Goal: Task Accomplishment & Management: Use online tool/utility

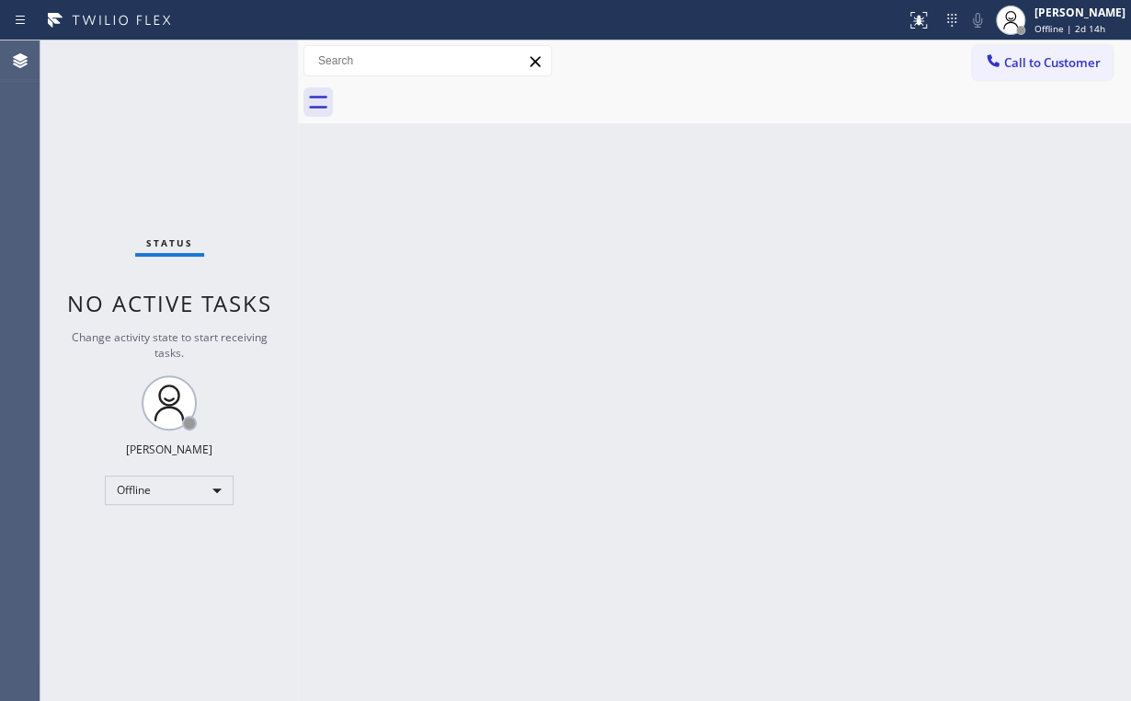
click at [17, 360] on div "Agent Desktop" at bounding box center [20, 370] width 40 height 660
click at [158, 485] on div "Offline" at bounding box center [169, 489] width 129 height 29
click at [171, 555] on li "Unavailable" at bounding box center [168, 560] width 125 height 22
click at [360, 585] on div "Back to Dashboard Change Sender ID Customers Technicians Select a contact Outbo…" at bounding box center [714, 370] width 833 height 660
click at [349, 596] on div "Back to Dashboard Change Sender ID Customers Technicians Select a contact Outbo…" at bounding box center [714, 370] width 833 height 660
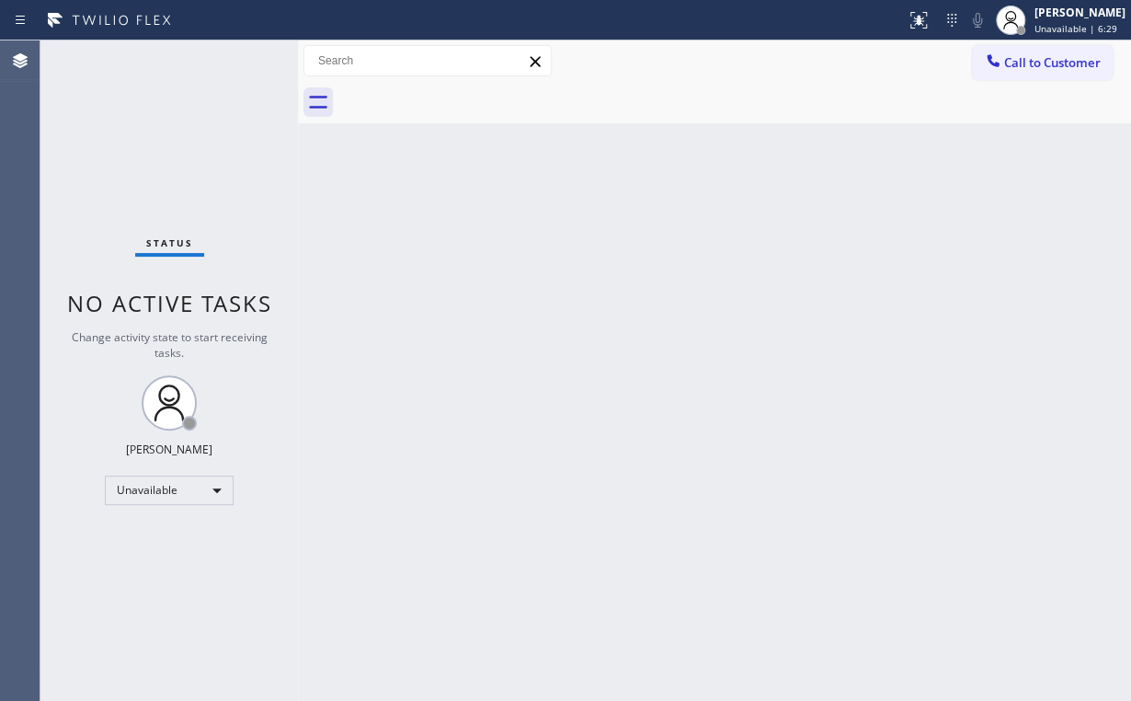
click at [166, 143] on div "Status No active tasks Change activity state to start receiving tasks. [PERSON_…" at bounding box center [168, 370] width 257 height 660
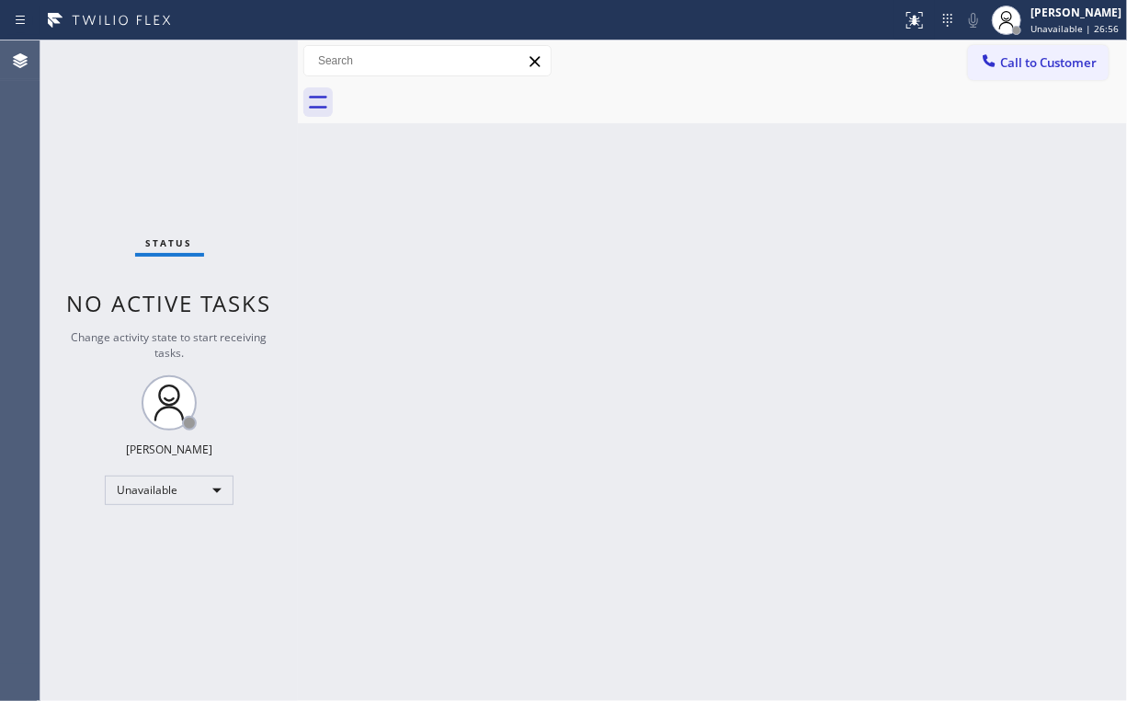
drag, startPoint x: 1016, startPoint y: 66, endPoint x: 636, endPoint y: 225, distance: 411.7
click at [1015, 73] on button "Call to Customer" at bounding box center [1038, 62] width 141 height 35
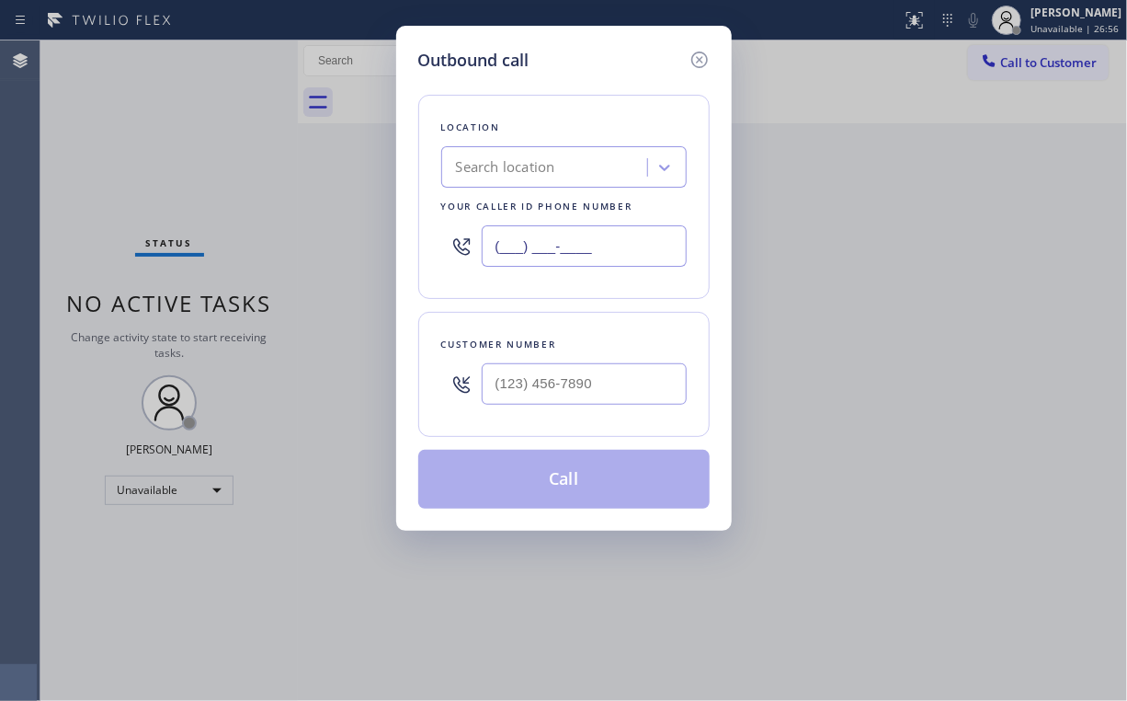
drag, startPoint x: 586, startPoint y: 246, endPoint x: 271, endPoint y: 212, distance: 316.3
click at [295, 216] on div "Outbound call Location Search location Your caller id phone number (___) ___-__…" at bounding box center [563, 350] width 1127 height 701
paste input "973) 434-5671"
type input "[PHONE_NUMBER]"
click at [611, 364] on input "(___) ___-____" at bounding box center [584, 383] width 205 height 41
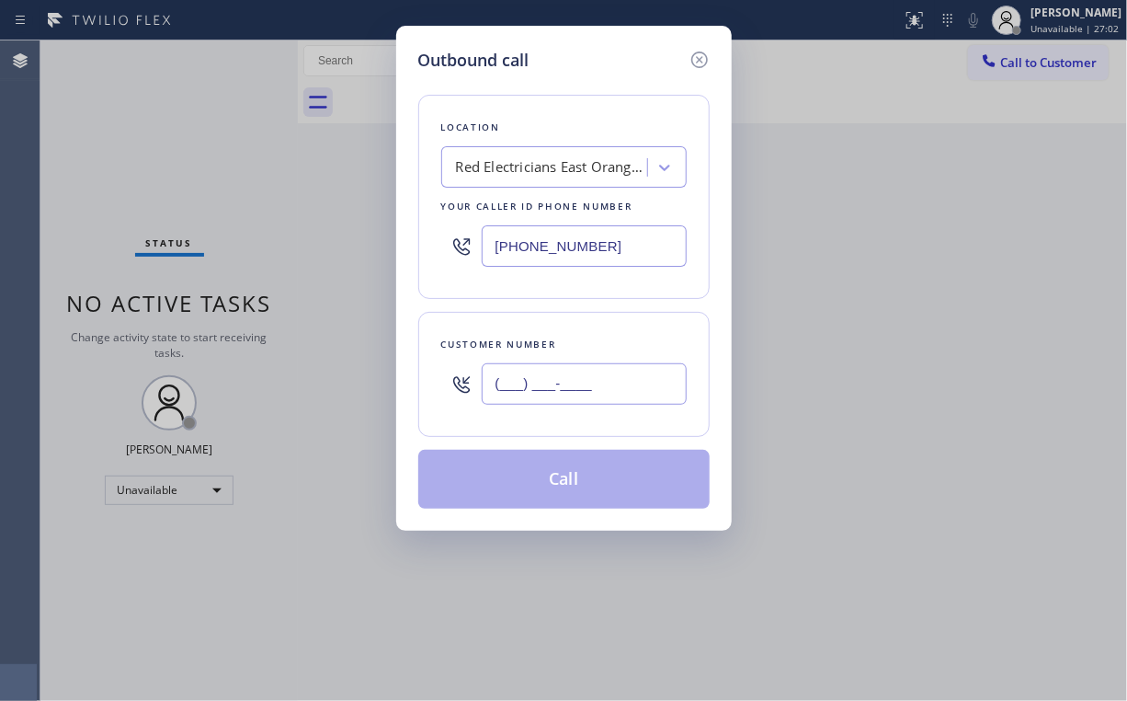
paste input "929) 401-8812"
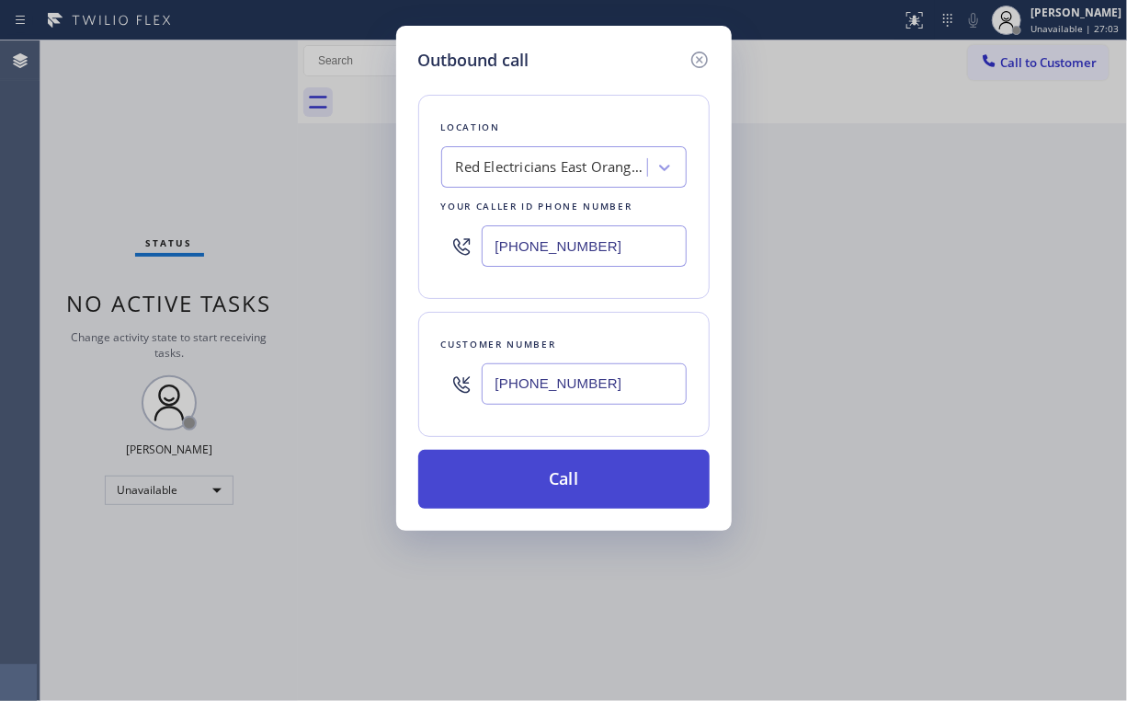
type input "[PHONE_NUMBER]"
click at [506, 491] on button "Call" at bounding box center [563, 479] width 291 height 59
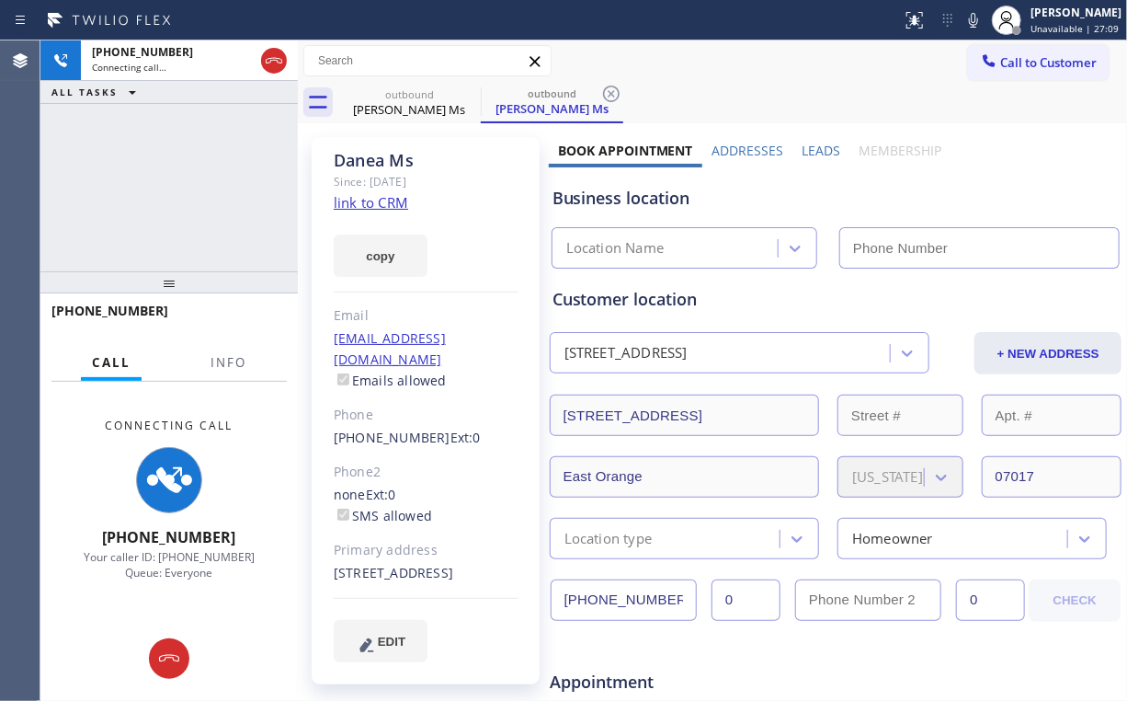
type input "[PHONE_NUMBER]"
click at [235, 364] on span "Info" at bounding box center [229, 362] width 36 height 17
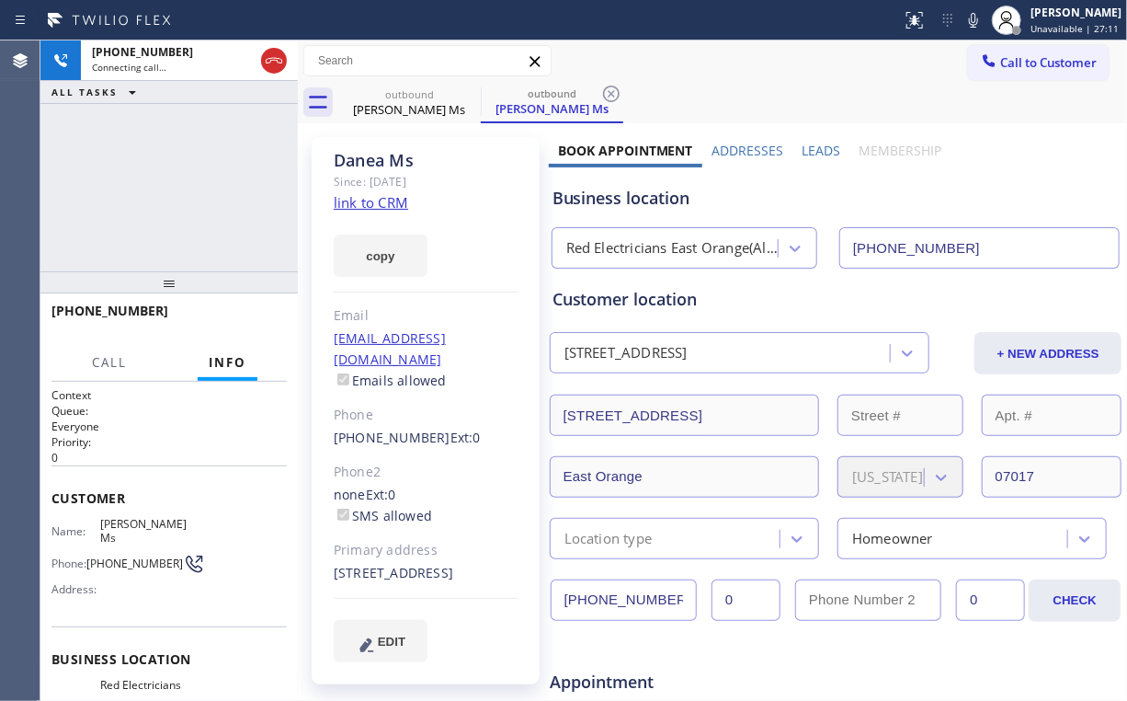
click at [195, 191] on div "[PHONE_NUMBER] Connecting call… ALL TASKS ALL TASKS ACTIVE TASKS TASKS IN WRAP …" at bounding box center [168, 155] width 257 height 231
click at [181, 181] on div "[PHONE_NUMBER] Live | 00:03 ALL TASKS ALL TASKS ACTIVE TASKS TASKS IN WRAP UP" at bounding box center [168, 155] width 257 height 231
click at [184, 186] on div "[PHONE_NUMBER] Live | 00:04 ALL TASKS ALL TASKS ACTIVE TASKS TASKS IN WRAP UP" at bounding box center [168, 155] width 257 height 231
click at [184, 186] on div "[PHONE_NUMBER] Live | 00:05 ALL TASKS ALL TASKS ACTIVE TASKS TASKS IN WRAP UP" at bounding box center [168, 155] width 257 height 231
click at [184, 186] on div "[PHONE_NUMBER] Live | 00:07 ALL TASKS ALL TASKS ACTIVE TASKS TASKS IN WRAP UP" at bounding box center [168, 155] width 257 height 231
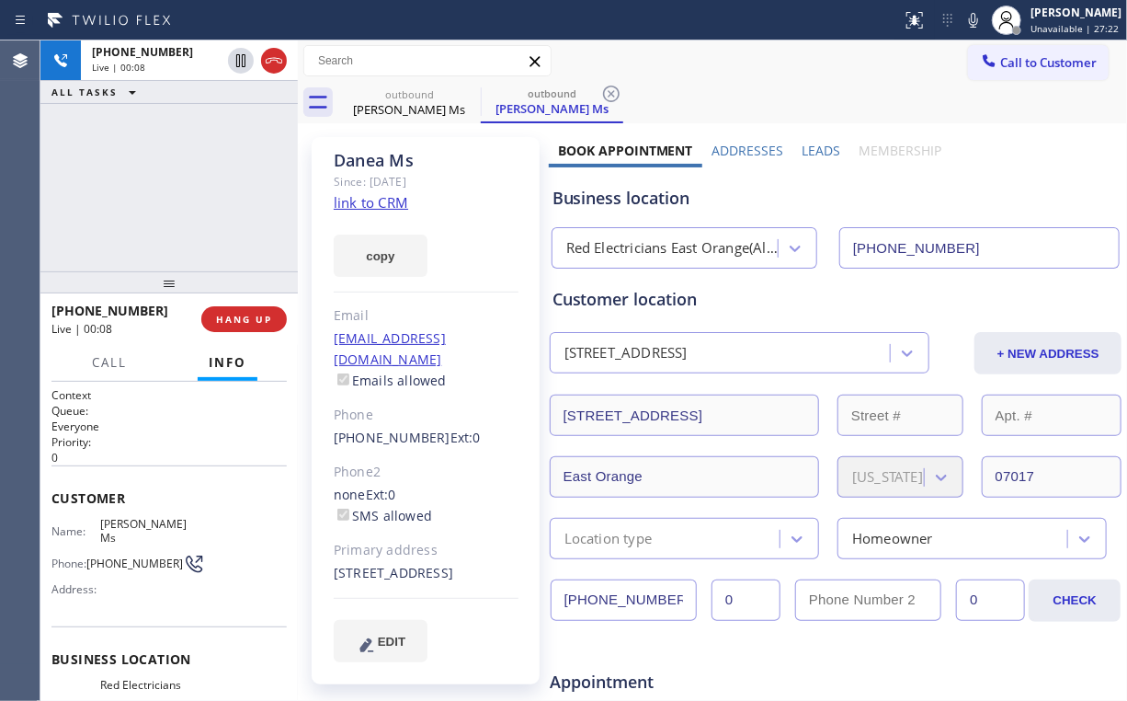
click at [184, 186] on div "[PHONE_NUMBER] Live | 00:08 ALL TASKS ALL TASKS ACTIVE TASKS TASKS IN WRAP UP" at bounding box center [168, 155] width 257 height 231
click at [623, 247] on div "Red Electricians East Orange(Al's Electric)" at bounding box center [672, 248] width 213 height 21
click at [184, 178] on div "[PHONE_NUMBER] Live | 00:15 ALL TASKS ALL TASKS ACTIVE TASKS TASKS IN WRAP UP" at bounding box center [168, 155] width 257 height 231
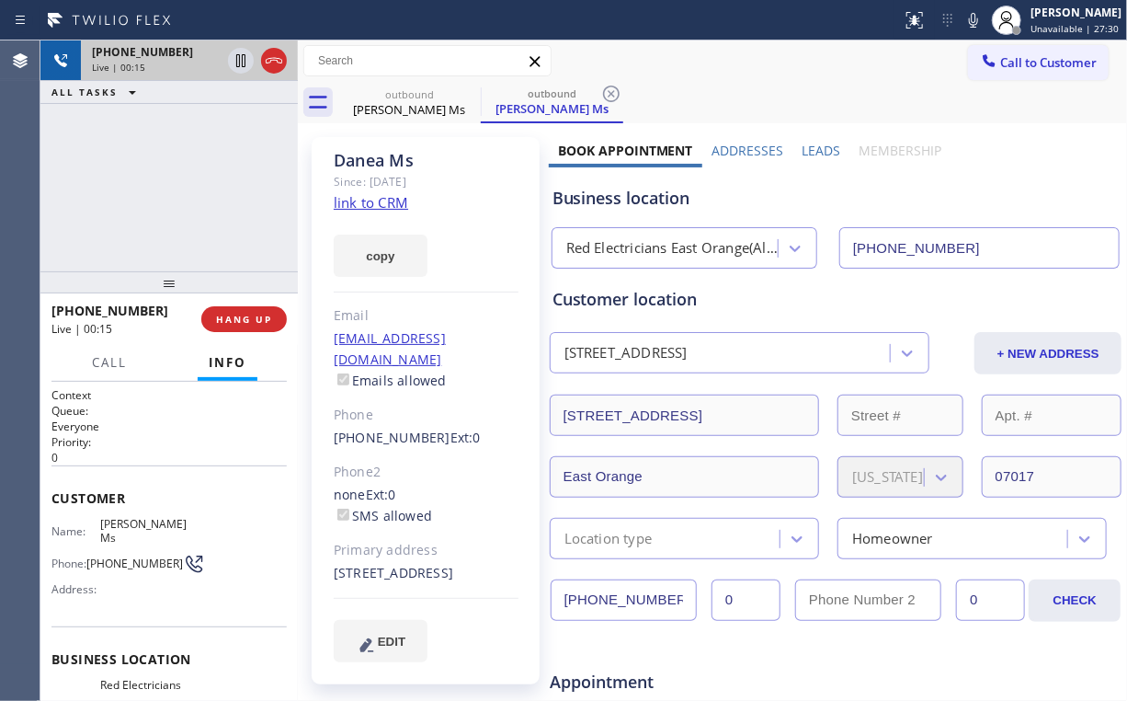
drag, startPoint x: 179, startPoint y: 182, endPoint x: 180, endPoint y: 74, distance: 108.5
click at [178, 178] on div "[PHONE_NUMBER] Live | 00:15 ALL TASKS ALL TASKS ACTIVE TASKS TASKS IN WRAP UP" at bounding box center [168, 155] width 257 height 231
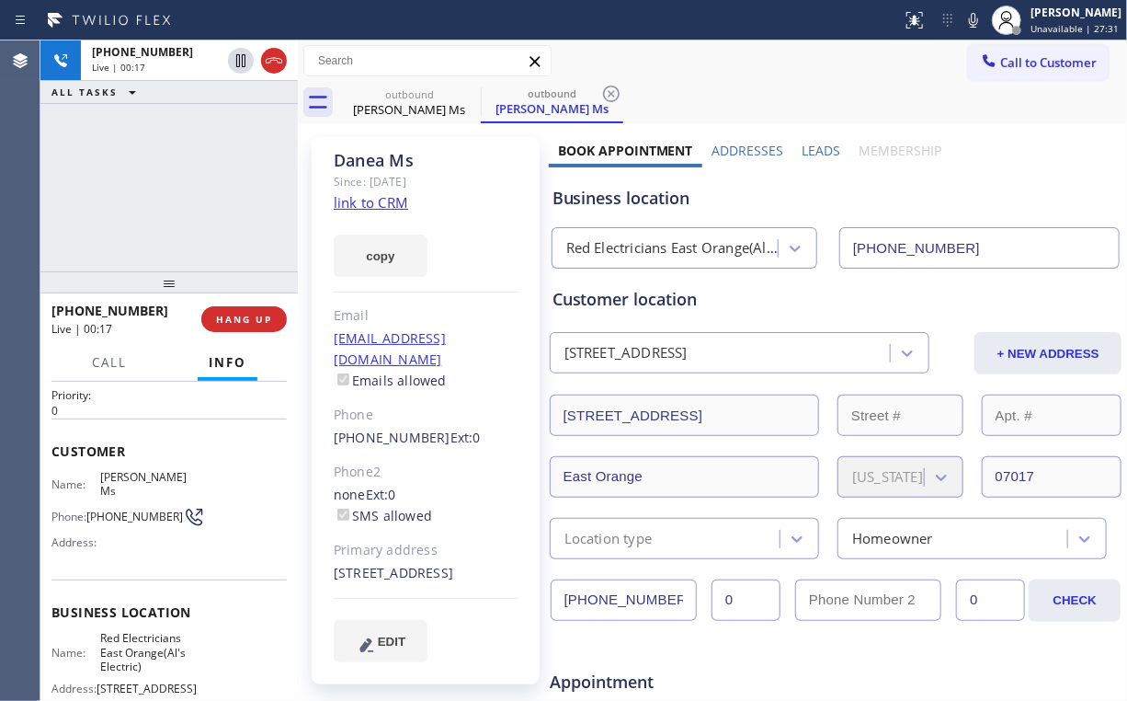
scroll to position [147, 0]
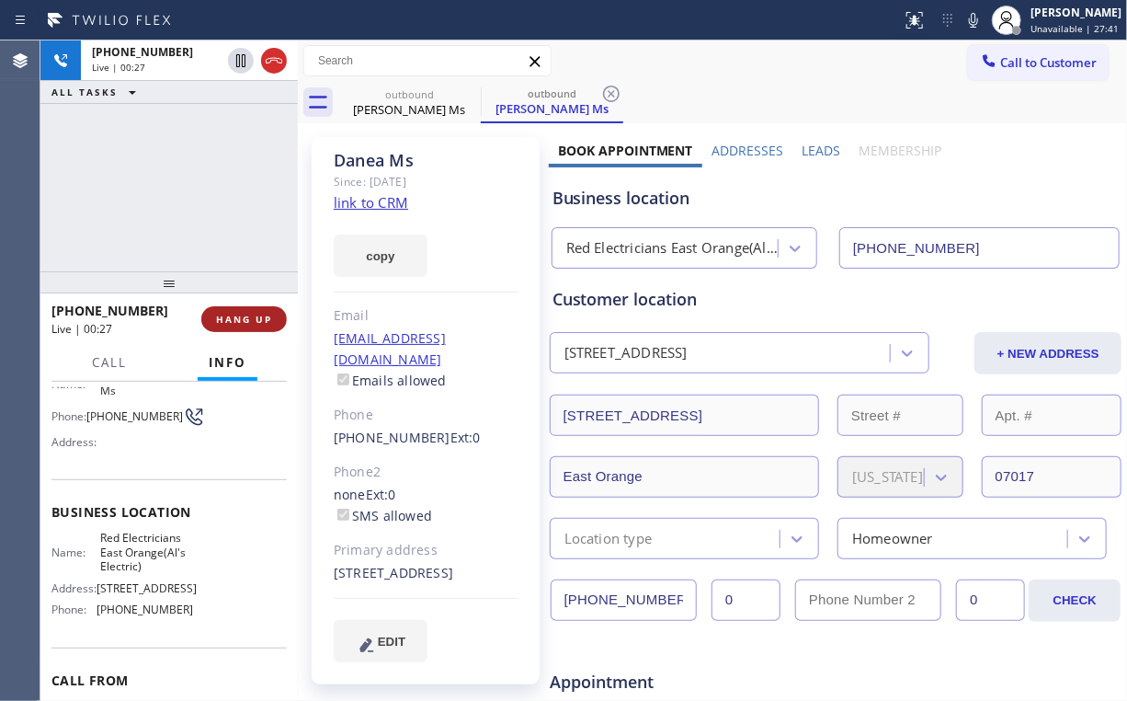
click at [266, 314] on span "HANG UP" at bounding box center [244, 319] width 56 height 13
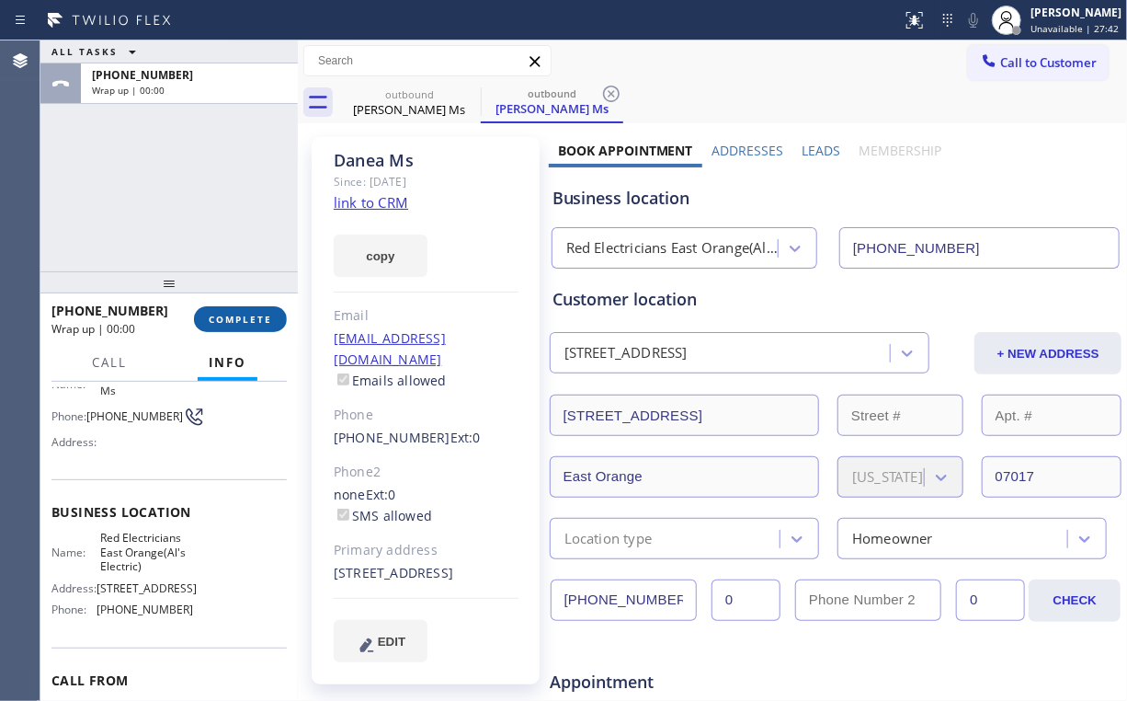
click at [266, 314] on span "COMPLETE" at bounding box center [240, 319] width 63 height 13
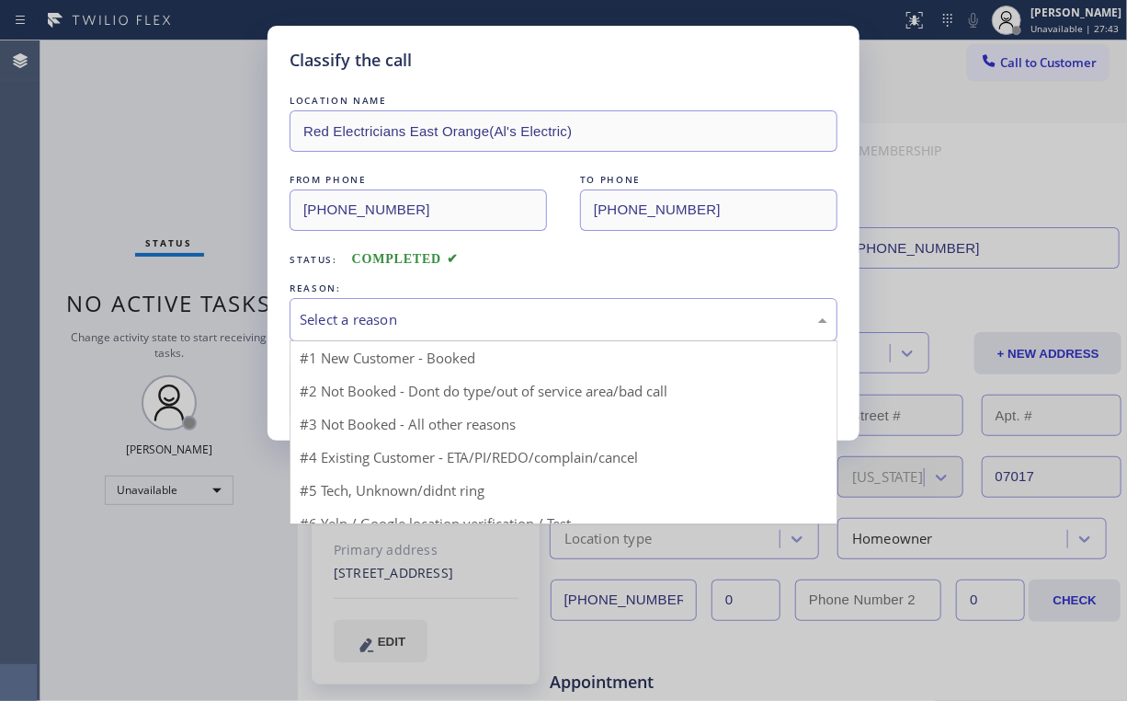
drag, startPoint x: 356, startPoint y: 321, endPoint x: 349, endPoint y: 360, distance: 40.1
click at [357, 324] on div "Select a reason" at bounding box center [564, 319] width 528 height 21
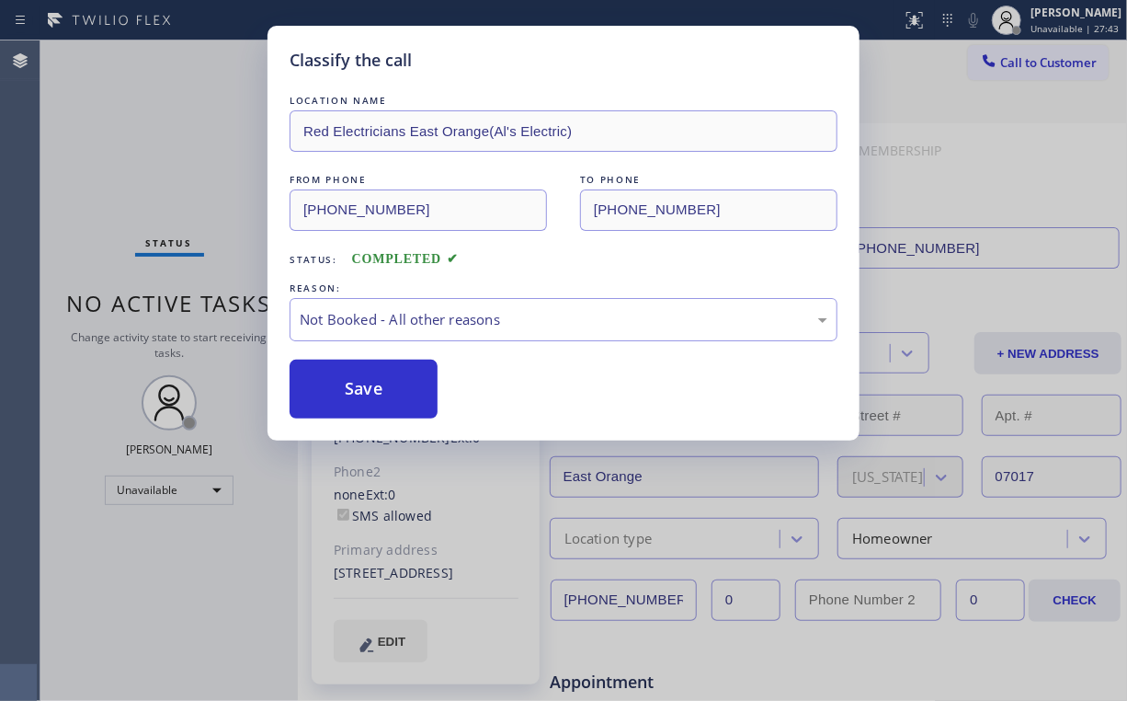
drag, startPoint x: 356, startPoint y: 382, endPoint x: 210, endPoint y: 189, distance: 241.5
click at [357, 382] on button "Save" at bounding box center [364, 389] width 148 height 59
click at [195, 173] on div "Classify the call LOCATION NAME Red Electricians East Orange(Al's Electric) FRO…" at bounding box center [563, 350] width 1127 height 701
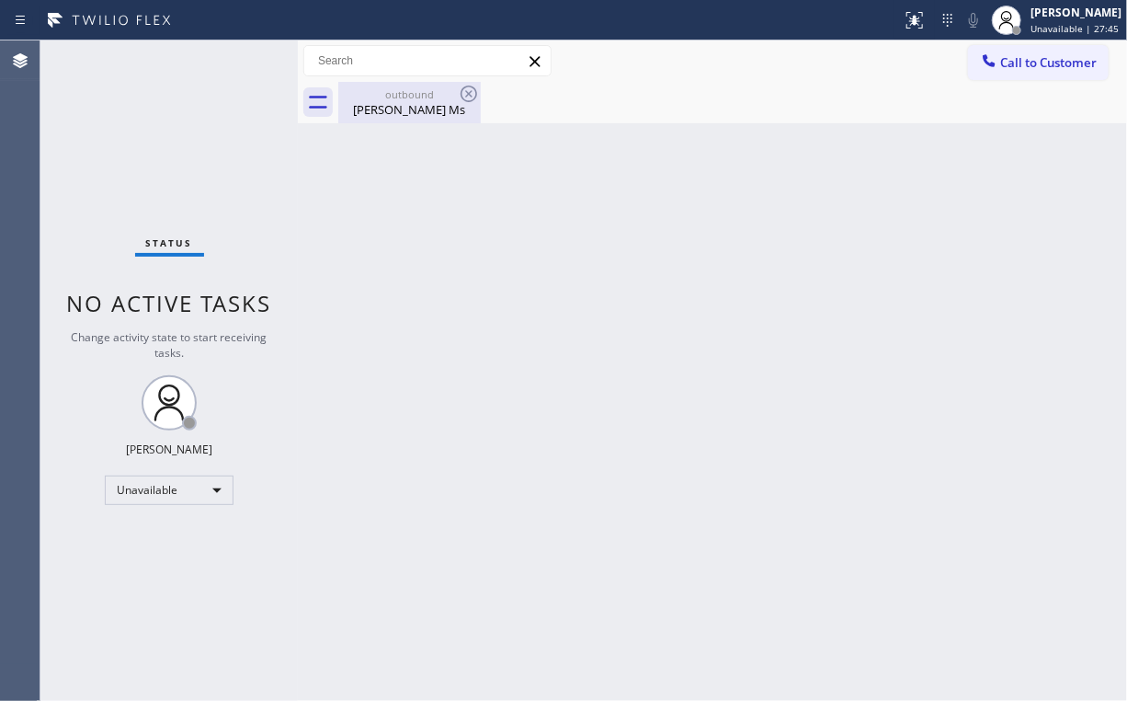
click at [418, 113] on div "[PERSON_NAME] Ms" at bounding box center [409, 109] width 139 height 17
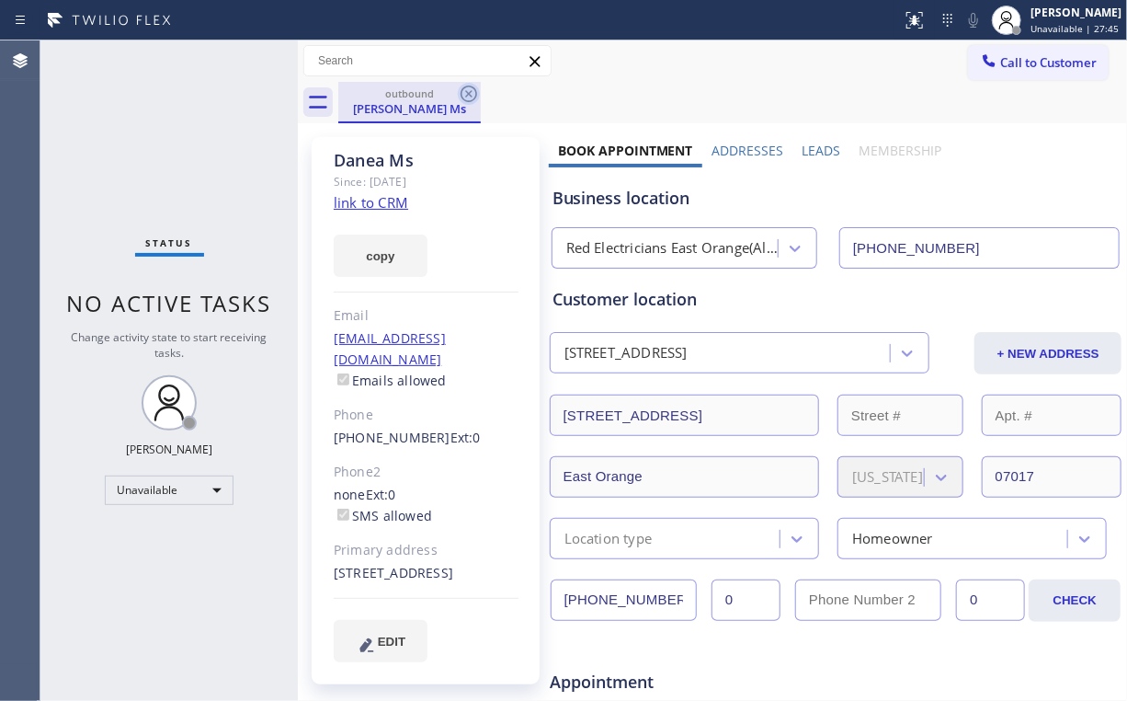
click at [473, 92] on icon at bounding box center [469, 94] width 22 height 22
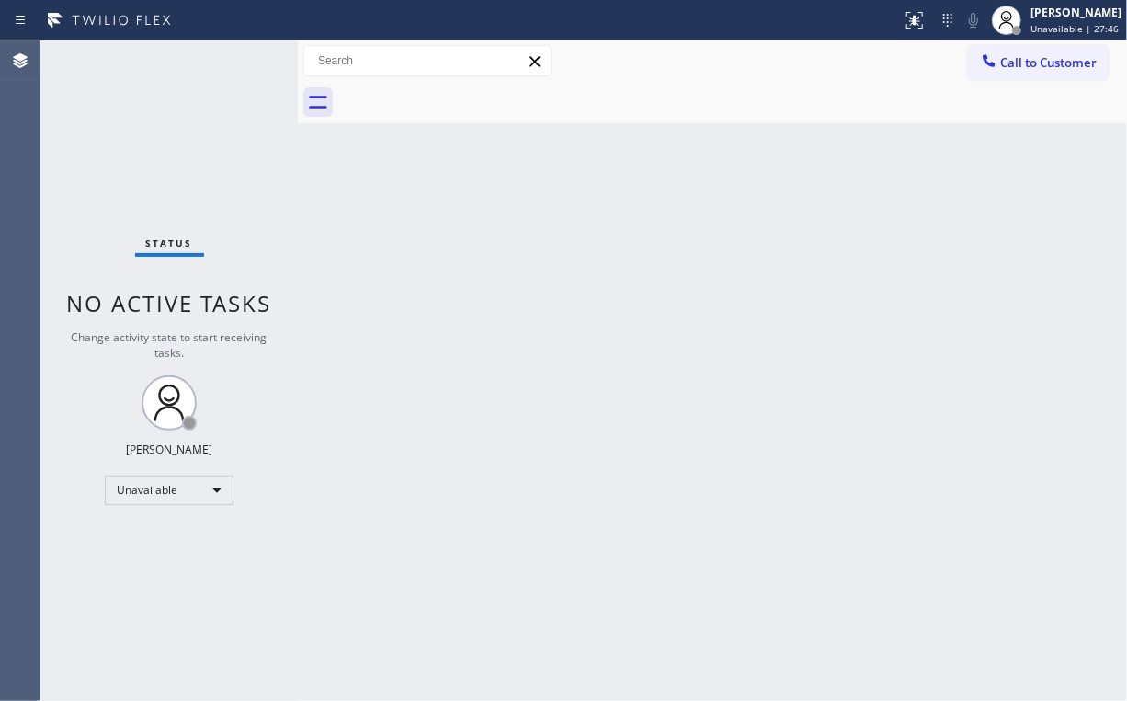
drag, startPoint x: 182, startPoint y: 109, endPoint x: 209, endPoint y: 1, distance: 111.7
click at [185, 107] on div "Status No active tasks Change activity state to start receiving tasks. [PERSON_…" at bounding box center [168, 370] width 257 height 660
drag, startPoint x: 1026, startPoint y: 70, endPoint x: 1003, endPoint y: 76, distance: 23.9
click at [1023, 69] on span "Call to Customer" at bounding box center [1048, 62] width 97 height 17
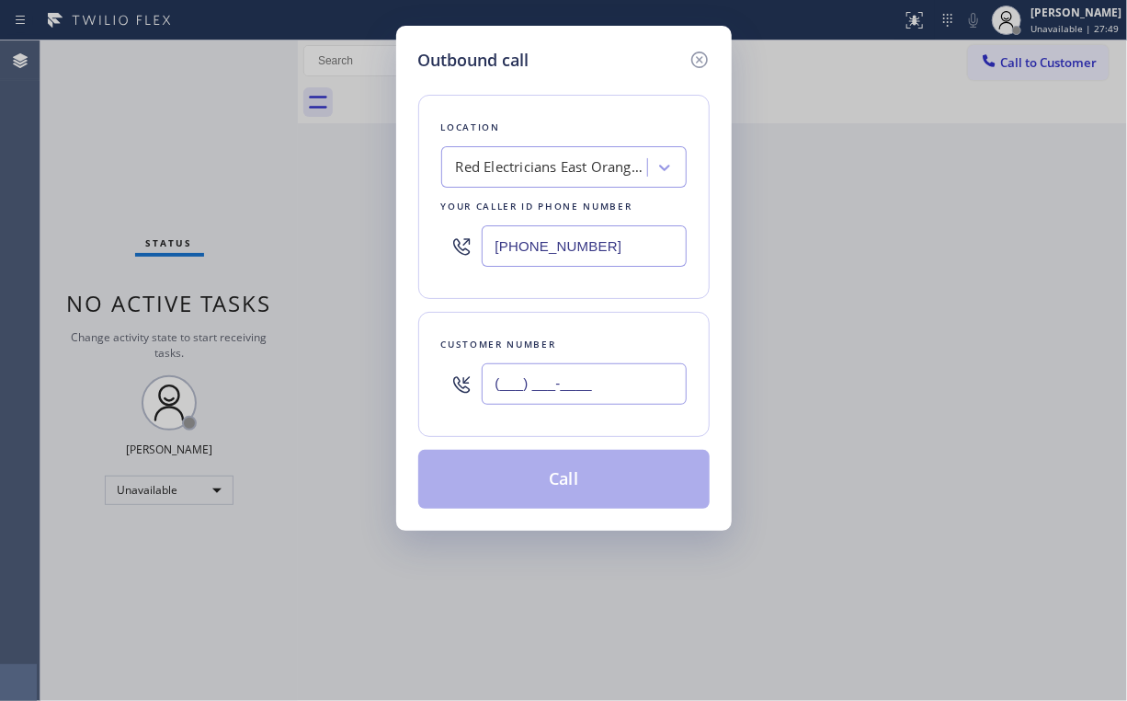
click at [599, 385] on input "(___) ___-____" at bounding box center [584, 383] width 205 height 41
paste input "929) 401-8812"
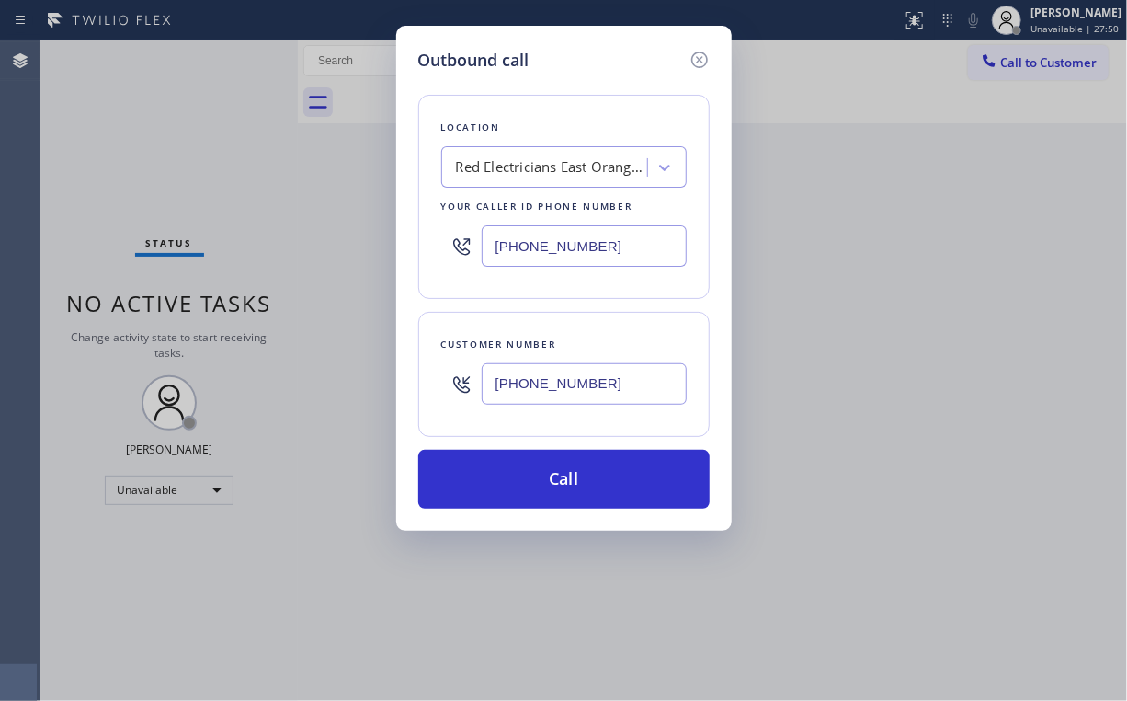
type input "[PHONE_NUMBER]"
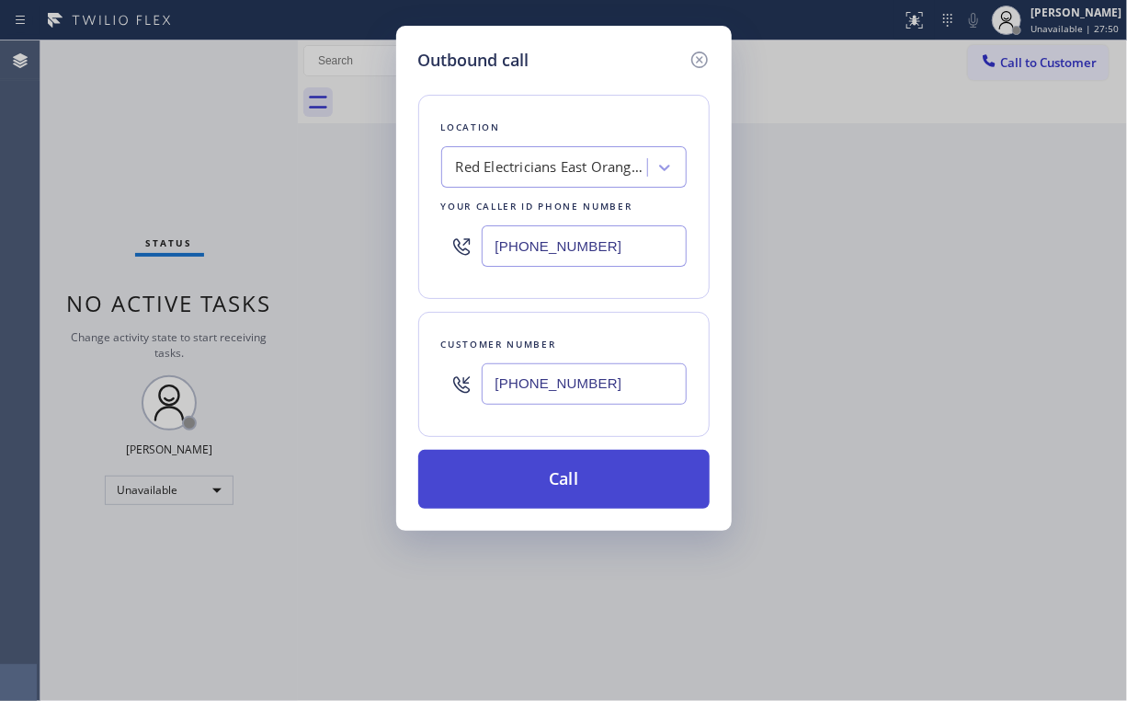
drag, startPoint x: 486, startPoint y: 445, endPoint x: 489, endPoint y: 456, distance: 11.4
click at [489, 456] on div "Location Red Electricians [GEOGRAPHIC_DATA](Al's Electric) Your caller id phone…" at bounding box center [563, 291] width 291 height 436
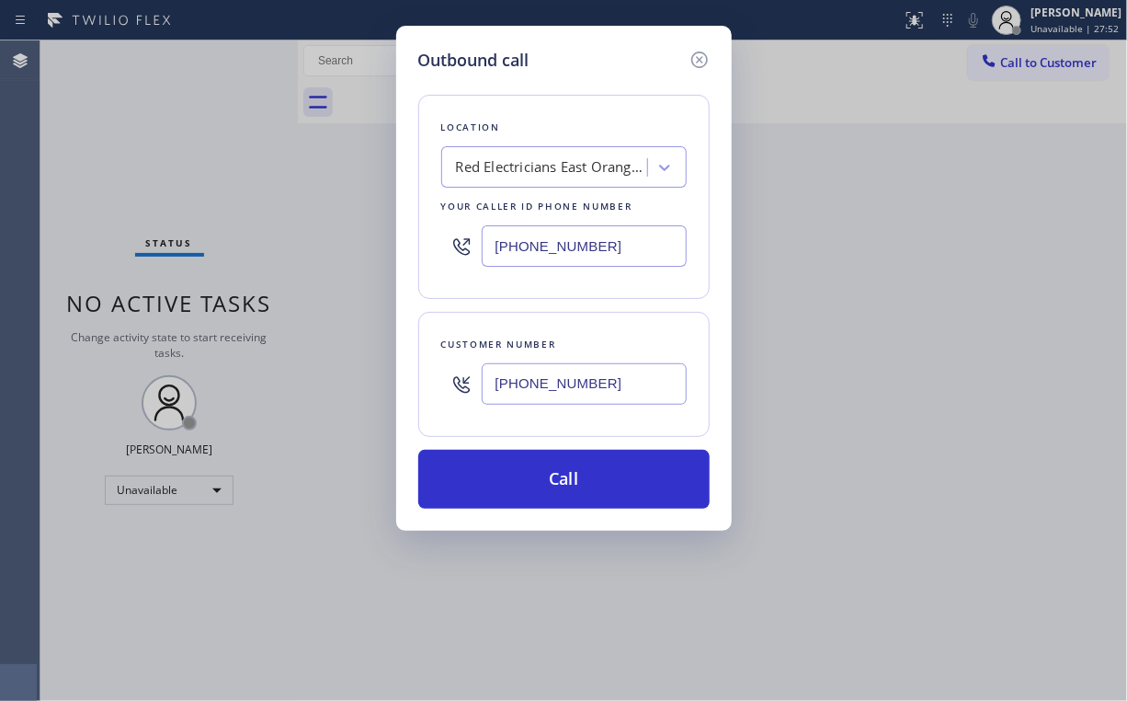
drag, startPoint x: 472, startPoint y: 467, endPoint x: 402, endPoint y: 629, distance: 176.3
click at [472, 467] on button "Call" at bounding box center [563, 479] width 291 height 59
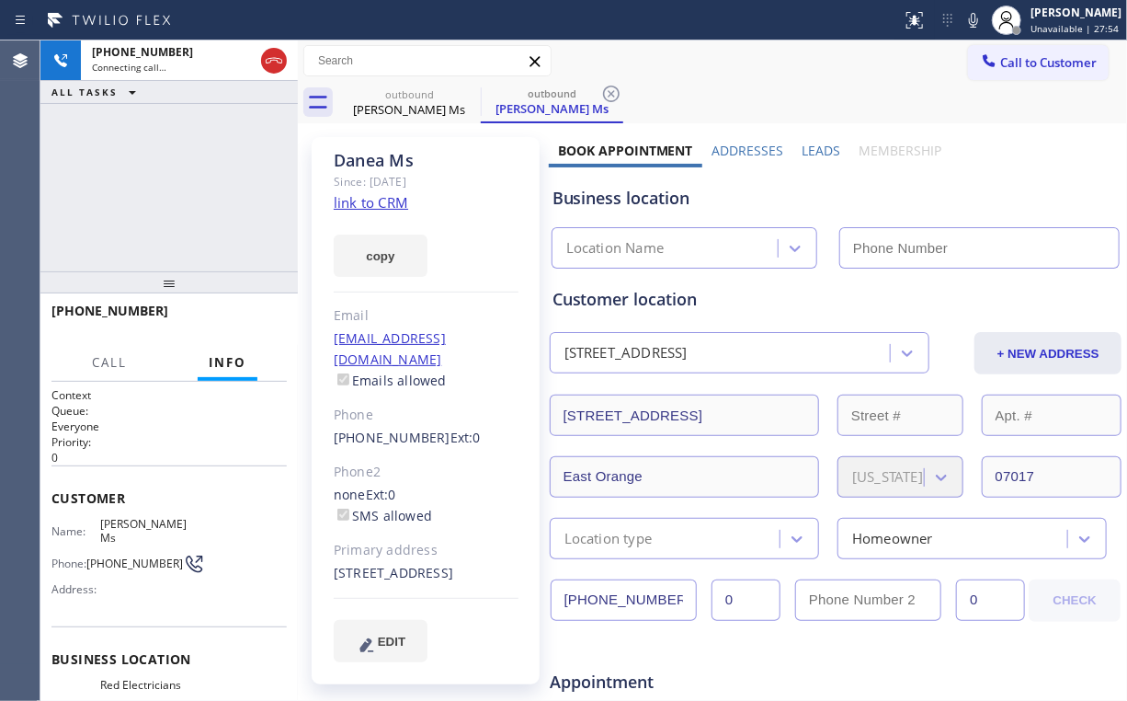
click at [181, 196] on div "[PHONE_NUMBER] Connecting call… ALL TASKS ALL TASKS ACTIVE TASKS TASKS IN WRAP …" at bounding box center [168, 155] width 257 height 231
type input "[PHONE_NUMBER]"
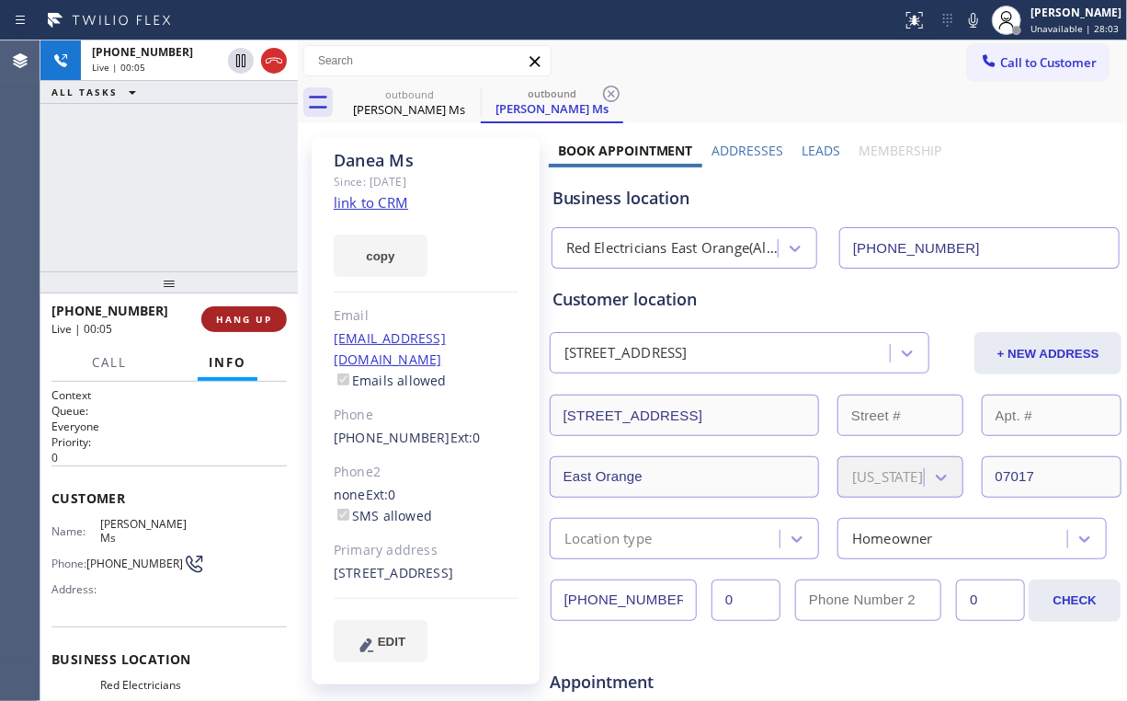
click at [246, 313] on span "HANG UP" at bounding box center [244, 319] width 56 height 13
click at [246, 313] on span "COMPLETE" at bounding box center [240, 319] width 63 height 13
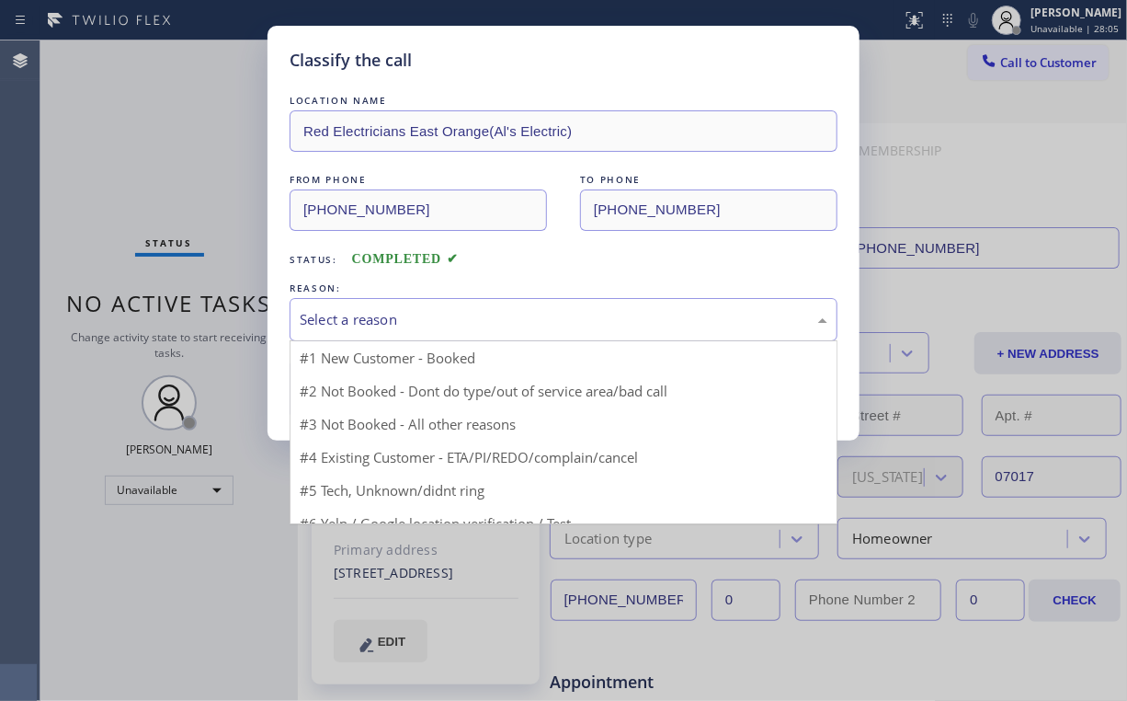
click at [416, 305] on div "Select a reason" at bounding box center [564, 319] width 548 height 43
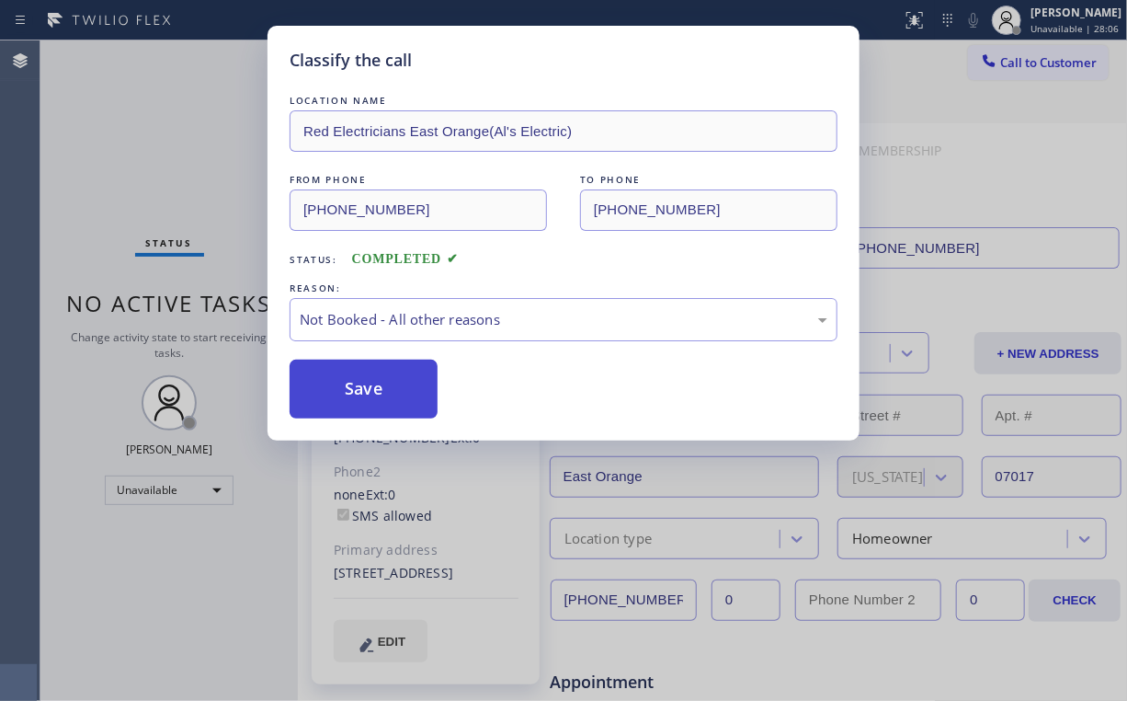
click at [360, 387] on button "Save" at bounding box center [364, 389] width 148 height 59
click at [169, 189] on div "Classify the call LOCATION NAME Red Electricians East Orange(Al's Electric) FRO…" at bounding box center [563, 350] width 1127 height 701
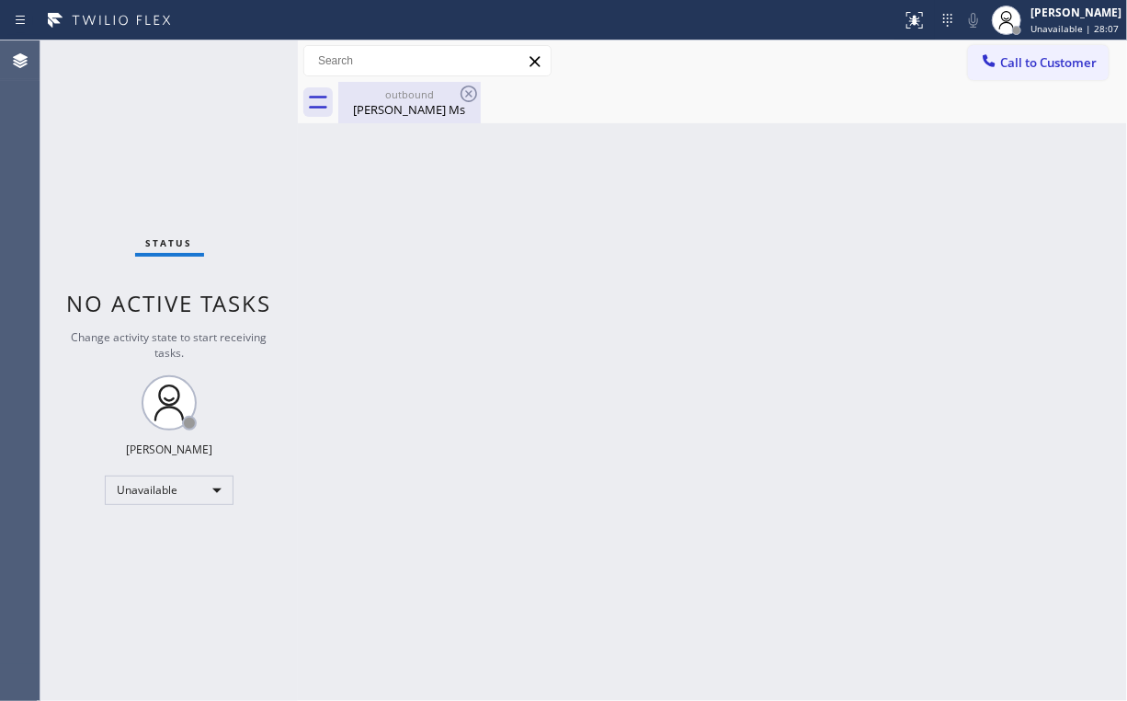
drag, startPoint x: 361, startPoint y: 108, endPoint x: 451, endPoint y: 109, distance: 89.2
click at [364, 109] on div "[PERSON_NAME] Ms" at bounding box center [409, 109] width 139 height 17
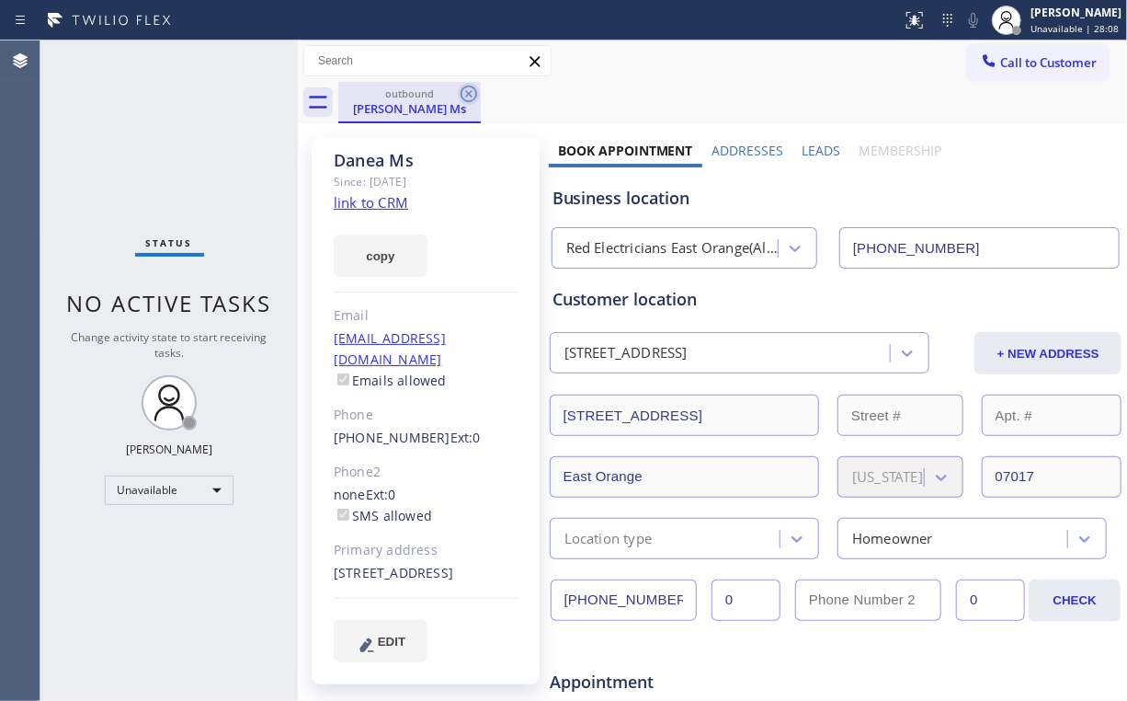
click at [463, 94] on icon at bounding box center [469, 94] width 22 height 22
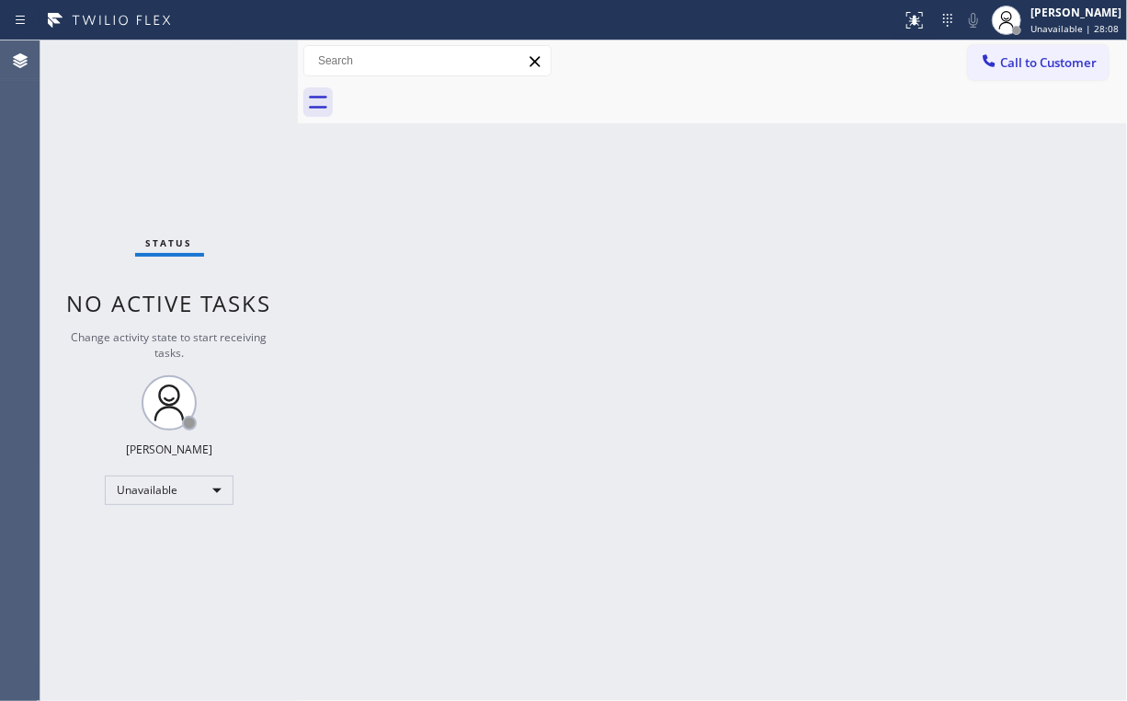
click at [115, 137] on div "Status No active tasks Change activity state to start receiving tasks. [PERSON_…" at bounding box center [168, 370] width 257 height 660
drag, startPoint x: 132, startPoint y: 131, endPoint x: 89, endPoint y: 34, distance: 106.6
click at [130, 126] on div "Status No active tasks Change activity state to start receiving tasks. [PERSON_…" at bounding box center [168, 370] width 257 height 660
click at [990, 66] on icon at bounding box center [989, 60] width 18 height 18
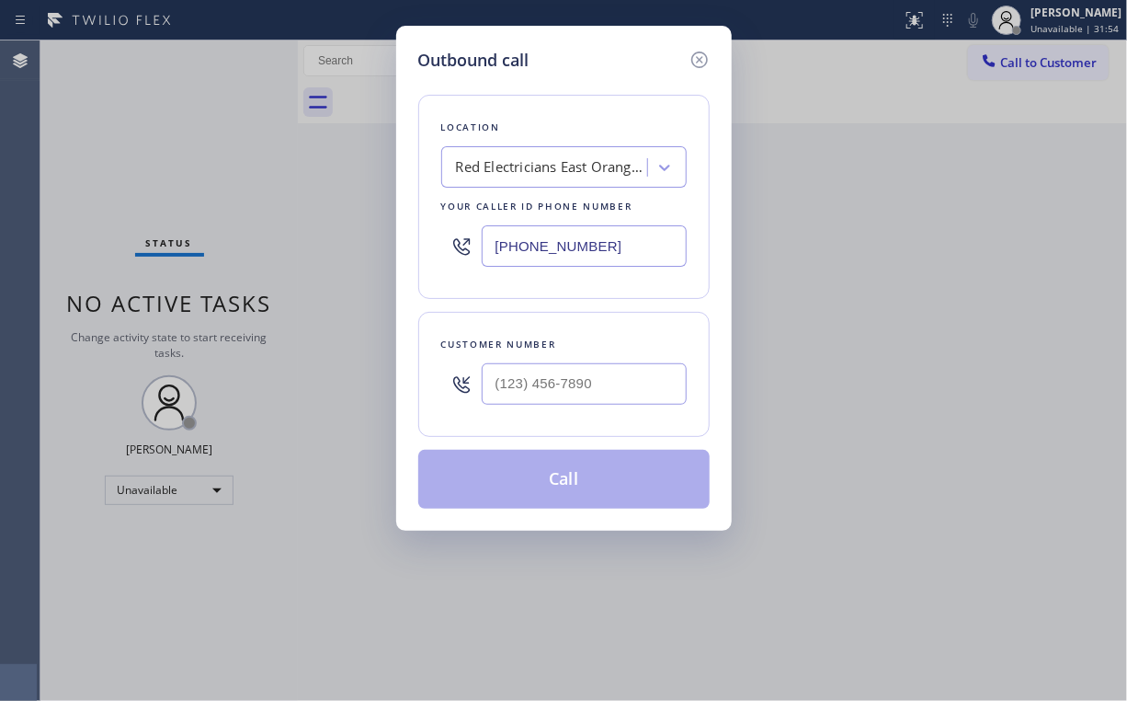
drag, startPoint x: 635, startPoint y: 233, endPoint x: 171, endPoint y: 190, distance: 466.3
click at [275, 207] on div "Outbound call Location Red Electricians [GEOGRAPHIC_DATA](Al's Electric) Your c…" at bounding box center [563, 350] width 1127 height 701
paste input "714) 463-1799"
type input "[PHONE_NUMBER]"
click at [583, 383] on input "(___) ___-____" at bounding box center [584, 383] width 205 height 41
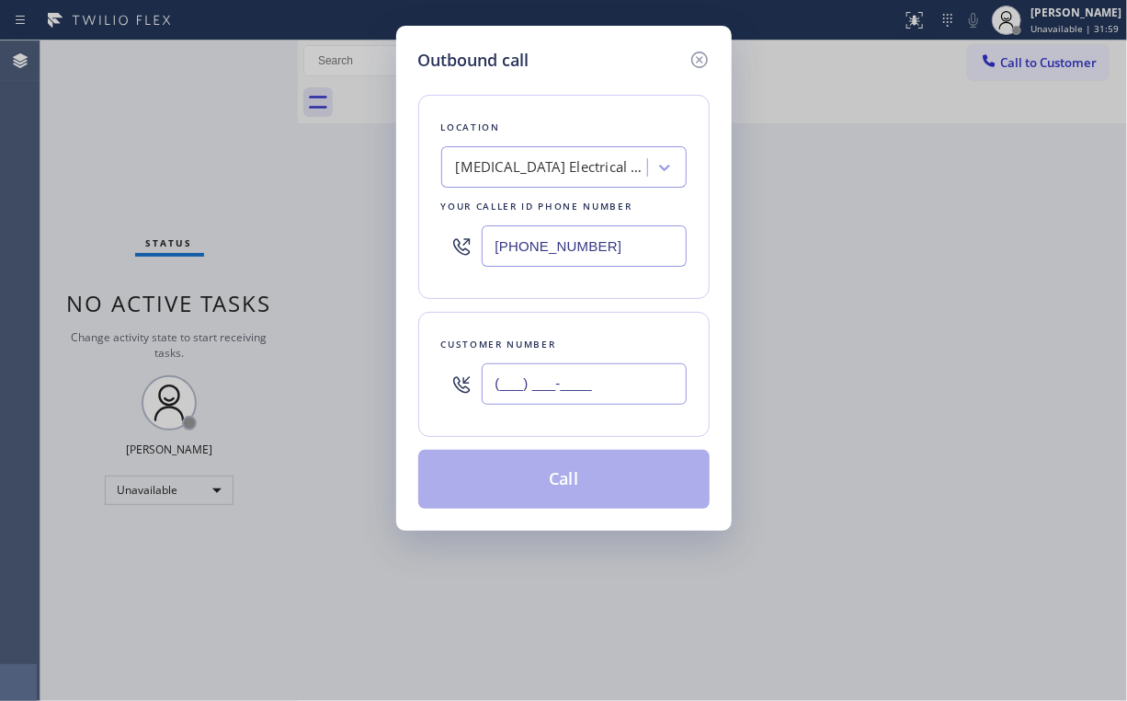
paste input "714) 920-0529"
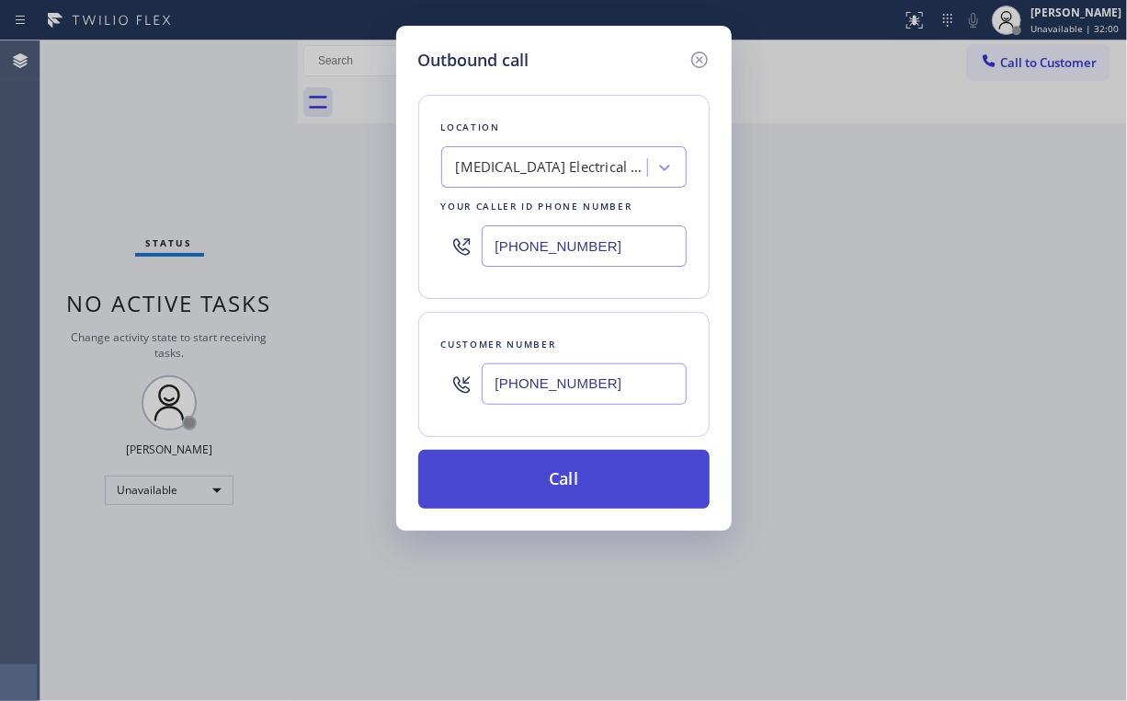
type input "[PHONE_NUMBER]"
click at [537, 458] on button "Call" at bounding box center [563, 479] width 291 height 59
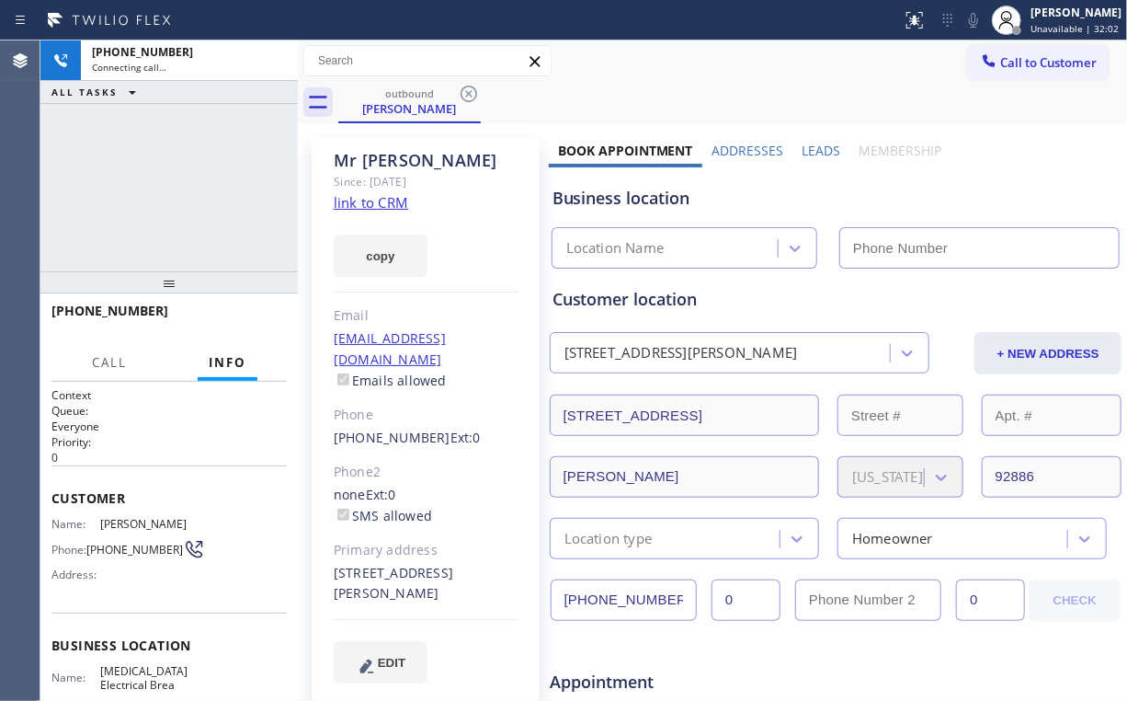
click at [228, 192] on div "[PHONE_NUMBER] Connecting call… ALL TASKS ALL TASKS ACTIVE TASKS TASKS IN WRAP …" at bounding box center [168, 155] width 257 height 231
type input "[PHONE_NUMBER]"
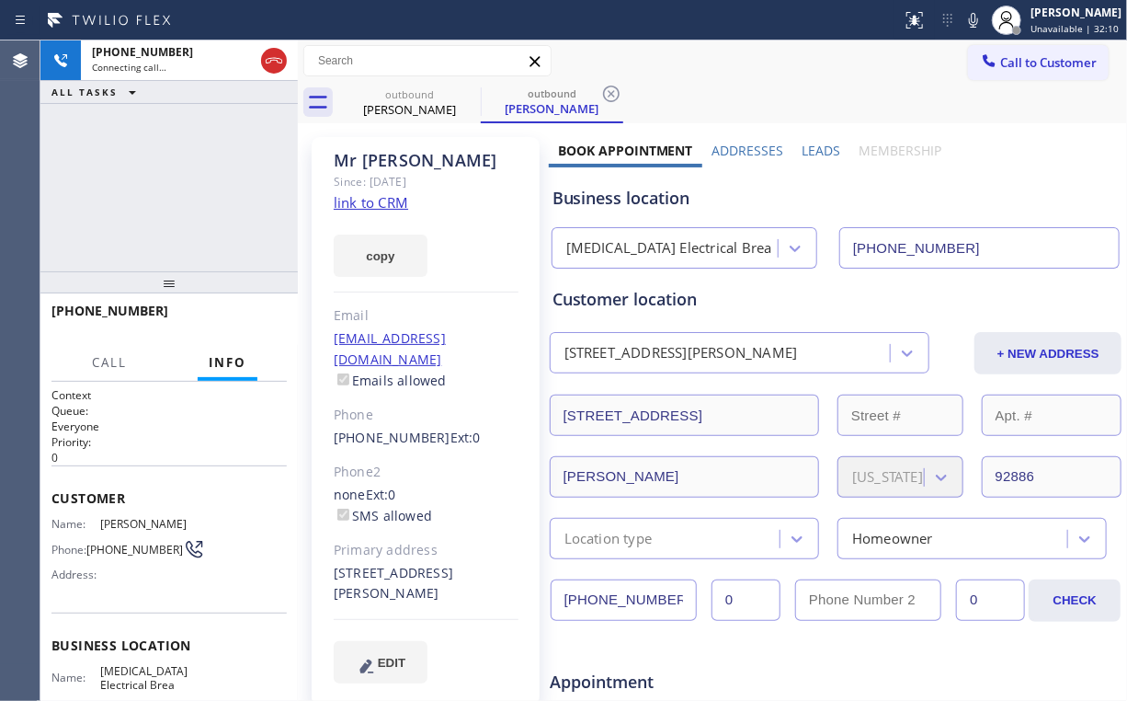
drag, startPoint x: 173, startPoint y: 190, endPoint x: 217, endPoint y: 88, distance: 111.2
click at [173, 190] on div "[PHONE_NUMBER] Connecting call… ALL TASKS ALL TASKS ACTIVE TASKS TASKS IN WRAP …" at bounding box center [168, 155] width 257 height 231
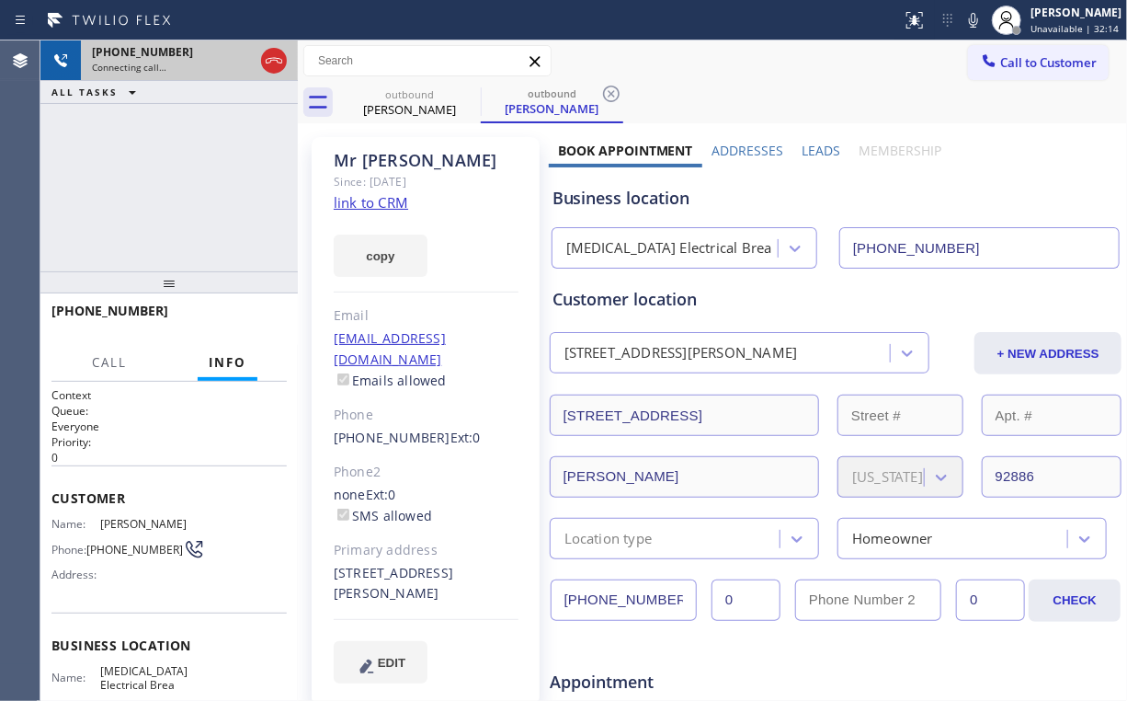
drag, startPoint x: 215, startPoint y: 170, endPoint x: 234, endPoint y: 74, distance: 97.6
click at [213, 166] on div "[PHONE_NUMBER] Connecting call… ALL TASKS ALL TASKS ACTIVE TASKS TASKS IN WRAP …" at bounding box center [168, 155] width 257 height 231
click at [269, 61] on icon at bounding box center [274, 61] width 22 height 22
drag, startPoint x: 421, startPoint y: 112, endPoint x: 445, endPoint y: 107, distance: 24.5
click at [421, 113] on div "[PERSON_NAME]" at bounding box center [409, 109] width 139 height 17
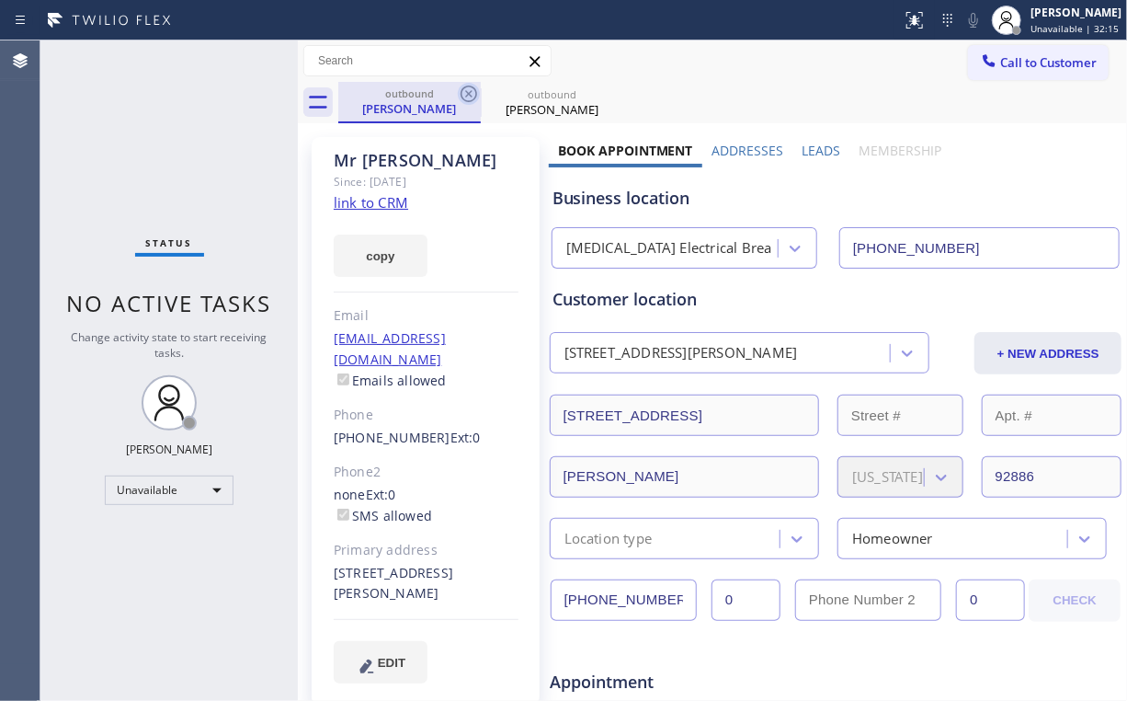
click at [475, 92] on icon at bounding box center [469, 94] width 17 height 17
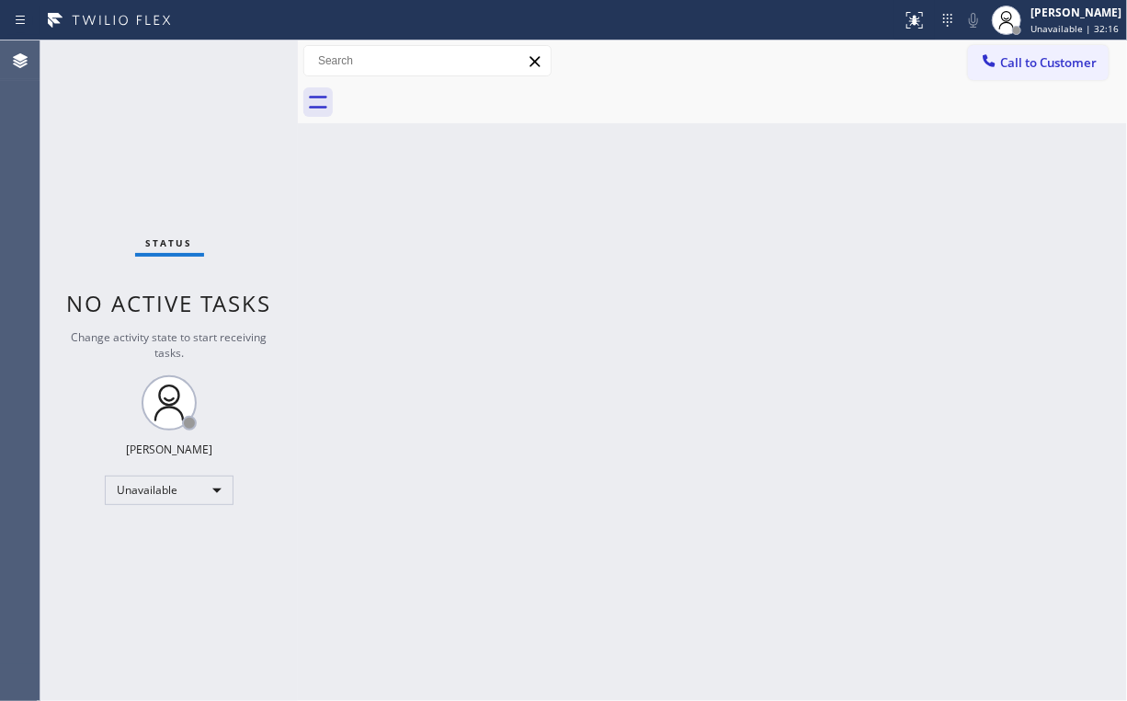
drag, startPoint x: 1045, startPoint y: 55, endPoint x: 824, endPoint y: 214, distance: 272.0
click at [1045, 56] on span "Call to Customer" at bounding box center [1048, 62] width 97 height 17
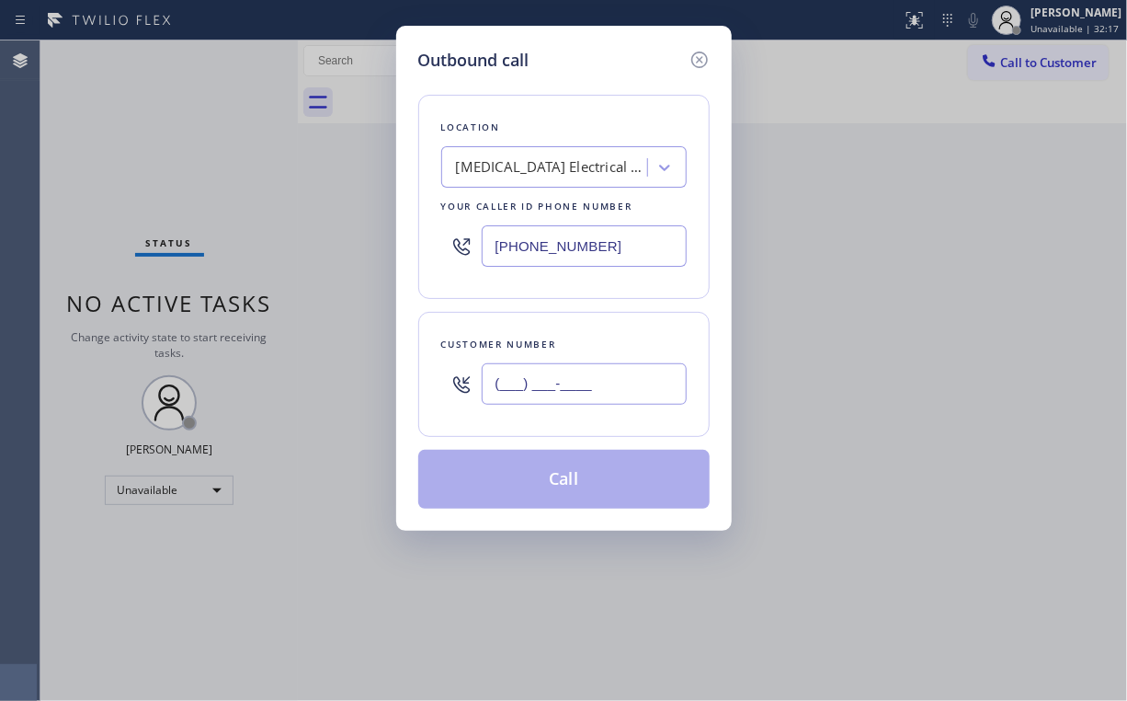
click at [565, 370] on input "(___) ___-____" at bounding box center [584, 383] width 205 height 41
paste input "714) 920-0529"
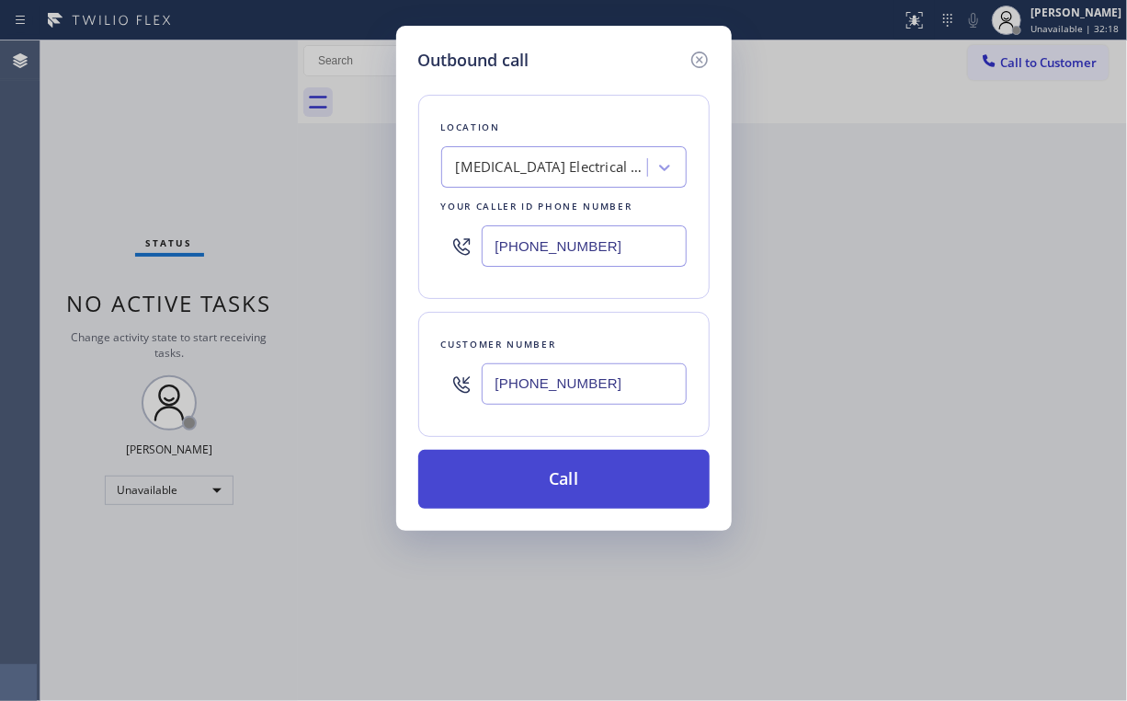
type input "[PHONE_NUMBER]"
click at [577, 475] on button "Call" at bounding box center [563, 479] width 291 height 59
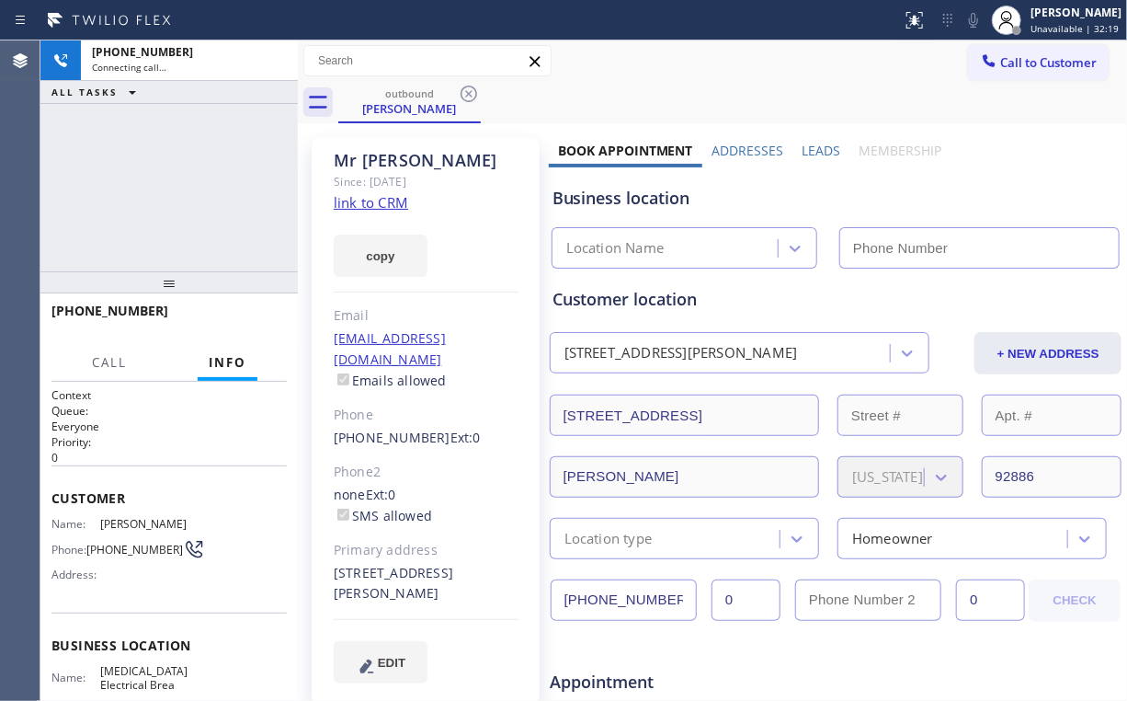
drag, startPoint x: 117, startPoint y: 168, endPoint x: 157, endPoint y: 157, distance: 41.9
click at [120, 169] on div "[PHONE_NUMBER] Connecting call… ALL TASKS ALL TASKS ACTIVE TASKS TASKS IN WRAP …" at bounding box center [168, 155] width 257 height 231
type input "[PHONE_NUMBER]"
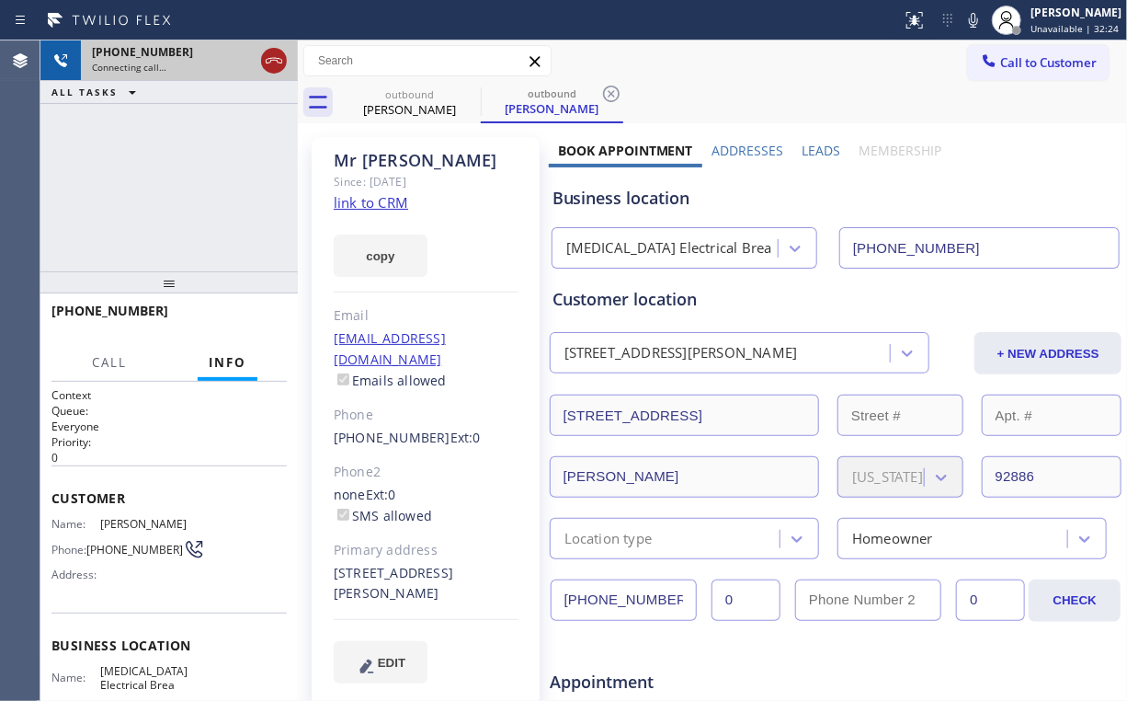
click at [269, 55] on icon at bounding box center [274, 61] width 22 height 22
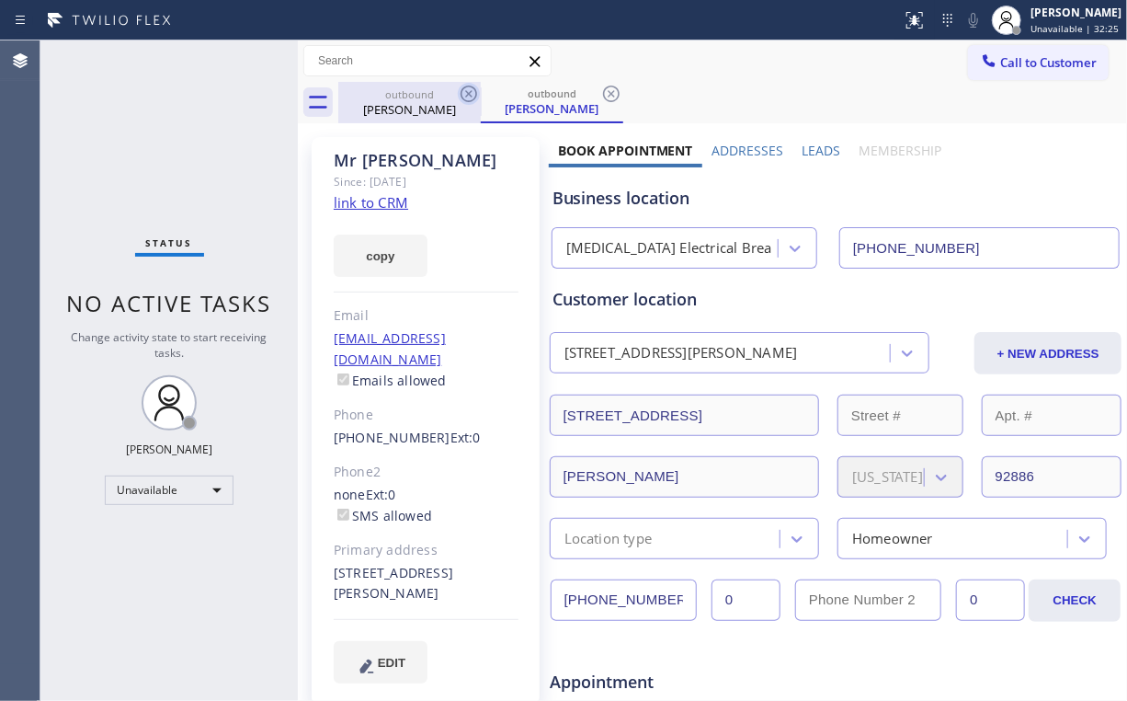
click at [471, 94] on icon at bounding box center [469, 94] width 22 height 22
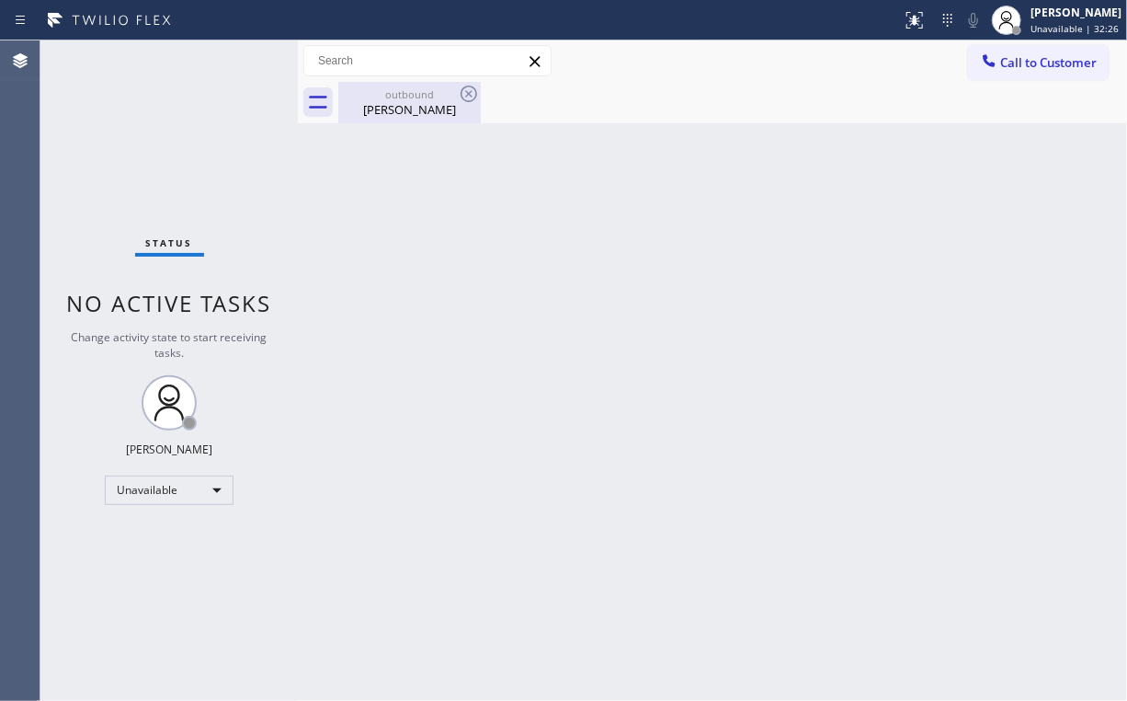
click at [408, 107] on div "[PERSON_NAME]" at bounding box center [409, 109] width 139 height 17
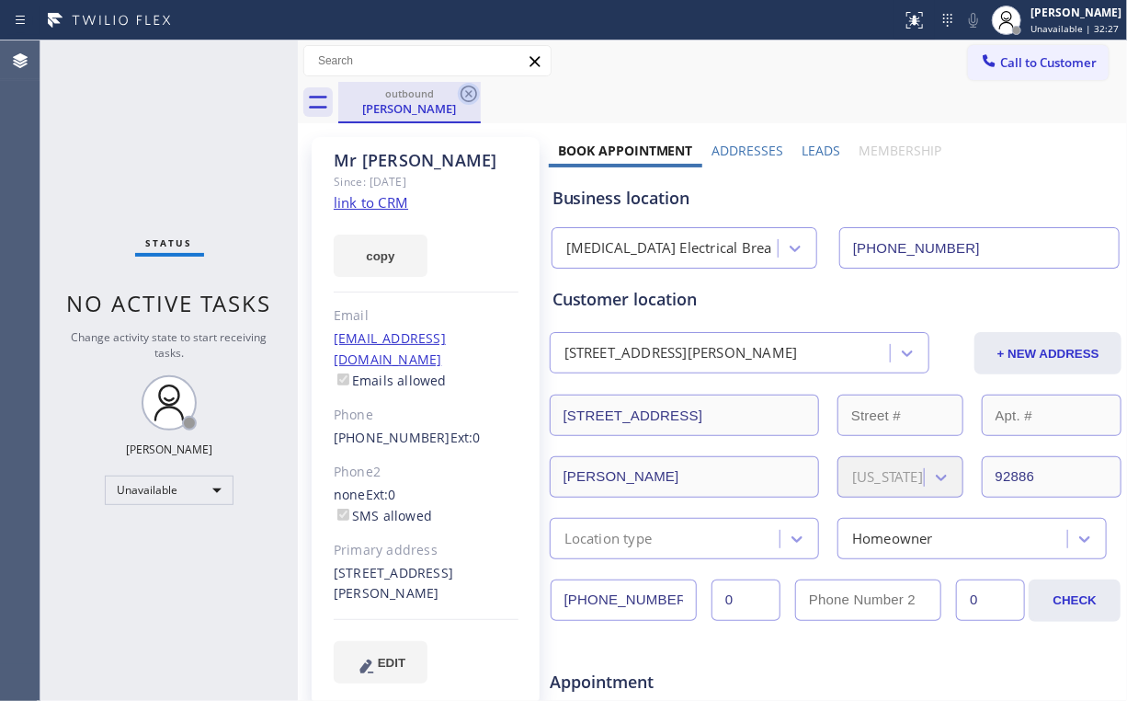
click at [476, 92] on icon at bounding box center [469, 94] width 17 height 17
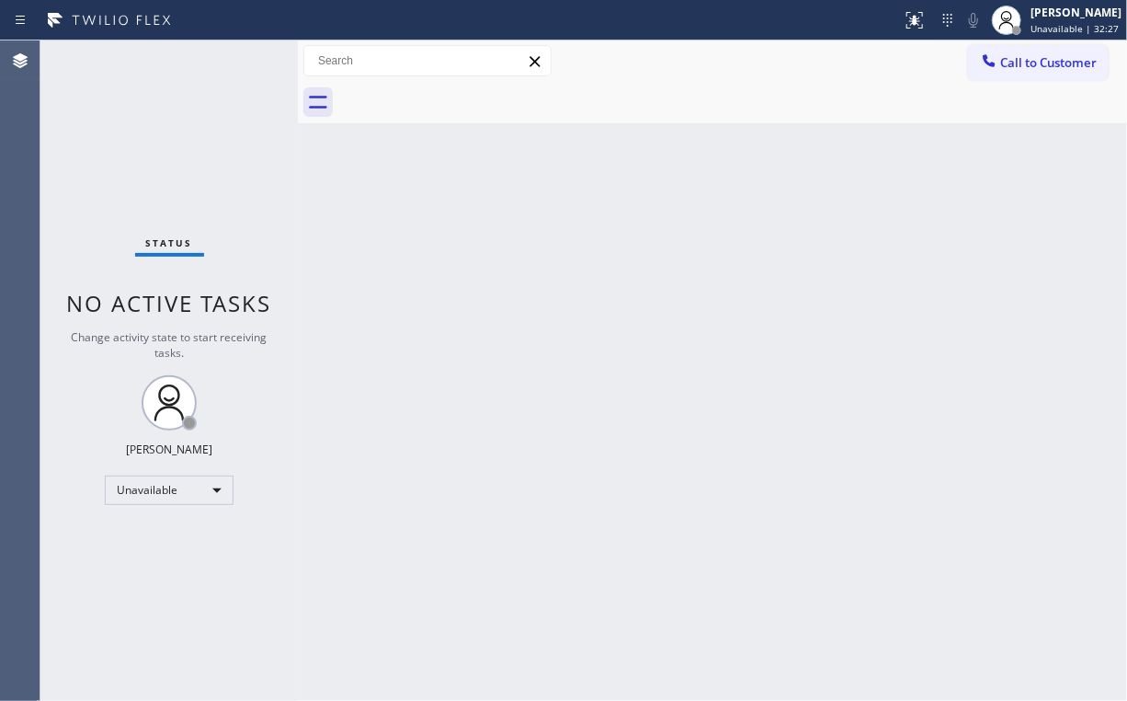
drag, startPoint x: 217, startPoint y: 115, endPoint x: 223, endPoint y: 105, distance: 11.5
click at [217, 113] on div "Status No active tasks Change activity state to start receiving tasks. [PERSON_…" at bounding box center [168, 370] width 257 height 660
click at [1032, 56] on span "Call to Customer" at bounding box center [1048, 62] width 97 height 17
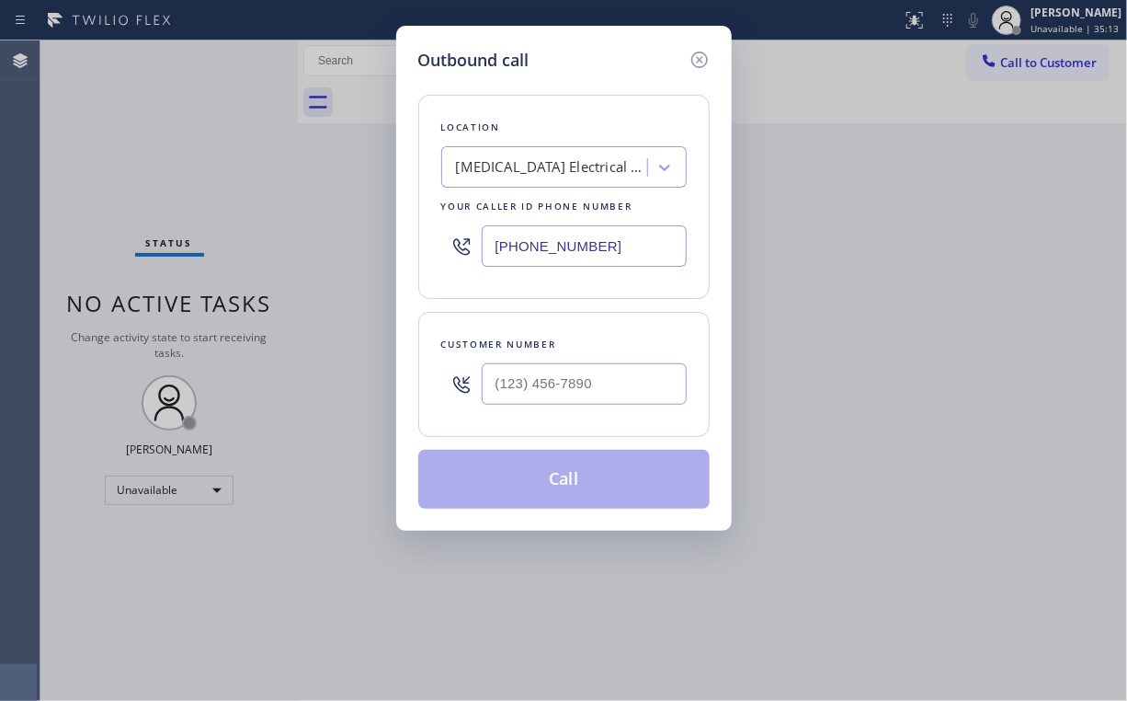
drag, startPoint x: 613, startPoint y: 241, endPoint x: 371, endPoint y: 234, distance: 241.9
click at [404, 234] on div "Outbound call Location [MEDICAL_DATA] Electrical Brea Your caller id phone numb…" at bounding box center [564, 278] width 336 height 505
paste input "657) 315-6775"
type input "[PHONE_NUMBER]"
click at [566, 365] on input "(___) ___-____" at bounding box center [584, 383] width 205 height 41
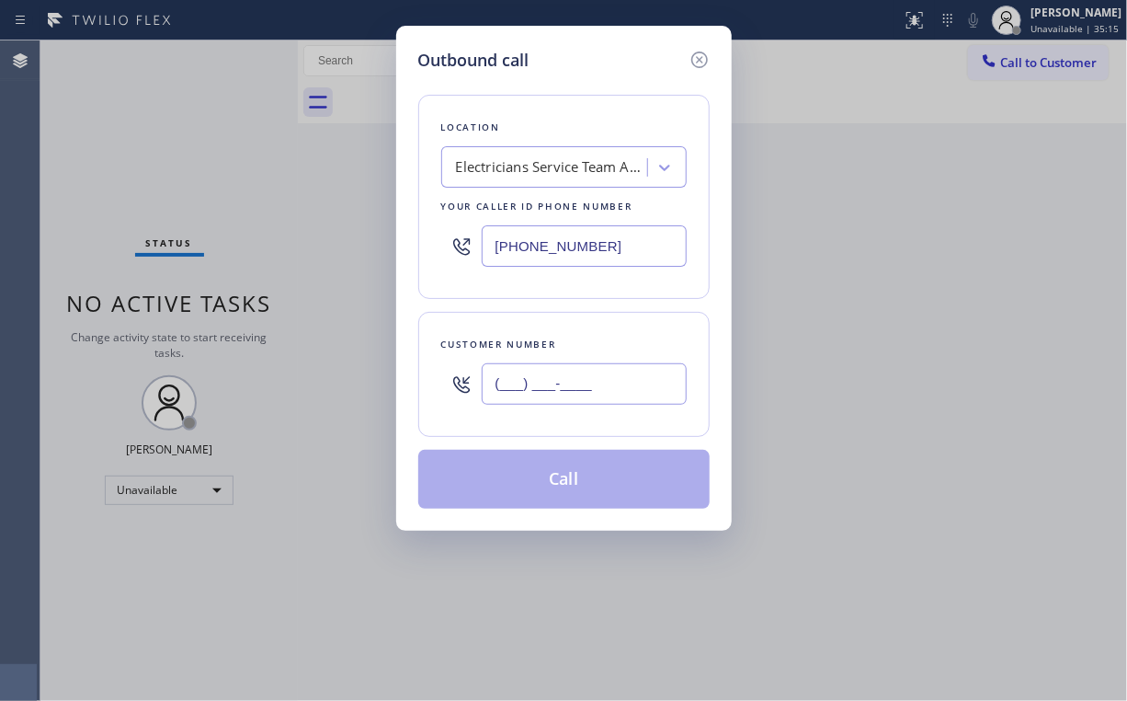
paste input "657) 502-0536"
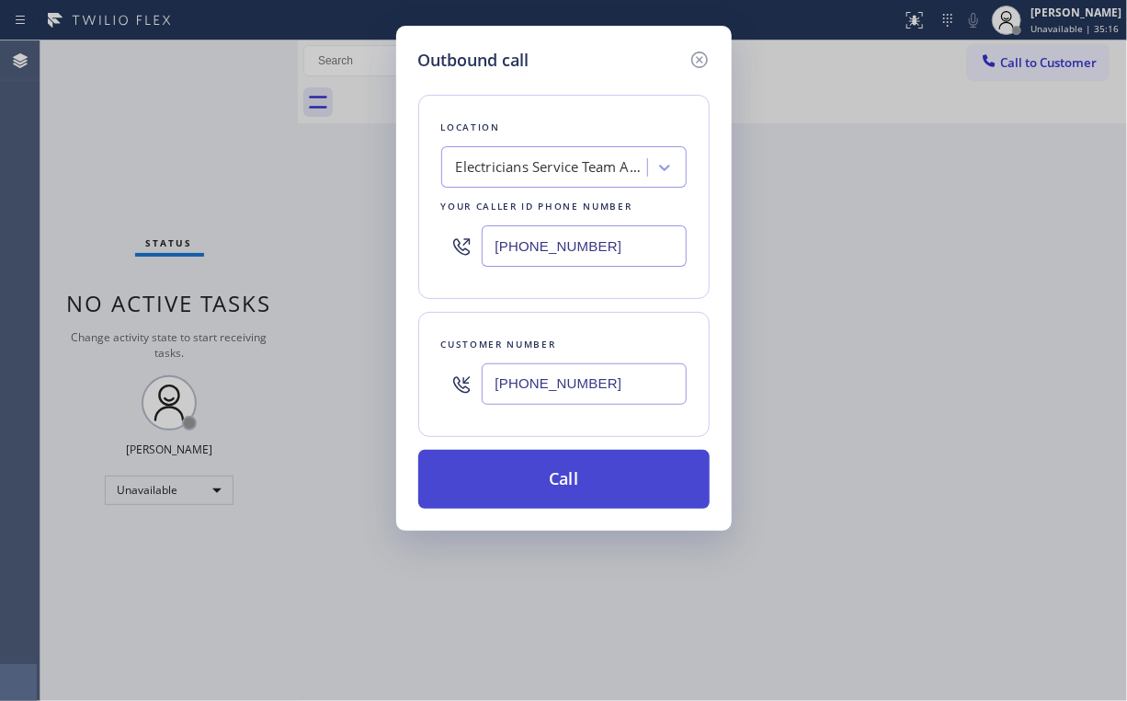
type input "[PHONE_NUMBER]"
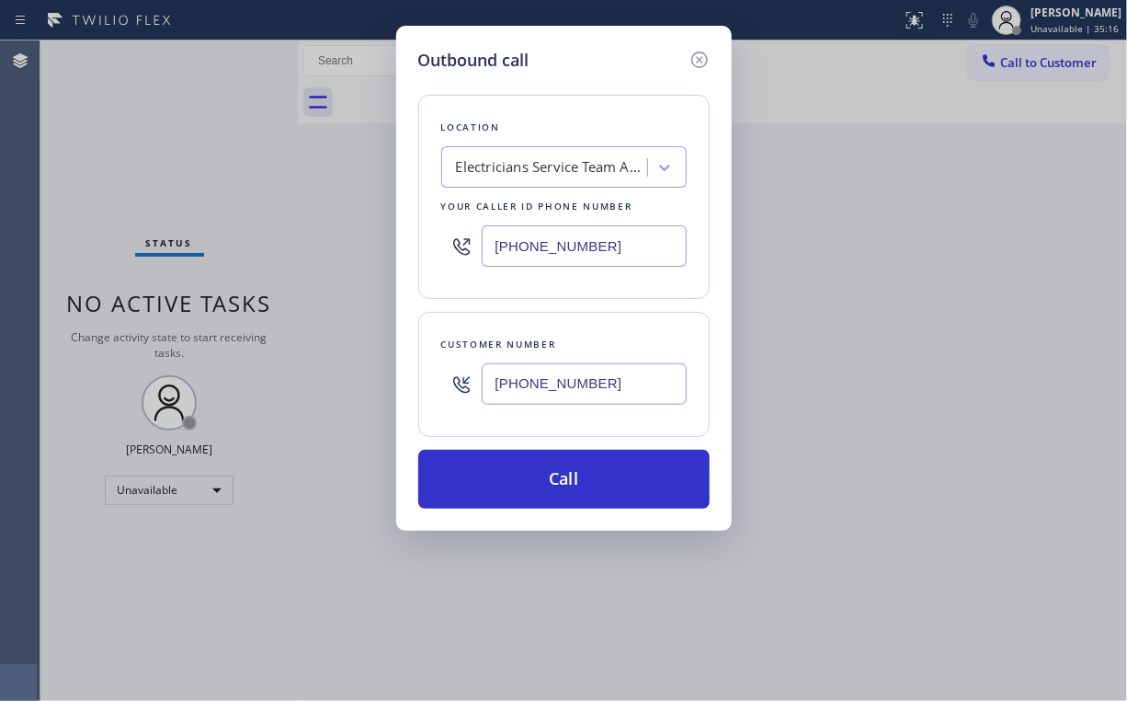
drag, startPoint x: 547, startPoint y: 485, endPoint x: 489, endPoint y: 588, distance: 117.4
click at [546, 485] on button "Call" at bounding box center [563, 479] width 291 height 59
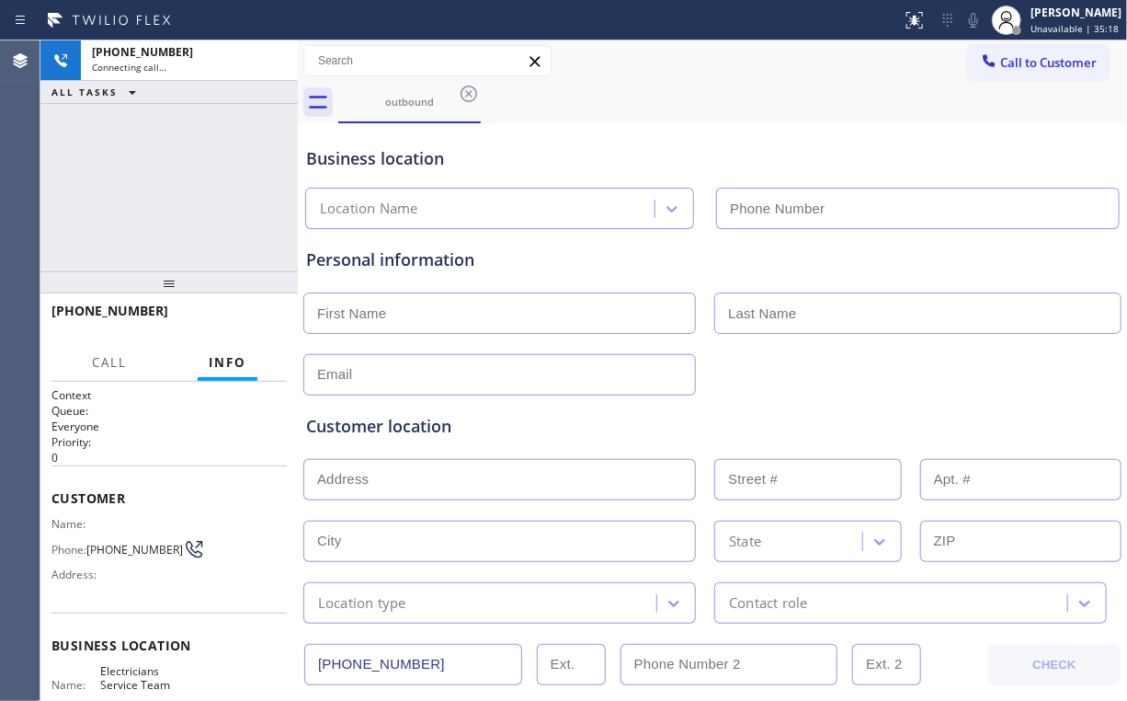
click at [190, 159] on div "[PHONE_NUMBER] Connecting call… ALL TASKS ALL TASKS ACTIVE TASKS TASKS IN WRAP …" at bounding box center [168, 155] width 257 height 231
type input "[PHONE_NUMBER]"
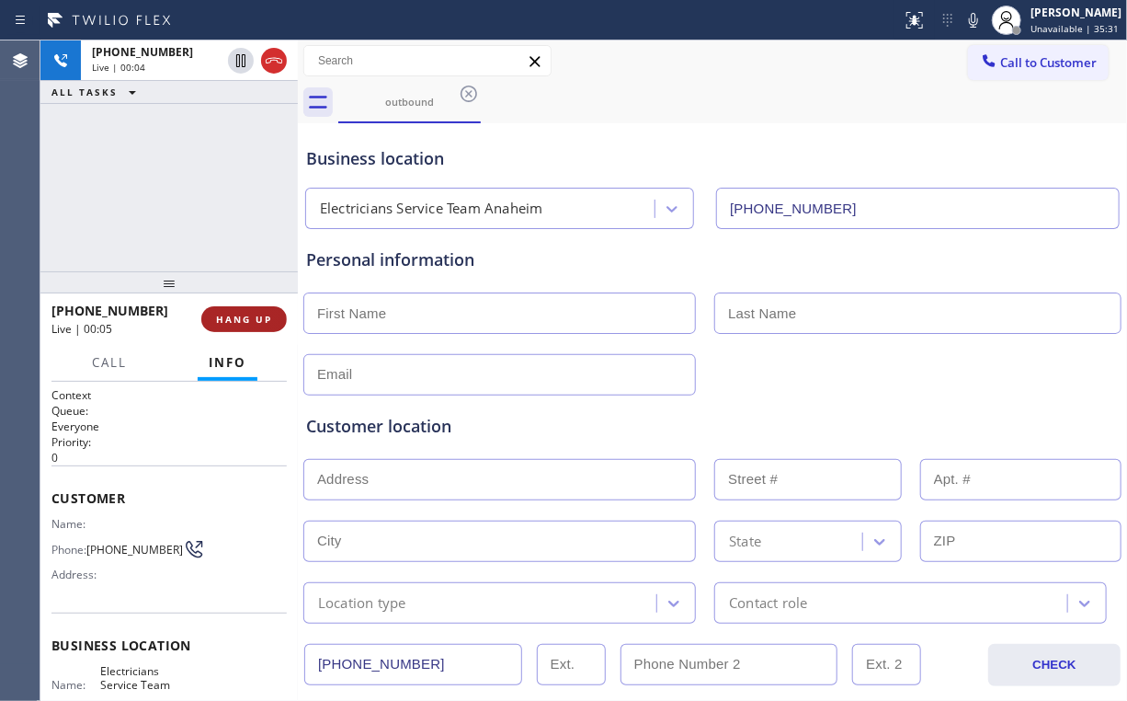
click at [240, 312] on button "HANG UP" at bounding box center [244, 319] width 86 height 26
click at [198, 191] on div "[PHONE_NUMBER] Live | 00:06 ALL TASKS ALL TASKS ACTIVE TASKS TASKS IN WRAP UP" at bounding box center [168, 155] width 257 height 231
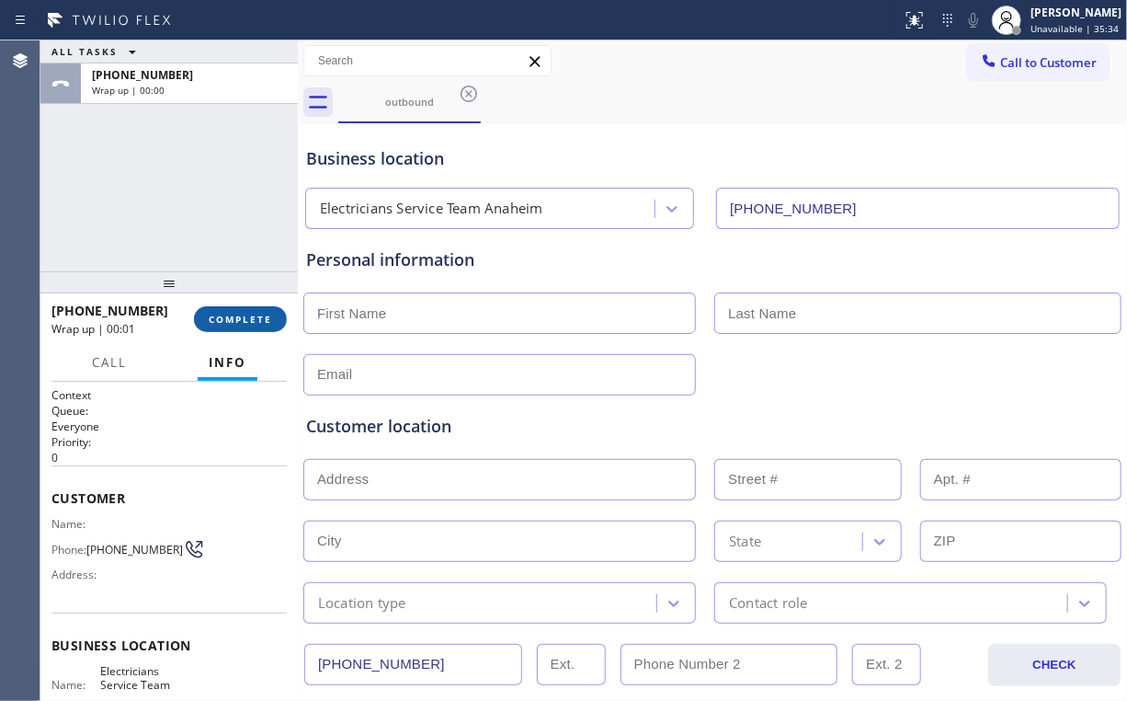
click at [249, 328] on button "COMPLETE" at bounding box center [240, 319] width 93 height 26
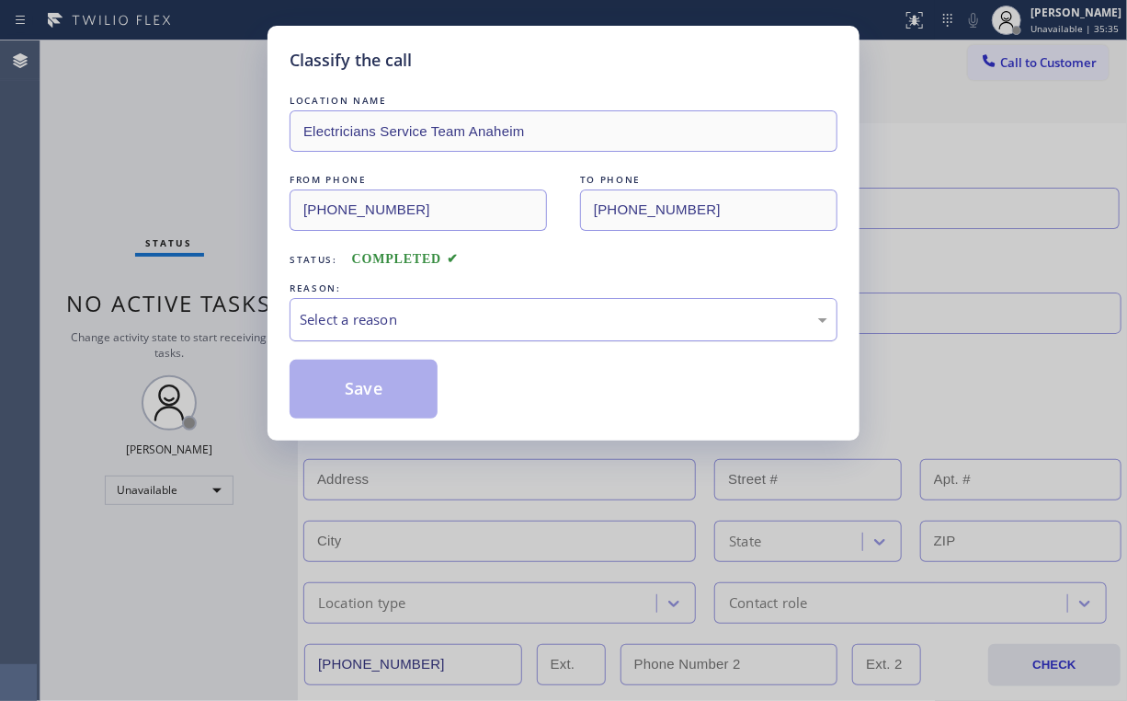
click at [355, 313] on div "Select a reason" at bounding box center [564, 319] width 528 height 21
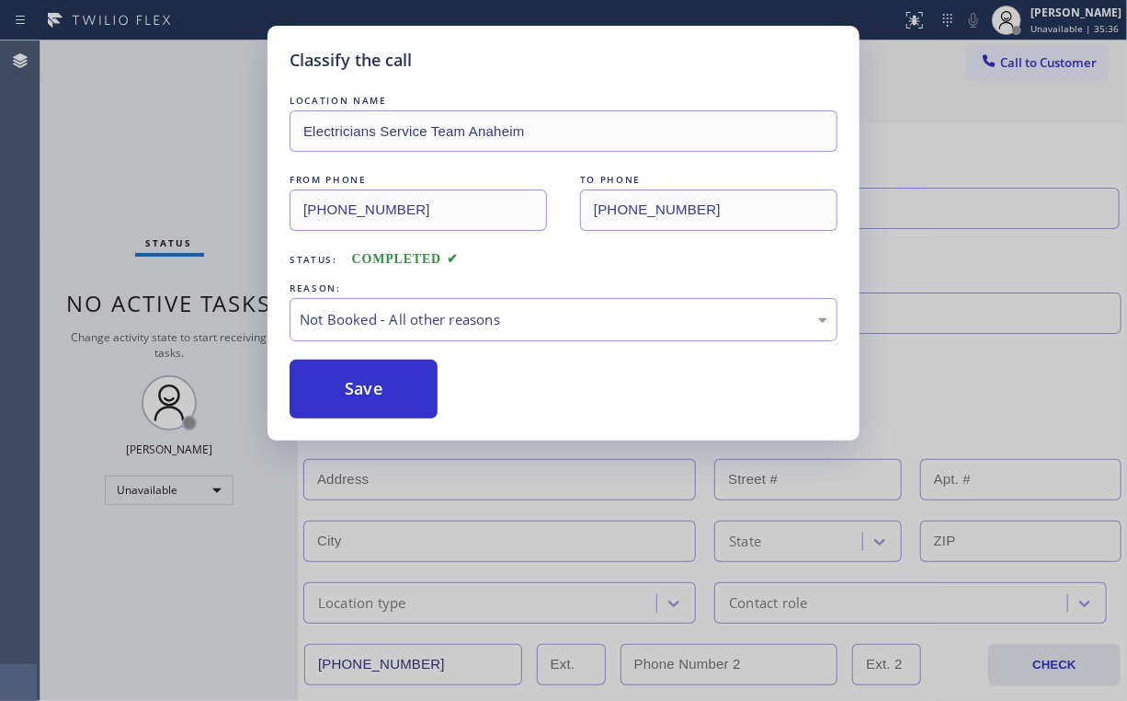
click at [348, 378] on button "Save" at bounding box center [364, 389] width 148 height 59
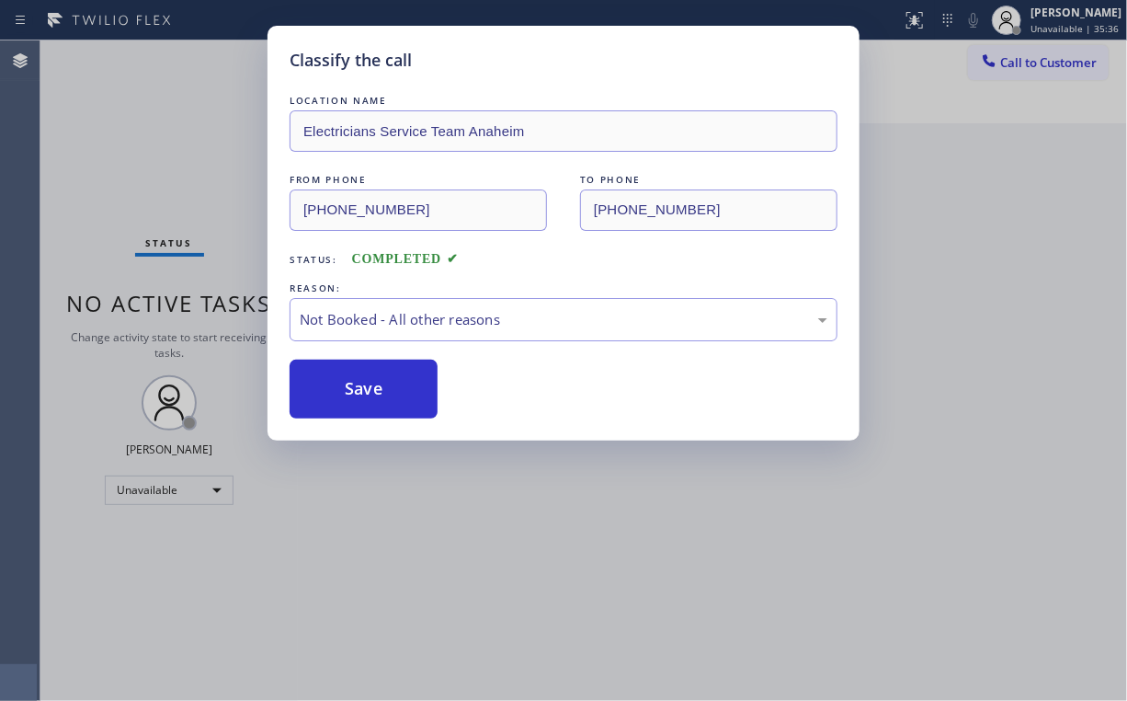
drag, startPoint x: 114, startPoint y: 170, endPoint x: 224, endPoint y: 181, distance: 110.9
click at [120, 172] on div "Classify the call LOCATION NAME Electricians Service Team Anaheim FROM PHONE [P…" at bounding box center [563, 350] width 1127 height 701
click at [999, 151] on div "Classify the call LOCATION NAME Electricians Service Team Anaheim FROM PHONE [P…" at bounding box center [563, 350] width 1127 height 701
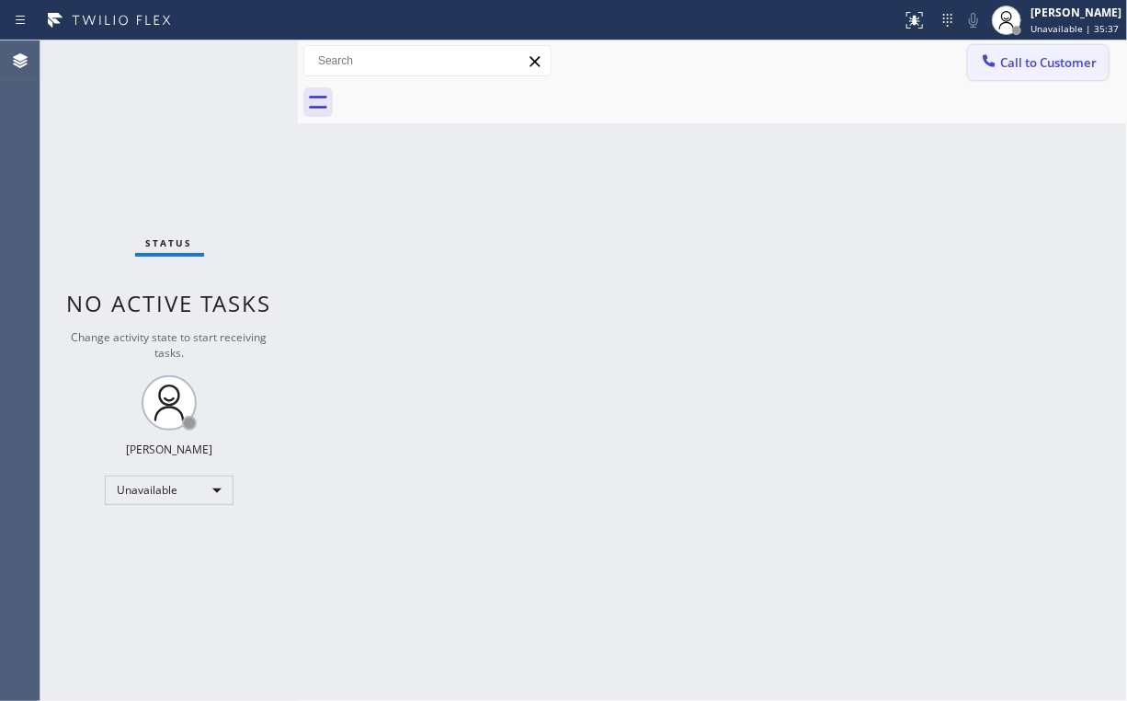
click at [1011, 63] on span "Call to Customer" at bounding box center [1048, 62] width 97 height 17
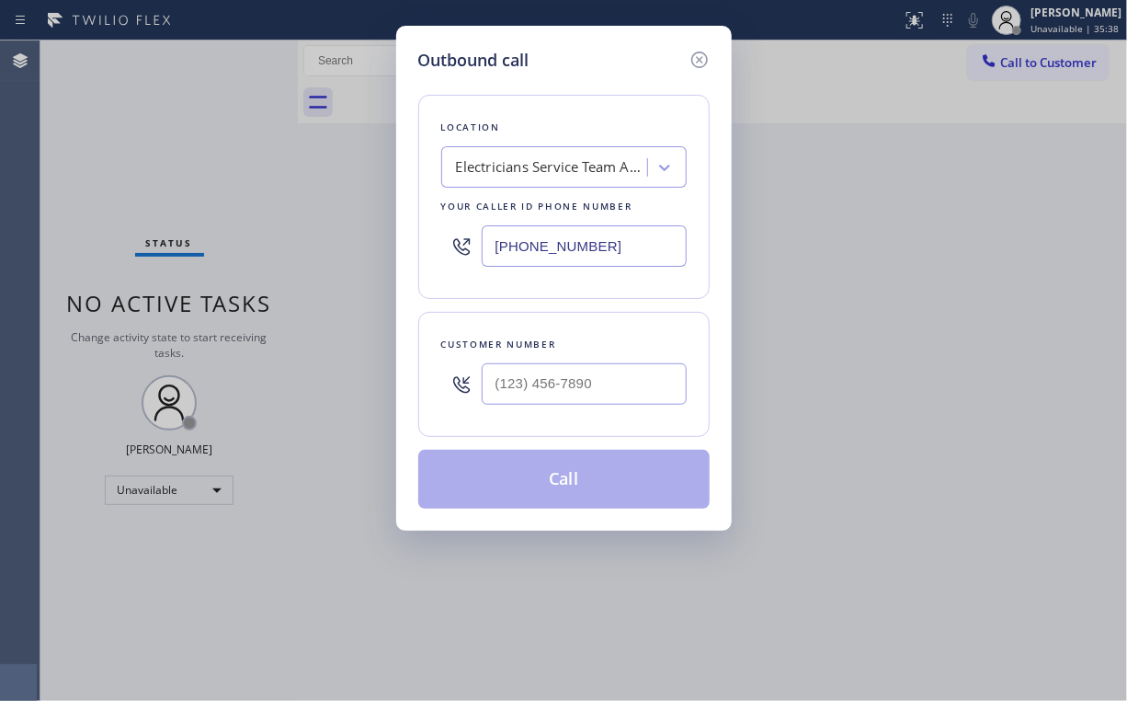
drag, startPoint x: 551, startPoint y: 419, endPoint x: 578, endPoint y: 389, distance: 41.0
click at [551, 417] on div "Customer number" at bounding box center [563, 374] width 291 height 125
click at [599, 382] on input "(___) ___-____" at bounding box center [584, 383] width 205 height 41
paste input "657) 502-0536"
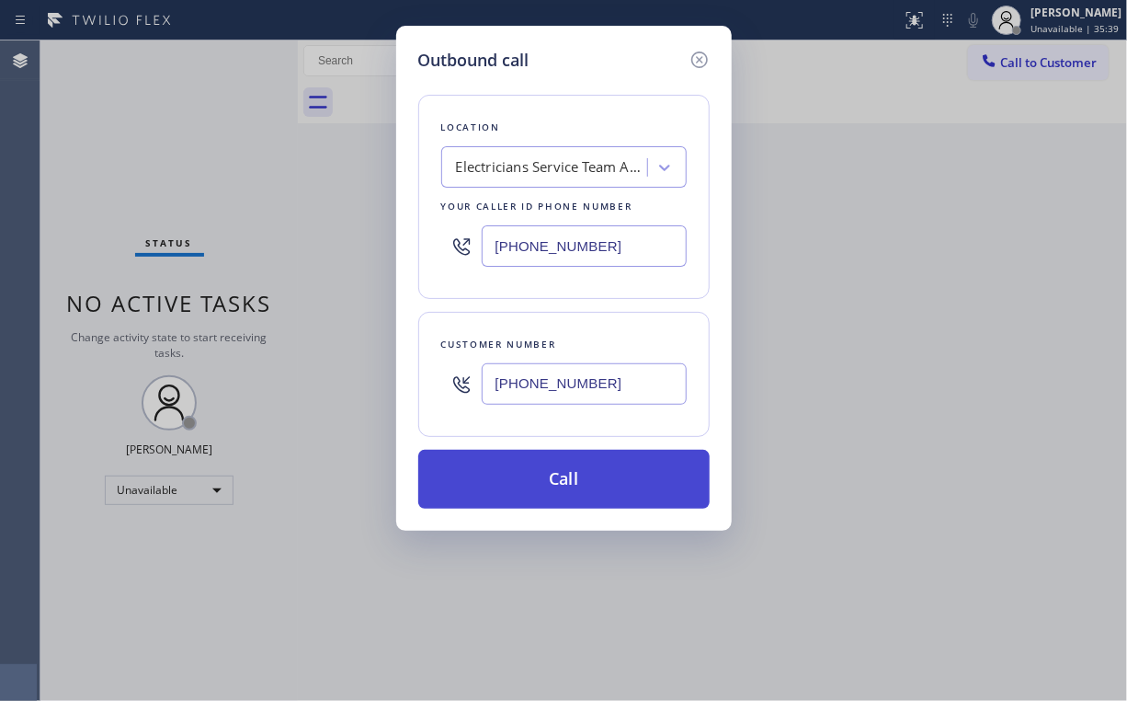
type input "[PHONE_NUMBER]"
click at [566, 468] on button "Call" at bounding box center [563, 479] width 291 height 59
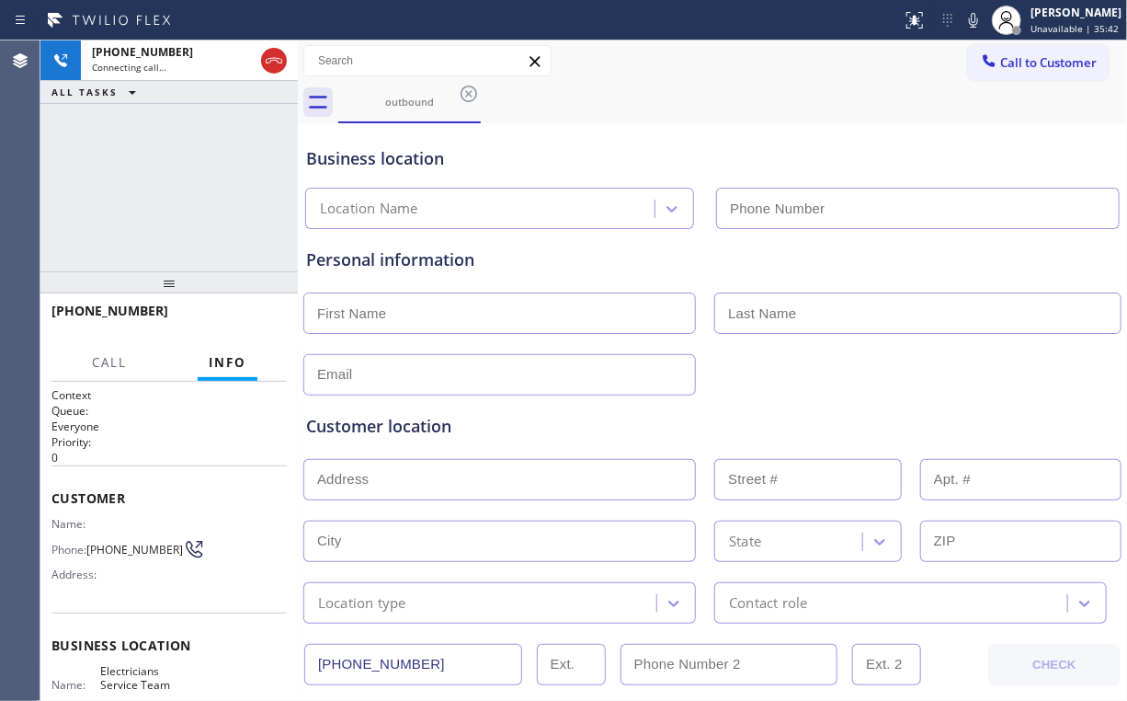
type input "[PHONE_NUMBER]"
click at [185, 143] on div "[PHONE_NUMBER] Connecting call… ALL TASKS ALL TASKS ACTIVE TASKS TASKS IN WRAP …" at bounding box center [168, 155] width 257 height 231
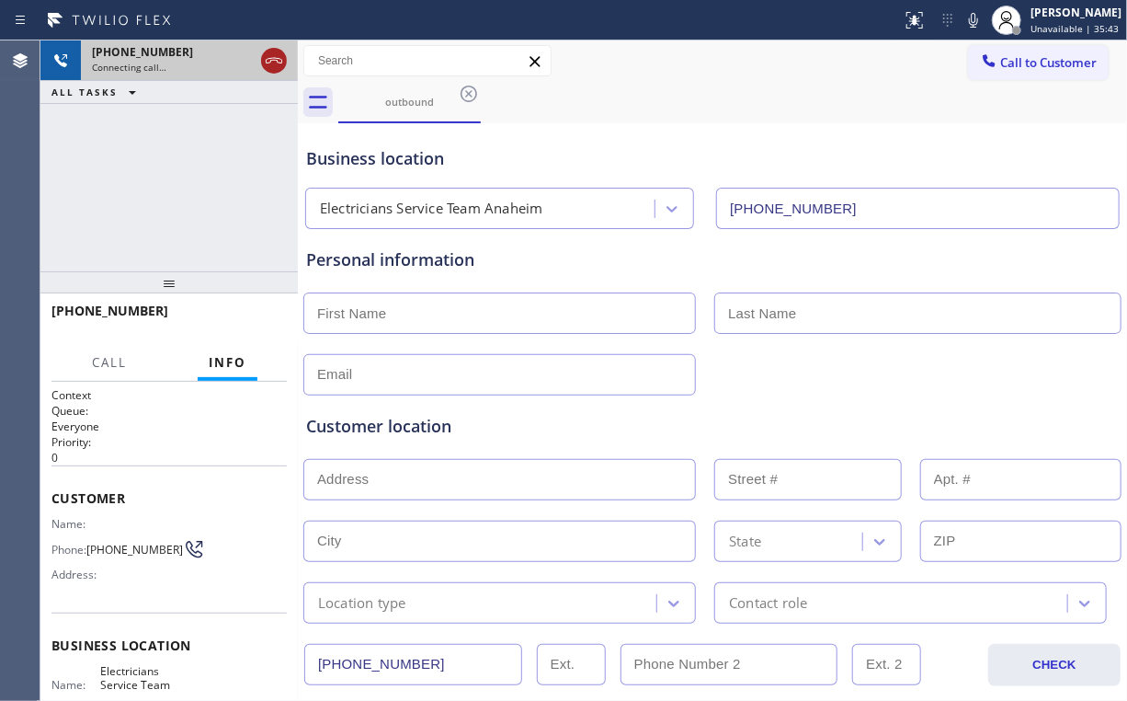
click at [264, 63] on icon at bounding box center [274, 61] width 22 height 22
click at [397, 106] on div "outbound" at bounding box center [409, 102] width 139 height 14
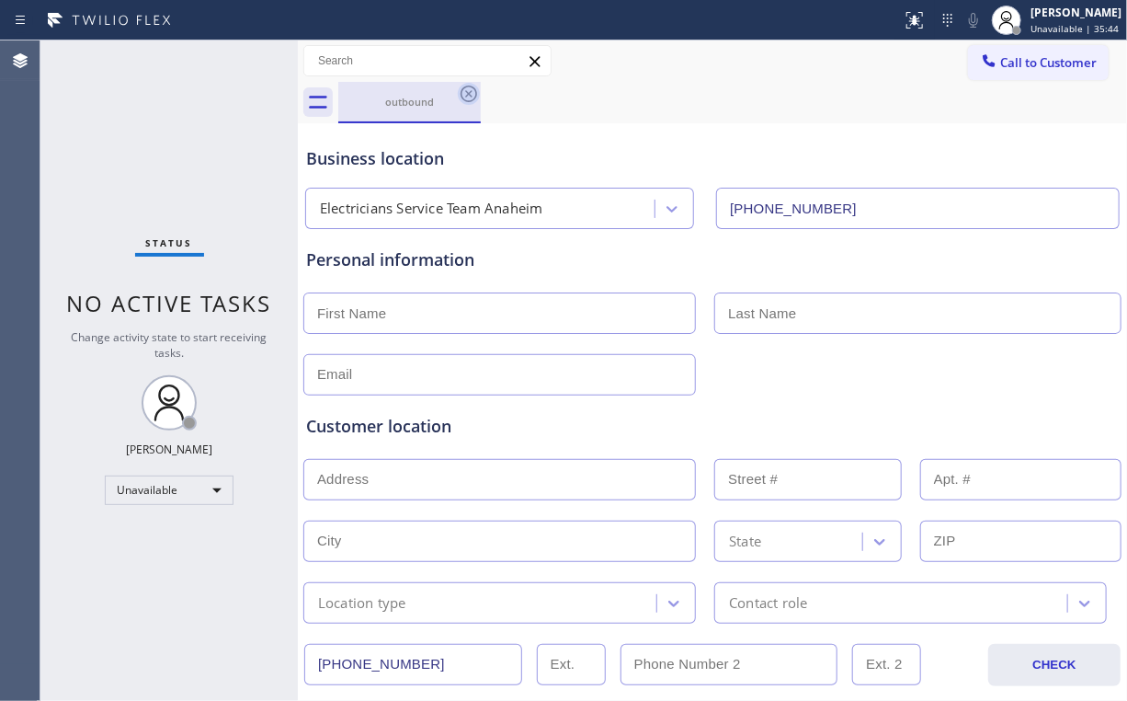
click at [473, 93] on icon at bounding box center [469, 94] width 22 height 22
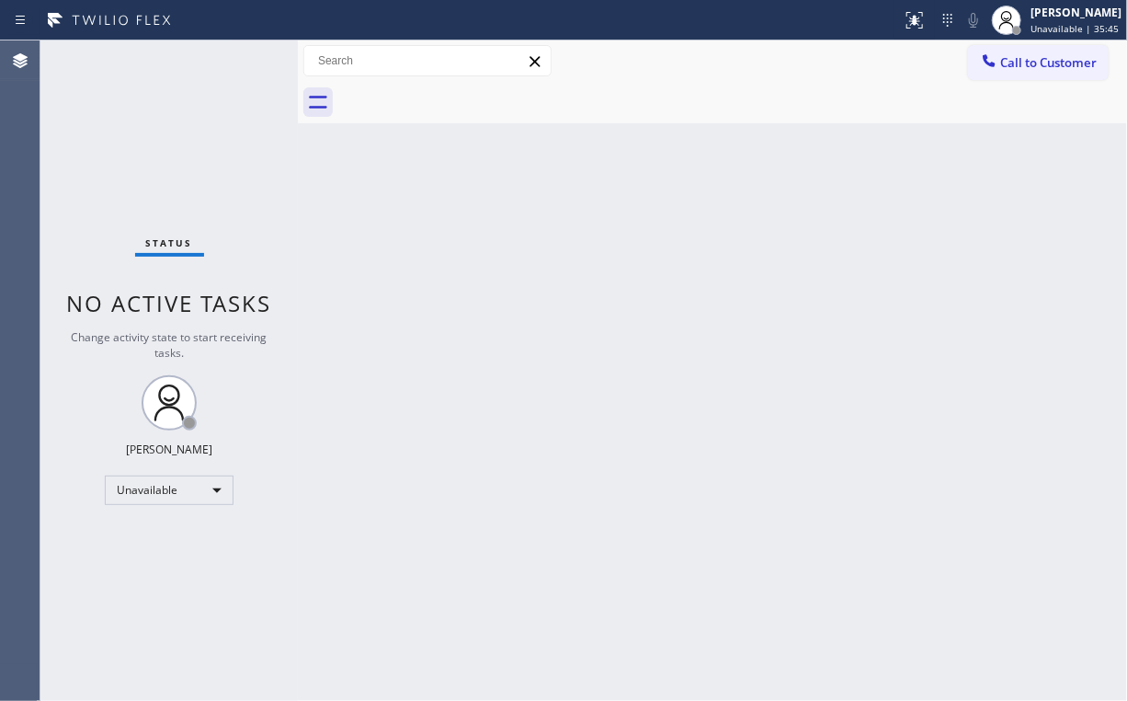
click at [114, 143] on div "Status No active tasks Change activity state to start receiving tasks. [PERSON_…" at bounding box center [168, 370] width 257 height 660
click at [600, 289] on div "Back to Dashboard Change Sender ID Customers Technicians Select a contact Outbo…" at bounding box center [712, 370] width 829 height 660
drag, startPoint x: 1045, startPoint y: 57, endPoint x: 1013, endPoint y: 68, distance: 34.0
click at [1036, 59] on span "Call to Customer" at bounding box center [1048, 62] width 97 height 17
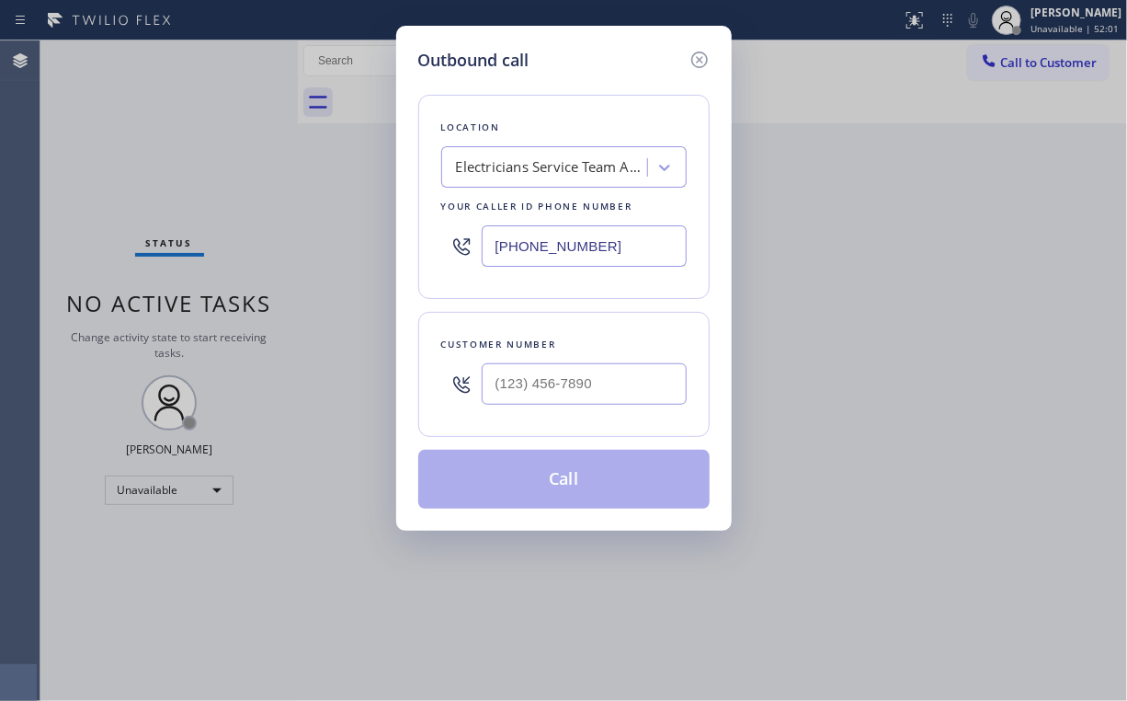
drag, startPoint x: 634, startPoint y: 246, endPoint x: 262, endPoint y: 227, distance: 372.0
click at [262, 239] on div "Outbound call Location Electricians Service Team [GEOGRAPHIC_DATA] Your caller …" at bounding box center [563, 350] width 1127 height 701
paste input "213) 474-7849"
type input "[PHONE_NUMBER]"
click at [590, 371] on input "(___) ___-____" at bounding box center [584, 383] width 205 height 41
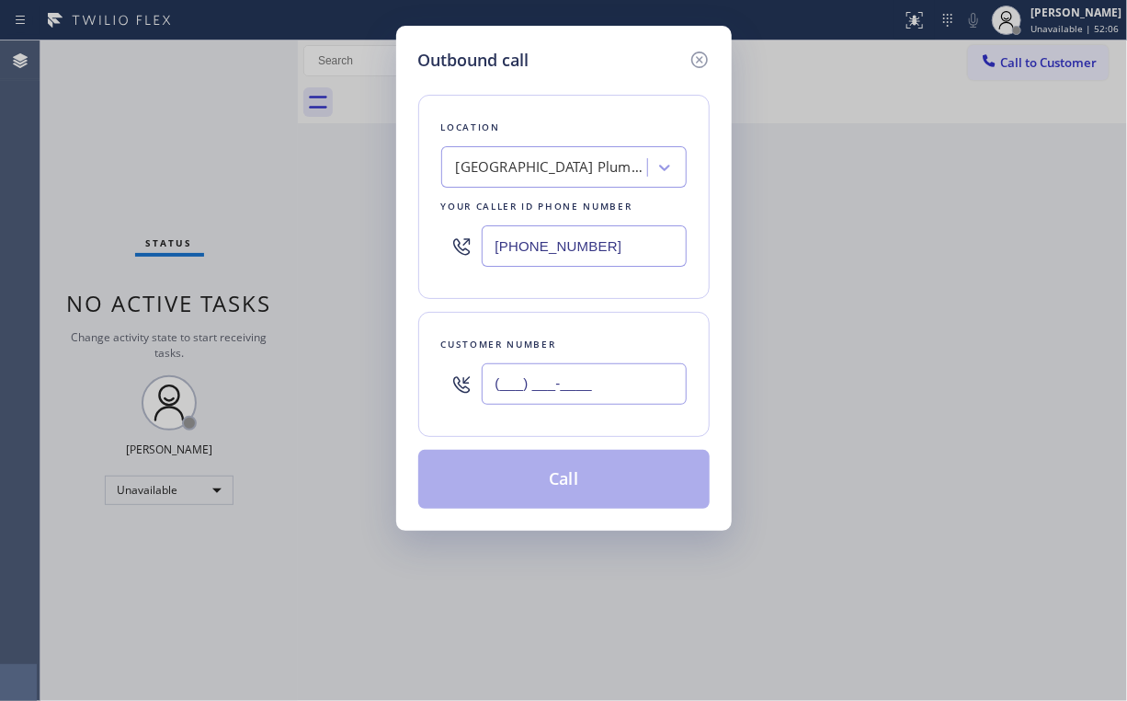
paste input "818) 235-6377"
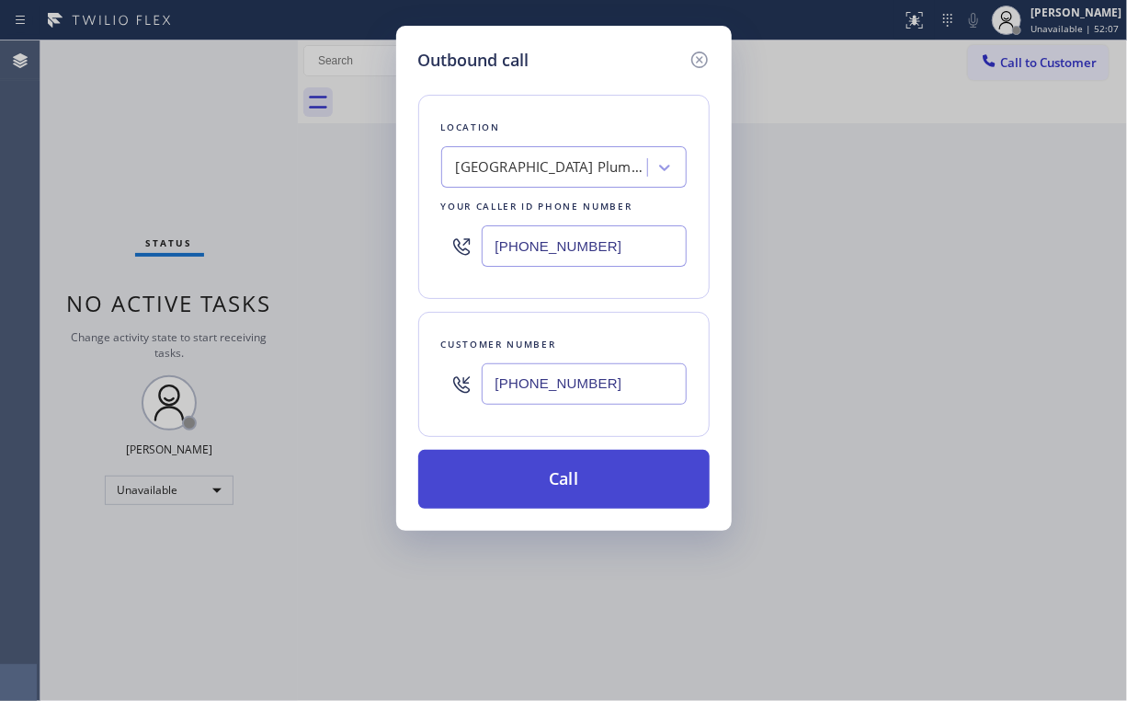
type input "[PHONE_NUMBER]"
click at [517, 492] on button "Call" at bounding box center [563, 479] width 291 height 59
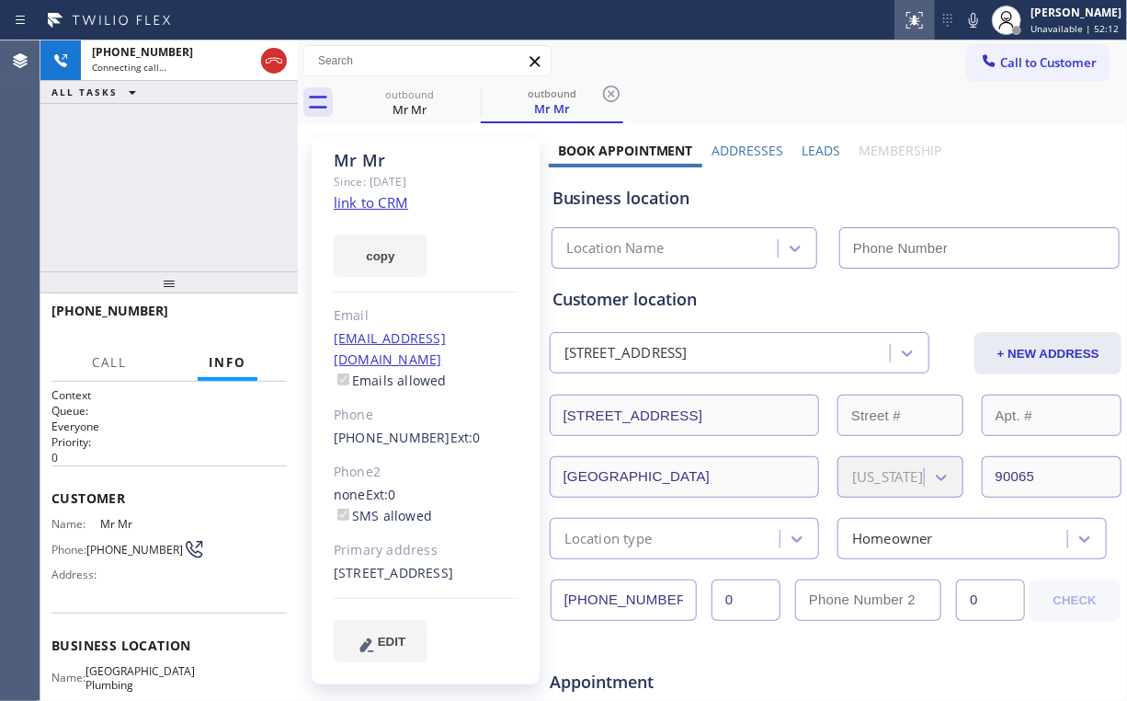
type input "[PHONE_NUMBER]"
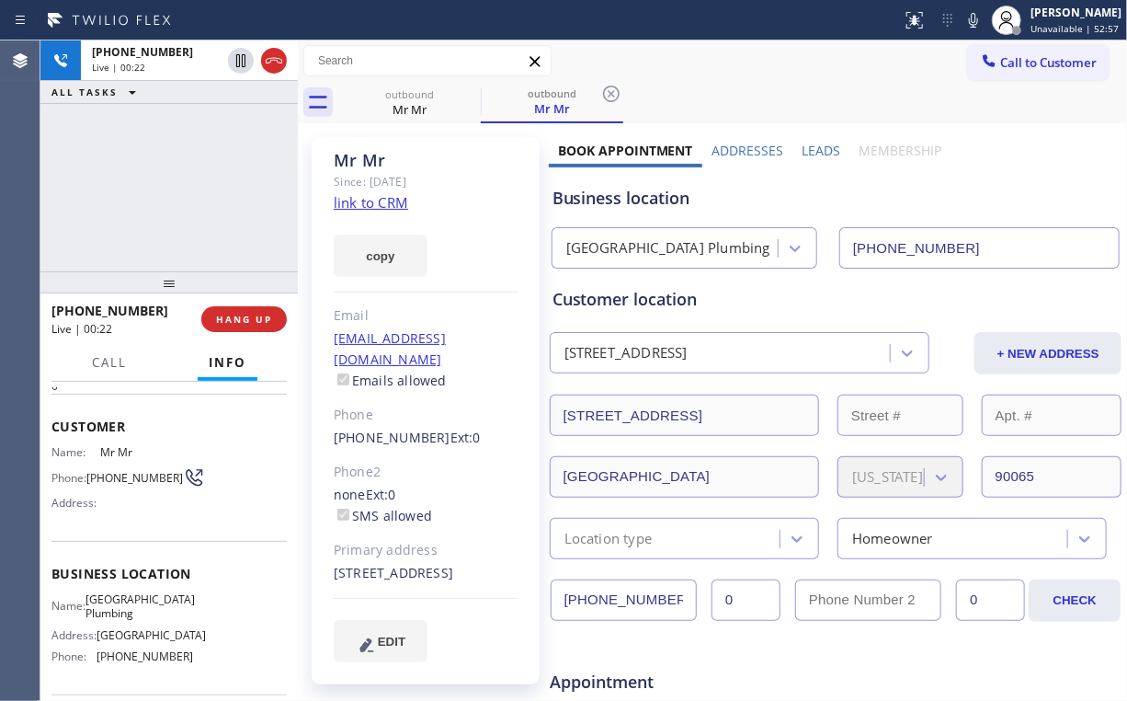
scroll to position [74, 0]
click at [268, 312] on button "HANG UP" at bounding box center [244, 319] width 86 height 26
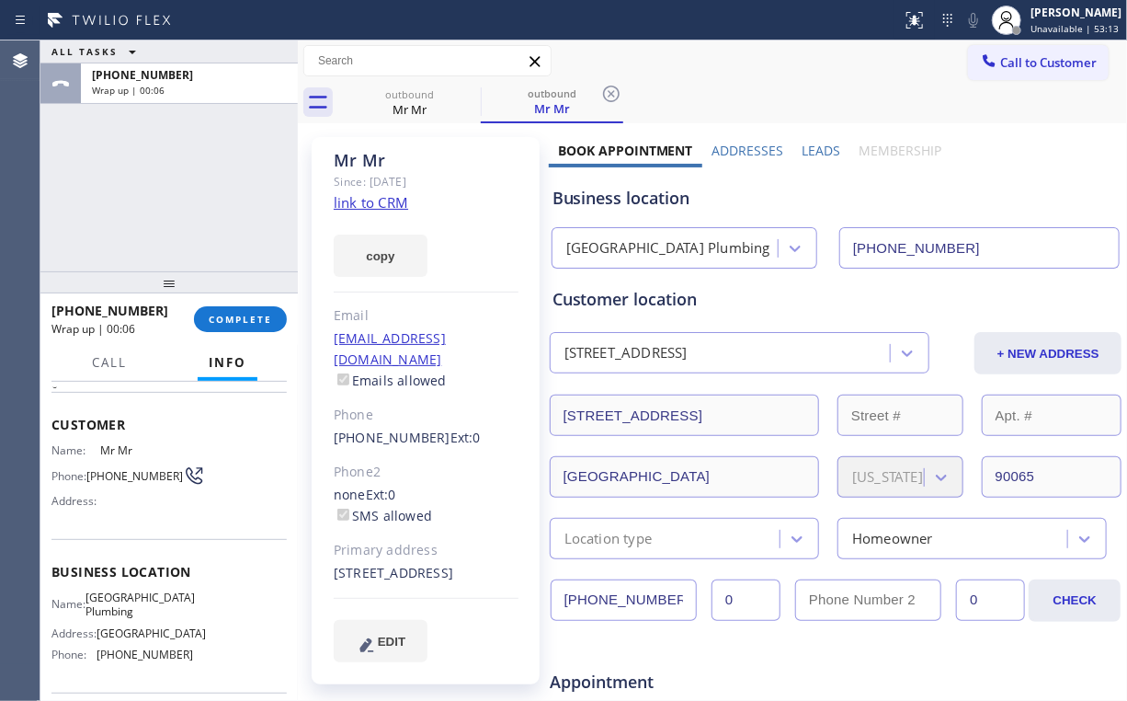
click at [243, 163] on div "ALL TASKS ALL TASKS ACTIVE TASKS TASKS IN WRAP UP [PHONE_NUMBER] Wrap up | 00:06" at bounding box center [168, 155] width 257 height 231
click at [255, 301] on div "[PHONE_NUMBER] Wrap up | 00:10 COMPLETE" at bounding box center [168, 319] width 235 height 48
click at [252, 319] on span "COMPLETE" at bounding box center [240, 319] width 63 height 13
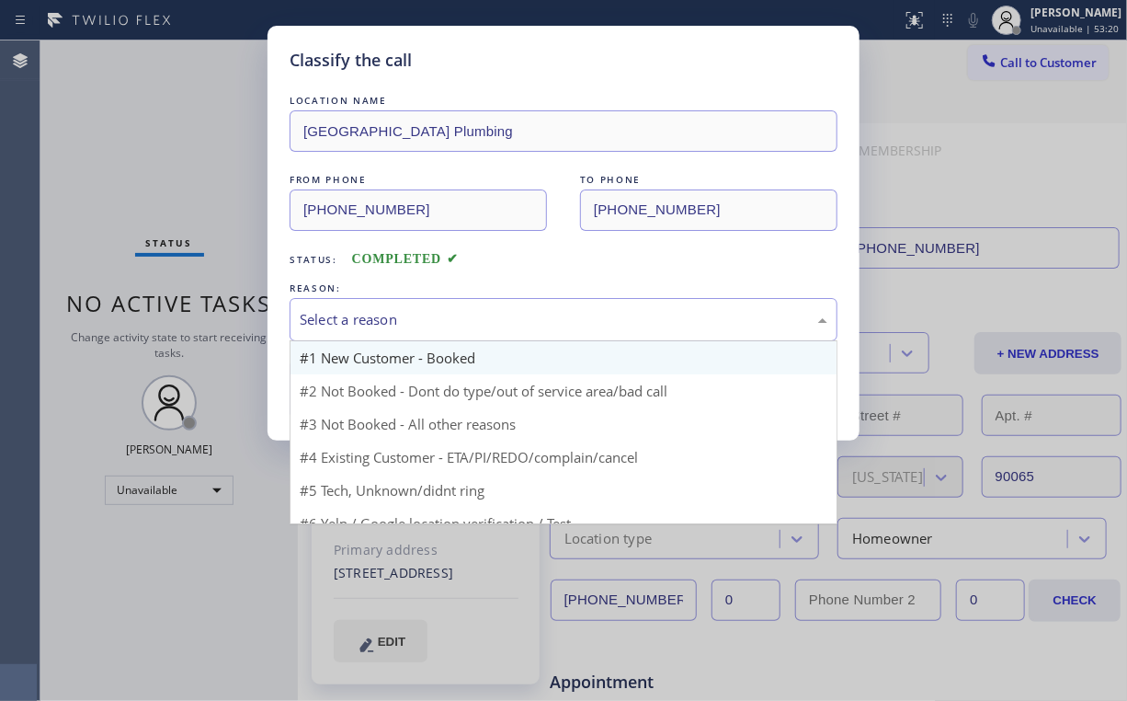
drag, startPoint x: 349, startPoint y: 313, endPoint x: 359, endPoint y: 370, distance: 57.7
click at [352, 317] on div "Select a reason" at bounding box center [564, 319] width 528 height 21
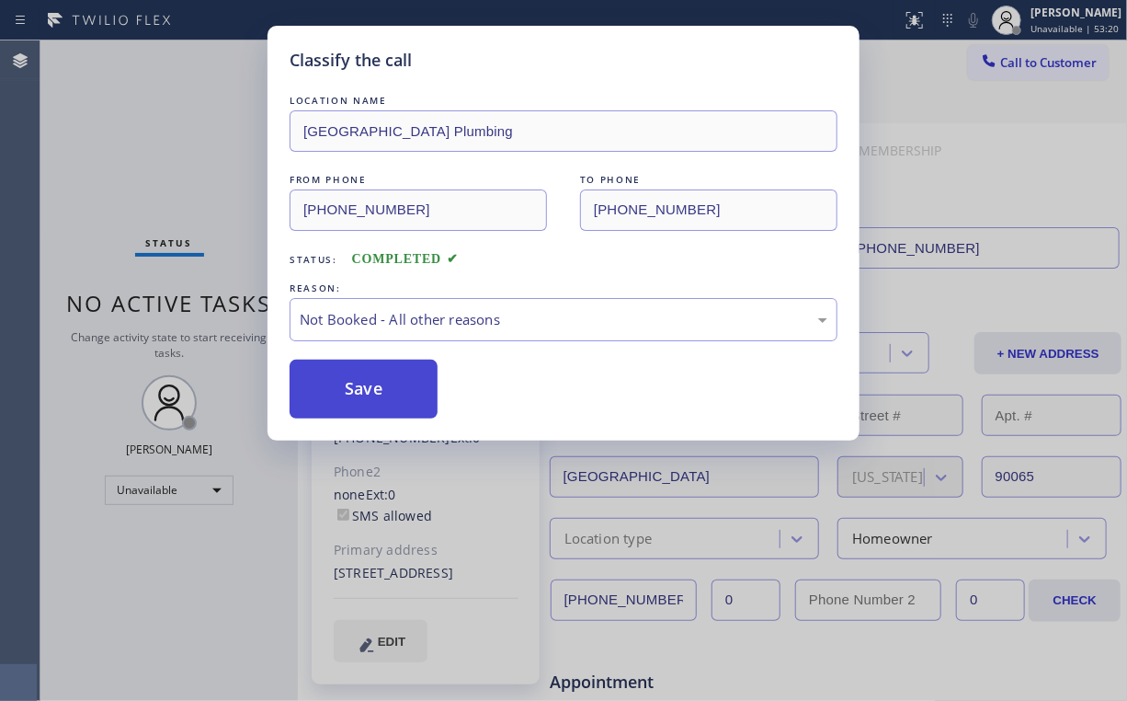
click at [352, 388] on button "Save" at bounding box center [364, 389] width 148 height 59
click at [169, 144] on div "Classify the call LOCATION NAME [GEOGRAPHIC_DATA] Plumbing FROM PHONE [PHONE_NU…" at bounding box center [563, 350] width 1127 height 701
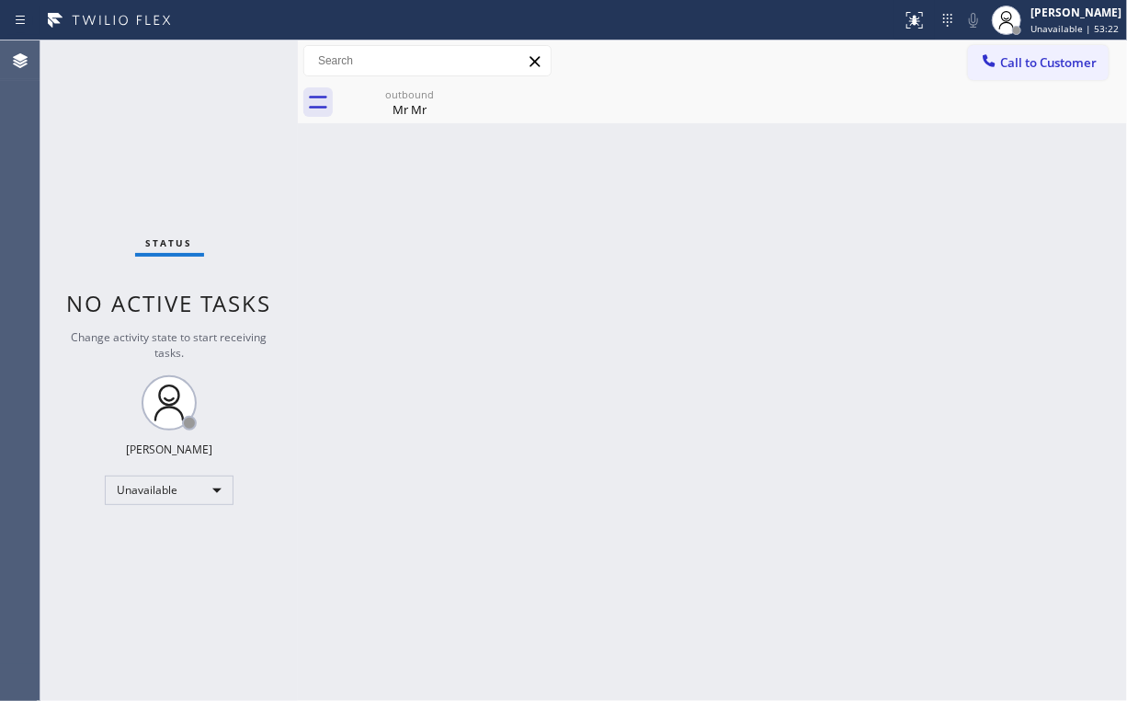
click at [995, 60] on icon at bounding box center [989, 60] width 18 height 18
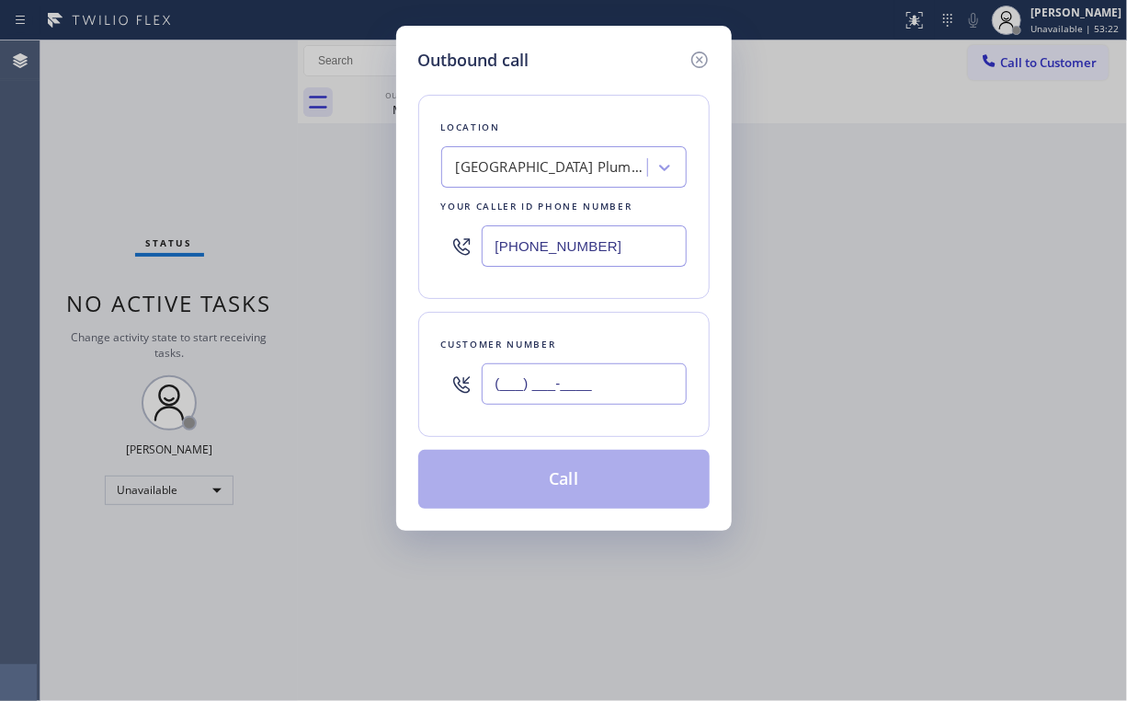
click at [606, 383] on input "(___) ___-____" at bounding box center [584, 383] width 205 height 41
paste input "213) 474-7849"
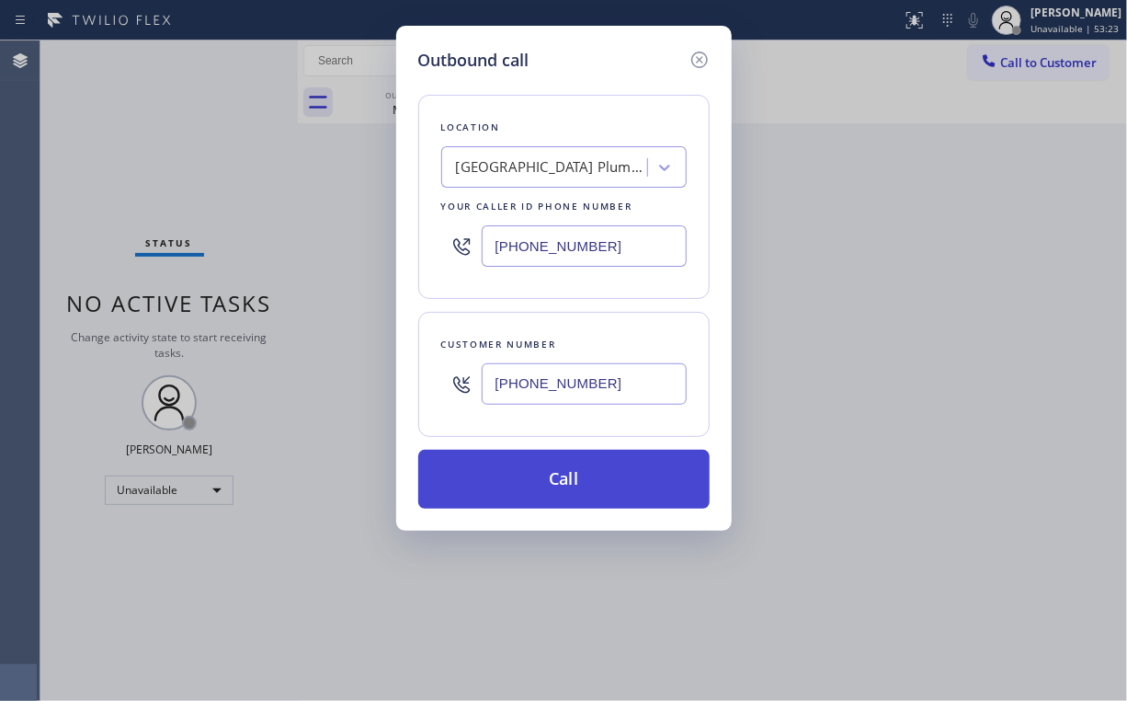
type input "[PHONE_NUMBER]"
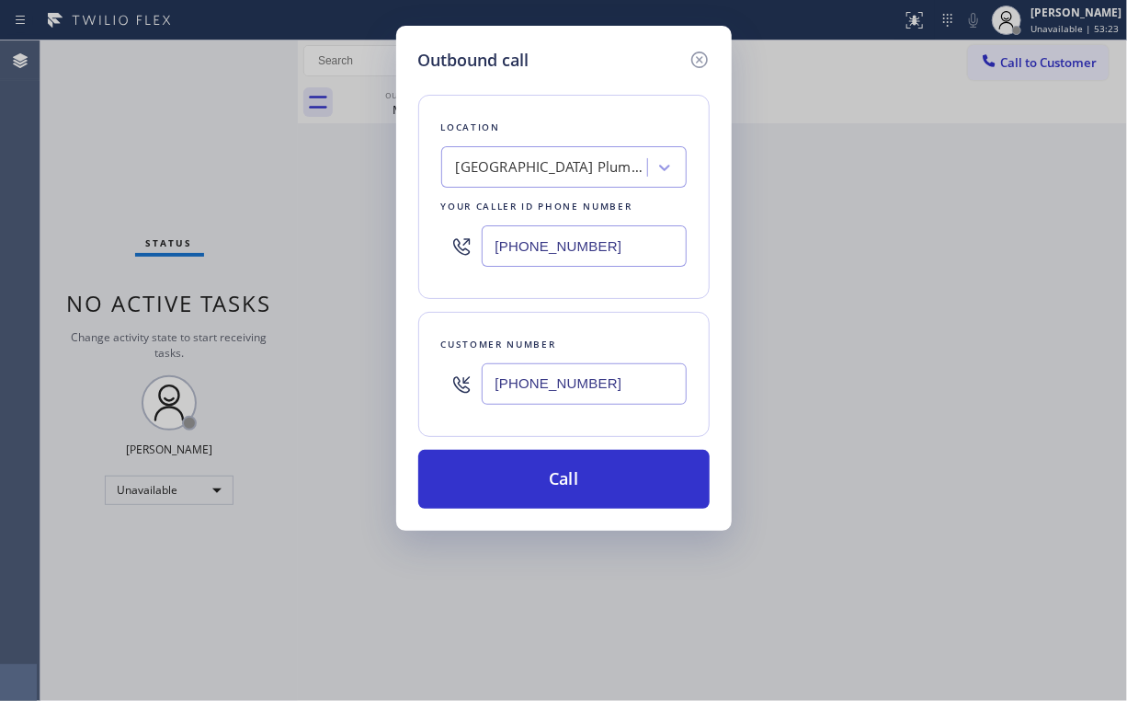
drag, startPoint x: 564, startPoint y: 476, endPoint x: 525, endPoint y: 544, distance: 78.2
click at [563, 477] on button "Call" at bounding box center [563, 479] width 291 height 59
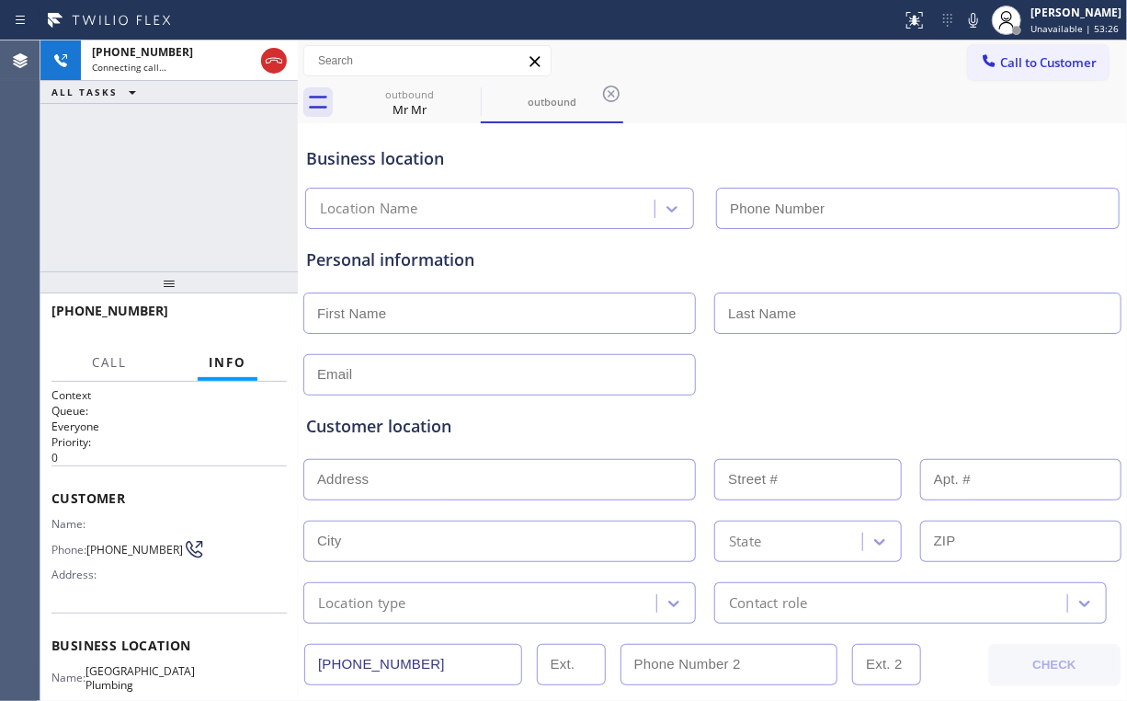
drag, startPoint x: 200, startPoint y: 181, endPoint x: 255, endPoint y: 166, distance: 56.5
click at [202, 181] on div "[PHONE_NUMBER] Connecting call… ALL TASKS ALL TASKS ACTIVE TASKS TASKS IN WRAP …" at bounding box center [168, 155] width 257 height 231
type input "[PHONE_NUMBER]"
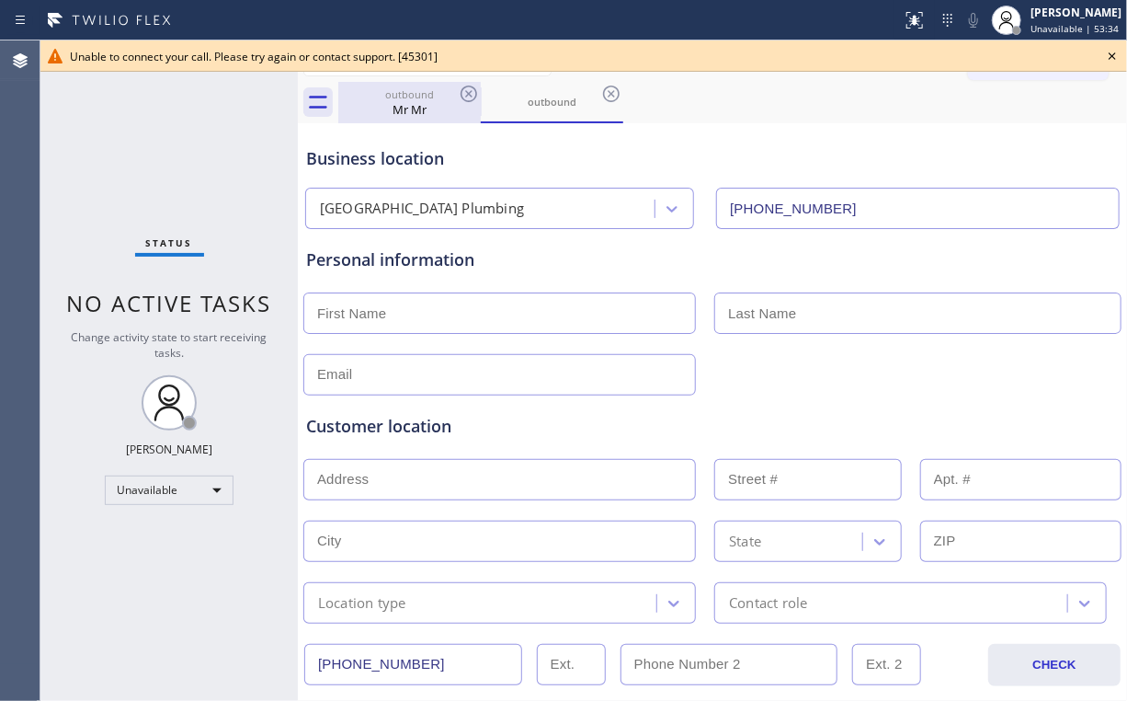
click at [393, 88] on div "outbound" at bounding box center [409, 94] width 139 height 14
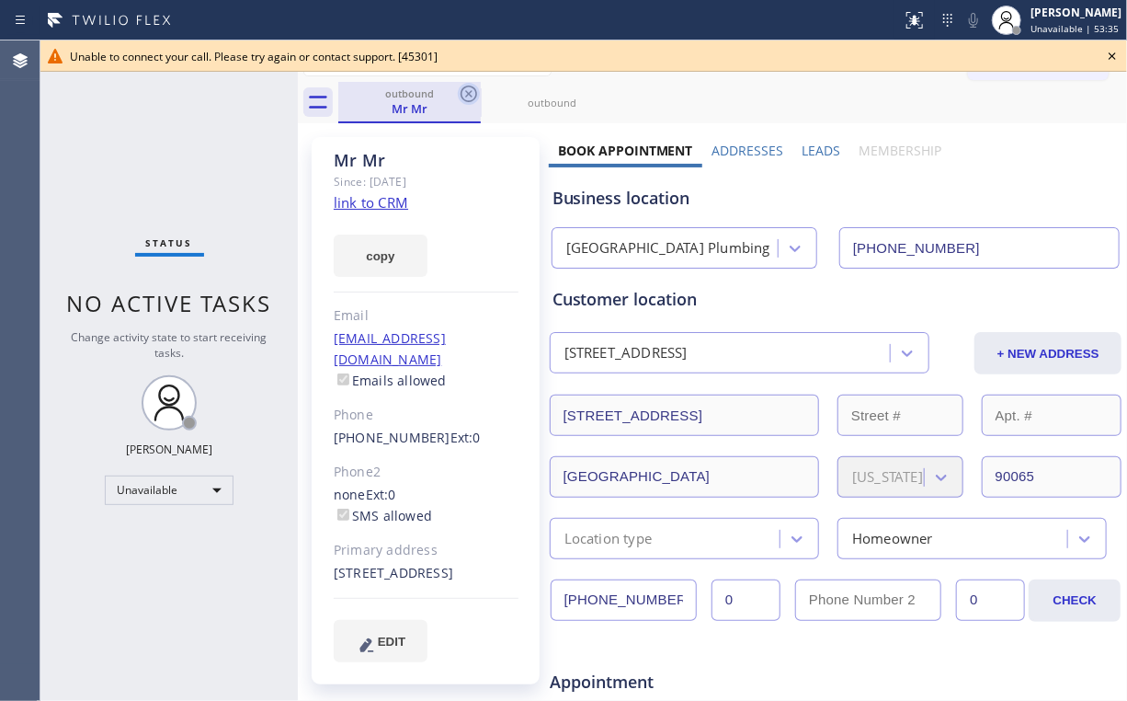
click at [474, 88] on icon at bounding box center [469, 94] width 22 height 22
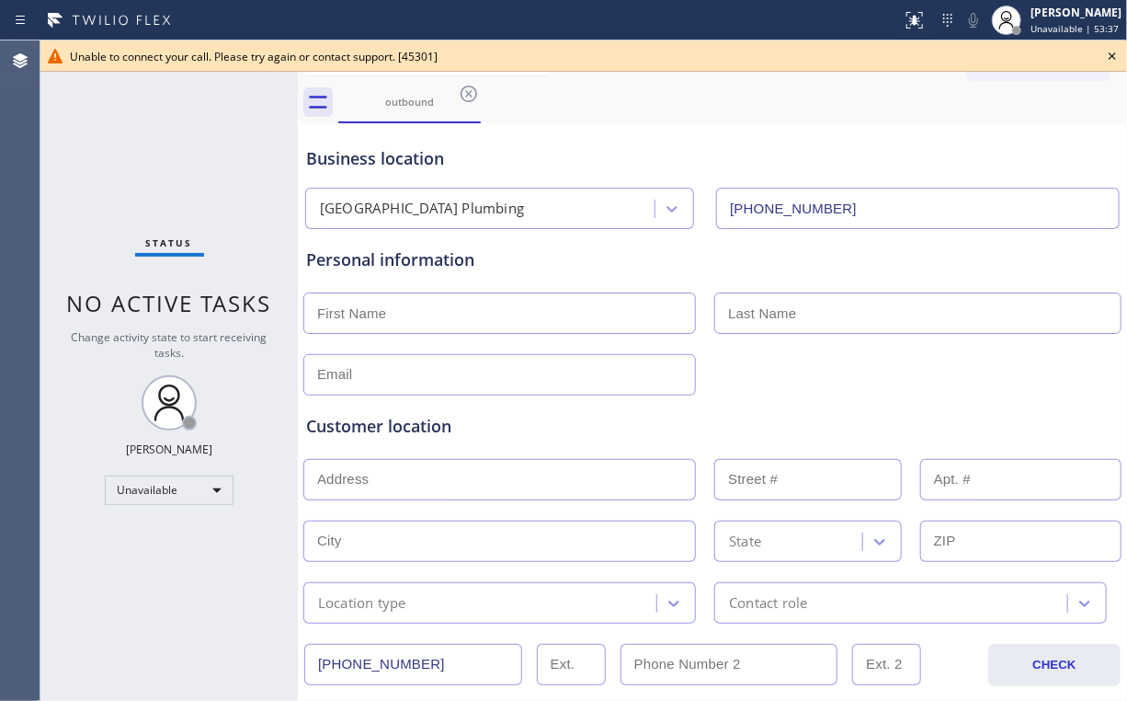
click at [473, 88] on icon at bounding box center [469, 94] width 22 height 22
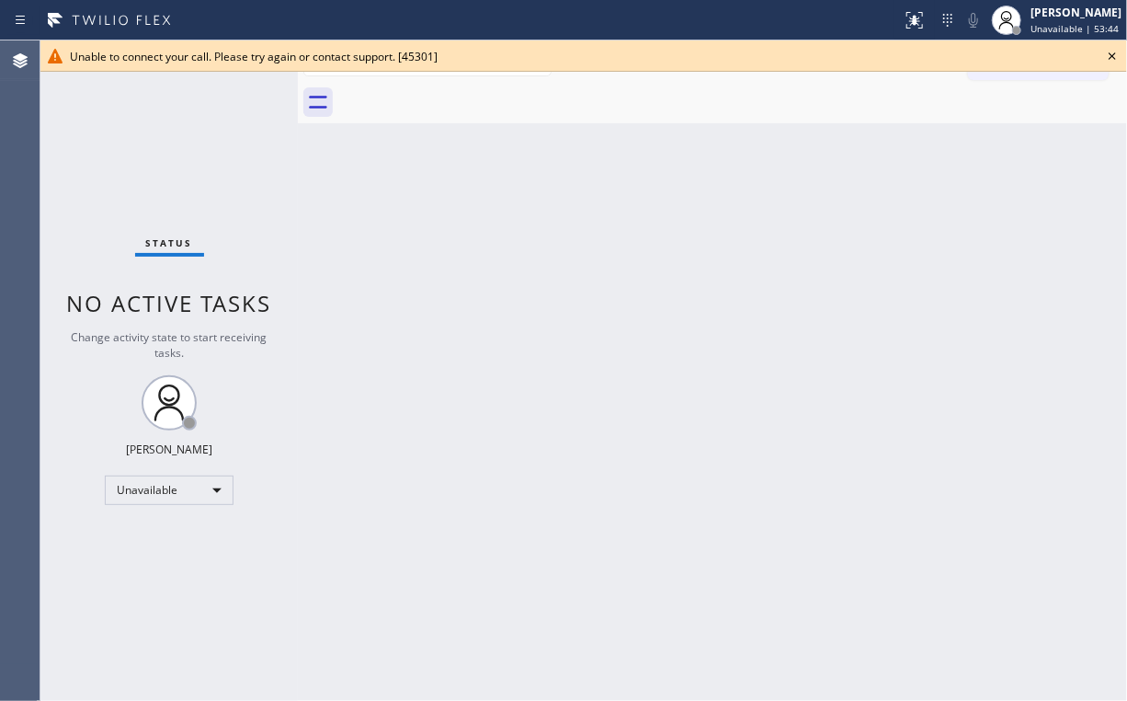
click at [1118, 52] on icon at bounding box center [1113, 56] width 22 height 22
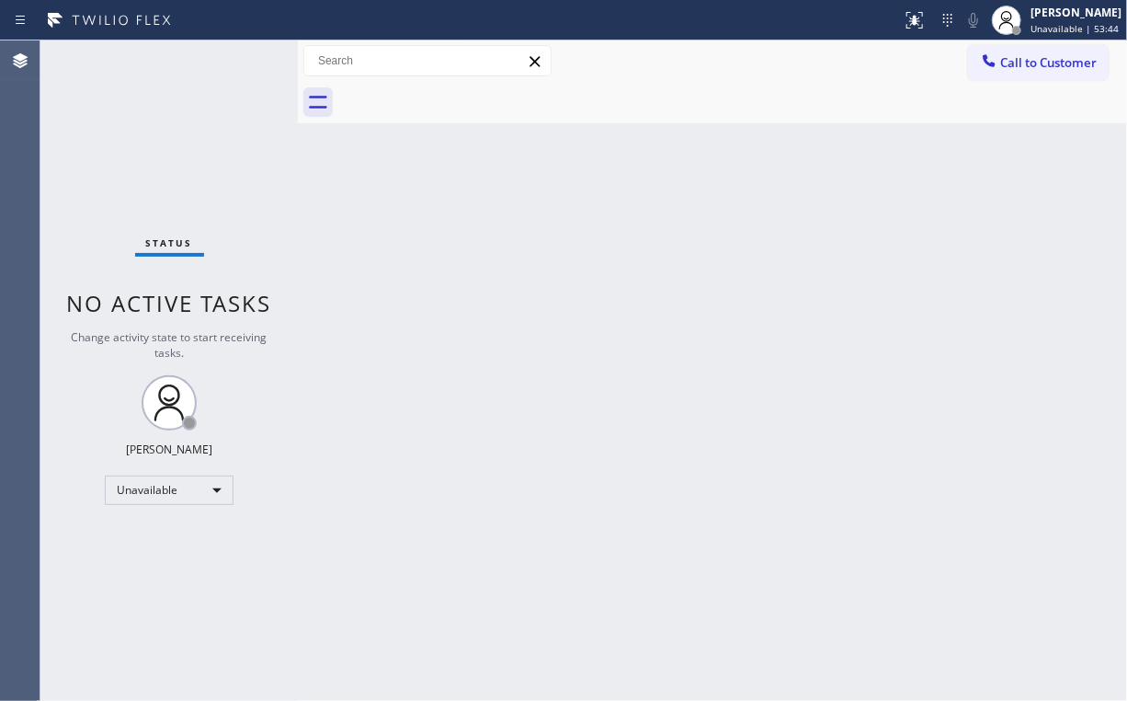
click at [1073, 59] on span "Call to Customer" at bounding box center [1048, 62] width 97 height 17
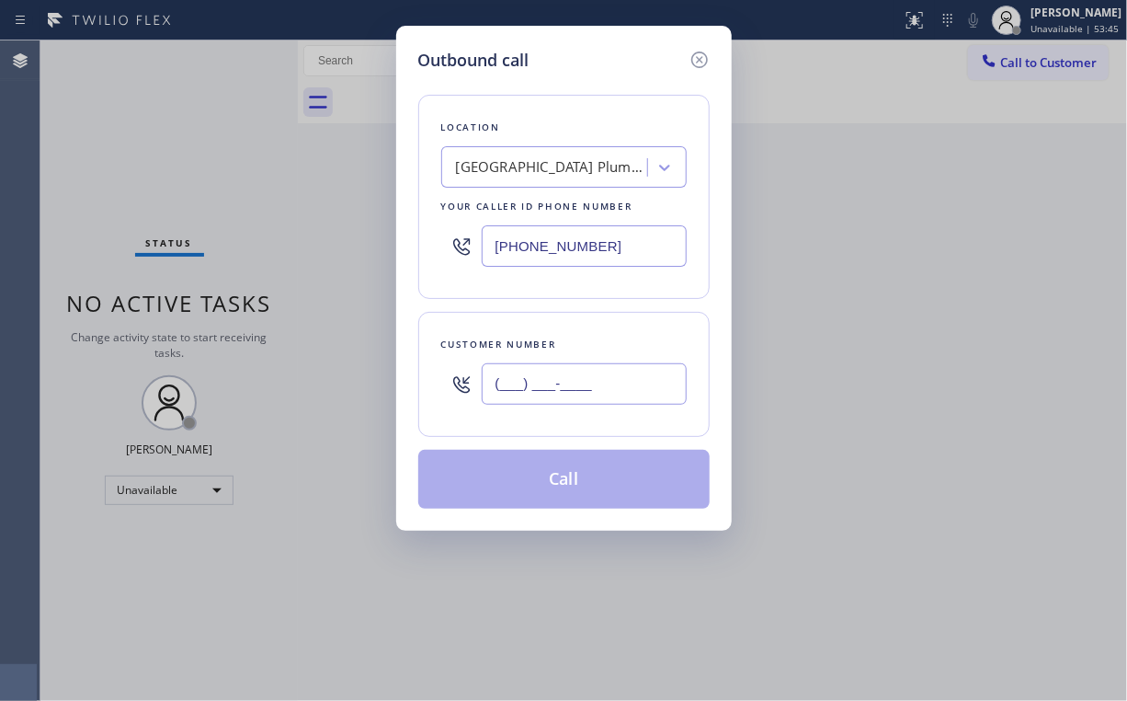
click at [633, 395] on input "(___) ___-____" at bounding box center [584, 383] width 205 height 41
paste input "818) 235-6377"
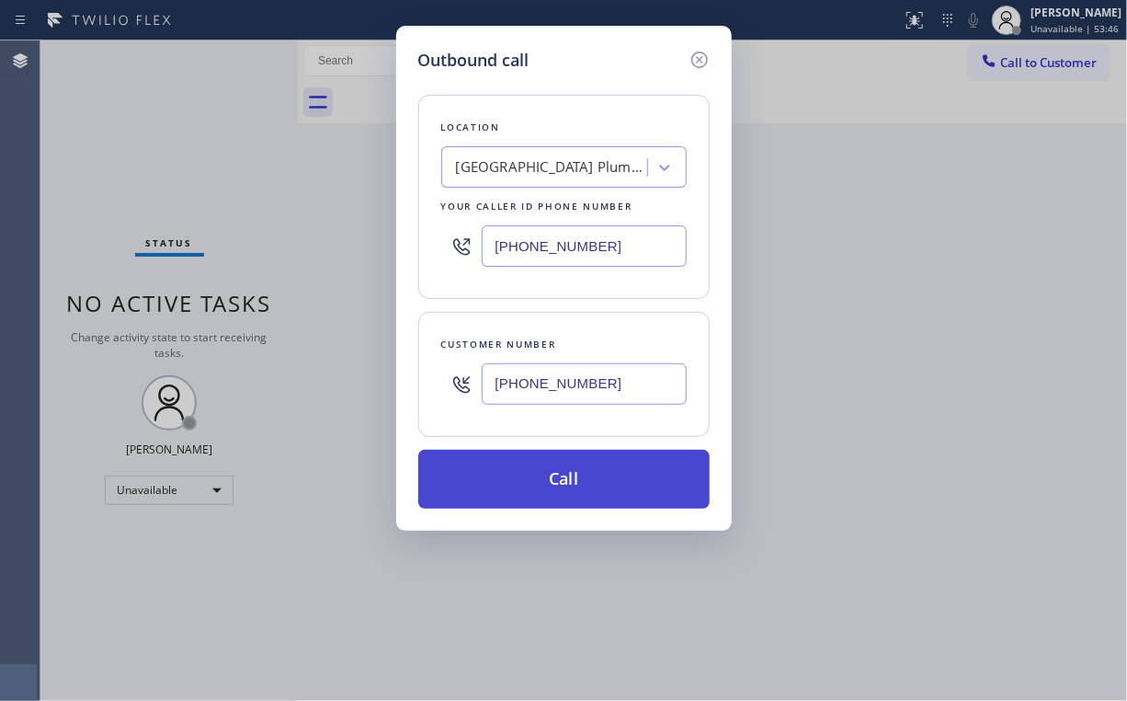
type input "[PHONE_NUMBER]"
click at [537, 495] on button "Call" at bounding box center [563, 479] width 291 height 59
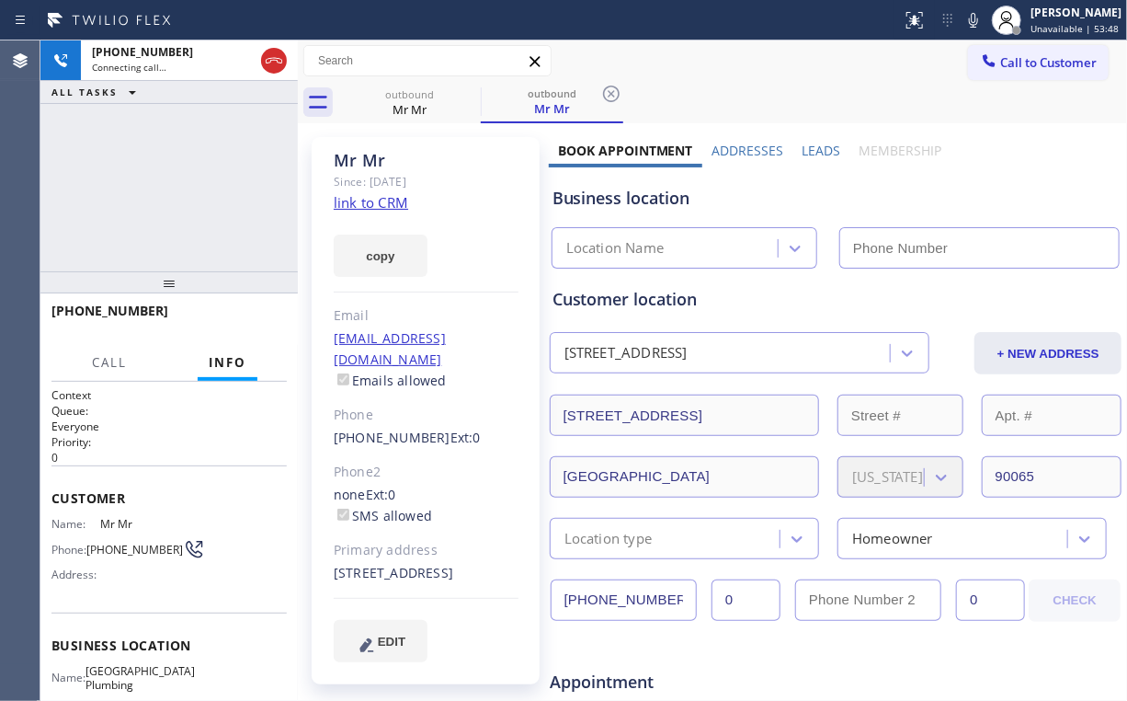
drag, startPoint x: 175, startPoint y: 233, endPoint x: 361, endPoint y: 148, distance: 204.9
click at [175, 232] on div "[PHONE_NUMBER] Connecting call… ALL TASKS ALL TASKS ACTIVE TASKS TASKS IN WRAP …" at bounding box center [168, 155] width 257 height 231
type input "[PHONE_NUMBER]"
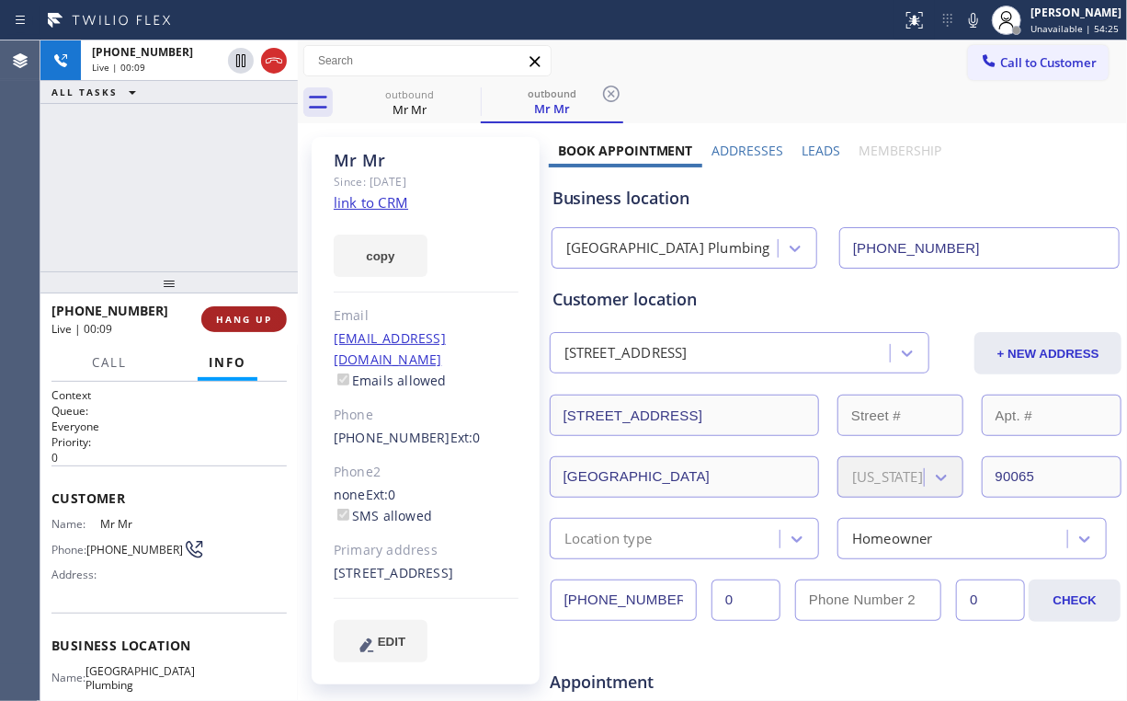
click at [243, 309] on button "HANG UP" at bounding box center [244, 319] width 86 height 26
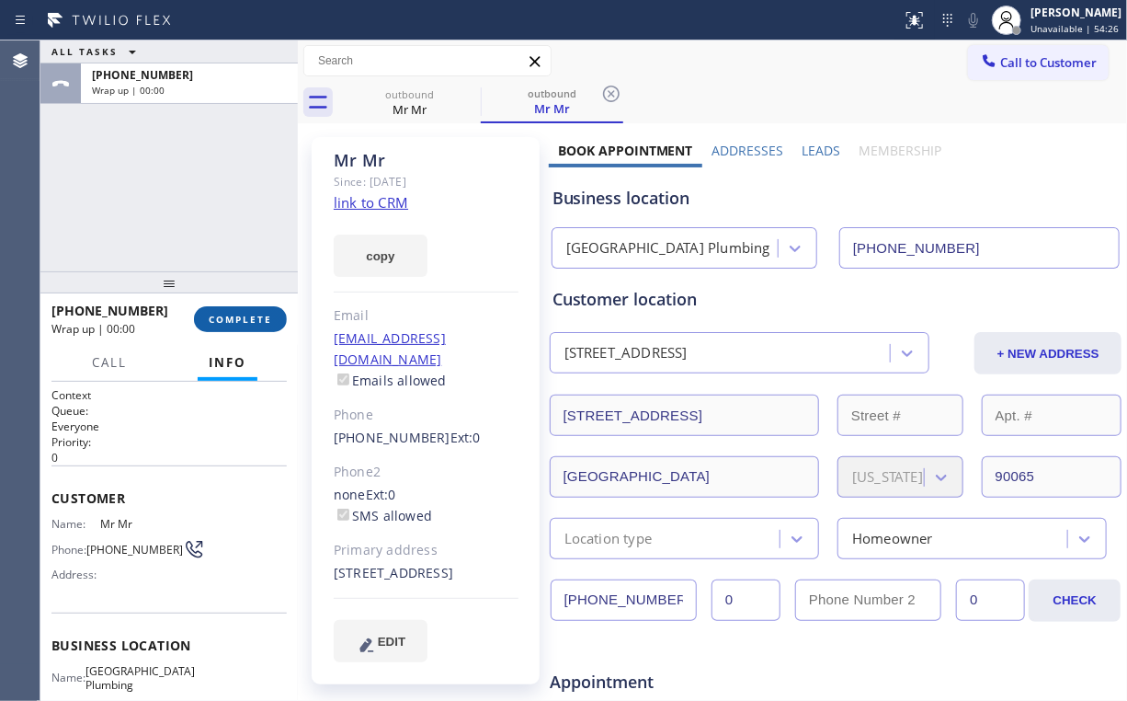
click at [243, 310] on button "COMPLETE" at bounding box center [240, 319] width 93 height 26
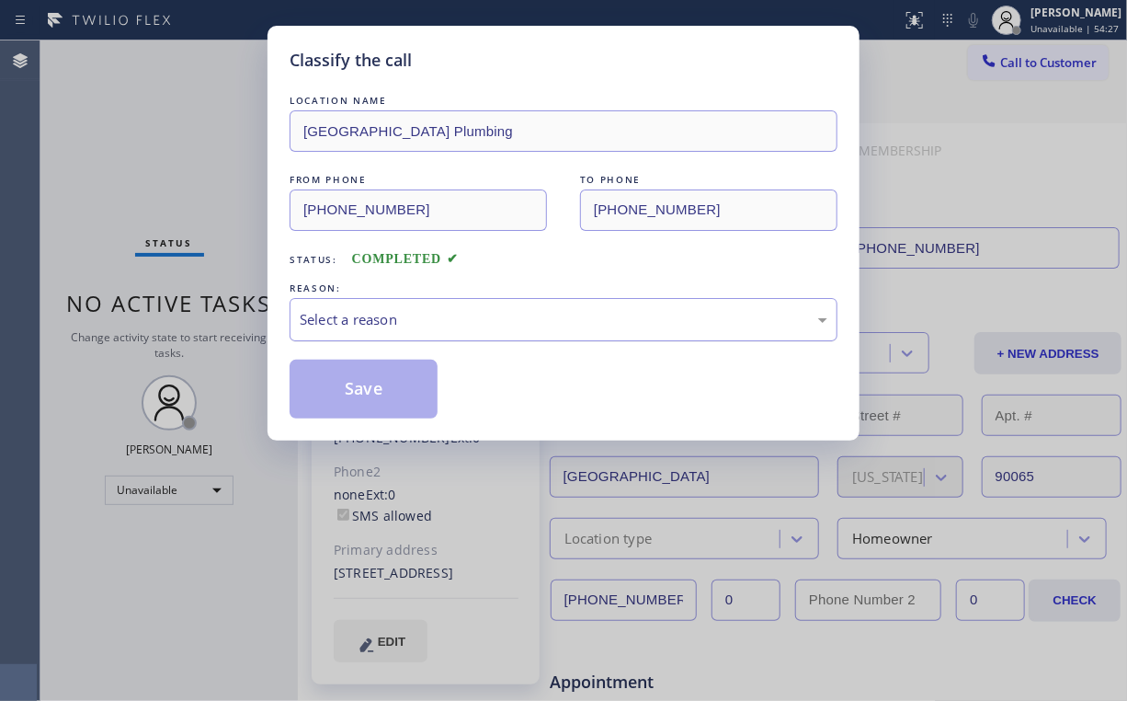
drag, startPoint x: 412, startPoint y: 320, endPoint x: 412, endPoint y: 330, distance: 10.1
click at [412, 324] on div "Select a reason" at bounding box center [564, 319] width 528 height 21
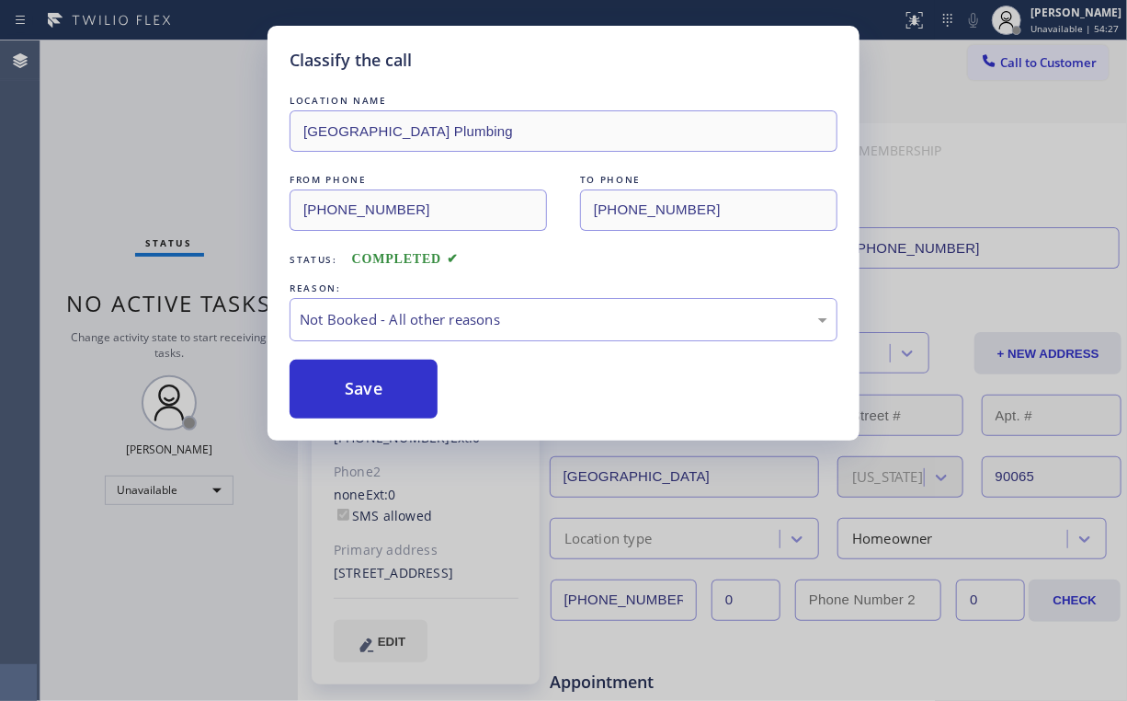
click at [405, 389] on button "Save" at bounding box center [364, 389] width 148 height 59
click at [140, 140] on div "Classify the call LOCATION NAME [GEOGRAPHIC_DATA] Plumbing FROM PHONE [PHONE_NU…" at bounding box center [563, 350] width 1127 height 701
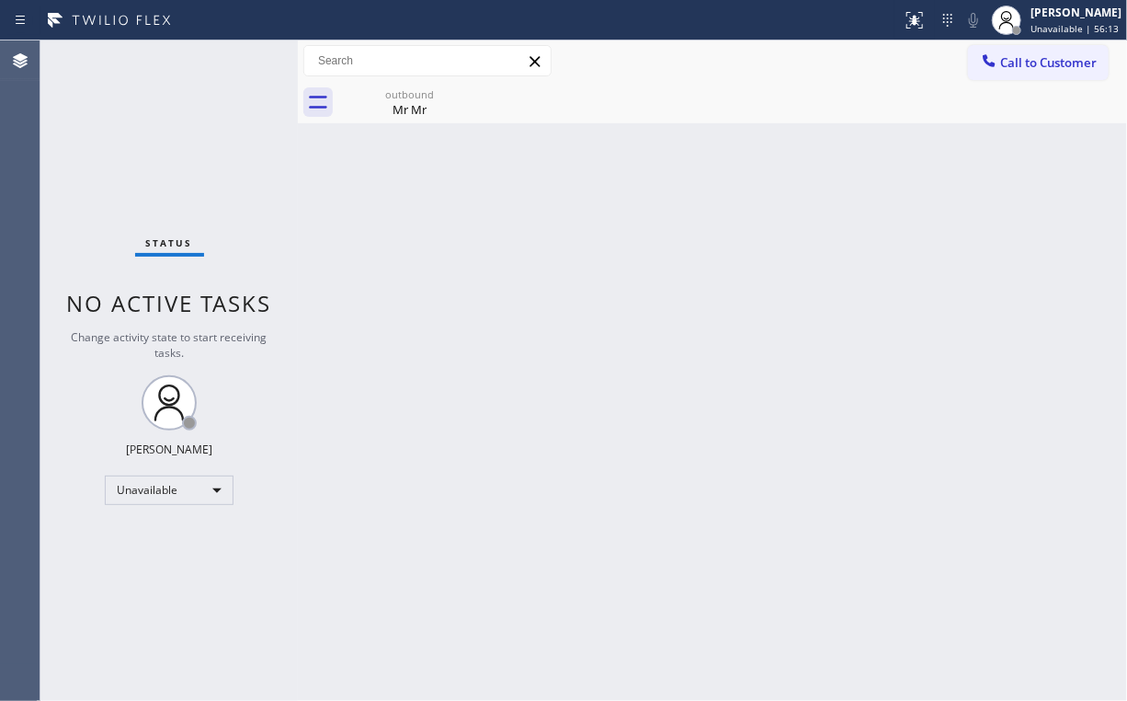
drag, startPoint x: 489, startPoint y: 251, endPoint x: 421, endPoint y: 147, distance: 124.2
click at [477, 228] on div "Back to Dashboard Change Sender ID Customers Technicians Select a contact Outbo…" at bounding box center [712, 370] width 829 height 660
drag, startPoint x: 394, startPoint y: 83, endPoint x: 460, endPoint y: 92, distance: 65.9
click at [395, 85] on div "outbound Mr Mr" at bounding box center [409, 102] width 139 height 41
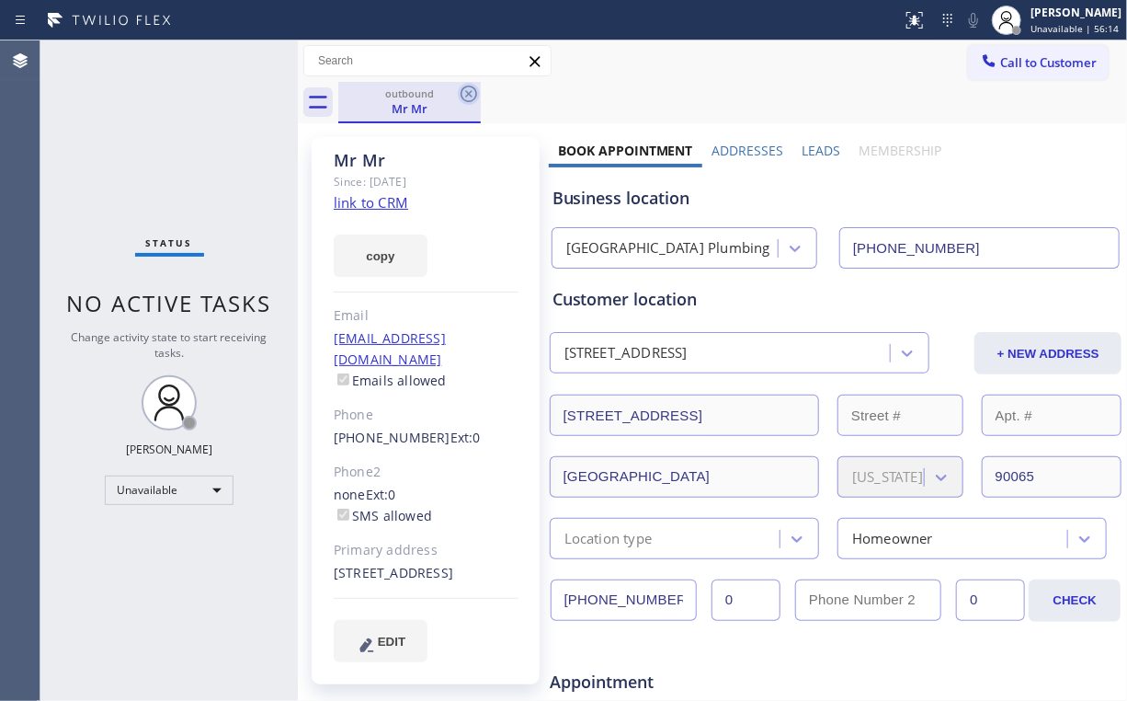
drag, startPoint x: 463, startPoint y: 94, endPoint x: 601, endPoint y: 343, distance: 284.8
click at [463, 95] on icon at bounding box center [469, 94] width 22 height 22
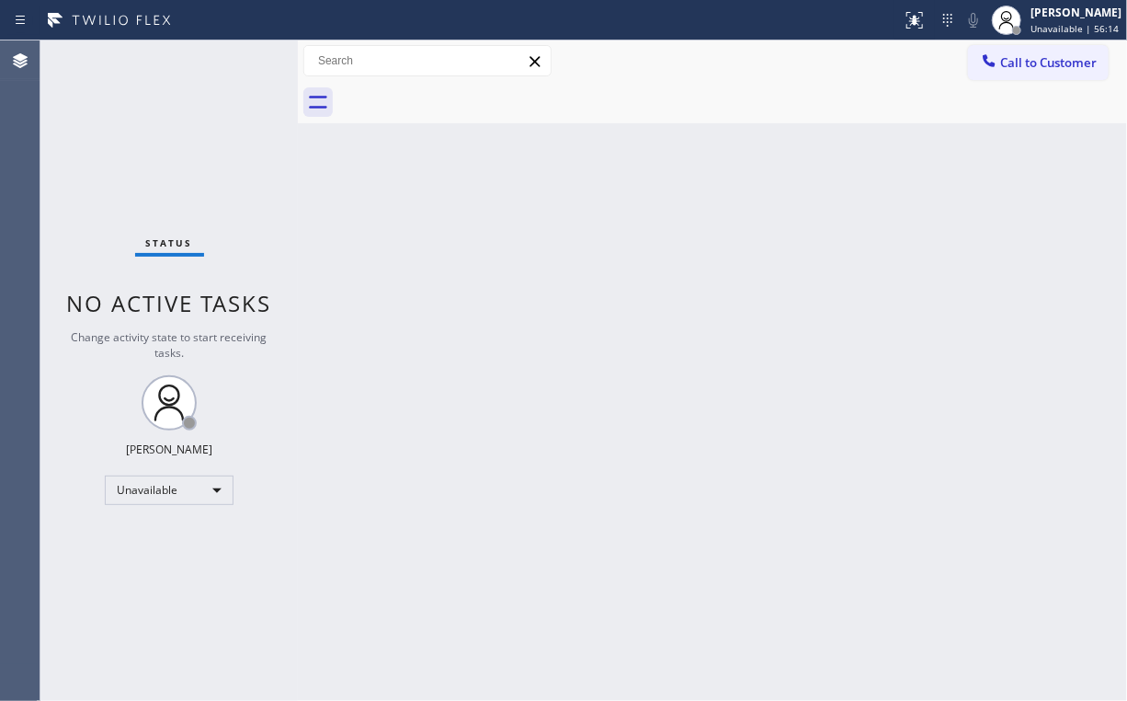
click at [621, 369] on div "Back to Dashboard Change Sender ID Customers Technicians Select a contact Outbo…" at bounding box center [712, 370] width 829 height 660
drag, startPoint x: 1016, startPoint y: 40, endPoint x: 751, endPoint y: 191, distance: 304.7
click at [1016, 44] on div "Call to Customer Outbound call Location [GEOGRAPHIC_DATA] Plumbing Your caller …" at bounding box center [712, 60] width 829 height 41
drag, startPoint x: 1011, startPoint y: 48, endPoint x: 574, endPoint y: 254, distance: 483.7
click at [1011, 49] on button "Call to Customer" at bounding box center [1038, 62] width 141 height 35
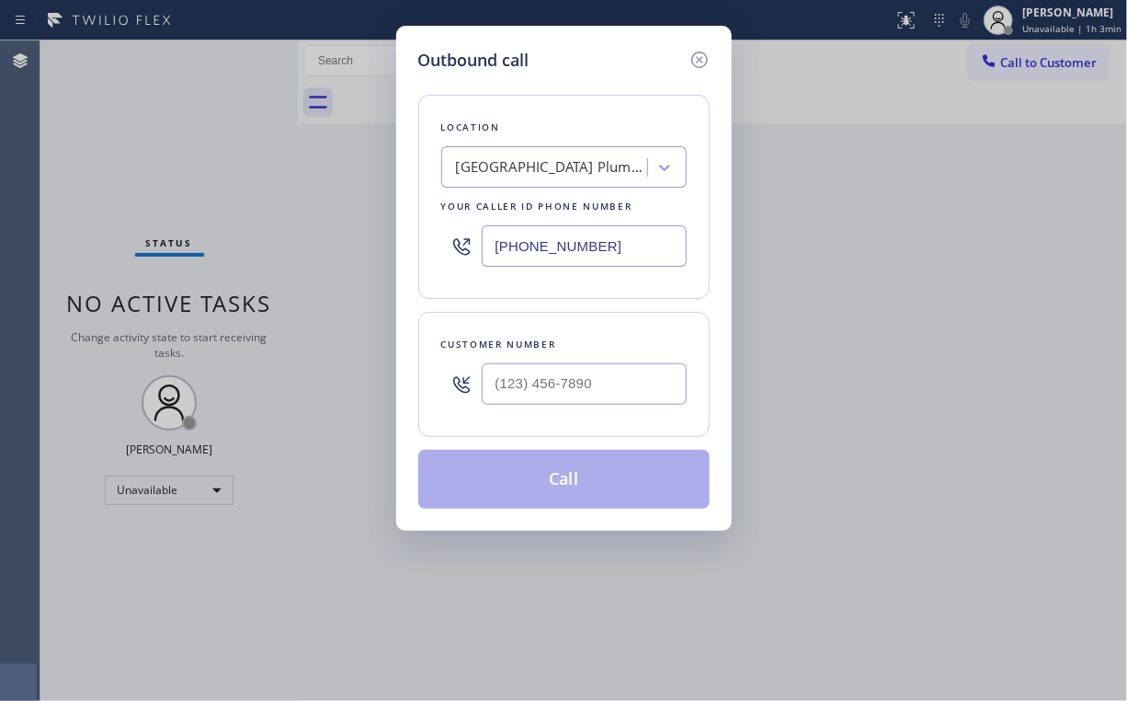
drag, startPoint x: 626, startPoint y: 234, endPoint x: 247, endPoint y: 185, distance: 382.0
click at [283, 241] on div "Outbound call Location [GEOGRAPHIC_DATA] Plumbing Your caller id phone number […" at bounding box center [563, 350] width 1127 height 701
paste input "646) 362-7346"
type input "[PHONE_NUMBER]"
drag, startPoint x: 572, startPoint y: 389, endPoint x: 600, endPoint y: 375, distance: 30.8
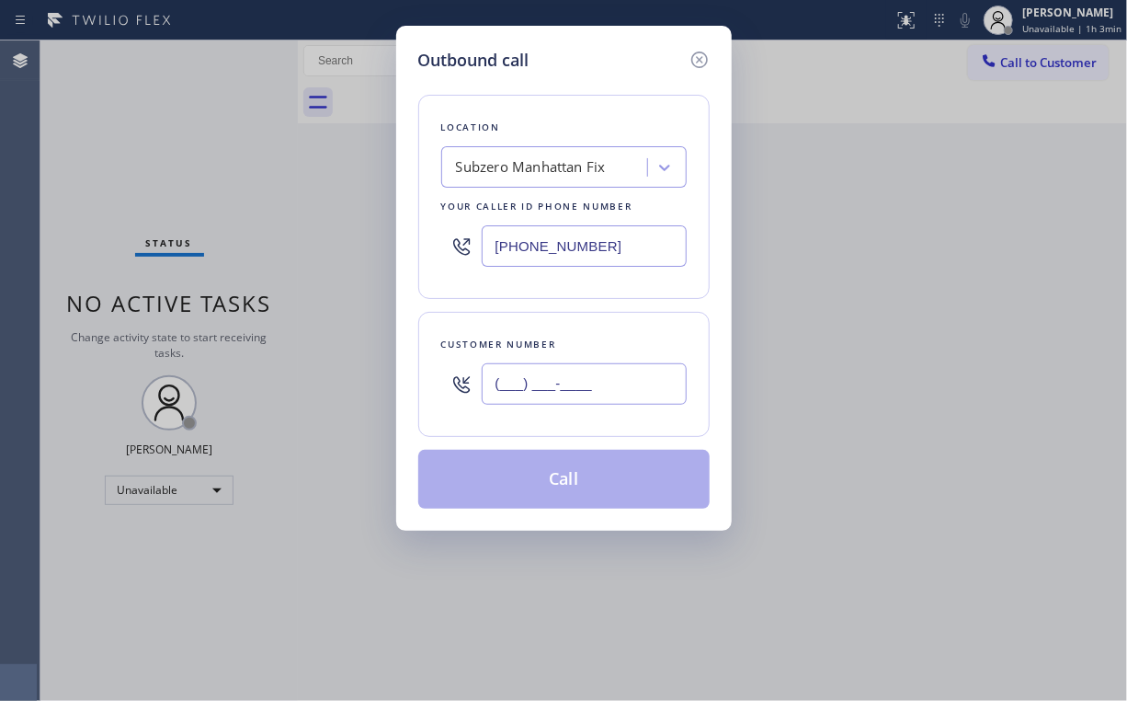
click at [573, 389] on input "(___) ___-____" at bounding box center [584, 383] width 205 height 41
paste input "619) 705-0082"
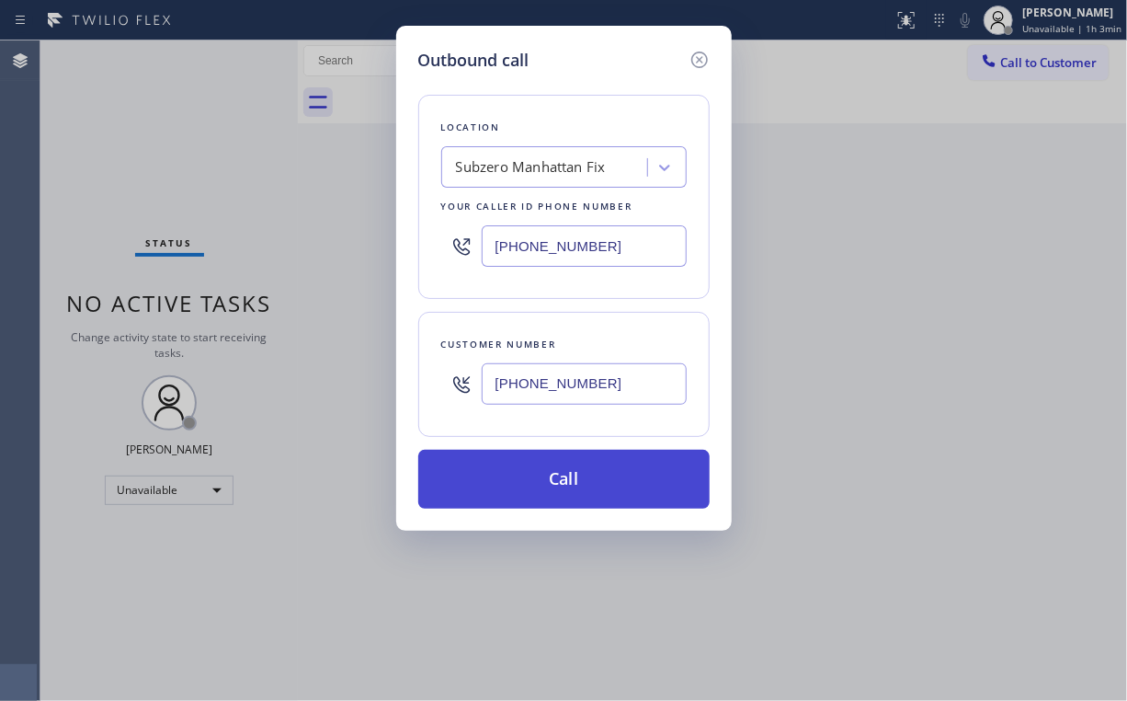
type input "[PHONE_NUMBER]"
click at [530, 478] on button "Call" at bounding box center [563, 479] width 291 height 59
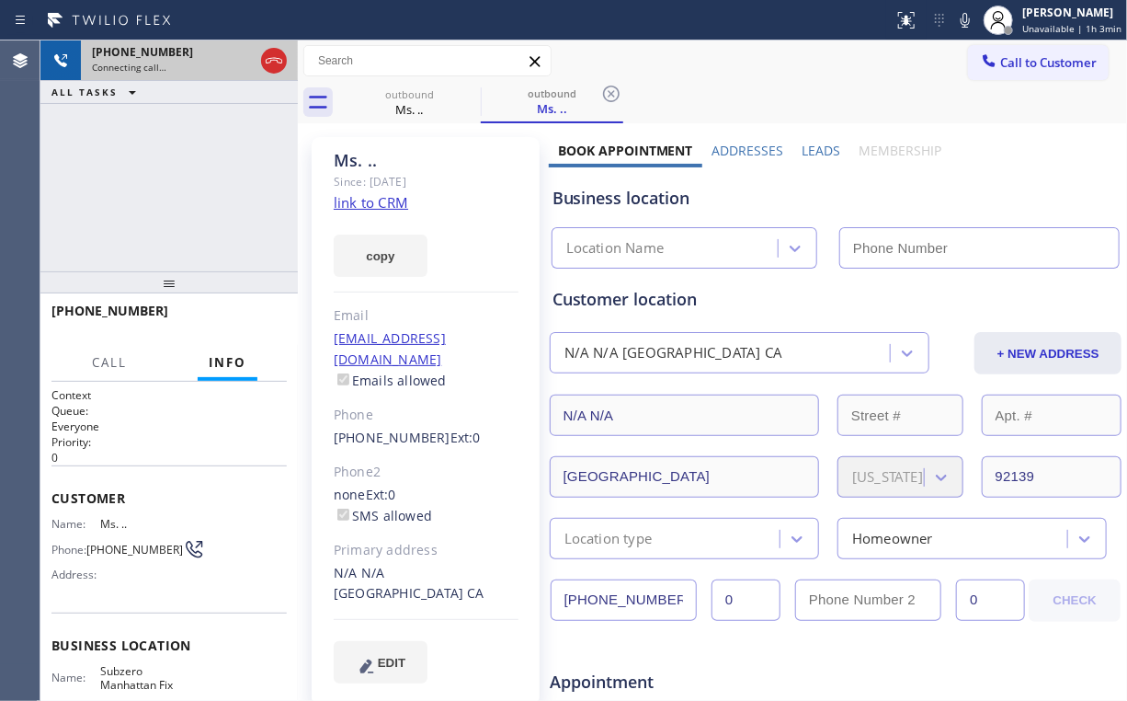
drag, startPoint x: 190, startPoint y: 177, endPoint x: 211, endPoint y: 73, distance: 106.9
click at [192, 177] on div "[PHONE_NUMBER] Connecting call… ALL TASKS ALL TASKS ACTIVE TASKS TASKS IN WRAP …" at bounding box center [168, 155] width 257 height 231
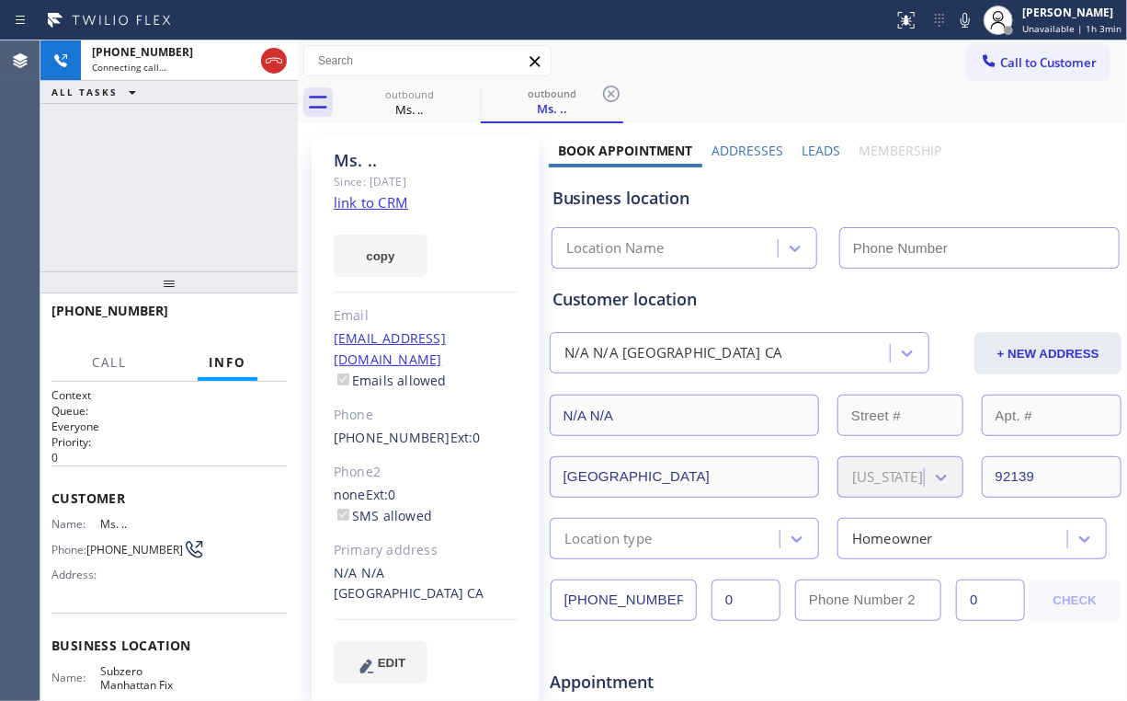
type input "[PHONE_NUMBER]"
click at [187, 188] on div "[PHONE_NUMBER] Connecting call… ALL TASKS ALL TASKS ACTIVE TASKS TASKS IN WRAP …" at bounding box center [168, 155] width 257 height 231
drag, startPoint x: 327, startPoint y: 419, endPoint x: 424, endPoint y: 423, distance: 96.6
click at [424, 423] on div "Ms. .. Since: [DATE] link to CRM copy Email [EMAIL_ADDRESS][DOMAIN_NAME] Emails…" at bounding box center [426, 421] width 228 height 568
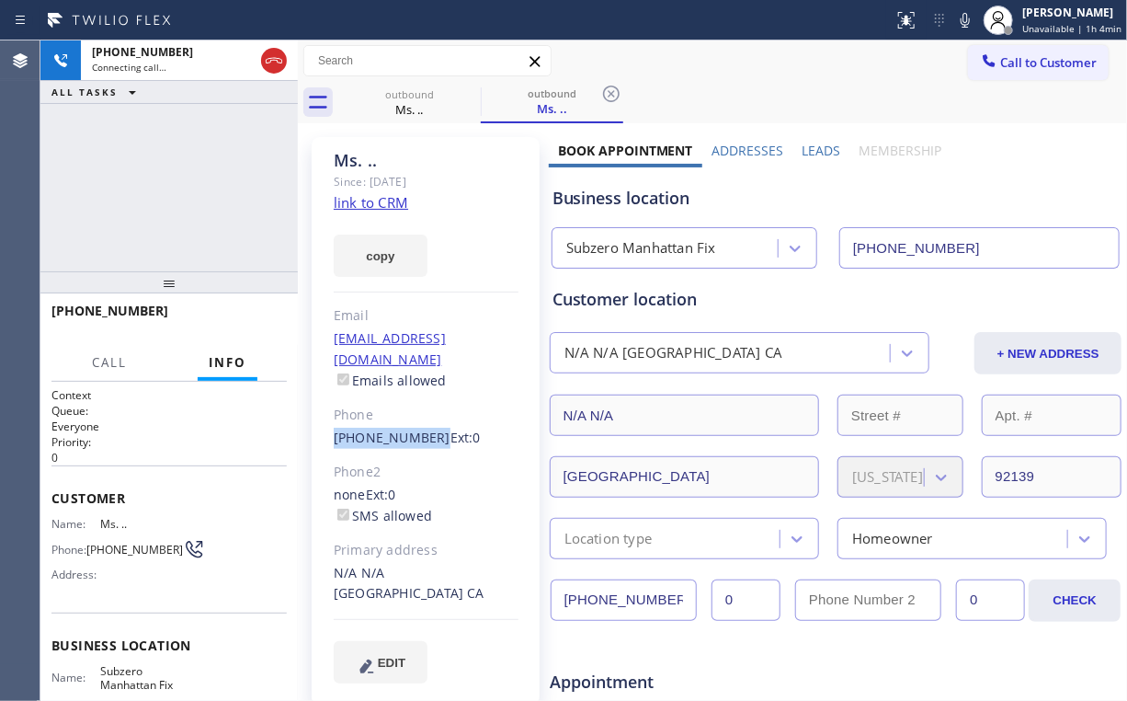
copy link "[PHONE_NUMBER]"
click at [142, 186] on div "[PHONE_NUMBER] Live | 00:10 ALL TASKS ALL TASKS ACTIVE TASKS TASKS IN WRAP UP" at bounding box center [168, 155] width 257 height 231
drag, startPoint x: 631, startPoint y: 245, endPoint x: 660, endPoint y: 246, distance: 29.4
click at [631, 246] on div "Subzero Manhattan Fix" at bounding box center [641, 248] width 150 height 21
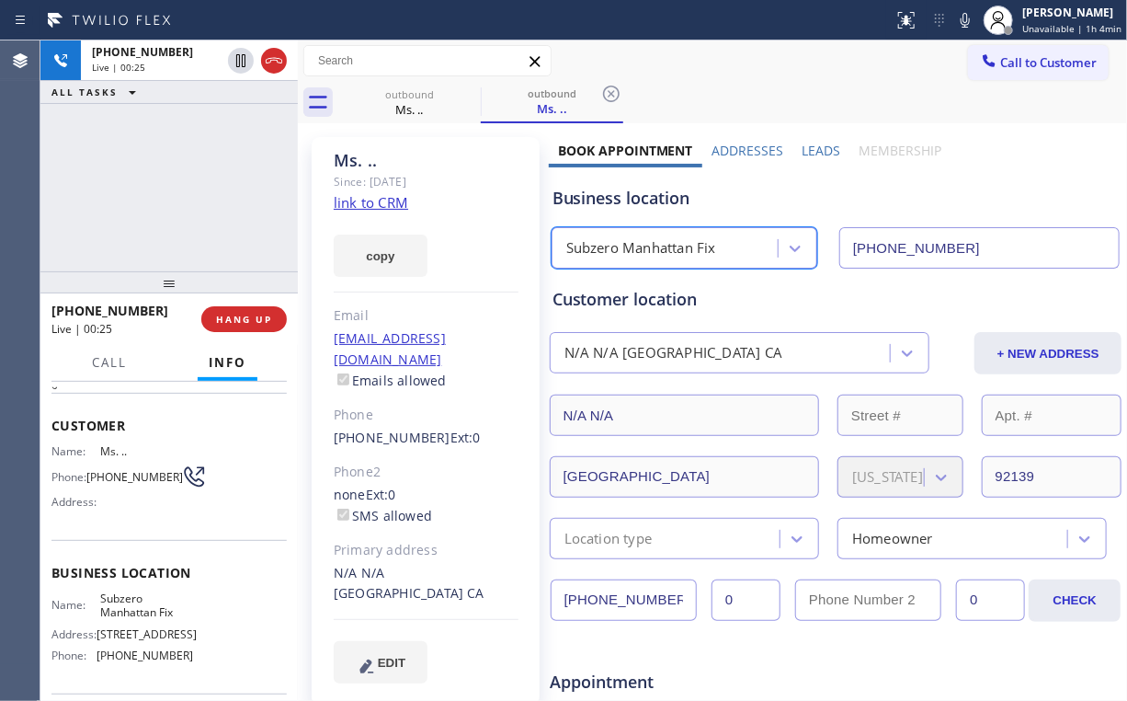
scroll to position [74, 0]
click at [177, 183] on div "[PHONE_NUMBER] Live | 00:31 ALL TASKS ALL TASKS ACTIVE TASKS TASKS IN WRAP UP" at bounding box center [168, 155] width 257 height 231
click at [177, 183] on div "[PHONE_NUMBER] Live | 00:32 ALL TASKS ALL TASKS ACTIVE TASKS TASKS IN WRAP UP" at bounding box center [168, 155] width 257 height 231
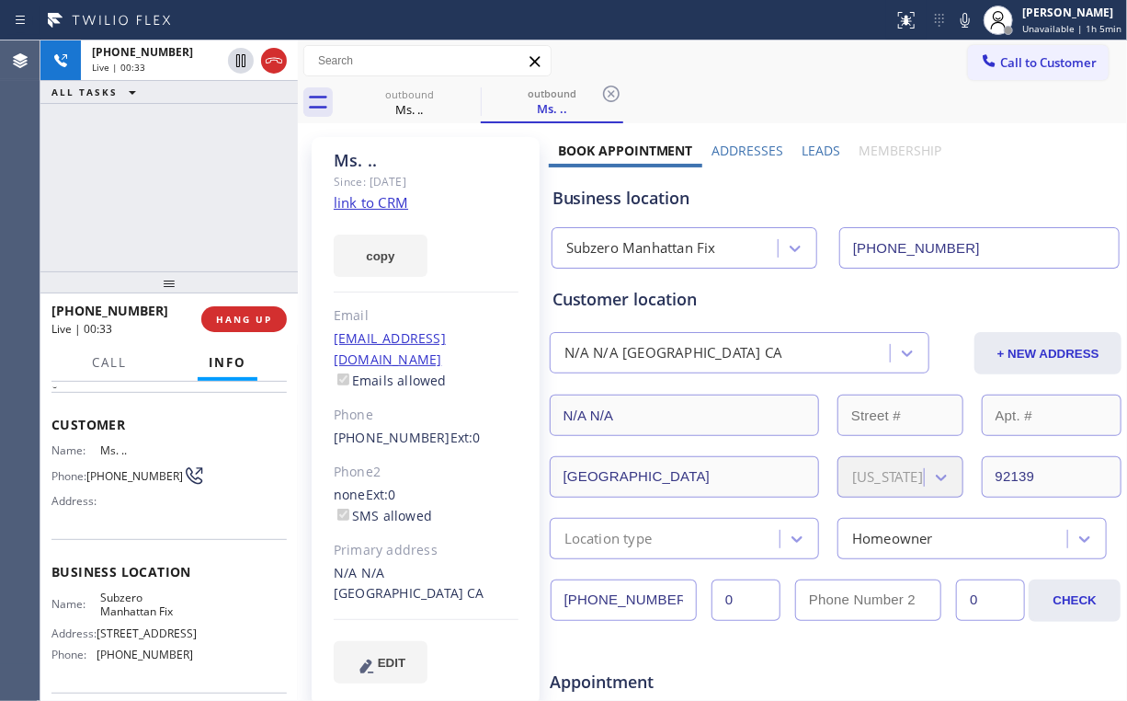
click at [177, 183] on div "[PHONE_NUMBER] Live | 00:33 ALL TASKS ALL TASKS ACTIVE TASKS TASKS IN WRAP UP" at bounding box center [168, 155] width 257 height 231
click at [178, 182] on div "[PHONE_NUMBER] Live | 00:33 ALL TASKS ALL TASKS ACTIVE TASKS TASKS IN WRAP UP" at bounding box center [168, 155] width 257 height 231
click at [257, 318] on span "HANG UP" at bounding box center [244, 319] width 56 height 13
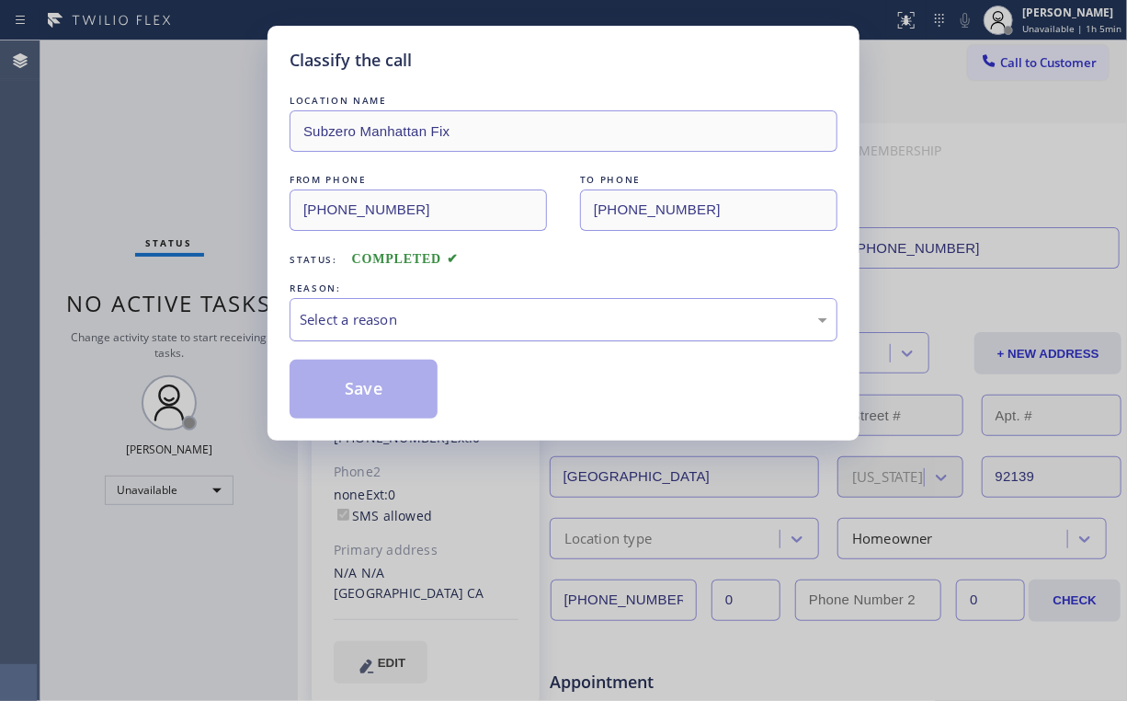
click at [355, 315] on div "Select a reason" at bounding box center [564, 319] width 528 height 21
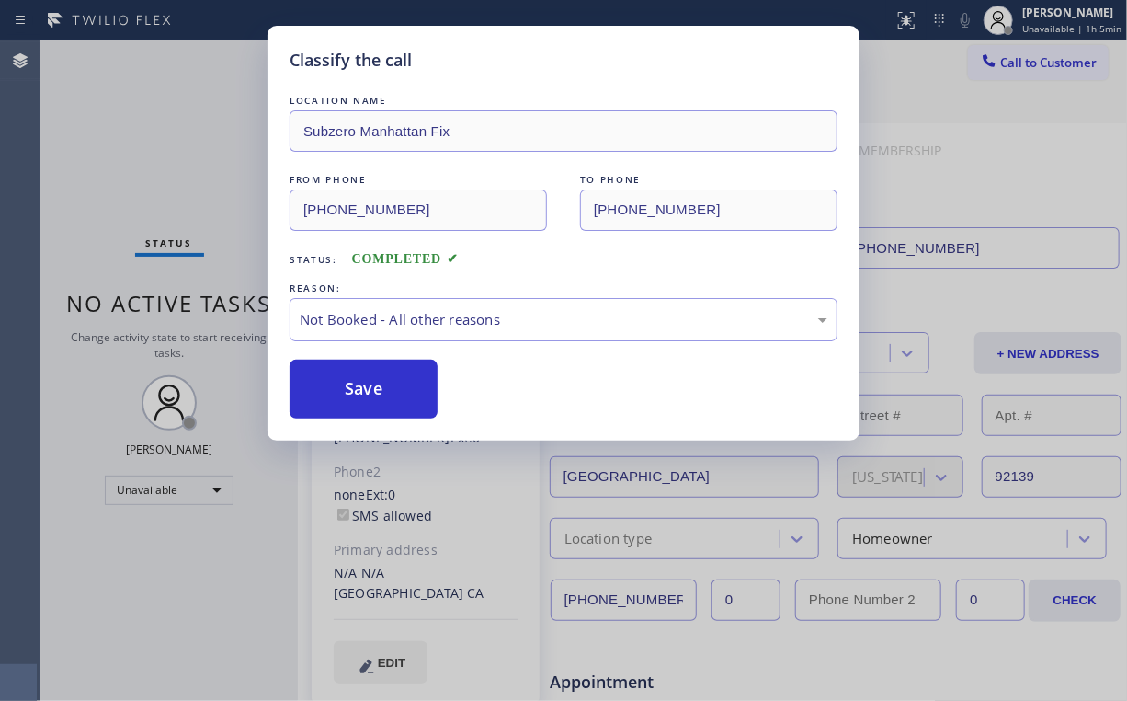
drag, startPoint x: 350, startPoint y: 387, endPoint x: 71, endPoint y: 153, distance: 364.8
click at [353, 387] on button "Save" at bounding box center [364, 389] width 148 height 59
click at [76, 132] on div "Classify the call LOCATION NAME Subzero Manhattan Fix FROM PHONE [PHONE_NUMBER]…" at bounding box center [563, 350] width 1127 height 701
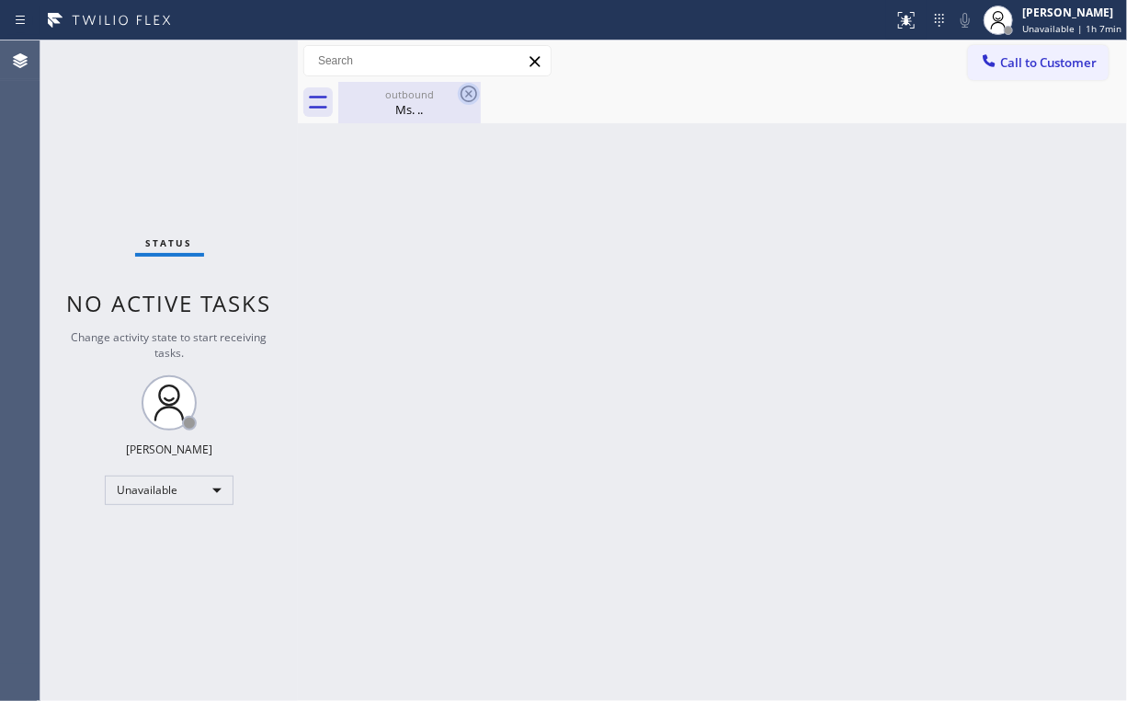
drag, startPoint x: 409, startPoint y: 106, endPoint x: 461, endPoint y: 103, distance: 51.6
click at [412, 106] on div "Ms. .." at bounding box center [409, 109] width 139 height 17
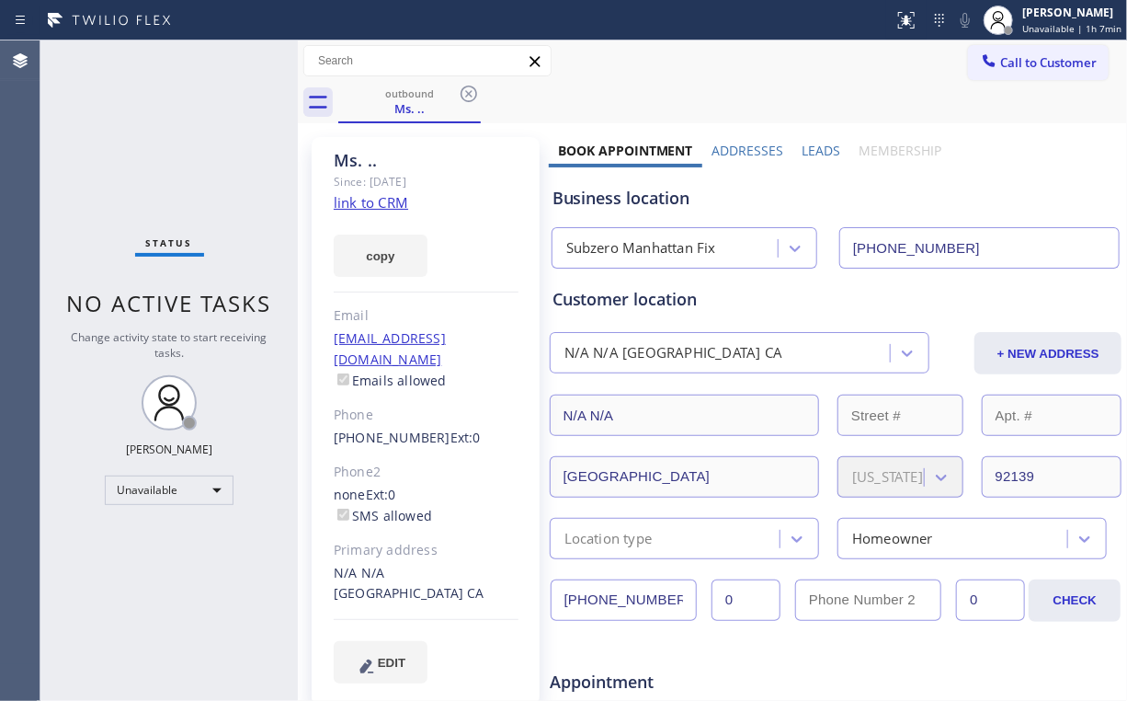
click at [471, 97] on icon at bounding box center [469, 94] width 22 height 22
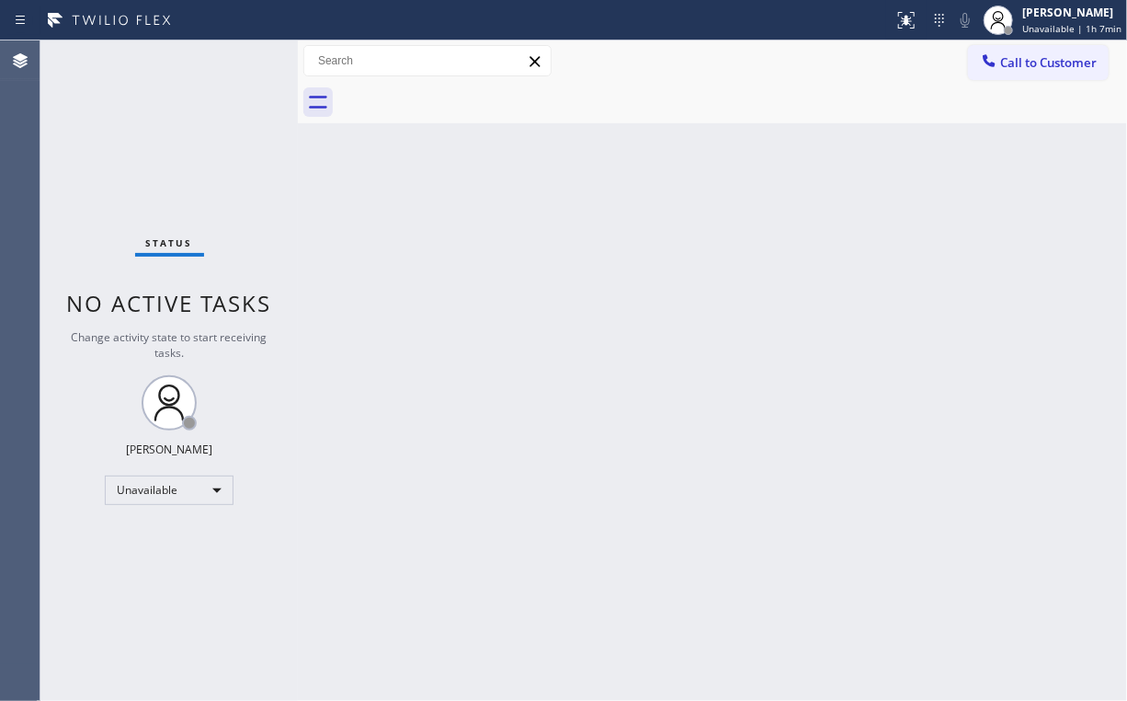
drag, startPoint x: 811, startPoint y: 280, endPoint x: 824, endPoint y: 272, distance: 14.8
click at [814, 279] on div "Back to Dashboard Change Sender ID Customers Technicians Select a contact Outbo…" at bounding box center [712, 370] width 829 height 660
click at [1021, 49] on button "Call to Customer" at bounding box center [1038, 62] width 141 height 35
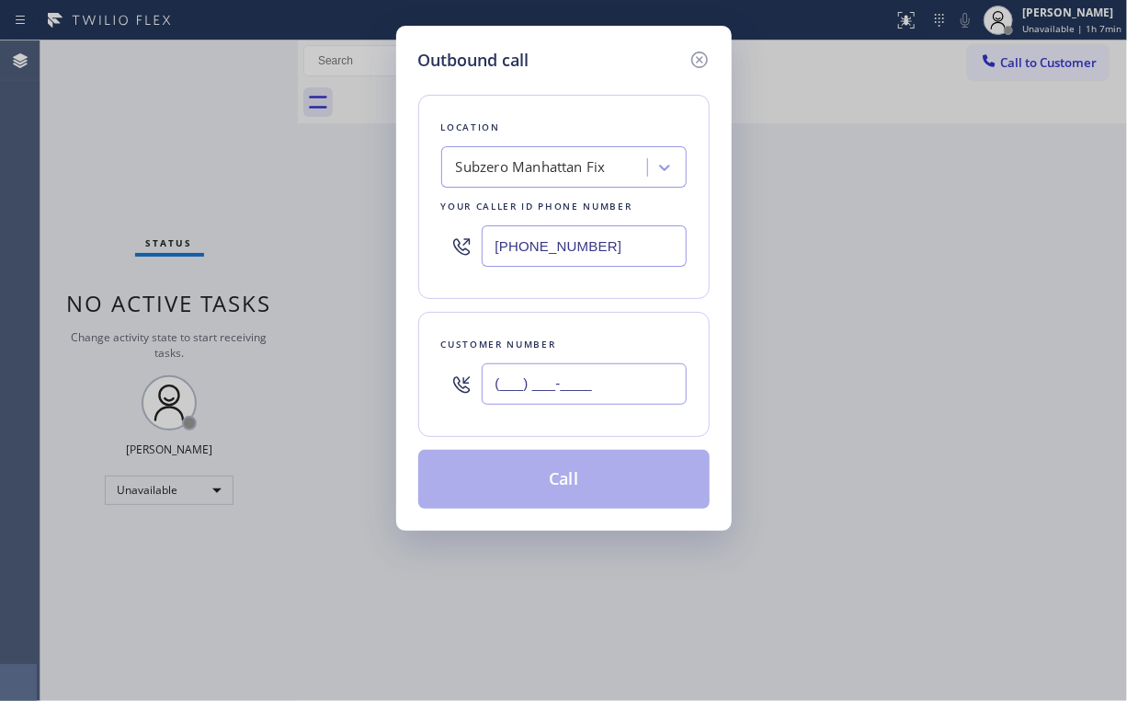
click at [607, 382] on input "(___) ___-____" at bounding box center [584, 383] width 205 height 41
paste input "619) 705-0082"
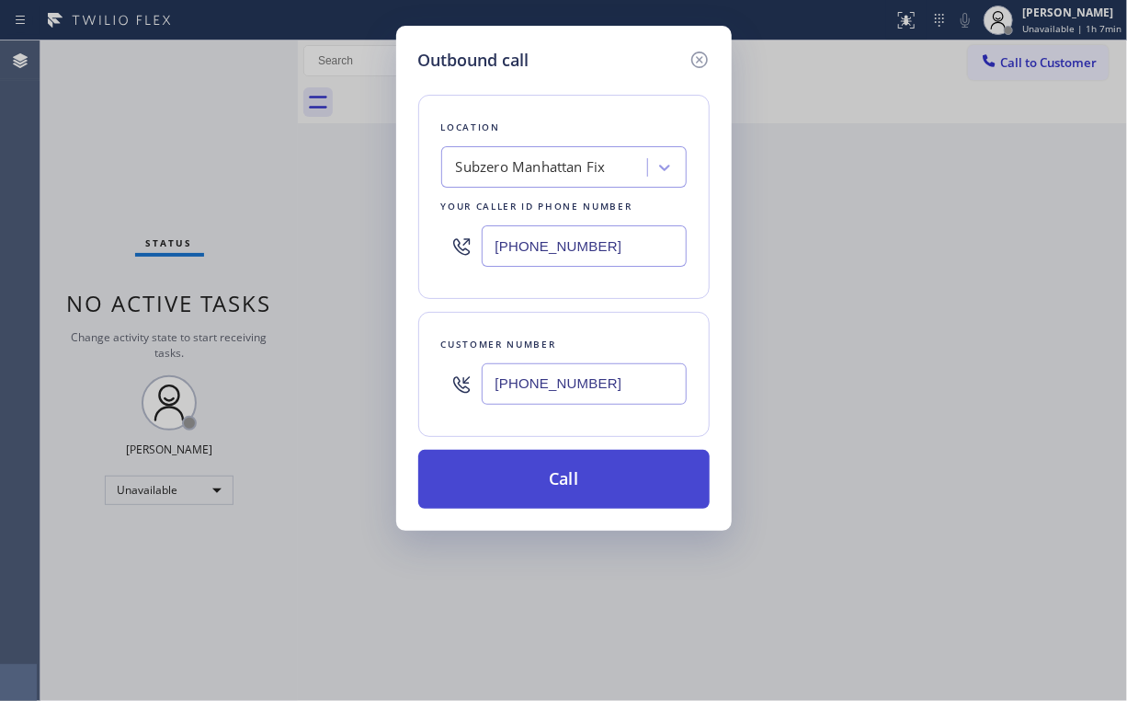
type input "[PHONE_NUMBER]"
click at [565, 469] on button "Call" at bounding box center [563, 479] width 291 height 59
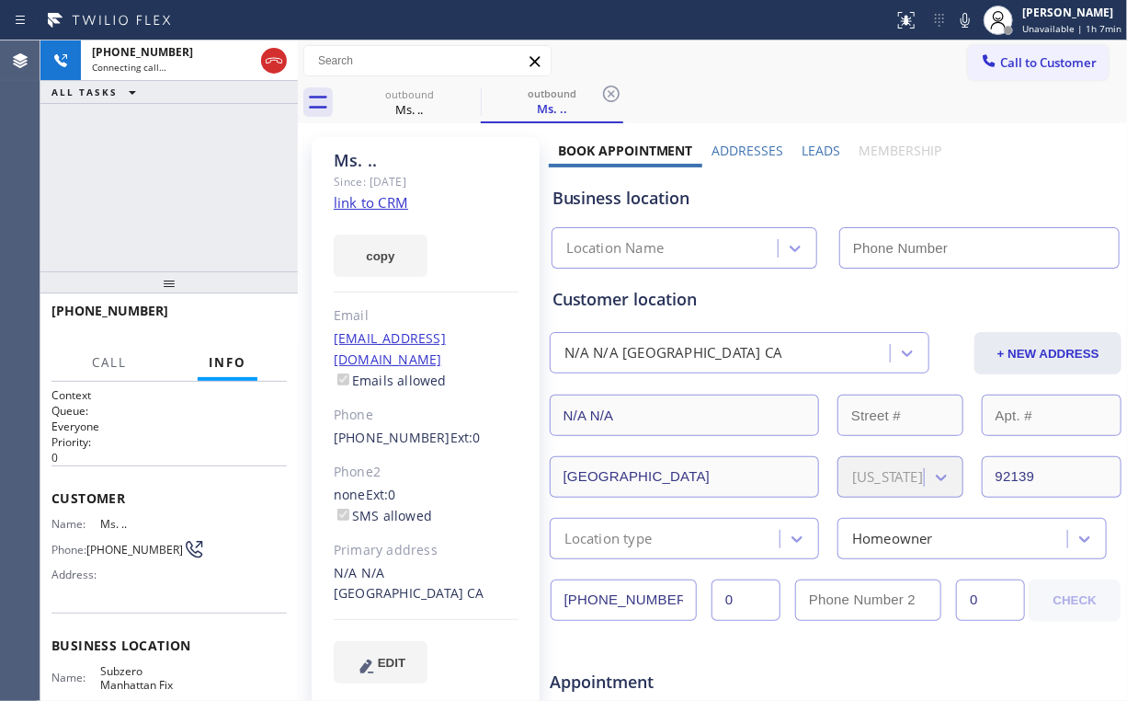
type input "[PHONE_NUMBER]"
click at [170, 191] on div "[PHONE_NUMBER] Connecting call… ALL TASKS ALL TASKS ACTIVE TASKS TASKS IN WRAP …" at bounding box center [168, 155] width 257 height 231
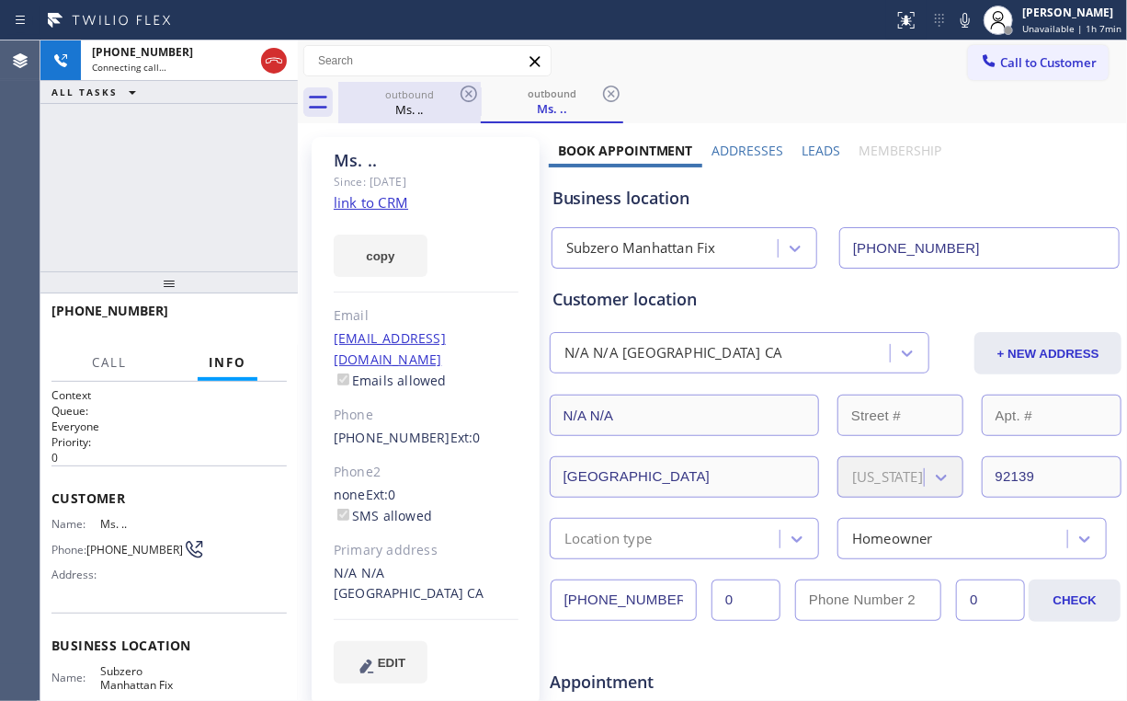
drag, startPoint x: 166, startPoint y: 175, endPoint x: 394, endPoint y: 101, distance: 239.6
click at [393, 101] on div "Ms. .." at bounding box center [409, 109] width 139 height 17
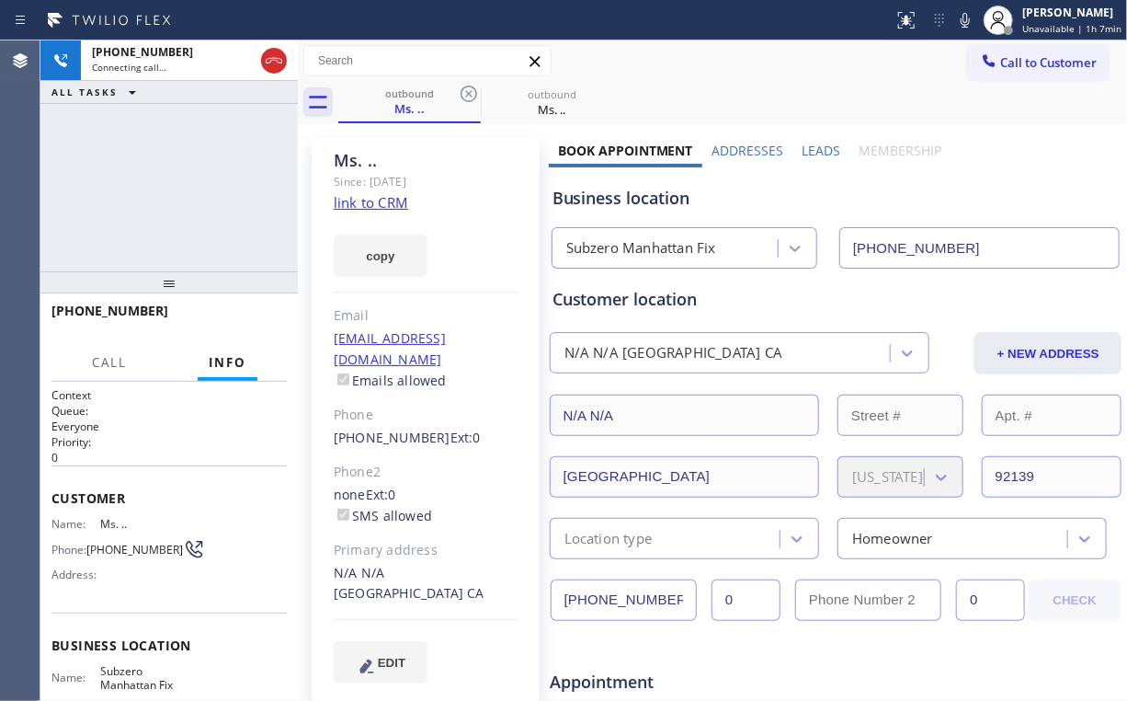
drag, startPoint x: 203, startPoint y: 196, endPoint x: 452, endPoint y: 154, distance: 252.7
click at [210, 198] on div "[PHONE_NUMBER] Connecting call… ALL TASKS ALL TASKS ACTIVE TASKS TASKS IN WRAP …" at bounding box center [168, 155] width 257 height 231
click at [522, 99] on div "outbound" at bounding box center [552, 94] width 139 height 14
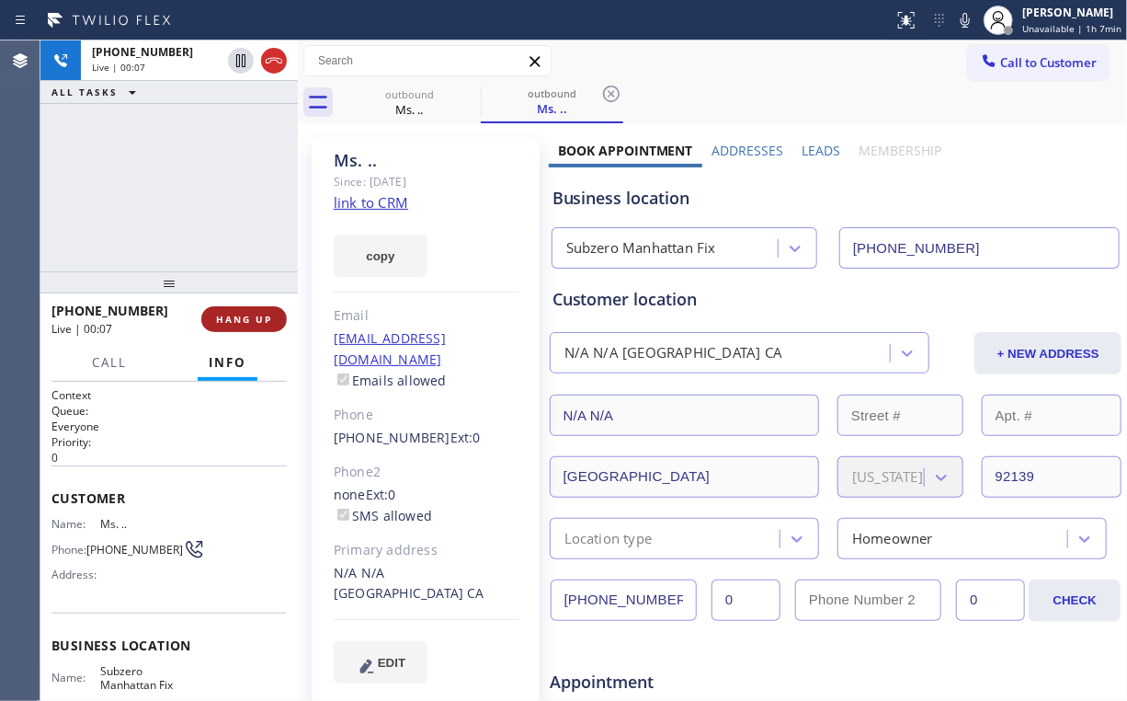
click at [242, 315] on span "HANG UP" at bounding box center [244, 319] width 56 height 13
click at [243, 315] on span "HANG UP" at bounding box center [244, 319] width 56 height 13
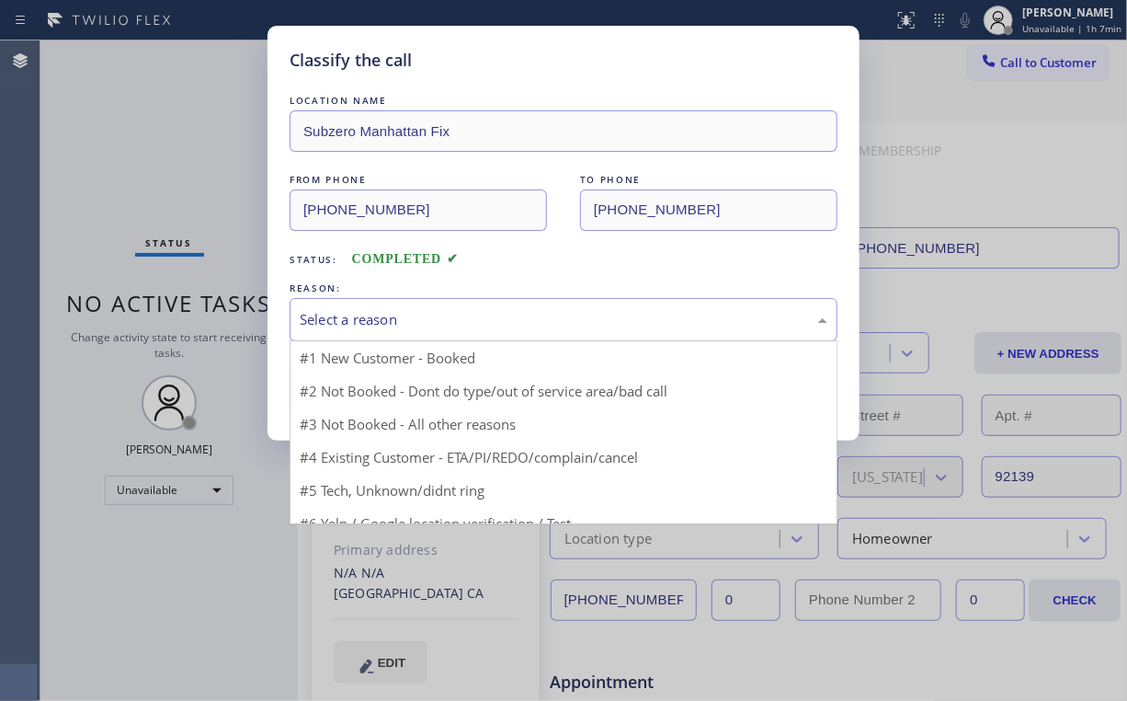
click at [324, 322] on div "Select a reason" at bounding box center [564, 319] width 528 height 21
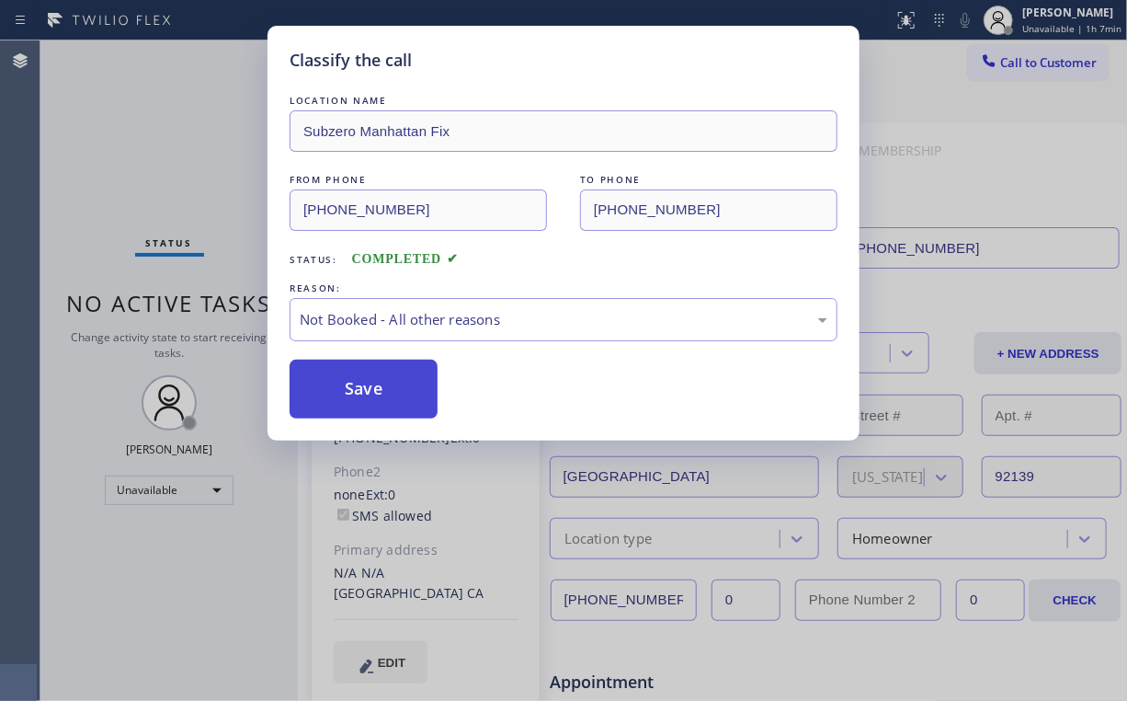
click at [397, 392] on button "Save" at bounding box center [364, 389] width 148 height 59
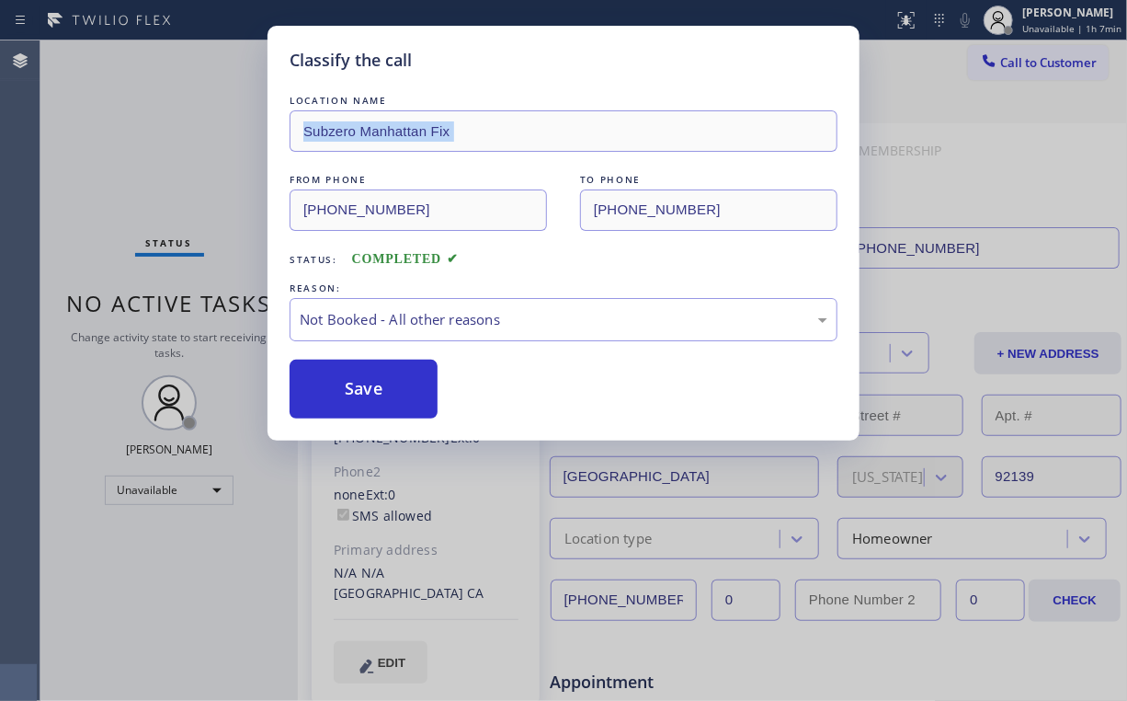
click at [169, 151] on div "Classify the call LOCATION NAME Subzero Manhattan Fix FROM PHONE [PHONE_NUMBER]…" at bounding box center [563, 350] width 1127 height 701
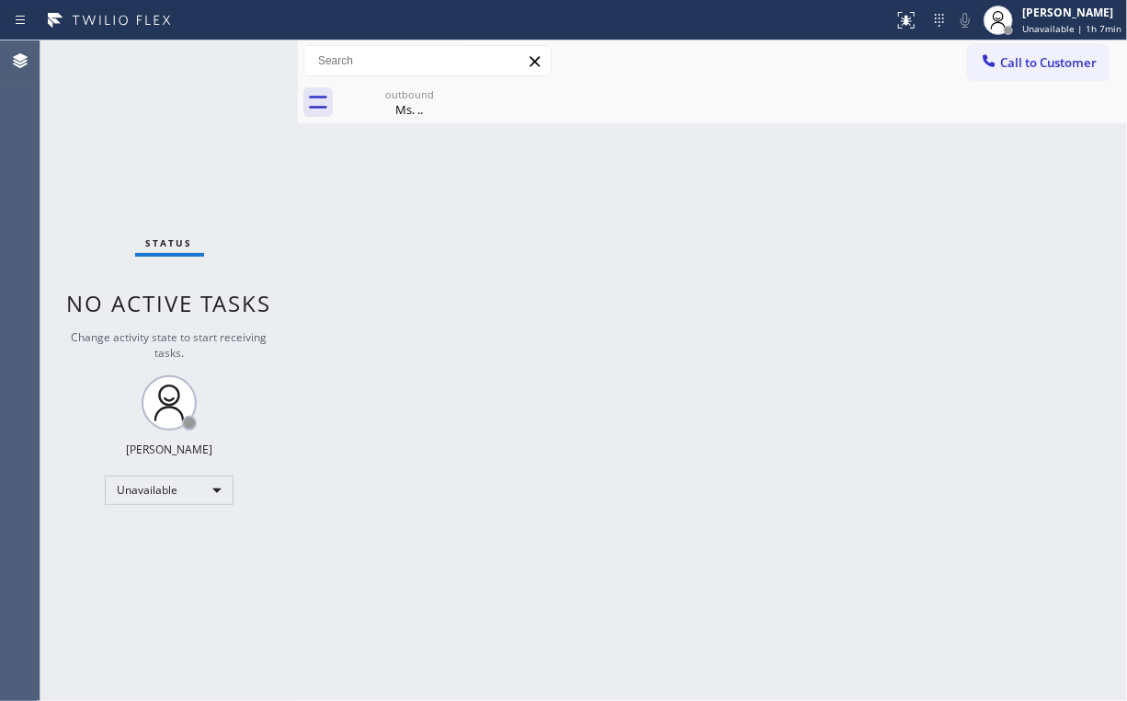
click at [177, 148] on div "Status No active tasks Change activity state to start receiving tasks. [PERSON_…" at bounding box center [168, 370] width 257 height 660
click at [429, 114] on div "Ms. .." at bounding box center [409, 109] width 139 height 17
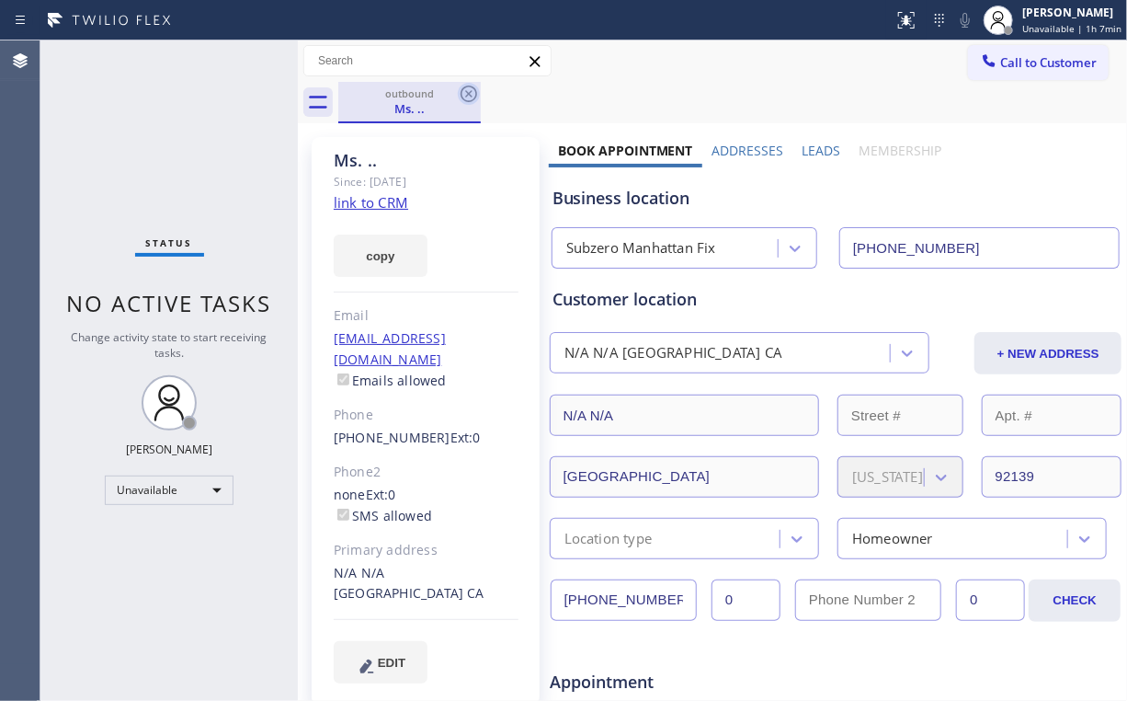
click at [463, 92] on icon at bounding box center [469, 94] width 22 height 22
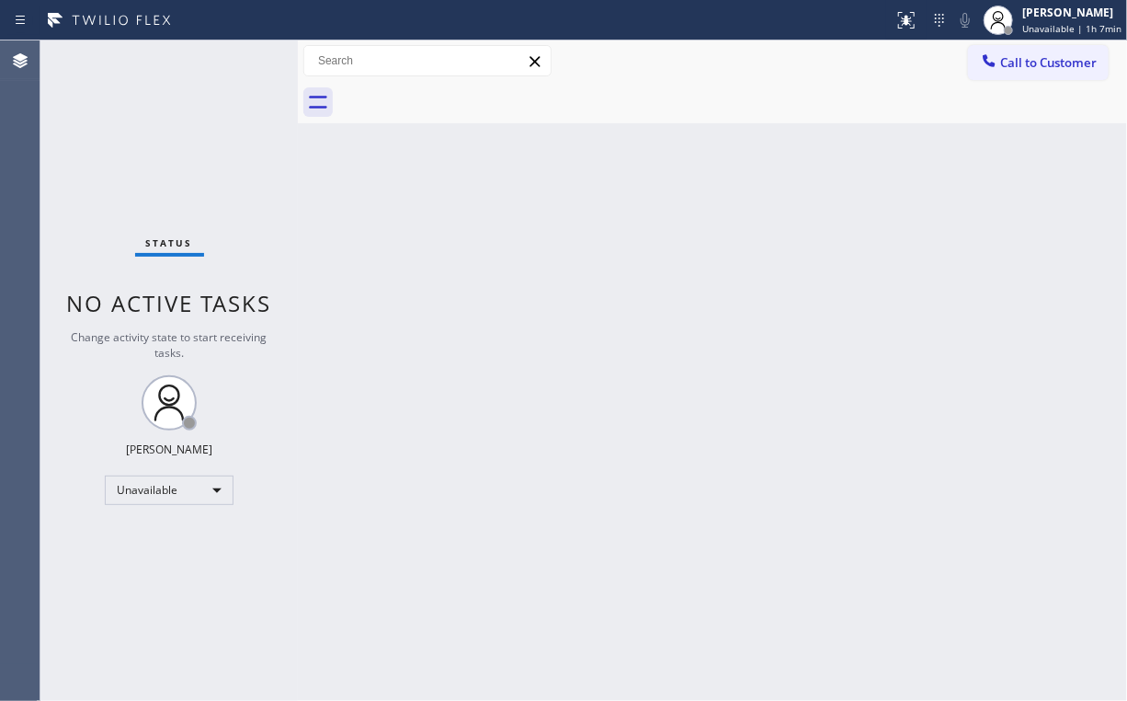
drag, startPoint x: 170, startPoint y: 145, endPoint x: 166, endPoint y: 9, distance: 136.2
click at [169, 136] on div "Status No active tasks Change activity state to start receiving tasks. [PERSON_…" at bounding box center [168, 370] width 257 height 660
drag, startPoint x: 130, startPoint y: 136, endPoint x: 121, endPoint y: 45, distance: 91.4
click at [135, 130] on div "Status No active tasks Change activity state to start receiving tasks. [PERSON_…" at bounding box center [168, 370] width 257 height 660
click at [1042, 70] on span "Call to Customer" at bounding box center [1048, 62] width 97 height 17
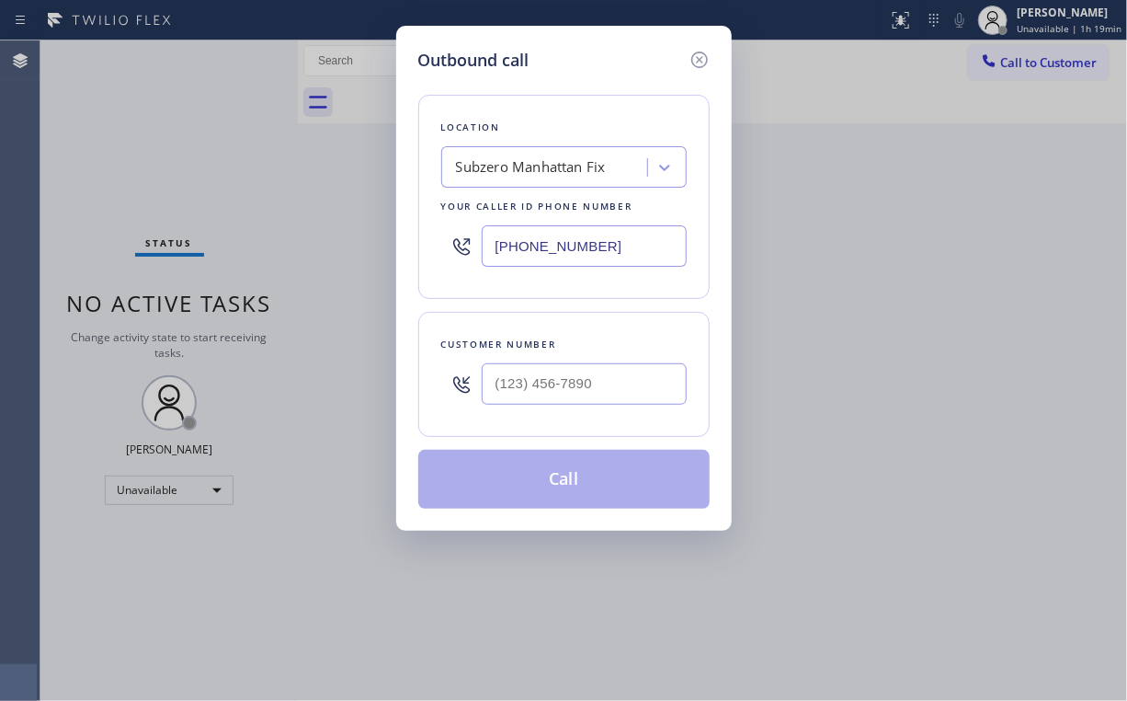
drag, startPoint x: 454, startPoint y: 245, endPoint x: 235, endPoint y: 110, distance: 256.7
click at [239, 239] on div "Outbound call Location Subzero [GEOGRAPHIC_DATA] Fix Your caller id phone numbe…" at bounding box center [563, 350] width 1127 height 701
paste input "347) 410-8261"
drag, startPoint x: 642, startPoint y: 240, endPoint x: 217, endPoint y: 199, distance: 426.8
click at [284, 209] on div "Outbound call Location Best Brooklyn Appliance Repair Your caller id phone numb…" at bounding box center [563, 350] width 1127 height 701
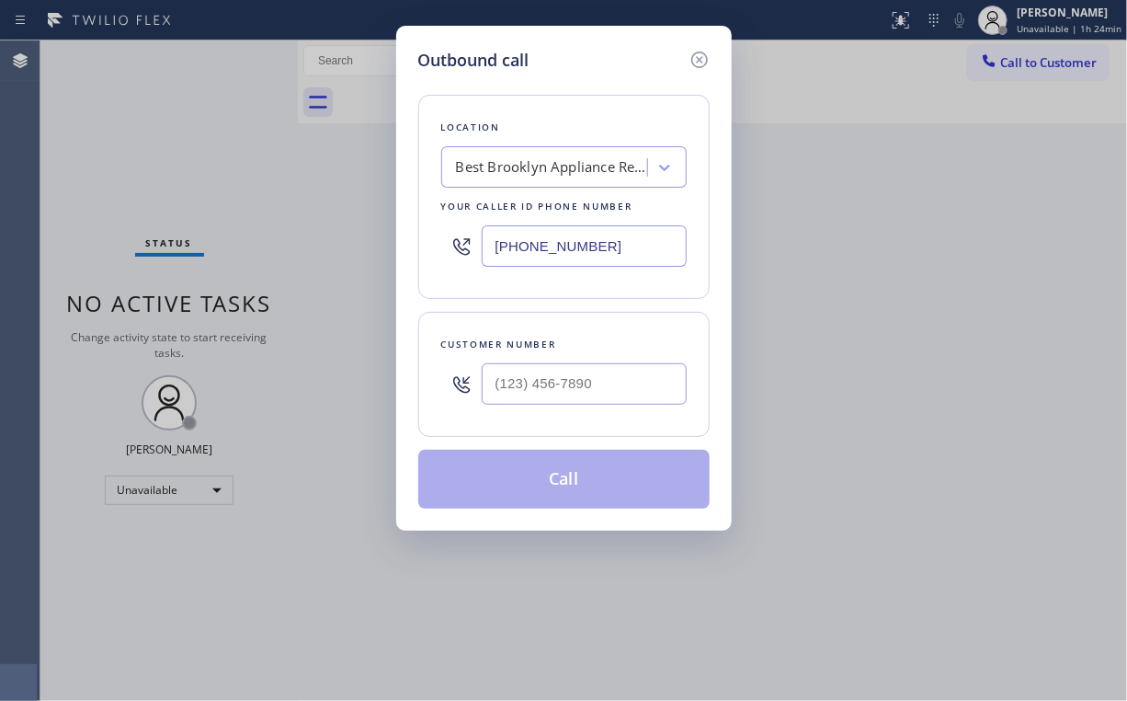
paste input "424) 352-7537"
type input "[PHONE_NUMBER]"
click at [594, 392] on input "(___) ___-____" at bounding box center [584, 383] width 205 height 41
paste input "949) 554-4628"
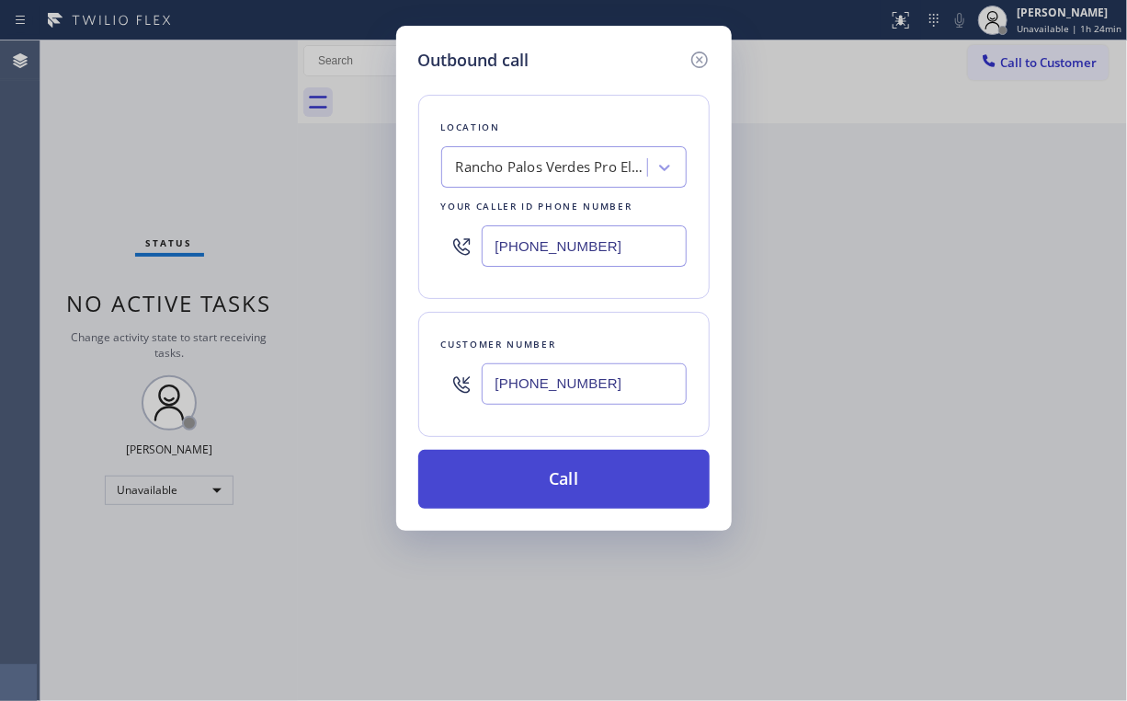
type input "[PHONE_NUMBER]"
click at [531, 485] on button "Call" at bounding box center [563, 479] width 291 height 59
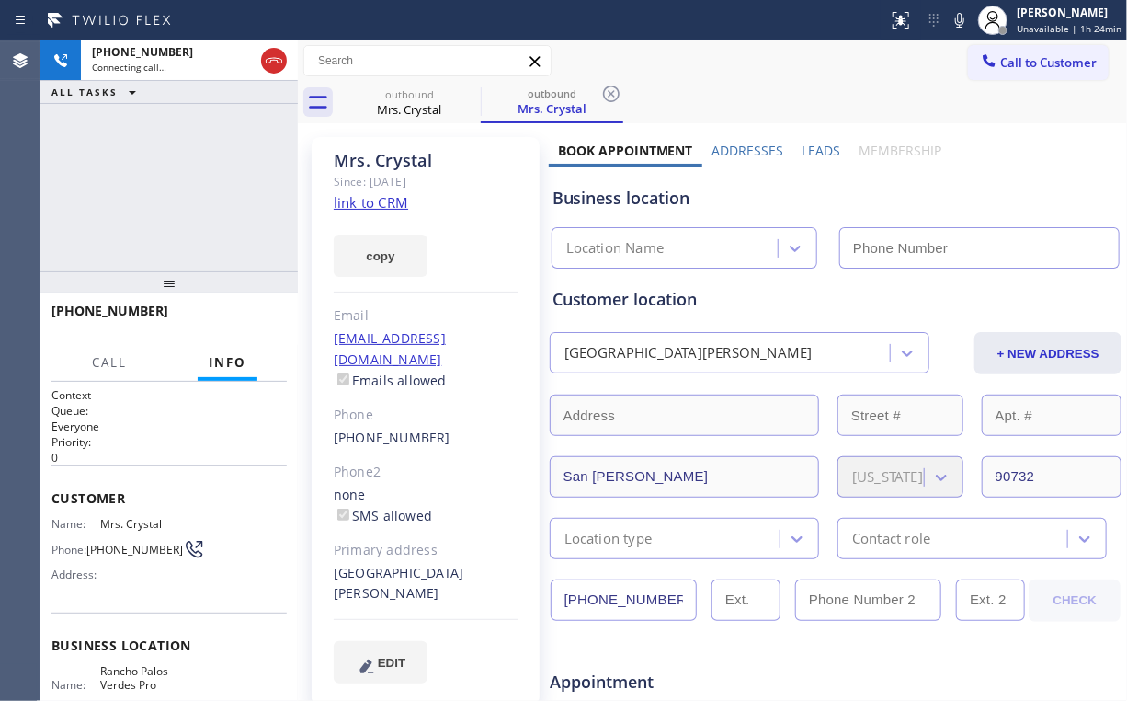
type input "[PHONE_NUMBER]"
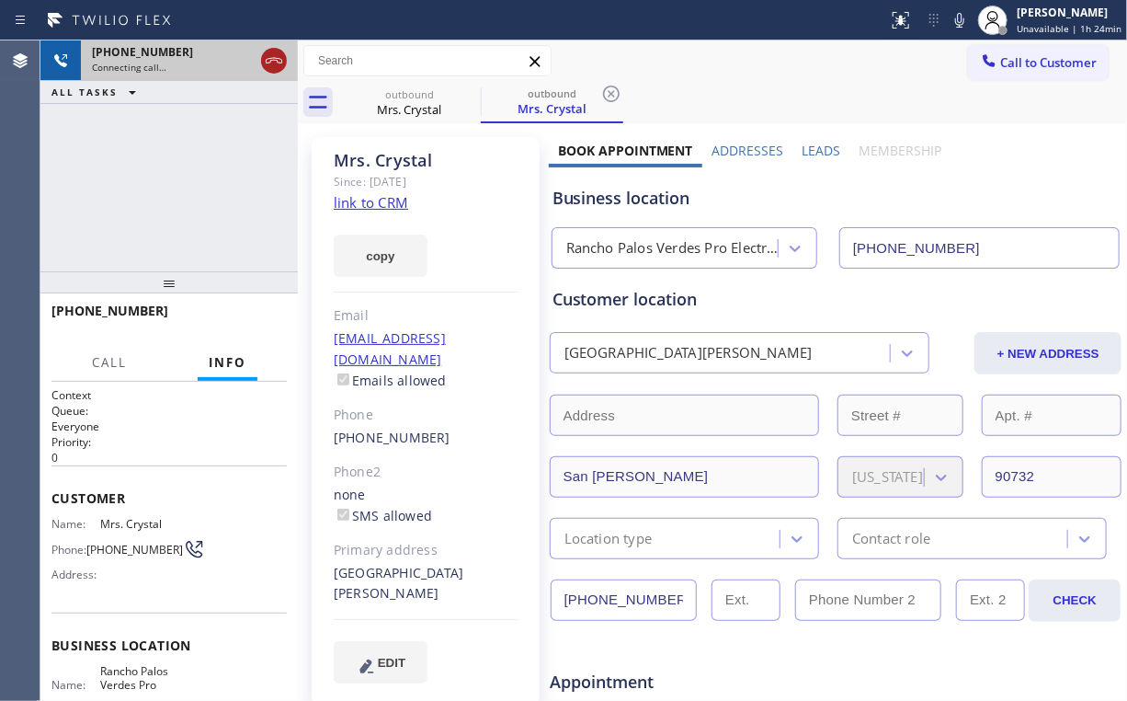
click at [269, 63] on icon at bounding box center [274, 61] width 22 height 22
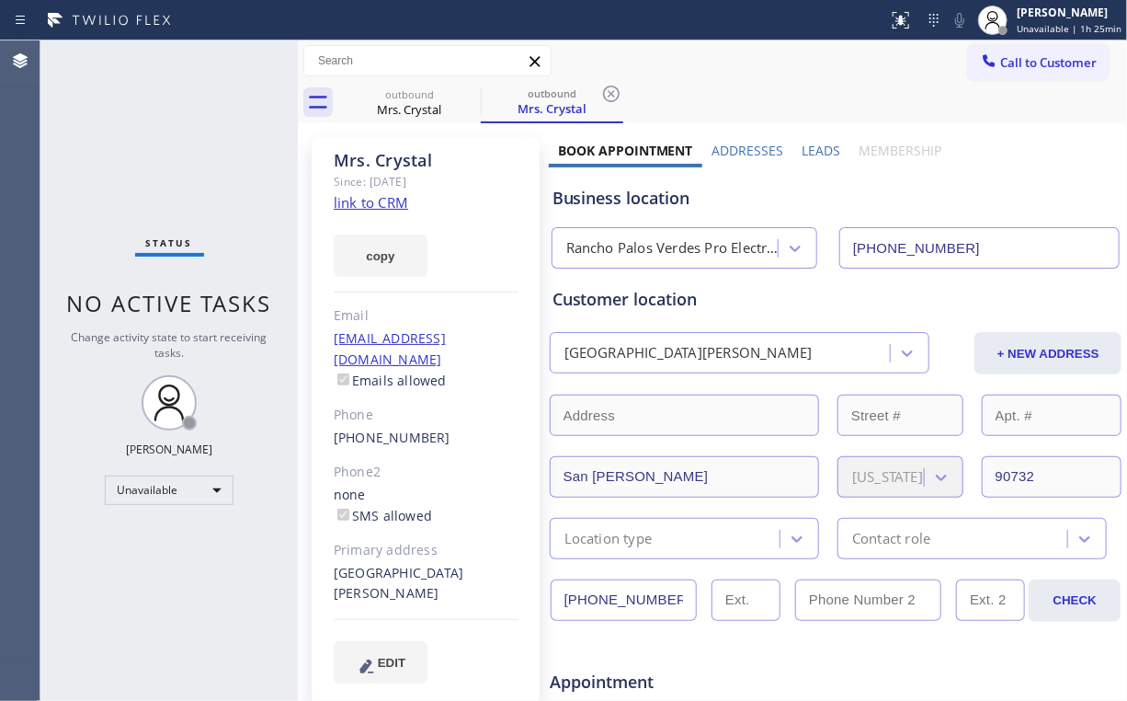
click at [982, 66] on icon at bounding box center [989, 60] width 18 height 18
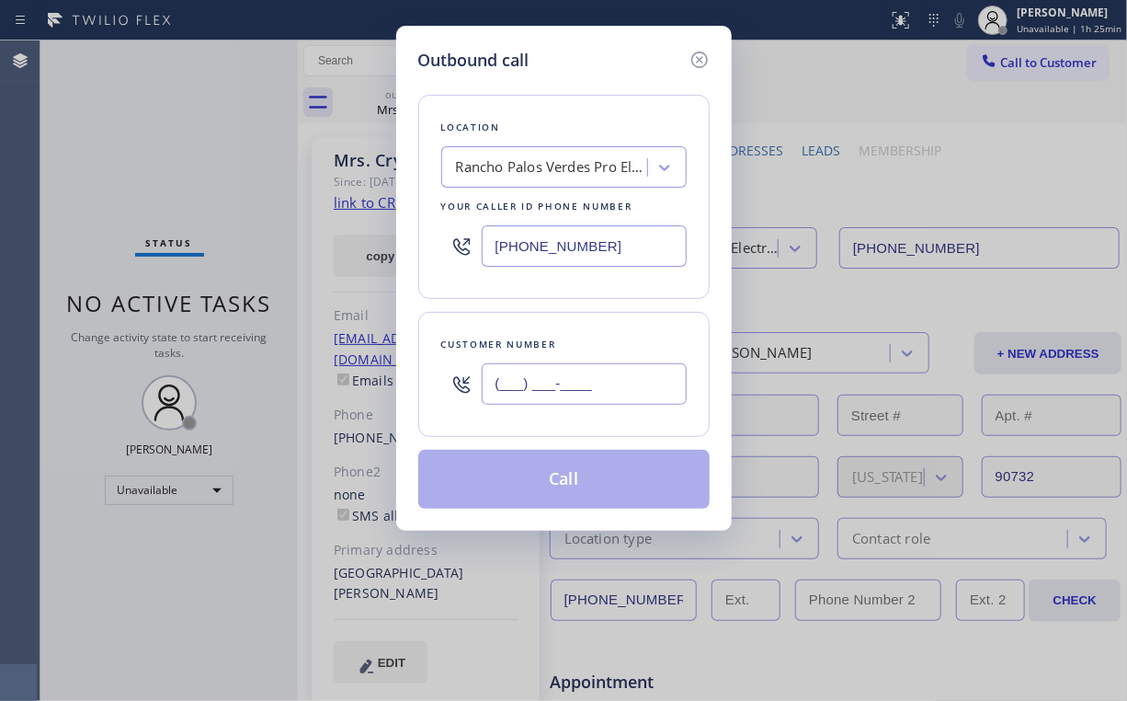
click at [623, 379] on input "(___) ___-____" at bounding box center [584, 383] width 205 height 41
paste input "949) 554-4628"
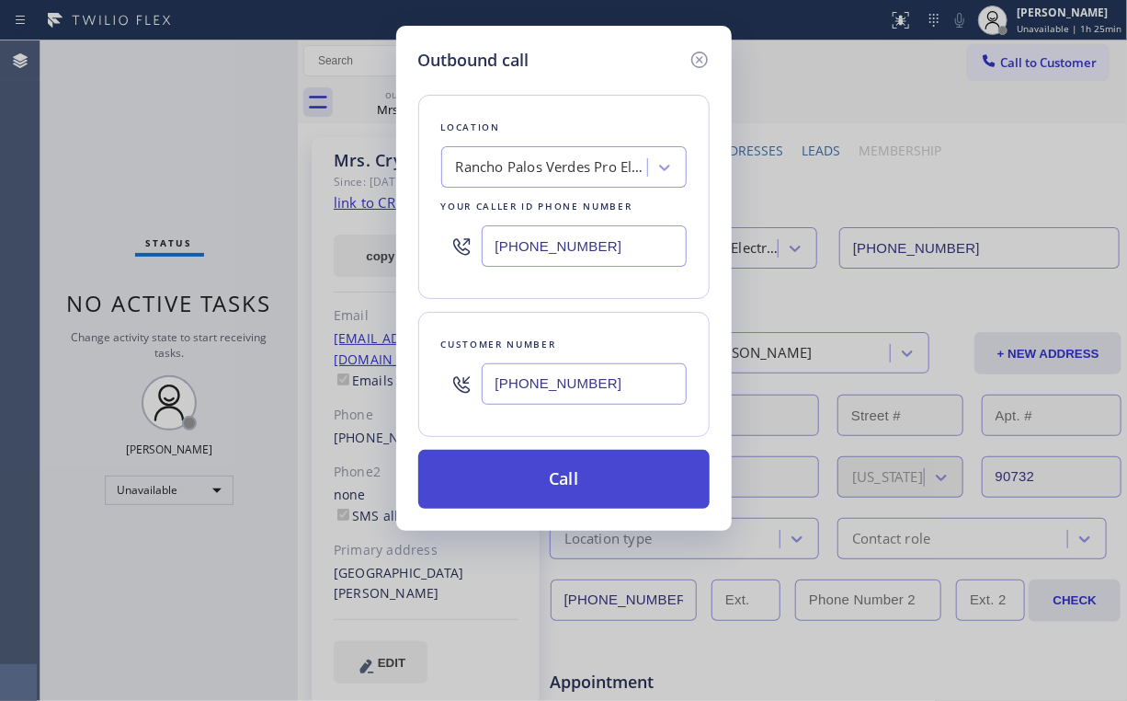
type input "[PHONE_NUMBER]"
click at [488, 500] on button "Call" at bounding box center [563, 479] width 291 height 59
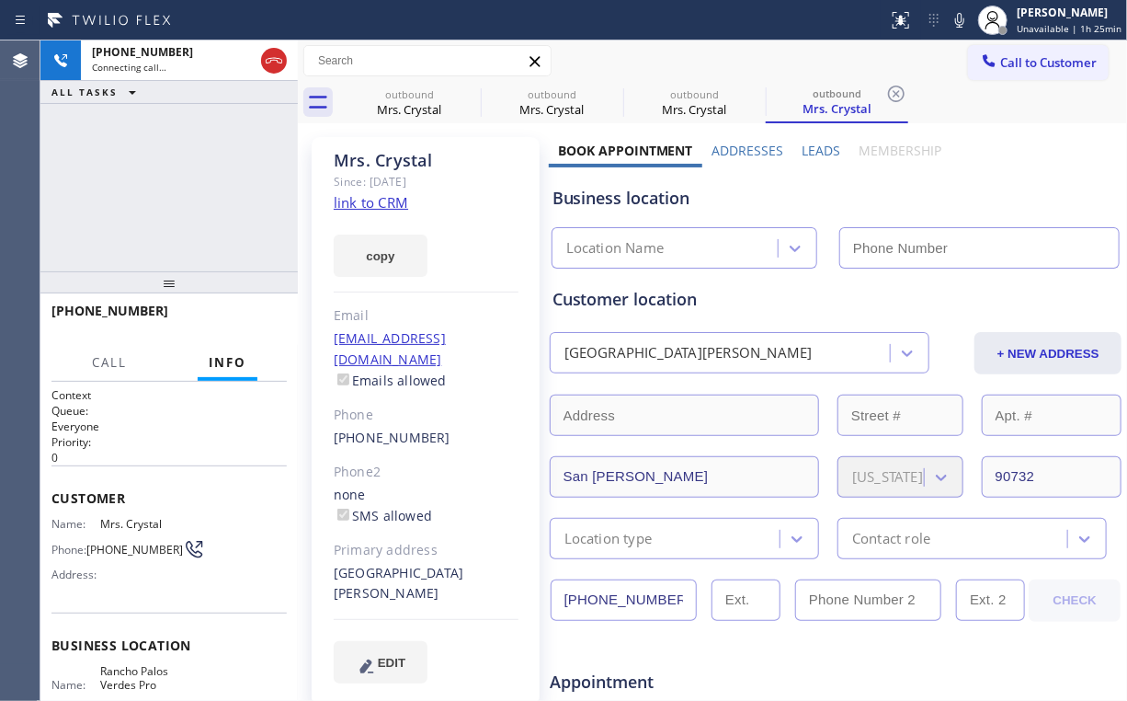
drag, startPoint x: 224, startPoint y: 174, endPoint x: 332, endPoint y: 143, distance: 111.8
click at [222, 166] on div "[PHONE_NUMBER] Connecting call… ALL TASKS ALL TASKS ACTIVE TASKS TASKS IN WRAP …" at bounding box center [168, 155] width 257 height 231
click at [412, 102] on div "Mrs. Crystal" at bounding box center [409, 109] width 139 height 17
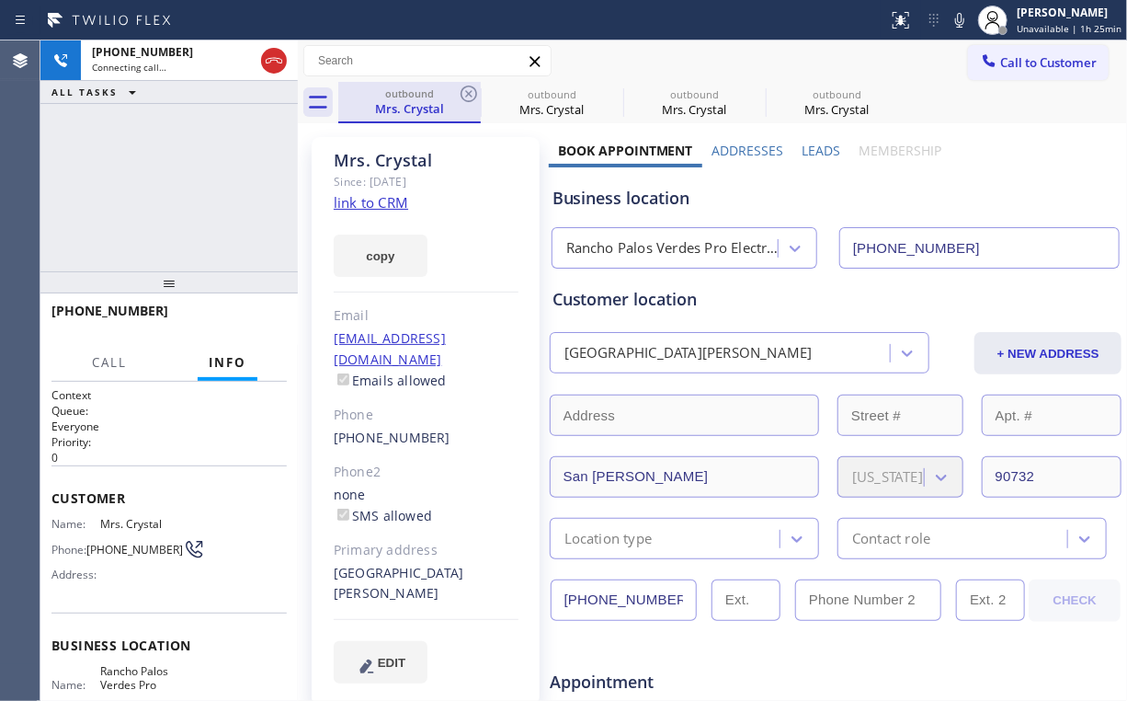
type input "[PHONE_NUMBER]"
click at [471, 92] on icon at bounding box center [469, 94] width 22 height 22
click at [471, 91] on icon at bounding box center [469, 94] width 17 height 17
click at [162, 175] on div "[PHONE_NUMBER] Connecting call… ALL TASKS ALL TASKS ACTIVE TASKS TASKS IN WRAP …" at bounding box center [168, 155] width 257 height 231
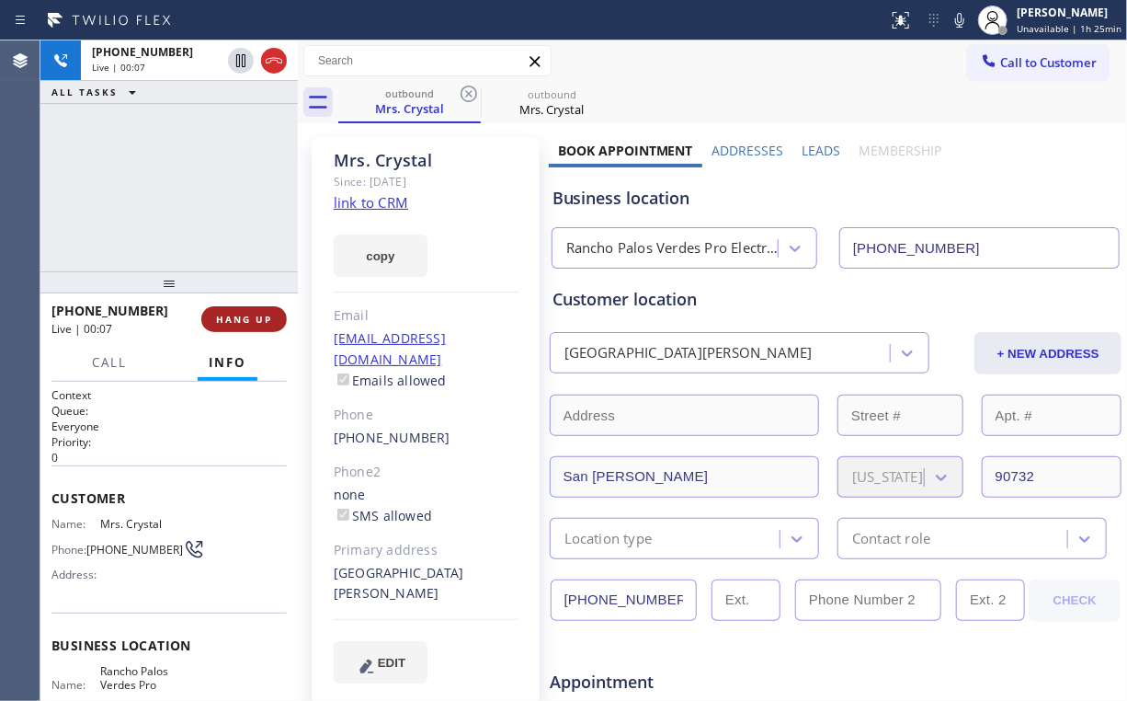
click at [243, 314] on span "HANG UP" at bounding box center [244, 319] width 56 height 13
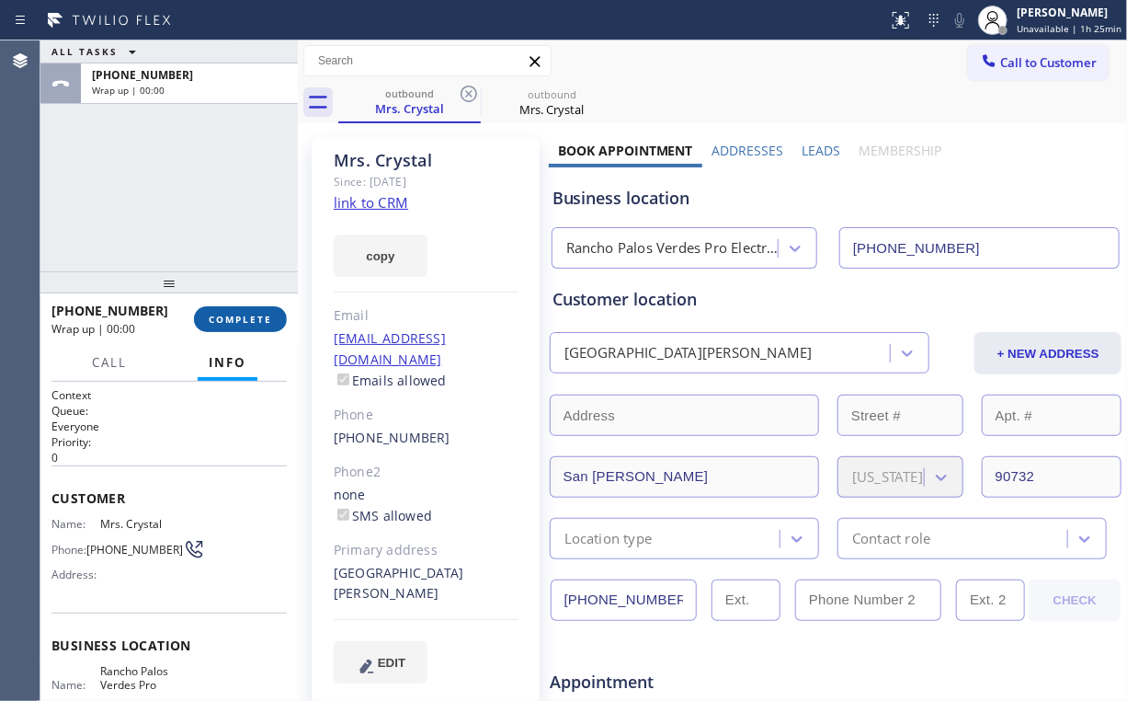
click at [243, 314] on span "COMPLETE" at bounding box center [240, 319] width 63 height 13
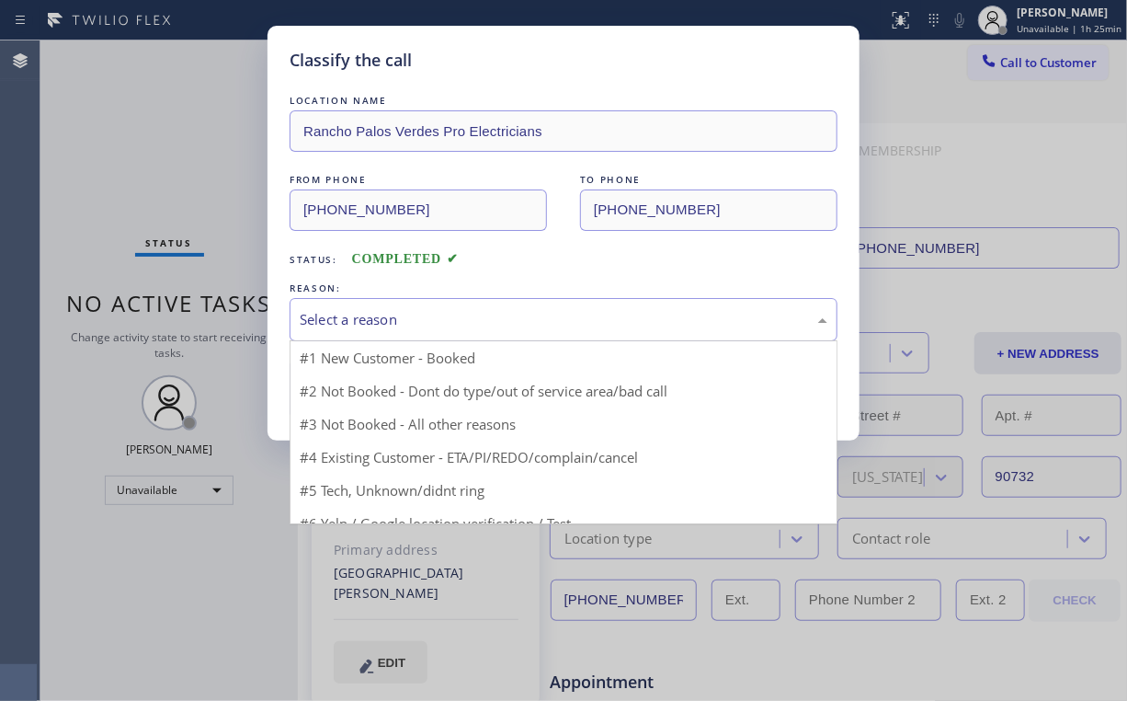
click at [344, 324] on div "Select a reason" at bounding box center [564, 319] width 528 height 21
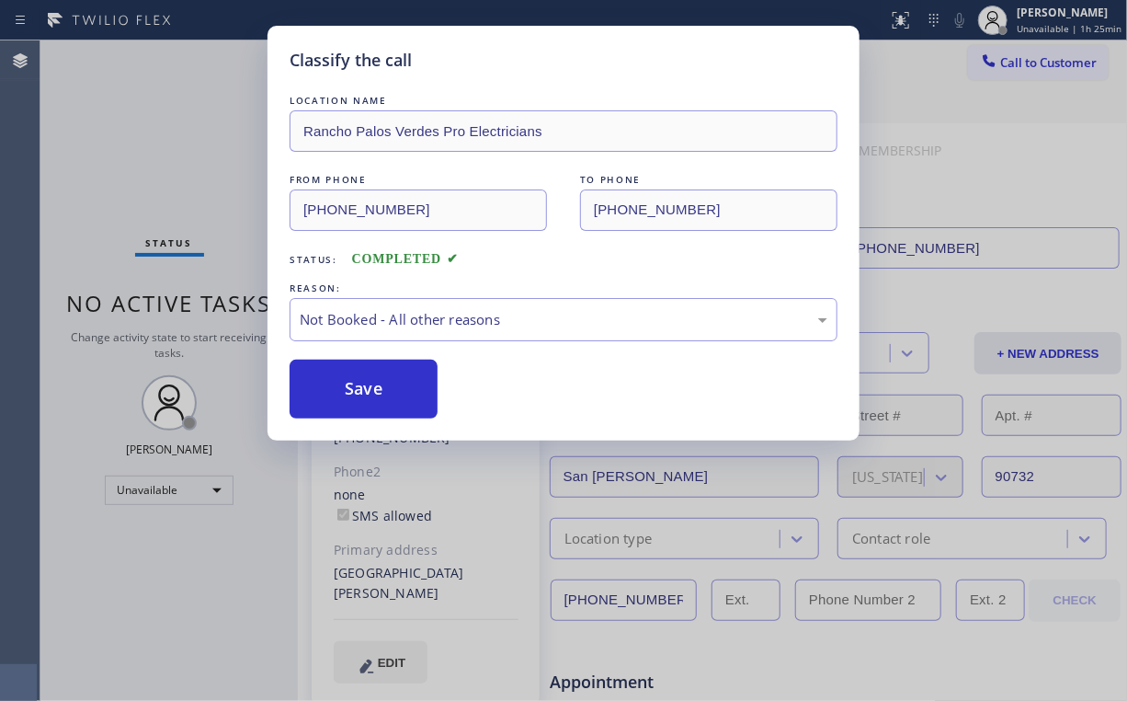
drag, startPoint x: 358, startPoint y: 394, endPoint x: 177, endPoint y: 158, distance: 297.0
click at [357, 391] on button "Save" at bounding box center [364, 389] width 148 height 59
click at [177, 158] on div "Classify the call LOCATION NAME [GEOGRAPHIC_DATA] Pro Electricians FROM PHONE […" at bounding box center [563, 350] width 1127 height 701
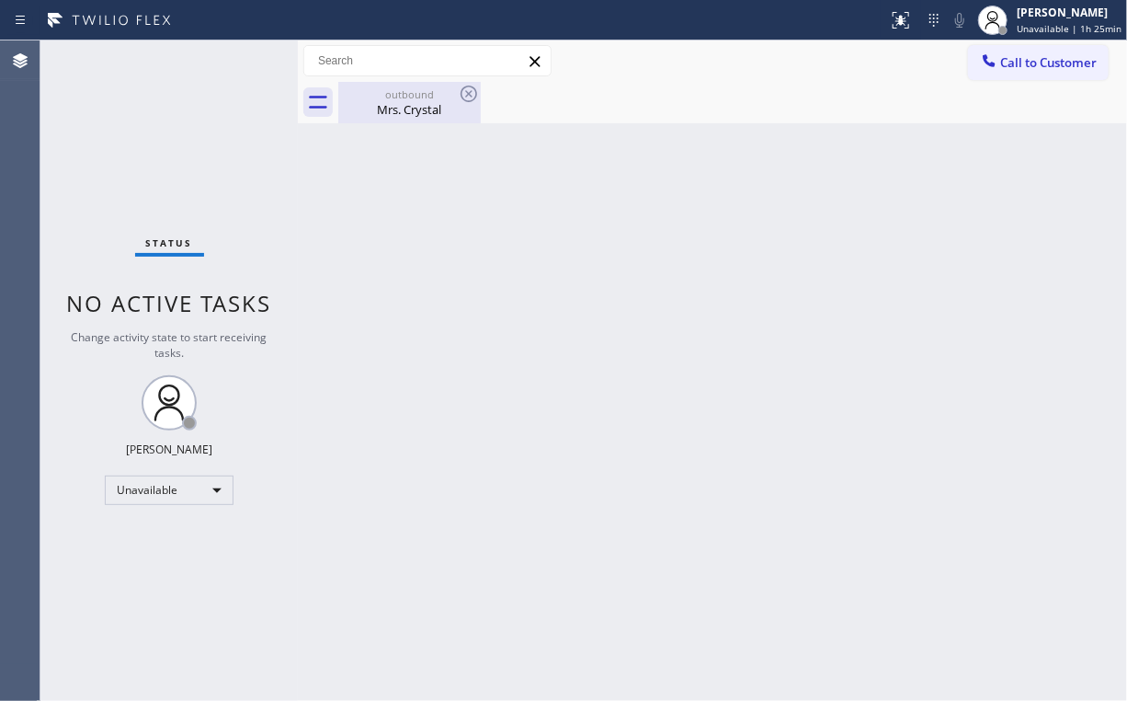
drag, startPoint x: 370, startPoint y: 123, endPoint x: 449, endPoint y: 113, distance: 79.7
click at [373, 122] on div "Back to Dashboard Change Sender ID Customers Technicians Select a contact Outbo…" at bounding box center [712, 370] width 829 height 660
drag, startPoint x: 455, startPoint y: 97, endPoint x: 471, endPoint y: 96, distance: 15.7
click at [459, 97] on div "outbound Mrs. Crystal" at bounding box center [409, 102] width 143 height 41
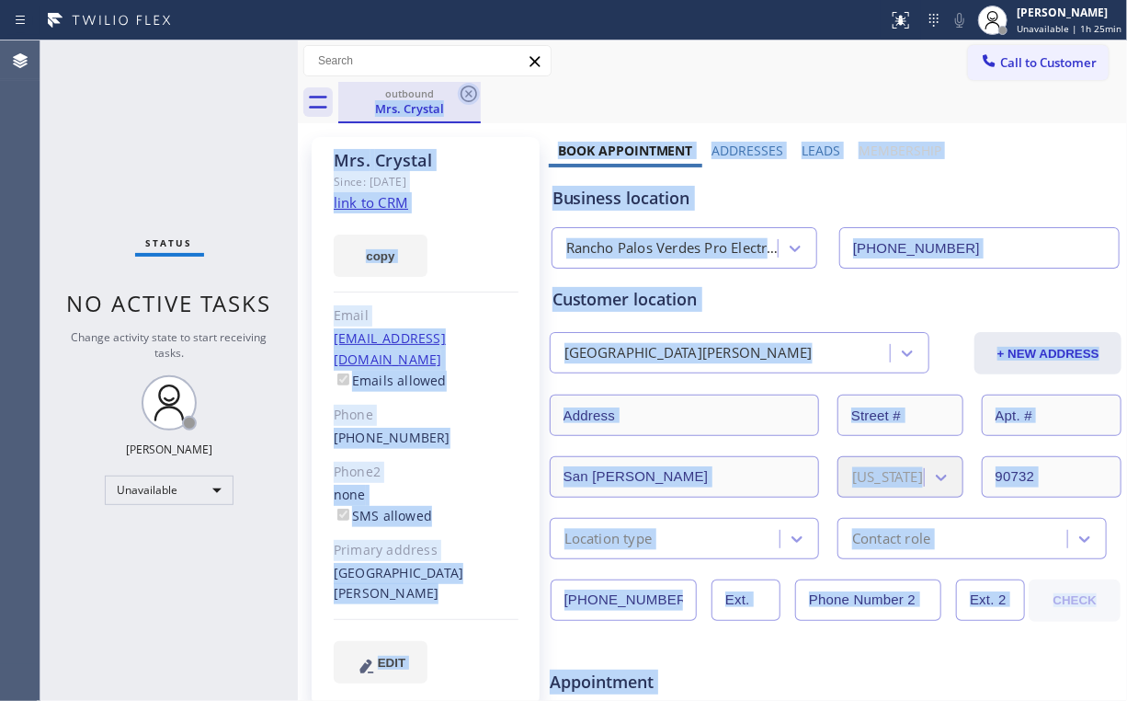
click at [471, 96] on icon at bounding box center [469, 94] width 17 height 17
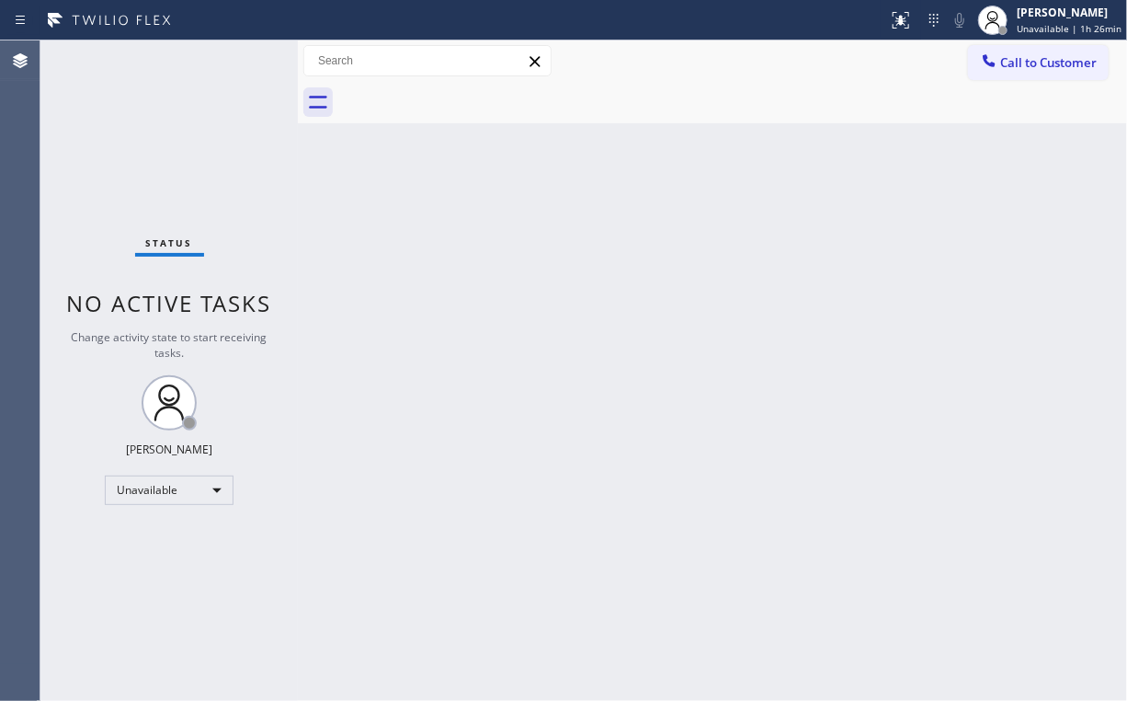
click at [133, 190] on div "Status No active tasks Change activity state to start receiving tasks. [PERSON_…" at bounding box center [168, 370] width 257 height 660
click at [996, 63] on icon at bounding box center [989, 60] width 18 height 18
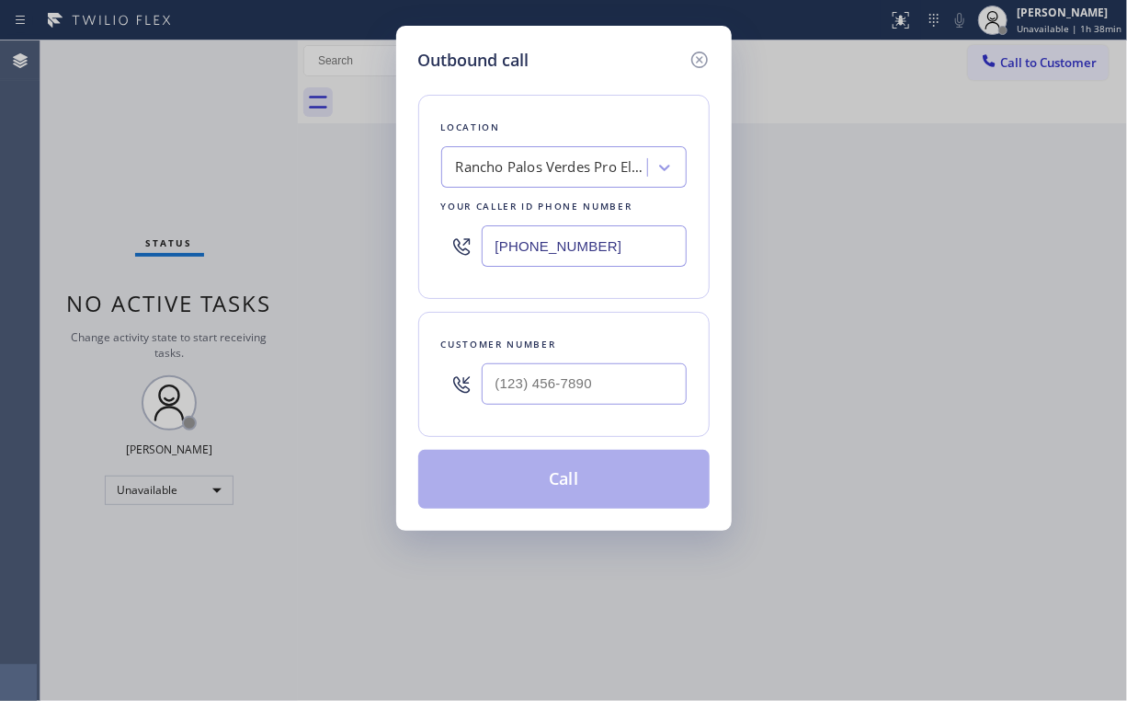
drag, startPoint x: 629, startPoint y: 251, endPoint x: 165, endPoint y: 196, distance: 467.6
click at [254, 216] on div "Outbound call Location [GEOGRAPHIC_DATA] Pro Electricians Your caller id phone …" at bounding box center [563, 350] width 1127 height 701
paste input "602) 638-3519"
type input "[PHONE_NUMBER]"
click at [623, 388] on input "(___) ___-____" at bounding box center [584, 383] width 205 height 41
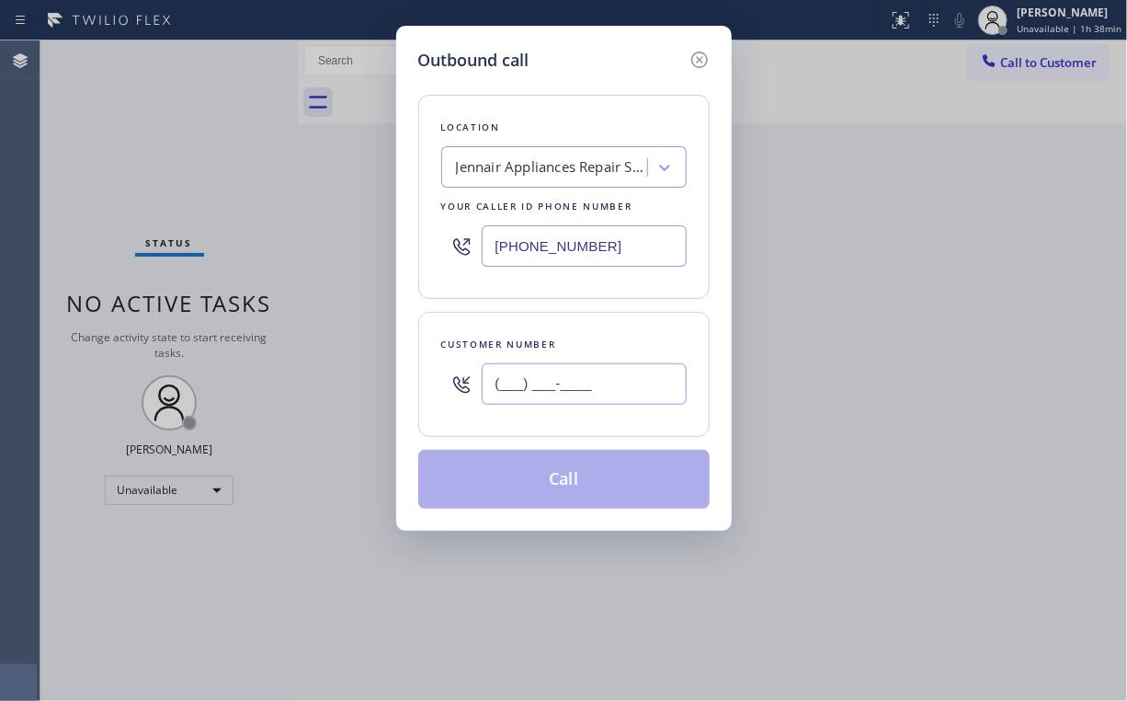
paste input "602) 750-7256"
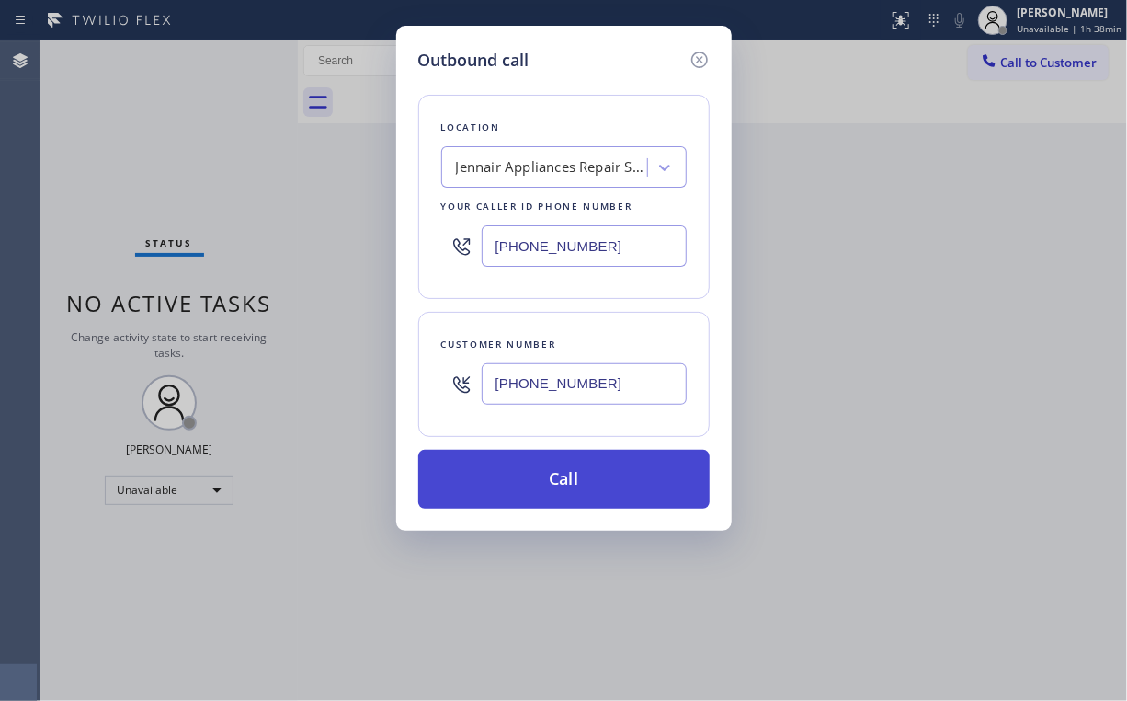
type input "[PHONE_NUMBER]"
click at [544, 471] on button "Call" at bounding box center [563, 479] width 291 height 59
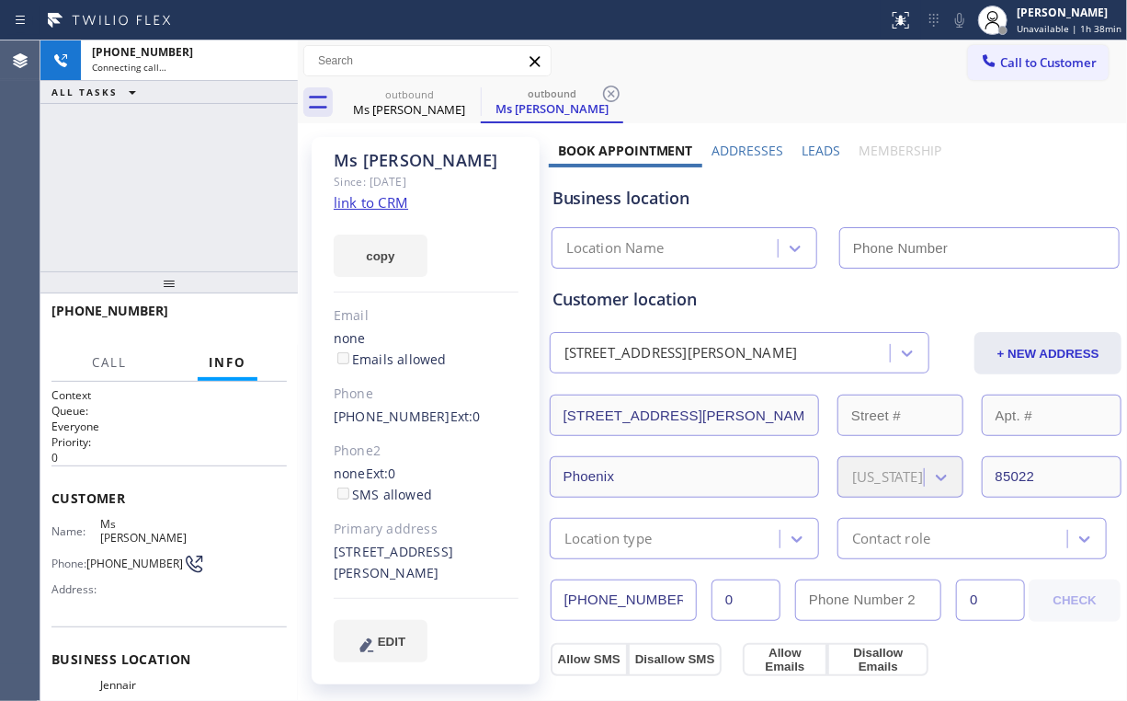
type input "[PHONE_NUMBER]"
click at [200, 173] on div "[PHONE_NUMBER] Connecting call… ALL TASKS ALL TASKS ACTIVE TASKS TASKS IN WRAP …" at bounding box center [168, 155] width 257 height 231
click at [186, 181] on div "[PHONE_NUMBER] Connecting call… ALL TASKS ALL TASKS ACTIVE TASKS TASKS IN WRAP …" at bounding box center [168, 155] width 257 height 231
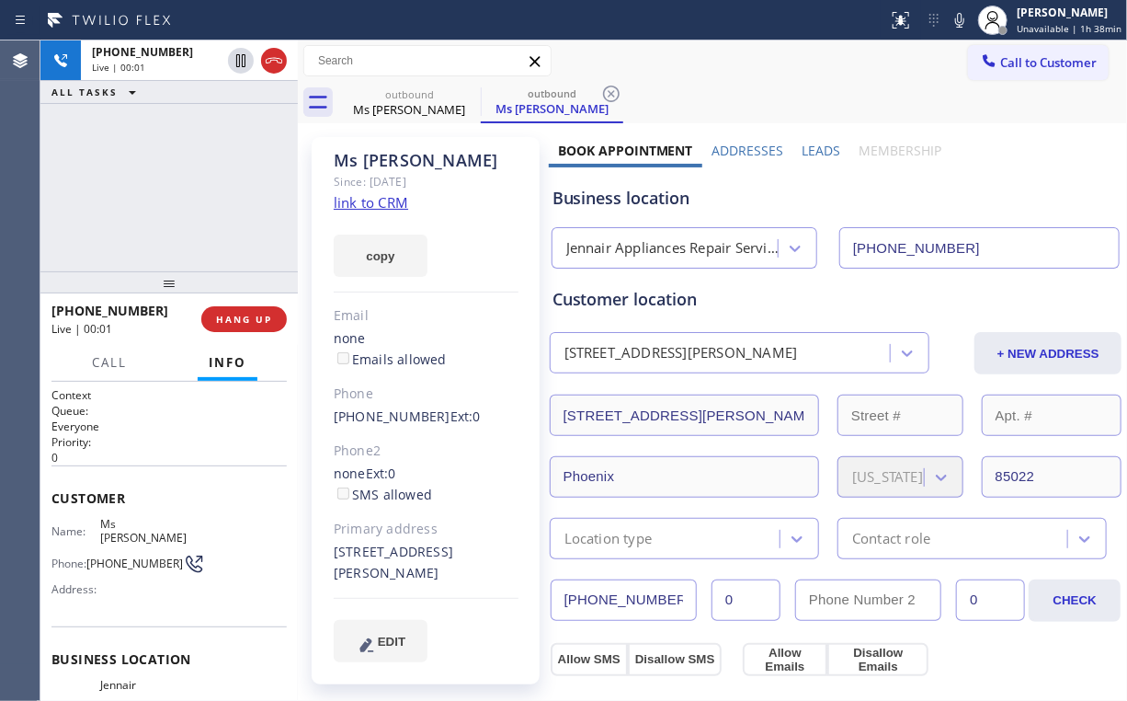
click at [180, 184] on div "[PHONE_NUMBER] Live | 00:01 ALL TASKS ALL TASKS ACTIVE TASKS TASKS IN WRAP UP" at bounding box center [168, 155] width 257 height 231
click at [180, 184] on div "[PHONE_NUMBER] Live | 00:02 ALL TASKS ALL TASKS ACTIVE TASKS TASKS IN WRAP UP" at bounding box center [168, 155] width 257 height 231
click at [180, 184] on div "[PHONE_NUMBER] Live | 00:03 ALL TASKS ALL TASKS ACTIVE TASKS TASKS IN WRAP UP" at bounding box center [168, 155] width 257 height 231
click at [180, 184] on div "[PHONE_NUMBER] Live | 00:04 ALL TASKS ALL TASKS ACTIVE TASKS TASKS IN WRAP UP" at bounding box center [168, 155] width 257 height 231
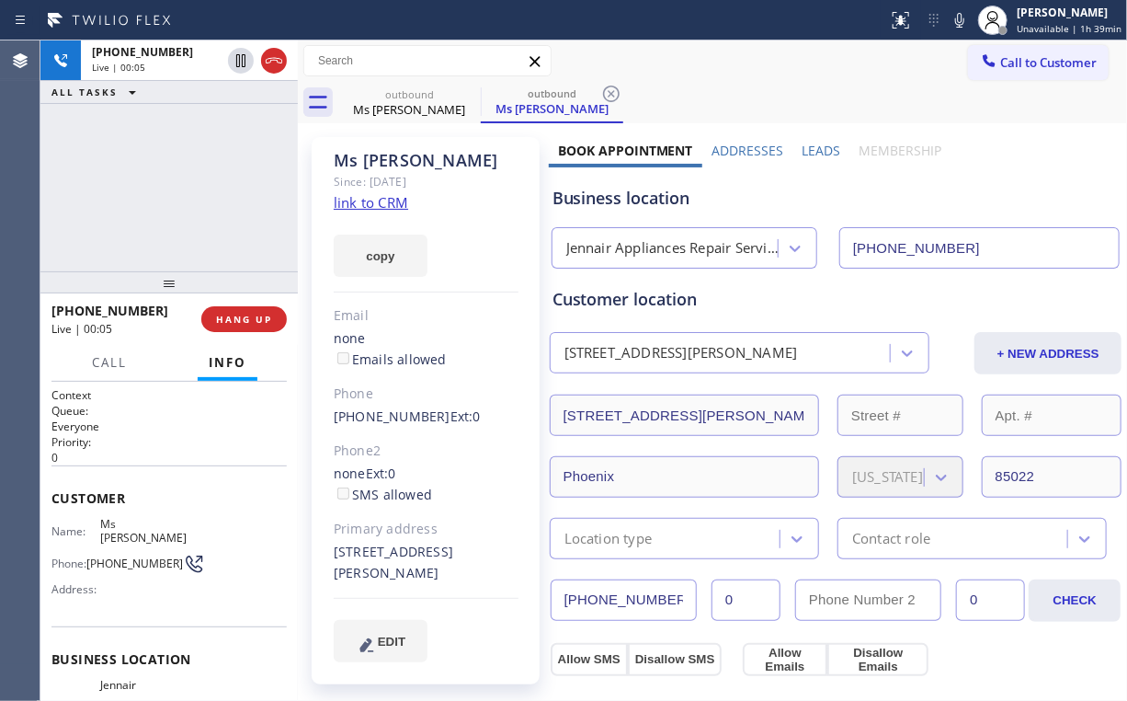
click at [180, 184] on div "[PHONE_NUMBER] Live | 00:05 ALL TASKS ALL TASKS ACTIVE TASKS TASKS IN WRAP UP" at bounding box center [168, 155] width 257 height 231
click at [180, 184] on div "[PHONE_NUMBER] Live | 00:07 ALL TASKS ALL TASKS ACTIVE TASKS TASKS IN WRAP UP" at bounding box center [168, 155] width 257 height 231
click at [180, 184] on div "[PHONE_NUMBER] Live | 00:08 ALL TASKS ALL TASKS ACTIVE TASKS TASKS IN WRAP UP" at bounding box center [168, 155] width 257 height 231
click at [179, 179] on div "[PHONE_NUMBER] Live | 00:18 ALL TASKS ALL TASKS ACTIVE TASKS TASKS IN WRAP UP" at bounding box center [168, 155] width 257 height 231
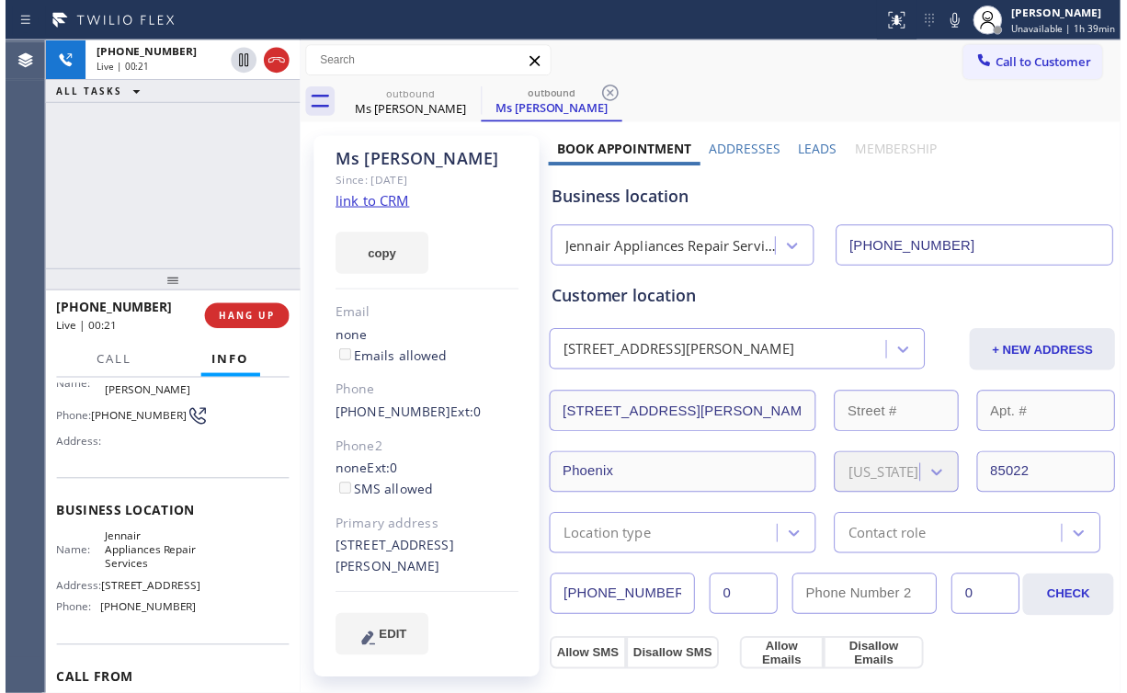
scroll to position [147, 0]
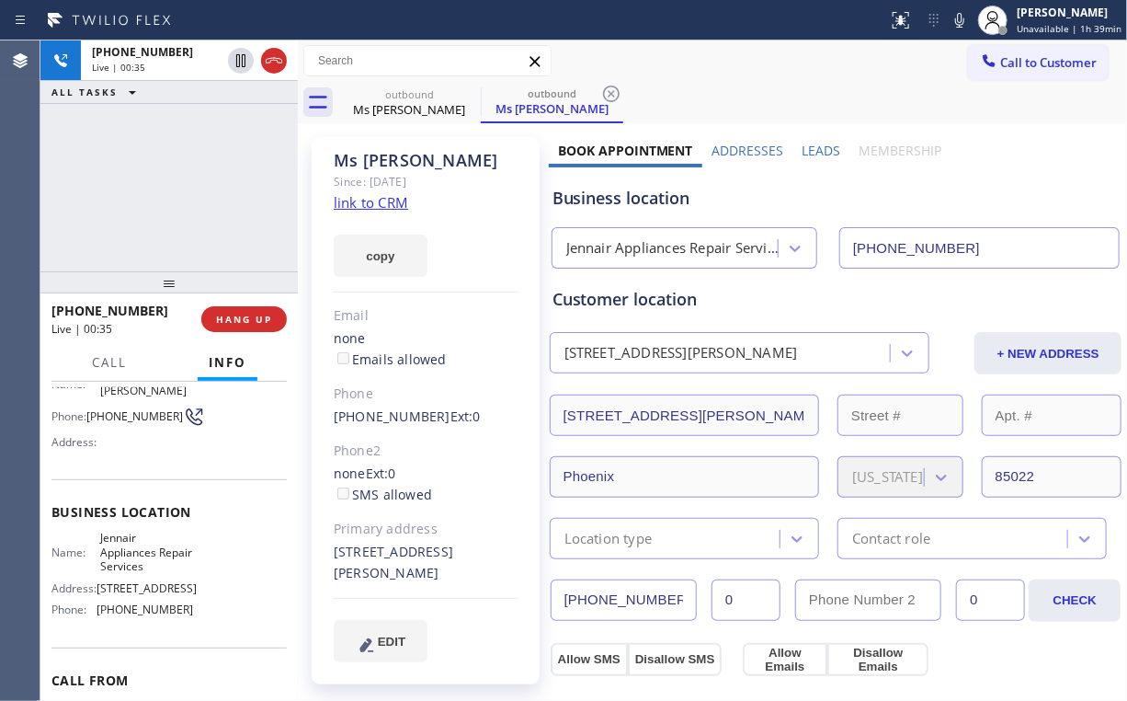
click at [183, 188] on div "[PHONE_NUMBER] Live | 00:35 ALL TASKS ALL TASKS ACTIVE TASKS TASKS IN WRAP UP" at bounding box center [168, 155] width 257 height 231
click at [258, 328] on button "HANG UP" at bounding box center [244, 319] width 86 height 26
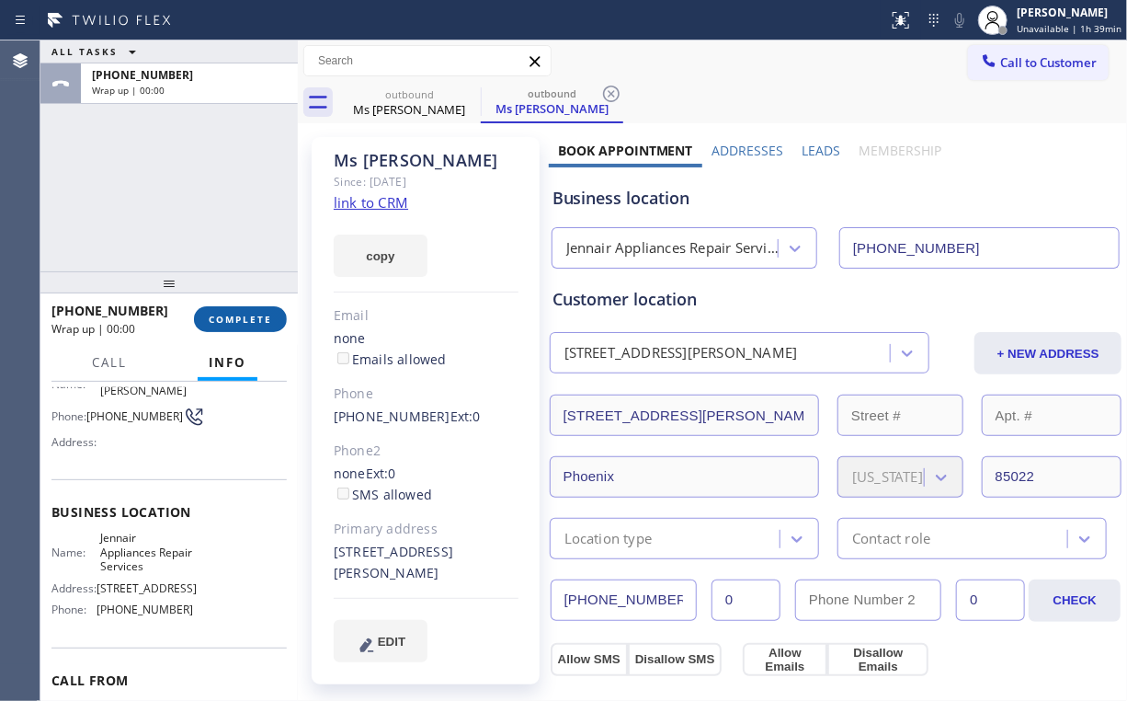
click at [257, 327] on button "COMPLETE" at bounding box center [240, 319] width 93 height 26
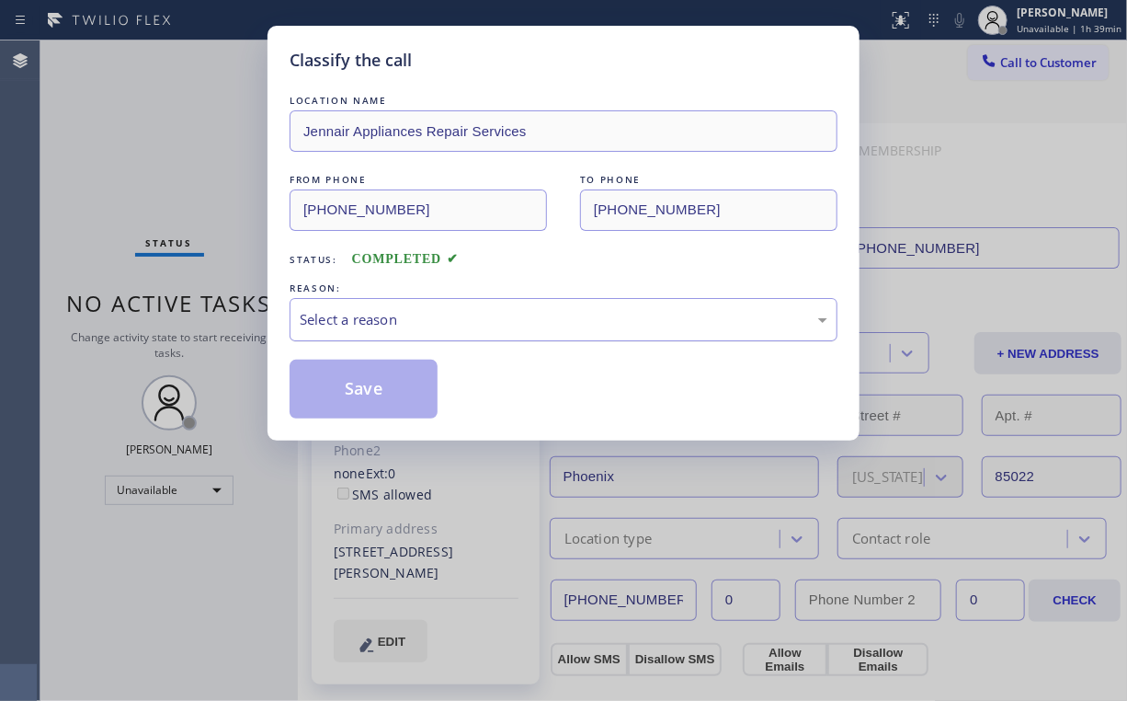
click at [400, 314] on div "Select a reason" at bounding box center [564, 319] width 528 height 21
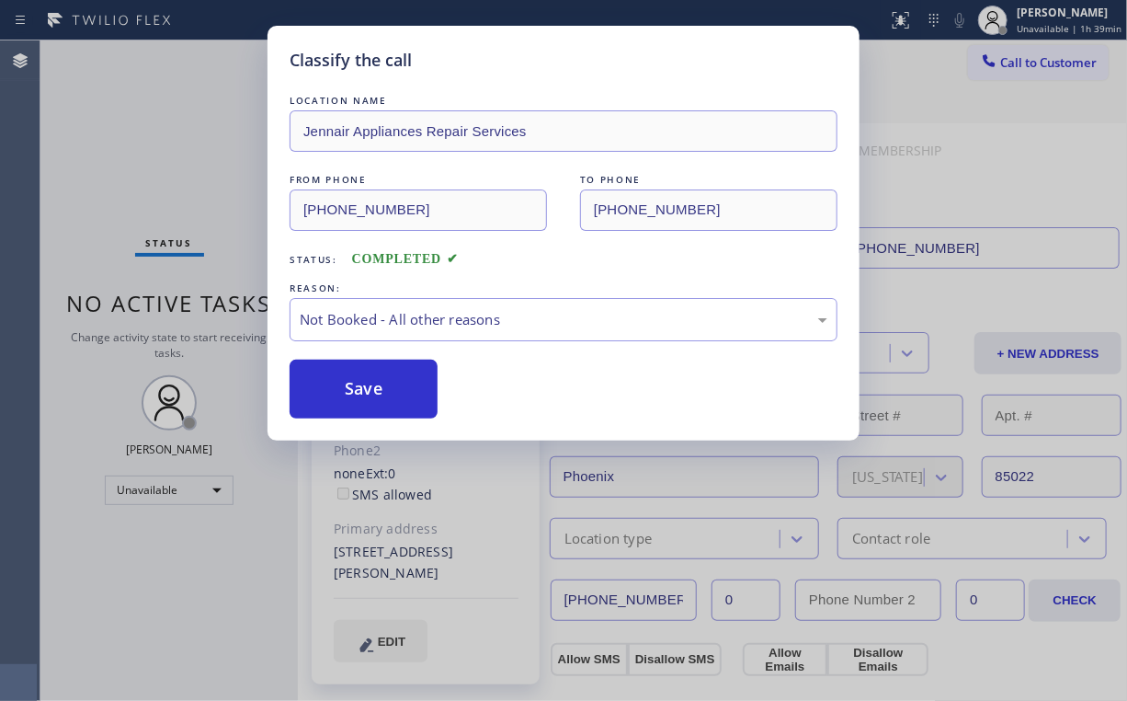
drag, startPoint x: 379, startPoint y: 389, endPoint x: 143, endPoint y: 95, distance: 377.4
click at [378, 384] on button "Save" at bounding box center [364, 389] width 148 height 59
click at [143, 93] on div "Classify the call LOCATION NAME [PERSON_NAME] Repair Services FROM PHONE [PHONE…" at bounding box center [563, 350] width 1127 height 701
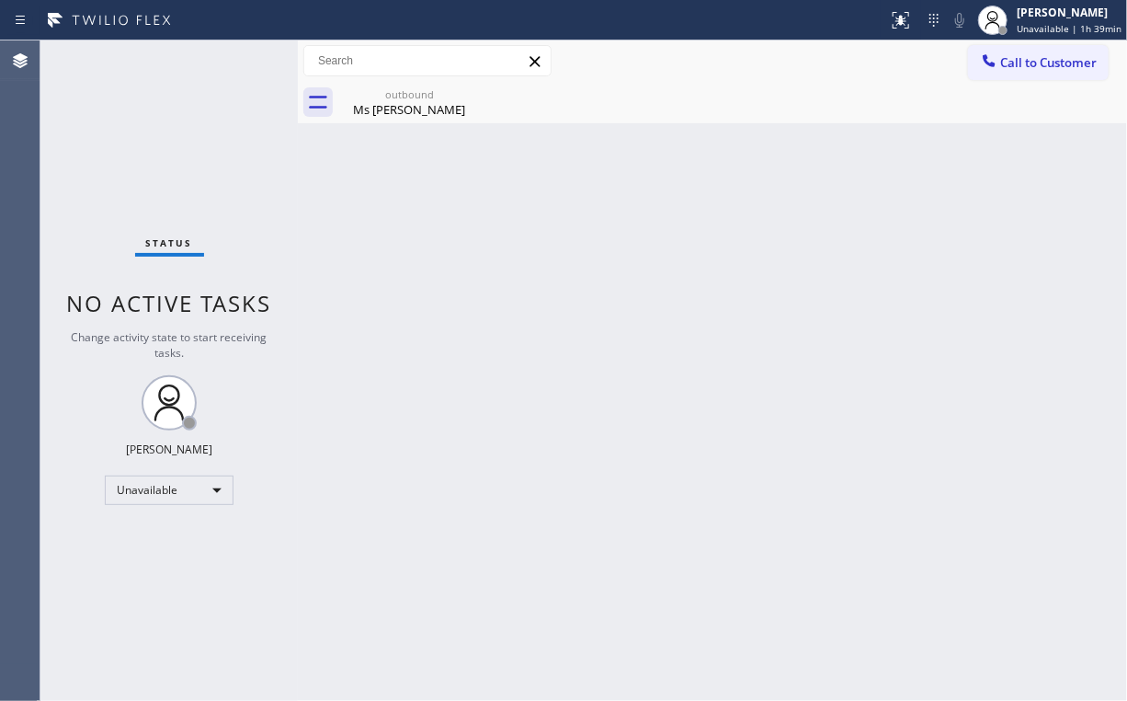
drag, startPoint x: 1021, startPoint y: 63, endPoint x: 1013, endPoint y: 70, distance: 9.8
click at [1019, 65] on span "Call to Customer" at bounding box center [1048, 62] width 97 height 17
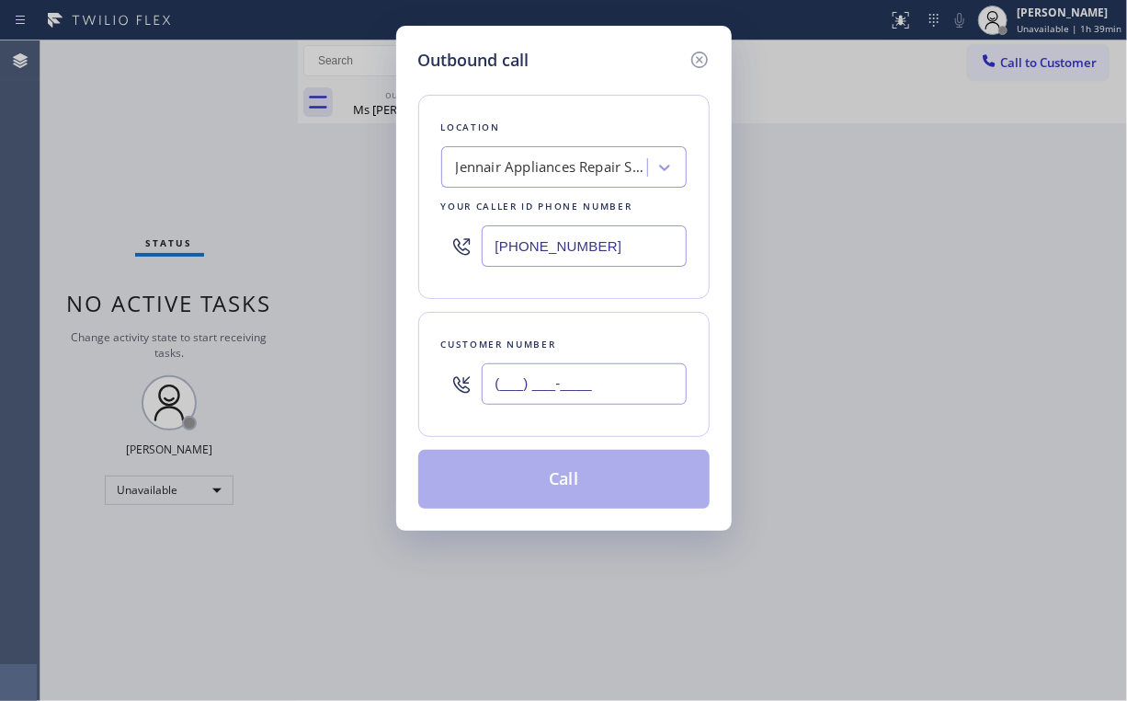
click at [594, 386] on input "(___) ___-____" at bounding box center [584, 383] width 205 height 41
paste input "602) 750-7256"
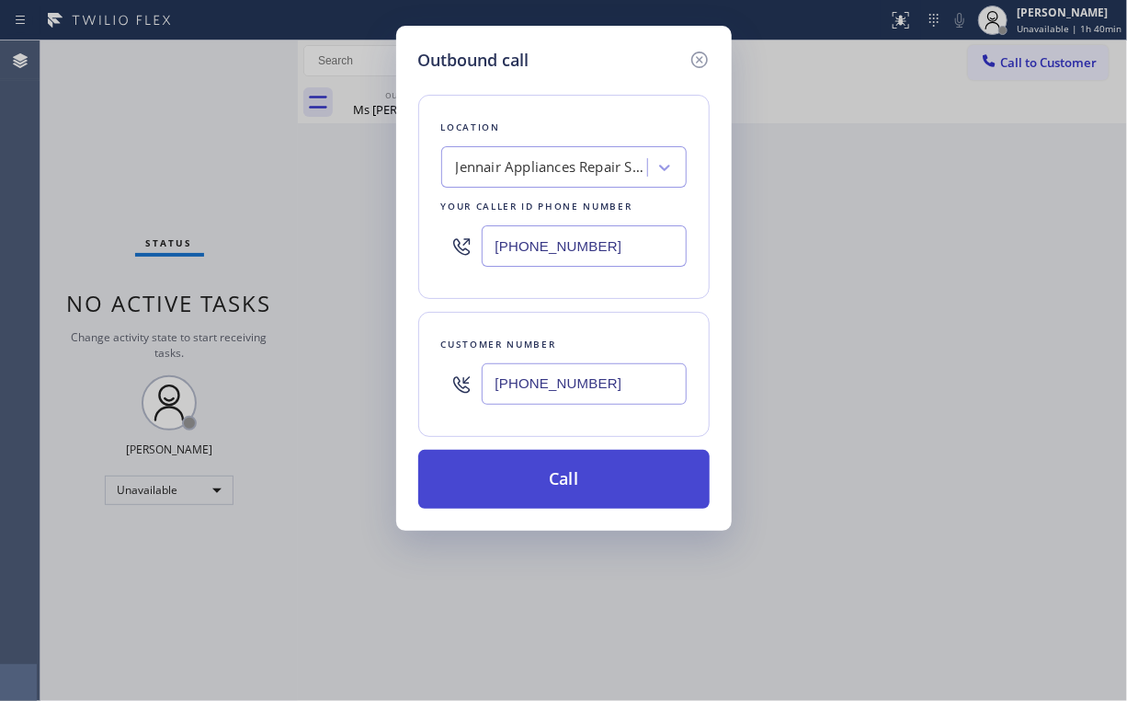
type input "[PHONE_NUMBER]"
click at [550, 476] on button "Call" at bounding box center [563, 479] width 291 height 59
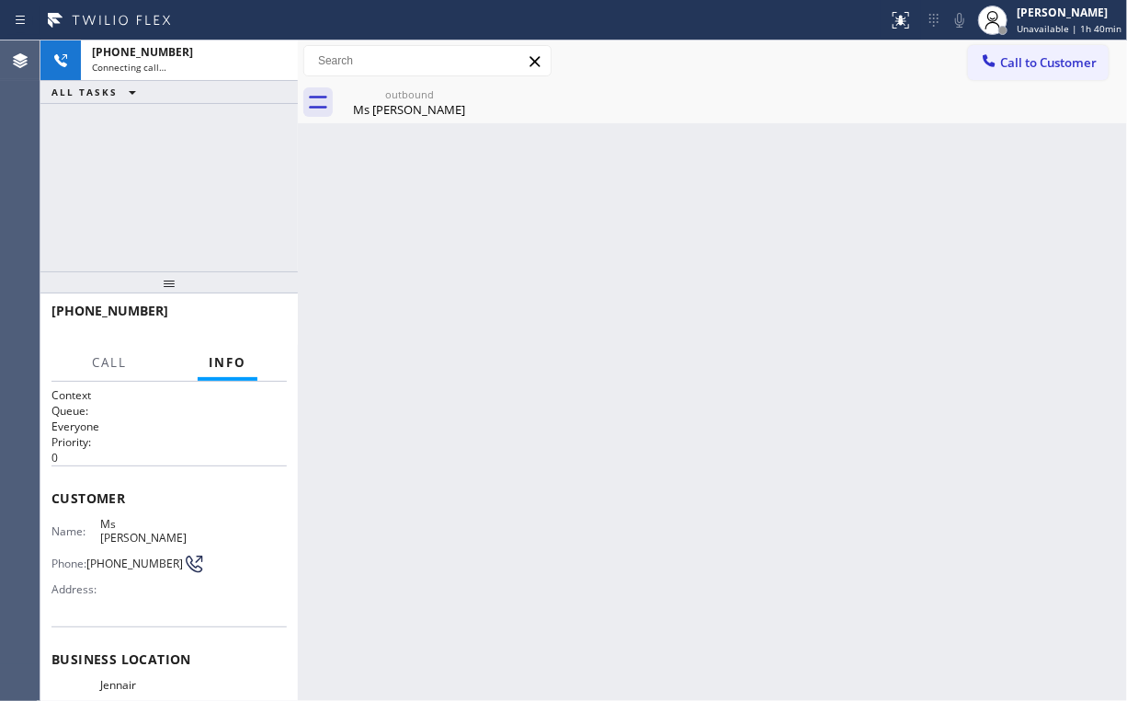
click at [169, 152] on div "[PHONE_NUMBER] Connecting call… ALL TASKS ALL TASKS ACTIVE TASKS TASKS IN WRAP …" at bounding box center [168, 155] width 257 height 231
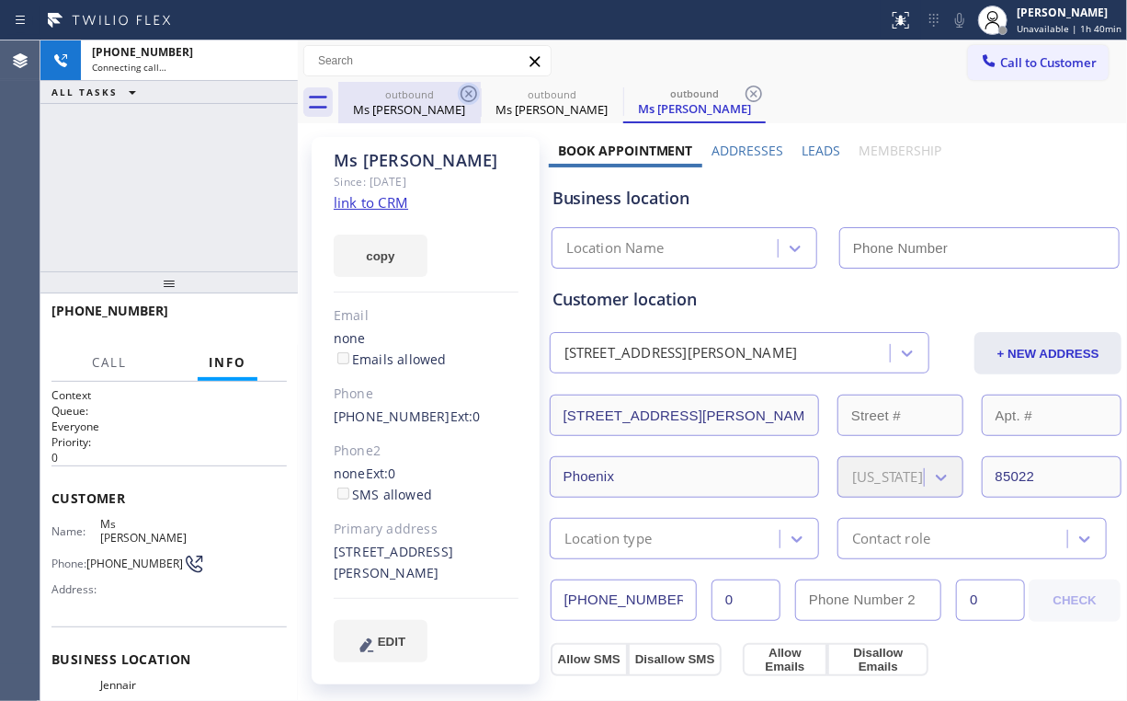
drag, startPoint x: 396, startPoint y: 107, endPoint x: 462, endPoint y: 103, distance: 65.4
click at [397, 107] on div "Ms [PERSON_NAME]" at bounding box center [409, 109] width 139 height 17
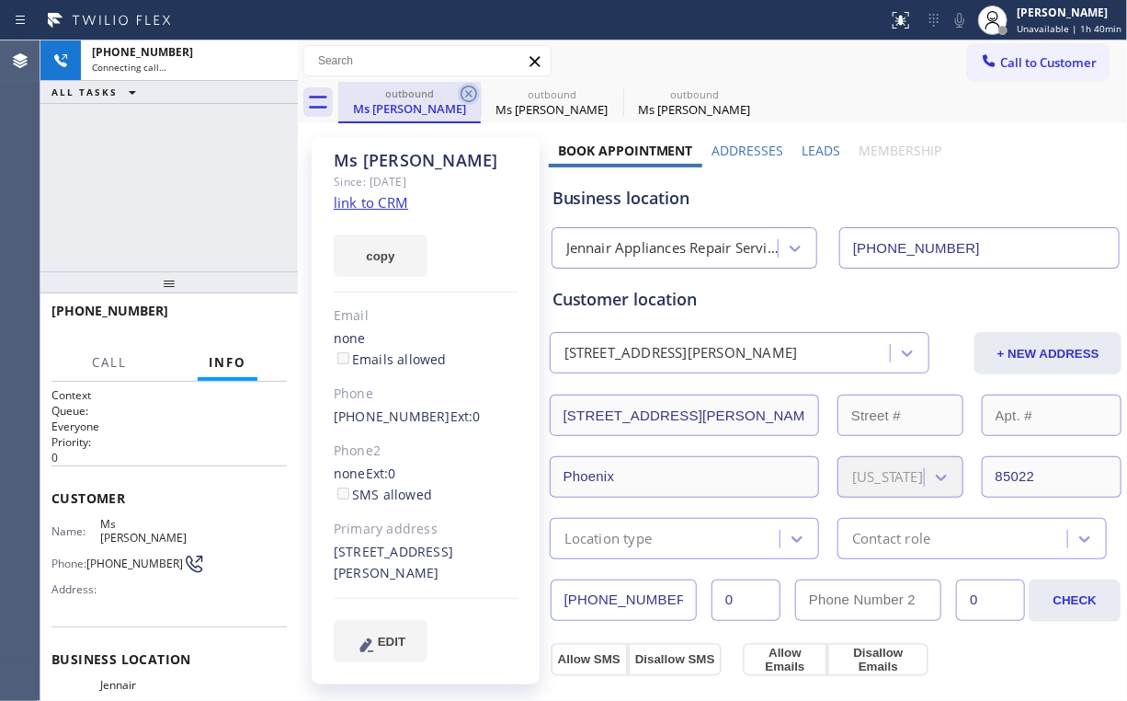
click at [468, 92] on icon at bounding box center [469, 94] width 17 height 17
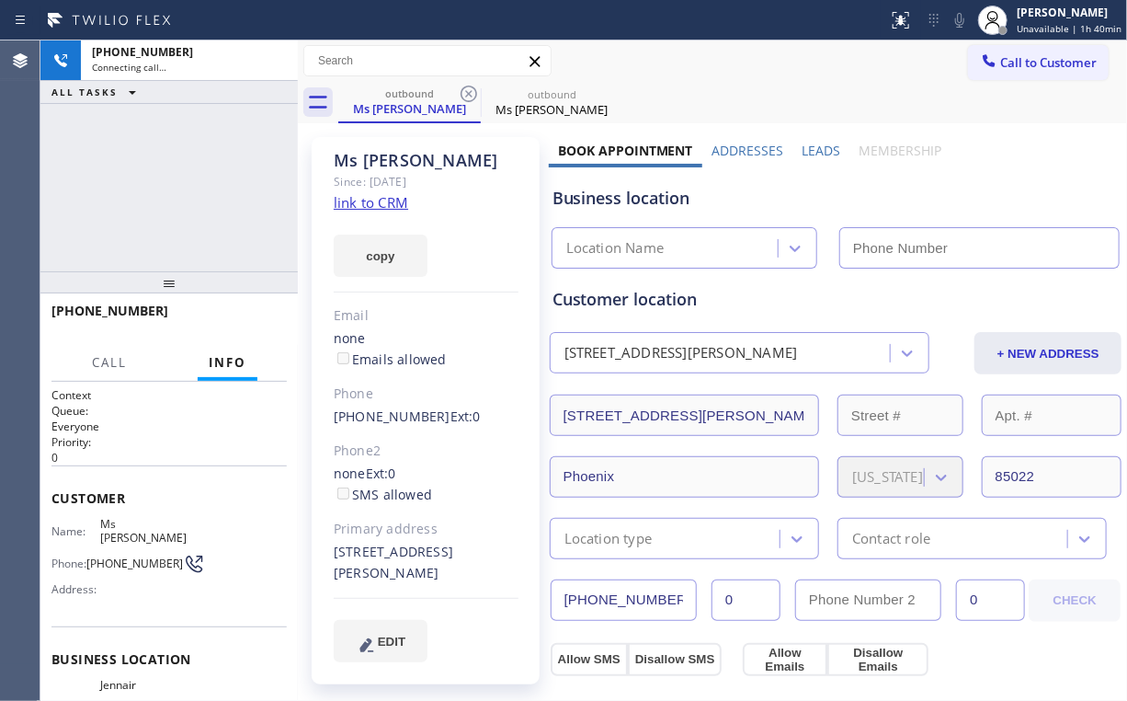
drag, startPoint x: 168, startPoint y: 166, endPoint x: 988, endPoint y: 291, distance: 829.7
click at [187, 169] on div "[PHONE_NUMBER] Connecting call… ALL TASKS ALL TASKS ACTIVE TASKS TASKS IN WRAP …" at bounding box center [168, 155] width 257 height 231
type input "[PHONE_NUMBER]"
click at [184, 183] on div "[PHONE_NUMBER] Connecting call… ALL TASKS ALL TASKS ACTIVE TASKS TASKS IN WRAP …" at bounding box center [168, 155] width 257 height 231
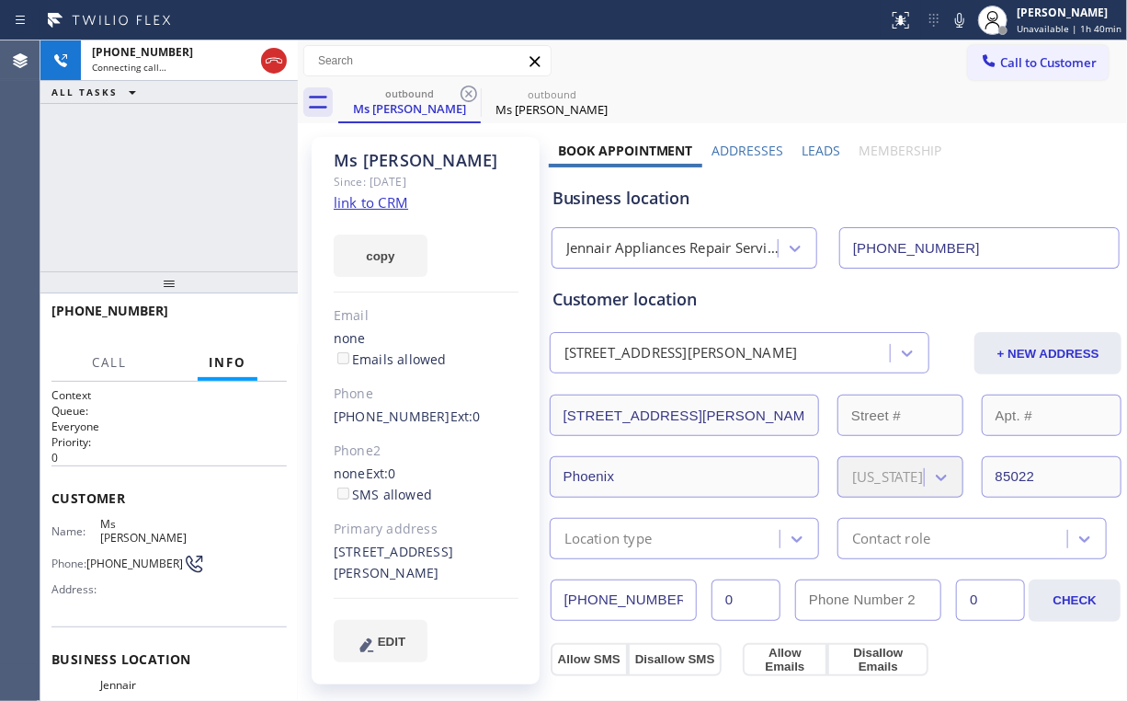
click at [184, 183] on div "[PHONE_NUMBER] Connecting call… ALL TASKS ALL TASKS ACTIVE TASKS TASKS IN WRAP …" at bounding box center [168, 155] width 257 height 231
click at [186, 184] on div "[PHONE_NUMBER] Connecting call… ALL TASKS ALL TASKS ACTIVE TASKS TASKS IN WRAP …" at bounding box center [168, 155] width 257 height 231
drag, startPoint x: 186, startPoint y: 184, endPoint x: 228, endPoint y: 167, distance: 45.4
click at [186, 183] on div "[PHONE_NUMBER] Connecting call… ALL TASKS ALL TASKS ACTIVE TASKS TASKS IN WRAP …" at bounding box center [168, 155] width 257 height 231
click at [640, 253] on div "Jennair Appliances Repair Services" at bounding box center [672, 248] width 213 height 21
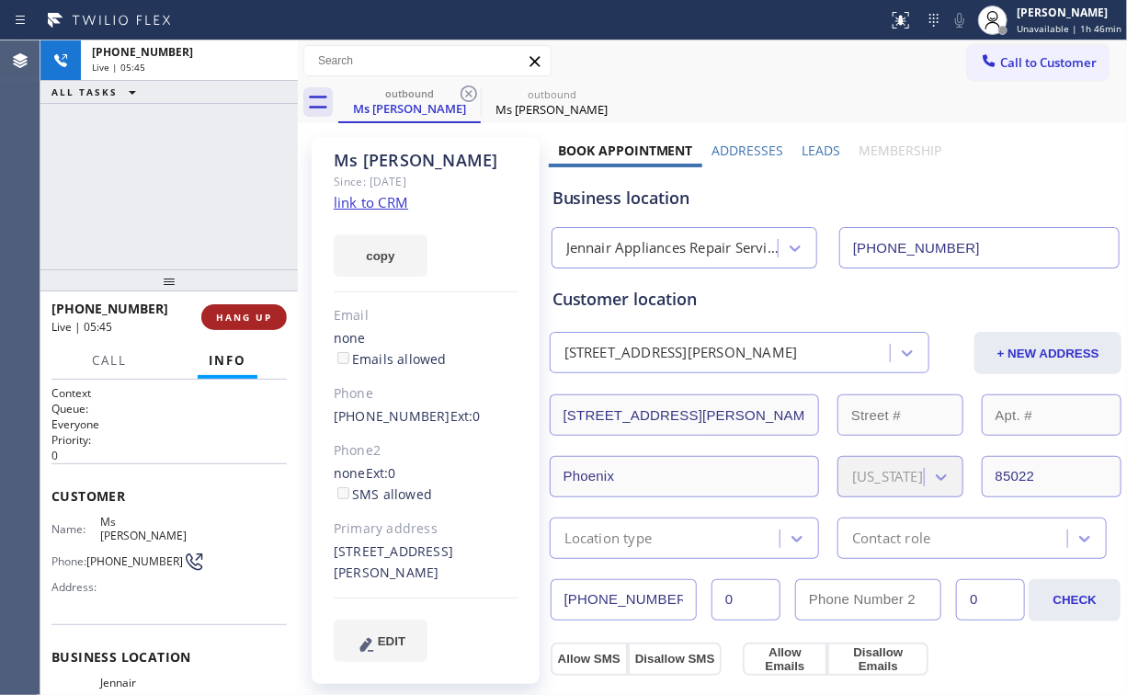
click at [256, 318] on span "HANG UP" at bounding box center [244, 317] width 56 height 13
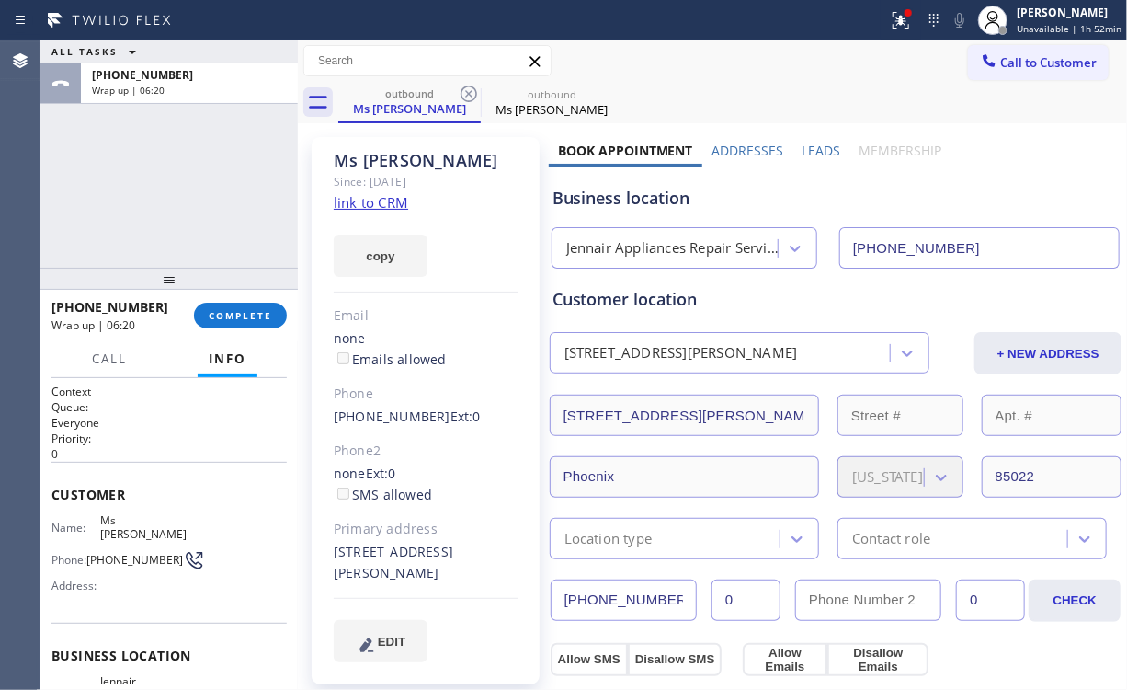
drag, startPoint x: 1022, startPoint y: 63, endPoint x: 573, endPoint y: 160, distance: 459.9
click at [1020, 65] on span "Call to Customer" at bounding box center [1048, 62] width 97 height 17
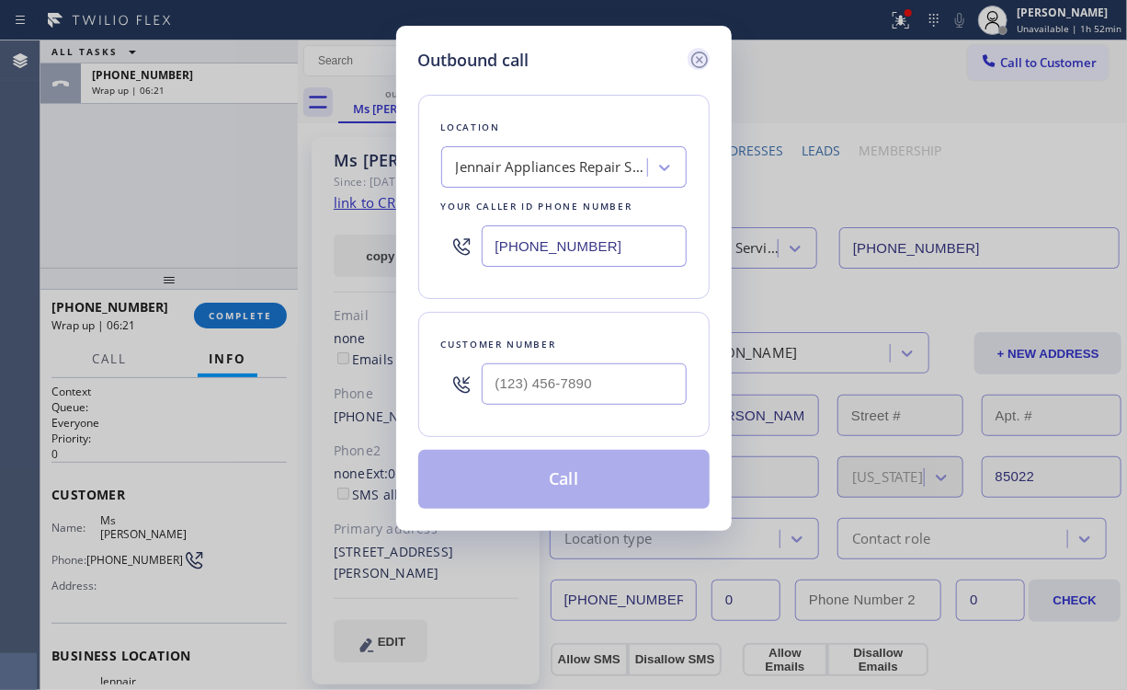
click at [692, 57] on icon at bounding box center [699, 59] width 17 height 17
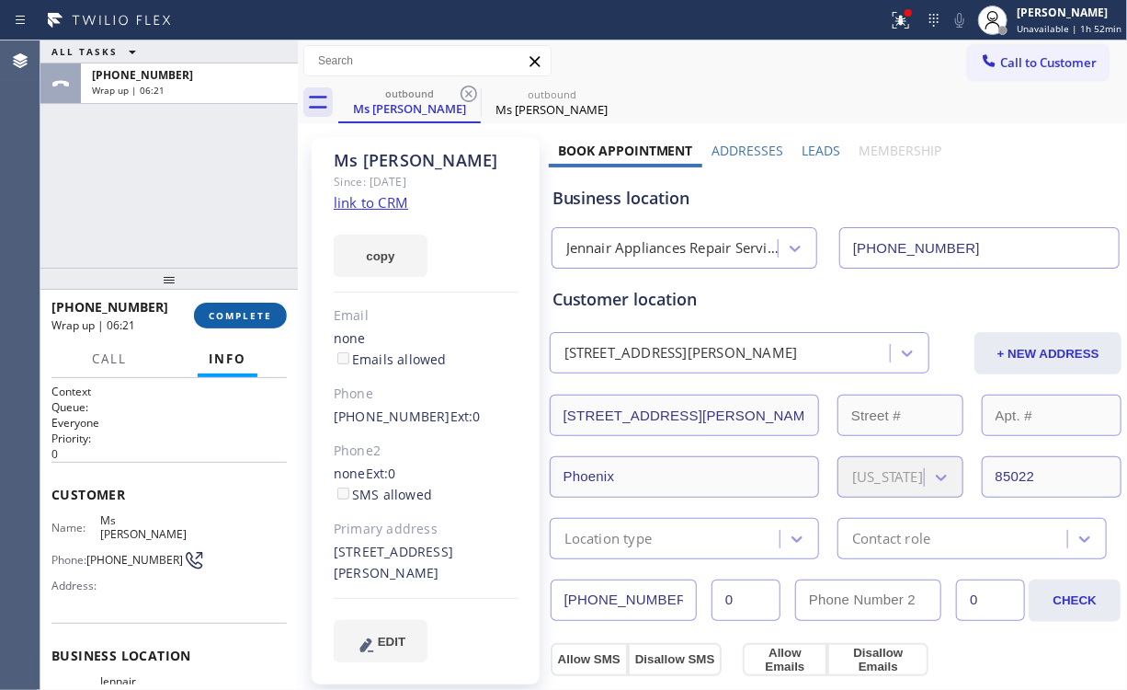
click at [232, 316] on span "COMPLETE" at bounding box center [240, 315] width 63 height 13
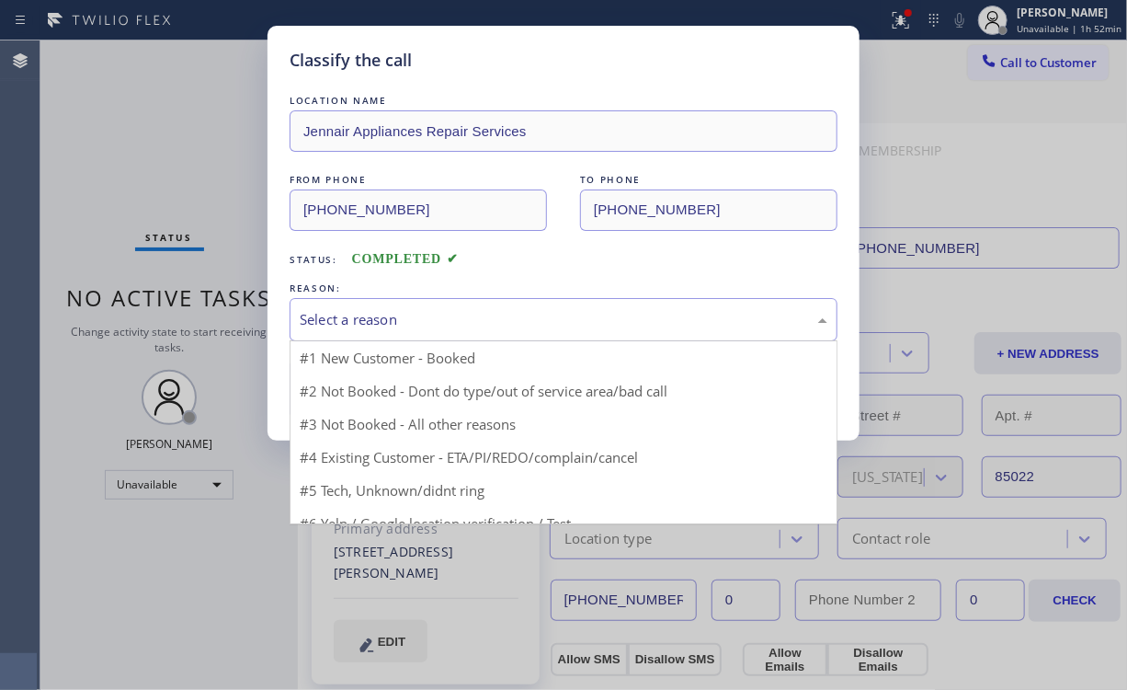
click at [354, 314] on div "Select a reason" at bounding box center [564, 319] width 528 height 21
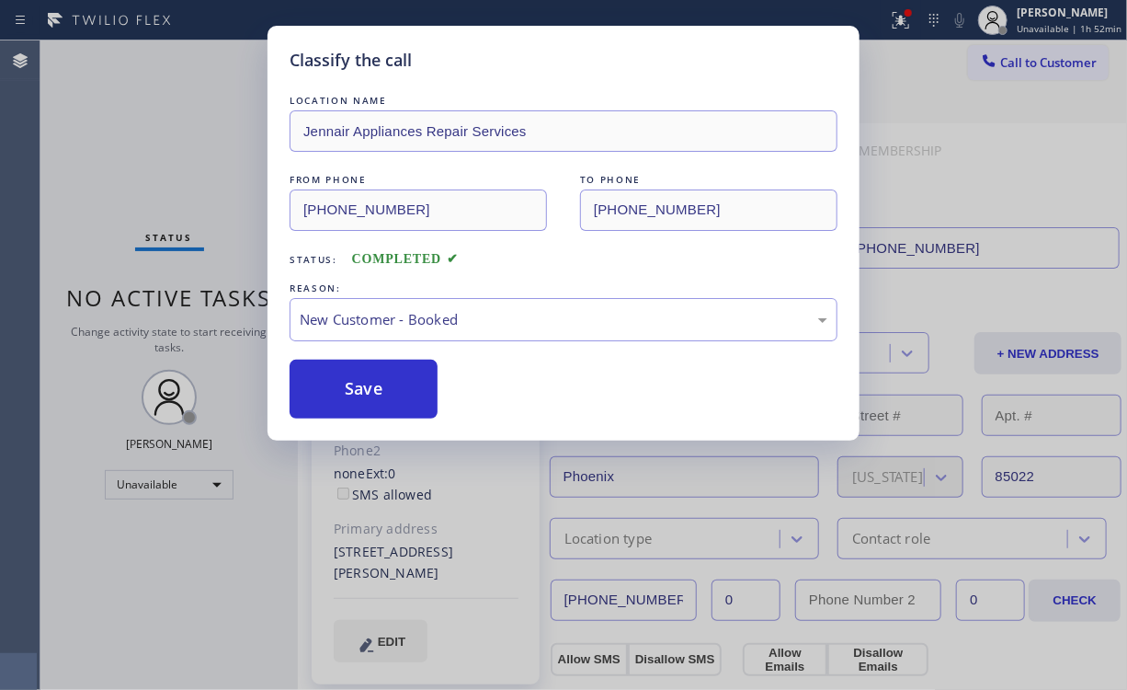
click at [360, 394] on button "Save" at bounding box center [364, 389] width 148 height 59
click at [129, 176] on div "Classify the call LOCATION NAME [PERSON_NAME] Repair Services FROM PHONE [PHONE…" at bounding box center [563, 345] width 1127 height 690
click at [1008, 155] on div "Classify the call LOCATION NAME [PERSON_NAME] Repair Services FROM PHONE [PHONE…" at bounding box center [563, 345] width 1127 height 690
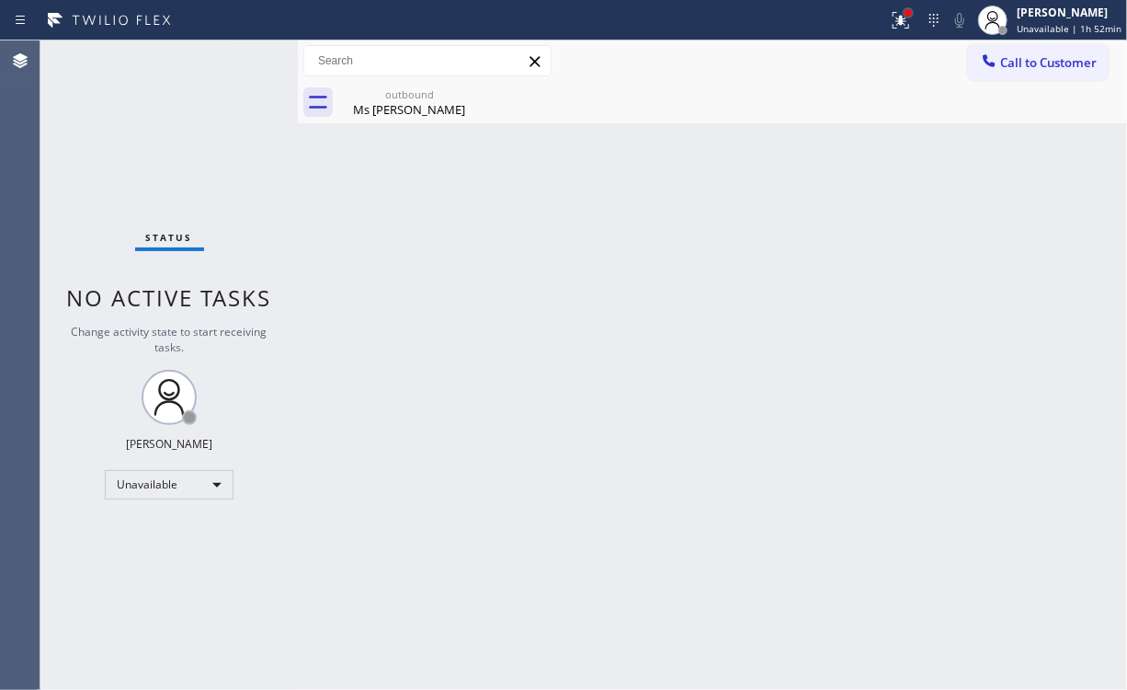
click at [908, 11] on div at bounding box center [908, 12] width 11 height 11
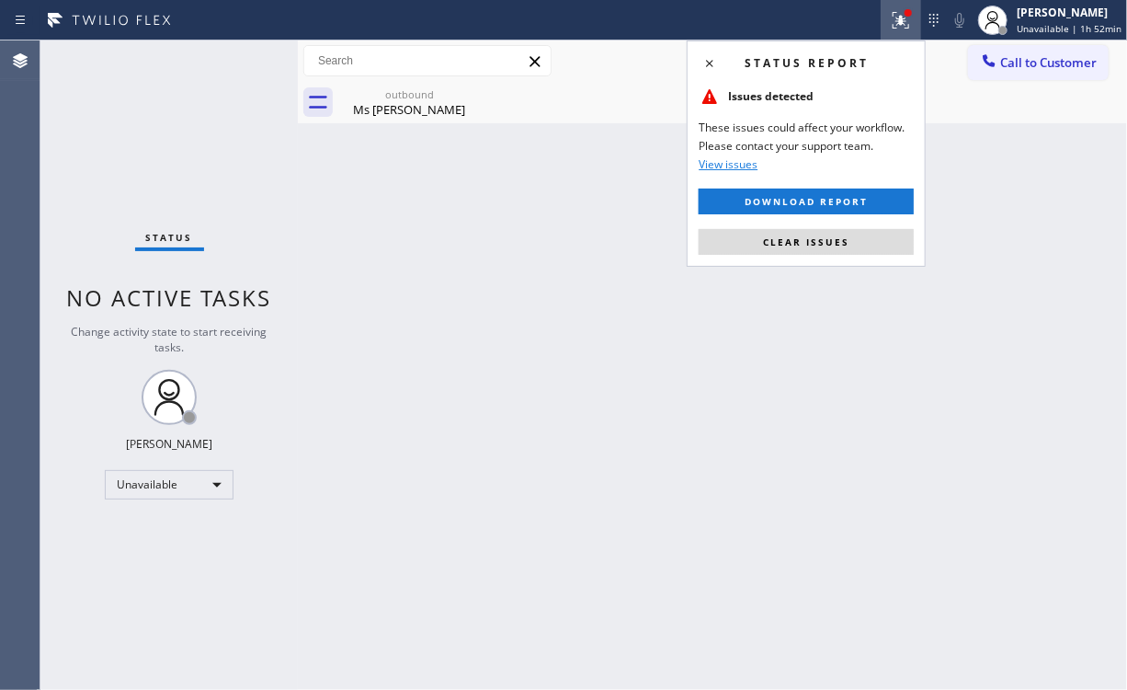
drag, startPoint x: 815, startPoint y: 246, endPoint x: 1081, endPoint y: 150, distance: 283.6
click at [820, 246] on span "Clear issues" at bounding box center [806, 241] width 86 height 13
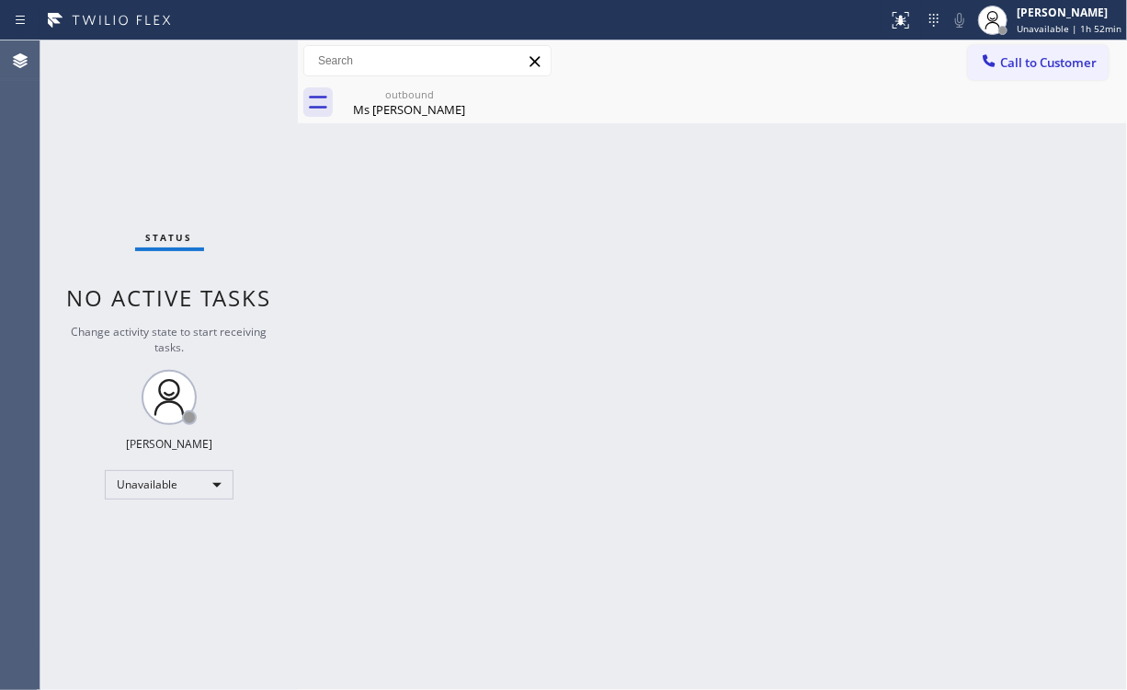
drag, startPoint x: 1088, startPoint y: 147, endPoint x: 1075, endPoint y: 101, distance: 47.7
click at [1086, 136] on div "Back to Dashboard Change Sender ID Customers Technicians Select a contact Outbo…" at bounding box center [712, 364] width 829 height 649
drag, startPoint x: 1045, startPoint y: 57, endPoint x: 534, endPoint y: 239, distance: 542.7
click at [1044, 59] on span "Call to Customer" at bounding box center [1048, 62] width 97 height 17
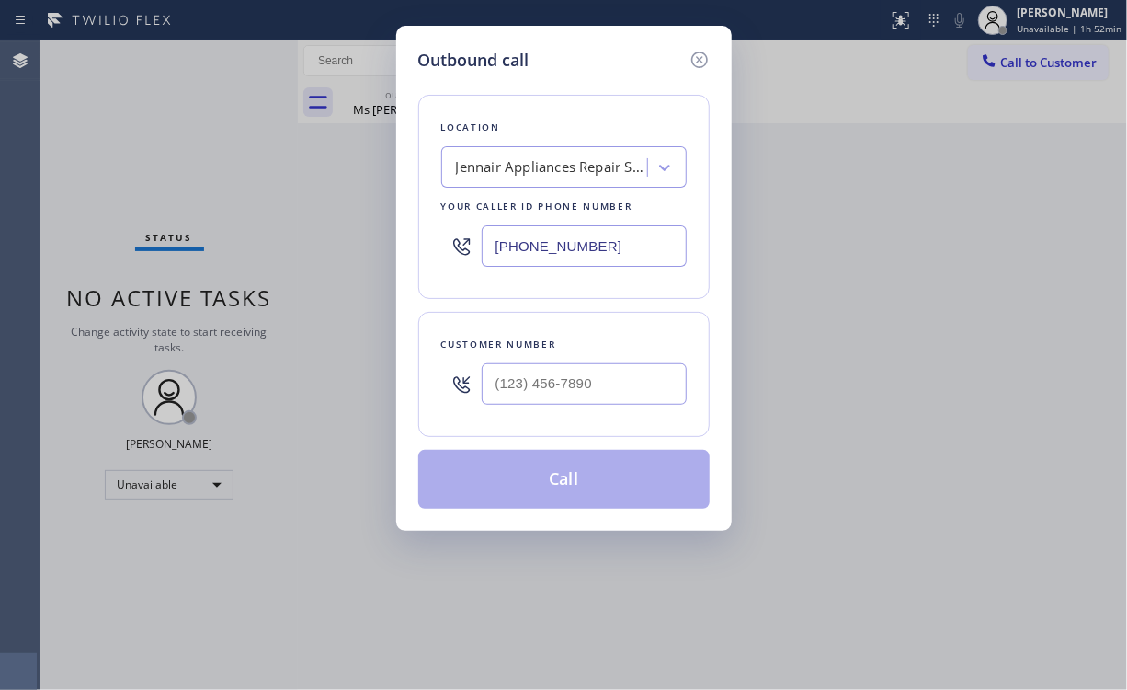
drag, startPoint x: 636, startPoint y: 242, endPoint x: 160, endPoint y: 236, distance: 476.3
click at [320, 247] on div "Outbound call Location Jennair Appliances Repair Services Your caller id phone …" at bounding box center [563, 345] width 1127 height 690
paste input "786) 930-4727"
type input "[PHONE_NUMBER]"
click at [567, 394] on input "(___) ___-____" at bounding box center [584, 383] width 205 height 41
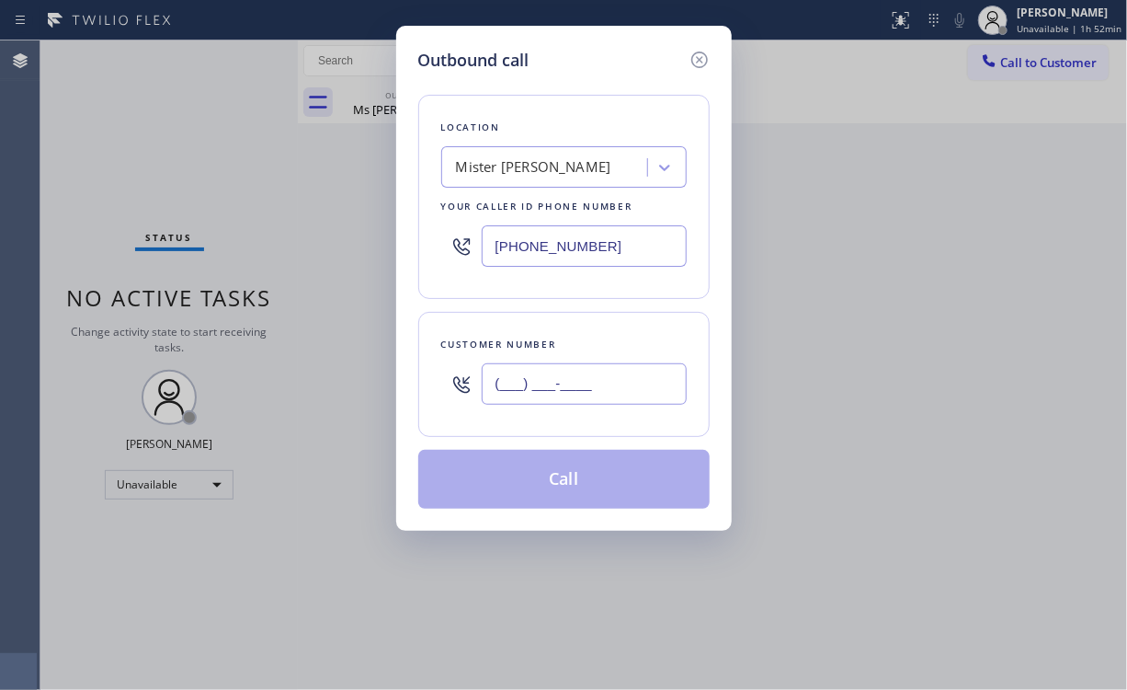
paste input "786) 777-7065"
type input "[PHONE_NUMBER]"
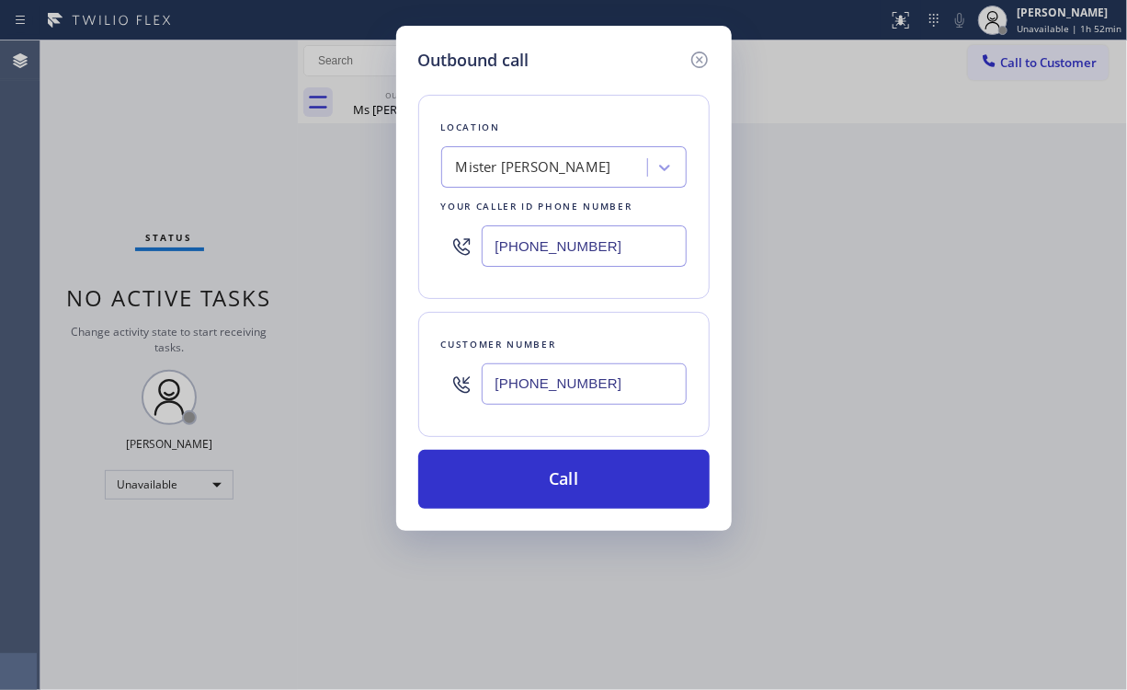
drag, startPoint x: 585, startPoint y: 486, endPoint x: 312, endPoint y: 25, distance: 536.3
click at [585, 481] on button "Call" at bounding box center [563, 479] width 291 height 59
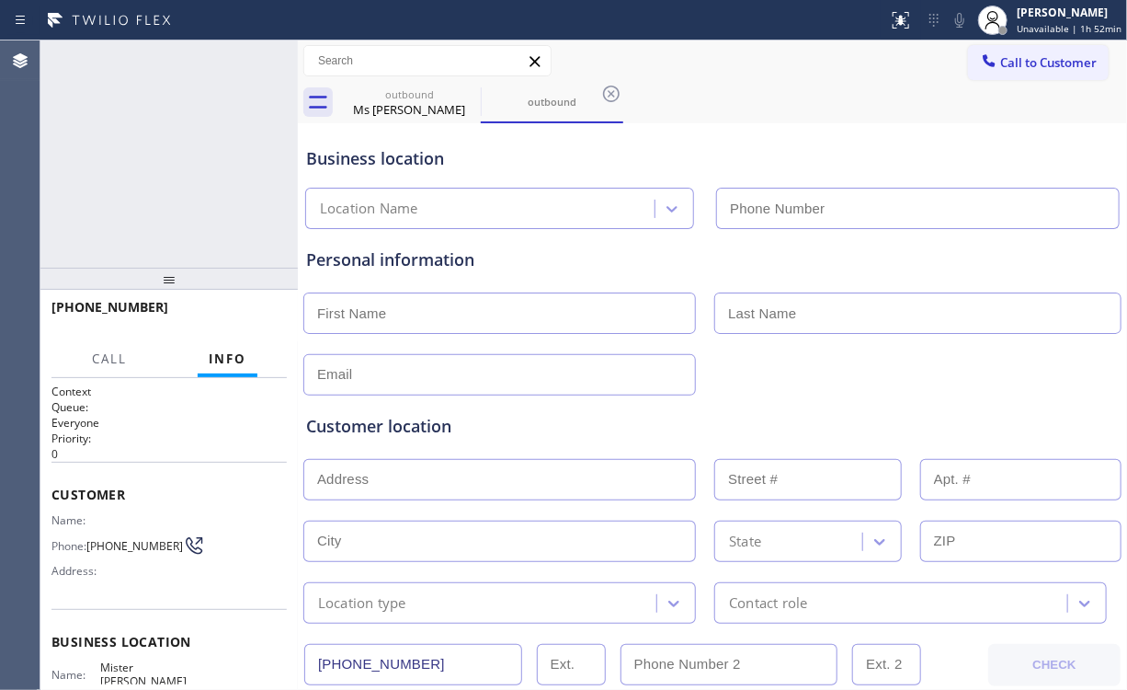
type input "[PHONE_NUMBER]"
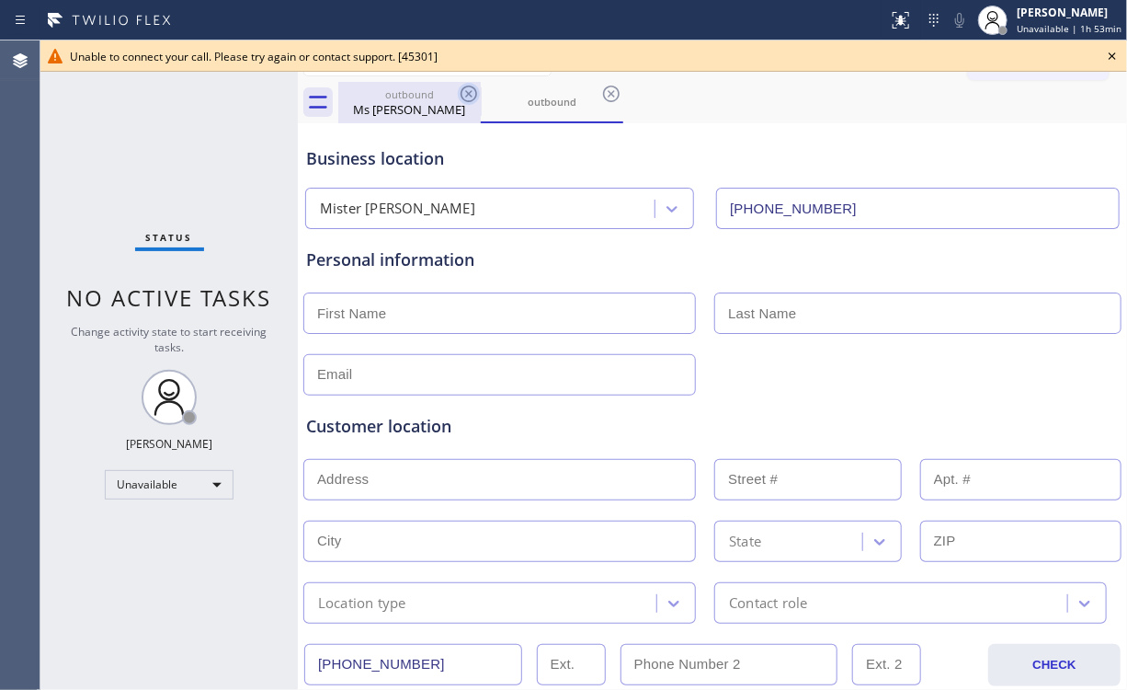
drag, startPoint x: 426, startPoint y: 99, endPoint x: 471, endPoint y: 101, distance: 45.1
click at [427, 99] on div "outbound" at bounding box center [409, 94] width 139 height 14
type input "[PHONE_NUMBER]"
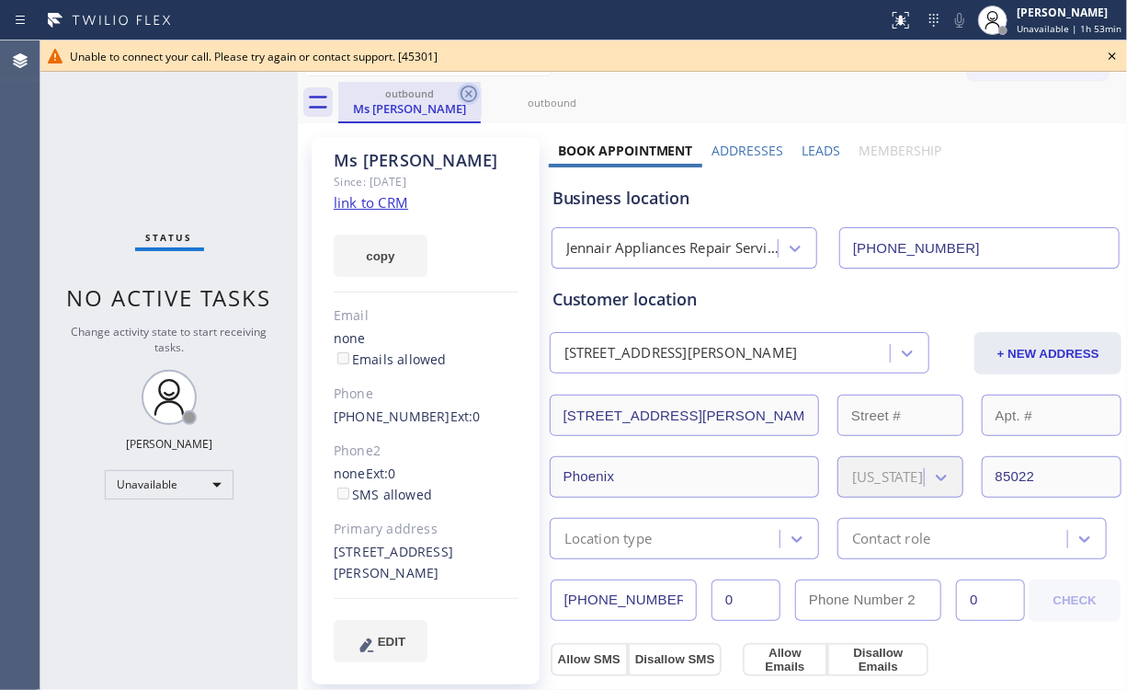
click at [463, 90] on icon at bounding box center [469, 94] width 22 height 22
click at [0, 0] on icon at bounding box center [0, 0] width 0 height 0
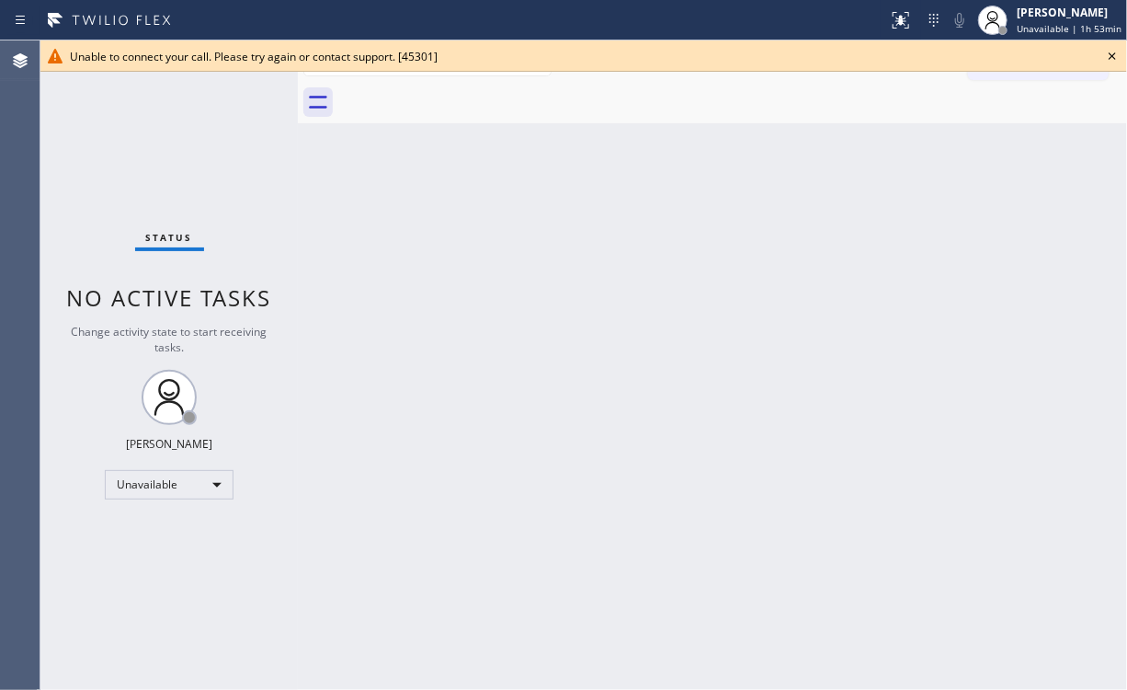
click at [1107, 55] on icon at bounding box center [1113, 56] width 22 height 22
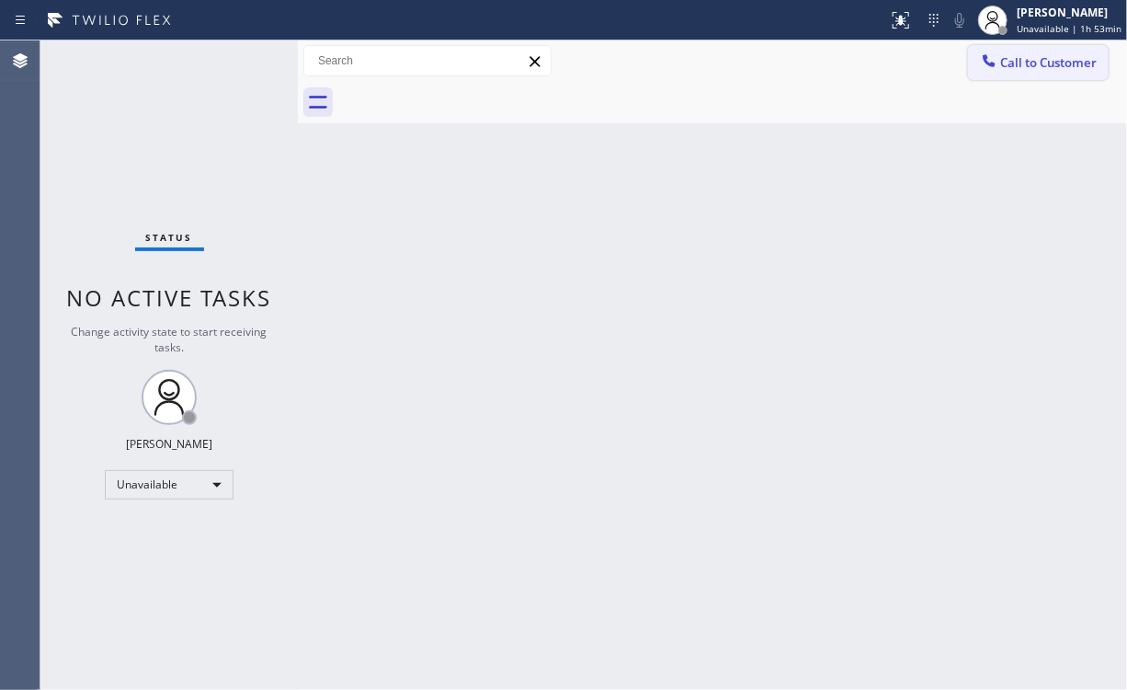
click at [1019, 66] on span "Call to Customer" at bounding box center [1048, 62] width 97 height 17
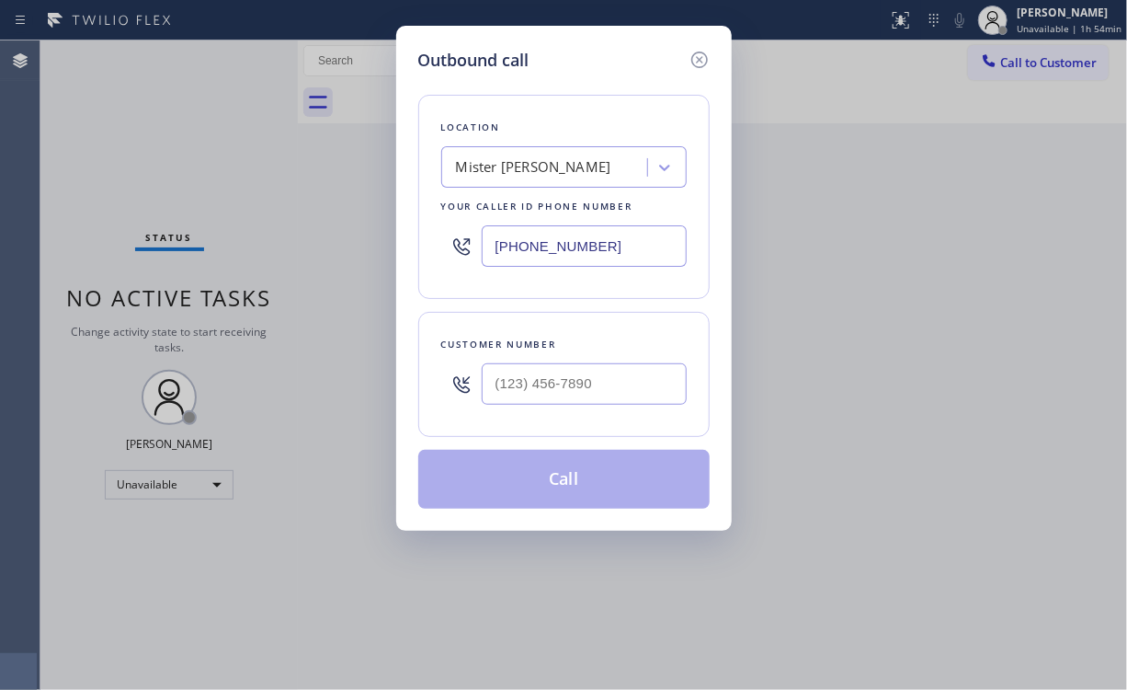
drag, startPoint x: 555, startPoint y: 234, endPoint x: 633, endPoint y: 257, distance: 80.6
click at [291, 234] on div "Outbound call Location Mister Fixer Your caller id phone number [PHONE_NUMBER] …" at bounding box center [563, 345] width 1127 height 690
paste input "661) 465-3536"
type input "[PHONE_NUMBER]"
click at [610, 378] on input "(___) ___-____" at bounding box center [584, 383] width 205 height 41
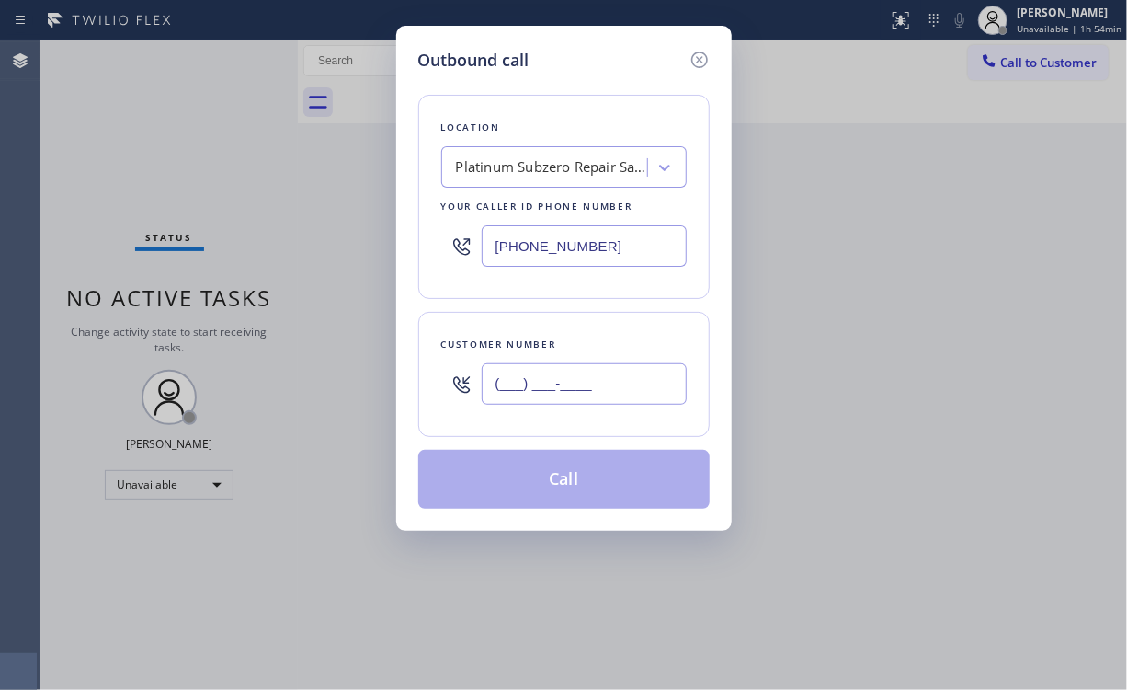
paste input "475) 434-5363"
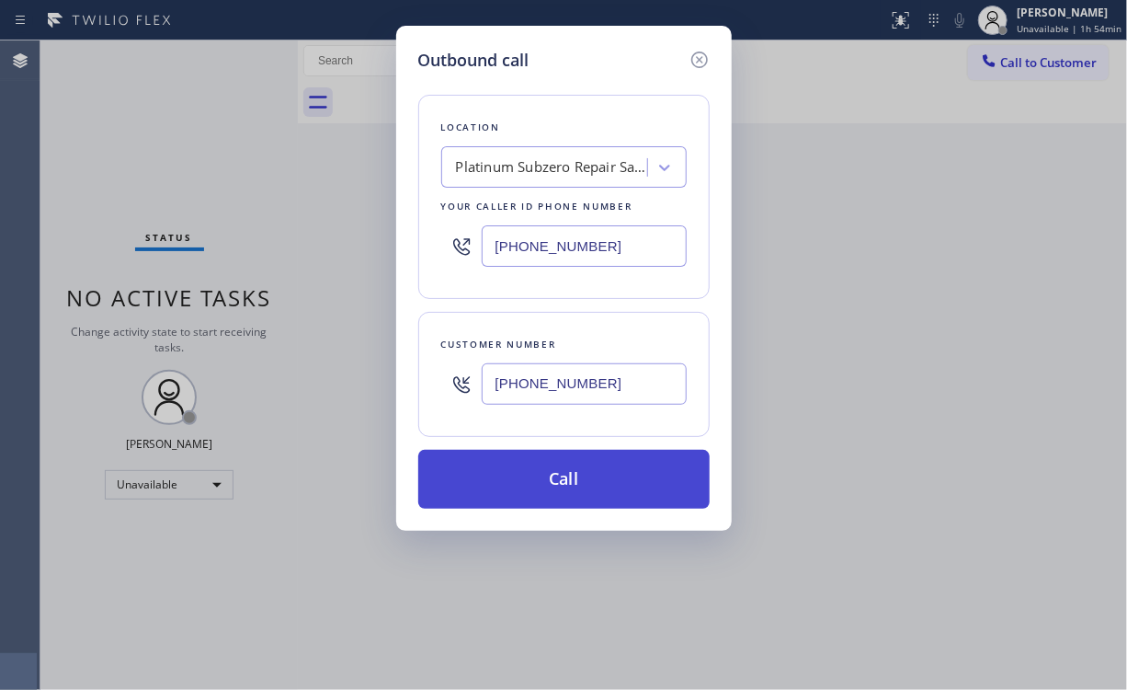
type input "[PHONE_NUMBER]"
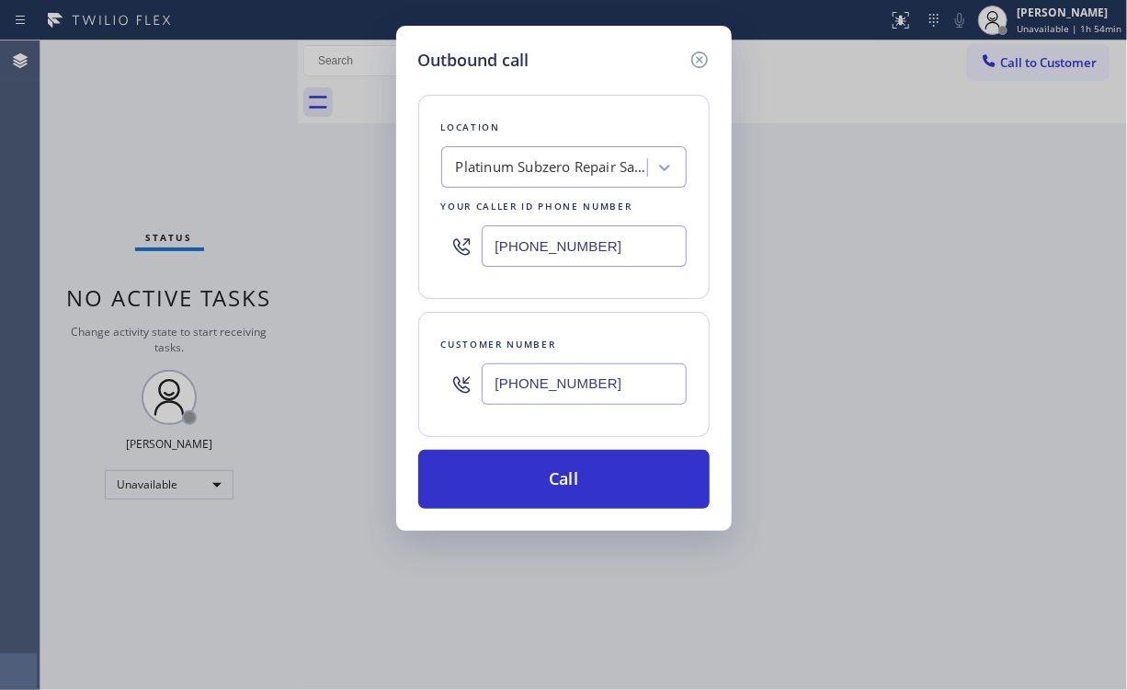
drag, startPoint x: 532, startPoint y: 471, endPoint x: 505, endPoint y: 618, distance: 149.7
click at [531, 470] on button "Call" at bounding box center [563, 479] width 291 height 59
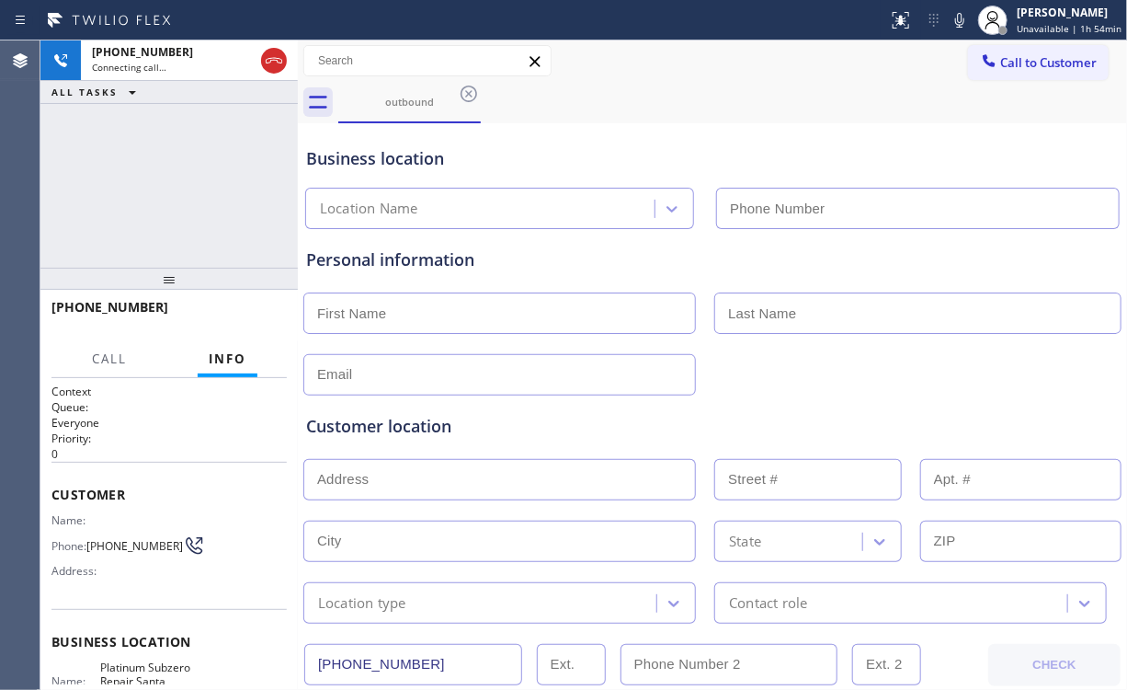
type input "[PHONE_NUMBER]"
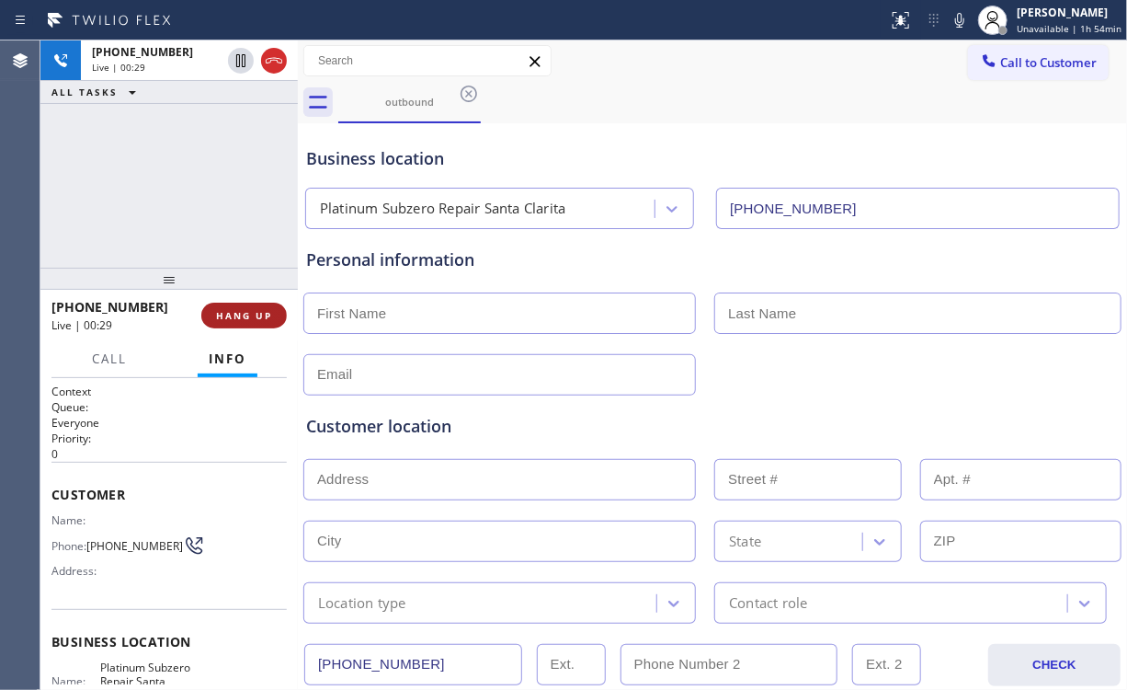
click at [276, 309] on button "HANG UP" at bounding box center [244, 316] width 86 height 26
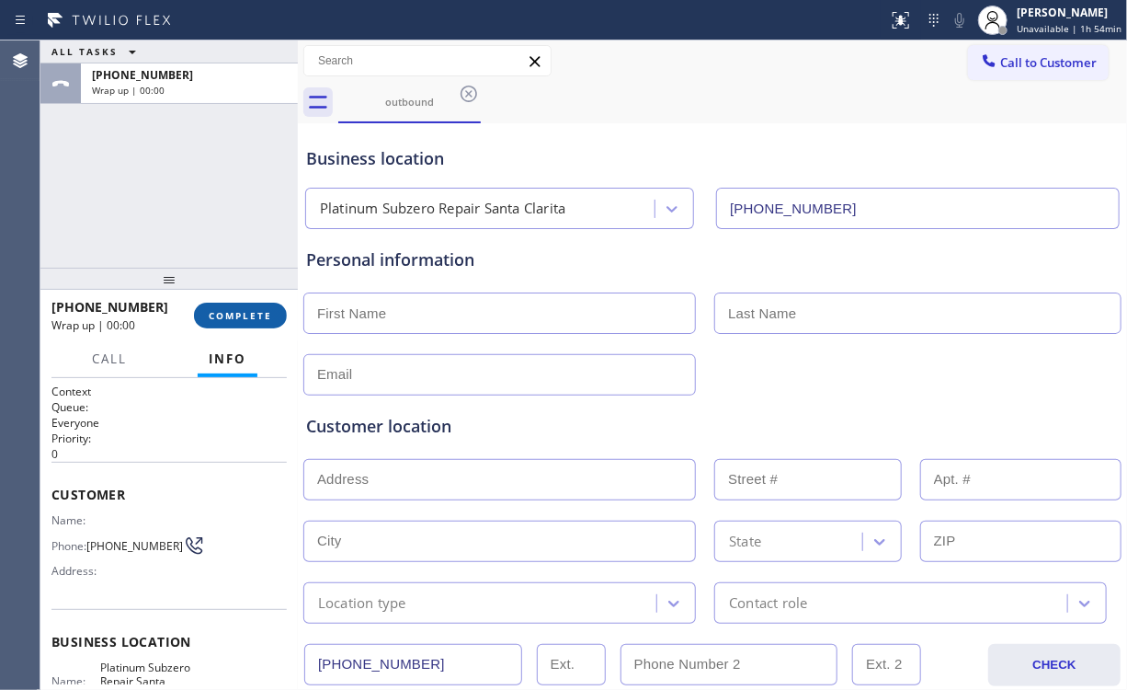
click at [265, 316] on span "COMPLETE" at bounding box center [240, 315] width 63 height 13
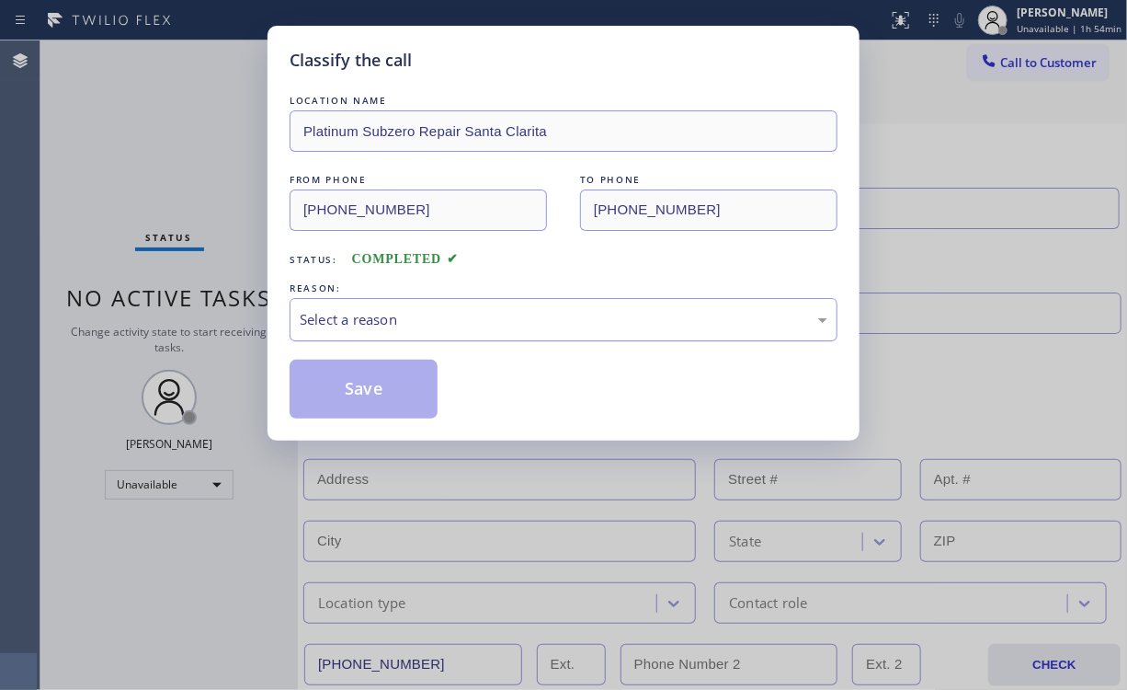
drag, startPoint x: 394, startPoint y: 302, endPoint x: 390, endPoint y: 335, distance: 33.3
click at [394, 309] on div "Select a reason" at bounding box center [564, 319] width 548 height 43
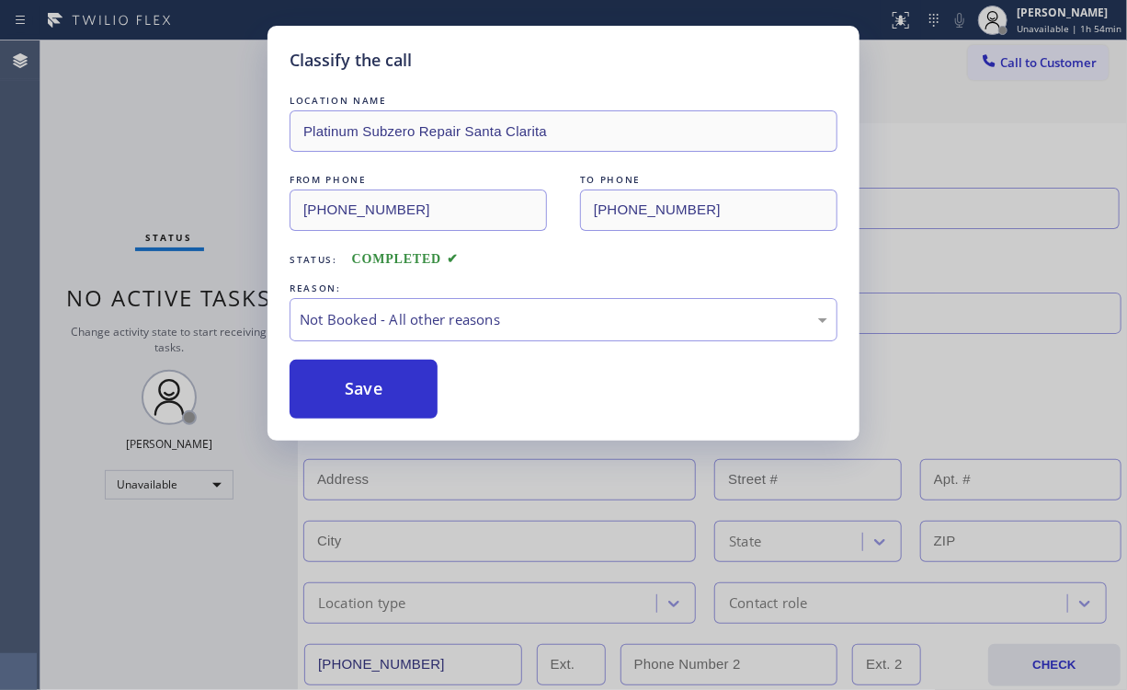
click at [381, 394] on button "Save" at bounding box center [364, 389] width 148 height 59
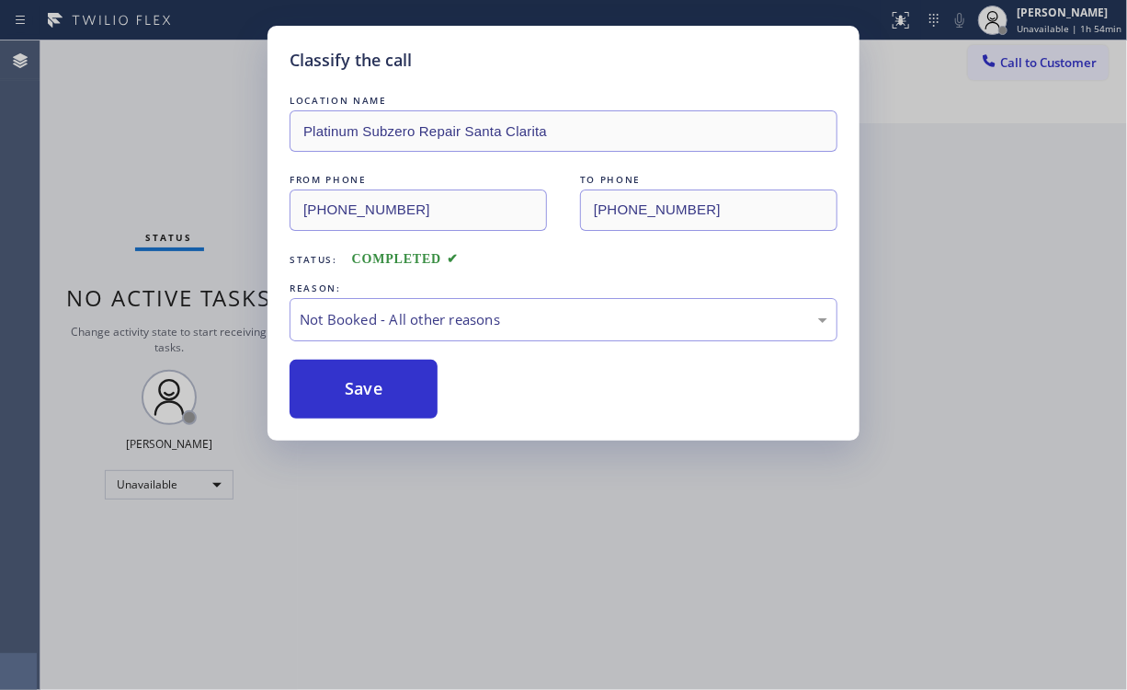
click at [119, 172] on div "Classify the call LOCATION NAME Platinum Subzero Repair Santa Clarita FROM PHON…" at bounding box center [563, 345] width 1127 height 690
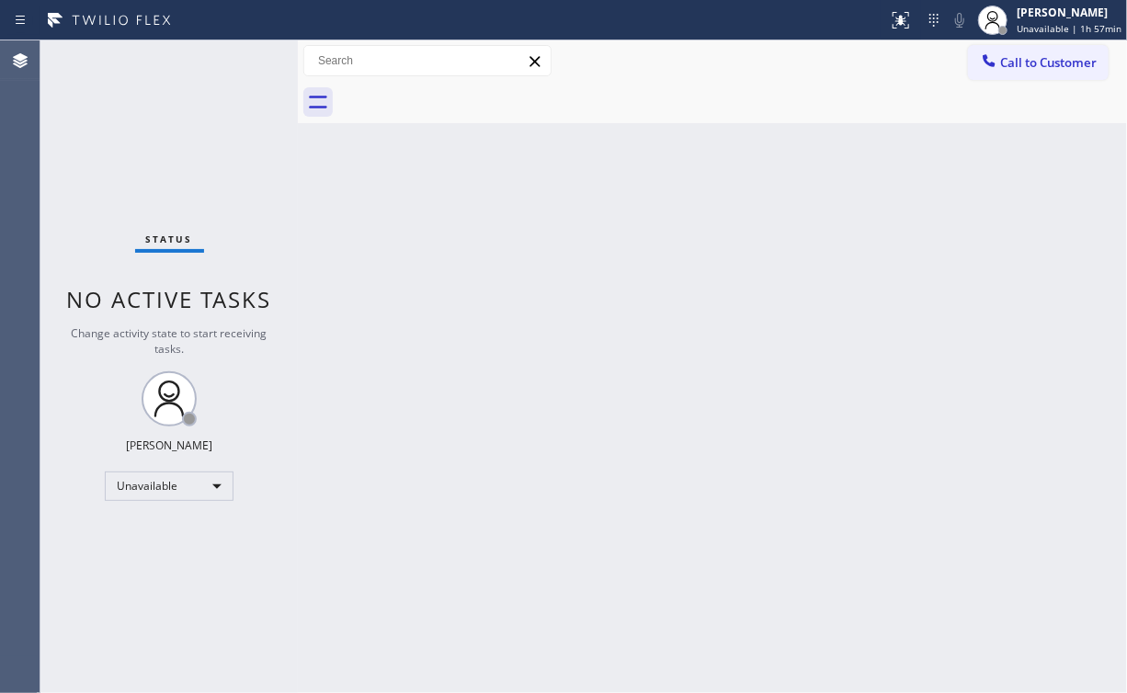
drag, startPoint x: 1029, startPoint y: 63, endPoint x: 843, endPoint y: 155, distance: 207.3
click at [1027, 65] on span "Call to Customer" at bounding box center [1048, 62] width 97 height 17
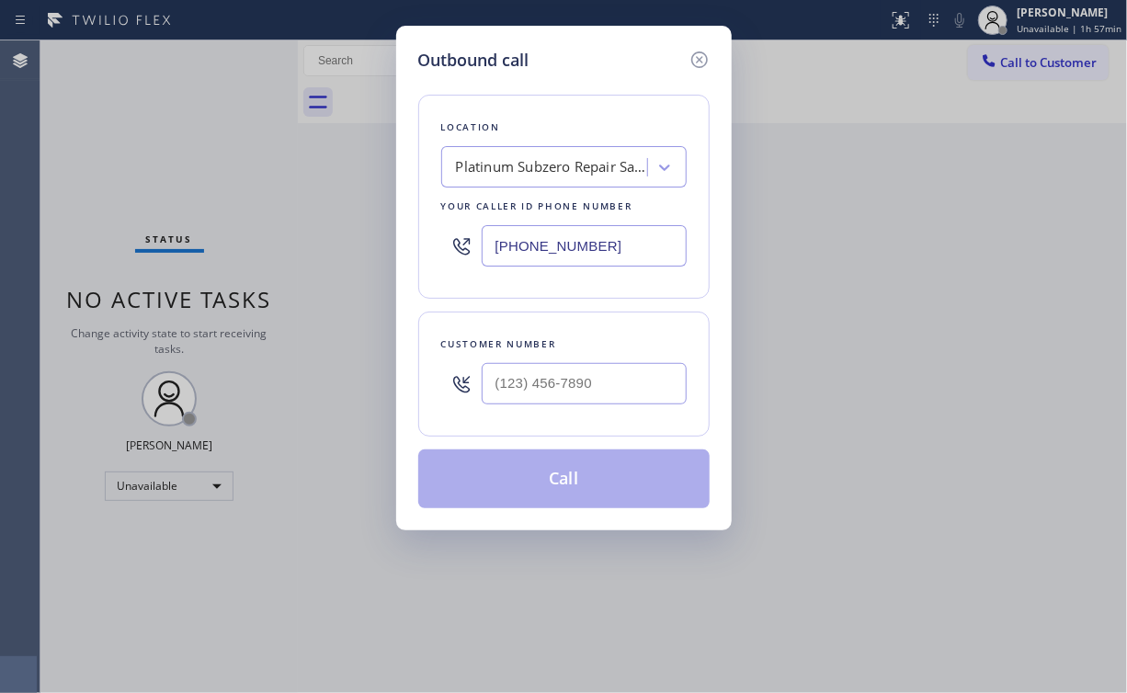
drag, startPoint x: 650, startPoint y: 244, endPoint x: 309, endPoint y: 234, distance: 341.3
click at [309, 234] on div "Outbound call Location Platinum Subzero Repair [GEOGRAPHIC_DATA] Your caller id…" at bounding box center [563, 346] width 1127 height 693
paste input "text"
type input "[PHONE_NUMBER]"
click at [531, 371] on input "(___) ___-____" at bounding box center [584, 383] width 205 height 41
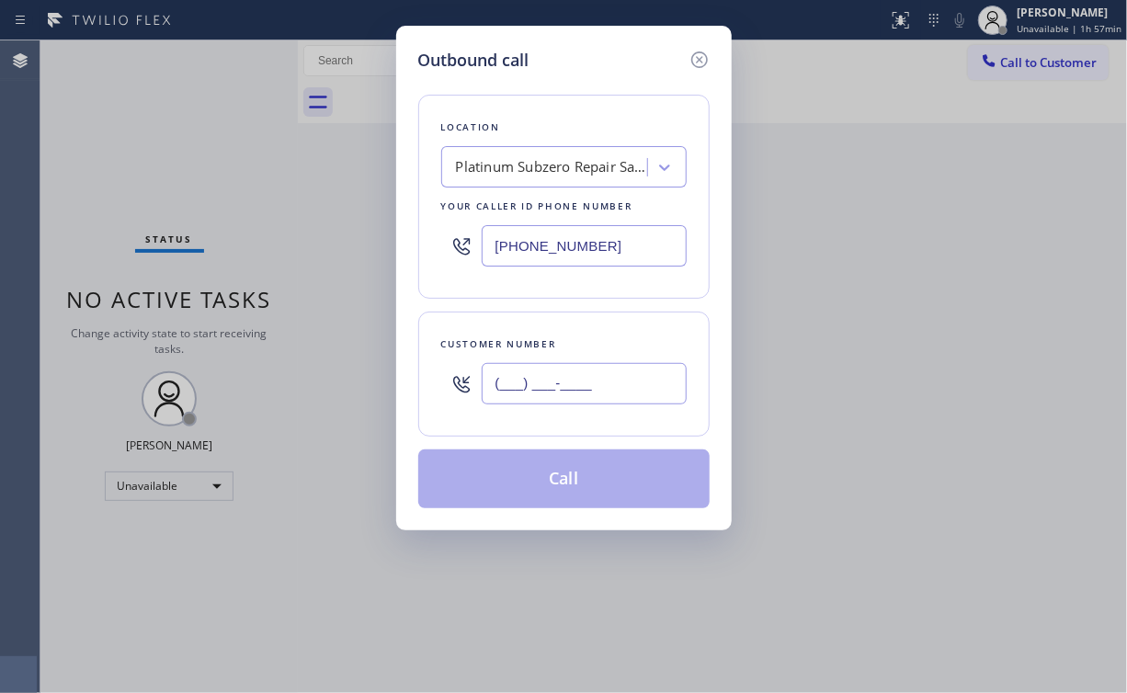
paste input "475) 434-5363"
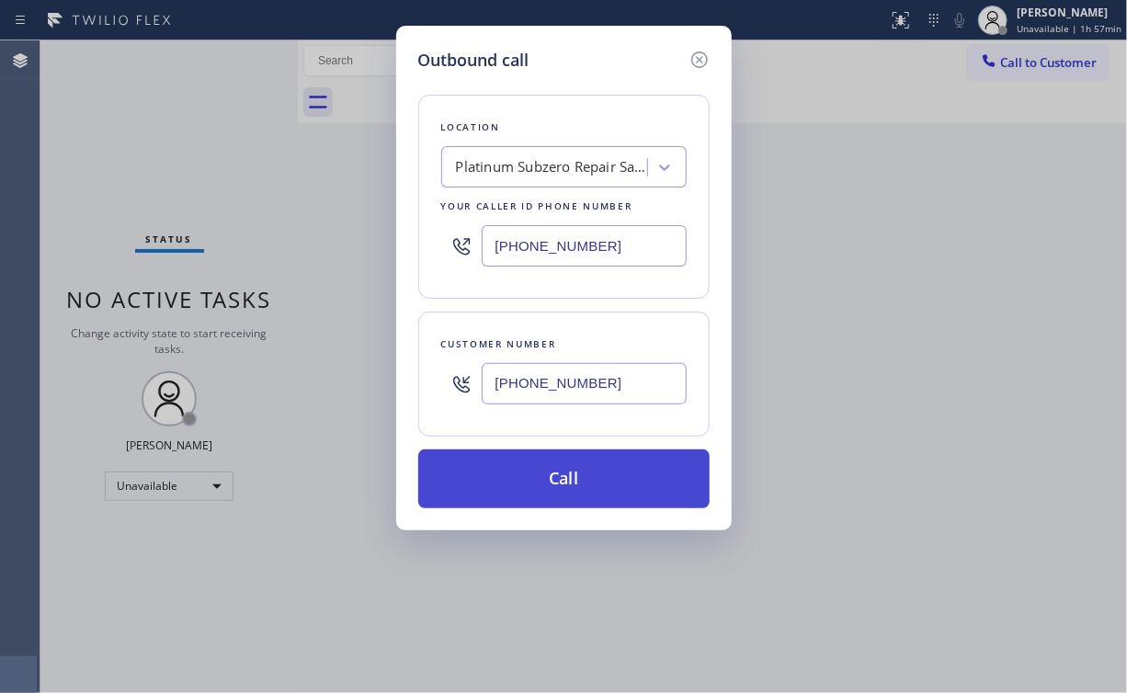
type input "[PHONE_NUMBER]"
drag, startPoint x: 522, startPoint y: 463, endPoint x: 522, endPoint y: 482, distance: 19.3
click at [522, 474] on button "Call" at bounding box center [563, 479] width 291 height 59
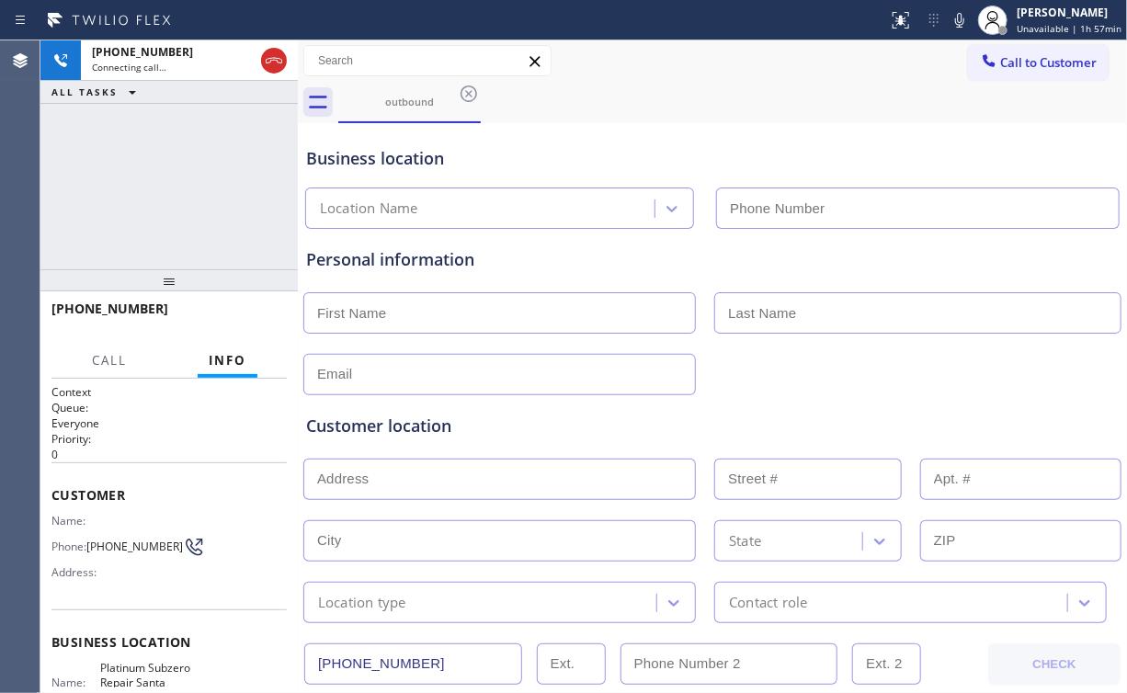
type input "[PHONE_NUMBER]"
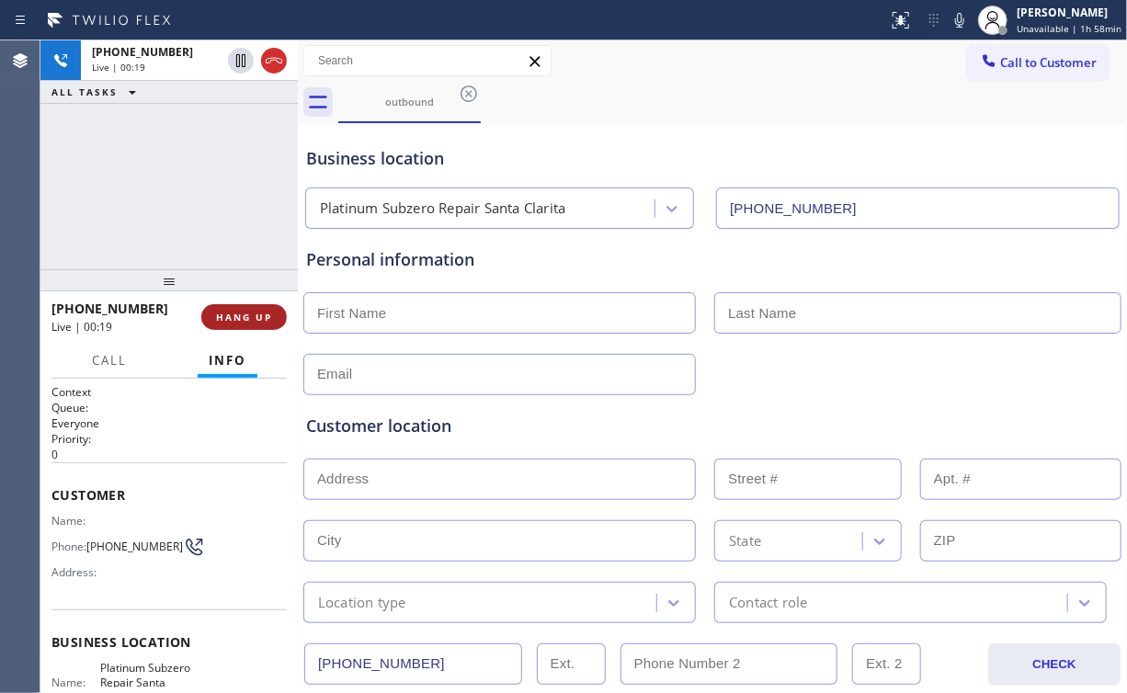
click at [239, 327] on button "HANG UP" at bounding box center [244, 317] width 86 height 26
click at [239, 320] on span "HANG UP" at bounding box center [244, 317] width 56 height 13
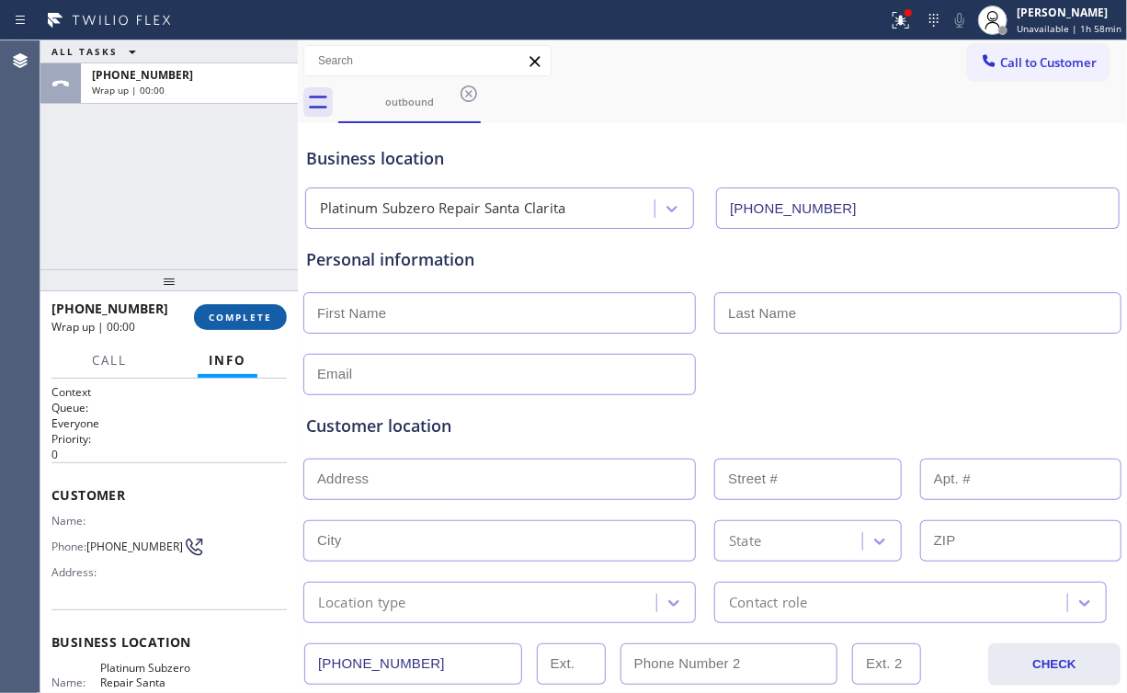
click at [233, 319] on span "COMPLETE" at bounding box center [240, 317] width 63 height 13
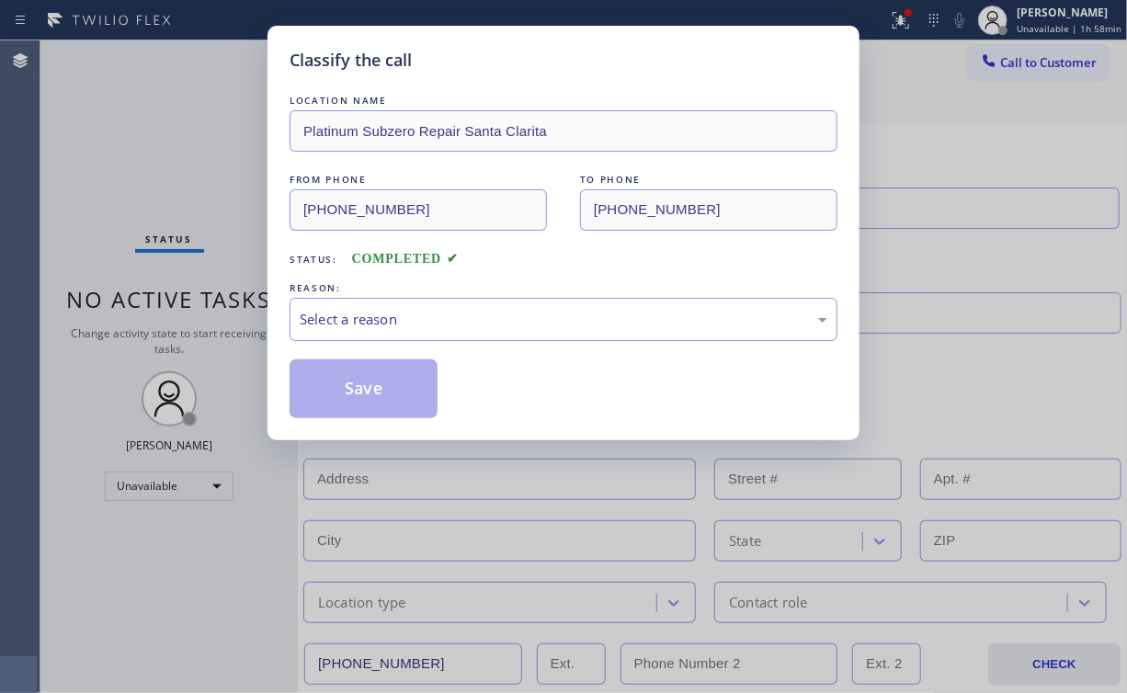
click at [366, 318] on div "Select a reason" at bounding box center [564, 319] width 528 height 21
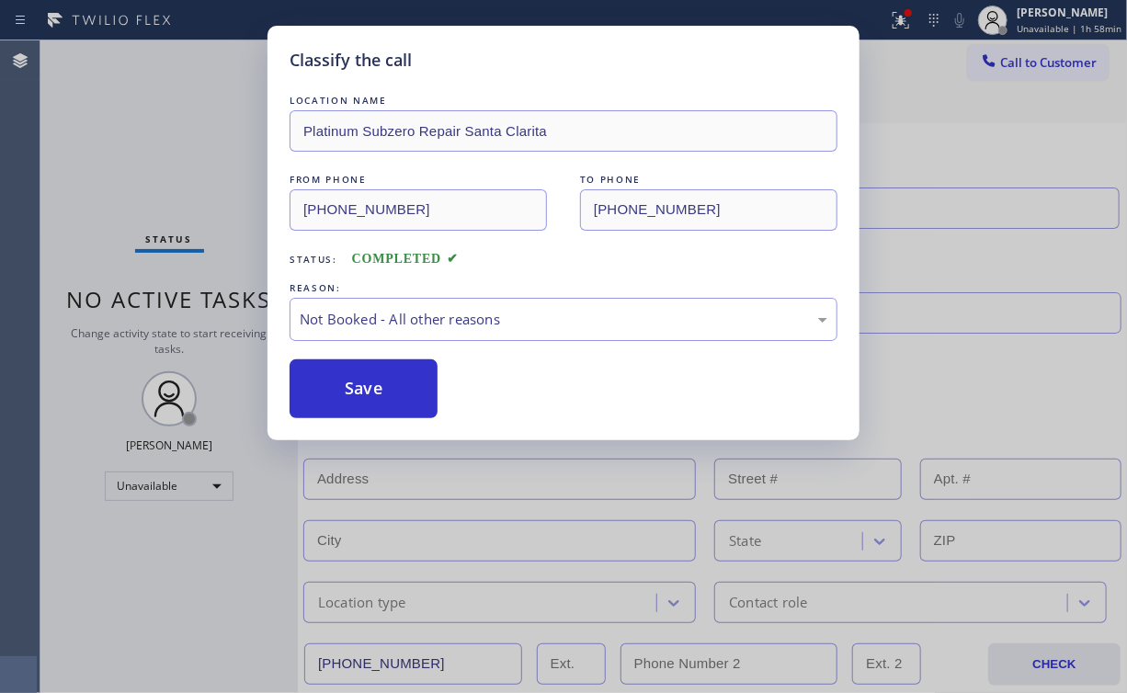
drag, startPoint x: 366, startPoint y: 383, endPoint x: 147, endPoint y: 158, distance: 313.4
click at [367, 383] on button "Save" at bounding box center [364, 389] width 148 height 59
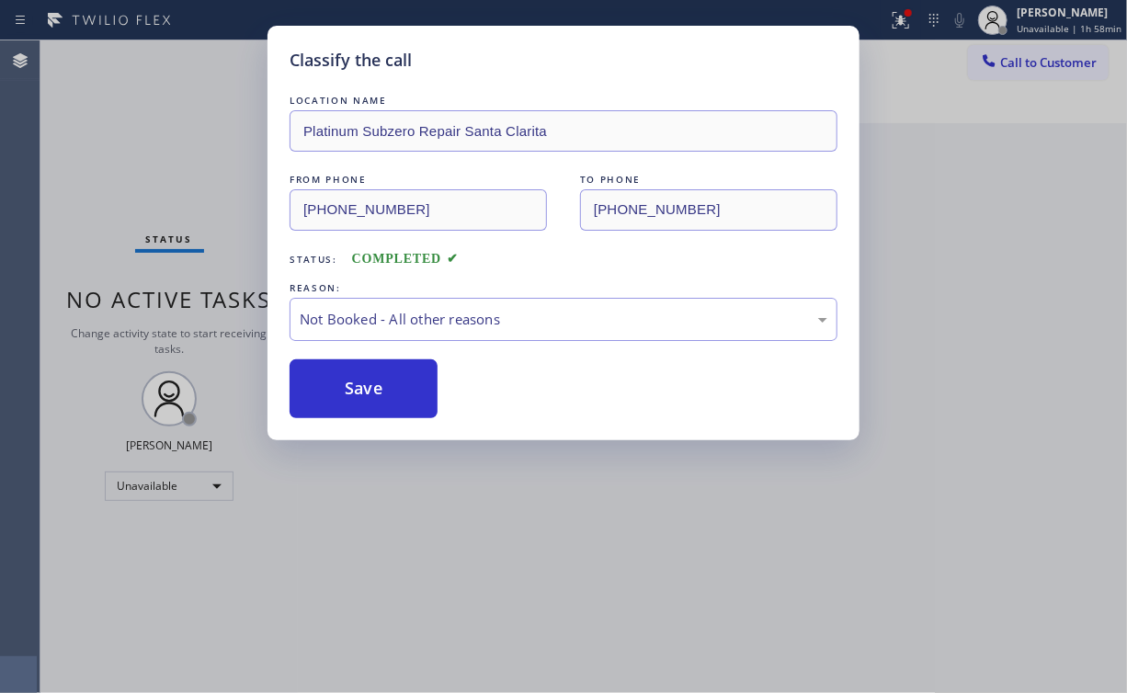
drag, startPoint x: 147, startPoint y: 158, endPoint x: 436, endPoint y: 93, distance: 296.0
click at [165, 158] on div "Classify the call LOCATION NAME Platinum Subzero Repair Santa Clarita FROM PHON…" at bounding box center [563, 346] width 1127 height 693
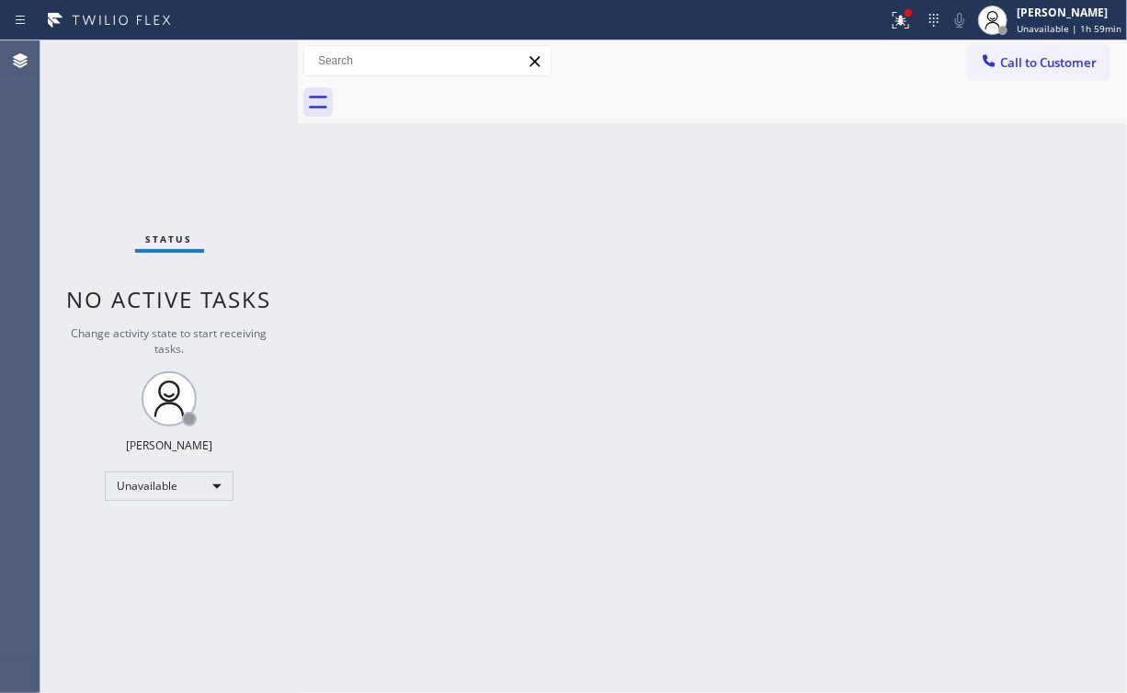
click at [600, 362] on div "Back to Dashboard Change Sender ID Customers Technicians Select a contact Outbo…" at bounding box center [712, 366] width 829 height 653
click at [911, 22] on div at bounding box center [915, 20] width 40 height 22
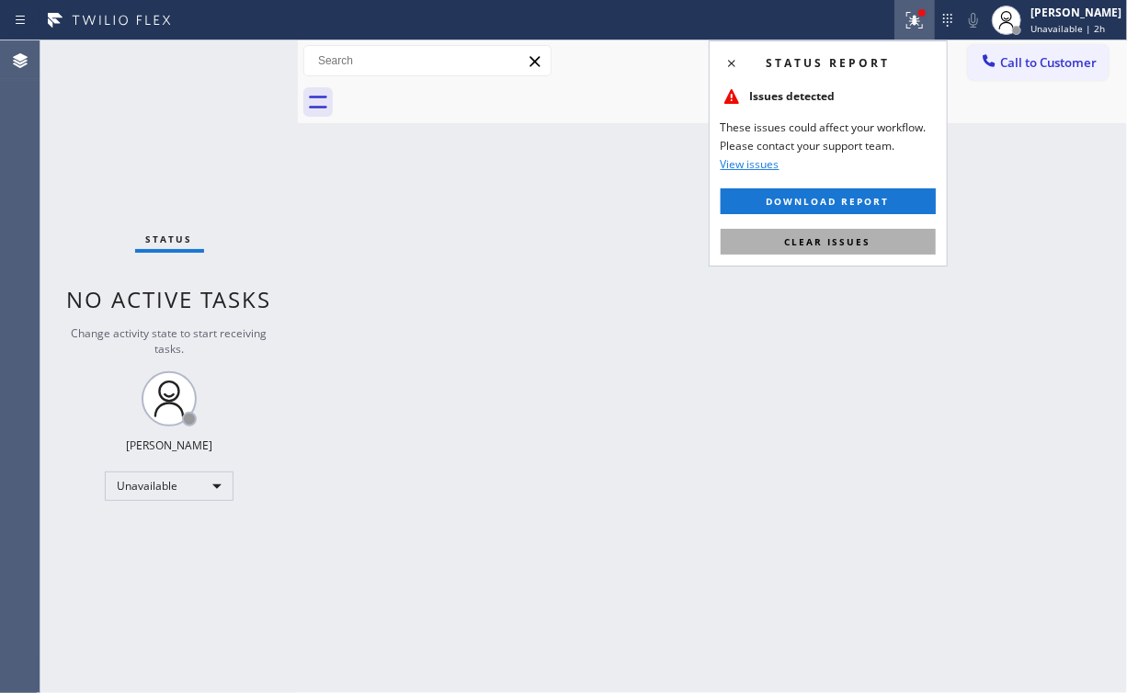
click at [839, 248] on button "Clear issues" at bounding box center [828, 242] width 215 height 26
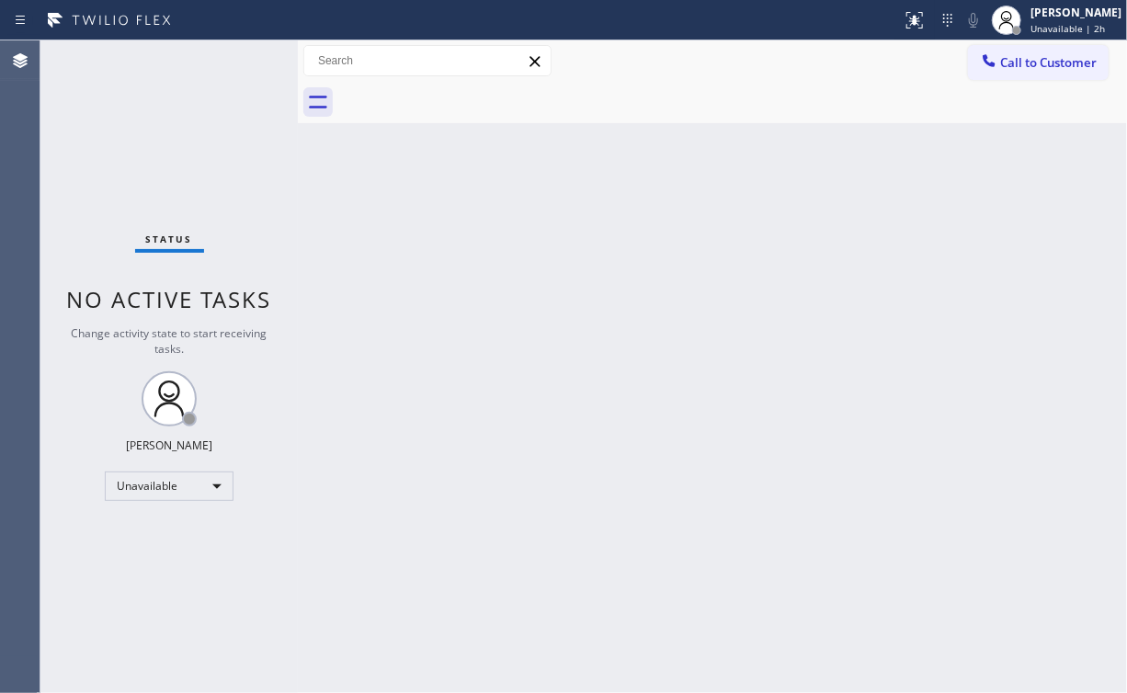
drag, startPoint x: 1016, startPoint y: 161, endPoint x: 1025, endPoint y: 88, distance: 73.2
click at [1015, 152] on div "Back to Dashboard Change Sender ID Customers Technicians Select a contact Outbo…" at bounding box center [712, 366] width 829 height 653
drag, startPoint x: 1022, startPoint y: 74, endPoint x: 642, endPoint y: 160, distance: 389.3
click at [1019, 74] on button "Call to Customer" at bounding box center [1038, 62] width 141 height 35
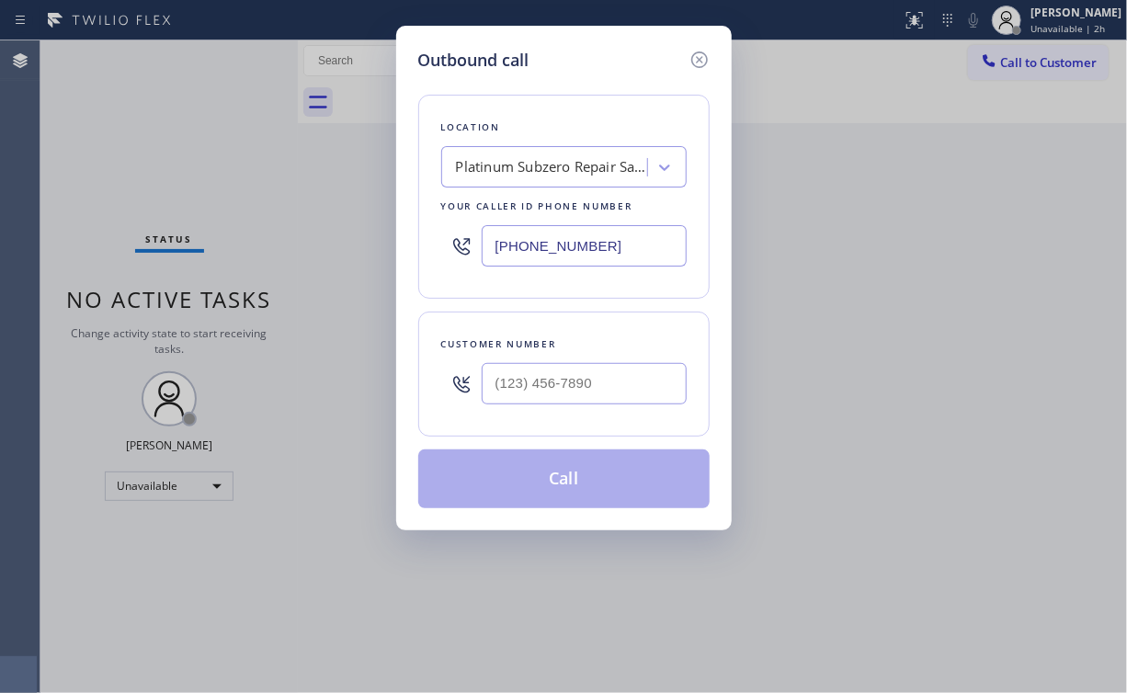
drag, startPoint x: 646, startPoint y: 235, endPoint x: 258, endPoint y: 239, distance: 388.0
click at [282, 244] on div "Outbound call Location Platinum Subzero Repair [GEOGRAPHIC_DATA] Your caller id…" at bounding box center [563, 346] width 1127 height 693
paste input "786) 930-4727"
type input "[PHONE_NUMBER]"
drag, startPoint x: 577, startPoint y: 401, endPoint x: 586, endPoint y: 392, distance: 12.4
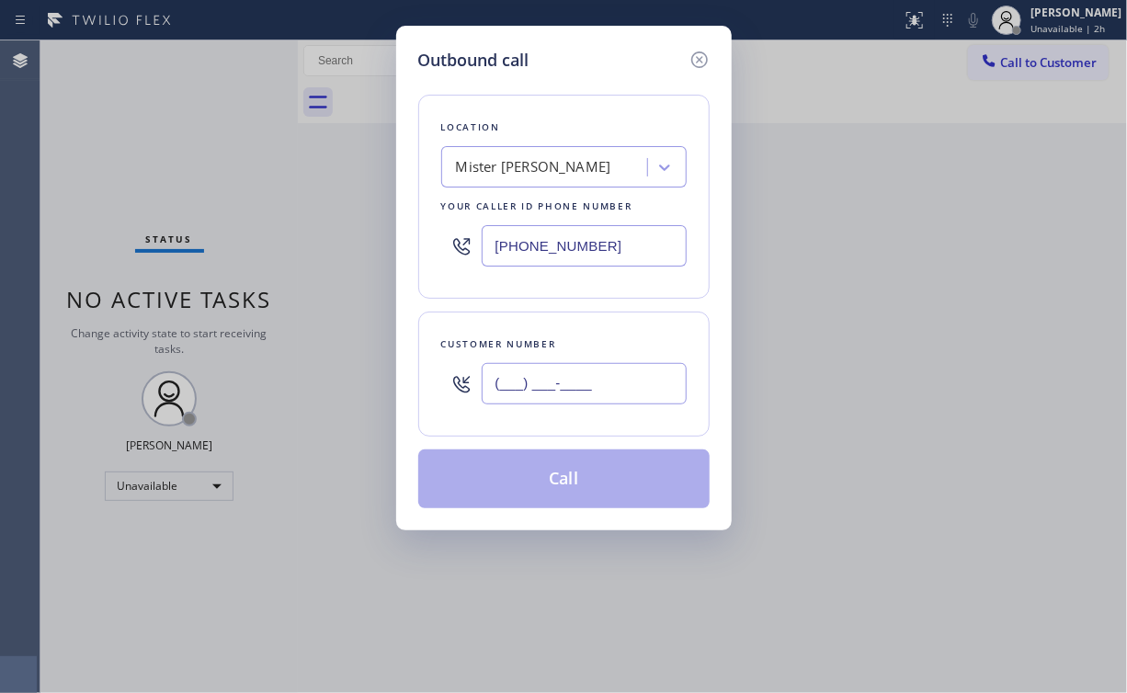
click at [578, 400] on input "(___) ___-____" at bounding box center [584, 383] width 205 height 41
click at [588, 390] on input "(___) ___-____" at bounding box center [584, 383] width 205 height 41
drag, startPoint x: 611, startPoint y: 369, endPoint x: 352, endPoint y: 390, distance: 259.2
click at [360, 390] on div "Outbound call Location Mister Fixer Your caller id phone number [PHONE_NUMBER] …" at bounding box center [563, 346] width 1127 height 693
paste input "786) 777-7065"
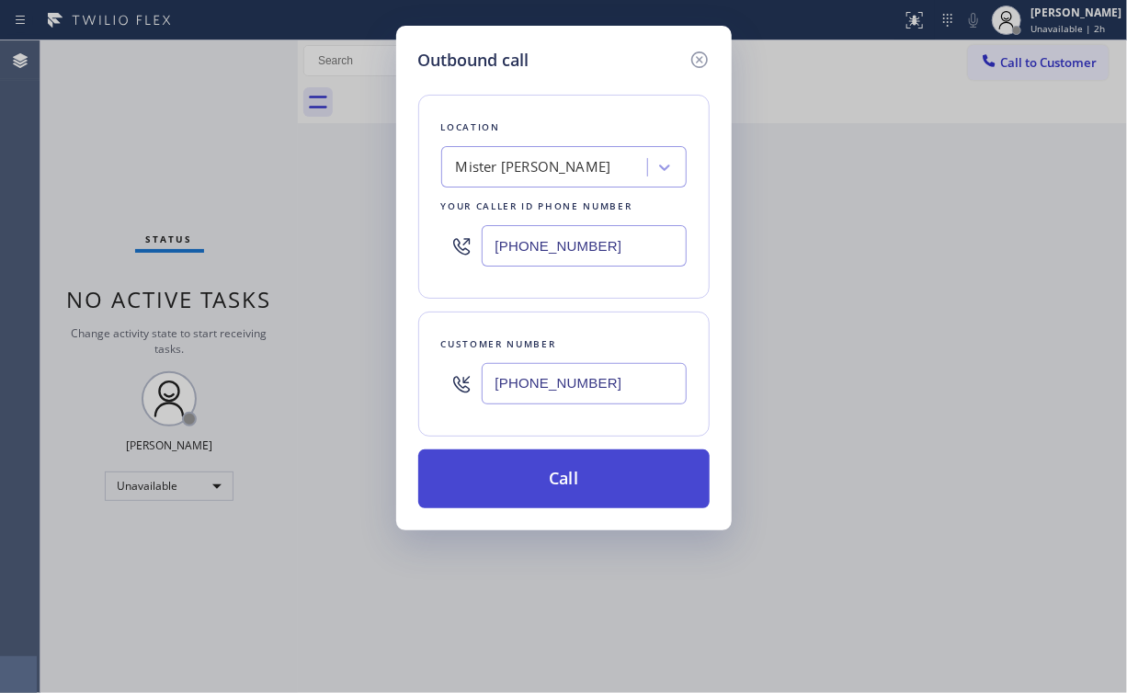
type input "[PHONE_NUMBER]"
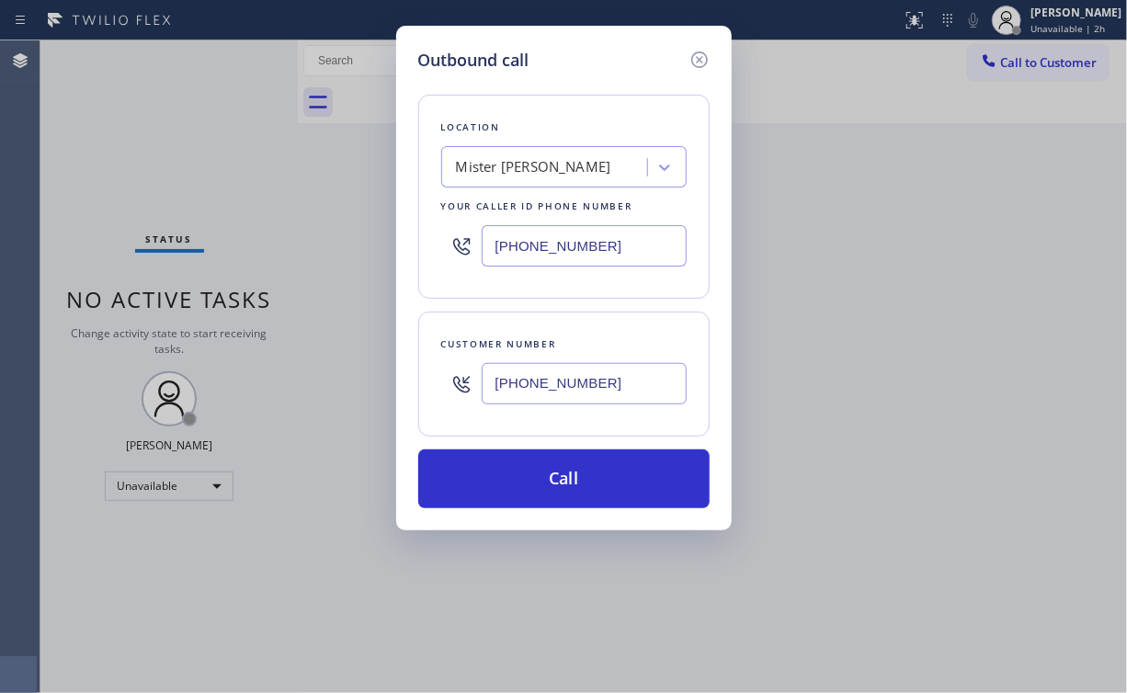
drag, startPoint x: 535, startPoint y: 467, endPoint x: 493, endPoint y: 546, distance: 89.7
click at [535, 470] on button "Call" at bounding box center [563, 479] width 291 height 59
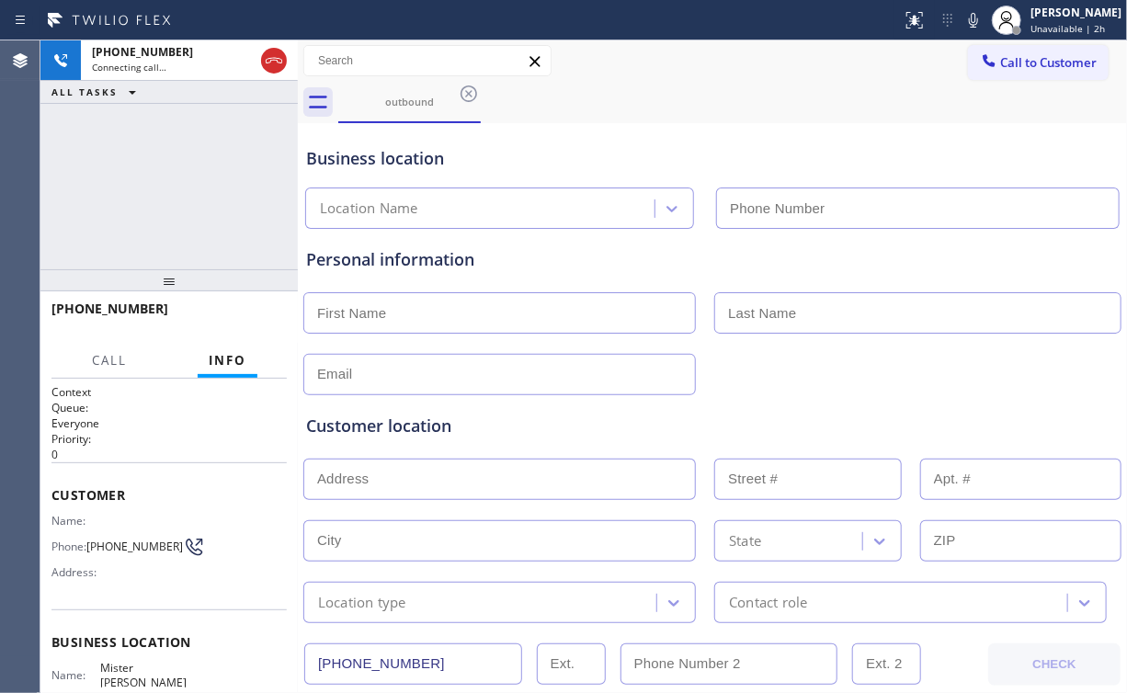
type input "[PHONE_NUMBER]"
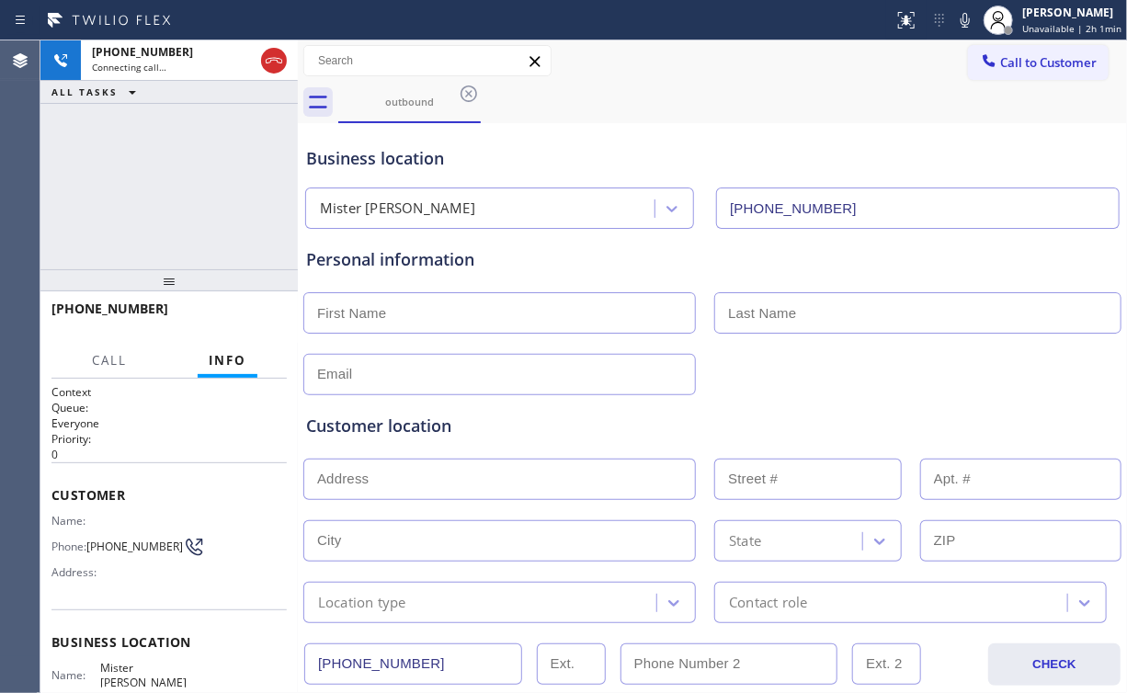
drag, startPoint x: 153, startPoint y: 131, endPoint x: 221, endPoint y: 88, distance: 80.6
click at [154, 129] on div "[PHONE_NUMBER] Connecting call… ALL TASKS ALL TASKS ACTIVE TASKS TASKS IN WRAP …" at bounding box center [168, 154] width 257 height 229
click at [265, 57] on icon at bounding box center [274, 61] width 22 height 22
click at [390, 88] on div "outbound" at bounding box center [409, 102] width 139 height 40
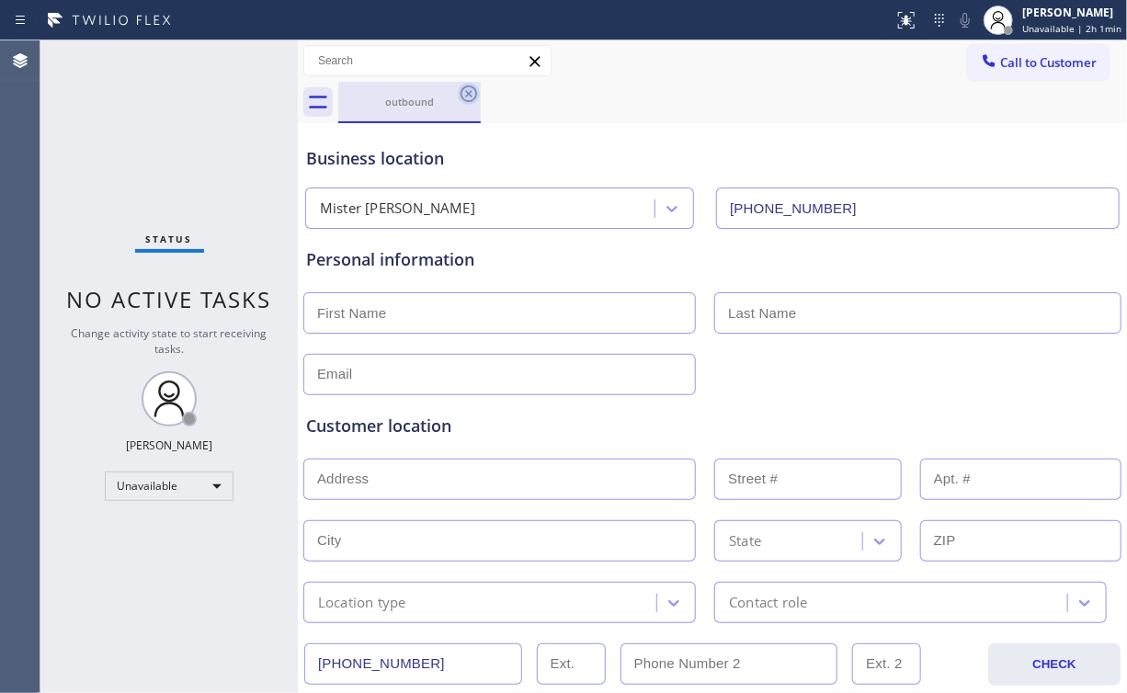
click at [472, 95] on icon at bounding box center [469, 94] width 22 height 22
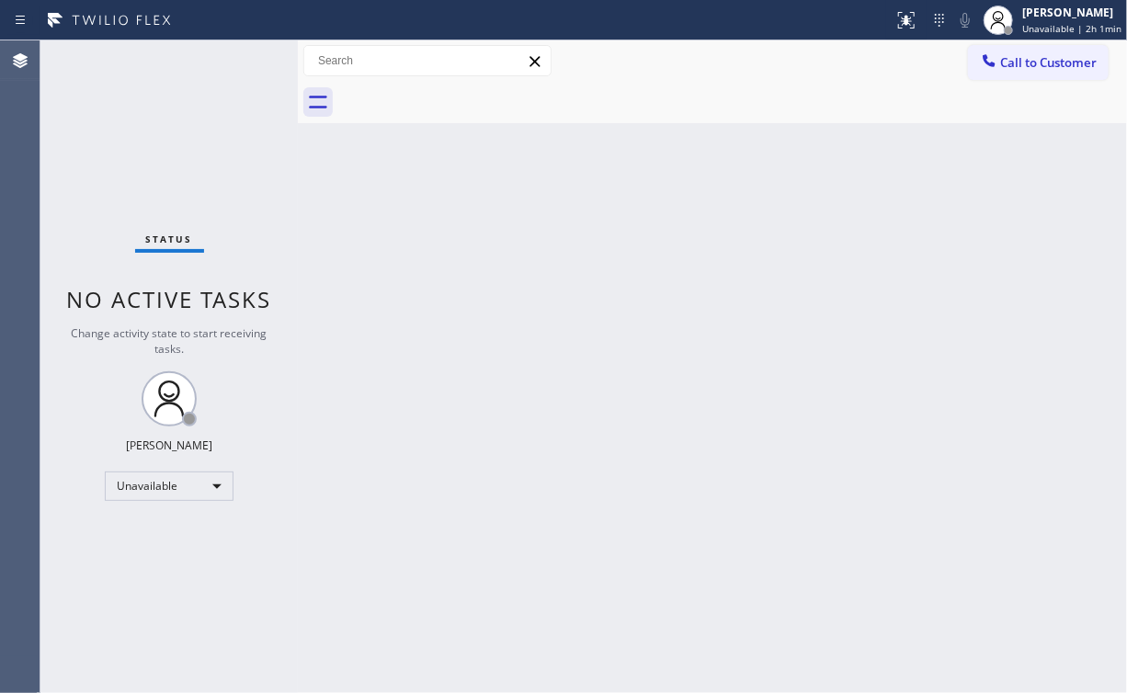
click at [472, 95] on div at bounding box center [732, 102] width 789 height 41
drag, startPoint x: 609, startPoint y: 287, endPoint x: 213, endPoint y: 8, distance: 483.7
click at [608, 287] on div "Back to Dashboard Change Sender ID Customers Technicians Select a contact Outbo…" at bounding box center [712, 366] width 829 height 653
drag, startPoint x: 1032, startPoint y: 63, endPoint x: 1008, endPoint y: 74, distance: 26.3
click at [1027, 63] on span "Call to Customer" at bounding box center [1048, 62] width 97 height 17
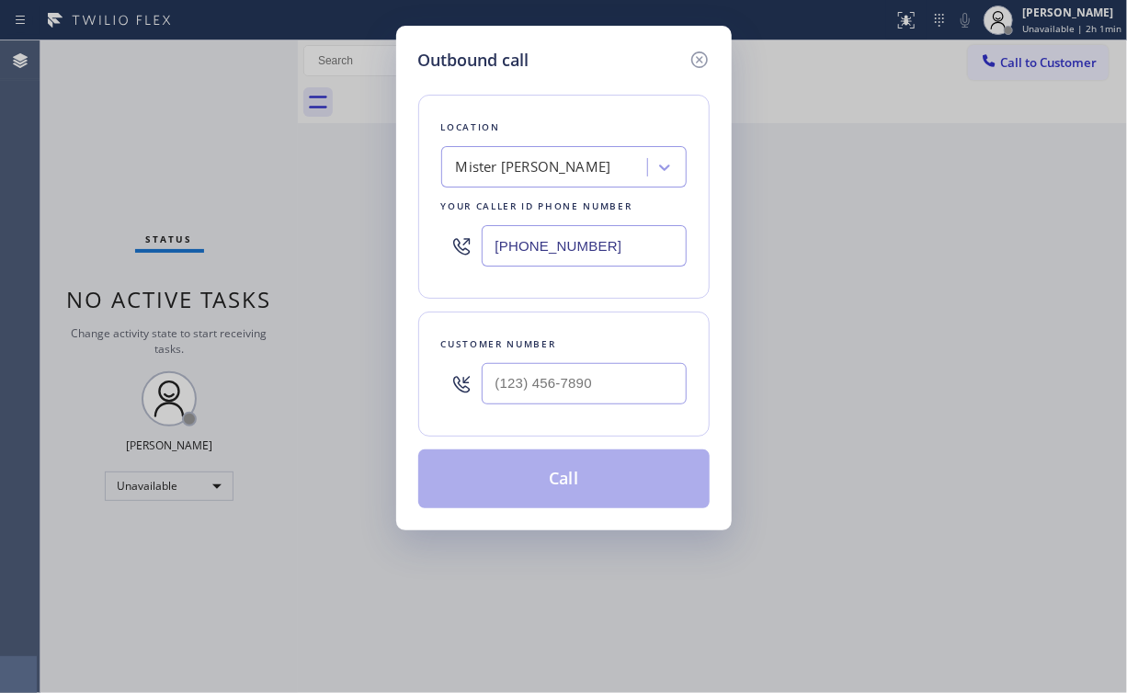
drag, startPoint x: 606, startPoint y: 249, endPoint x: 270, endPoint y: 228, distance: 336.3
click at [499, 233] on input "[PHONE_NUMBER]" at bounding box center [584, 245] width 205 height 41
paste input "310) 295-19"
type input "[PHONE_NUMBER]"
click at [646, 379] on input "(___) ___-____" at bounding box center [584, 383] width 205 height 41
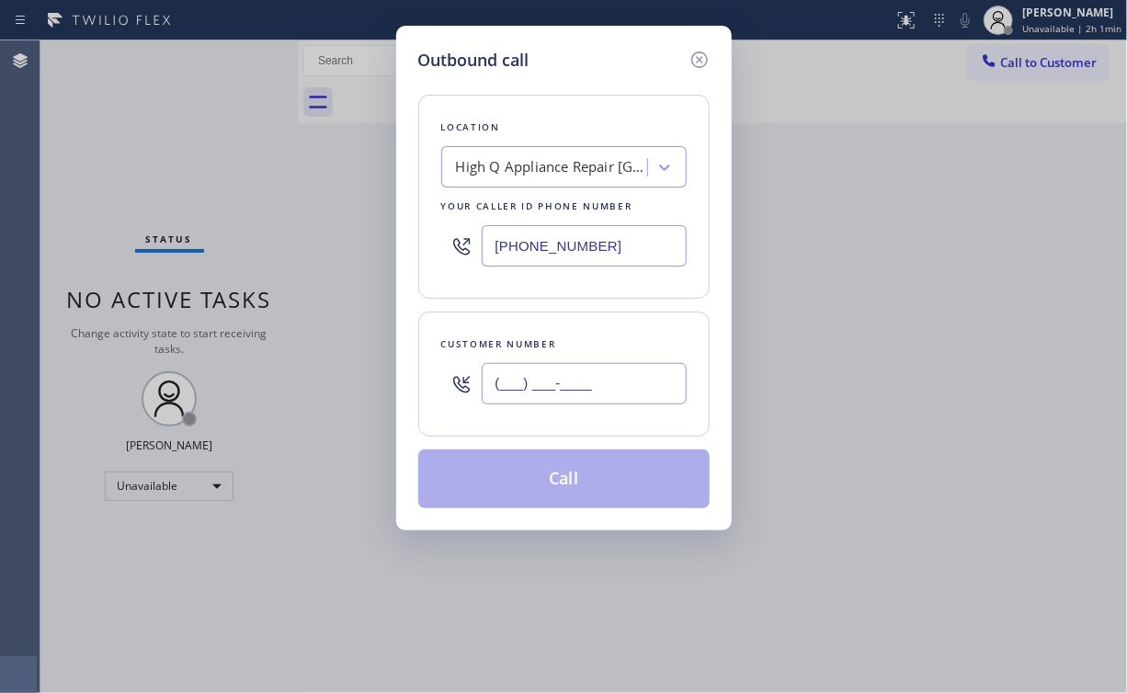
paste input "818) 635-0726"
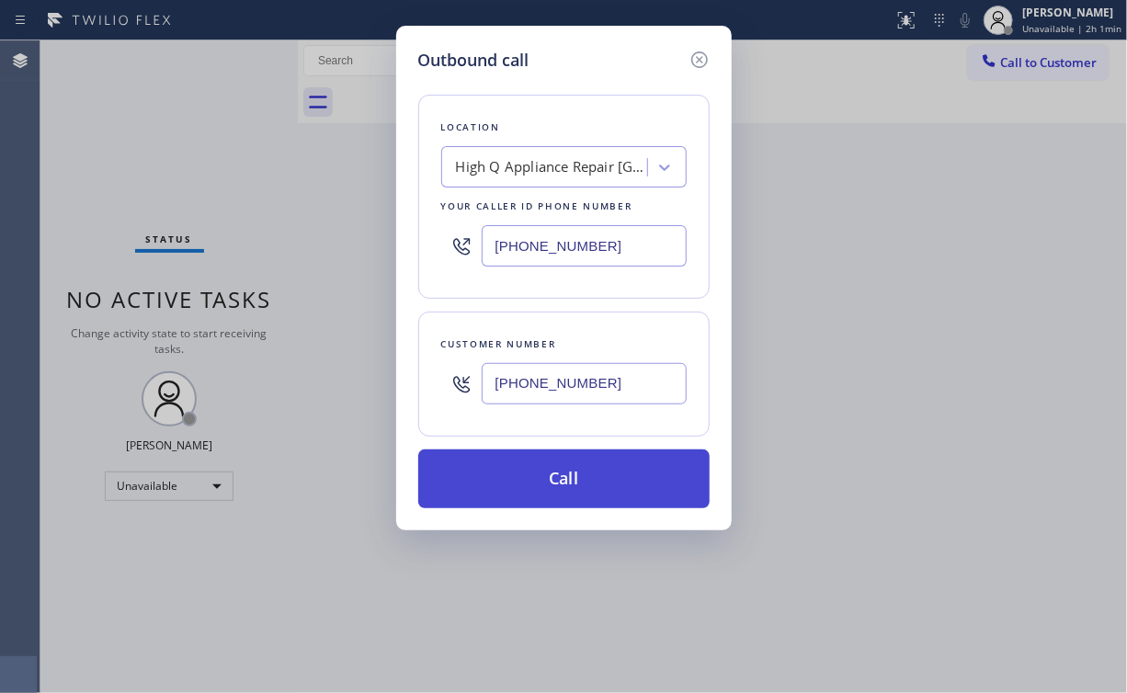
type input "[PHONE_NUMBER]"
click at [533, 478] on button "Call" at bounding box center [563, 479] width 291 height 59
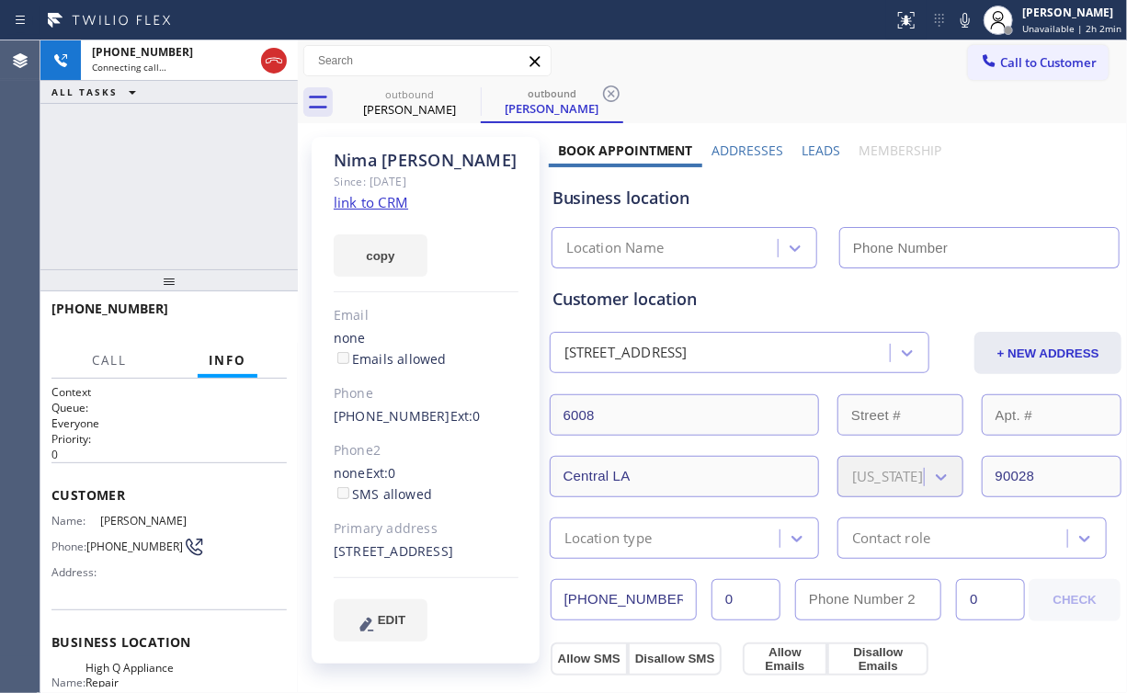
type input "[PHONE_NUMBER]"
drag, startPoint x: 150, startPoint y: 160, endPoint x: 165, endPoint y: 177, distance: 22.1
click at [150, 162] on div "[PHONE_NUMBER] Connecting call… ALL TASKS ALL TASKS ACTIVE TASKS TASKS IN WRAP …" at bounding box center [168, 154] width 257 height 229
click at [180, 185] on div "[PHONE_NUMBER] Connecting call… ALL TASKS ALL TASKS ACTIVE TASKS TASKS IN WRAP …" at bounding box center [168, 154] width 257 height 229
click at [181, 184] on div "[PHONE_NUMBER] Connecting call… ALL TASKS ALL TASKS ACTIVE TASKS TASKS IN WRAP …" at bounding box center [168, 154] width 257 height 229
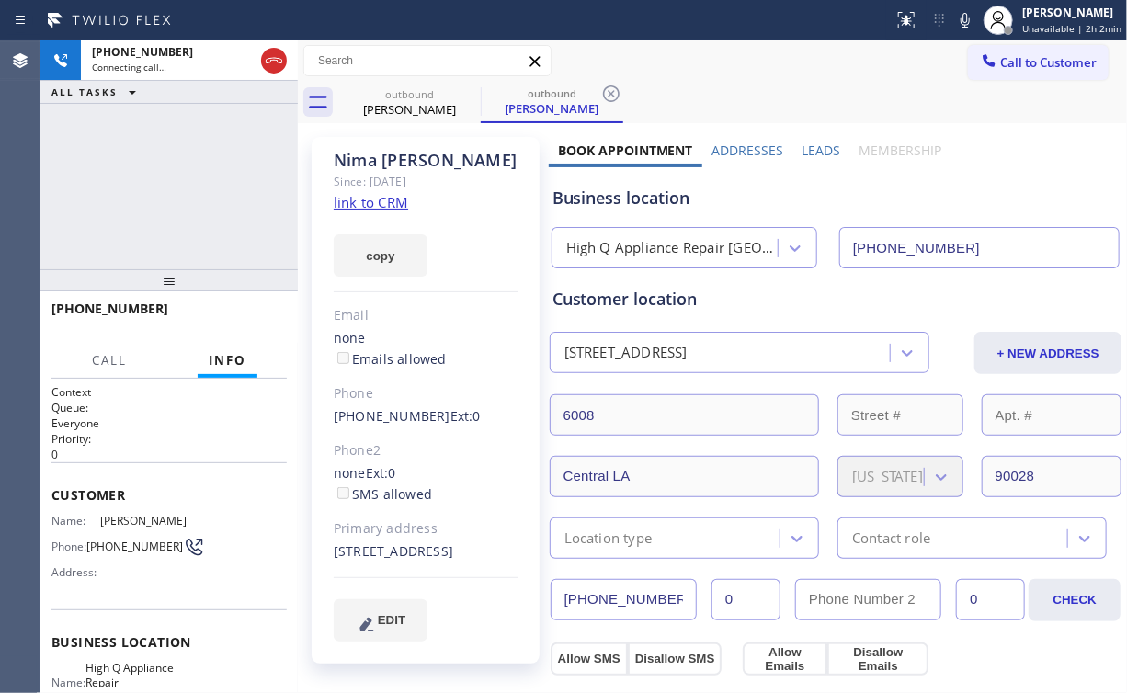
click at [182, 184] on div "[PHONE_NUMBER] Connecting call… ALL TASKS ALL TASKS ACTIVE TASKS TASKS IN WRAP …" at bounding box center [168, 154] width 257 height 229
click at [222, 309] on button "HANG UP" at bounding box center [244, 317] width 86 height 26
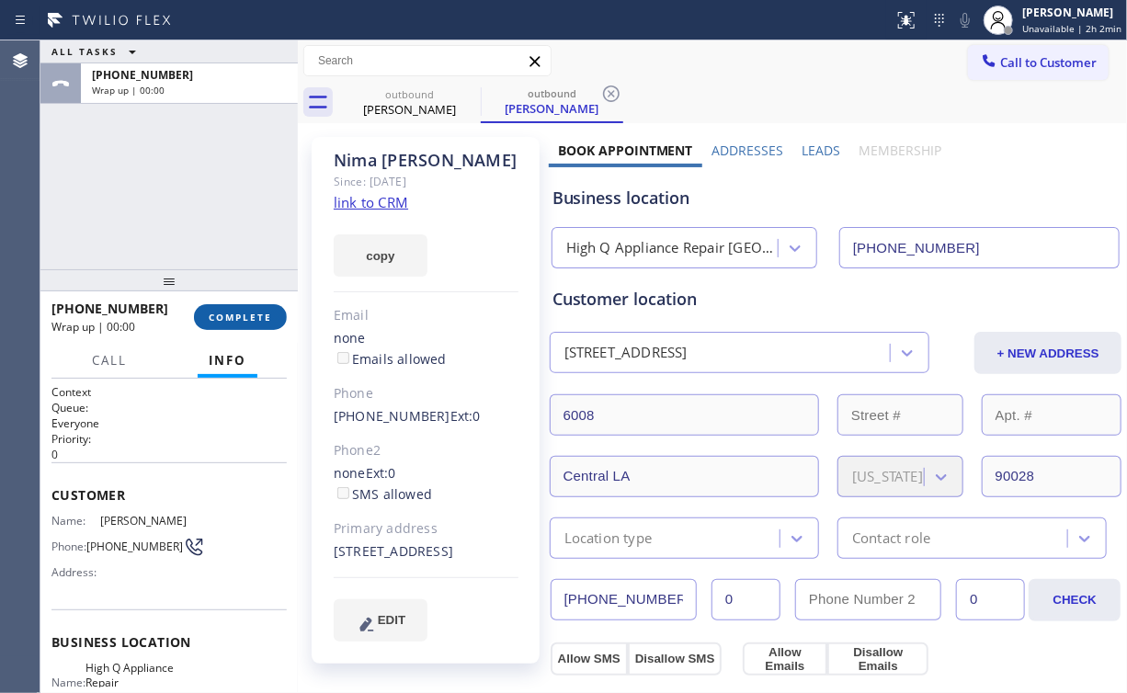
drag, startPoint x: 232, startPoint y: 314, endPoint x: 243, endPoint y: 313, distance: 11.2
click at [232, 314] on span "COMPLETE" at bounding box center [240, 317] width 63 height 13
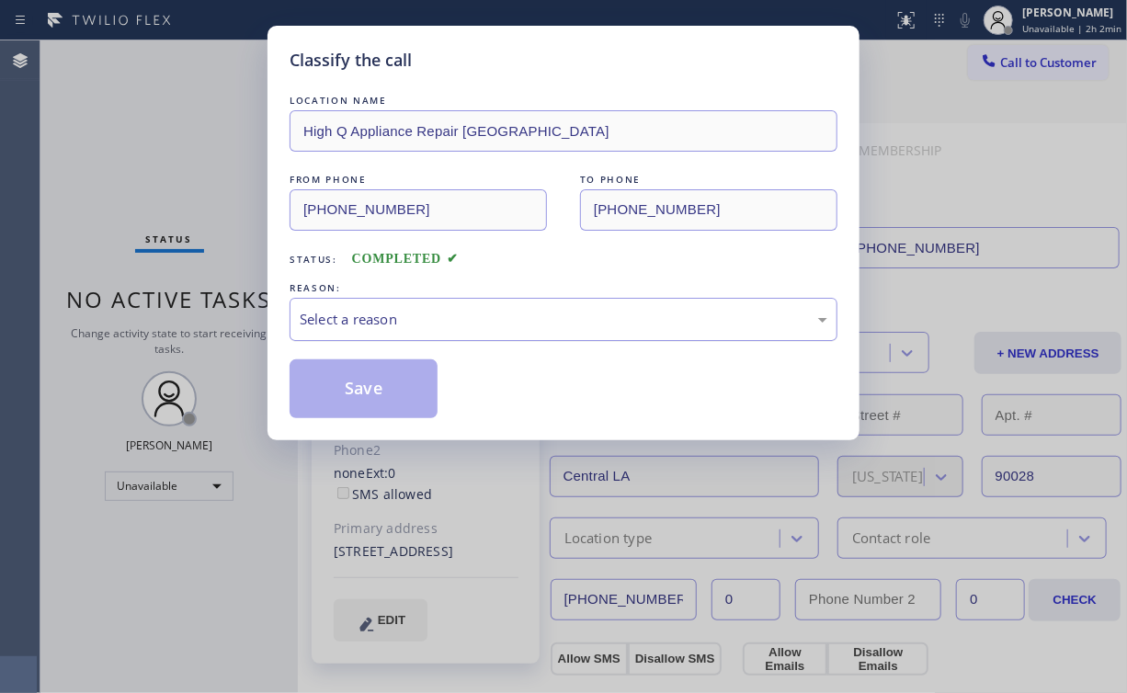
click at [335, 318] on div "Select a reason" at bounding box center [564, 319] width 528 height 21
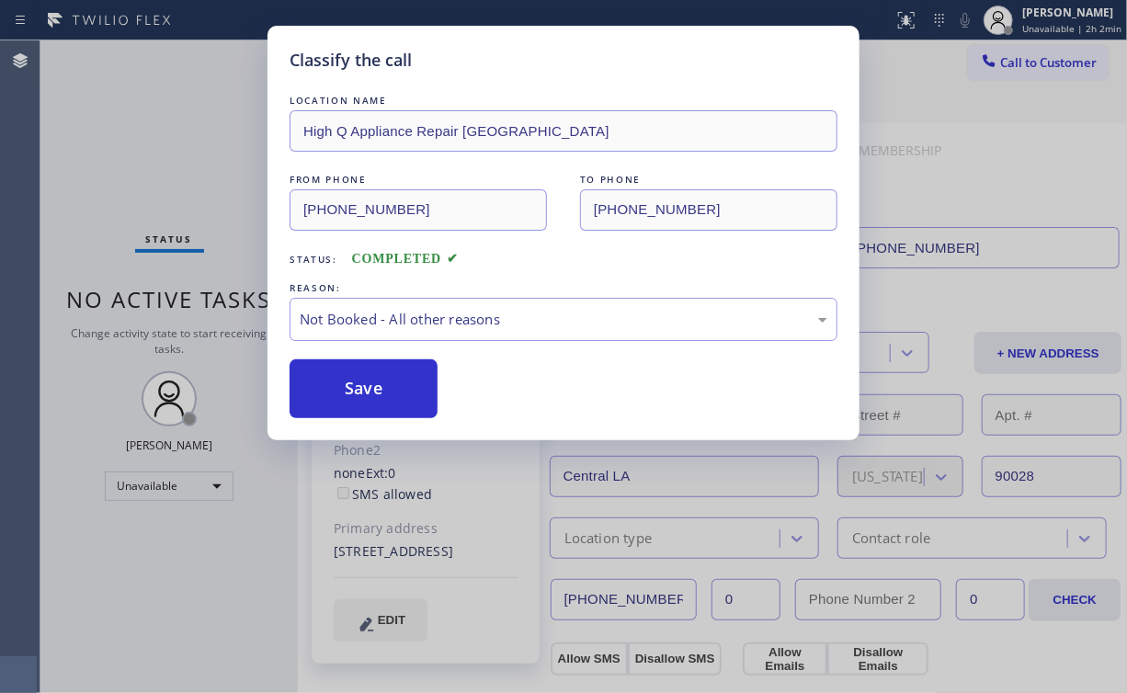
drag, startPoint x: 343, startPoint y: 383, endPoint x: 172, endPoint y: 180, distance: 264.9
click at [344, 383] on button "Save" at bounding box center [364, 389] width 148 height 59
click at [183, 200] on div "Classify the call LOCATION NAME High Q Appliance Repair [GEOGRAPHIC_DATA] FROM …" at bounding box center [563, 346] width 1127 height 693
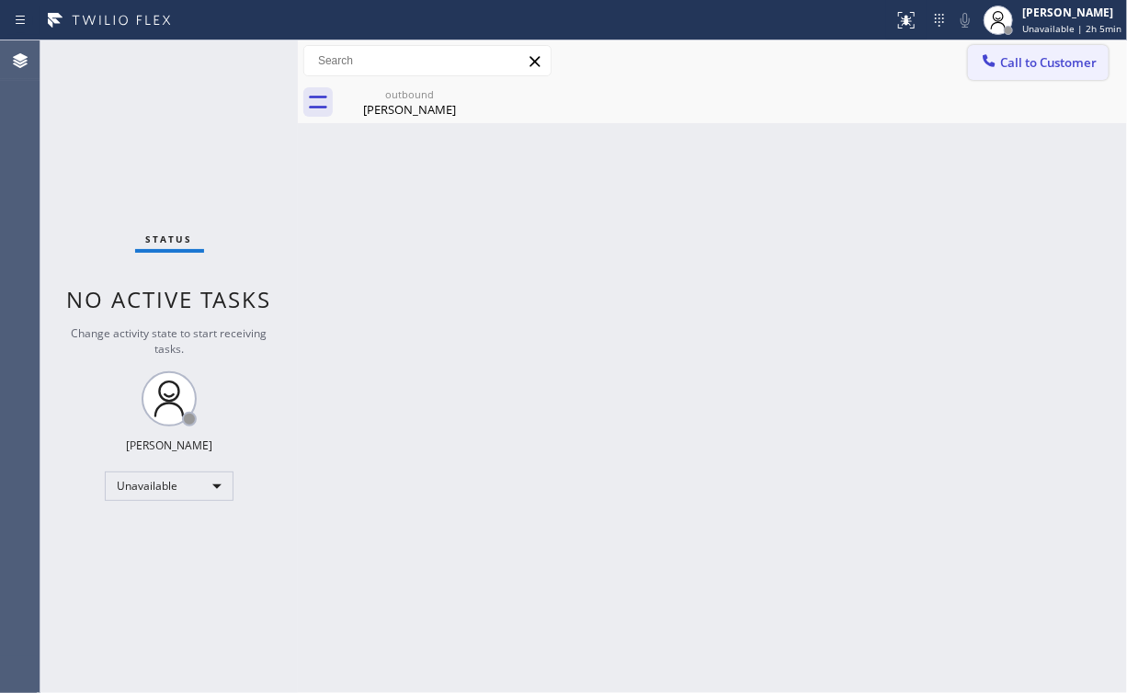
click at [1022, 59] on span "Call to Customer" at bounding box center [1048, 62] width 97 height 17
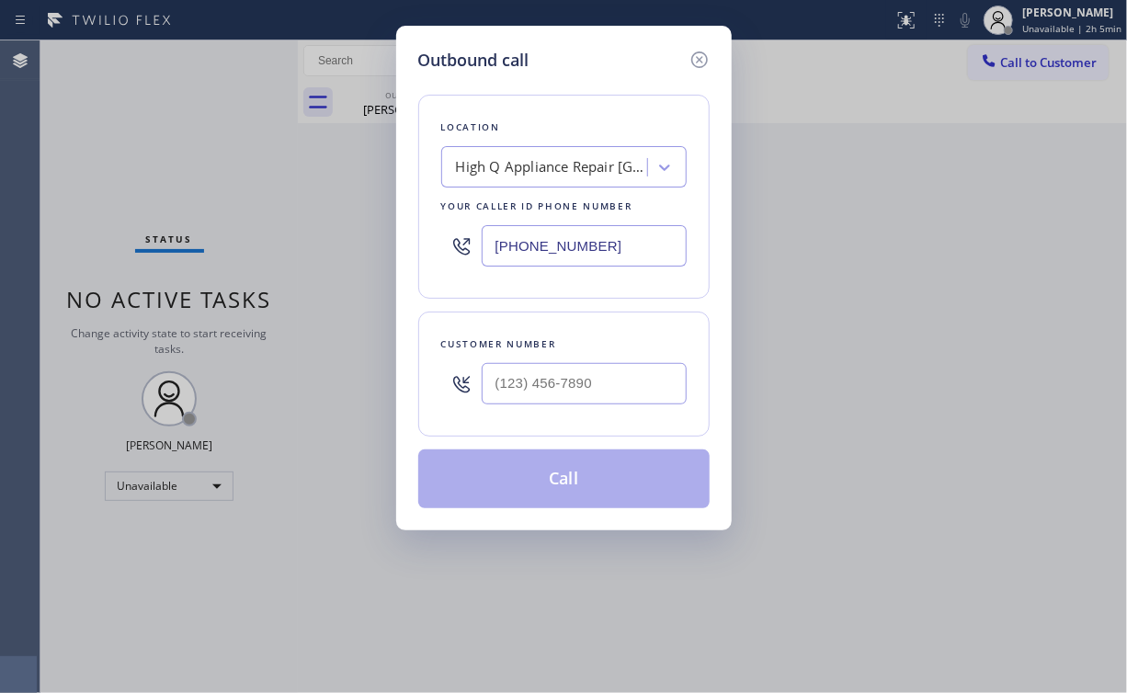
drag, startPoint x: 633, startPoint y: 243, endPoint x: 292, endPoint y: 273, distance: 341.6
click at [292, 273] on div "Outbound call Location High Q Appliance Repair [GEOGRAPHIC_DATA] Your caller id…" at bounding box center [563, 346] width 1127 height 693
paste input "818-7582"
type input "[PHONE_NUMBER]"
drag, startPoint x: 580, startPoint y: 379, endPoint x: 595, endPoint y: 373, distance: 15.7
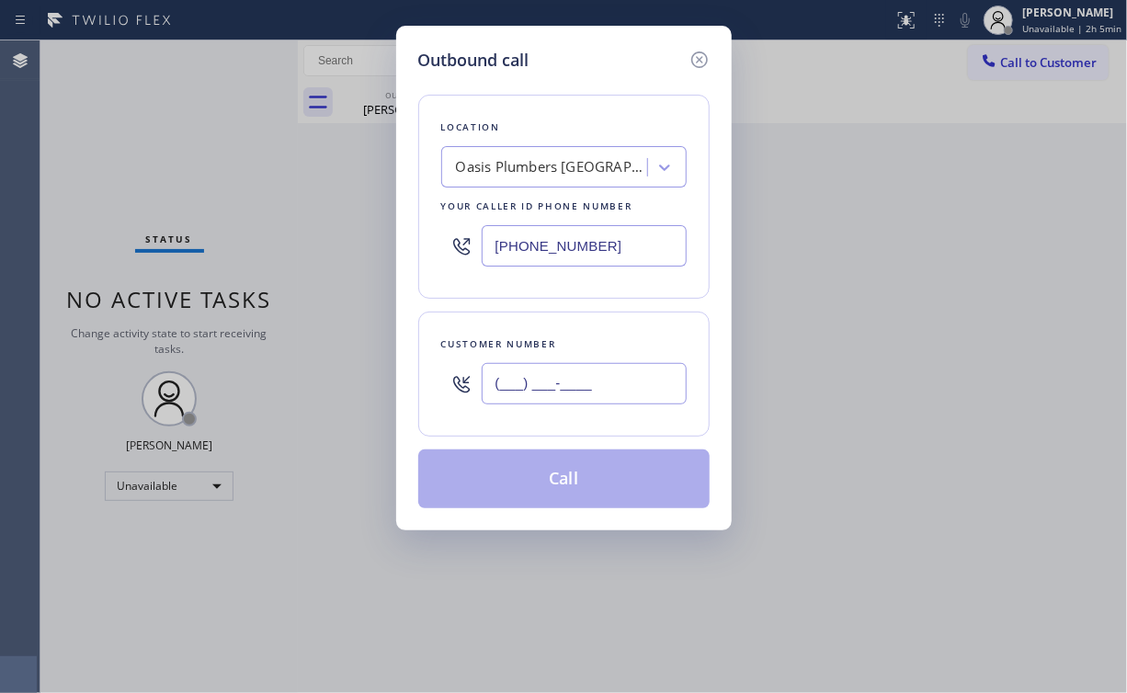
click at [581, 378] on input "(___) ___-____" at bounding box center [584, 383] width 205 height 41
paste input "609) 440-9984"
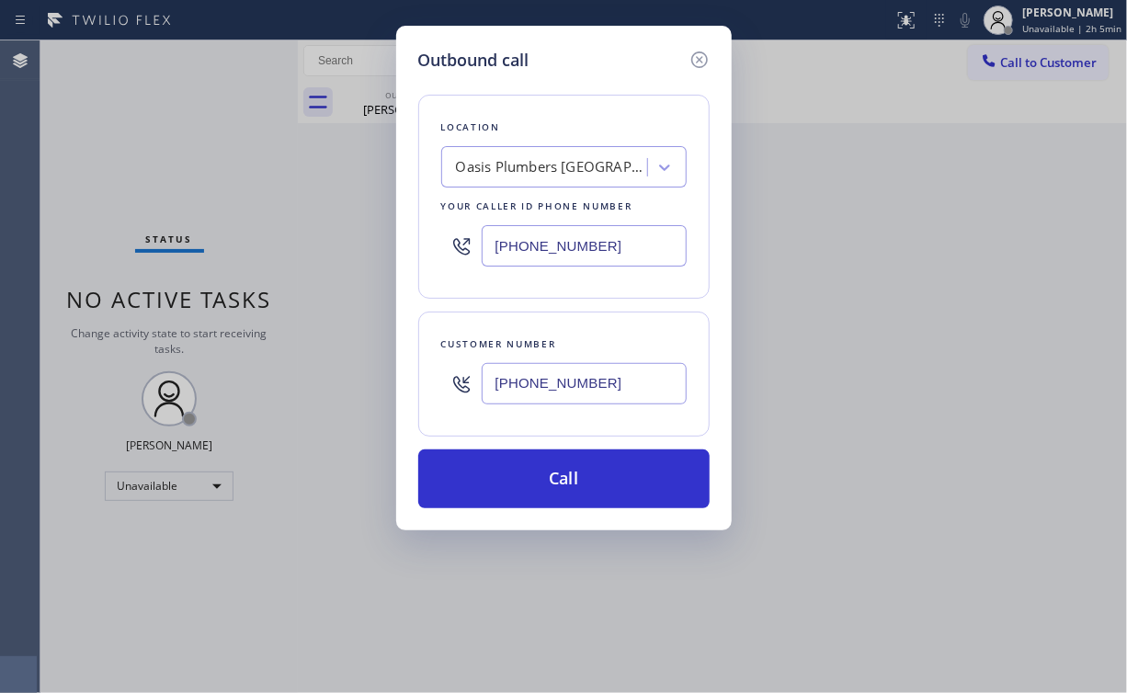
type input "[PHONE_NUMBER]"
click at [544, 482] on button "Call" at bounding box center [563, 479] width 291 height 59
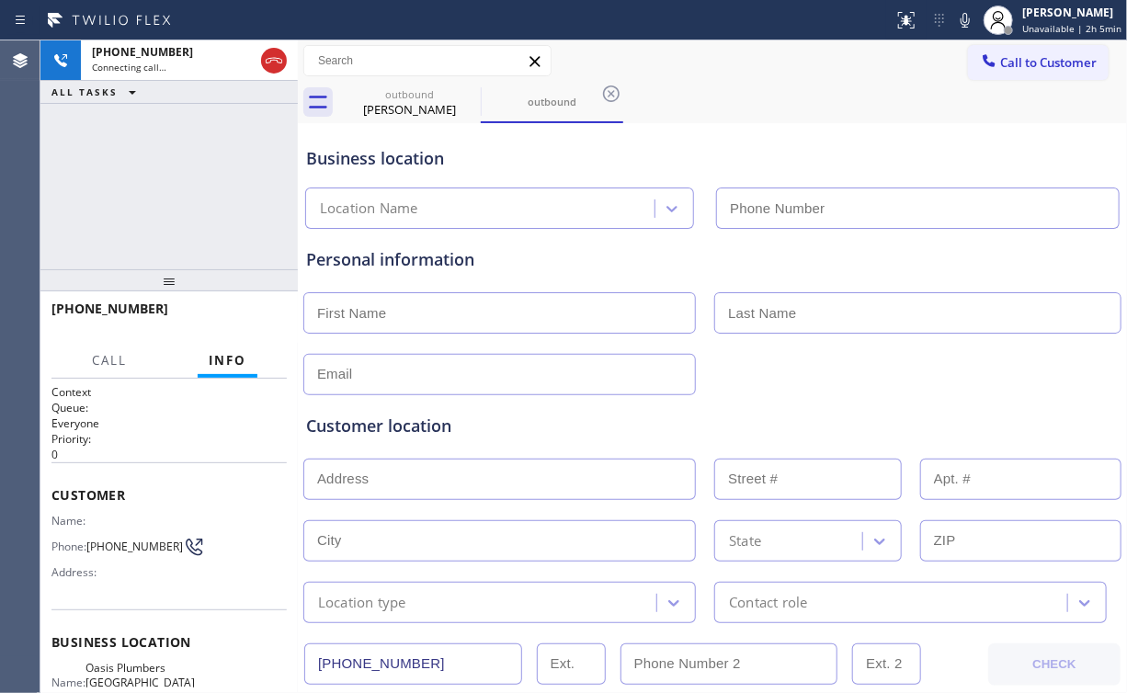
type input "[PHONE_NUMBER]"
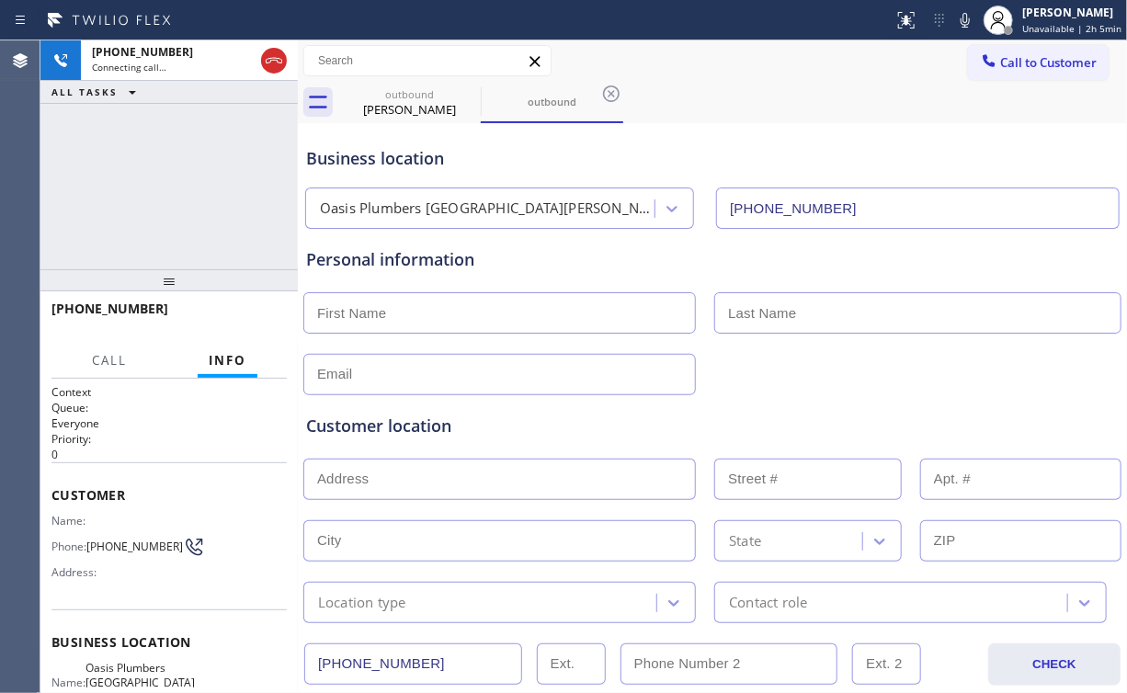
click at [215, 199] on div "[PHONE_NUMBER] Connecting call… ALL TASKS ALL TASKS ACTIVE TASKS TASKS IN WRAP …" at bounding box center [168, 154] width 257 height 229
drag, startPoint x: 416, startPoint y: 110, endPoint x: 478, endPoint y: 104, distance: 62.9
click at [417, 110] on div "[PERSON_NAME]" at bounding box center [409, 109] width 139 height 17
type input "[PHONE_NUMBER]"
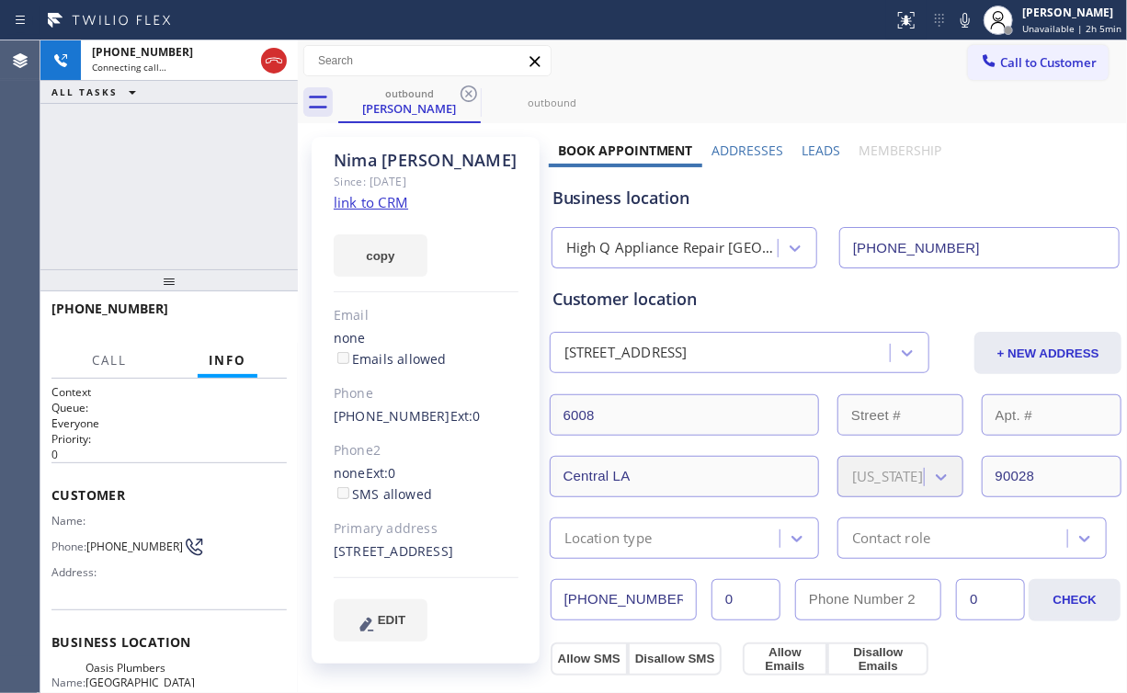
click at [472, 96] on icon at bounding box center [469, 94] width 17 height 17
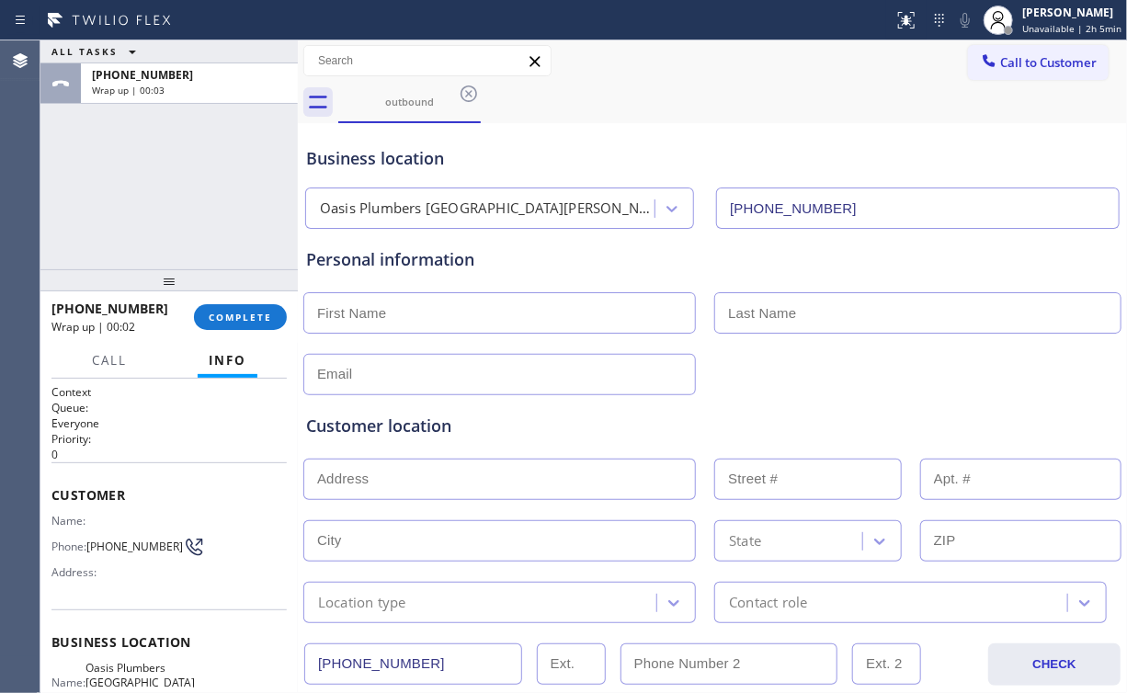
click at [154, 181] on div "ALL TASKS ALL TASKS ACTIVE TASKS TASKS IN WRAP UP [PHONE_NUMBER] Wrap up | 00:03" at bounding box center [168, 154] width 257 height 229
click at [235, 309] on button "COMPLETE" at bounding box center [240, 317] width 93 height 26
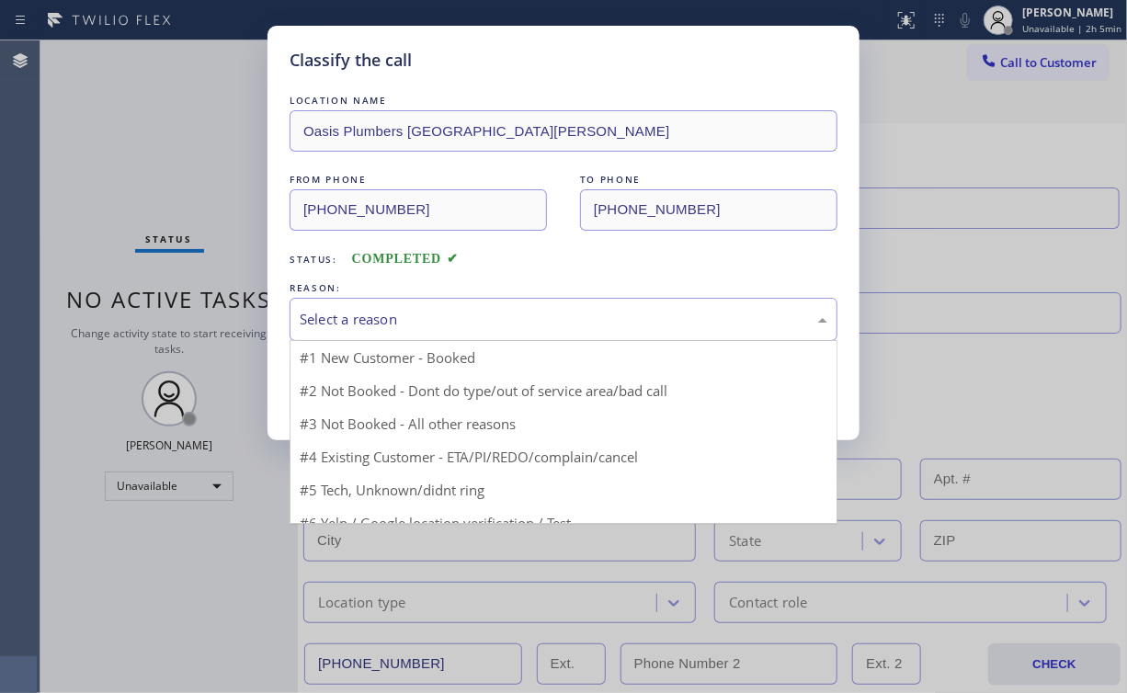
click at [354, 329] on div "Select a reason" at bounding box center [564, 319] width 548 height 43
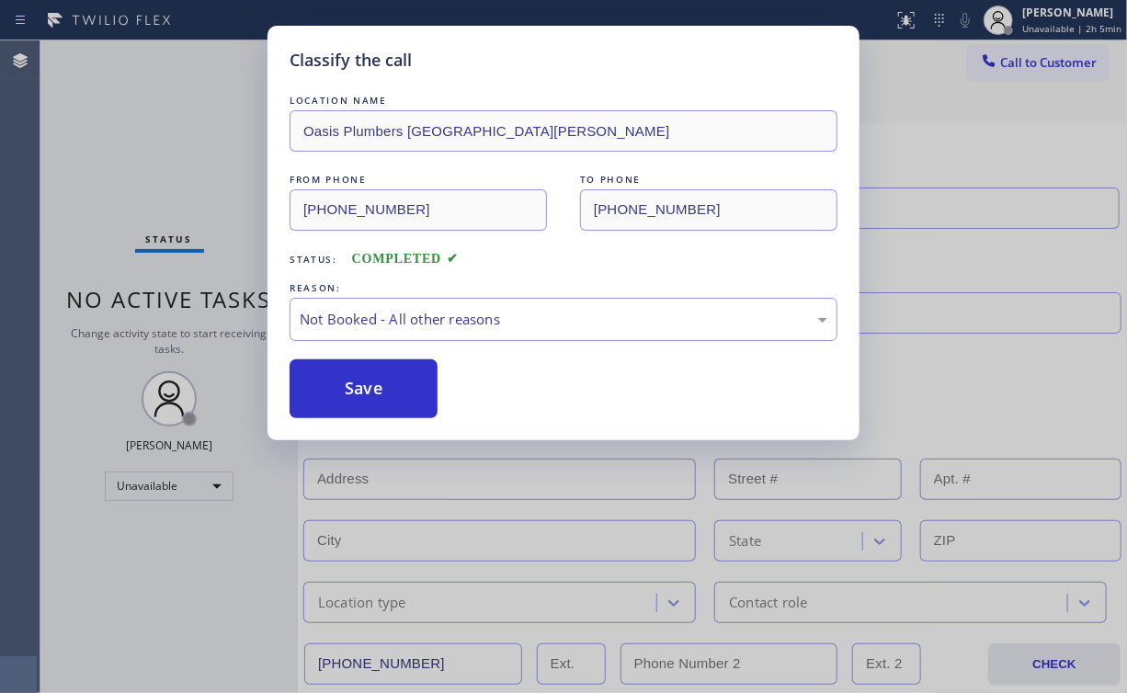
click at [359, 393] on button "Save" at bounding box center [364, 389] width 148 height 59
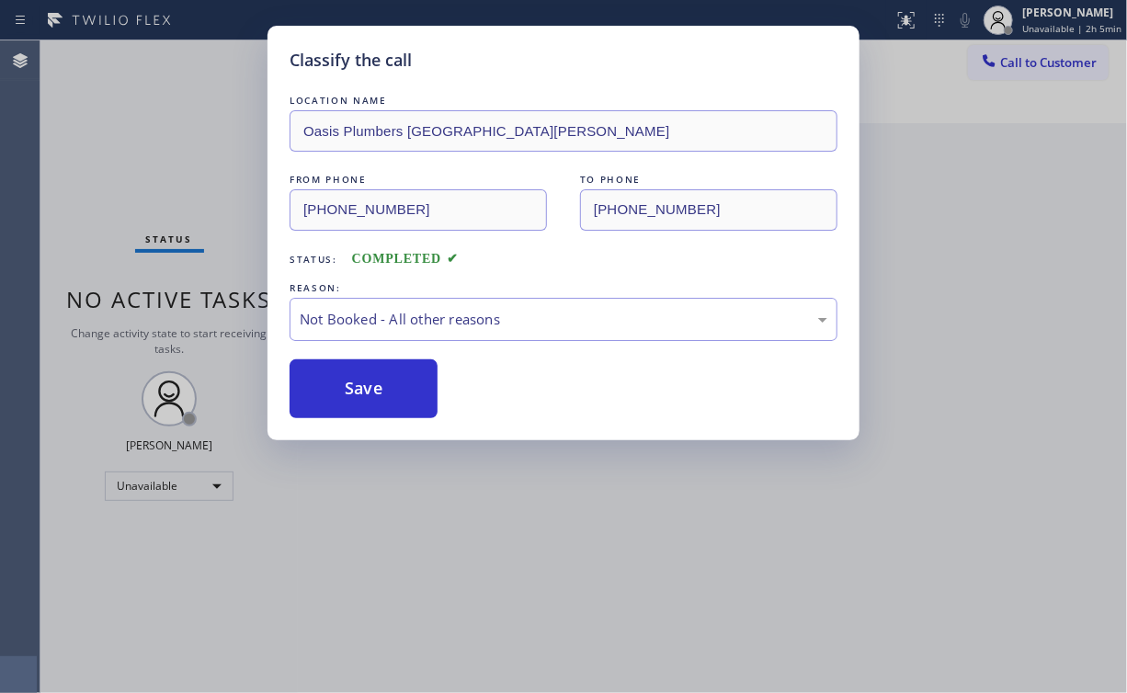
click at [164, 174] on div "Classify the call LOCATION NAME Oasis Plumbers [GEOGRAPHIC_DATA][PERSON_NAME] F…" at bounding box center [563, 346] width 1127 height 693
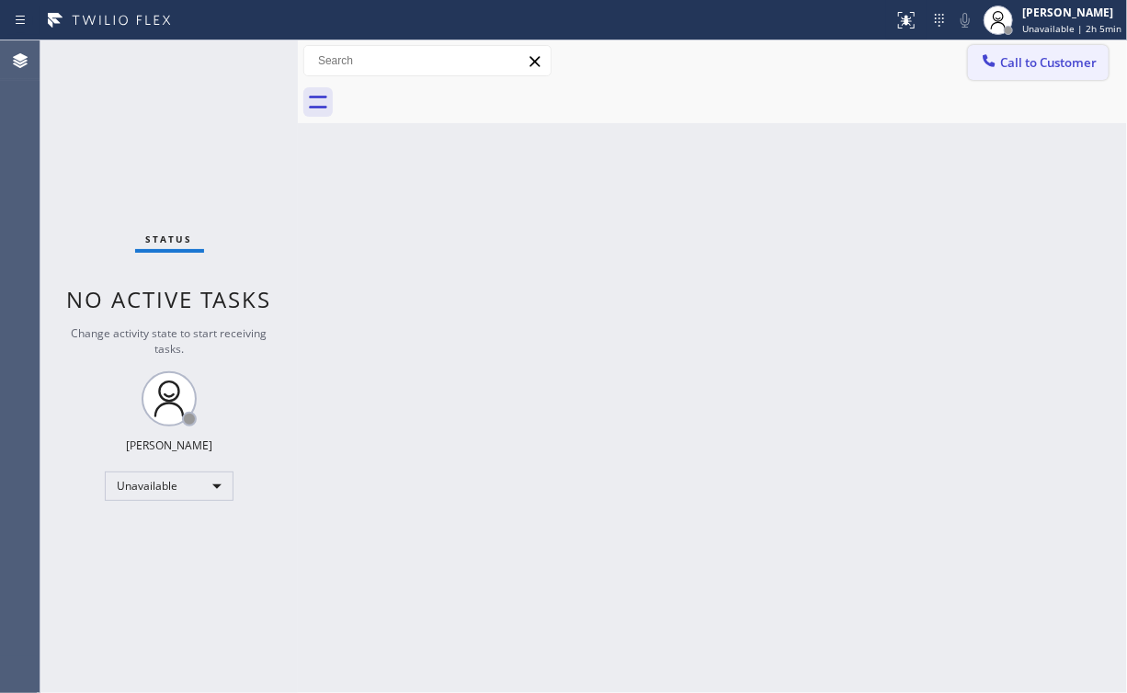
click at [1028, 74] on button "Call to Customer" at bounding box center [1038, 62] width 141 height 35
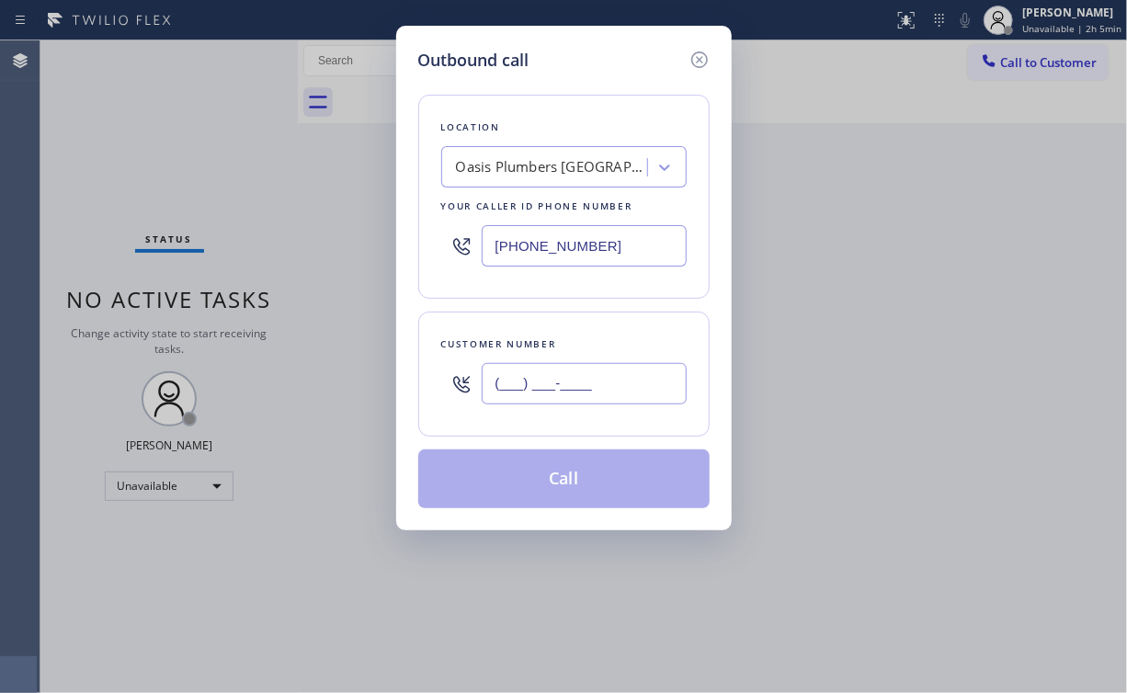
click at [588, 386] on input "(___) ___-____" at bounding box center [584, 383] width 205 height 41
paste input "609) 440-9984"
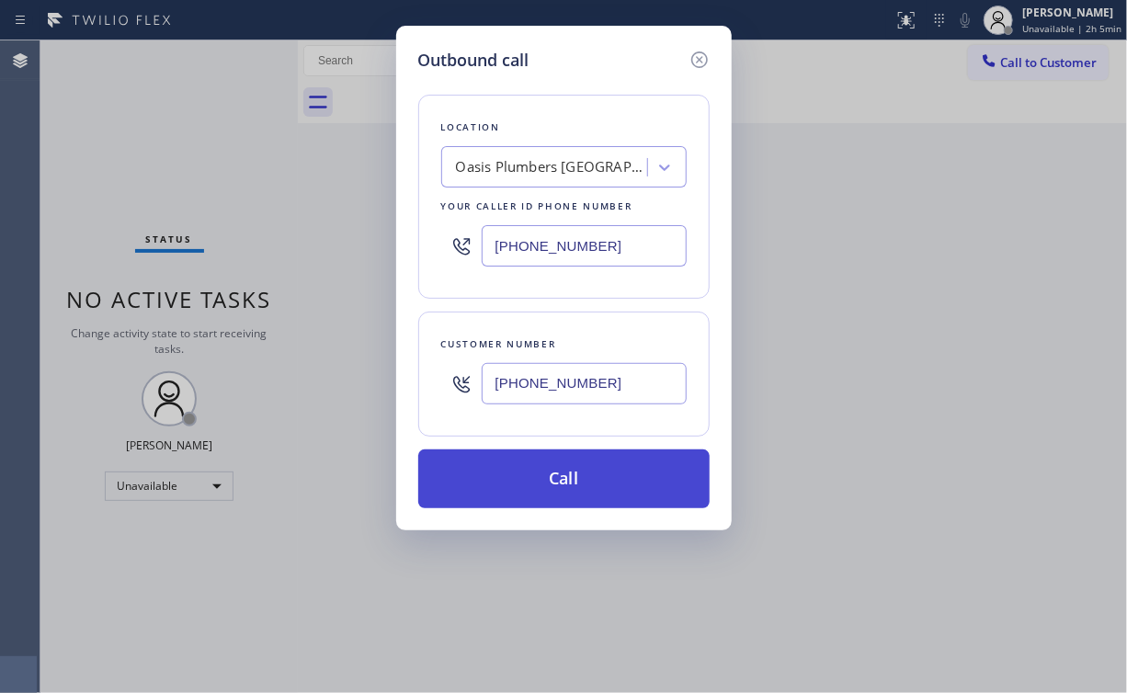
type input "[PHONE_NUMBER]"
drag, startPoint x: 528, startPoint y: 485, endPoint x: 526, endPoint y: 511, distance: 25.8
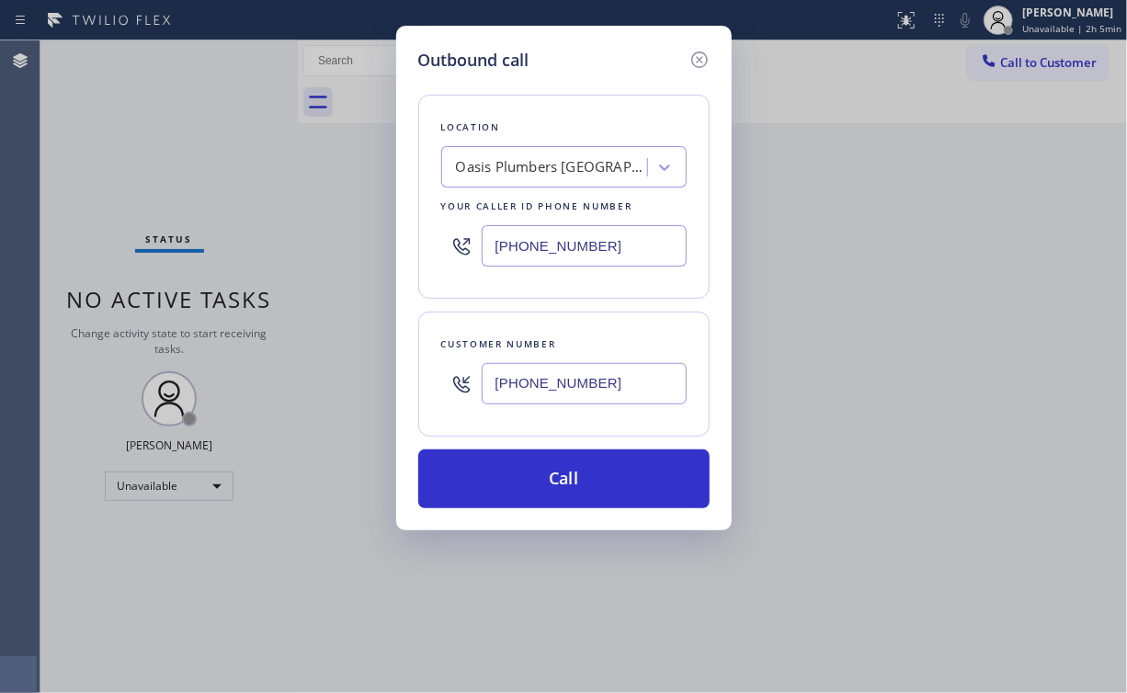
click at [528, 485] on button "Call" at bounding box center [563, 479] width 291 height 59
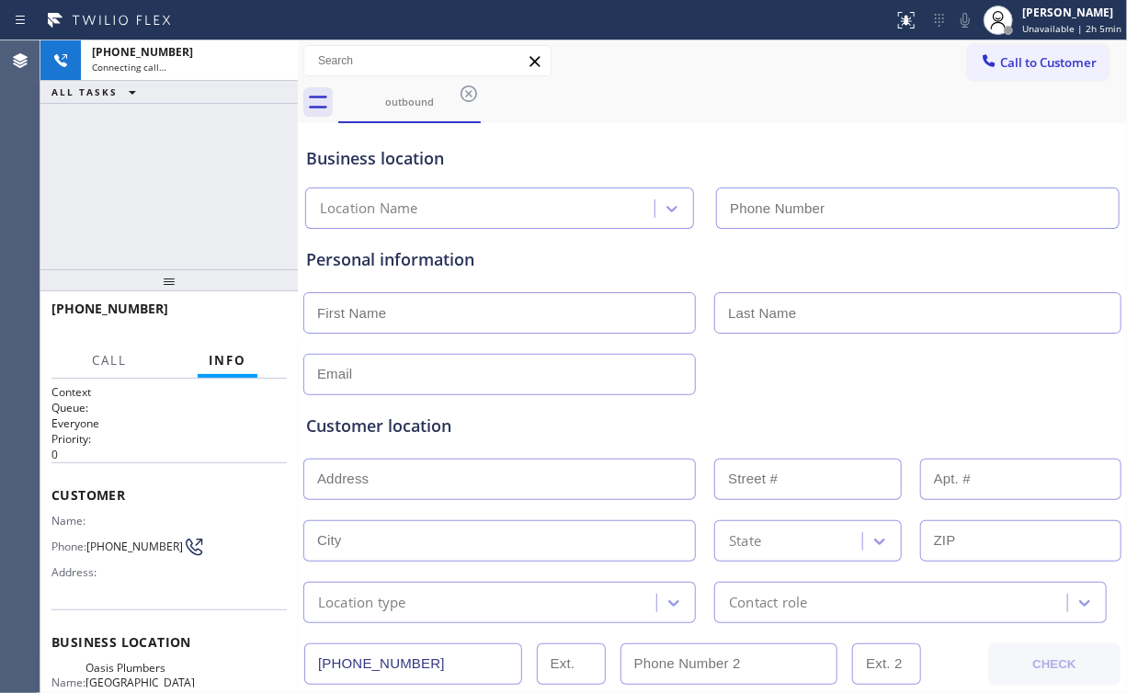
drag, startPoint x: 696, startPoint y: 130, endPoint x: 709, endPoint y: 96, distance: 36.4
click at [698, 129] on div "Business location Location Name" at bounding box center [713, 178] width 820 height 101
type input "[PHONE_NUMBER]"
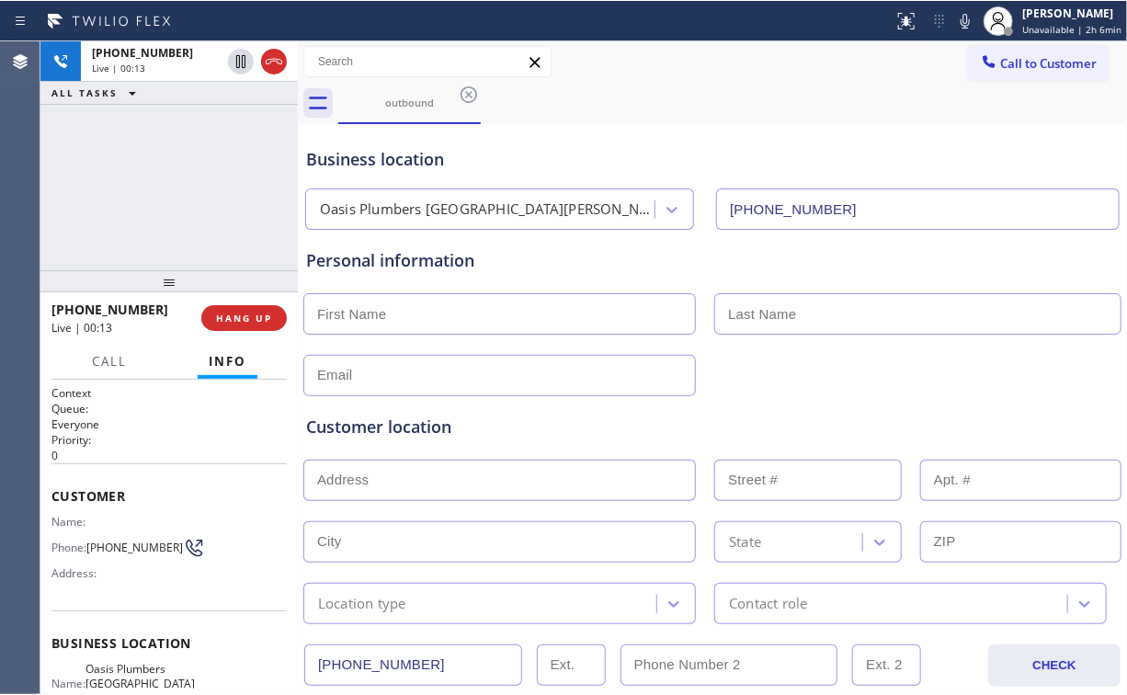
scroll to position [74, 0]
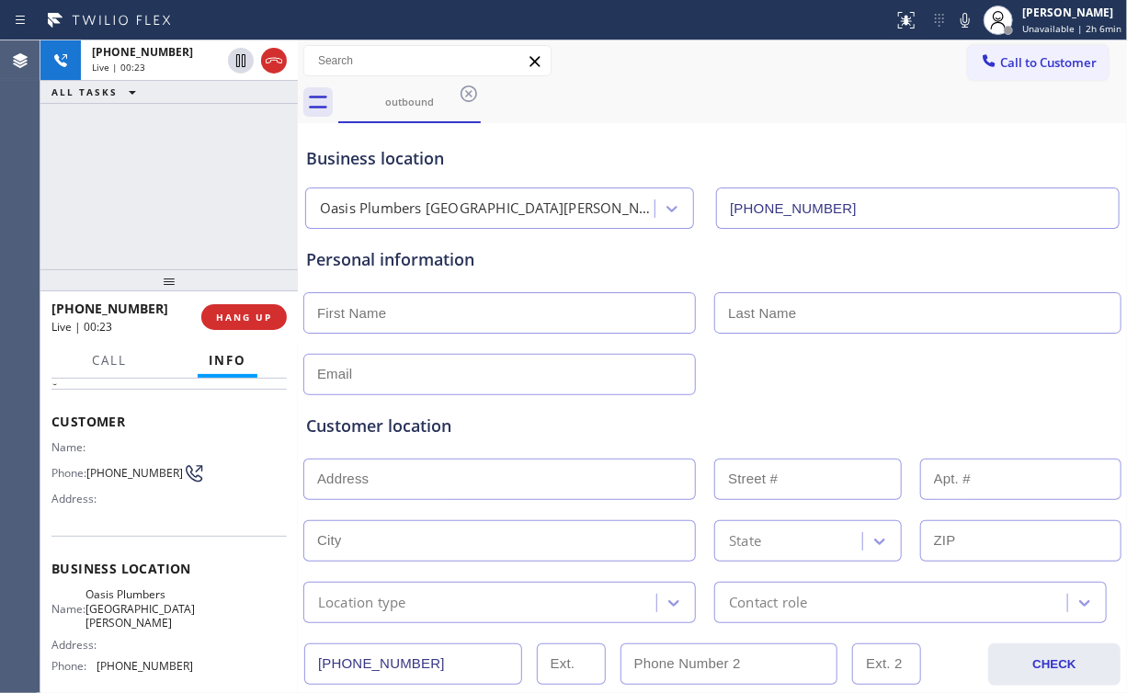
click at [182, 185] on div "[PHONE_NUMBER] Live | 00:23 ALL TASKS ALL TASKS ACTIVE TASKS TASKS IN WRAP UP" at bounding box center [168, 154] width 257 height 229
click at [252, 316] on span "HANG UP" at bounding box center [244, 317] width 56 height 13
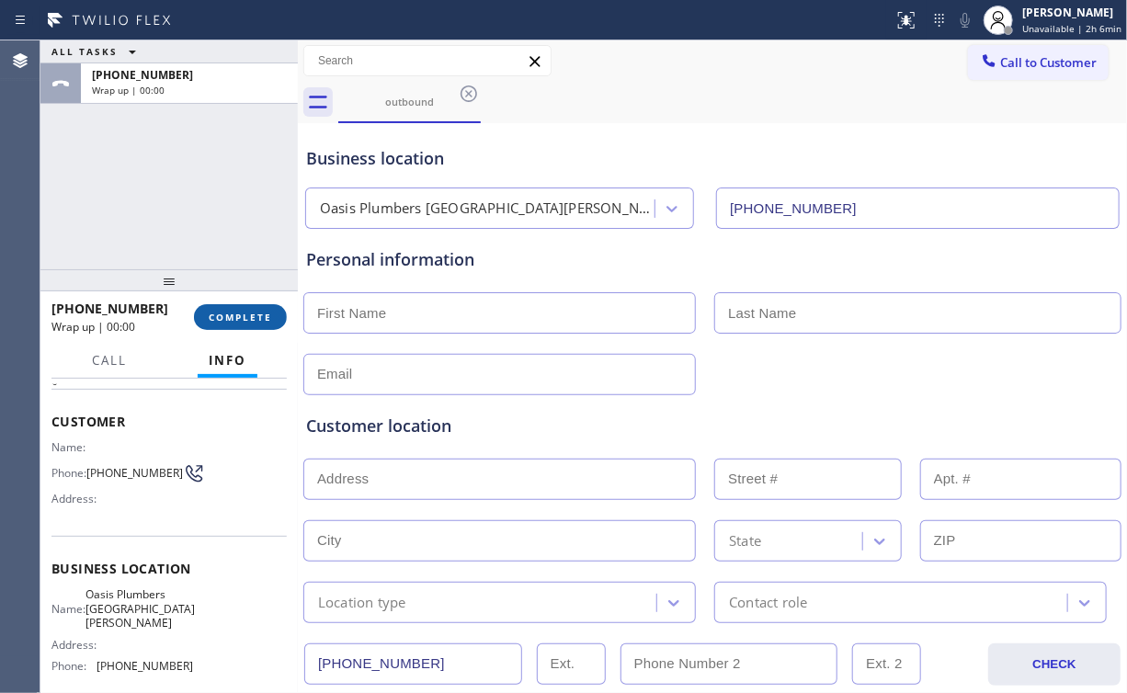
click at [251, 321] on span "COMPLETE" at bounding box center [240, 317] width 63 height 13
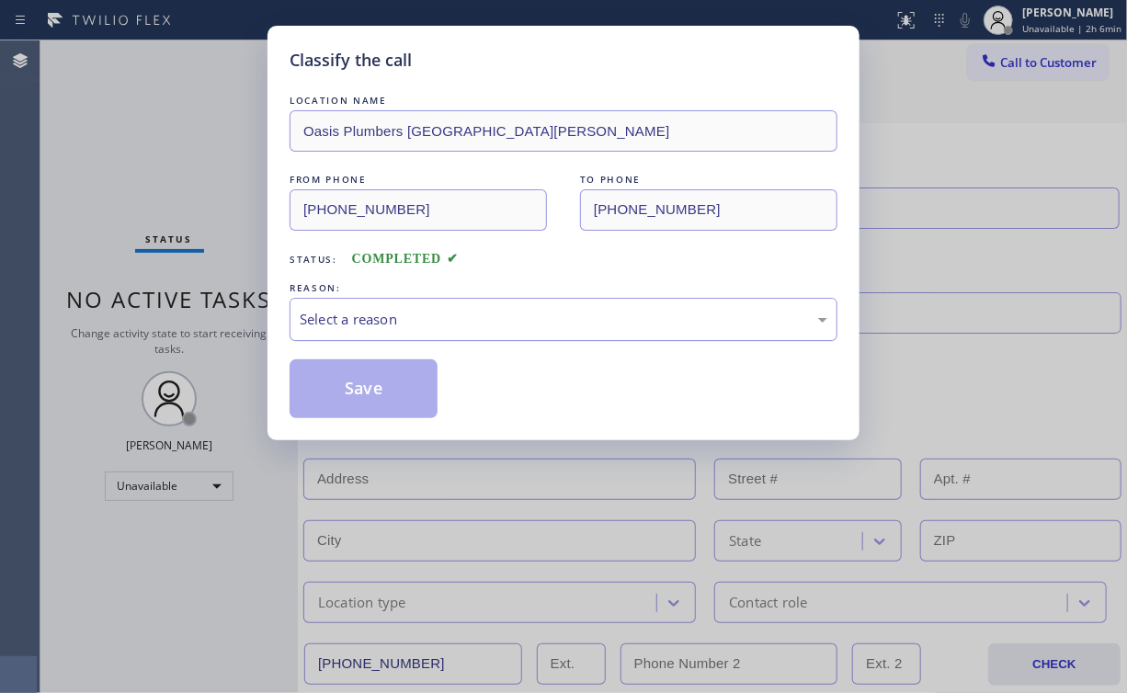
drag, startPoint x: 377, startPoint y: 312, endPoint x: 376, endPoint y: 338, distance: 26.7
click at [377, 316] on div "Select a reason" at bounding box center [564, 319] width 528 height 21
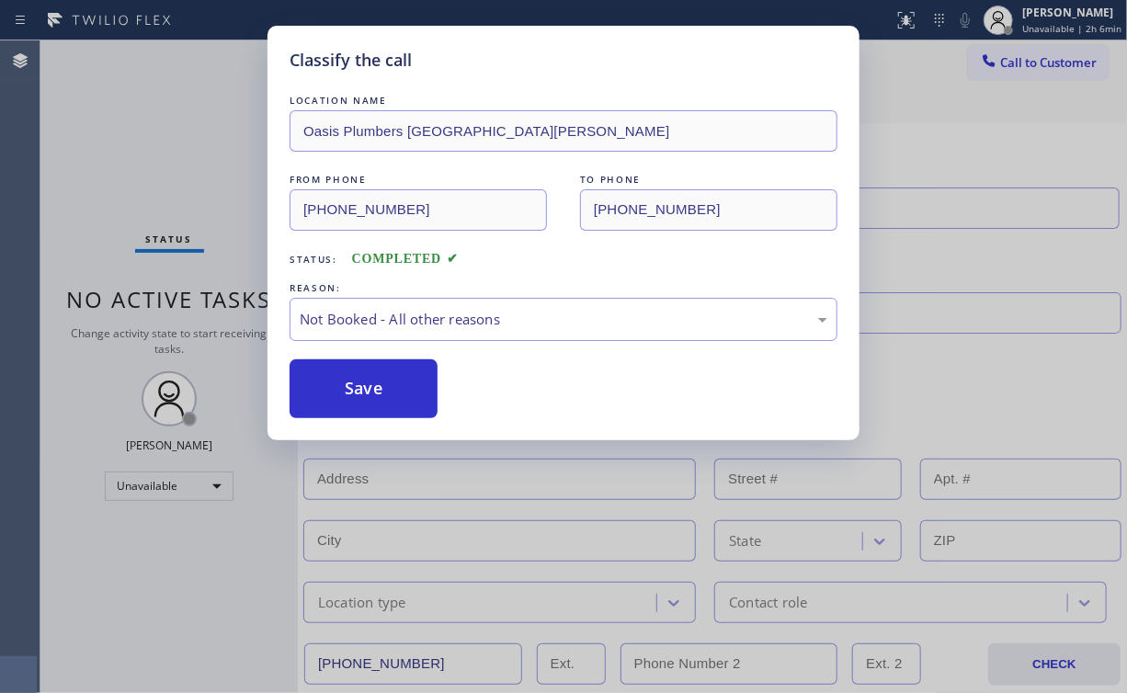
drag, startPoint x: 365, startPoint y: 390, endPoint x: 205, endPoint y: 232, distance: 225.0
click at [366, 390] on button "Save" at bounding box center [364, 389] width 148 height 59
click at [166, 180] on div "Classify the call LOCATION NAME Oasis Plumbers [GEOGRAPHIC_DATA][PERSON_NAME] F…" at bounding box center [563, 346] width 1127 height 693
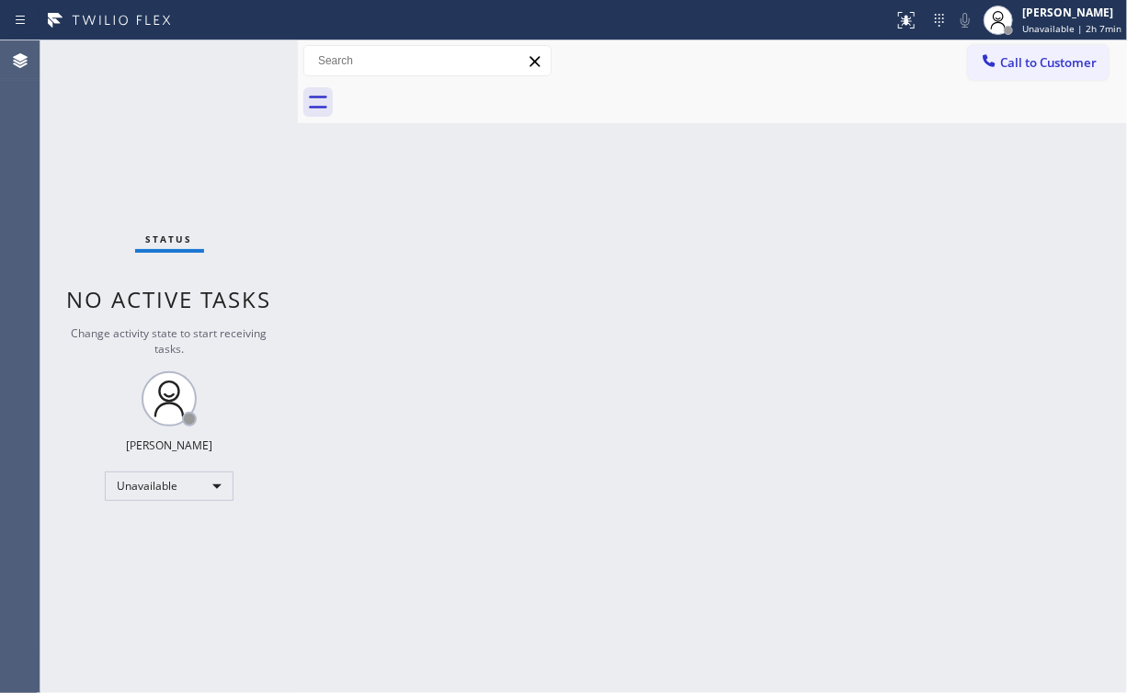
drag, startPoint x: 623, startPoint y: 135, endPoint x: 673, endPoint y: 40, distance: 106.9
click at [626, 133] on div "Back to Dashboard Change Sender ID Customers Technicians Select a contact Outbo…" at bounding box center [712, 366] width 829 height 653
click at [202, 485] on div "Unavailable" at bounding box center [169, 486] width 129 height 29
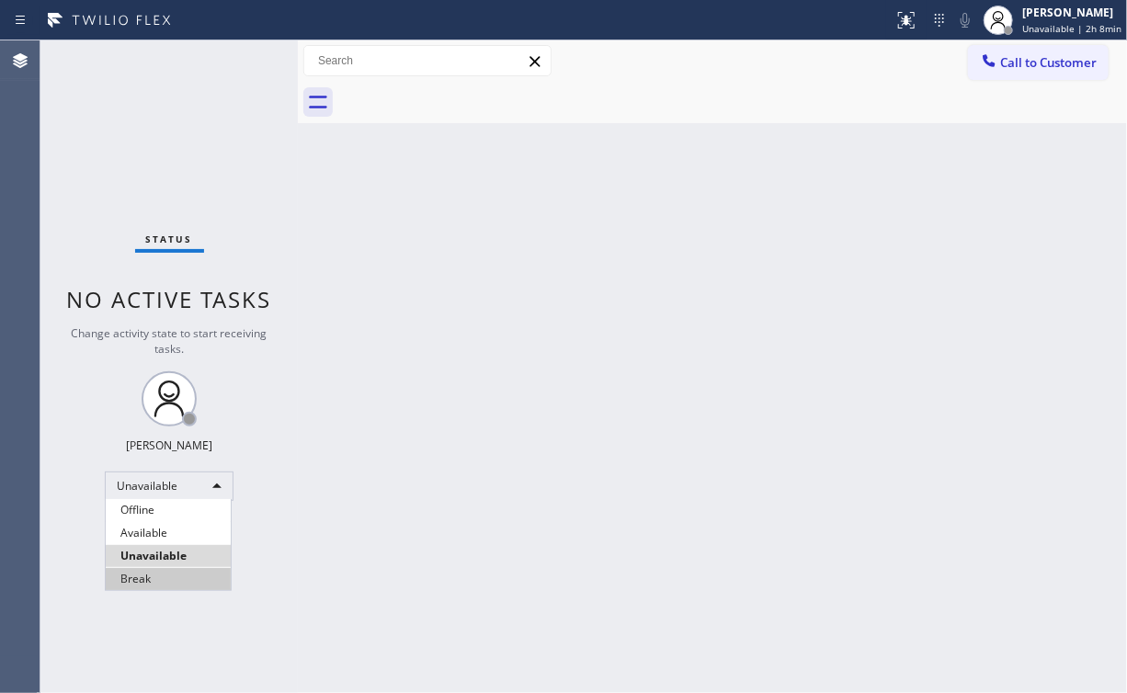
click at [176, 571] on li "Break" at bounding box center [168, 579] width 125 height 22
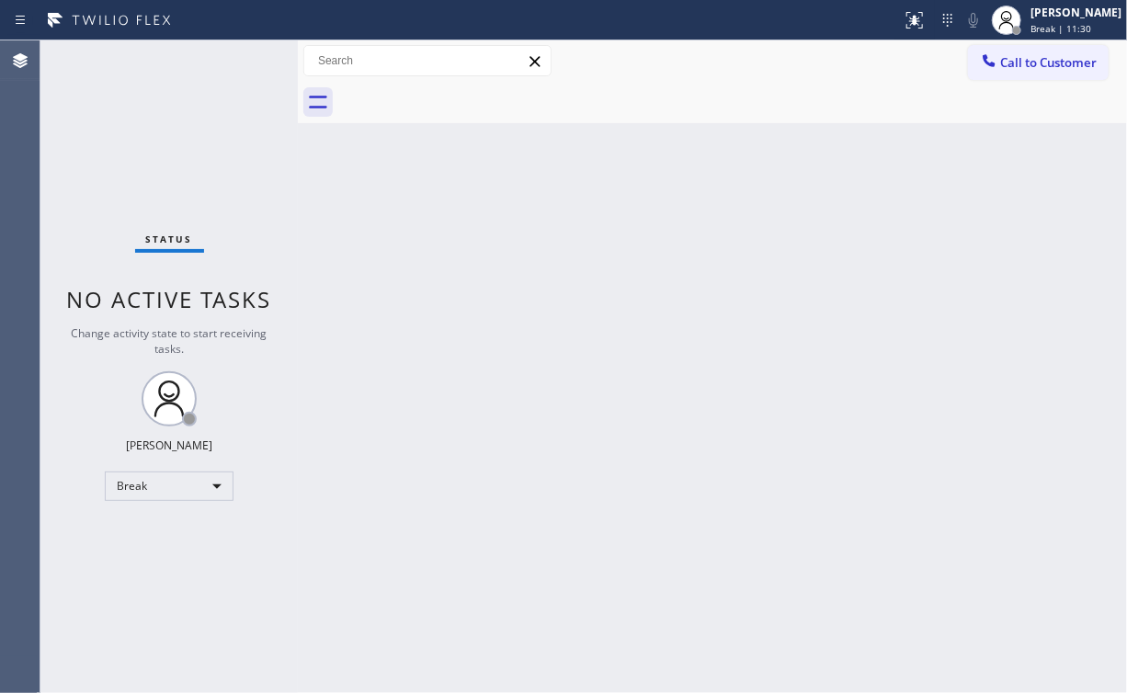
drag, startPoint x: 114, startPoint y: 161, endPoint x: 123, endPoint y: 164, distance: 9.6
click at [117, 162] on div "Status No active tasks Change activity state to start receiving tasks. [PERSON_…" at bounding box center [168, 366] width 257 height 653
click at [179, 478] on div "Break" at bounding box center [169, 486] width 129 height 29
drag, startPoint x: 193, startPoint y: 554, endPoint x: 246, endPoint y: 601, distance: 71.6
click at [193, 554] on li "Unavailable" at bounding box center [168, 556] width 125 height 22
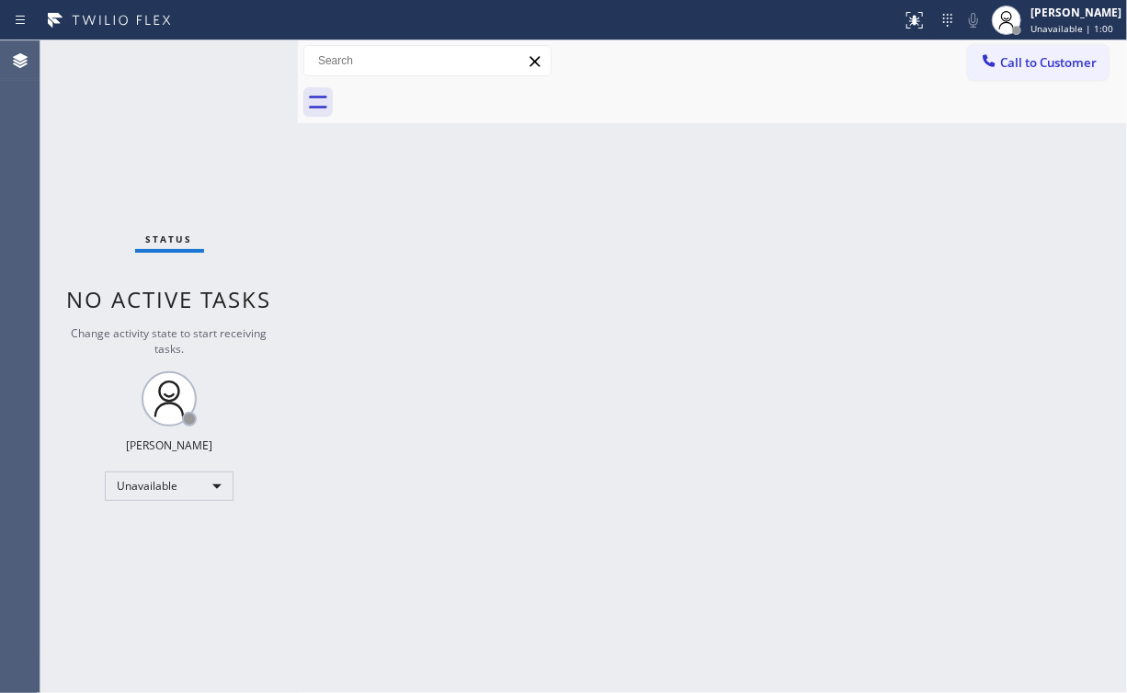
click at [130, 116] on div "Status No active tasks Change activity state to start receiving tasks. [PERSON_…" at bounding box center [168, 366] width 257 height 653
drag, startPoint x: 394, startPoint y: 151, endPoint x: 387, endPoint y: 159, distance: 11.1
click at [395, 151] on div "Back to Dashboard Change Sender ID Customers Technicians Select a contact Outbo…" at bounding box center [712, 366] width 829 height 653
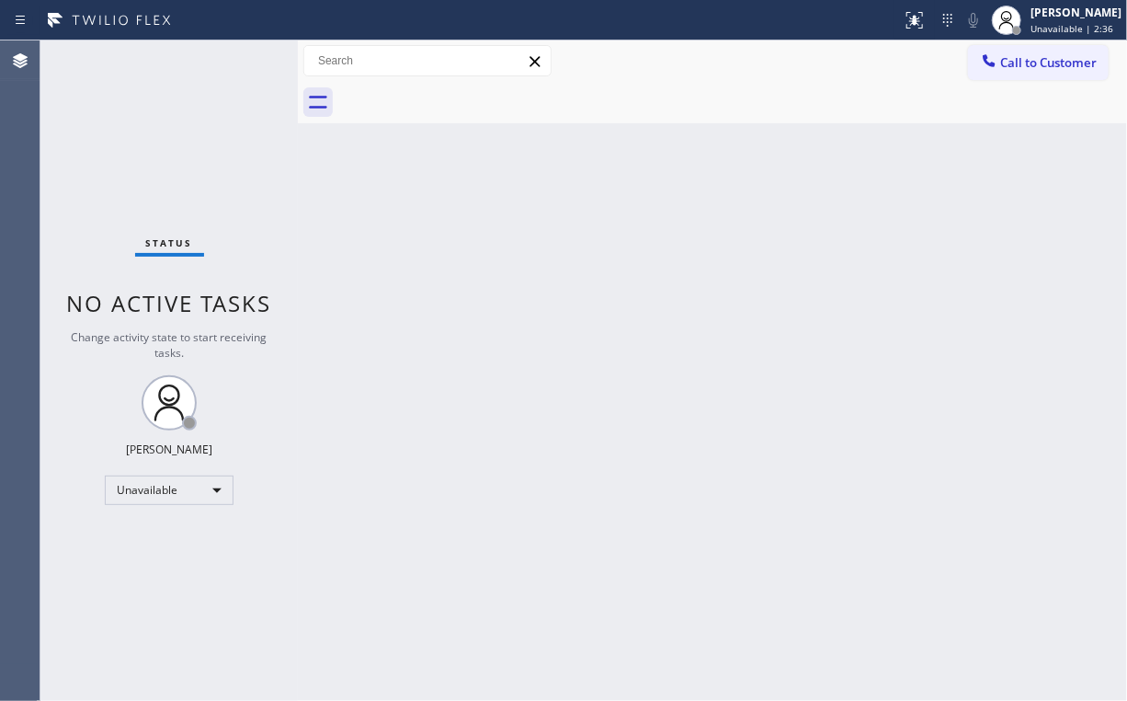
drag, startPoint x: 1065, startPoint y: 70, endPoint x: 1008, endPoint y: 79, distance: 57.7
click at [1061, 70] on span "Call to Customer" at bounding box center [1048, 62] width 97 height 17
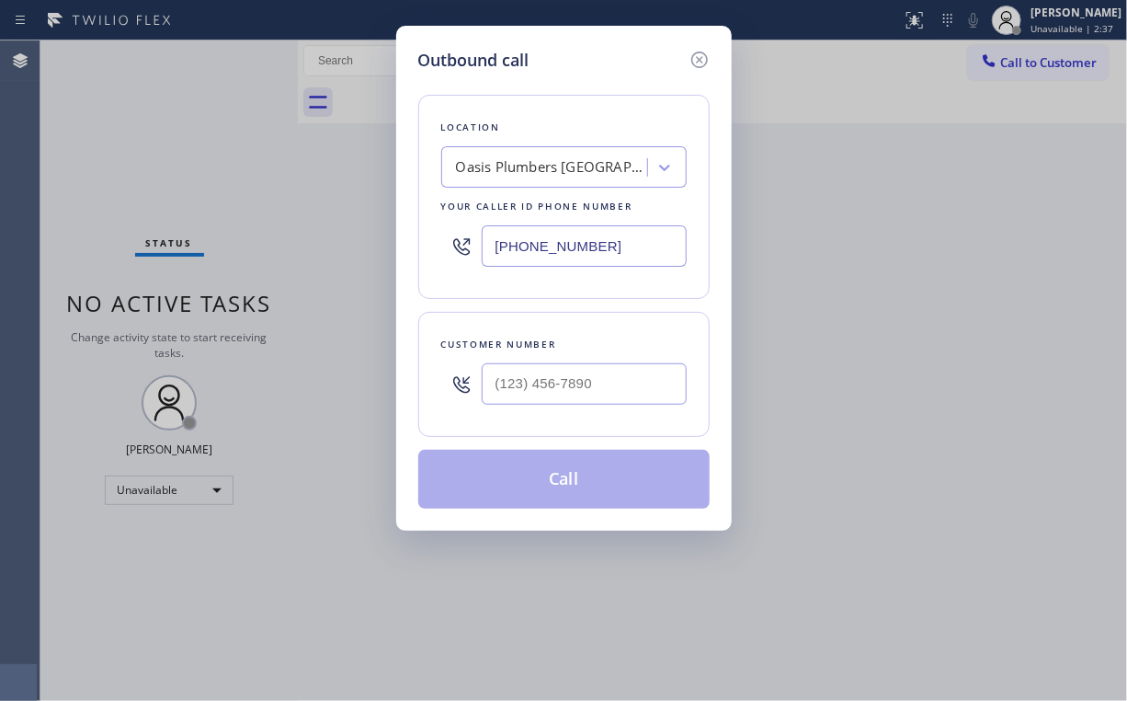
drag, startPoint x: 622, startPoint y: 248, endPoint x: 350, endPoint y: 237, distance: 271.5
click at [363, 240] on div "Outbound call Location Oasis Plumbers [GEOGRAPHIC_DATA][PERSON_NAME] Your calle…" at bounding box center [563, 350] width 1127 height 701
paste input "619) 644-0008"
type input "[PHONE_NUMBER]"
click at [592, 384] on input "(___) ___-____" at bounding box center [584, 383] width 205 height 41
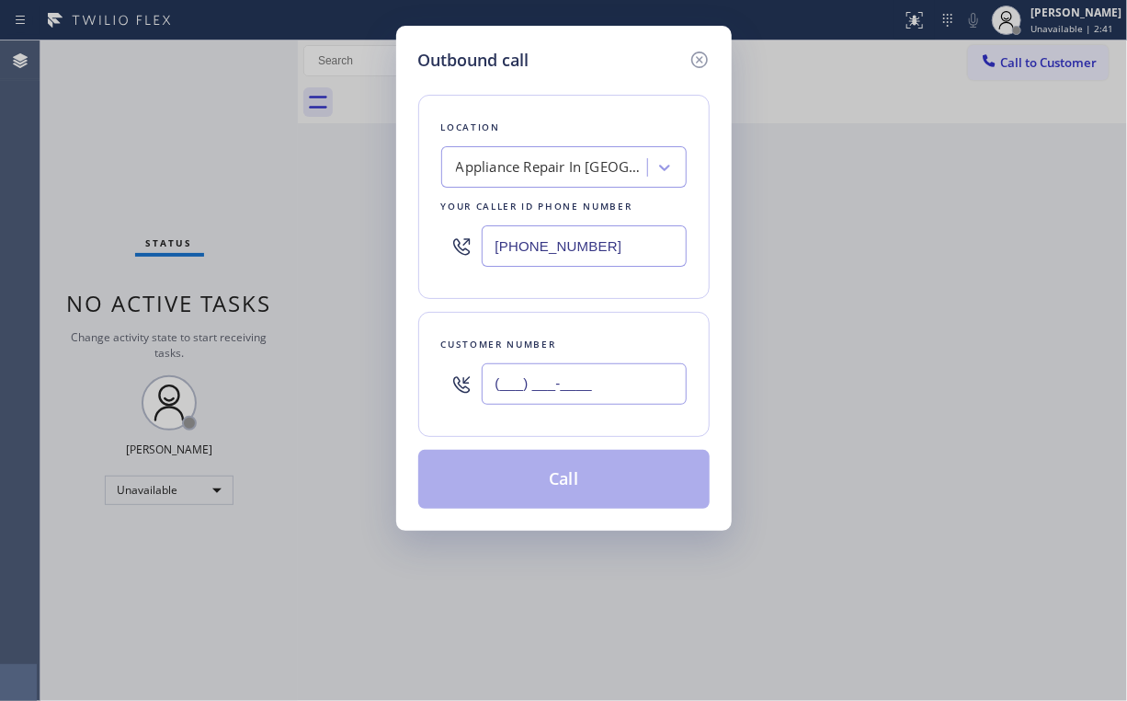
paste input "208) 731-8882"
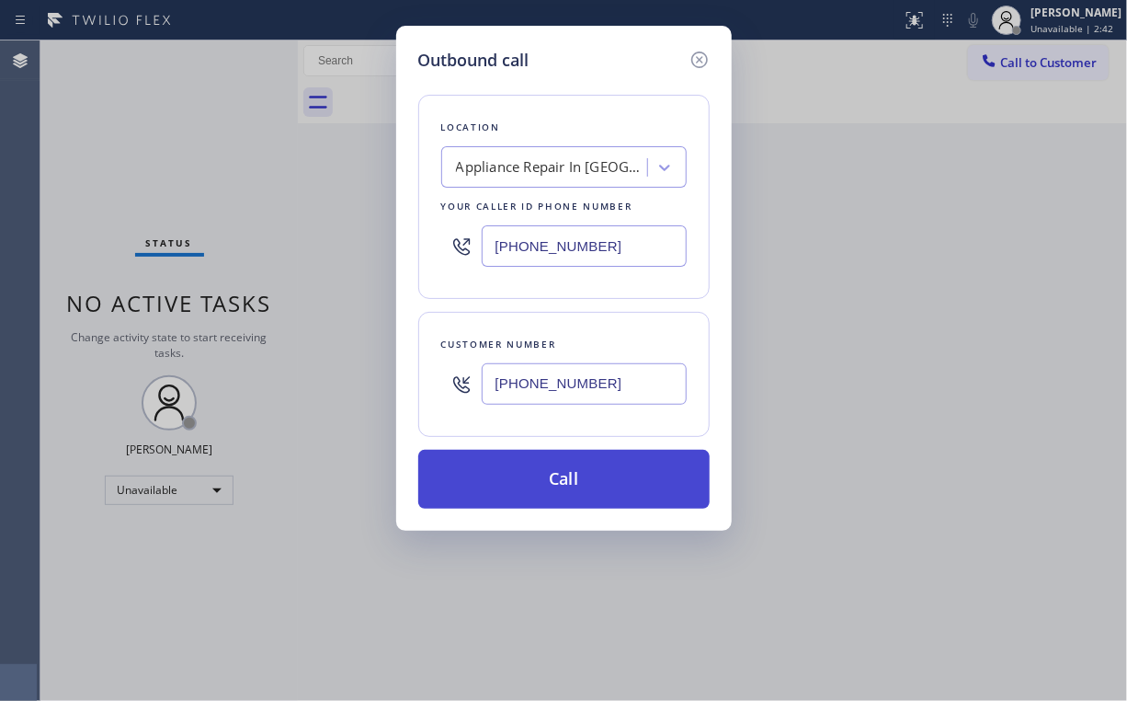
type input "[PHONE_NUMBER]"
click at [567, 479] on button "Call" at bounding box center [563, 479] width 291 height 59
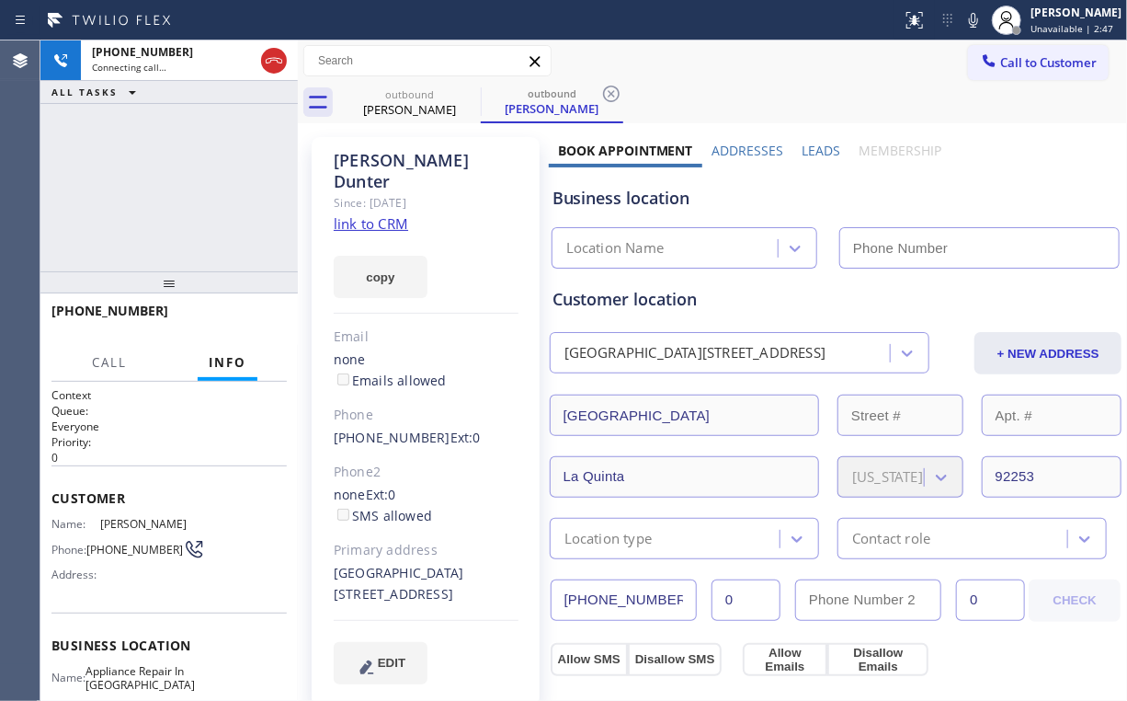
type input "[PHONE_NUMBER]"
click at [183, 186] on div "[PHONE_NUMBER] Connecting call… ALL TASKS ALL TASKS ACTIVE TASKS TASKS IN WRAP …" at bounding box center [168, 155] width 257 height 231
click at [181, 177] on div "[PHONE_NUMBER] Connecting call… ALL TASKS ALL TASKS ACTIVE TASKS TASKS IN WRAP …" at bounding box center [168, 155] width 257 height 231
click at [199, 192] on div "[PHONE_NUMBER] Connecting call… ALL TASKS ALL TASKS ACTIVE TASKS TASKS IN WRAP …" at bounding box center [168, 155] width 257 height 231
click at [182, 188] on div "[PHONE_NUMBER] Connecting call… ALL TASKS ALL TASKS ACTIVE TASKS TASKS IN WRAP …" at bounding box center [168, 155] width 257 height 231
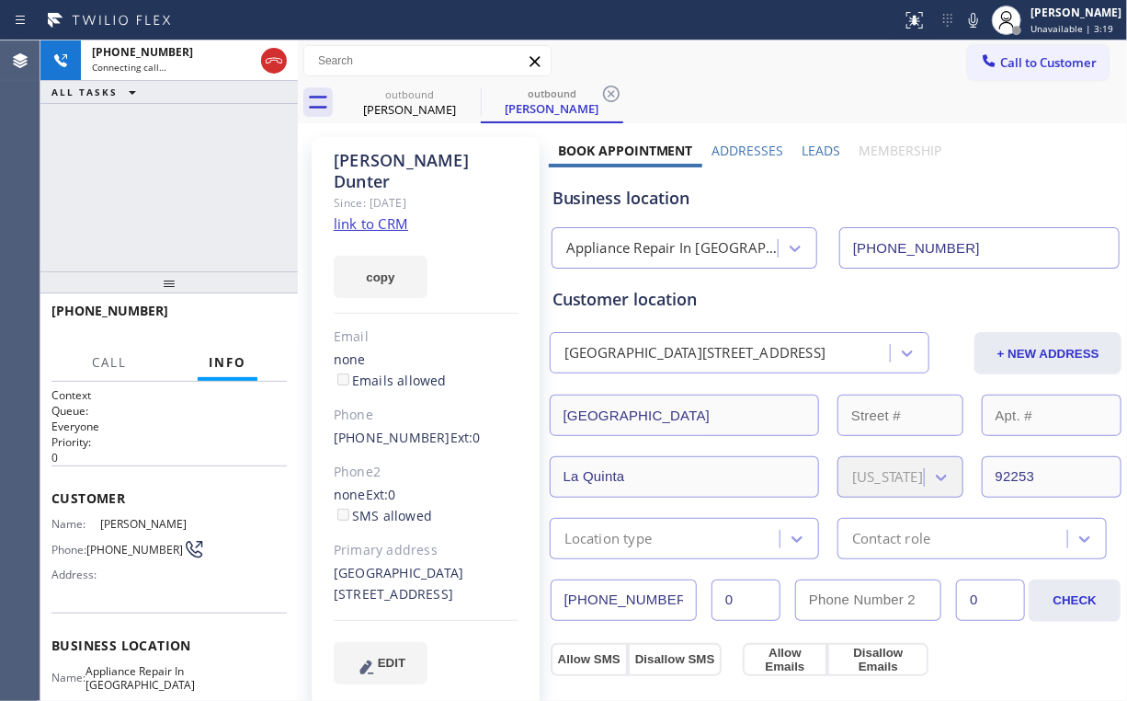
drag, startPoint x: 182, startPoint y: 188, endPoint x: 184, endPoint y: 164, distance: 24.0
click at [182, 188] on div "[PHONE_NUMBER] Connecting call… ALL TASKS ALL TASKS ACTIVE TASKS TASKS IN WRAP …" at bounding box center [168, 155] width 257 height 231
click at [191, 217] on div "[PHONE_NUMBER] Live | 00:00 ALL TASKS ALL TASKS ACTIVE TASKS TASKS IN WRAP UP" at bounding box center [168, 155] width 257 height 231
click at [238, 310] on button "HANG UP" at bounding box center [244, 319] width 86 height 26
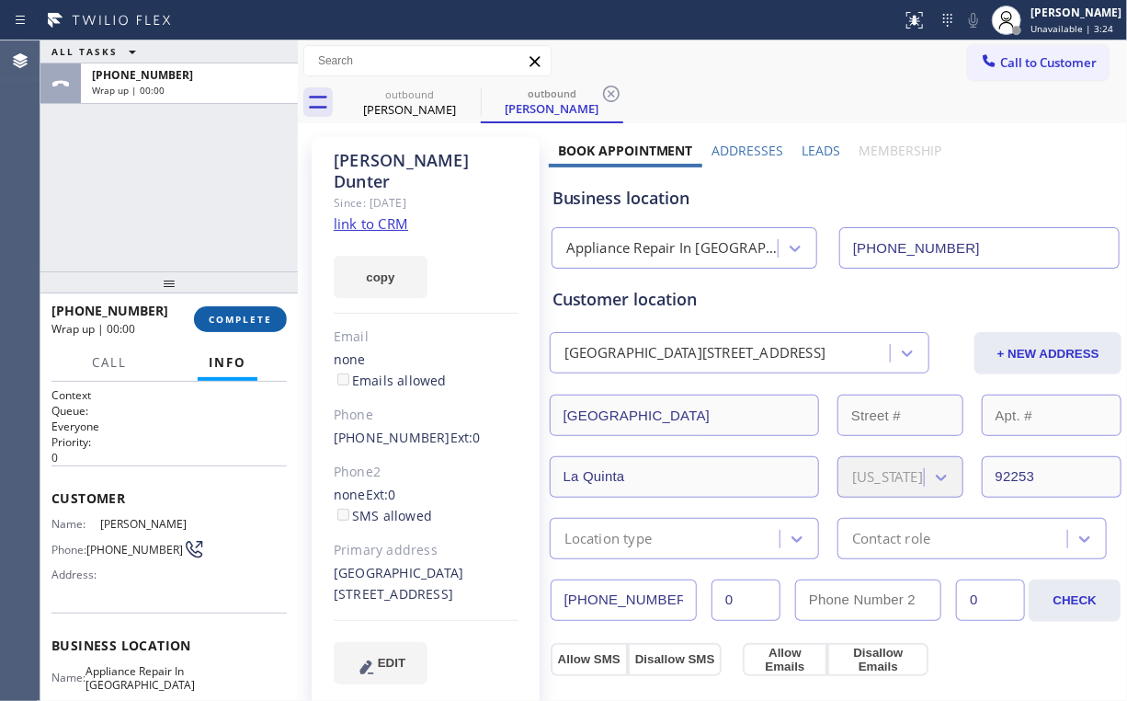
click at [238, 310] on button "COMPLETE" at bounding box center [240, 319] width 93 height 26
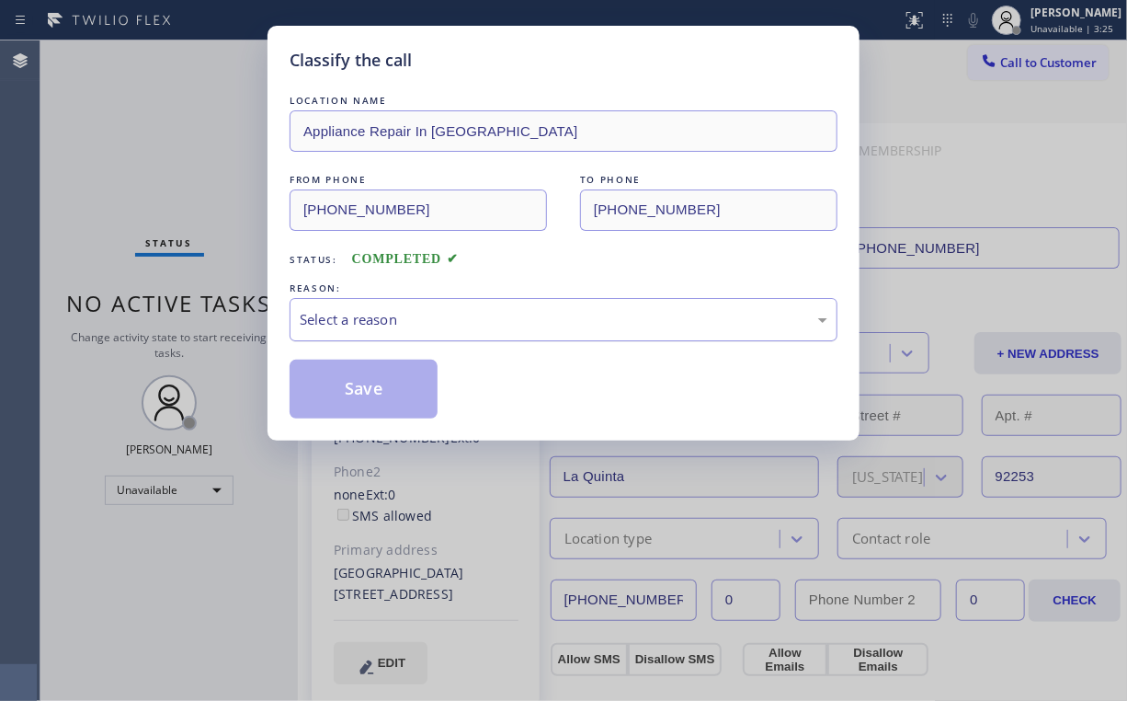
click at [381, 325] on div "Select a reason" at bounding box center [564, 319] width 528 height 21
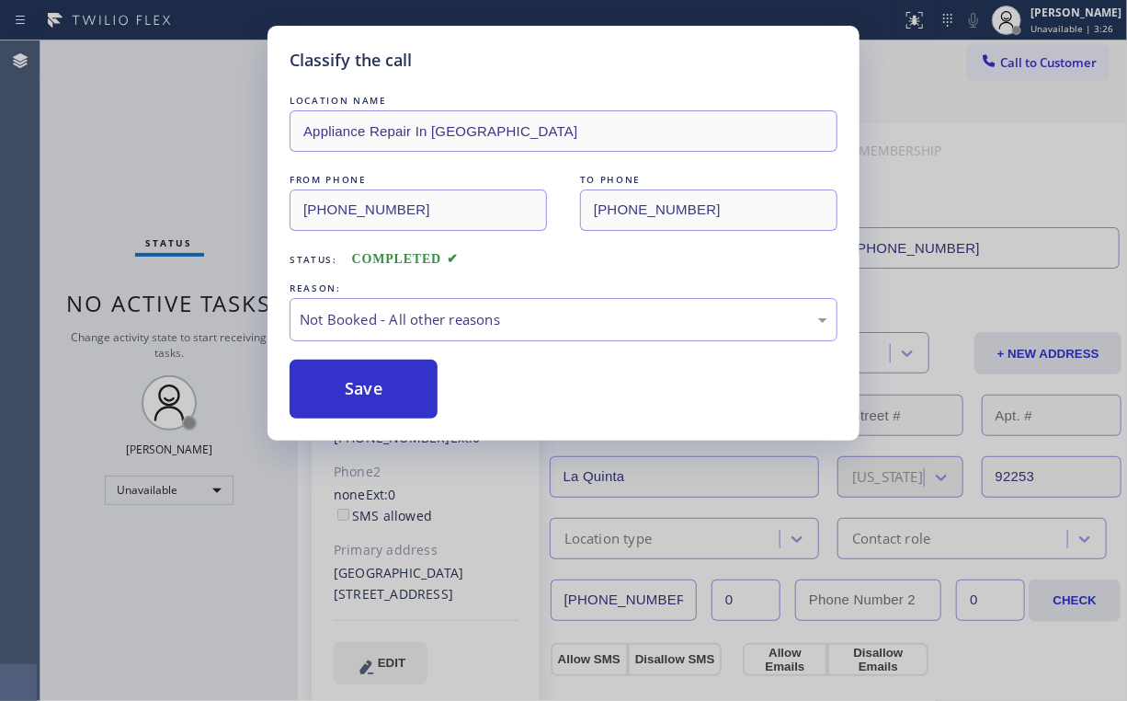
click at [360, 395] on button "Save" at bounding box center [364, 389] width 148 height 59
click at [160, 143] on div "Classify the call LOCATION NAME Appliance Repair In [GEOGRAPHIC_DATA] FROM PHON…" at bounding box center [563, 350] width 1127 height 701
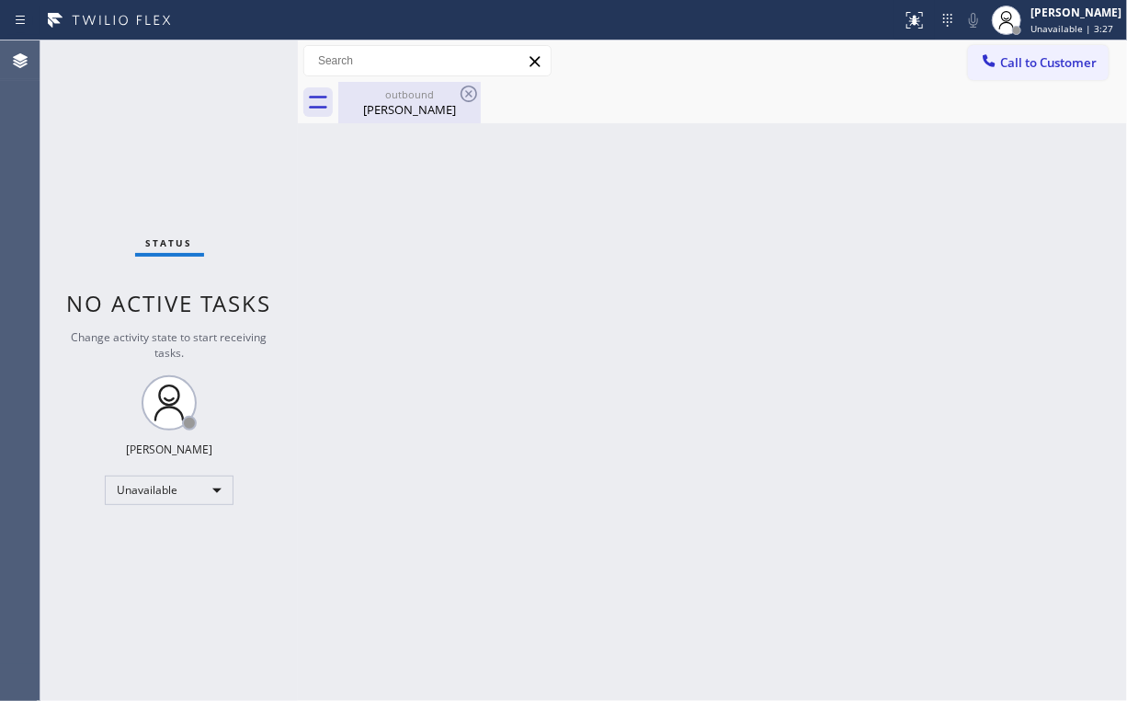
drag, startPoint x: 376, startPoint y: 96, endPoint x: 417, endPoint y: 99, distance: 41.5
click at [382, 97] on div "outbound" at bounding box center [409, 94] width 139 height 14
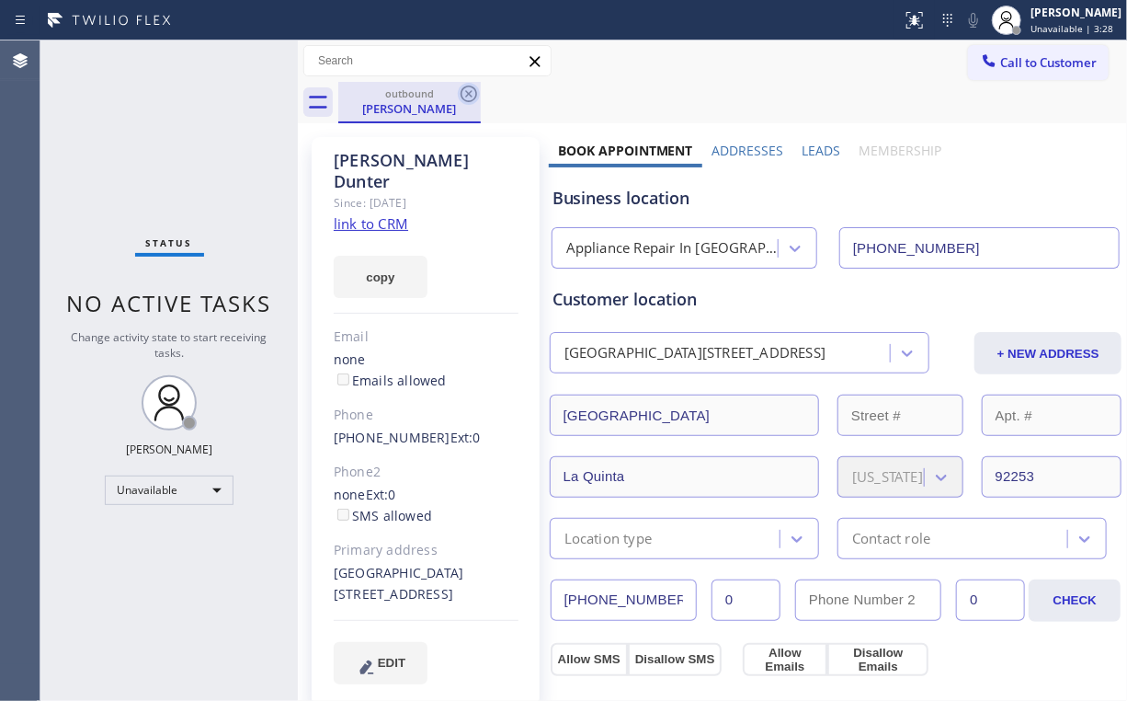
click at [469, 94] on icon at bounding box center [469, 94] width 17 height 17
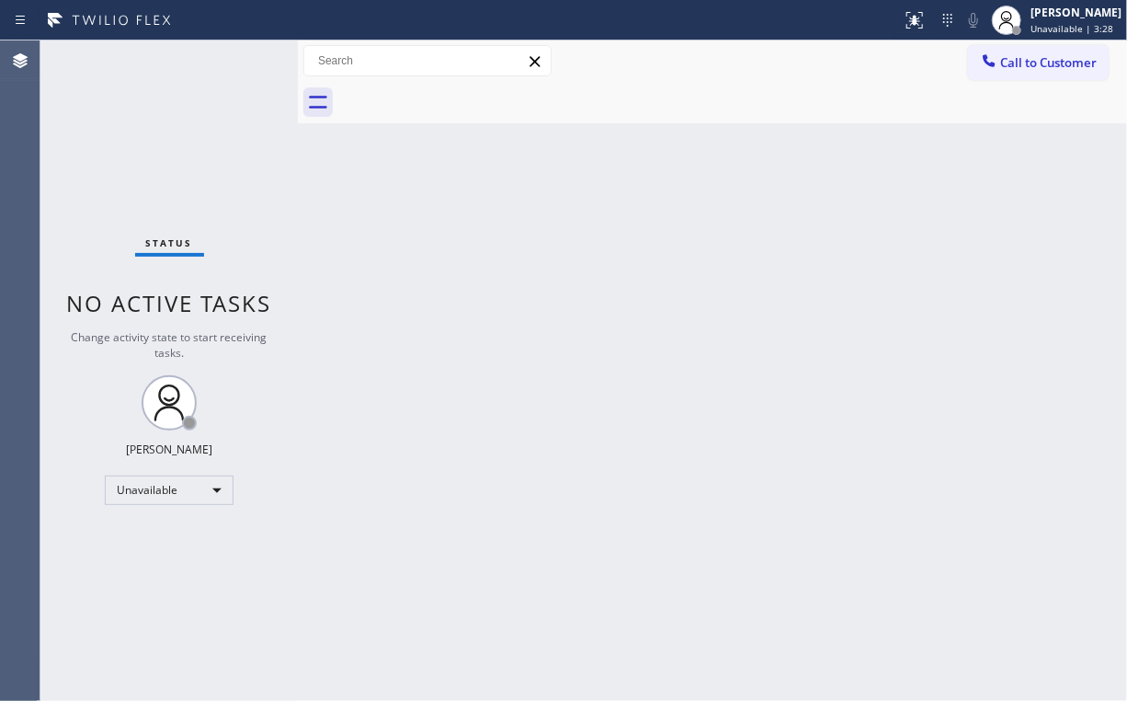
drag, startPoint x: 204, startPoint y: 125, endPoint x: 213, endPoint y: 88, distance: 37.9
click at [204, 124] on div "Status No active tasks Change activity state to start receiving tasks. [PERSON_…" at bounding box center [168, 370] width 257 height 660
drag, startPoint x: 1030, startPoint y: 55, endPoint x: 556, endPoint y: 236, distance: 507.0
click at [1019, 59] on span "Call to Customer" at bounding box center [1048, 62] width 97 height 17
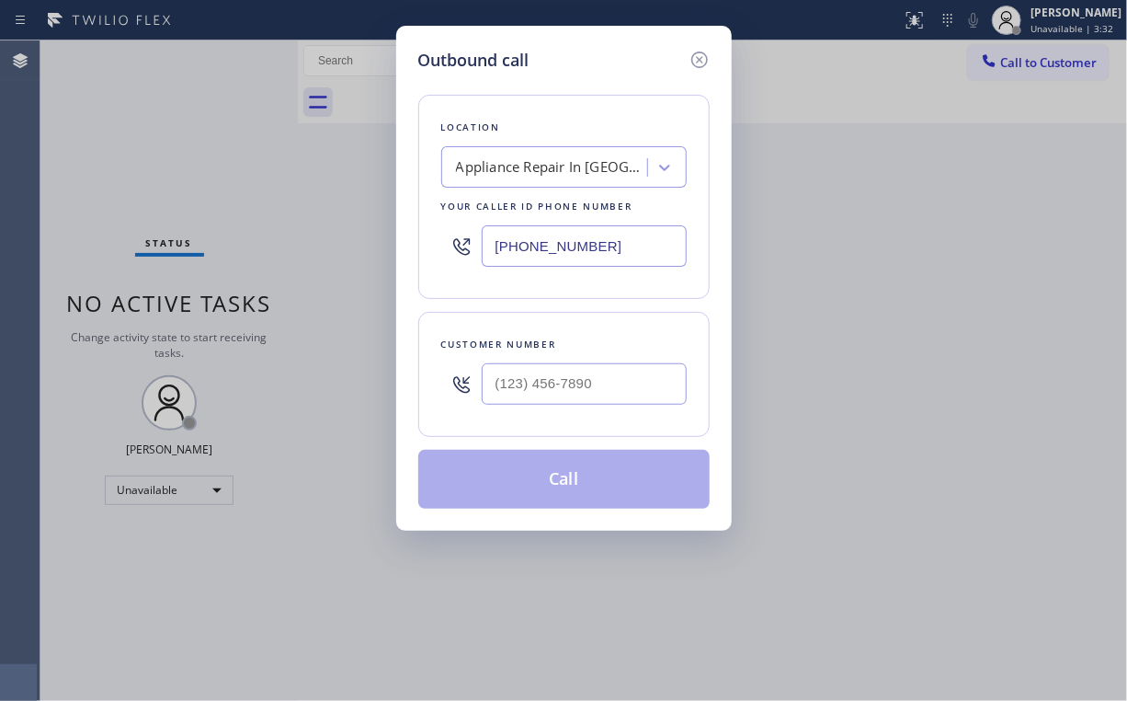
drag, startPoint x: 647, startPoint y: 243, endPoint x: 239, endPoint y: 221, distance: 408.9
click at [363, 235] on div "Outbound call Location Appliance Repair In [GEOGRAPHIC_DATA] Your caller id pho…" at bounding box center [563, 350] width 1127 height 701
paste input "562) 616-1730"
type input "[PHONE_NUMBER]"
click at [599, 396] on input "(___) ___-____" at bounding box center [584, 383] width 205 height 41
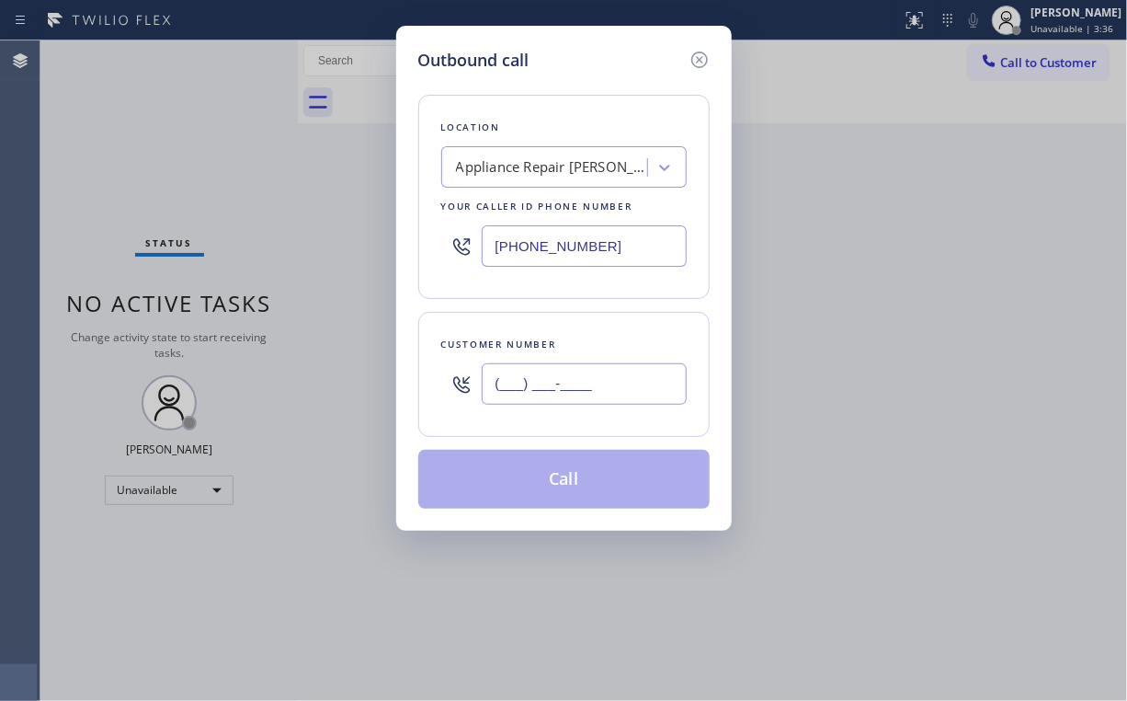
paste input "562) 260-8106"
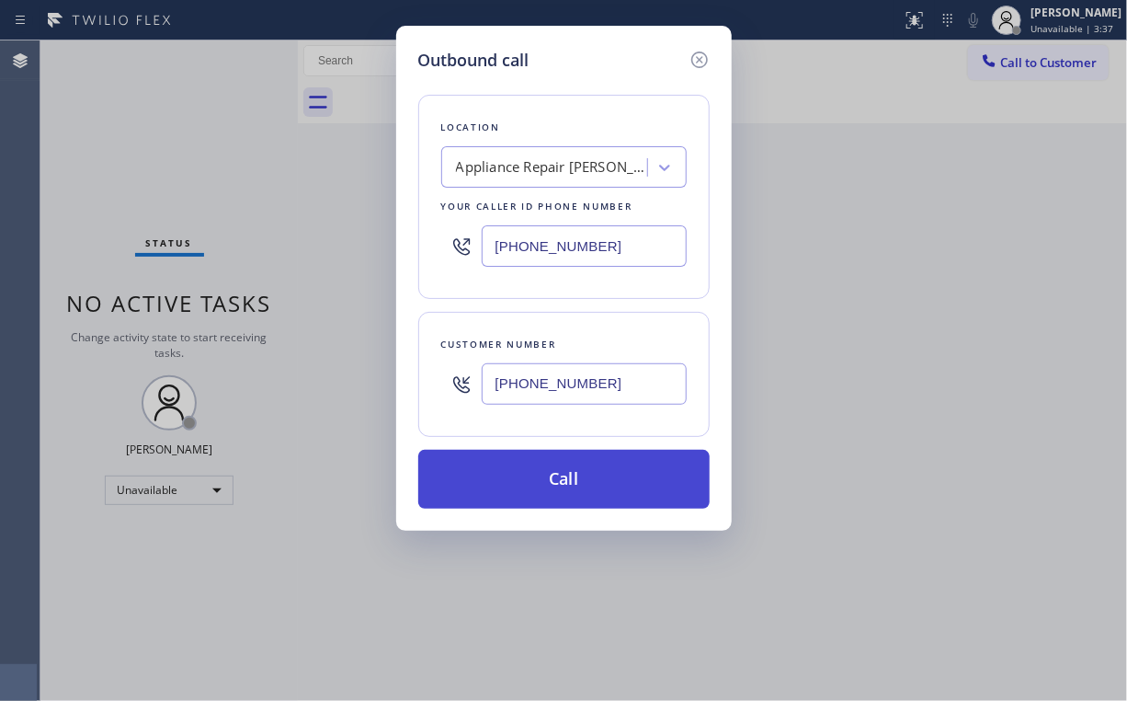
type input "[PHONE_NUMBER]"
click at [546, 476] on button "Call" at bounding box center [563, 479] width 291 height 59
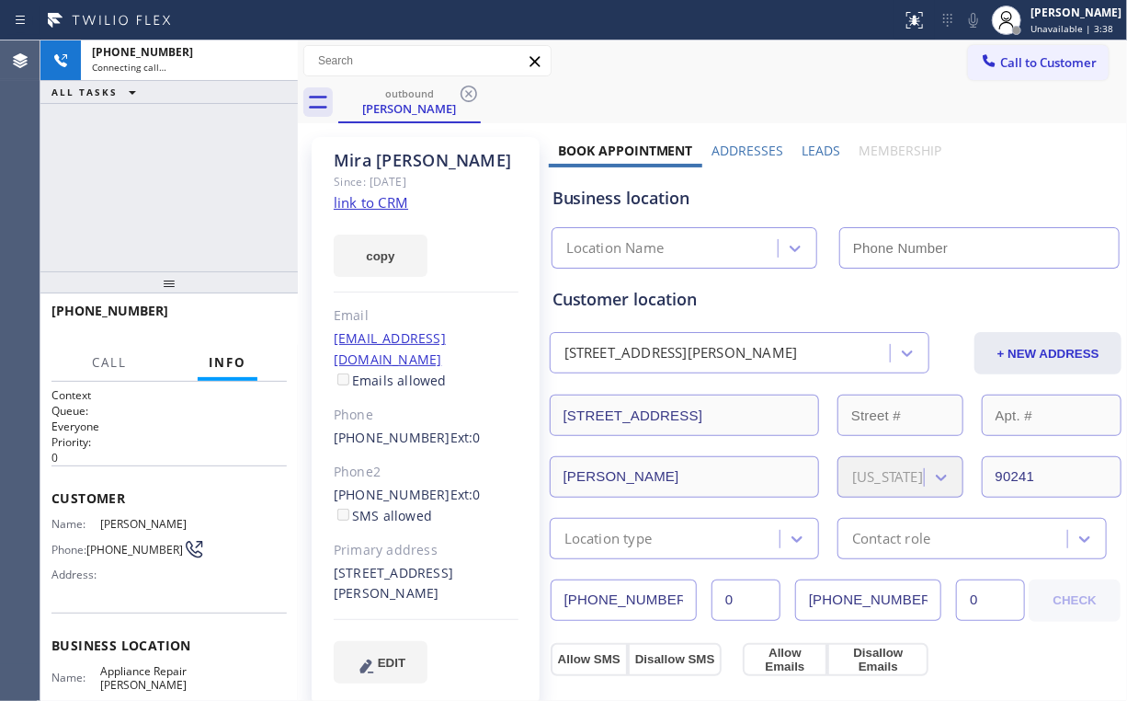
click at [215, 156] on div "[PHONE_NUMBER] Connecting call… ALL TASKS ALL TASKS ACTIVE TASKS TASKS IN WRAP …" at bounding box center [168, 155] width 257 height 231
type input "[PHONE_NUMBER]"
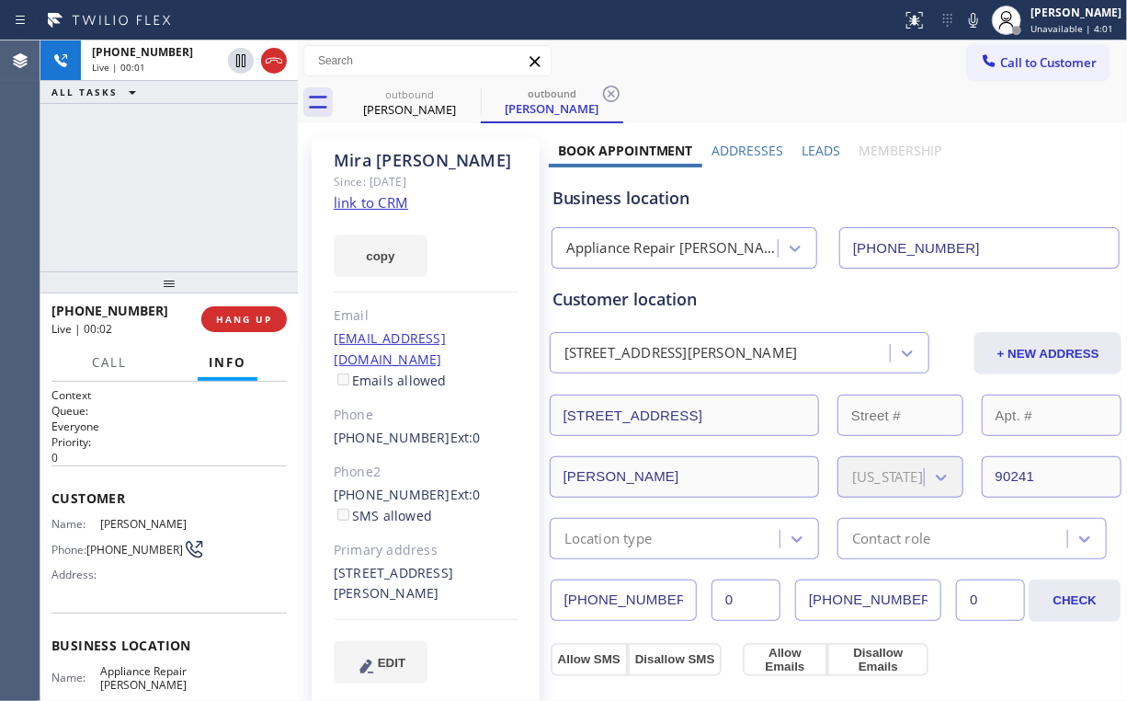
click at [200, 167] on div "[PHONE_NUMBER] Live | 00:01 ALL TASKS ALL TASKS ACTIVE TASKS TASKS IN WRAP UP" at bounding box center [168, 155] width 257 height 231
click at [272, 316] on button "HANG UP" at bounding box center [244, 319] width 86 height 26
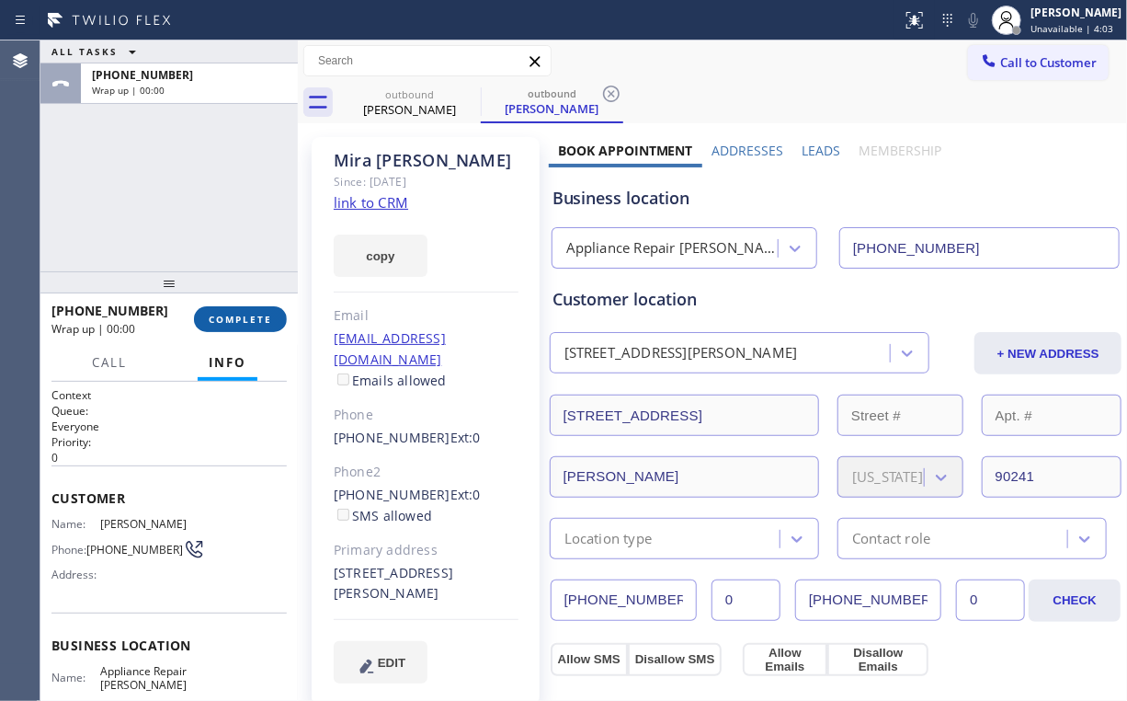
click at [272, 313] on button "COMPLETE" at bounding box center [240, 319] width 93 height 26
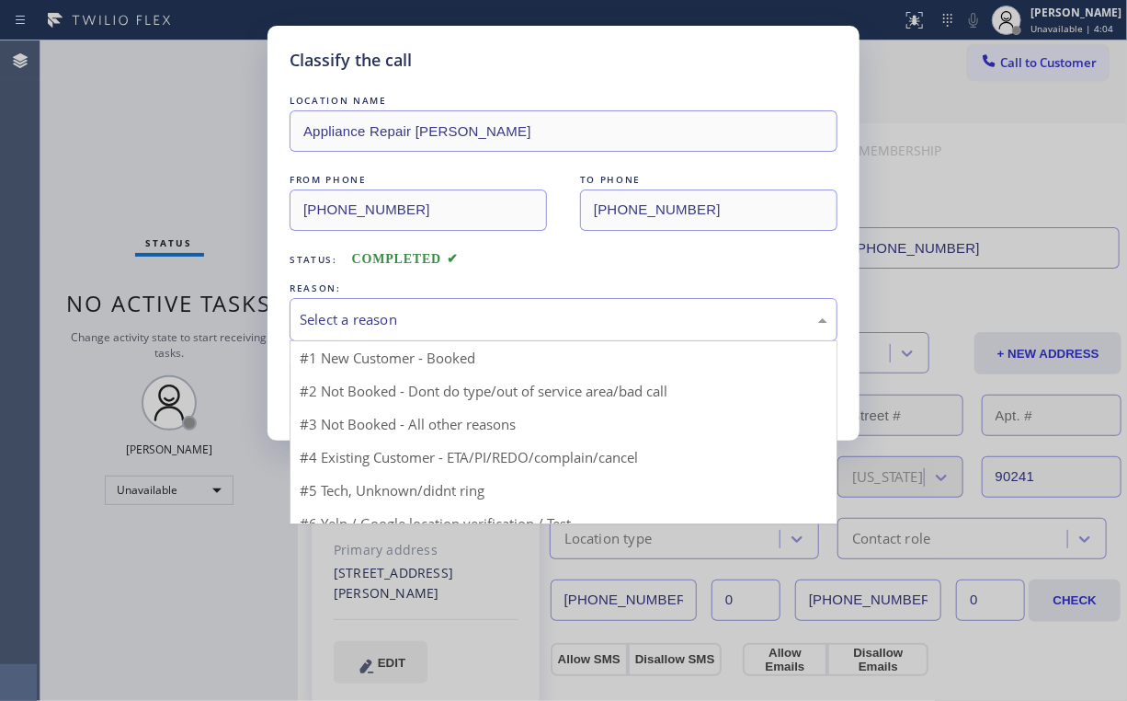
click at [348, 319] on div "Select a reason" at bounding box center [564, 319] width 528 height 21
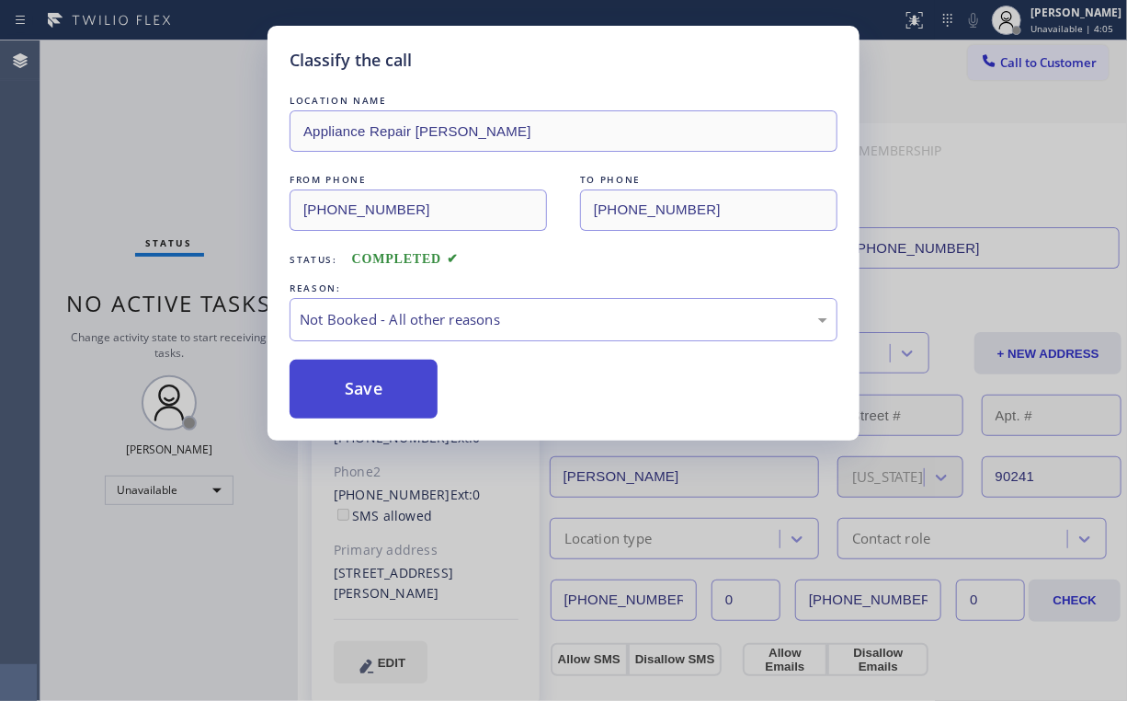
click at [354, 392] on button "Save" at bounding box center [364, 389] width 148 height 59
click at [184, 188] on div "Classify the call LOCATION NAME Appliance Repair [PERSON_NAME] FROM PHONE [PHON…" at bounding box center [563, 350] width 1127 height 701
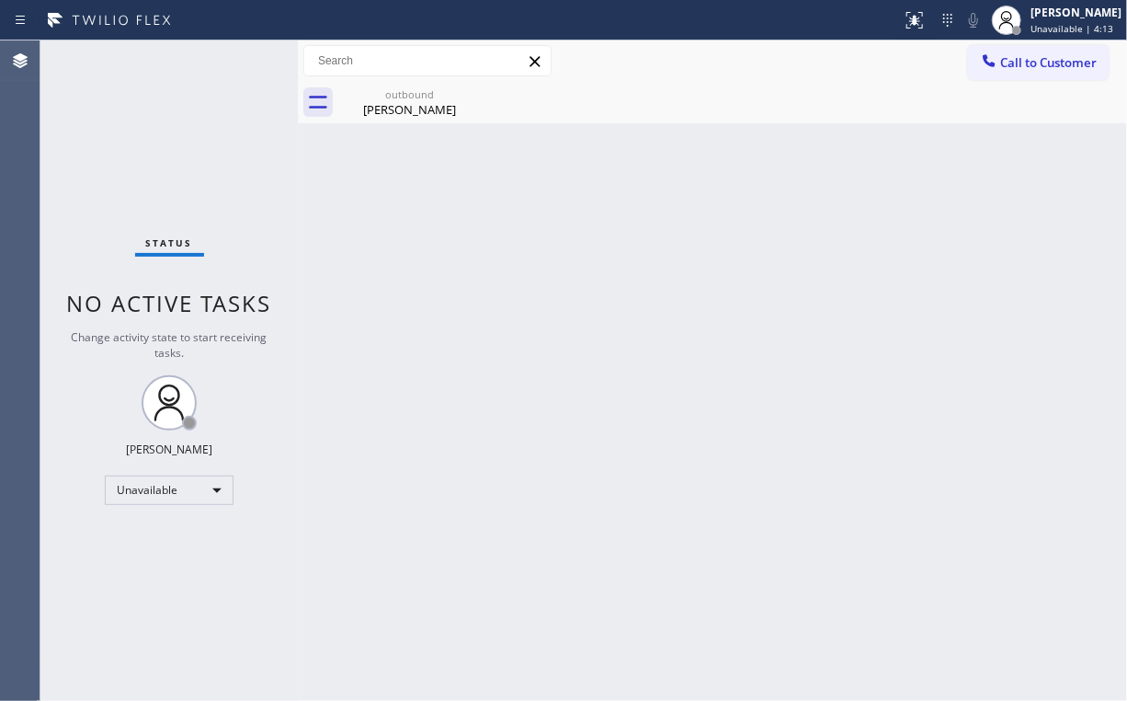
click at [1042, 59] on span "Call to Customer" at bounding box center [1048, 62] width 97 height 17
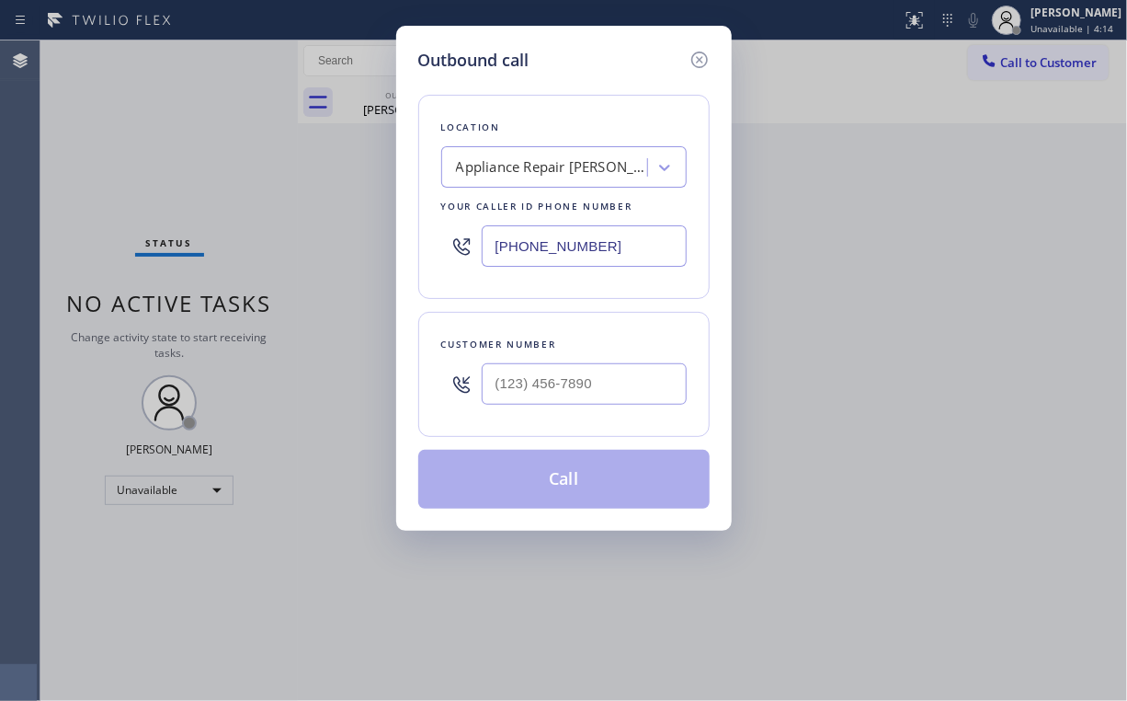
drag, startPoint x: 629, startPoint y: 252, endPoint x: 386, endPoint y: 243, distance: 242.9
click at [441, 249] on div "[PHONE_NUMBER]" at bounding box center [564, 246] width 246 height 60
paste input "949) 396-0575"
type input "[PHONE_NUMBER]"
click at [595, 383] on input "(___) ___-____" at bounding box center [584, 383] width 205 height 41
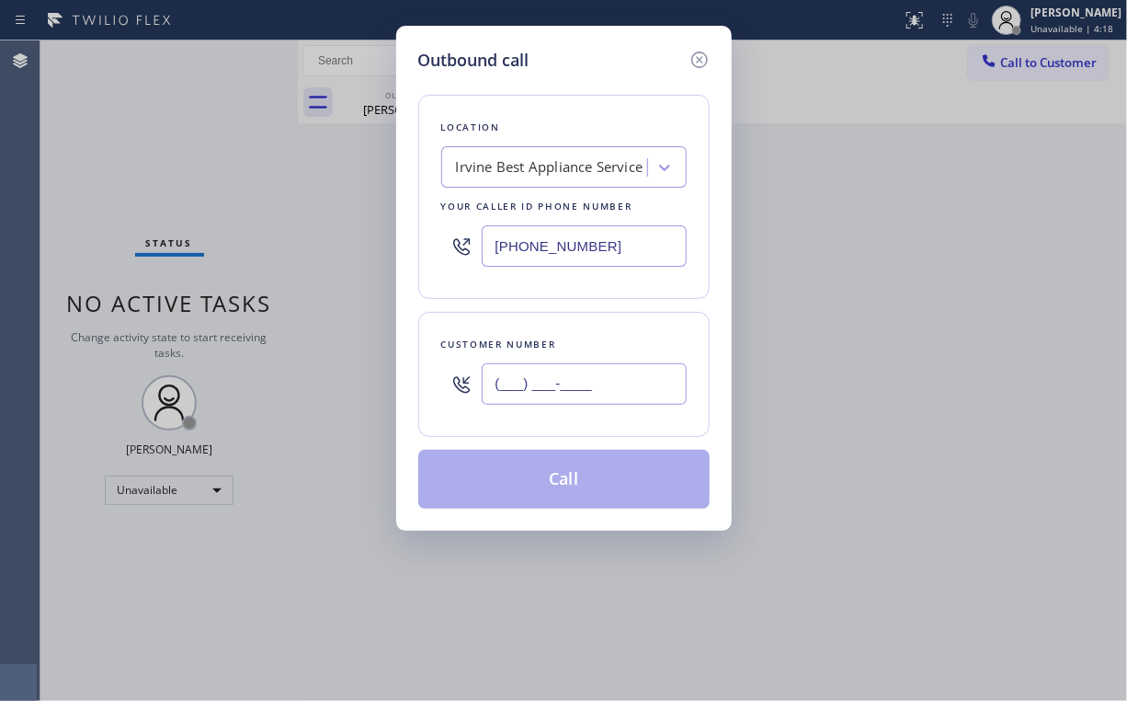
paste input "714) 604-5768"
type input "[PHONE_NUMBER]"
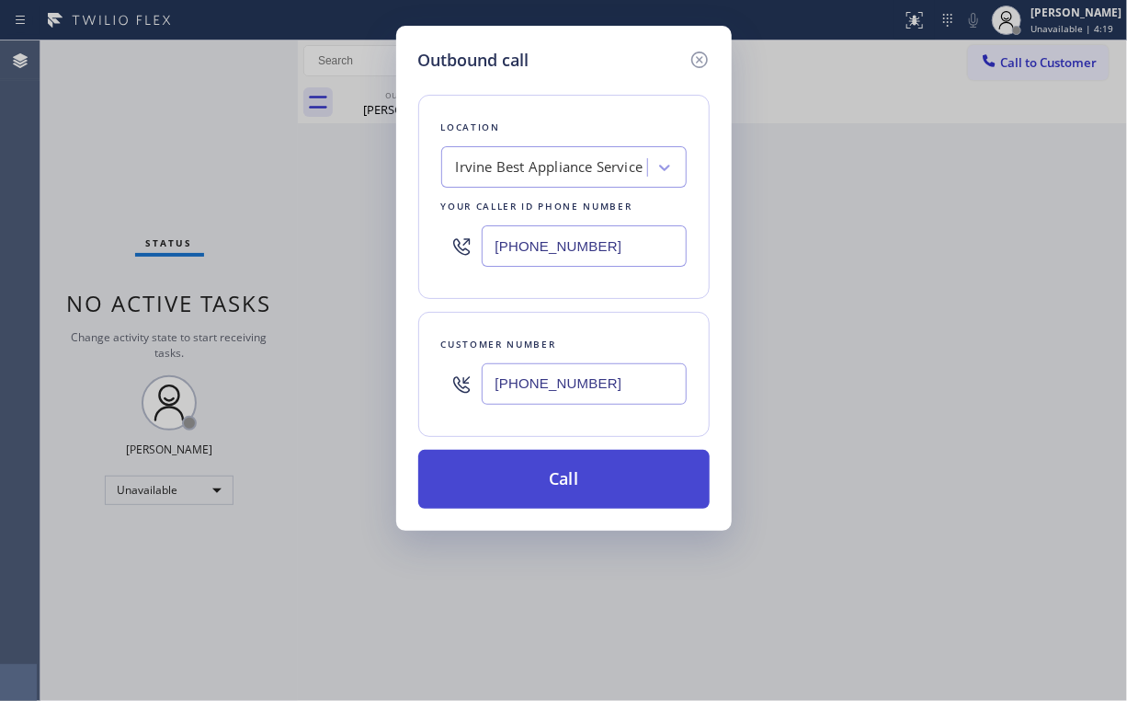
click at [550, 480] on button "Call" at bounding box center [563, 479] width 291 height 59
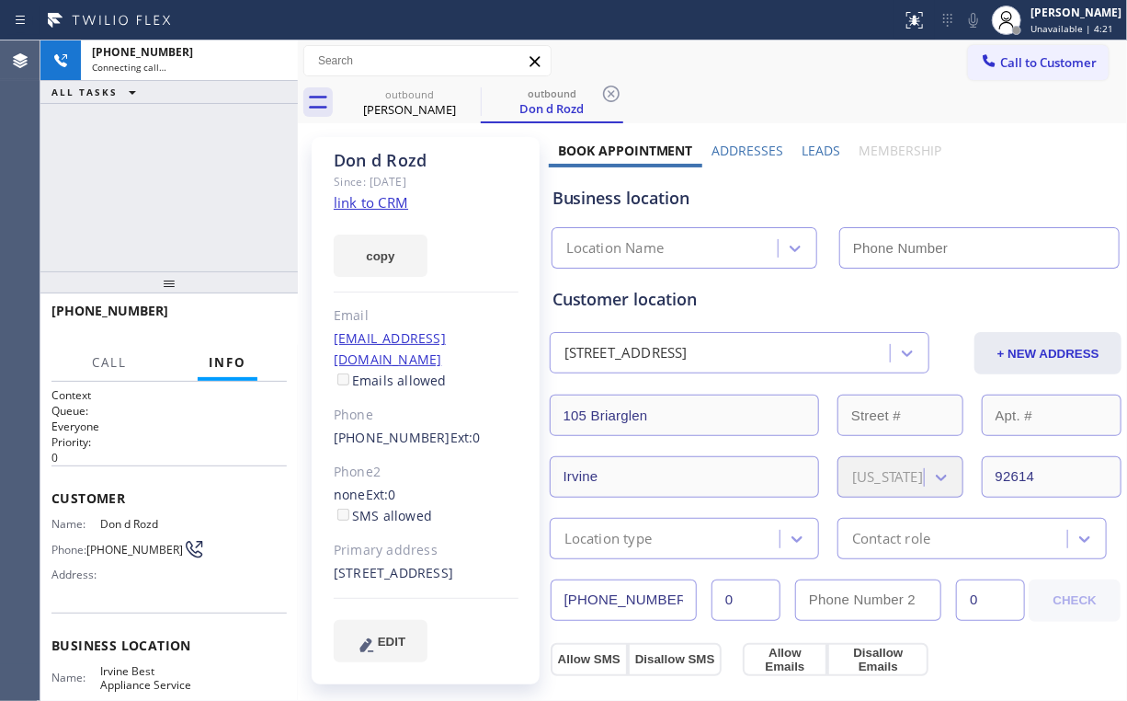
drag, startPoint x: 184, startPoint y: 131, endPoint x: 227, endPoint y: 217, distance: 95.8
click at [184, 132] on div "[PHONE_NUMBER] Connecting call… ALL TASKS ALL TASKS ACTIVE TASKS TASKS IN WRAP …" at bounding box center [168, 155] width 257 height 231
type input "[PHONE_NUMBER]"
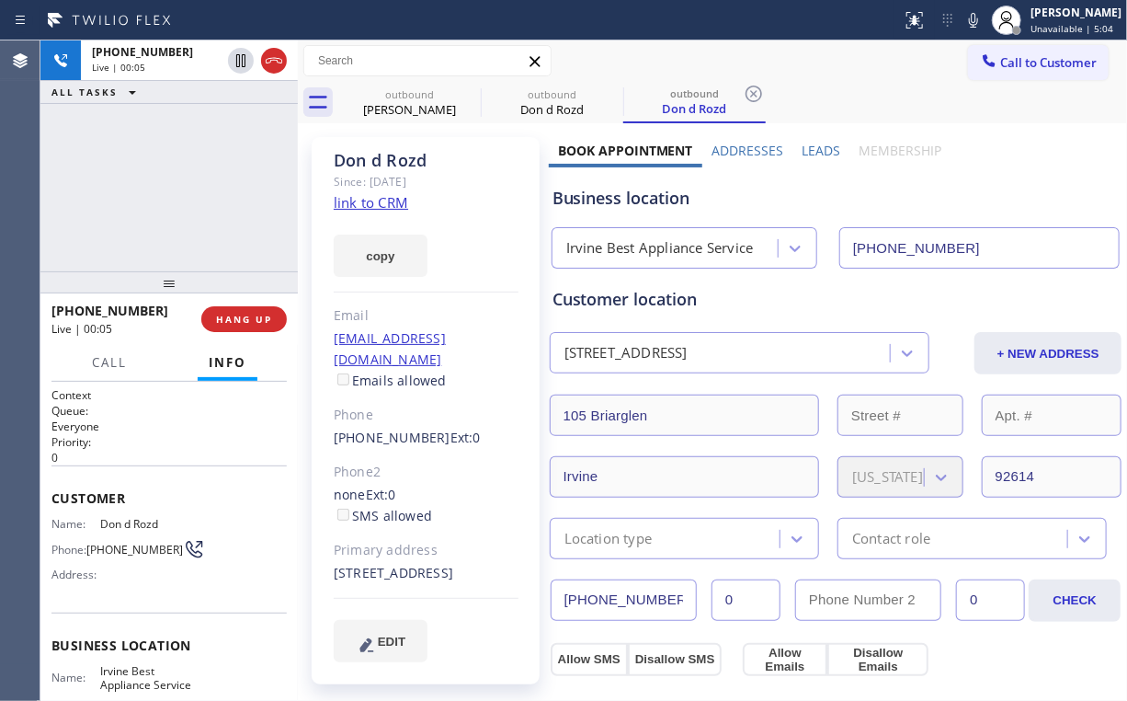
click at [178, 231] on div "[PHONE_NUMBER] Live | 00:05 ALL TASKS ALL TASKS ACTIVE TASKS TASKS IN WRAP UP" at bounding box center [168, 155] width 257 height 231
click at [232, 313] on span "HANG UP" at bounding box center [244, 319] width 56 height 13
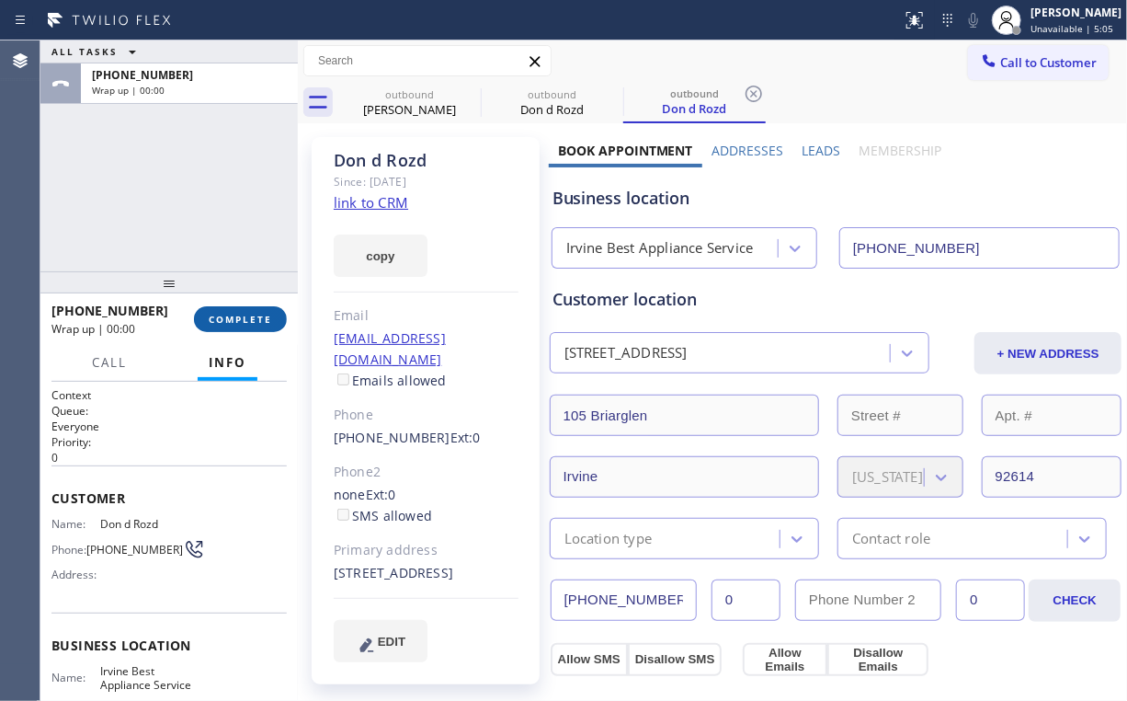
click at [246, 316] on span "COMPLETE" at bounding box center [240, 319] width 63 height 13
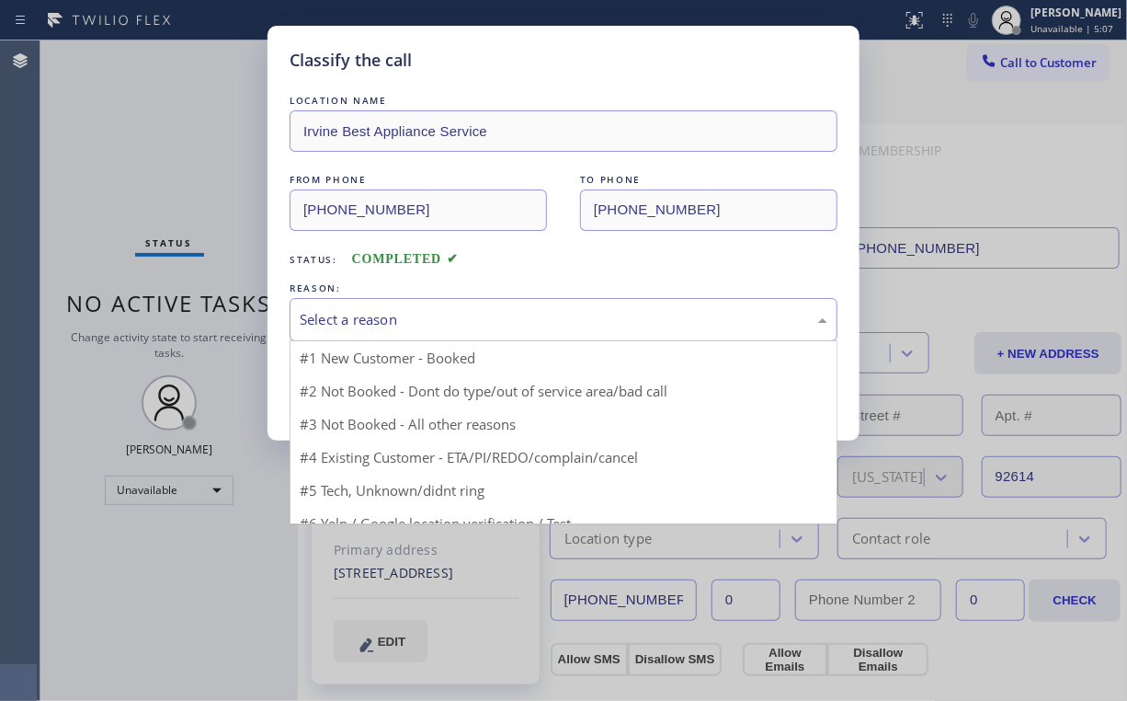
click at [374, 319] on div "Select a reason" at bounding box center [564, 319] width 528 height 21
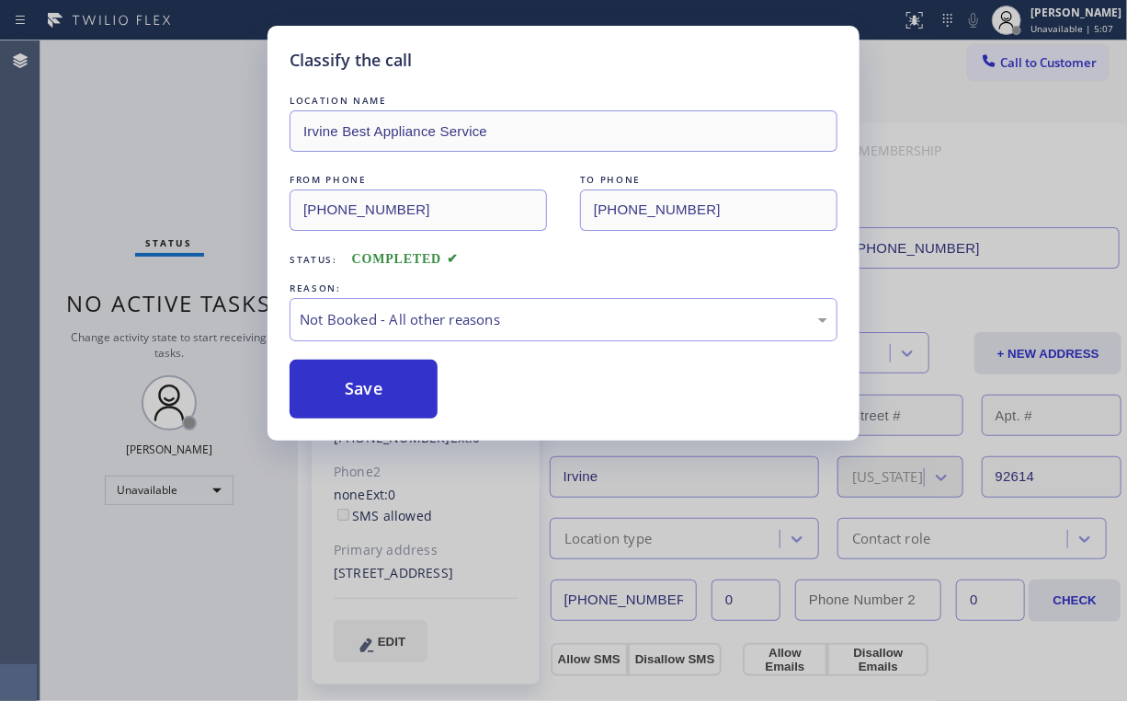
drag, startPoint x: 375, startPoint y: 381, endPoint x: 236, endPoint y: 221, distance: 211.8
click at [375, 379] on button "Save" at bounding box center [364, 389] width 148 height 59
click at [200, 181] on div "Classify the call LOCATION NAME Irvine Best Appliance Service FROM PHONE [PHONE…" at bounding box center [563, 350] width 1127 height 701
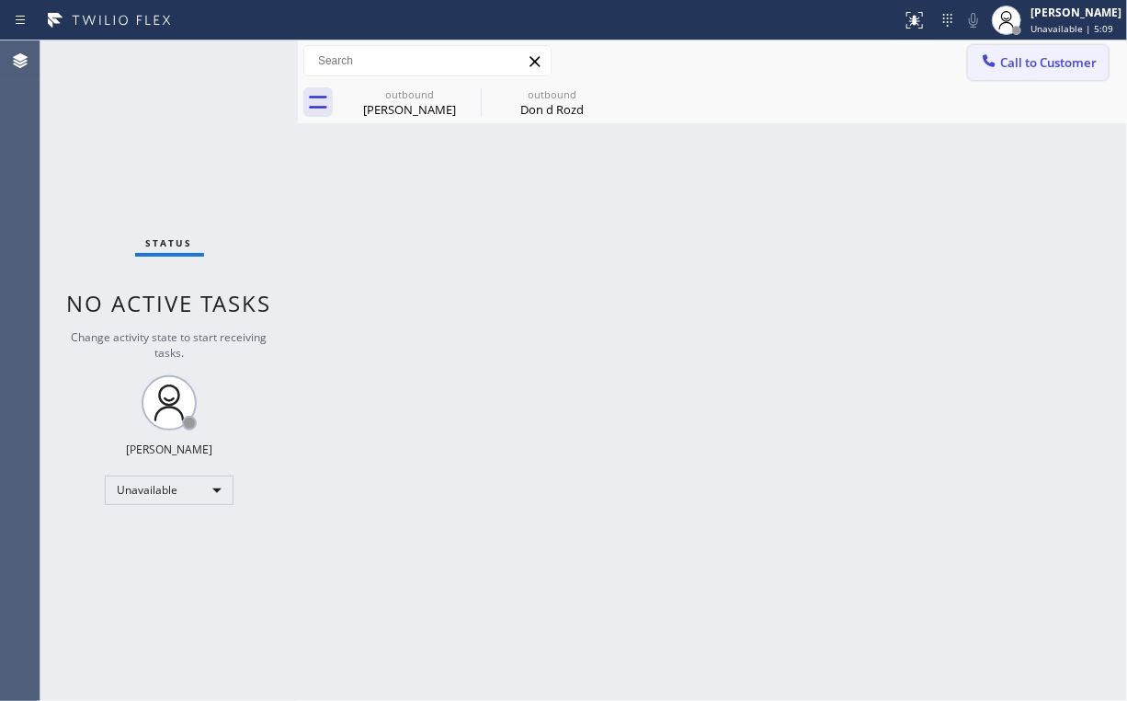
drag, startPoint x: 1012, startPoint y: 63, endPoint x: 649, endPoint y: 321, distance: 445.7
click at [1011, 63] on span "Call to Customer" at bounding box center [1048, 62] width 97 height 17
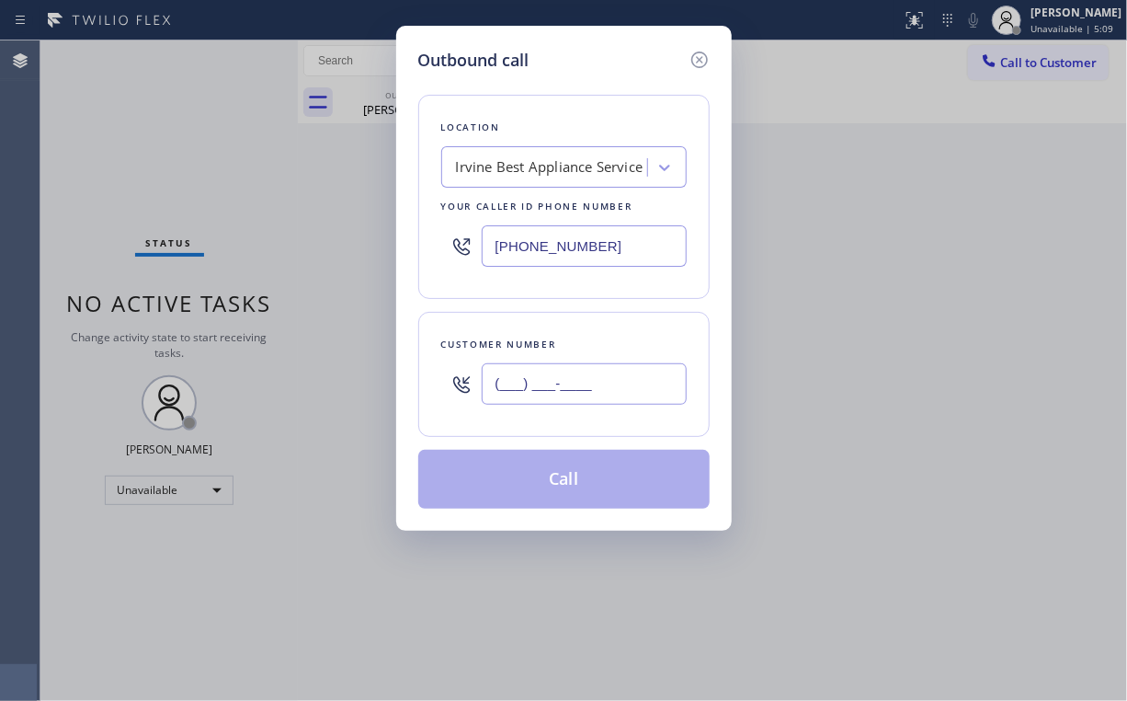
click at [603, 388] on input "(___) ___-____" at bounding box center [584, 383] width 205 height 41
paste input "714) 604-5768"
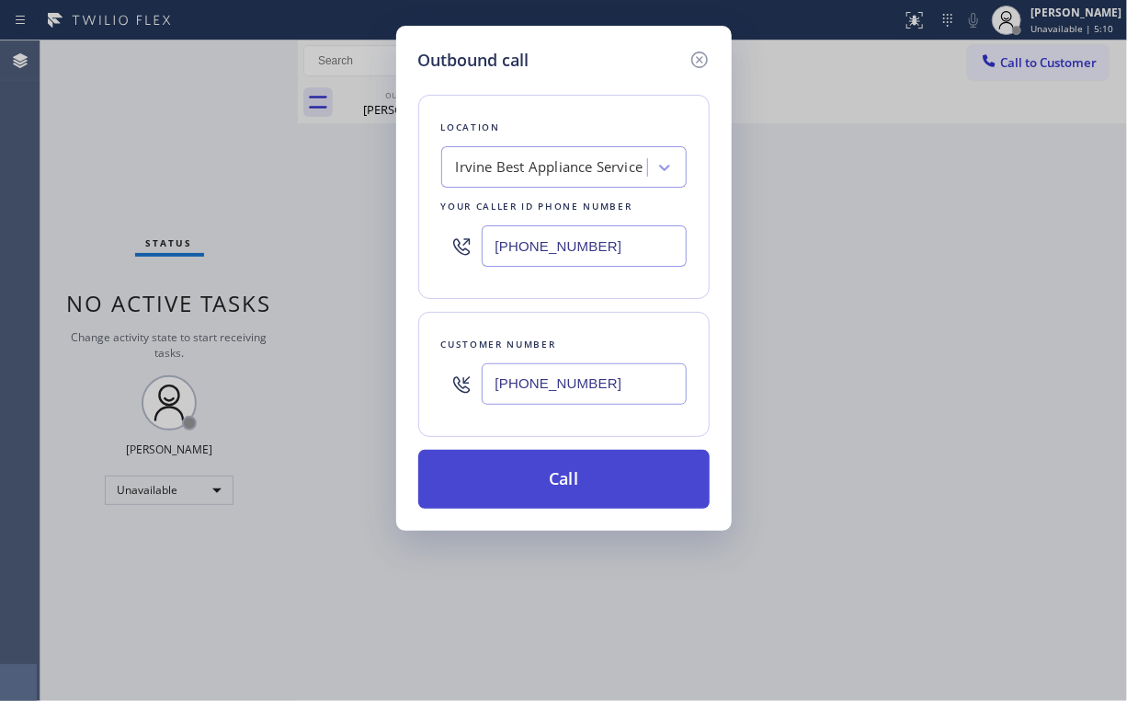
type input "[PHONE_NUMBER]"
click at [533, 488] on button "Call" at bounding box center [563, 479] width 291 height 59
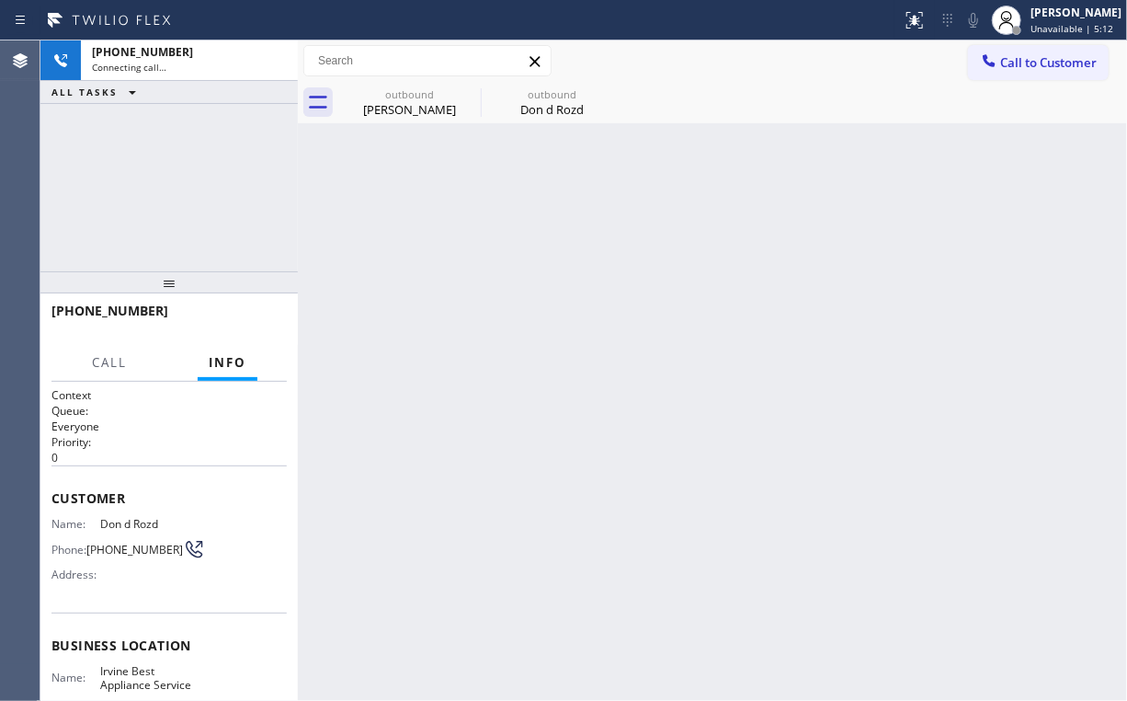
click at [118, 191] on div "[PHONE_NUMBER] Connecting call… ALL TASKS ALL TASKS ACTIVE TASKS TASKS IN WRAP …" at bounding box center [168, 155] width 257 height 231
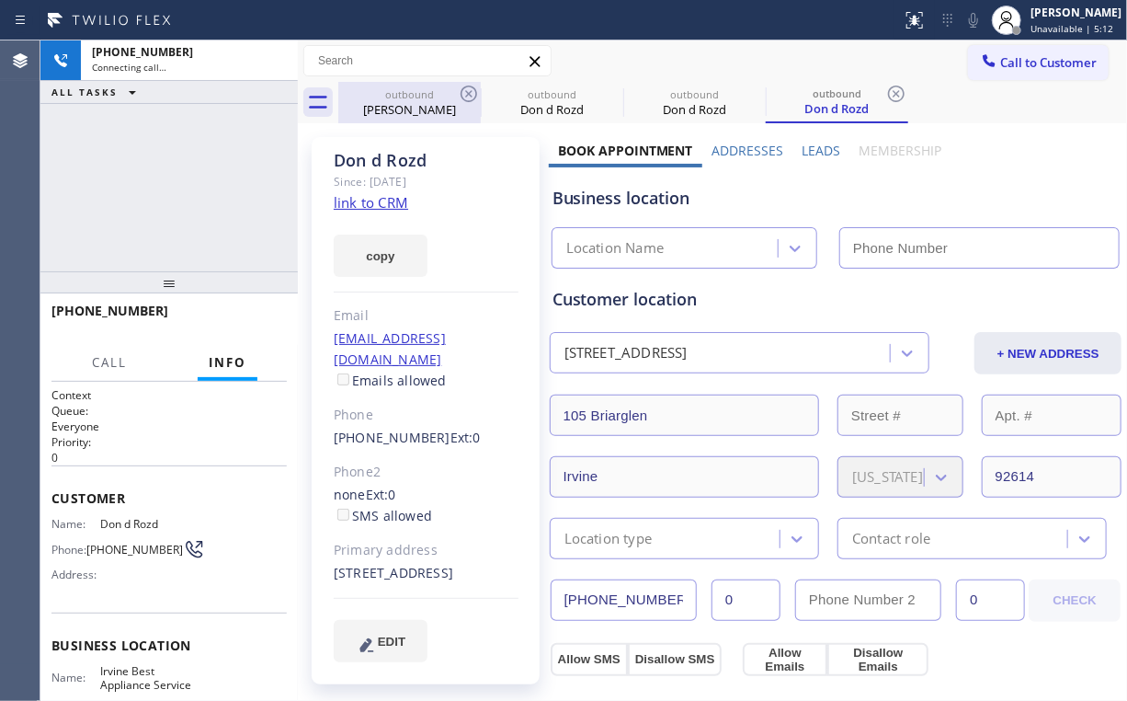
click at [397, 97] on div "outbound" at bounding box center [409, 94] width 139 height 14
type input "[PHONE_NUMBER]"
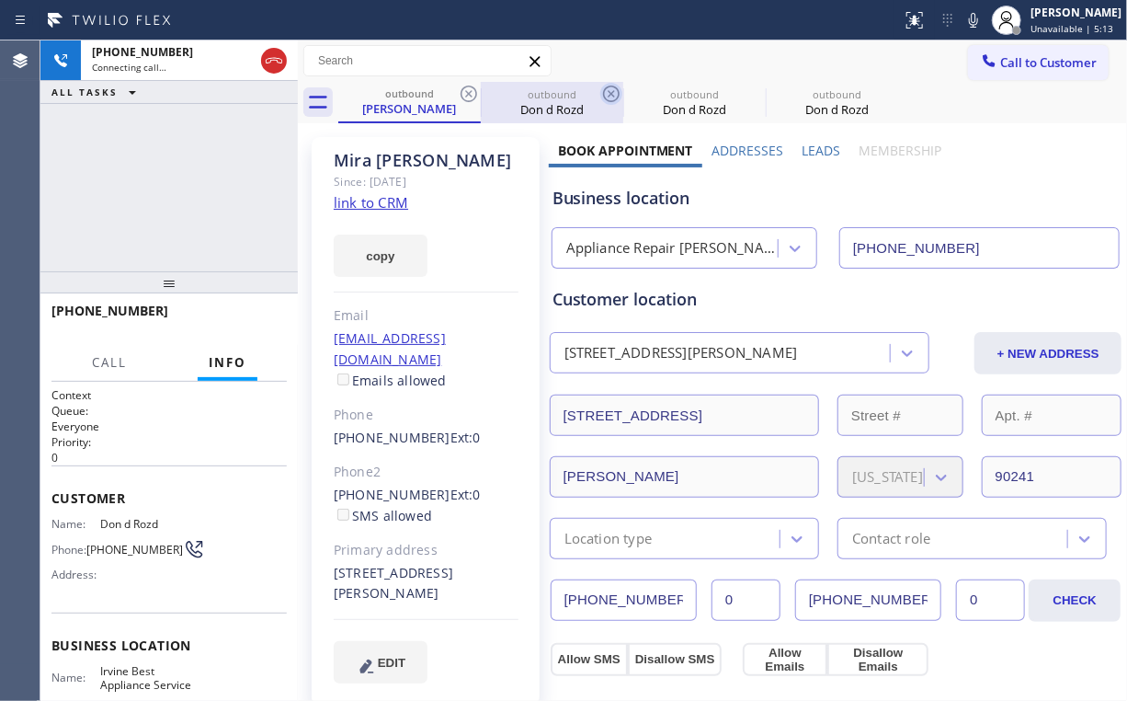
click at [470, 91] on icon at bounding box center [469, 94] width 22 height 22
type input "[PHONE_NUMBER]"
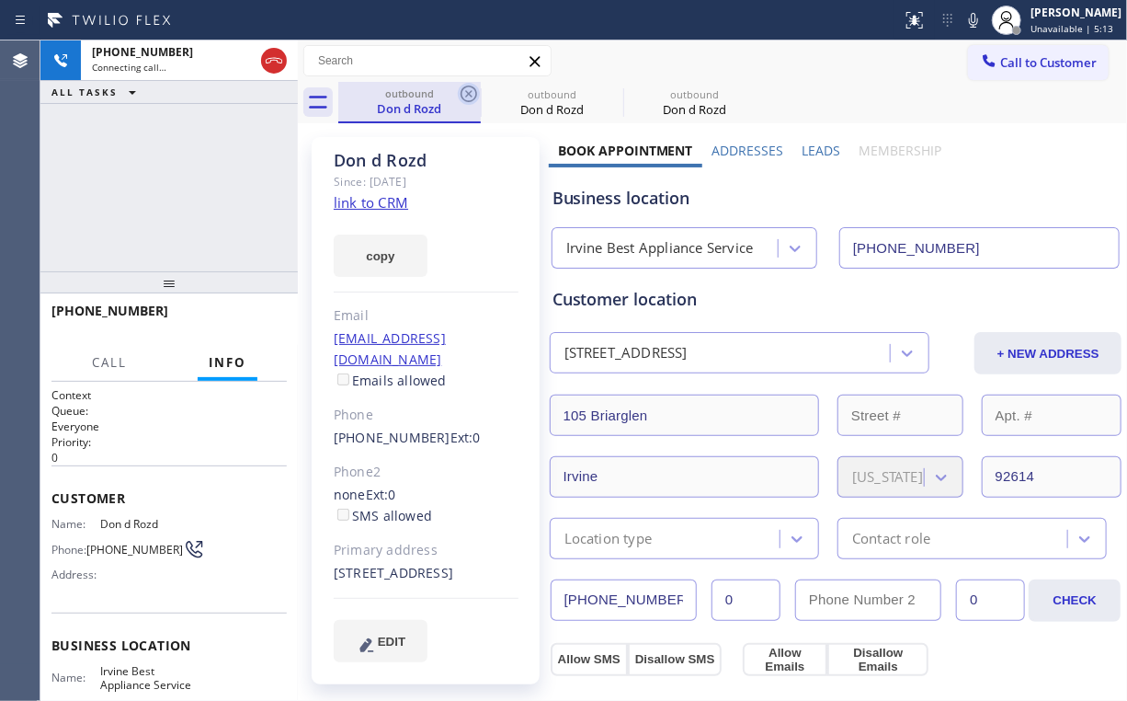
click at [467, 93] on icon at bounding box center [469, 94] width 17 height 17
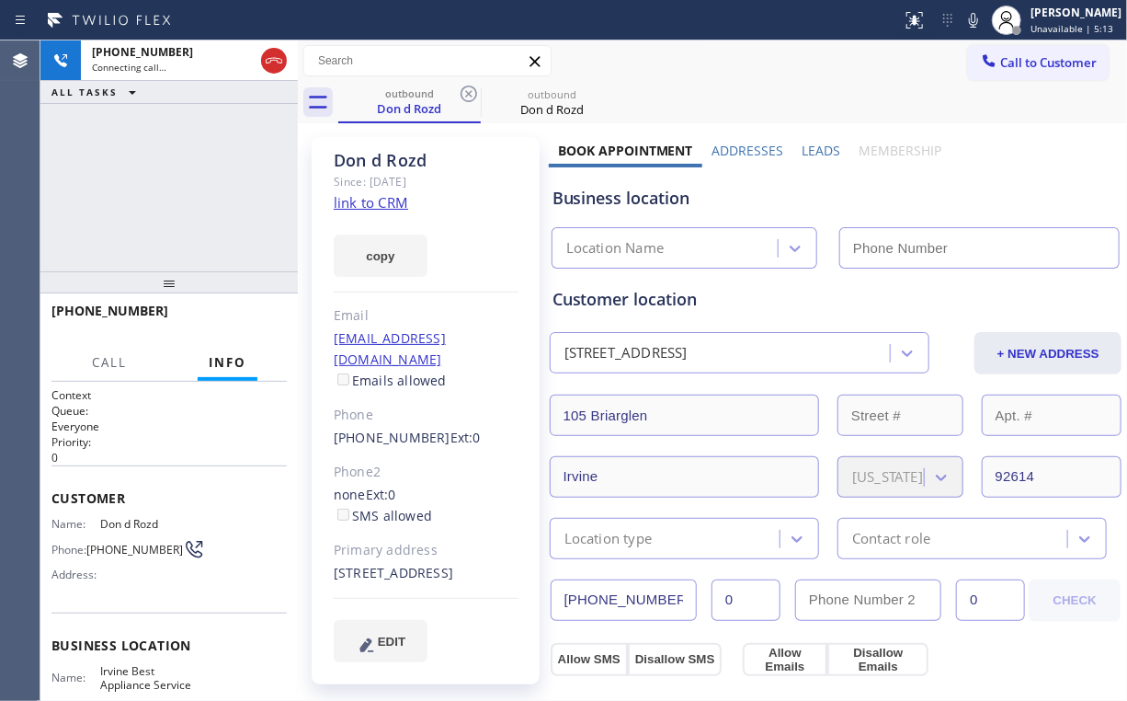
drag, startPoint x: 166, startPoint y: 177, endPoint x: 211, endPoint y: 233, distance: 71.9
click at [166, 177] on div "[PHONE_NUMBER] Connecting call… ALL TASKS ALL TASKS ACTIVE TASKS TASKS IN WRAP …" at bounding box center [168, 155] width 257 height 231
type input "[PHONE_NUMBER]"
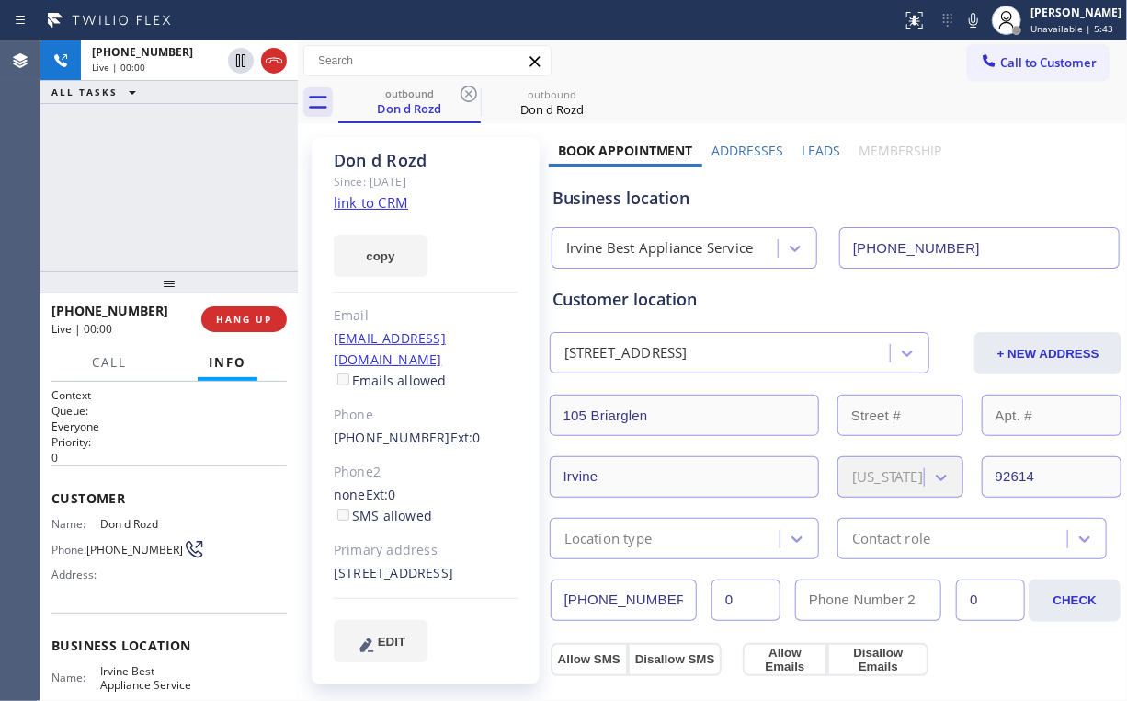
drag, startPoint x: 66, startPoint y: 173, endPoint x: 114, endPoint y: 222, distance: 68.3
click at [83, 190] on div "[PHONE_NUMBER] Live | 00:00 ALL TASKS ALL TASKS ACTIVE TASKS TASKS IN WRAP UP" at bounding box center [168, 155] width 257 height 231
click at [233, 314] on span "HANG UP" at bounding box center [244, 319] width 56 height 13
click at [239, 324] on span "HANG UP" at bounding box center [244, 319] width 56 height 13
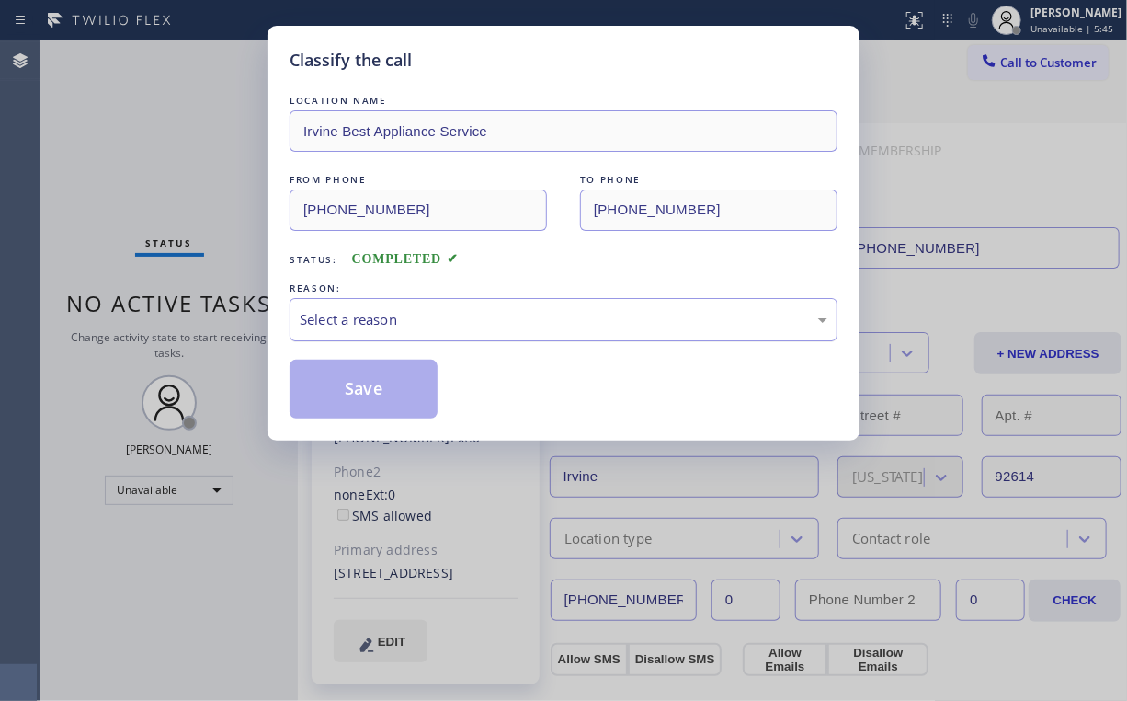
click at [361, 325] on div "Select a reason" at bounding box center [564, 319] width 528 height 21
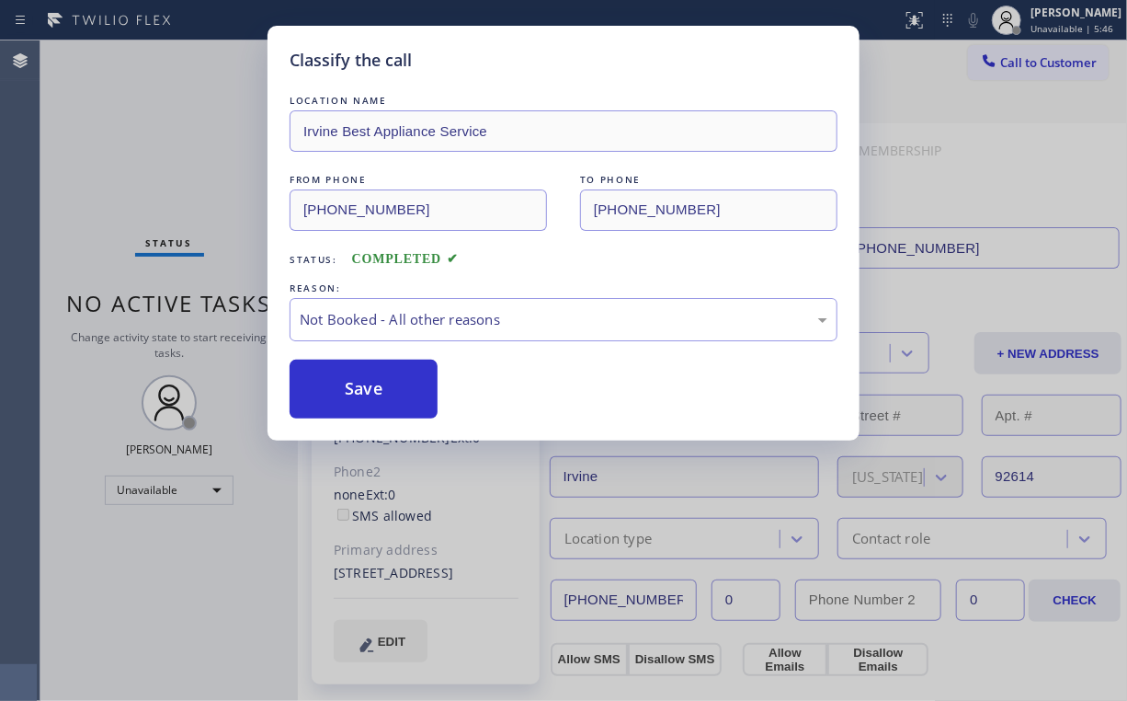
drag, startPoint x: 349, startPoint y: 395, endPoint x: 335, endPoint y: 351, distance: 46.5
click at [349, 394] on button "Save" at bounding box center [364, 389] width 148 height 59
click at [183, 143] on div "Classify the call LOCATION NAME Irvine Best Appliance Service FROM PHONE [PHONE…" at bounding box center [563, 350] width 1127 height 701
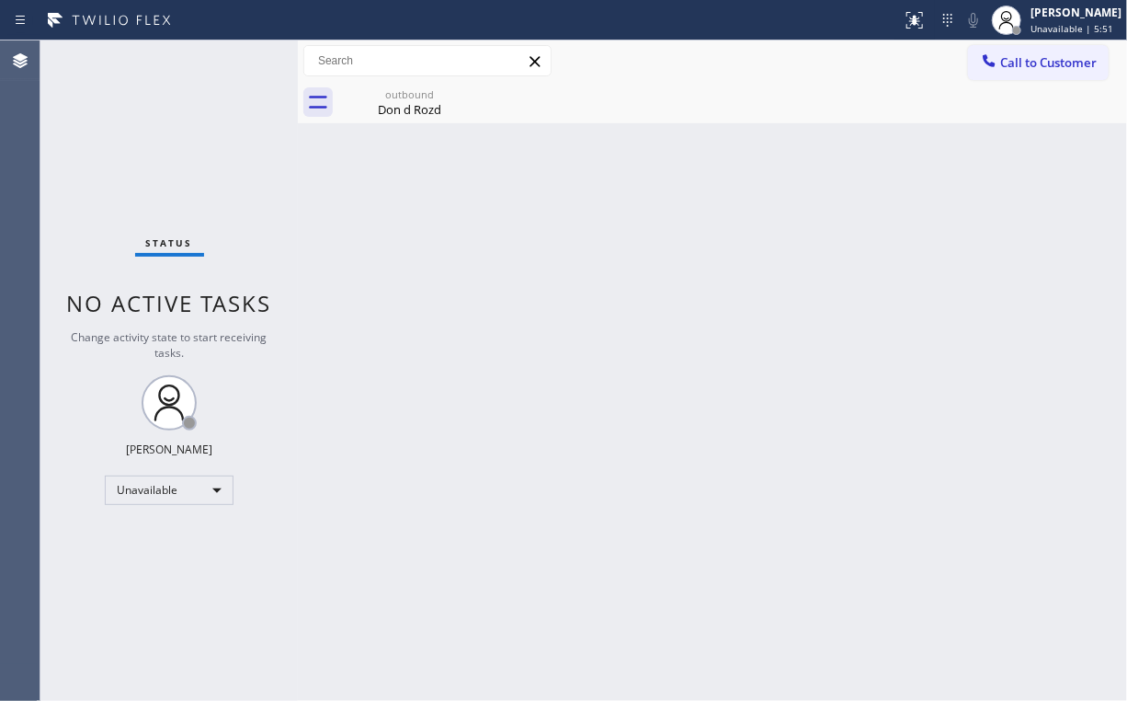
drag, startPoint x: 1028, startPoint y: 63, endPoint x: 679, endPoint y: 244, distance: 393.6
click at [1005, 74] on button "Call to Customer" at bounding box center [1038, 62] width 141 height 35
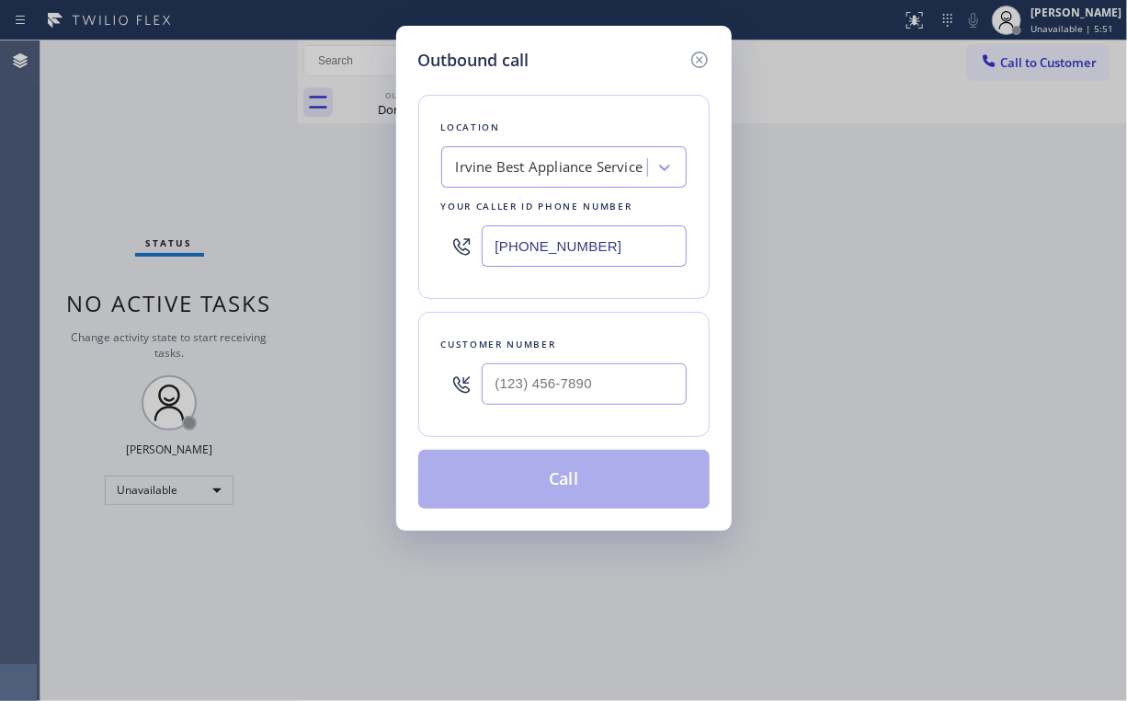
drag, startPoint x: 410, startPoint y: 239, endPoint x: 243, endPoint y: 211, distance: 169.8
click at [274, 238] on div "Outbound call Location [GEOGRAPHIC_DATA] Best Appliance Service Your caller id …" at bounding box center [563, 350] width 1127 height 701
paste input "619) 930-9076"
type input "[PHONE_NUMBER]"
click at [563, 377] on input "(___) ___-____" at bounding box center [584, 383] width 205 height 41
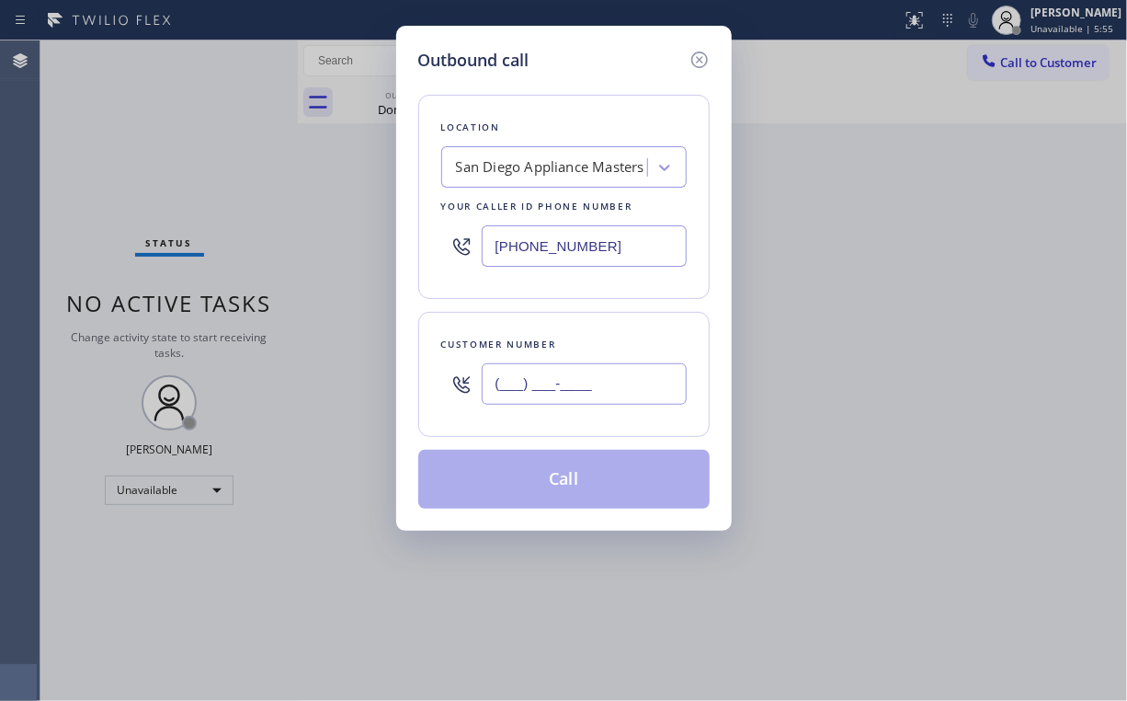
paste input "858) 349-3554"
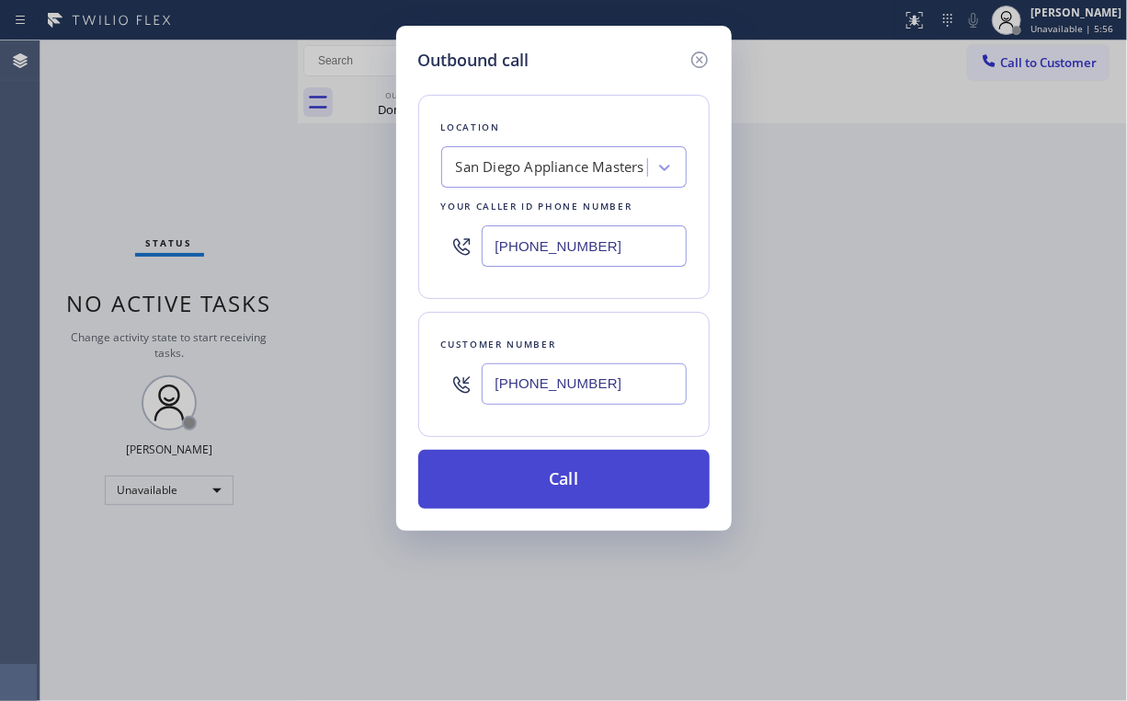
type input "[PHONE_NUMBER]"
click at [543, 474] on button "Call" at bounding box center [563, 479] width 291 height 59
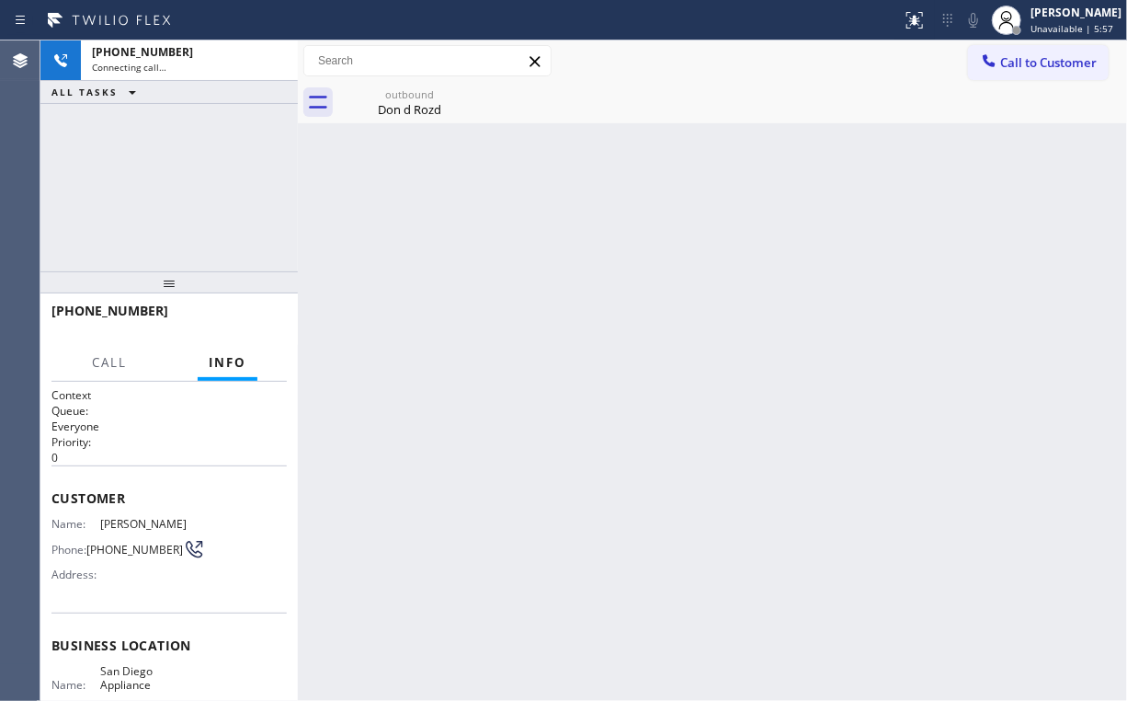
click at [175, 180] on div "[PHONE_NUMBER] Connecting call… ALL TASKS ALL TASKS ACTIVE TASKS TASKS IN WRAP …" at bounding box center [168, 155] width 257 height 231
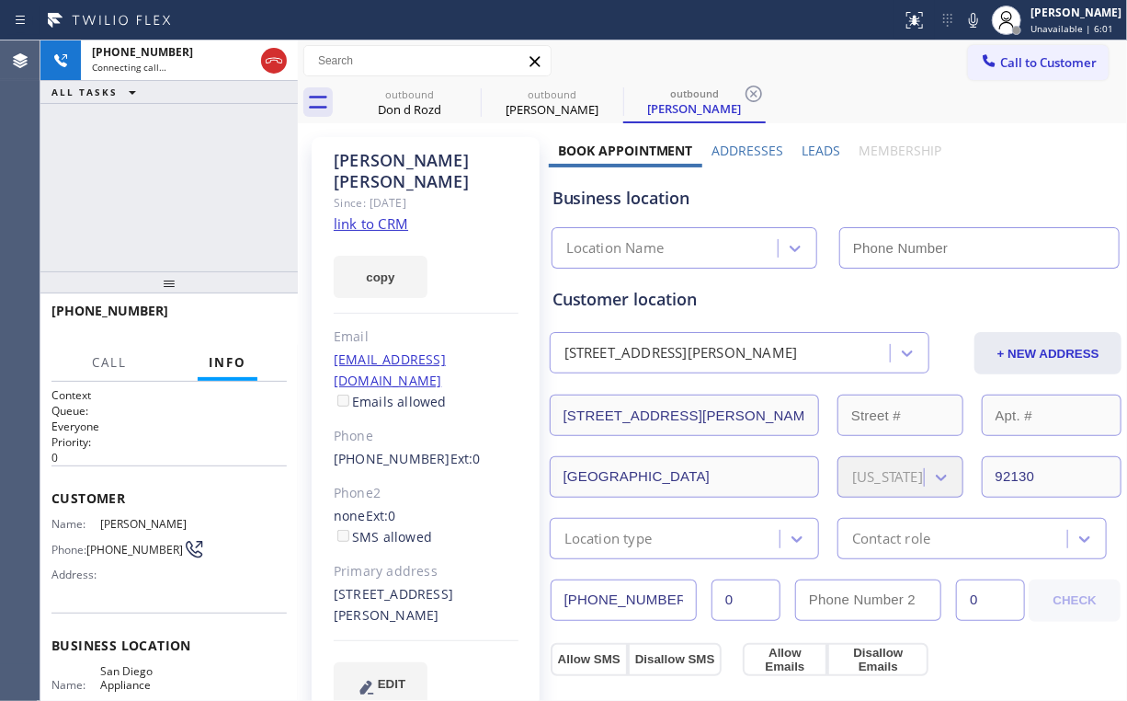
type input "[PHONE_NUMBER]"
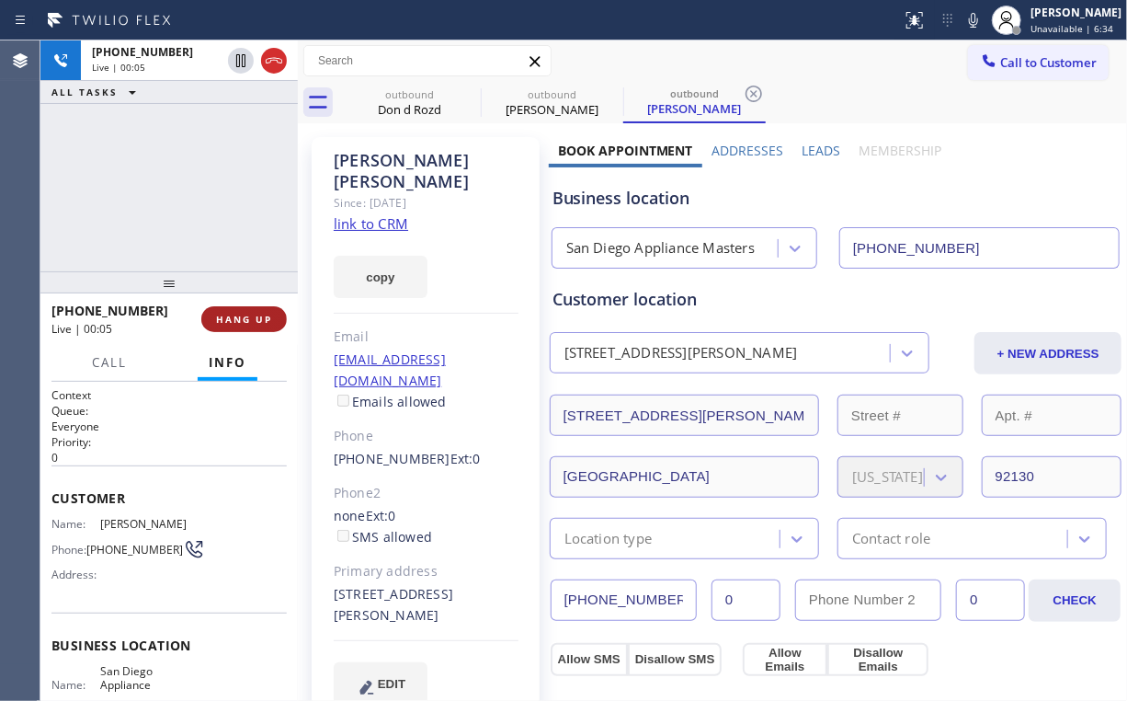
click at [273, 309] on button "HANG UP" at bounding box center [244, 319] width 86 height 26
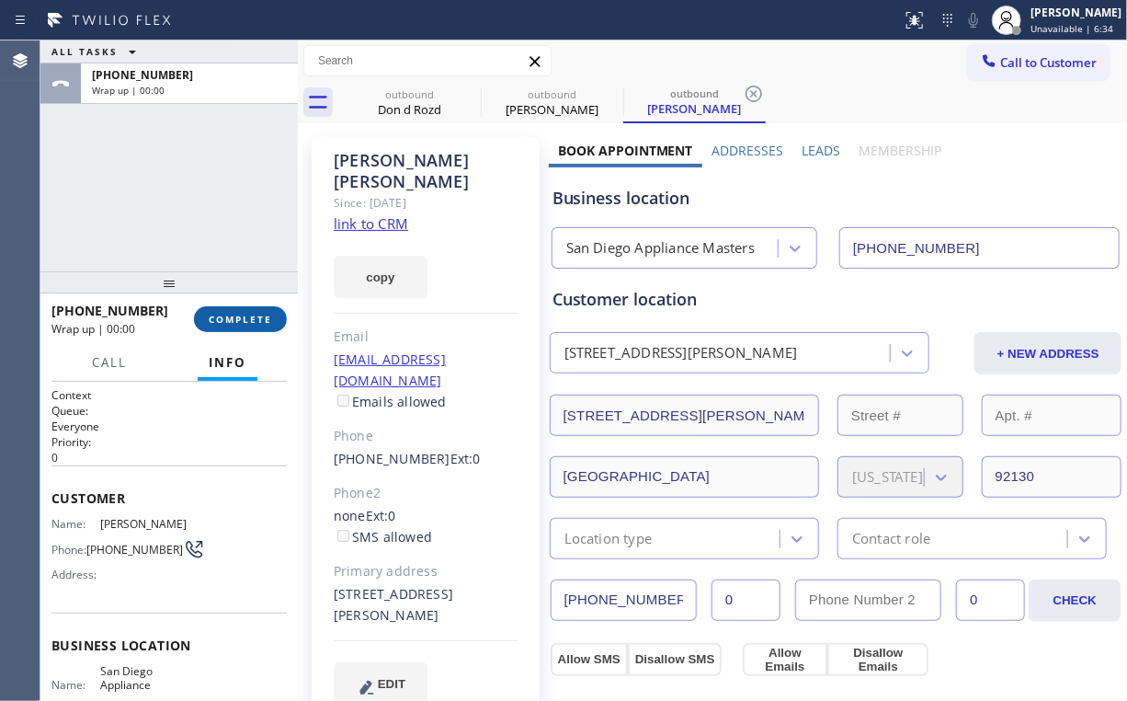
click at [272, 309] on button "COMPLETE" at bounding box center [240, 319] width 93 height 26
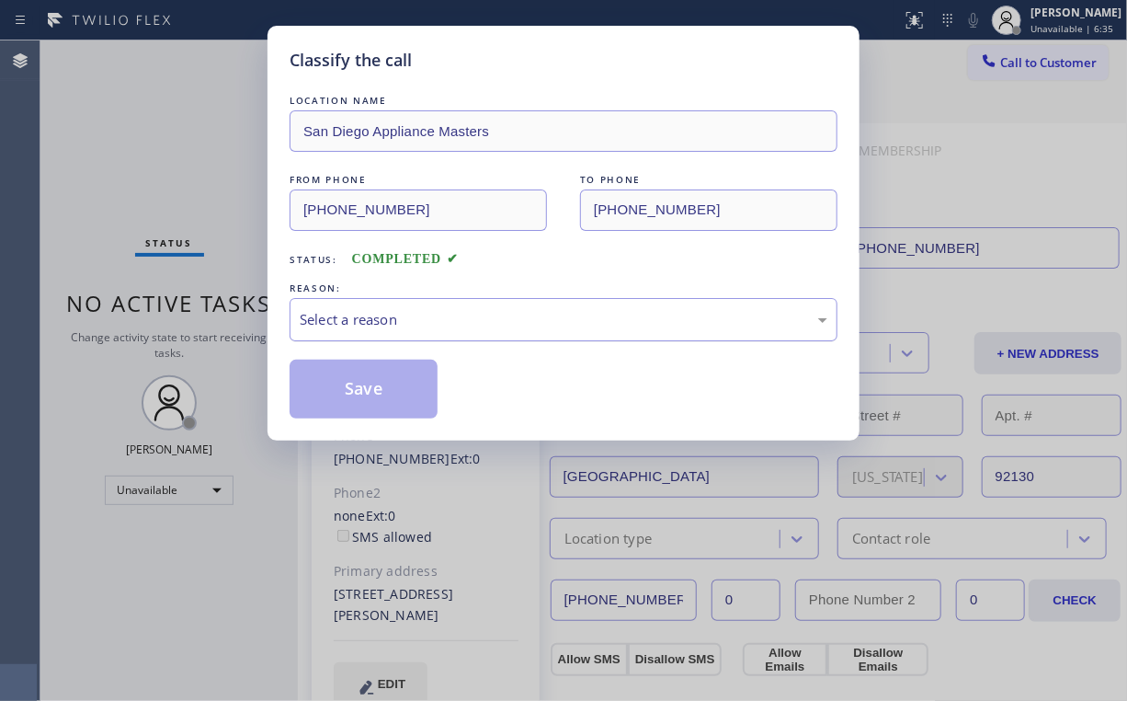
click at [383, 316] on div "Select a reason" at bounding box center [564, 319] width 528 height 21
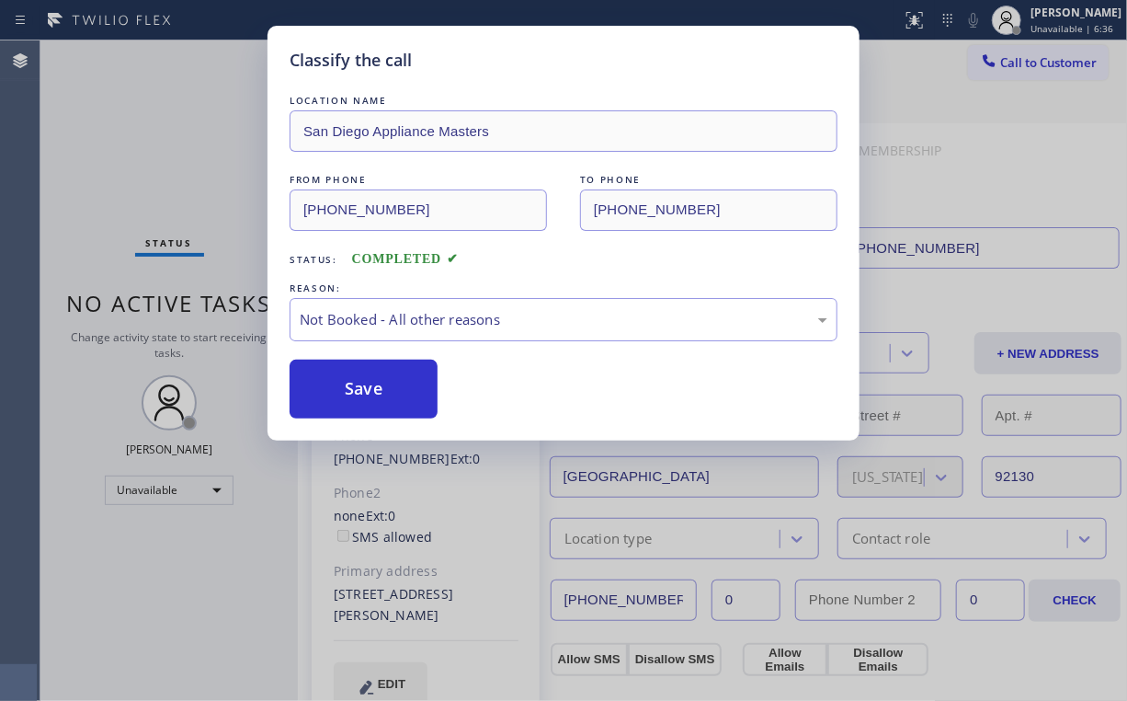
drag, startPoint x: 375, startPoint y: 386, endPoint x: 230, endPoint y: 177, distance: 254.3
click at [375, 386] on button "Save" at bounding box center [364, 389] width 148 height 59
click at [163, 85] on div "Classify the call LOCATION NAME San Diego Appliance Masters FROM PHONE [PHONE_N…" at bounding box center [563, 350] width 1127 height 701
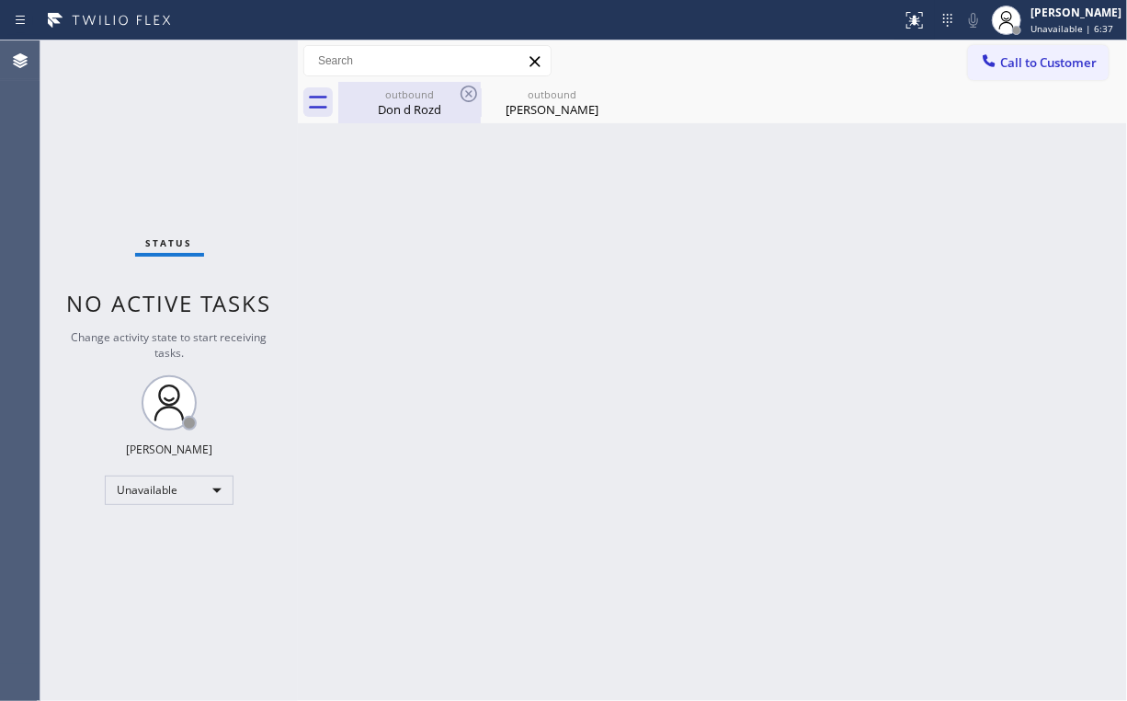
drag, startPoint x: 379, startPoint y: 103, endPoint x: 456, endPoint y: 99, distance: 77.3
click at [380, 103] on div "Don d Rozd" at bounding box center [409, 109] width 139 height 17
type input "[PHONE_NUMBER]"
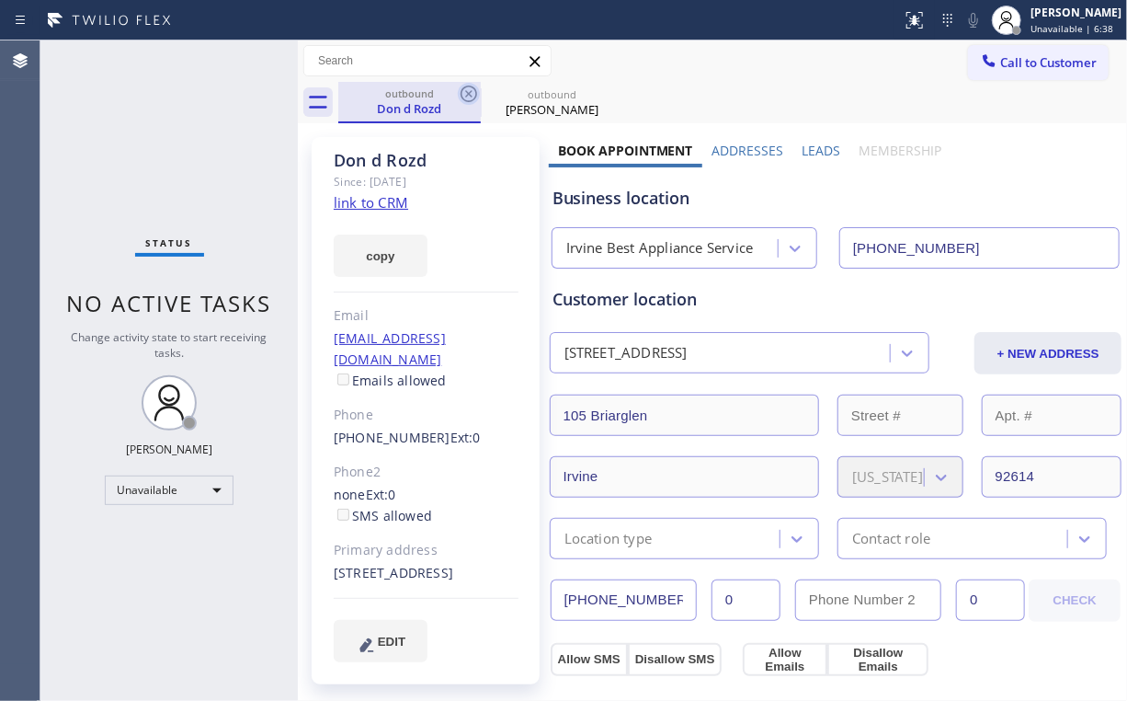
click at [475, 90] on icon at bounding box center [469, 94] width 17 height 17
type input "[PHONE_NUMBER]"
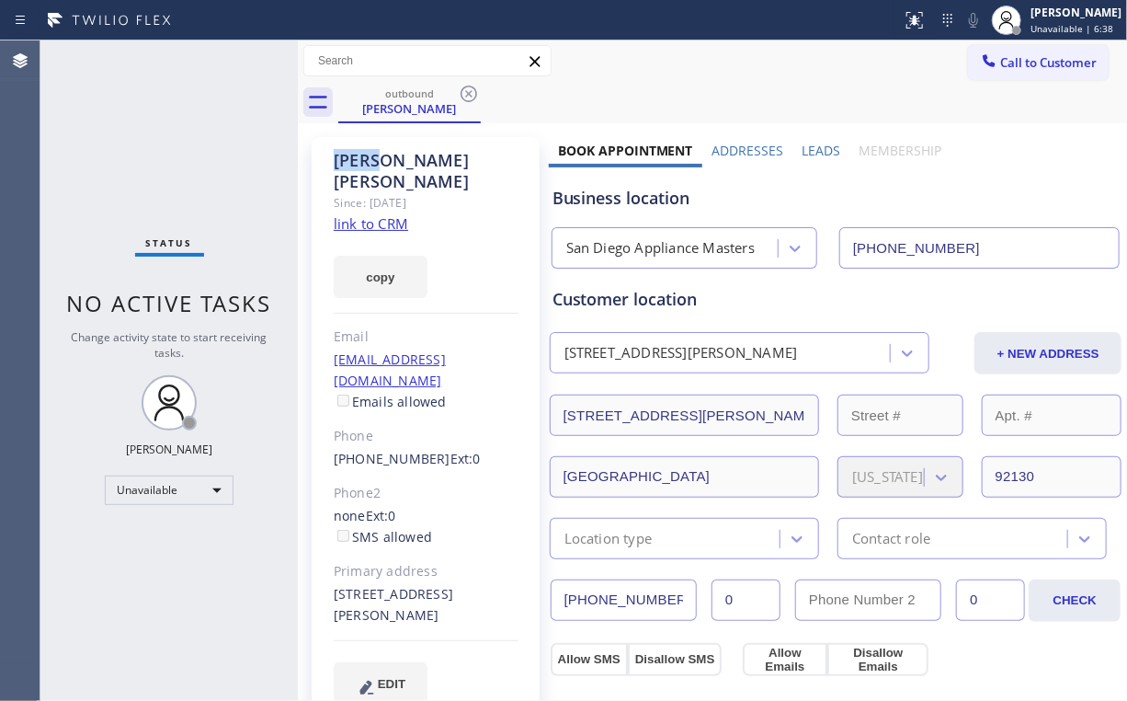
click at [475, 90] on icon at bounding box center [469, 94] width 17 height 17
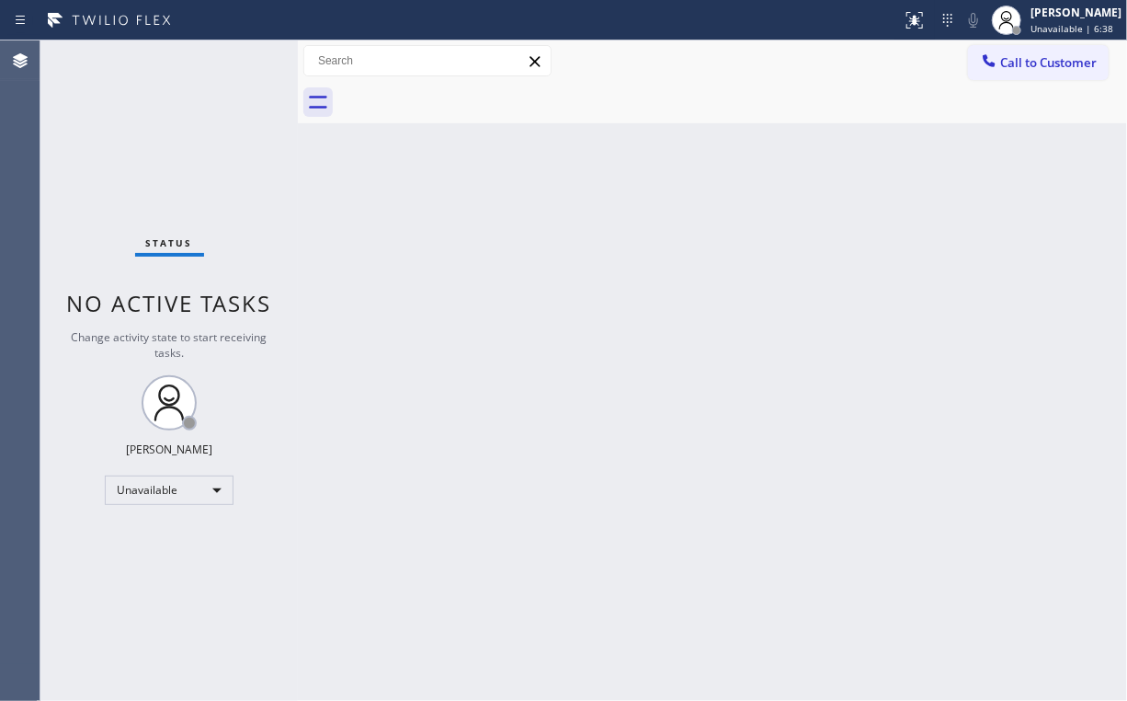
click at [147, 125] on div "Status No active tasks Change activity state to start receiving tasks. [PERSON_…" at bounding box center [168, 370] width 257 height 660
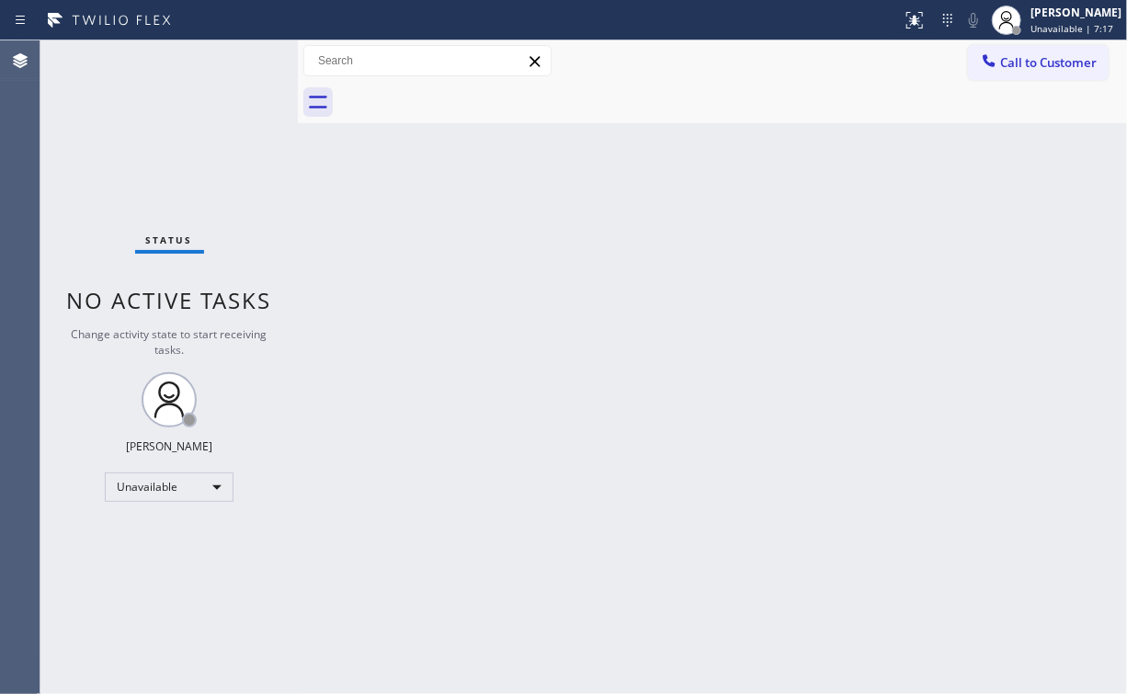
drag, startPoint x: 1045, startPoint y: 66, endPoint x: 644, endPoint y: 234, distance: 434.8
click at [1042, 70] on span "Call to Customer" at bounding box center [1048, 62] width 97 height 17
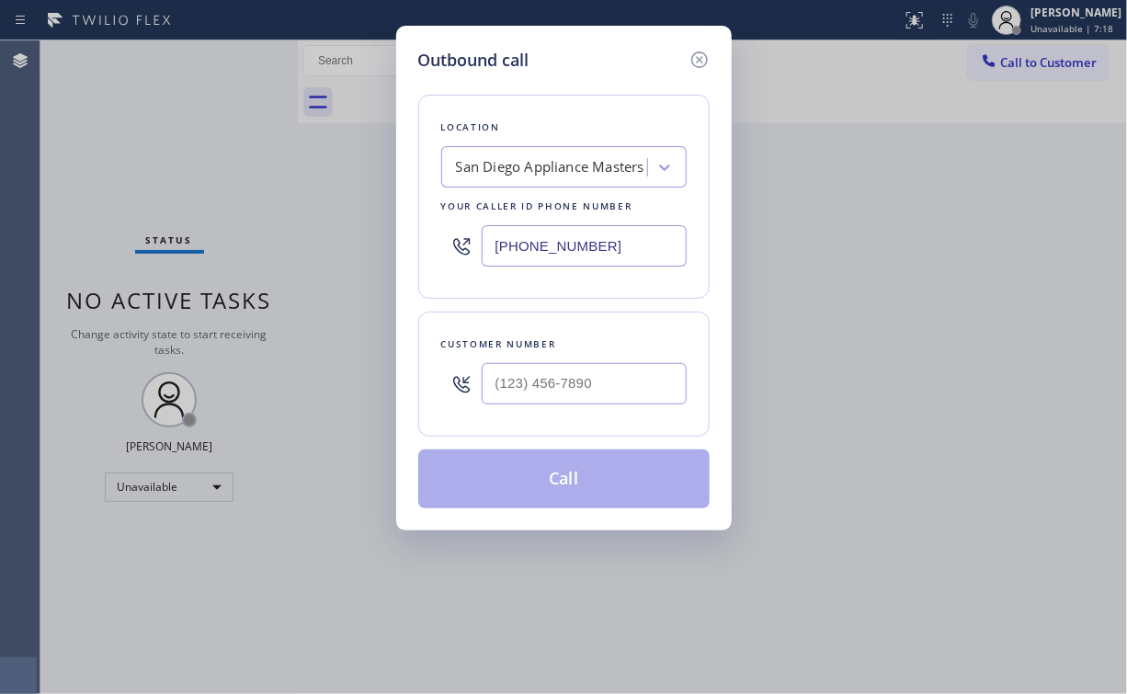
drag, startPoint x: 536, startPoint y: 239, endPoint x: 293, endPoint y: 239, distance: 242.7
click at [293, 239] on div "Outbound call Location [GEOGRAPHIC_DATA] Appliance Masters Your caller id phone…" at bounding box center [563, 347] width 1127 height 694
paste input "747) 236-6734"
type input "[PHONE_NUMBER]"
click at [629, 386] on input "(___) ___-____" at bounding box center [584, 383] width 205 height 41
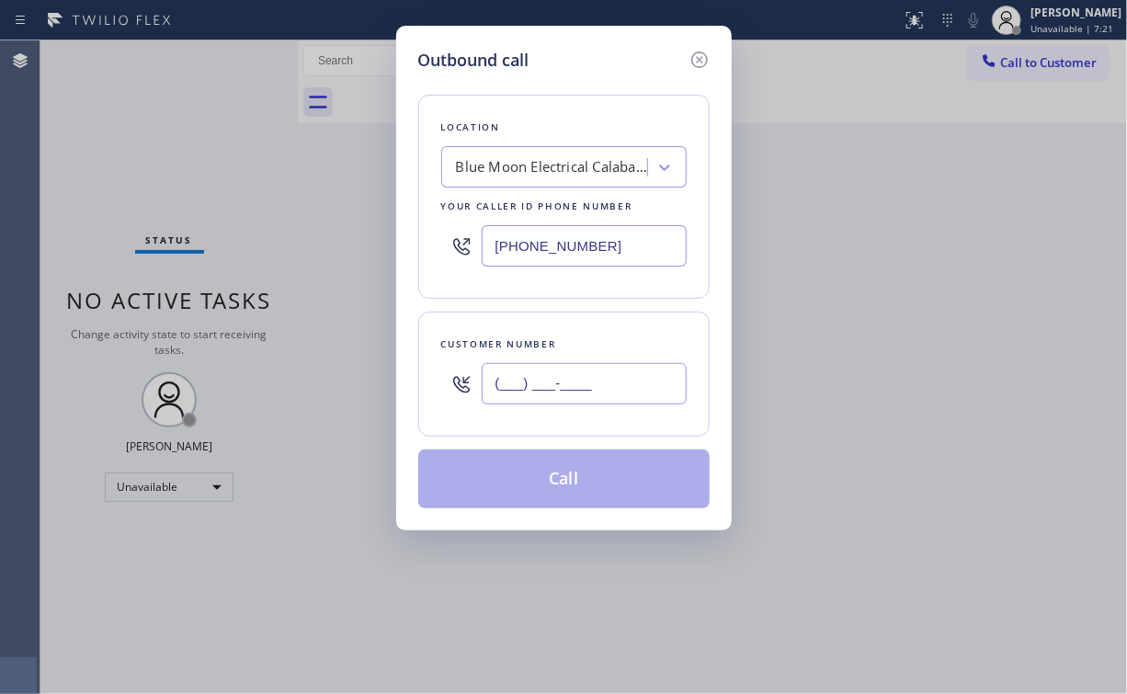
paste input "818) 222-8555"
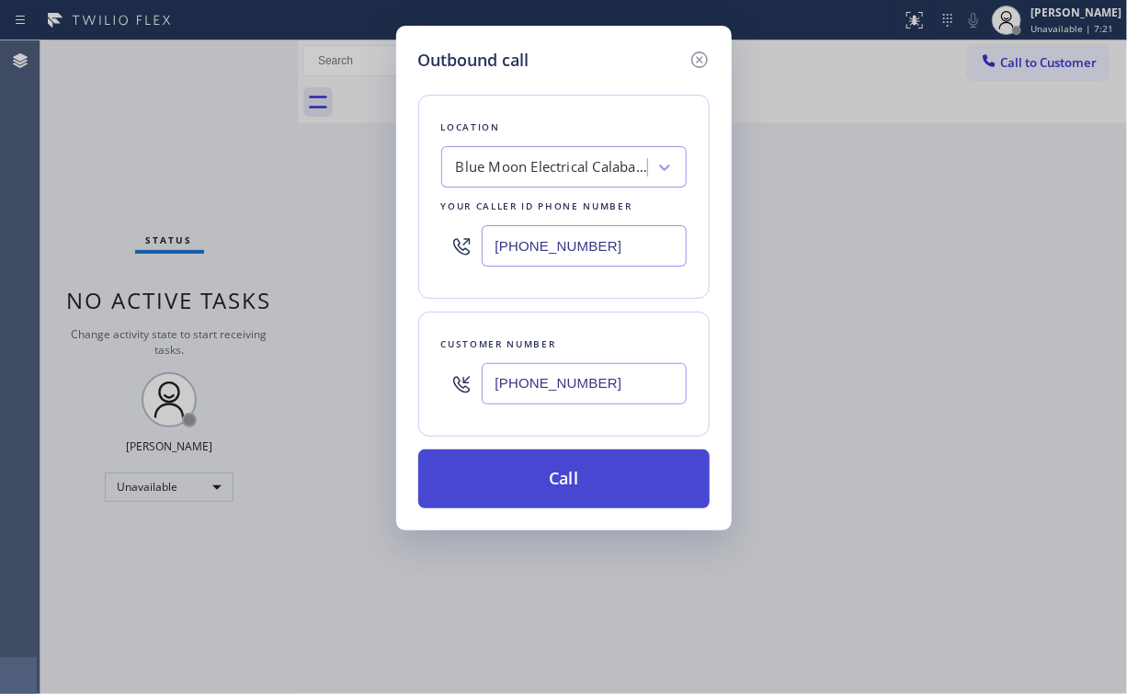
type input "[PHONE_NUMBER]"
click at [540, 486] on button "Call" at bounding box center [563, 479] width 291 height 59
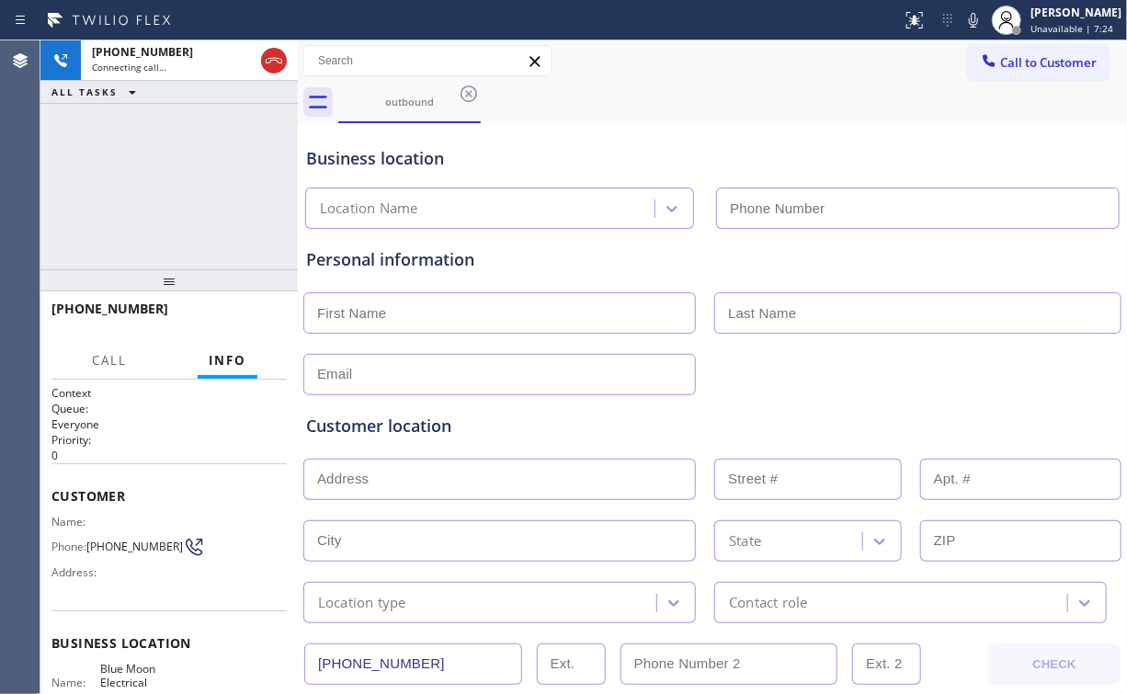
click at [151, 195] on div "[PHONE_NUMBER] Connecting call… ALL TASKS ALL TASKS ACTIVE TASKS TASKS IN WRAP …" at bounding box center [168, 154] width 257 height 229
type input "[PHONE_NUMBER]"
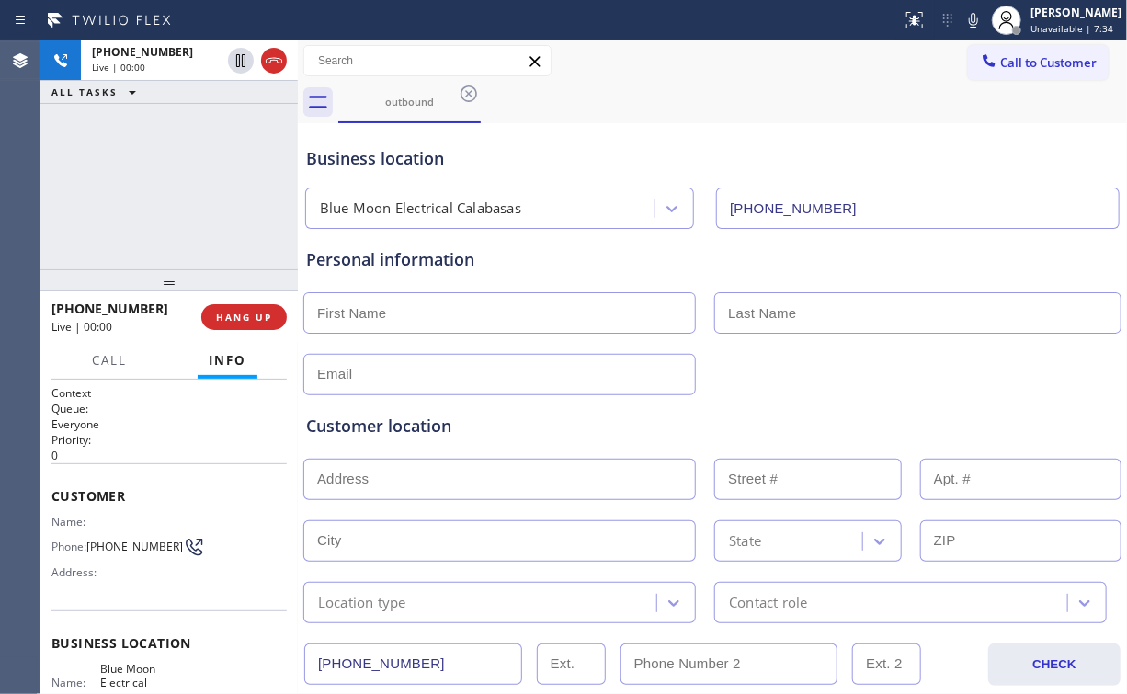
click at [222, 191] on div "[PHONE_NUMBER] Live | 00:00 ALL TASKS ALL TASKS ACTIVE TASKS TASKS IN WRAP UP" at bounding box center [168, 154] width 257 height 229
click at [190, 183] on div "[PHONE_NUMBER] Live | 00:07 ALL TASKS ALL TASKS ACTIVE TASKS TASKS IN WRAP UP" at bounding box center [168, 154] width 257 height 229
click at [265, 319] on span "HANG UP" at bounding box center [244, 317] width 56 height 13
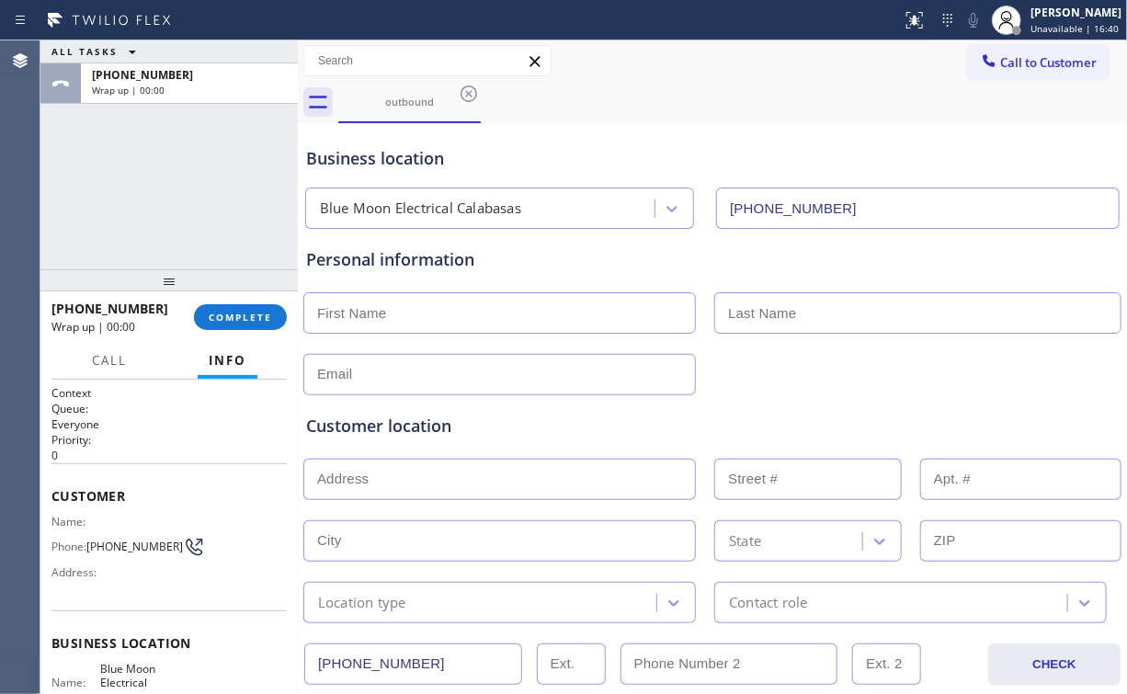
click at [426, 316] on input "text" at bounding box center [499, 312] width 393 height 41
type input "[PERSON_NAME]"
drag, startPoint x: 363, startPoint y: 281, endPoint x: 691, endPoint y: 337, distance: 332.9
click at [365, 283] on div "Personal information [PERSON_NAME]" at bounding box center [712, 321] width 813 height 148
drag, startPoint x: 835, startPoint y: 320, endPoint x: 320, endPoint y: 358, distance: 516.3
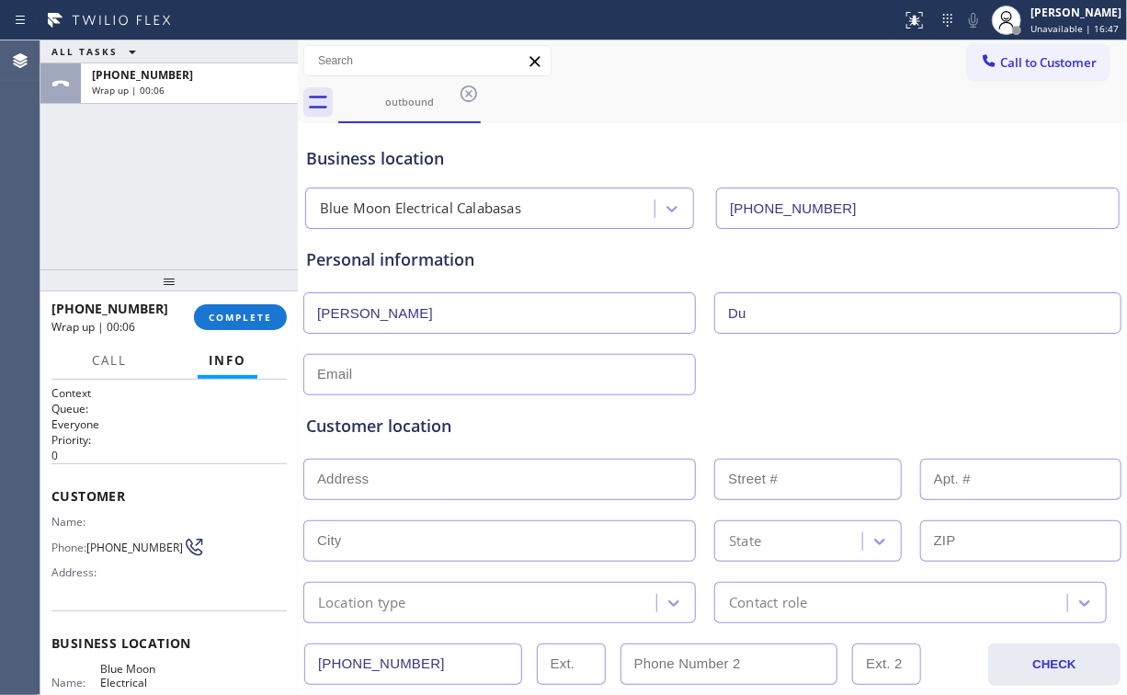
click at [496, 340] on div "Personal information [PERSON_NAME]" at bounding box center [712, 321] width 813 height 148
paste input "rchslag"
type input "Durchslag"
click at [371, 374] on input "text" at bounding box center [499, 374] width 393 height 41
click at [360, 369] on input "text" at bounding box center [499, 374] width 393 height 41
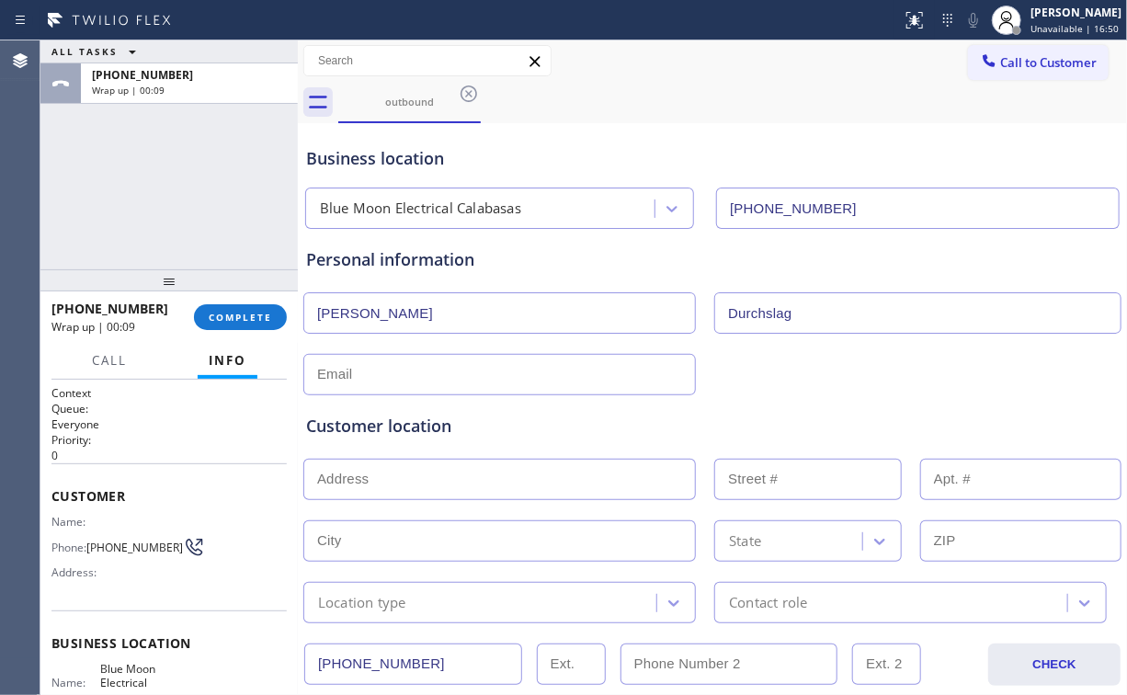
paste input "[EMAIL_ADDRESS][DOMAIN_NAME]"
type input "[EMAIL_ADDRESS][DOMAIN_NAME]"
click at [554, 419] on div "Customer location" at bounding box center [712, 426] width 813 height 25
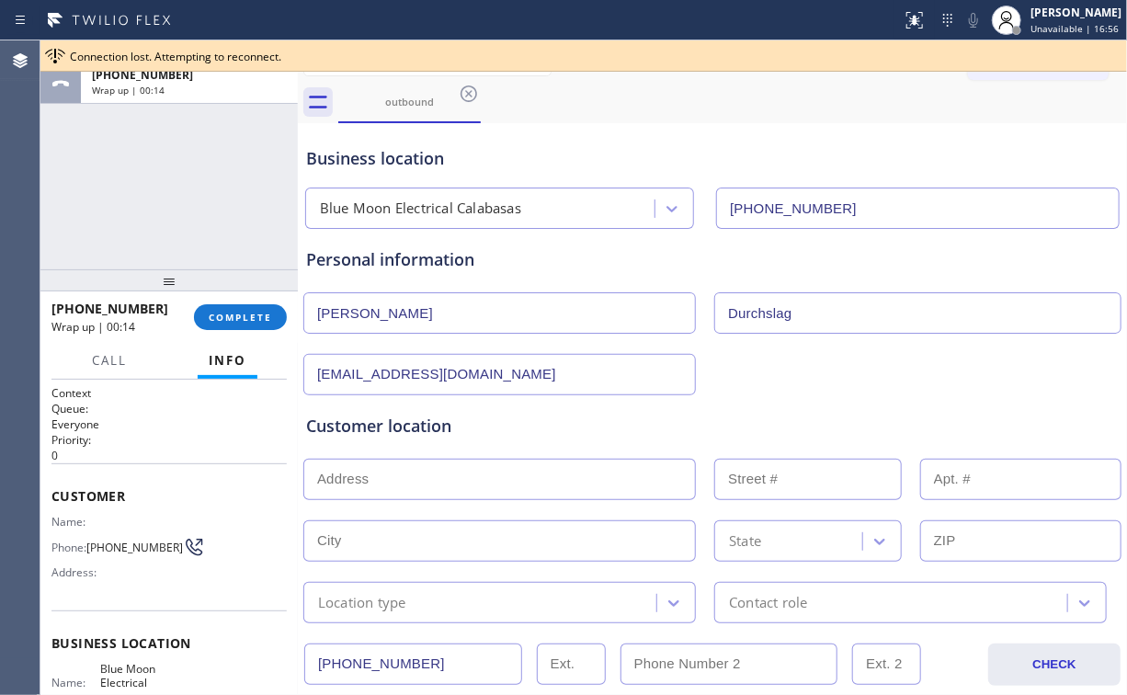
click at [359, 476] on input "text" at bounding box center [499, 479] width 393 height 41
paste input "[STREET_ADDRESS]"
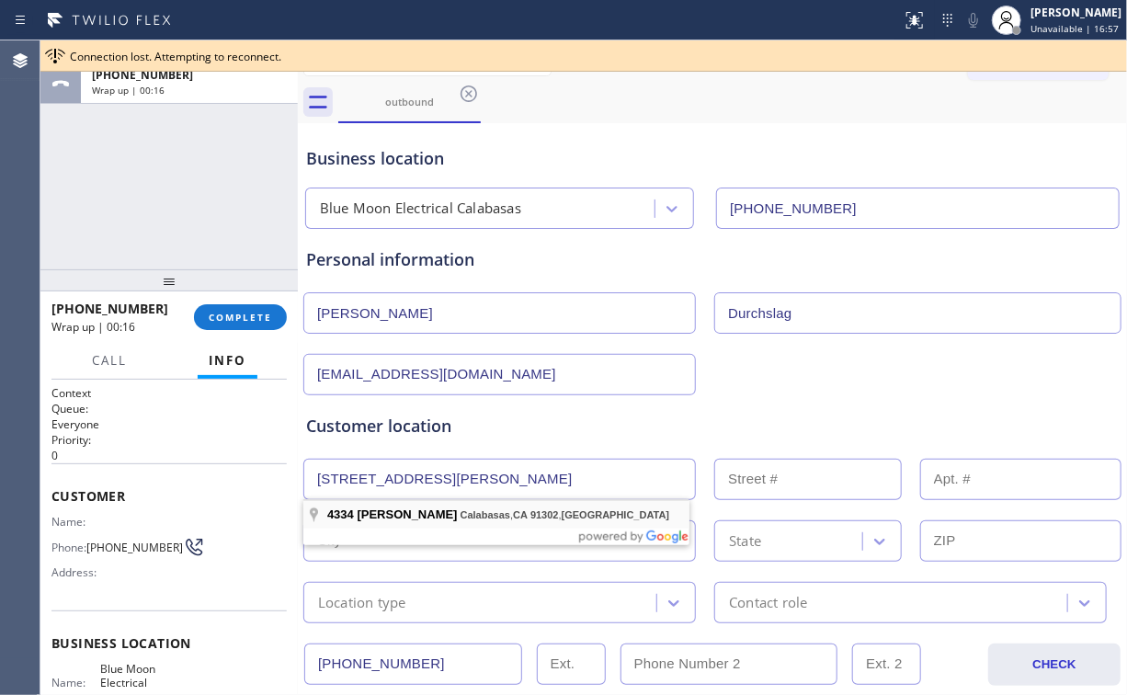
type input "[GEOGRAPHIC_DATA][PERSON_NAME]"
type input "4334"
type input "Calabasas"
type input "91302"
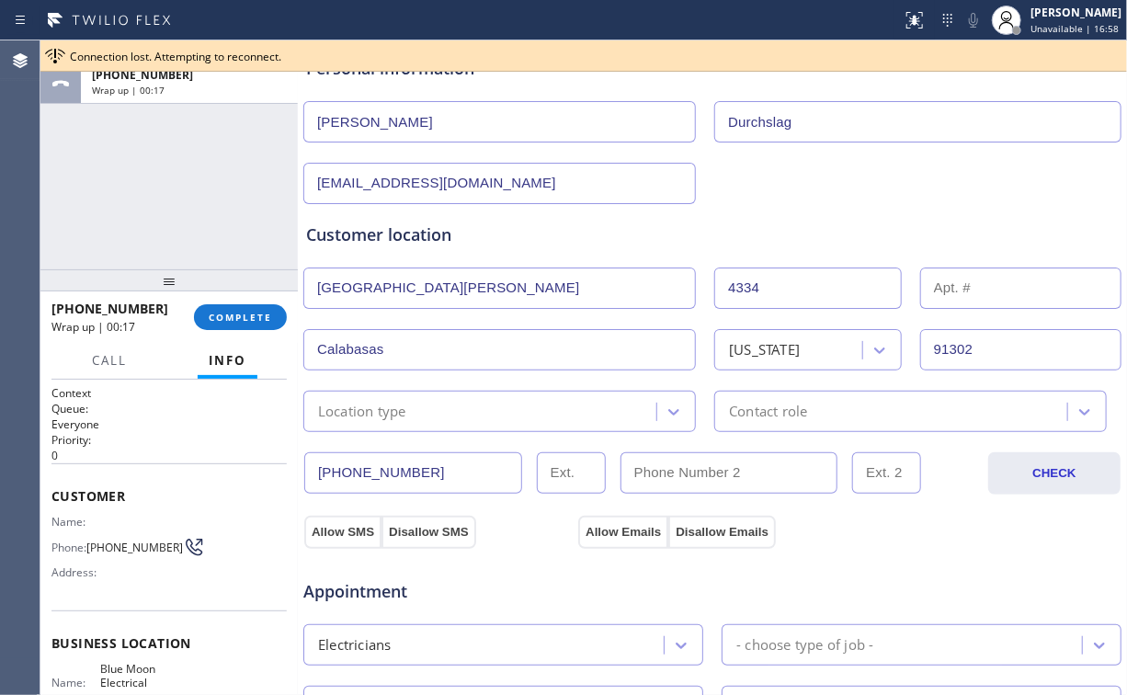
scroll to position [221, 0]
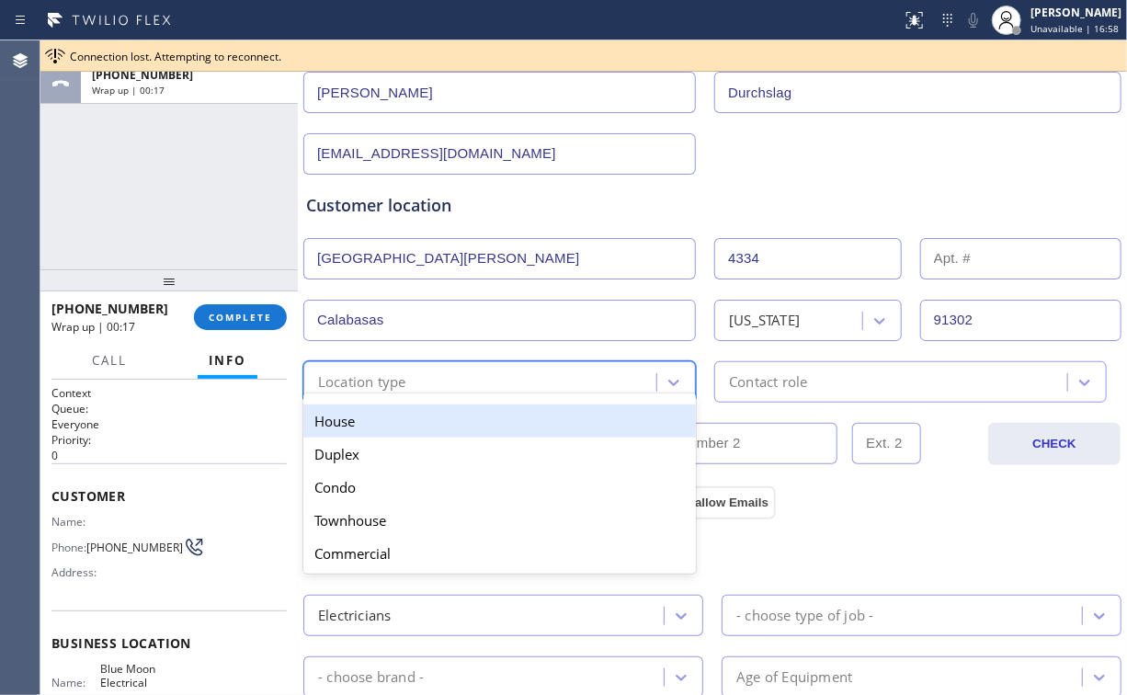
click at [463, 373] on div "Location type" at bounding box center [483, 382] width 348 height 32
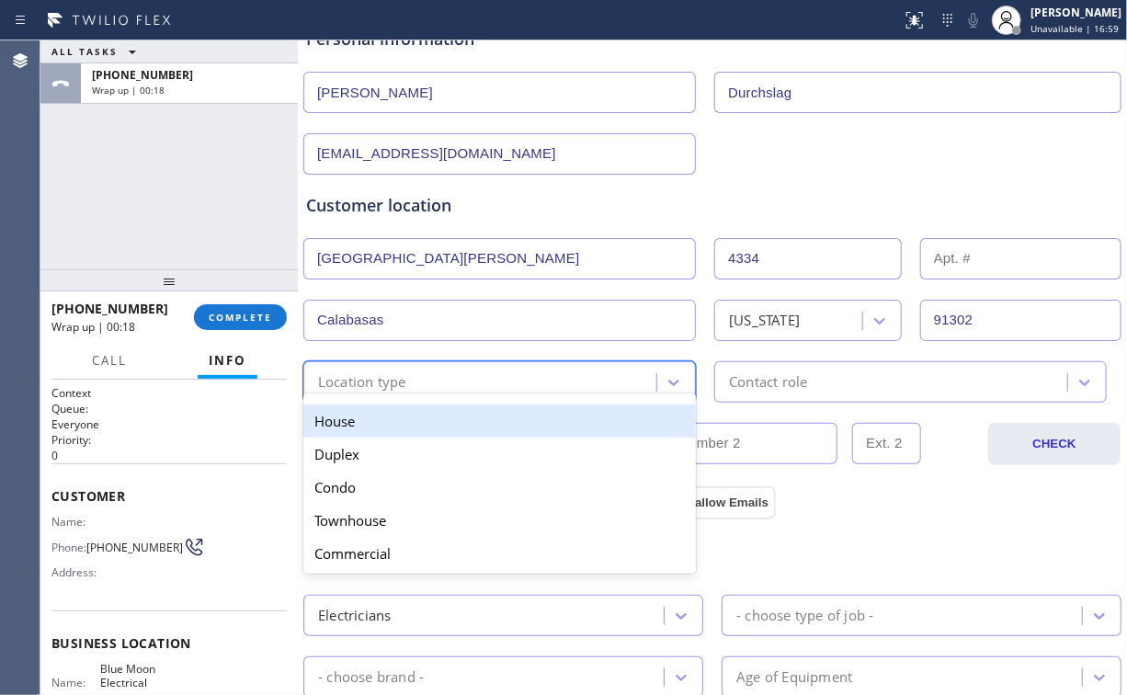
type input "h"
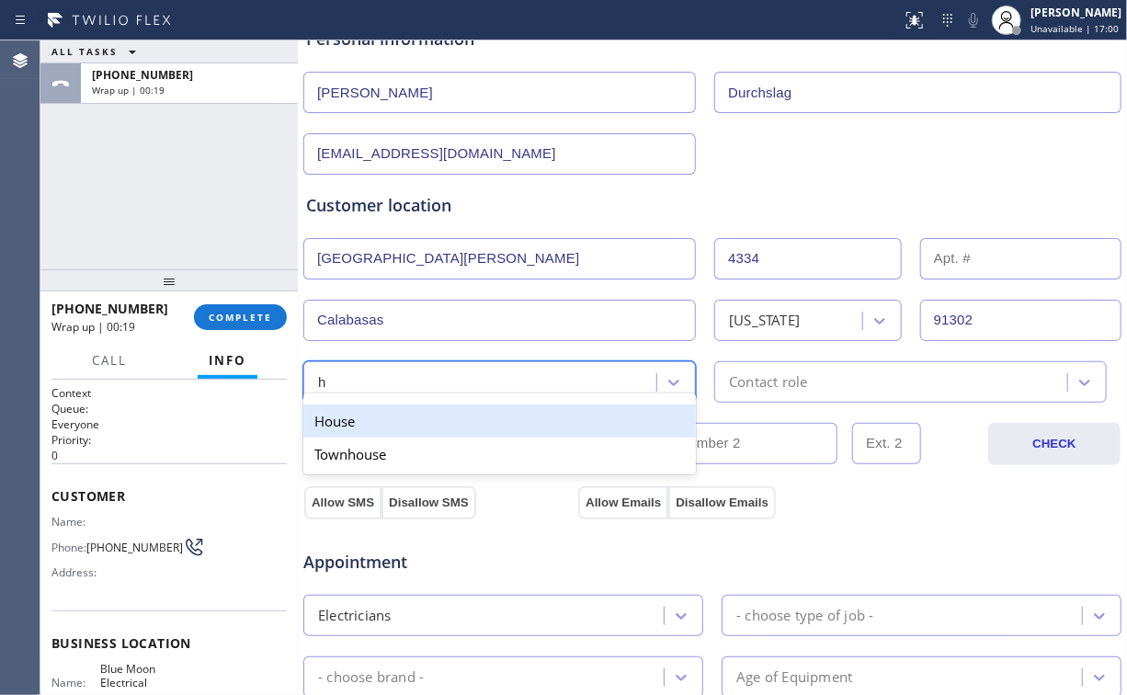
drag, startPoint x: 356, startPoint y: 418, endPoint x: 383, endPoint y: 423, distance: 27.1
click at [360, 419] on div "House" at bounding box center [499, 421] width 393 height 33
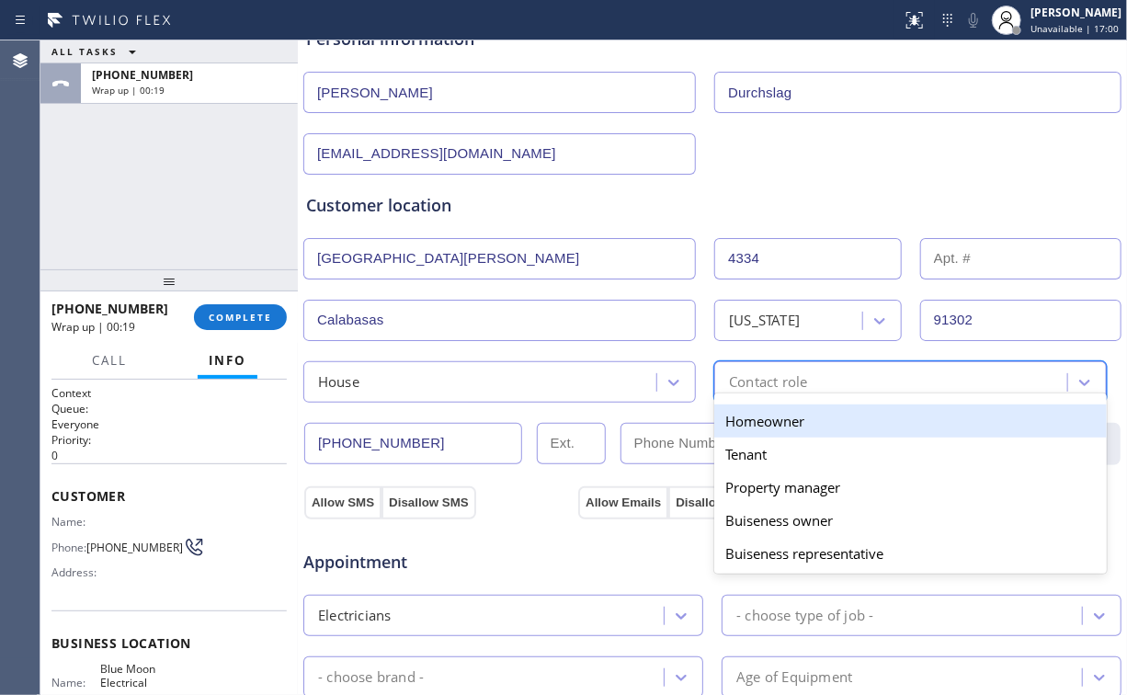
click at [819, 377] on div "Contact role" at bounding box center [894, 382] width 348 height 32
type input "h"
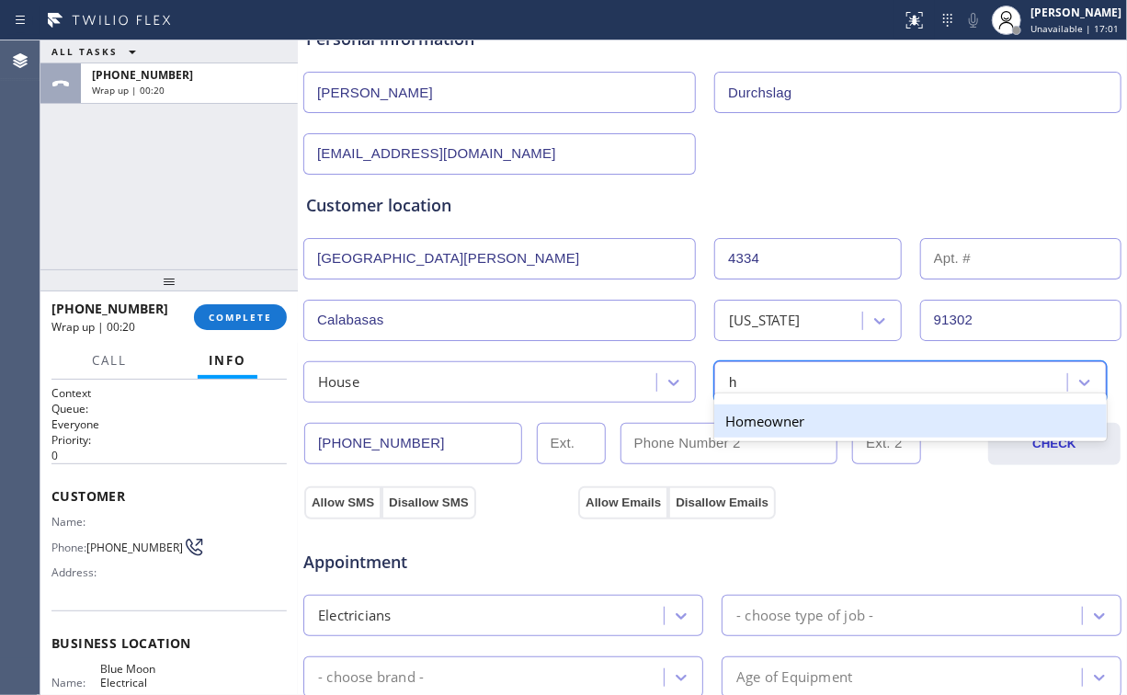
click at [738, 427] on div "Homeowner" at bounding box center [910, 421] width 393 height 33
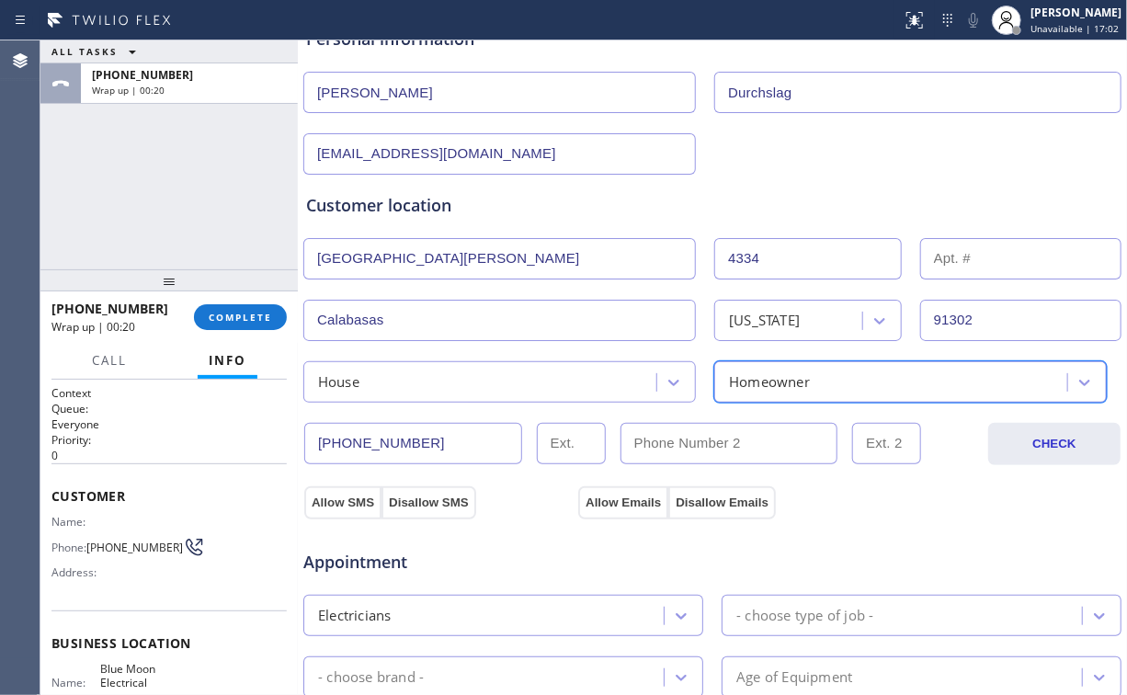
click at [809, 177] on div "Customer location >> ADD NEW ADDRESS << + NEW ADDRESS [STREET_ADDRESS][PERSON_N…" at bounding box center [713, 289] width 820 height 228
click at [337, 511] on div "Appointment Electricians - choose type of job - - choose brand - Age of Equipme…" at bounding box center [713, 691] width 820 height 360
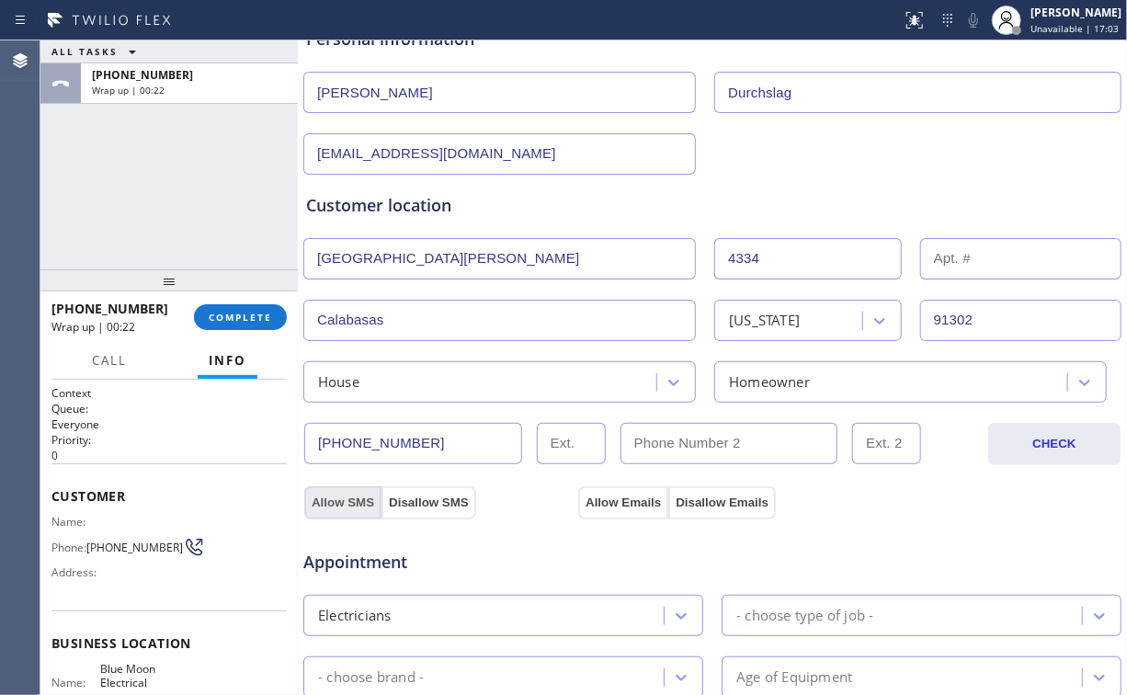
click at [342, 495] on button "Allow SMS" at bounding box center [342, 502] width 77 height 33
click at [628, 499] on button "Allow Emails" at bounding box center [623, 502] width 90 height 33
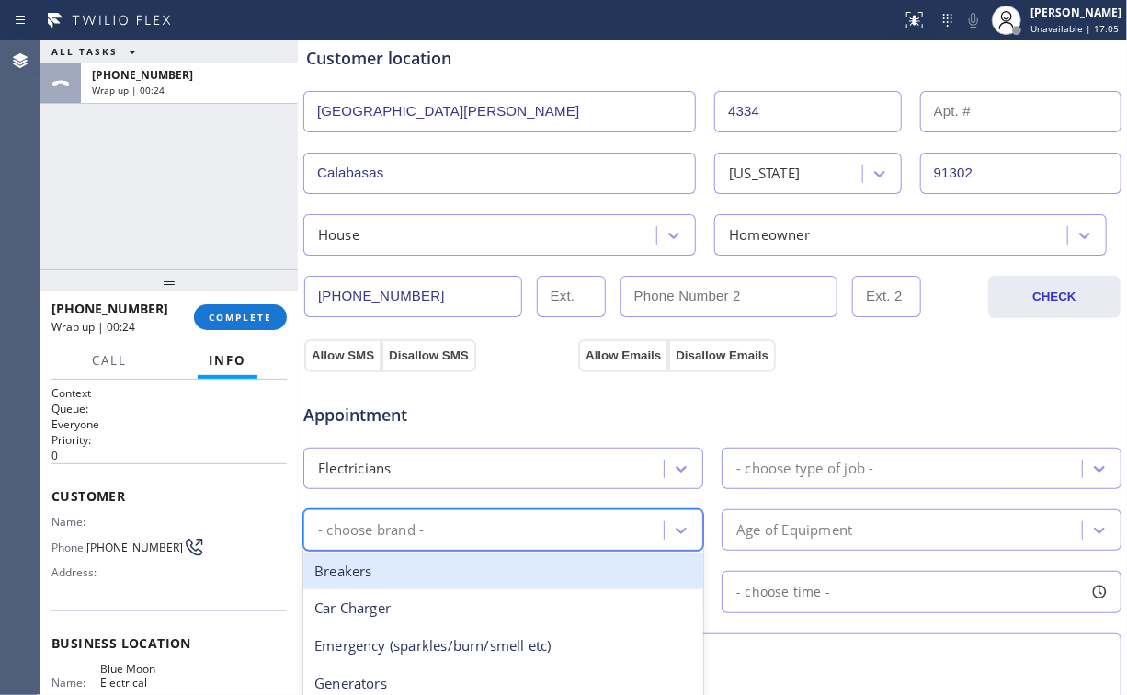
click at [431, 530] on div "- choose brand -" at bounding box center [486, 530] width 355 height 32
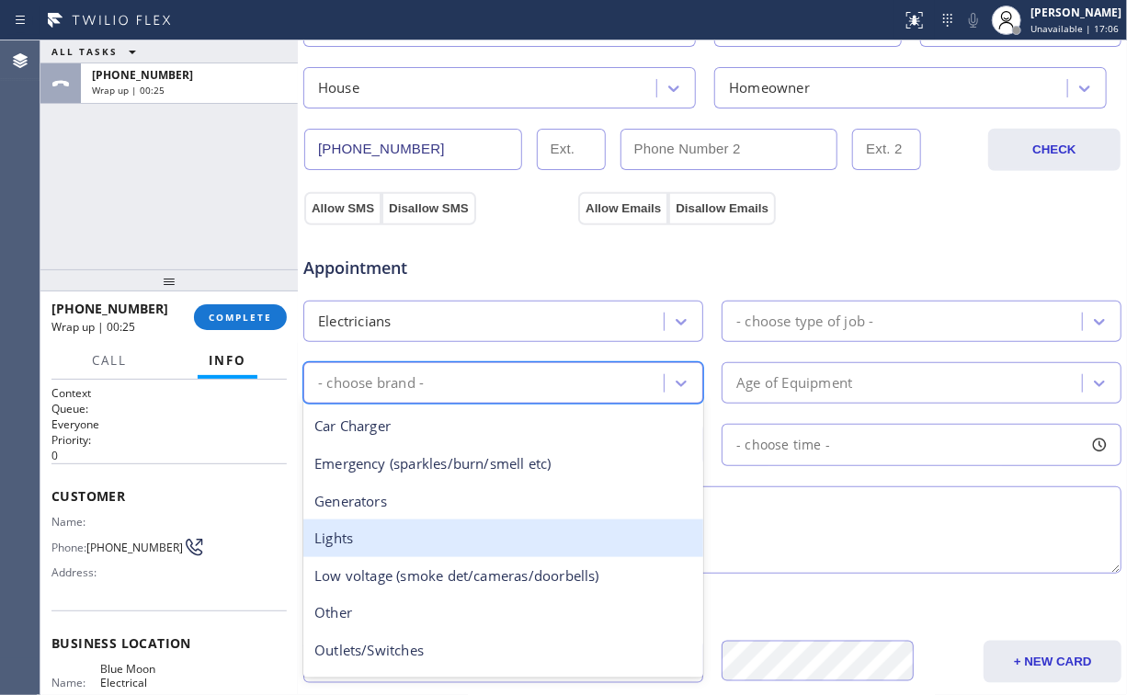
scroll to position [74, 0]
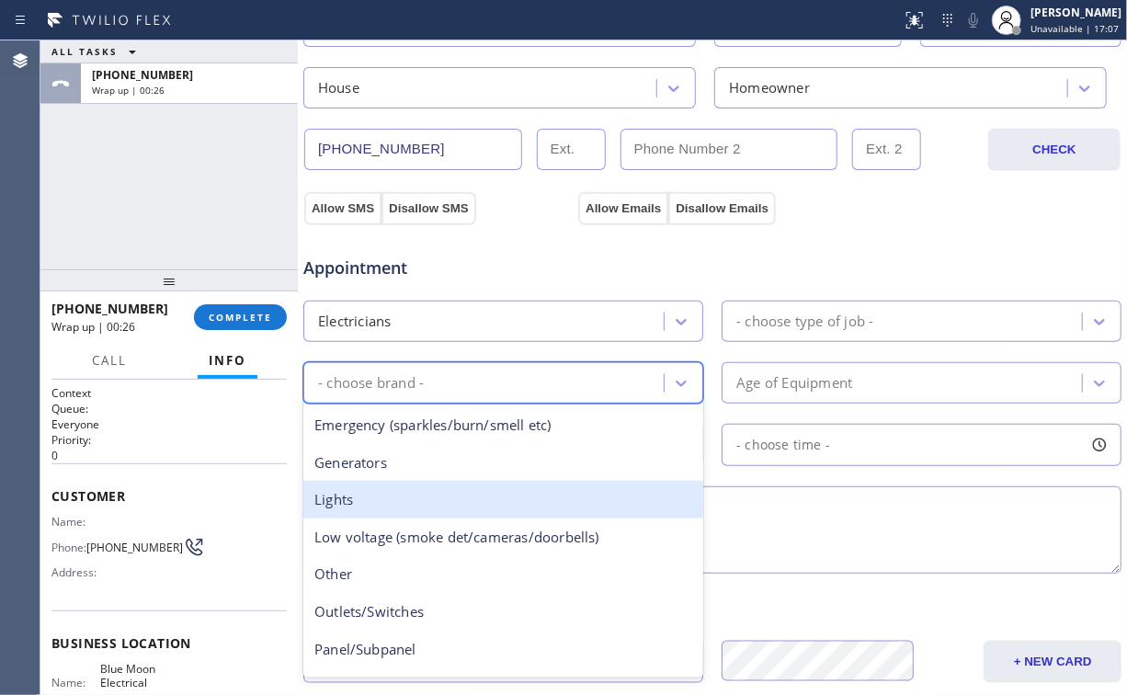
click at [471, 493] on div "Lights" at bounding box center [503, 500] width 400 height 38
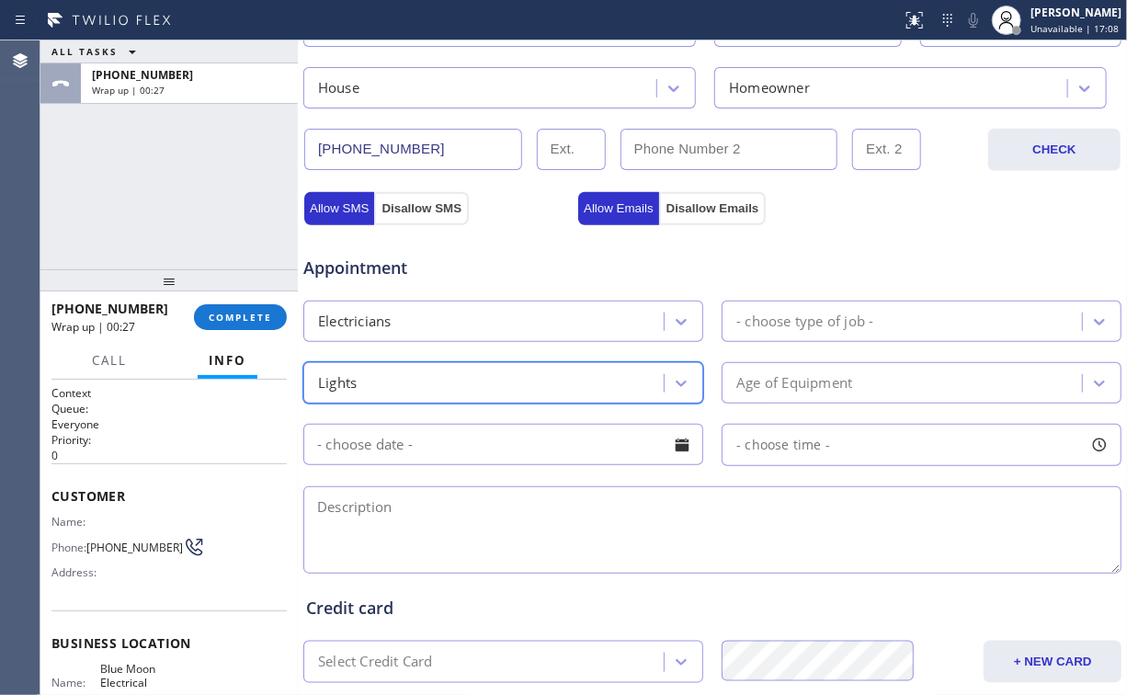
click at [805, 311] on div "- choose type of job -" at bounding box center [805, 321] width 137 height 21
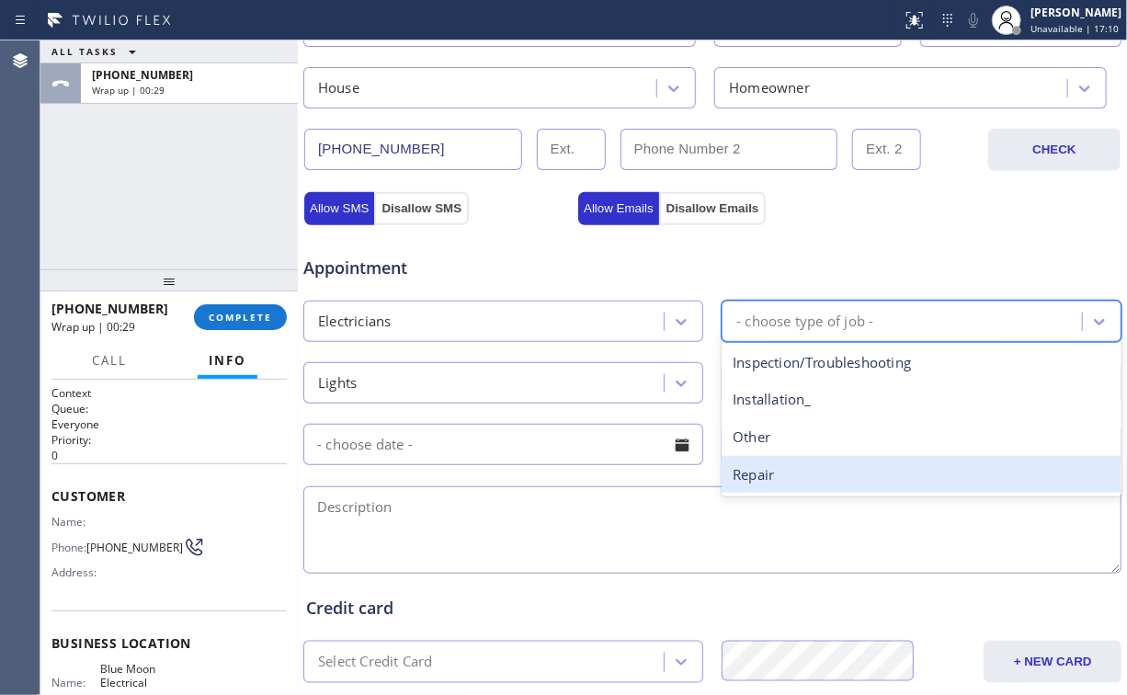
click at [789, 475] on div "Repair" at bounding box center [922, 475] width 400 height 38
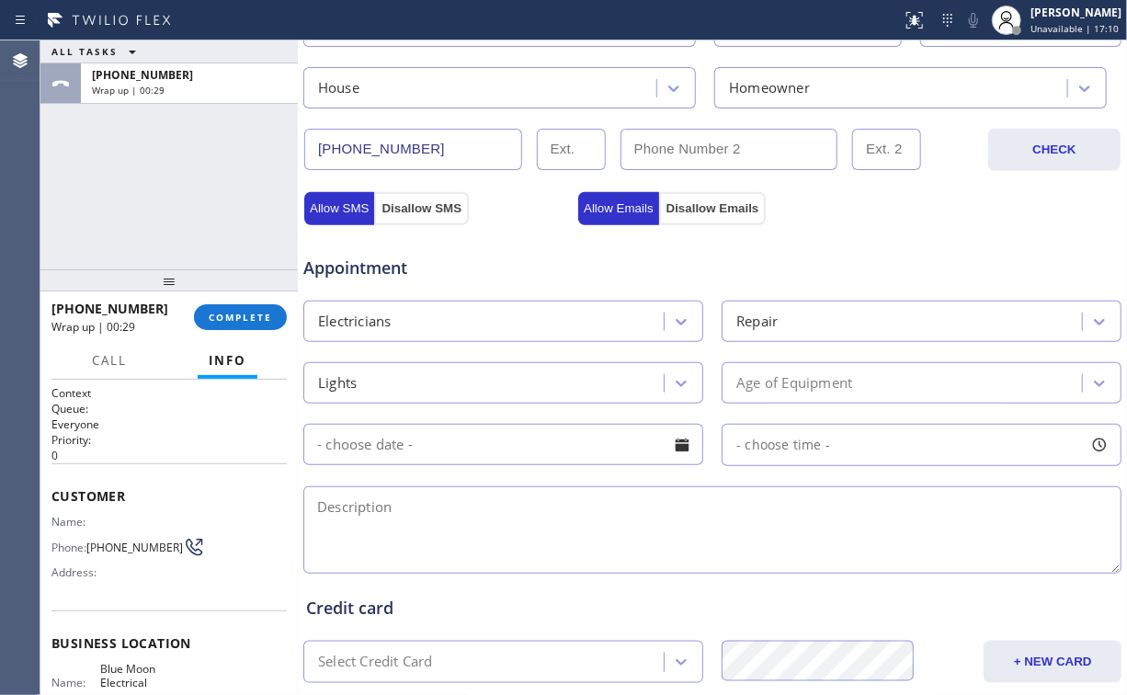
click at [875, 213] on div "Allow SMS Disallow SMS Allow Emails Disallow Emails" at bounding box center [713, 206] width 822 height 37
click at [814, 354] on div "Appointment Electricians Repair Lights Age of Equipment - choose time -" at bounding box center [712, 406] width 813 height 344
click at [805, 368] on div "Age of Equipment" at bounding box center [904, 383] width 355 height 32
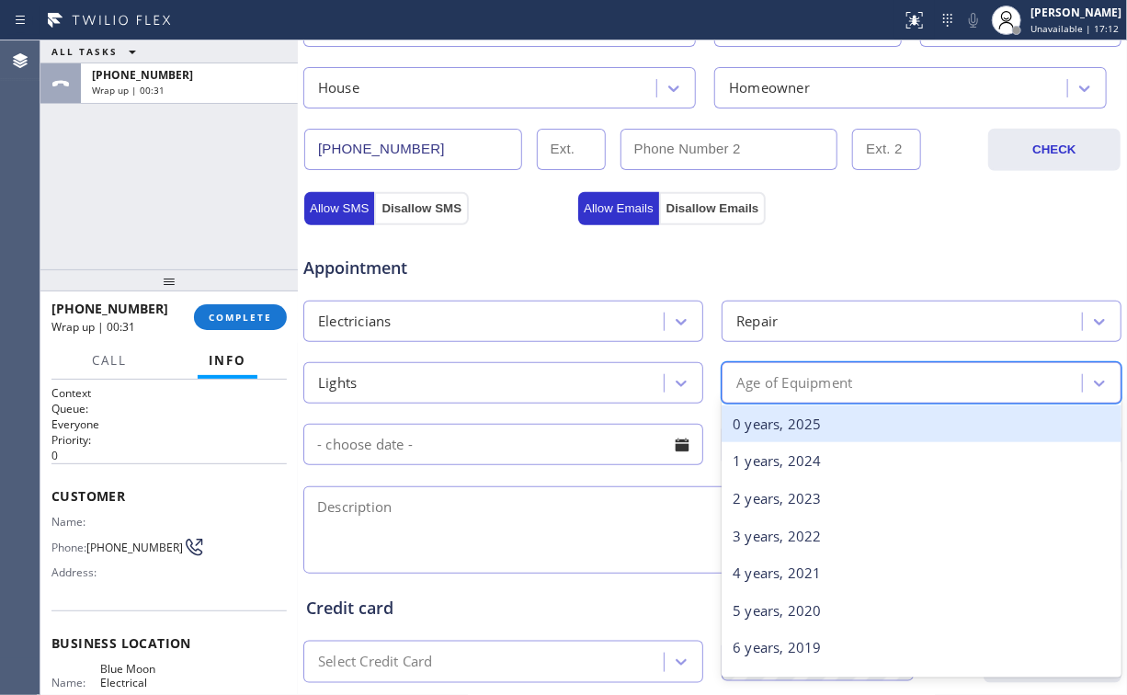
click at [768, 432] on div "0 years, 2025" at bounding box center [922, 424] width 400 height 38
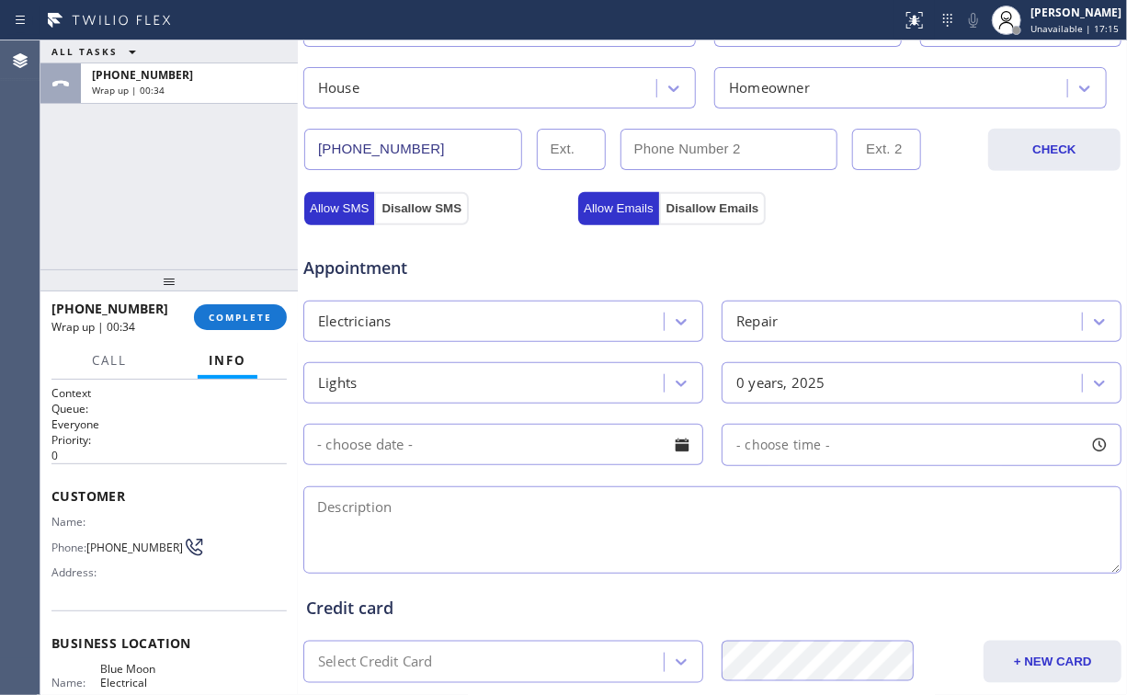
click at [375, 511] on textarea at bounding box center [712, 529] width 818 height 87
paste textarea "outdoor low voltage lighting system, not turning off, sensor might have an issu…"
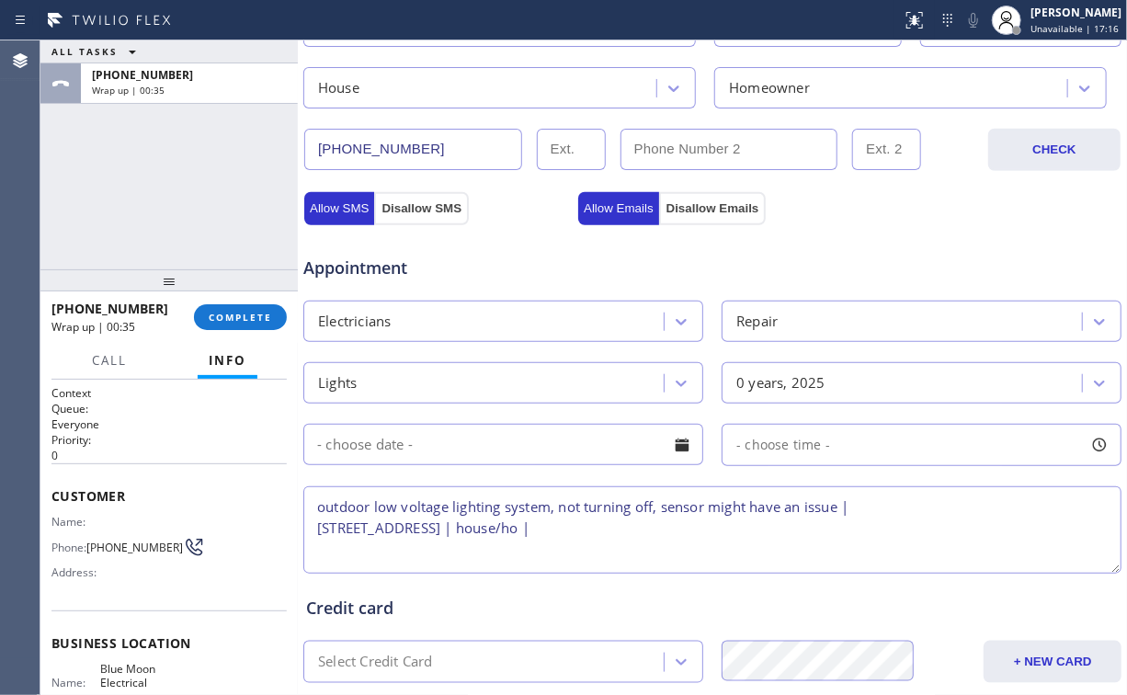
click at [753, 523] on textarea "outdoor low voltage lighting system, not turning off, sensor might have an issu…" at bounding box center [712, 529] width 818 height 87
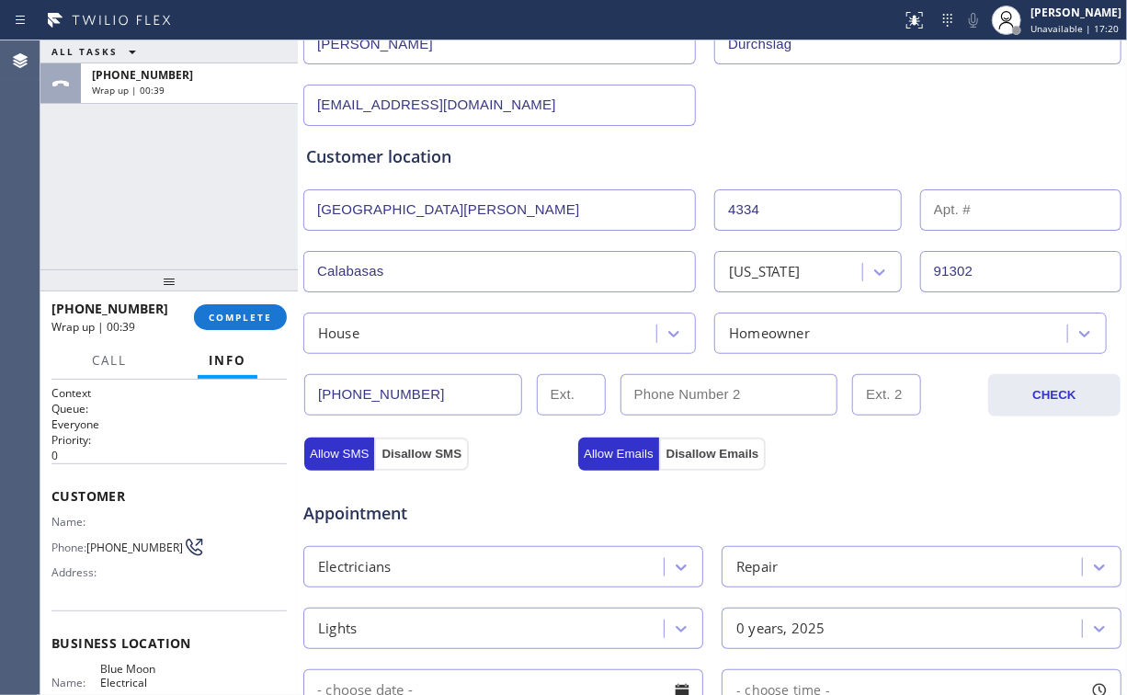
scroll to position [578, 0]
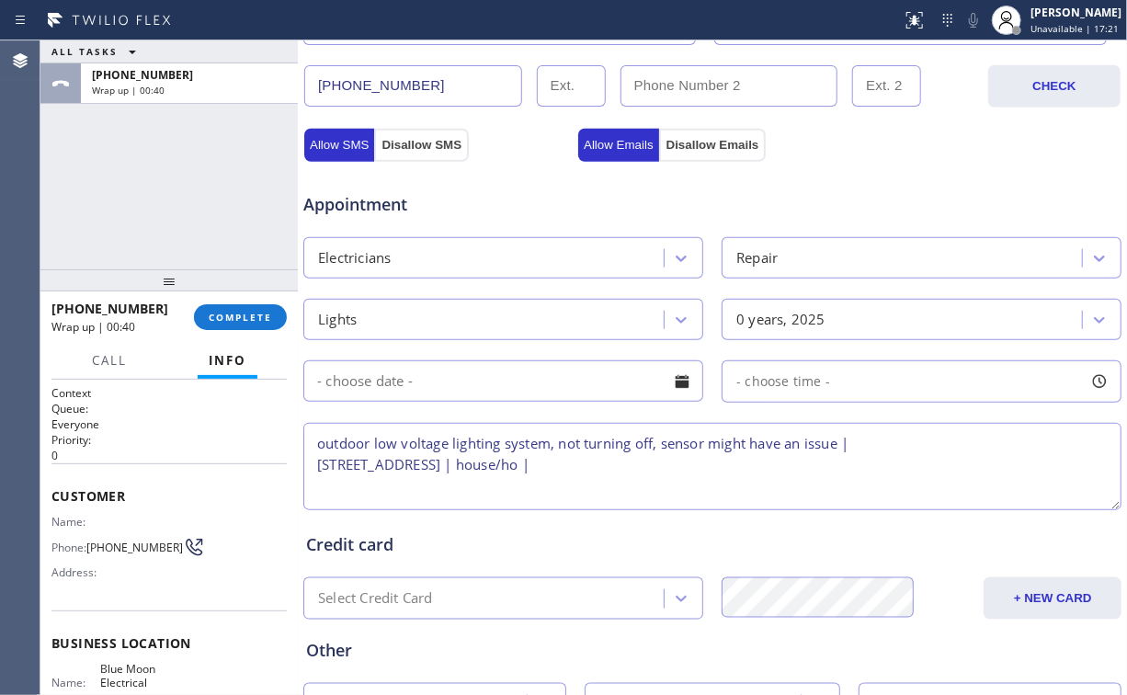
drag, startPoint x: 727, startPoint y: 472, endPoint x: 821, endPoint y: 467, distance: 93.9
click at [727, 471] on textarea "outdoor low voltage lighting system, not turning off, sensor might have an issu…" at bounding box center [712, 466] width 818 height 87
paste textarea "Blue Moon Electrical Calabasas"
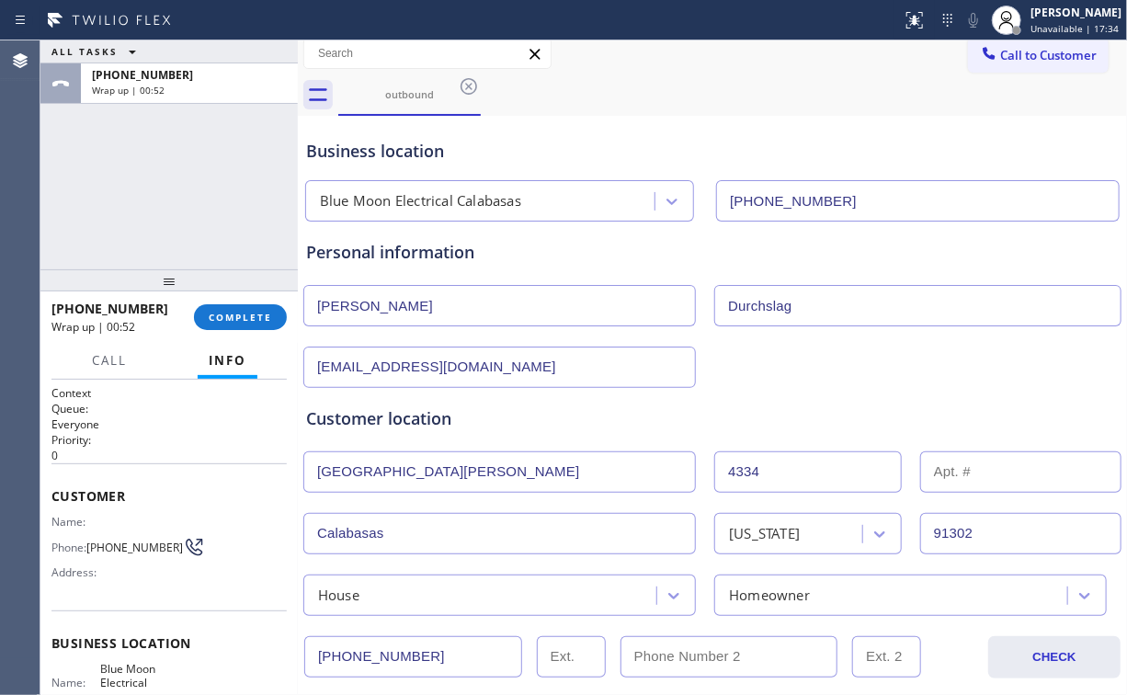
scroll to position [0, 0]
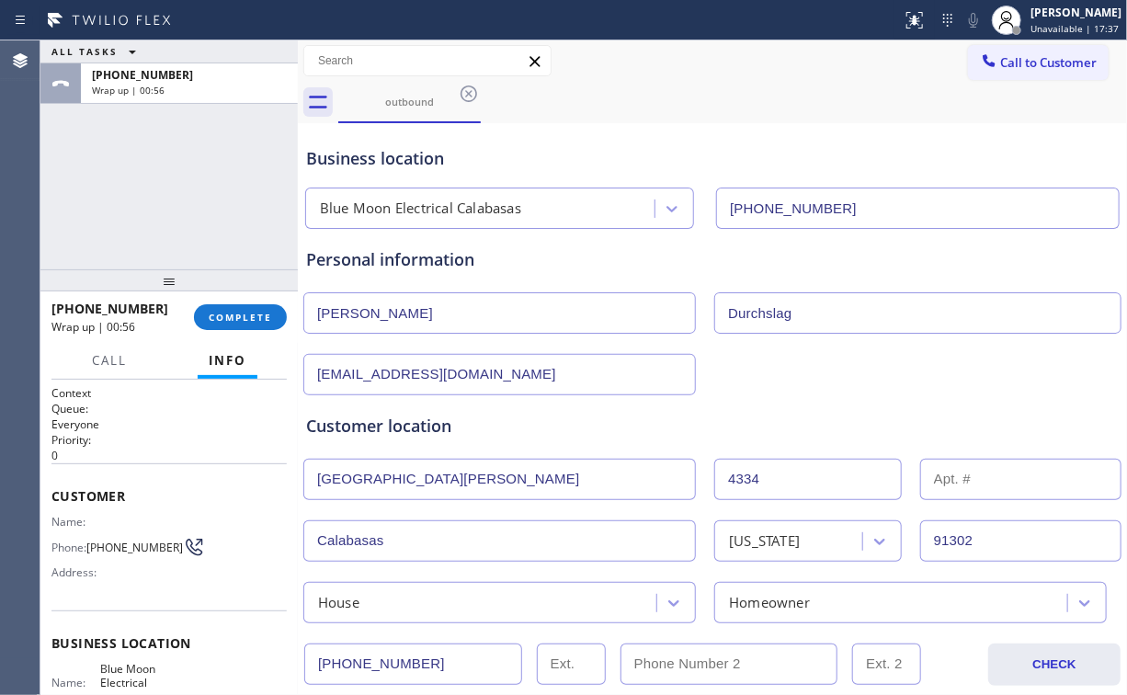
click at [699, 294] on div "[PERSON_NAME]" at bounding box center [507, 312] width 411 height 41
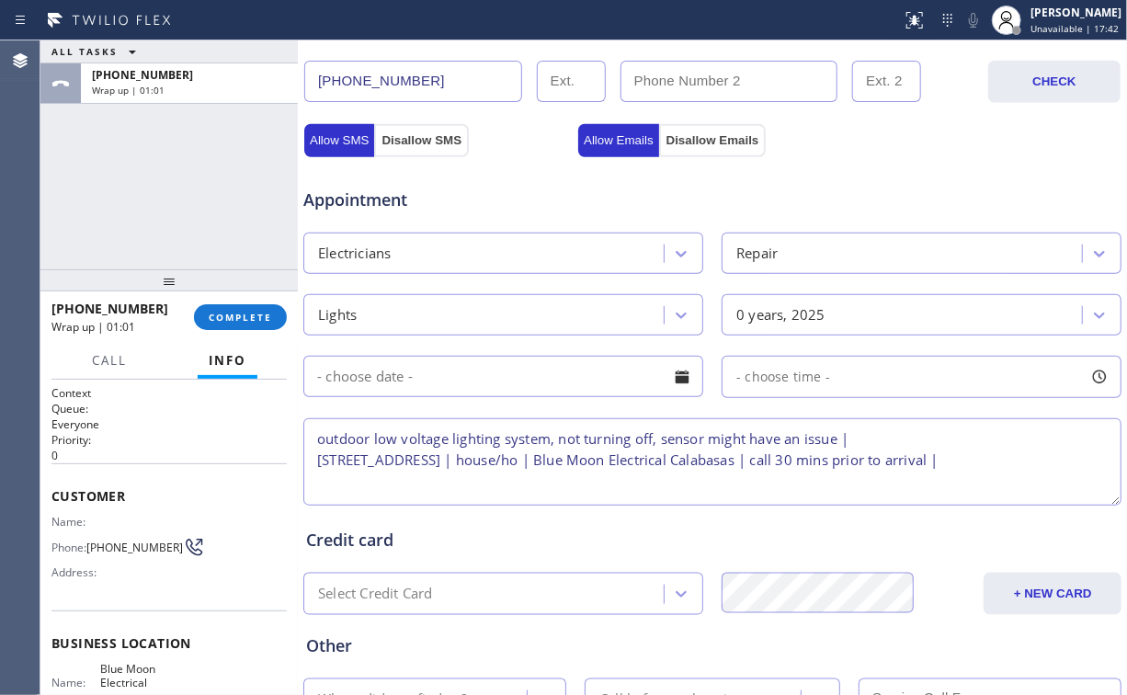
scroll to position [588, 0]
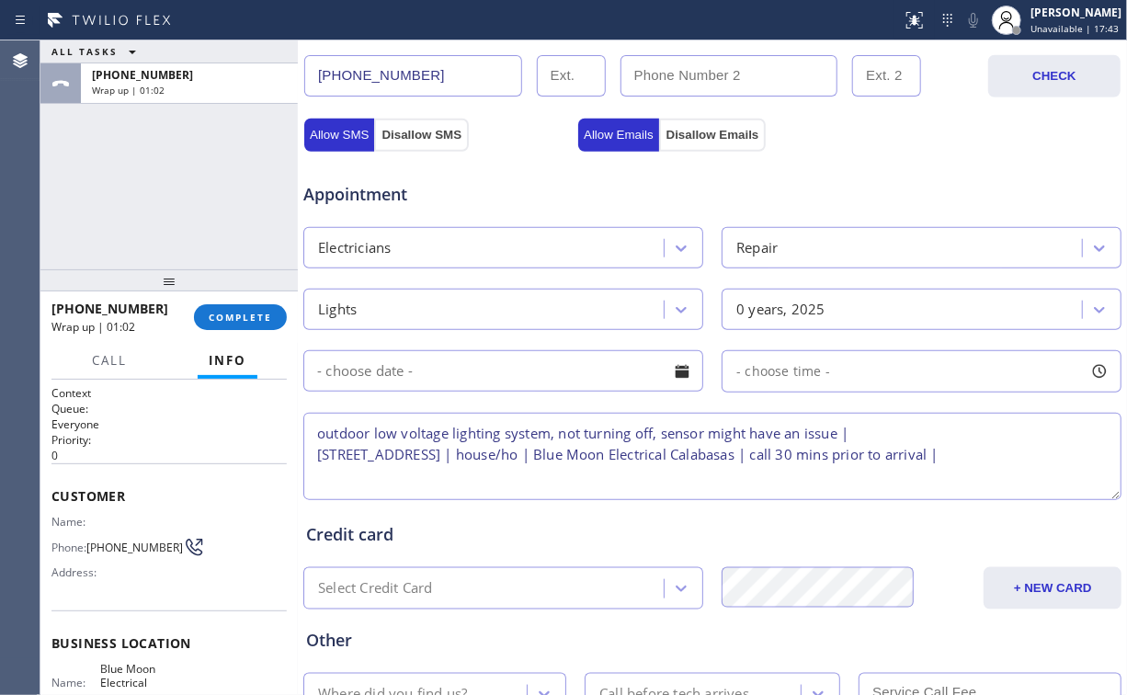
click at [435, 456] on textarea "outdoor low voltage lighting system, not turning off, sensor might have an issu…" at bounding box center [712, 456] width 818 height 87
click at [319, 429] on textarea "outdoor low voltage lighting system, not turning off, sensor might have an issu…" at bounding box center [712, 456] width 818 height 87
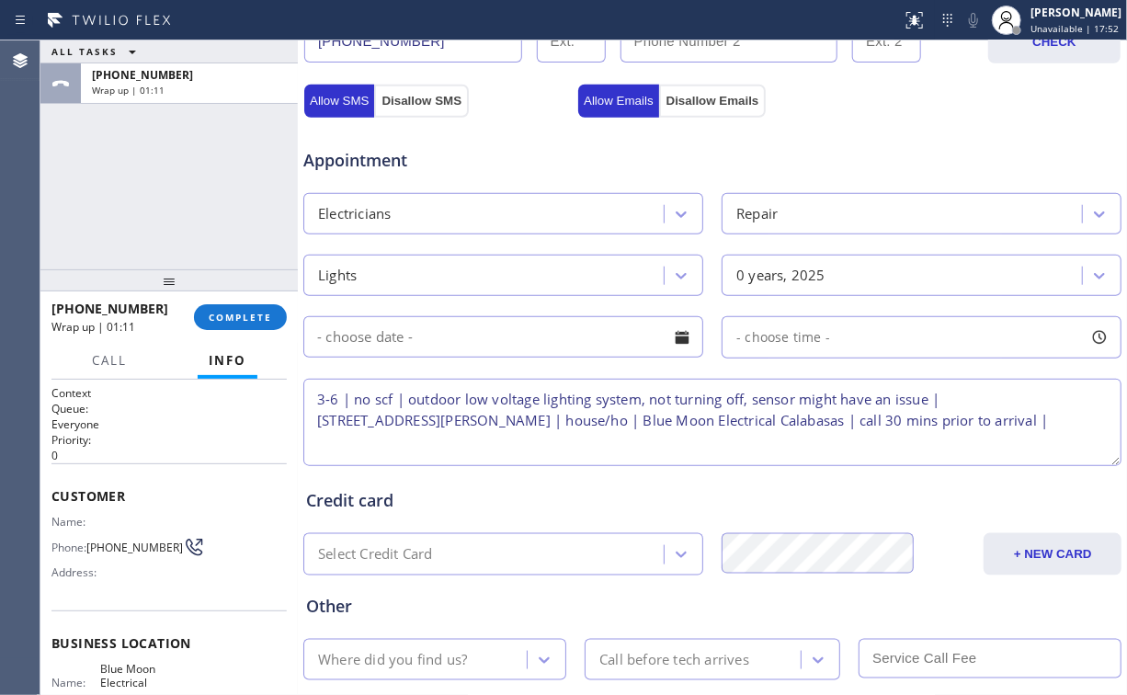
scroll to position [662, 0]
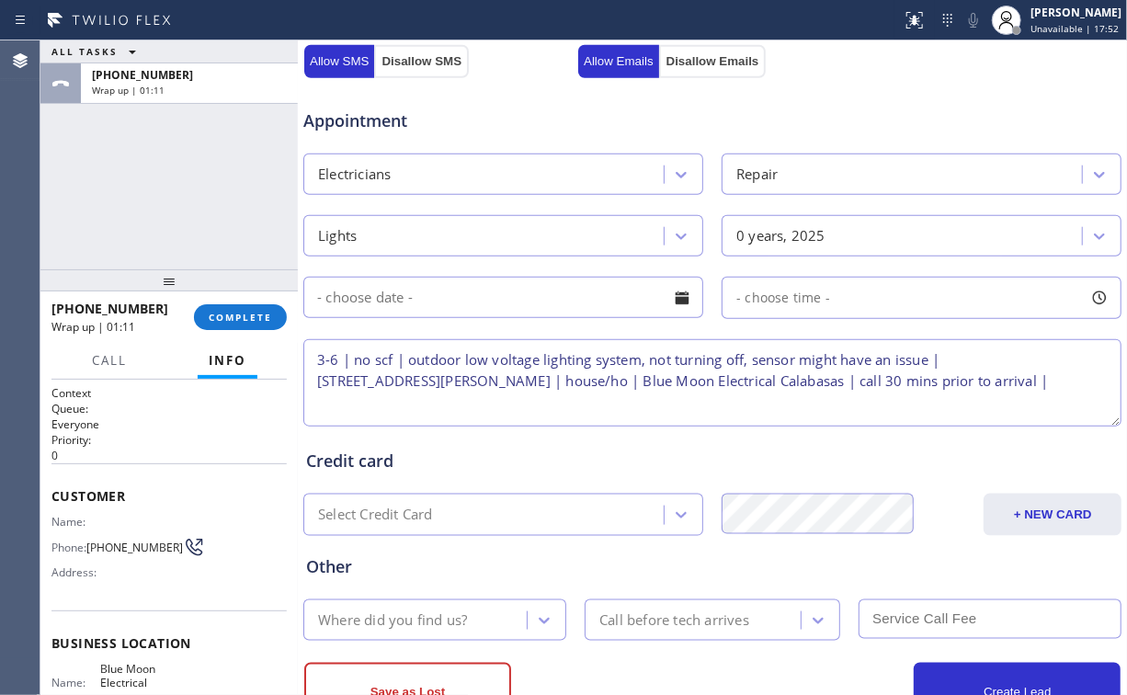
type textarea "3-6 | no scf | outdoor low voltage lighting system, not turning off, sensor mig…"
click at [565, 301] on input "text" at bounding box center [503, 297] width 400 height 41
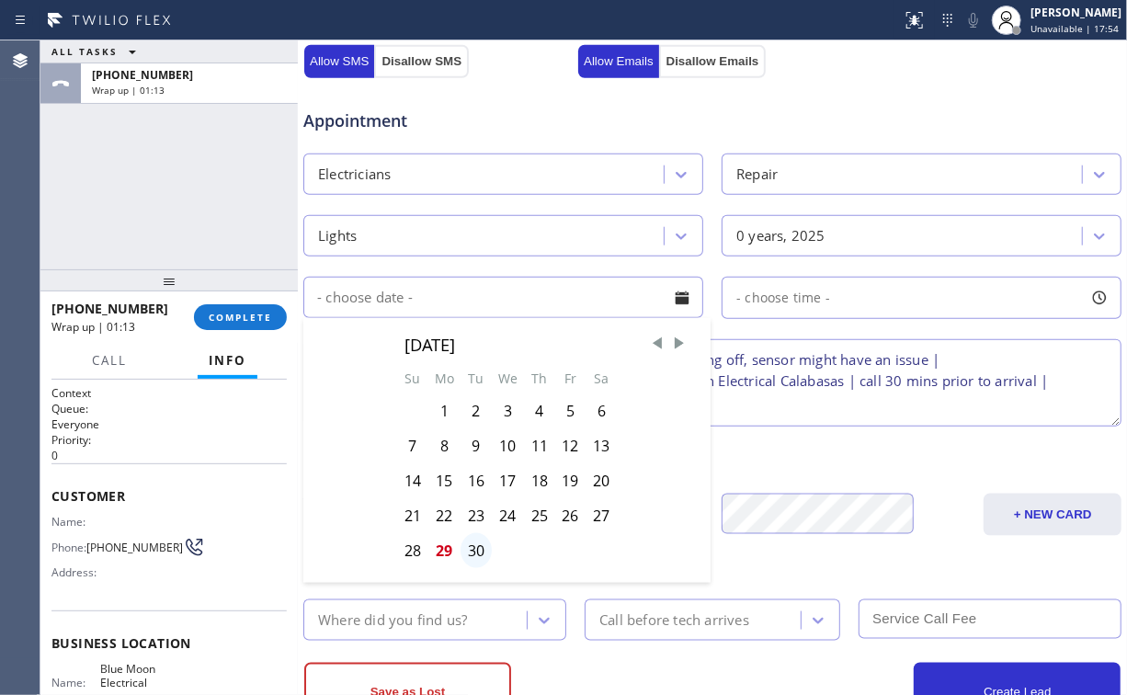
click at [467, 542] on div "30" at bounding box center [476, 550] width 31 height 35
type input "[DATE]"
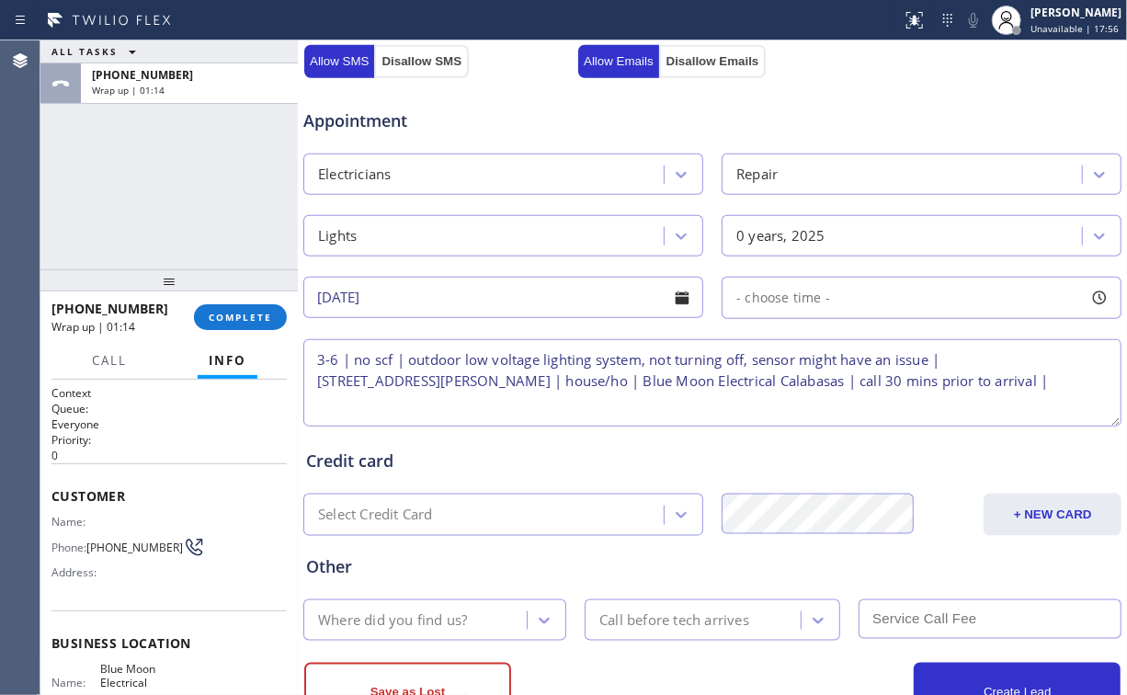
click at [842, 293] on div "- choose time -" at bounding box center [922, 298] width 400 height 42
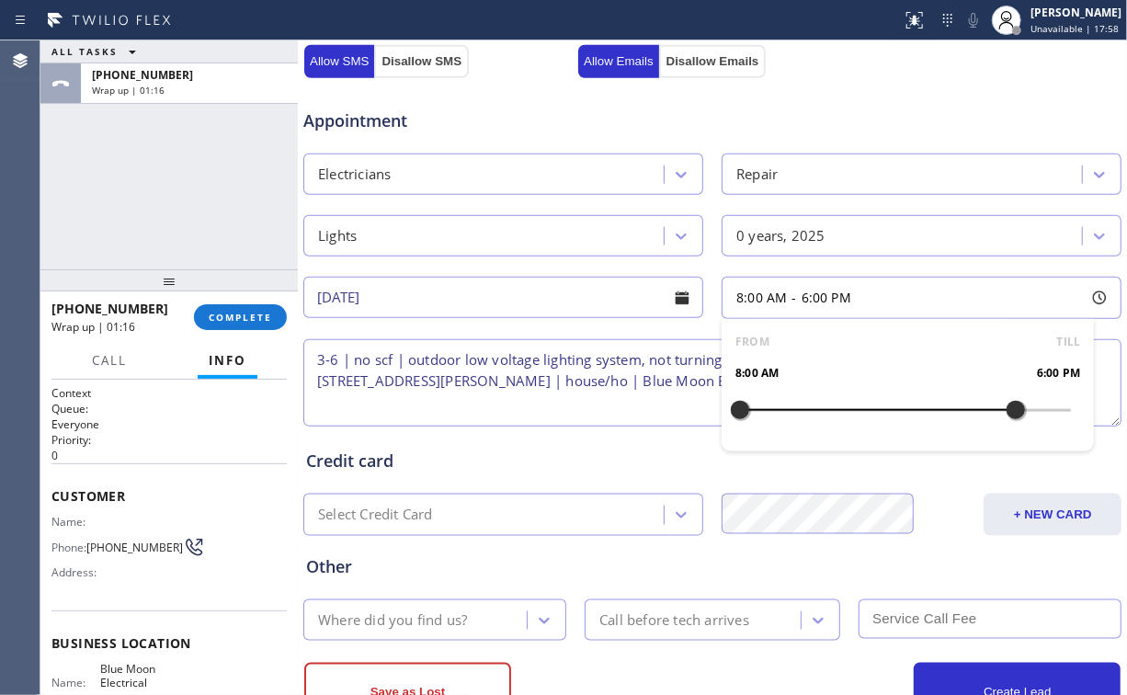
drag, startPoint x: 782, startPoint y: 409, endPoint x: 1002, endPoint y: 405, distance: 219.8
click at [1005, 405] on div at bounding box center [1016, 410] width 22 height 39
drag, startPoint x: 739, startPoint y: 407, endPoint x: 931, endPoint y: 408, distance: 192.2
click at [931, 408] on div at bounding box center [933, 410] width 22 height 39
click at [659, 328] on div "Appointment Electricians Repair Lights 0 years, 2025 [DATE] 3:00 PM - 6:00 PM F…" at bounding box center [712, 258] width 813 height 344
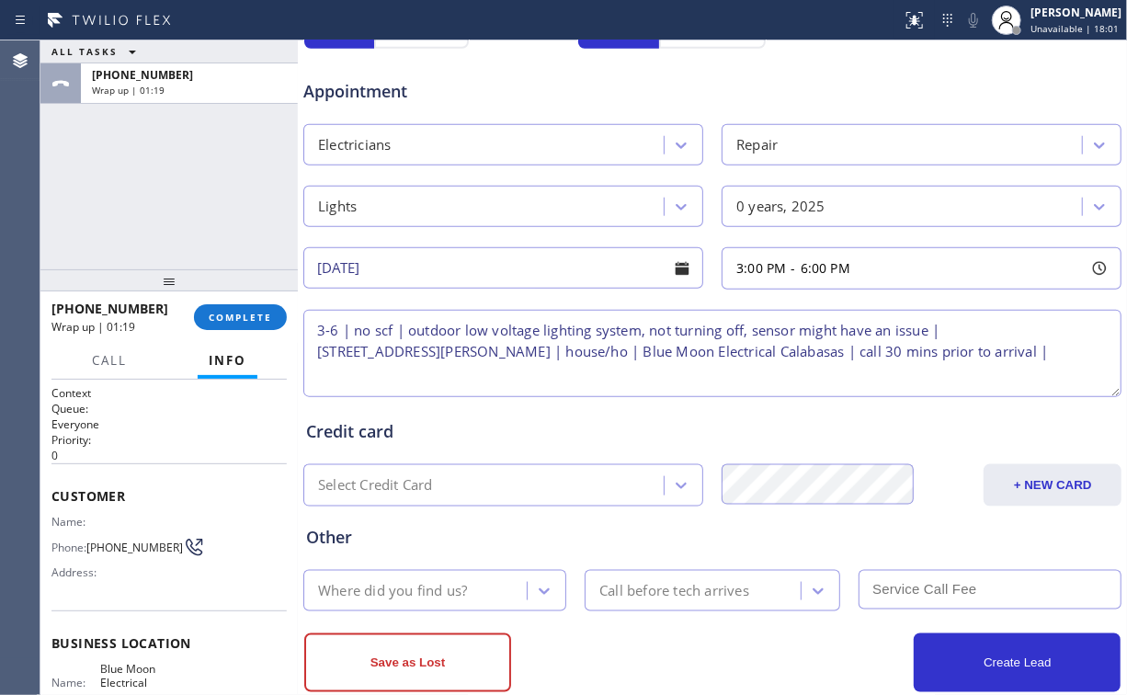
scroll to position [725, 0]
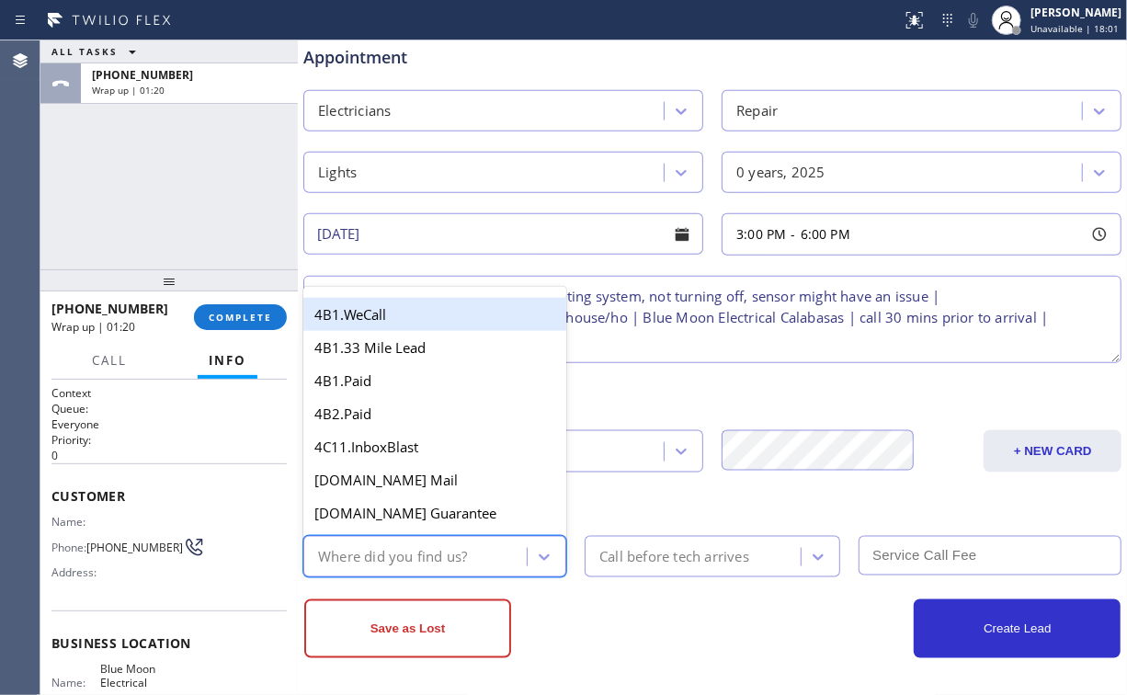
click at [423, 559] on div "Where did you find us?" at bounding box center [392, 556] width 149 height 21
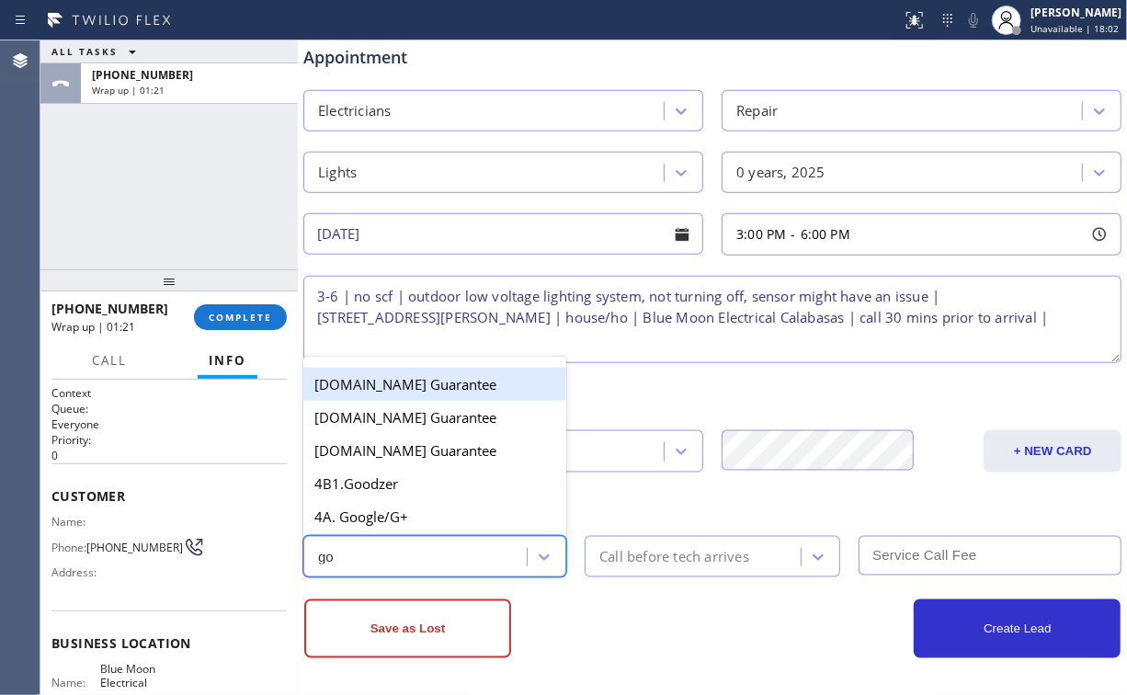
type input "goo"
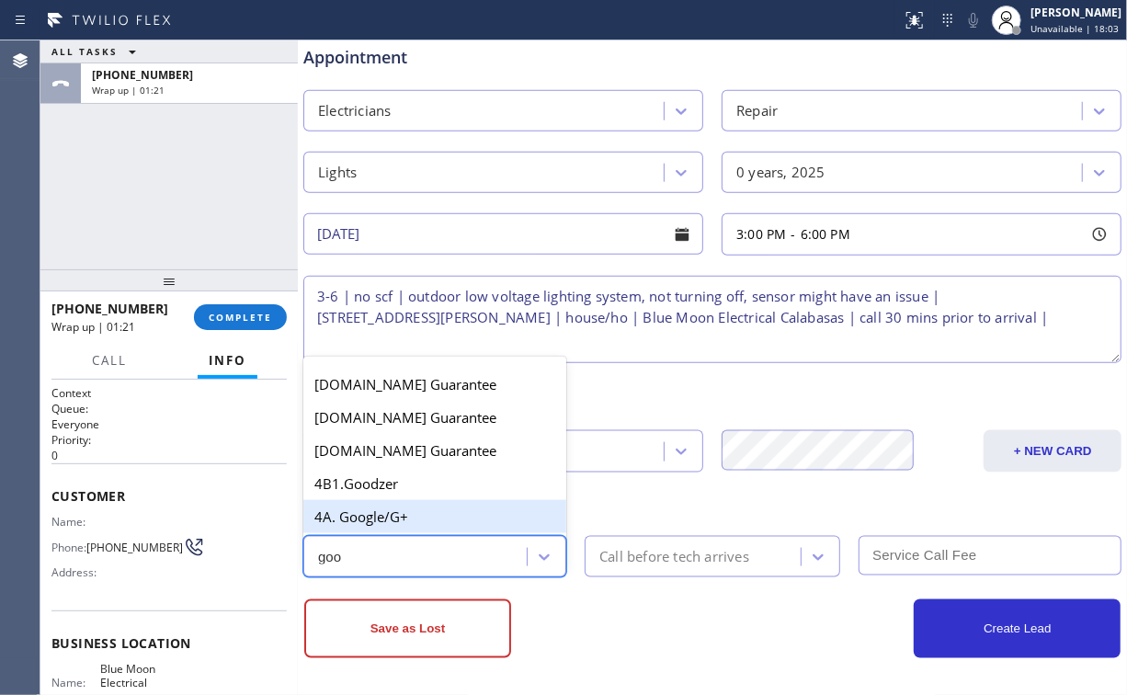
click at [391, 521] on div "4A. Google/G+" at bounding box center [434, 516] width 263 height 33
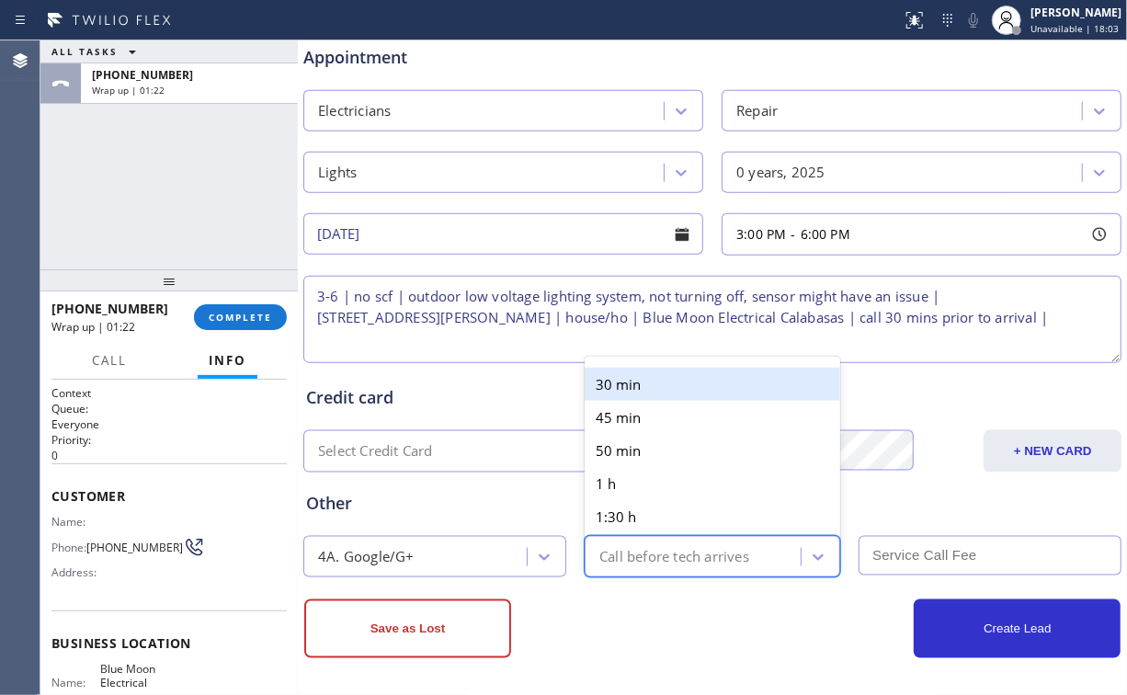
click at [665, 542] on div "Call before tech arrives" at bounding box center [695, 557] width 211 height 32
type input "3"
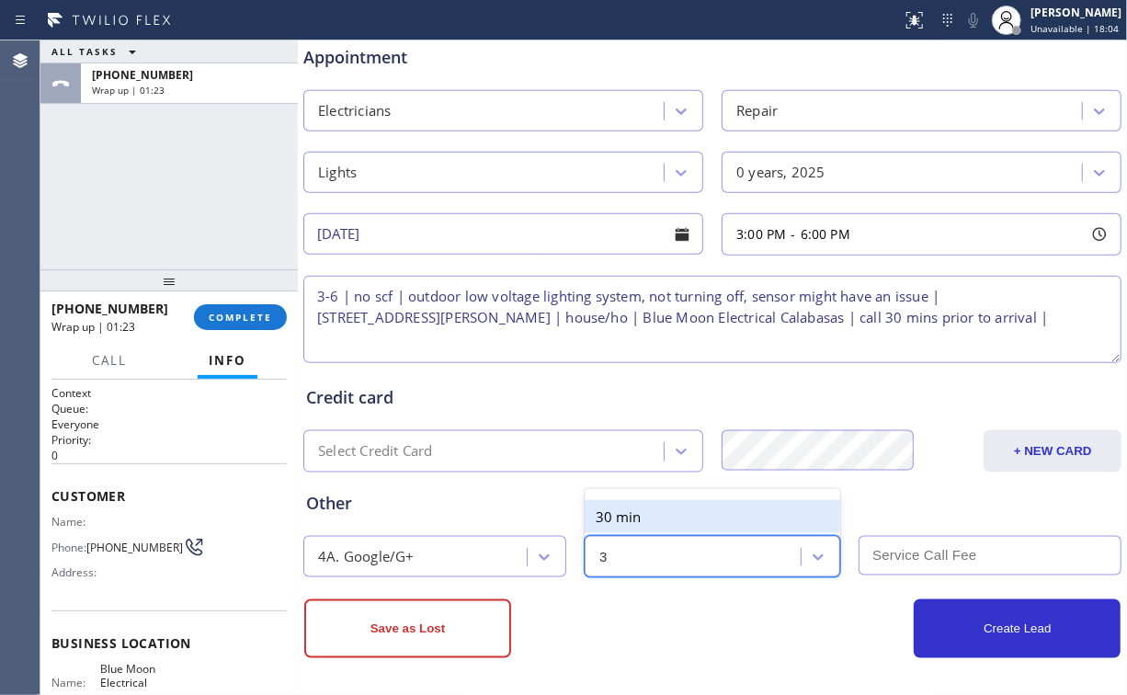
click at [629, 508] on div "30 min" at bounding box center [713, 516] width 256 height 33
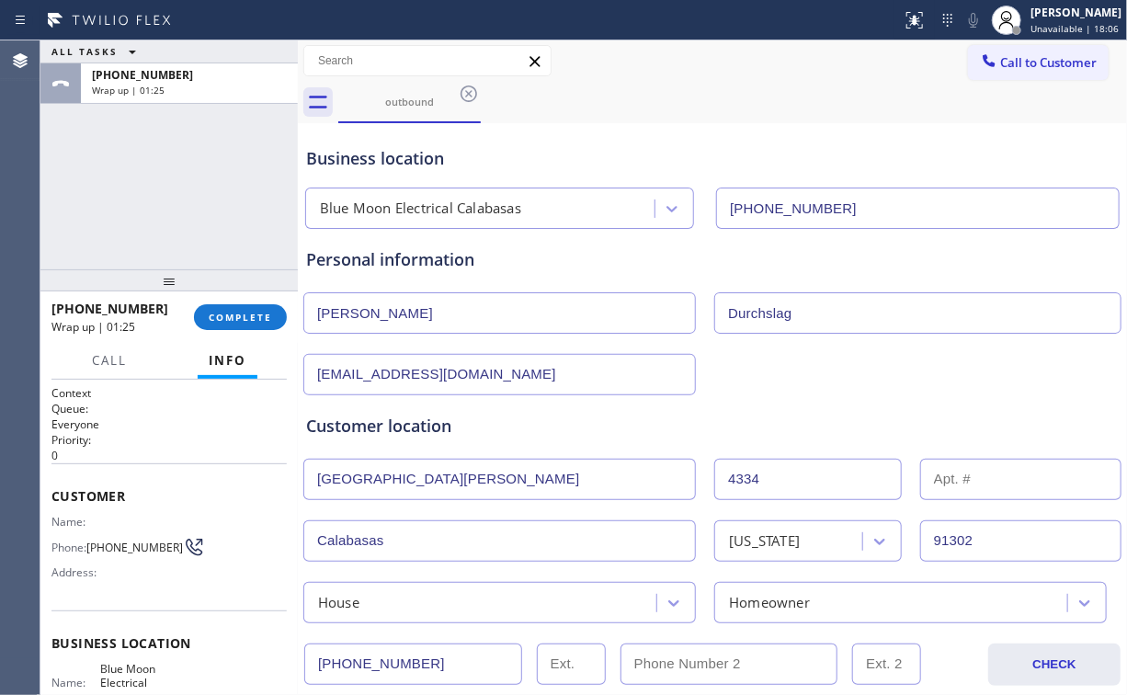
scroll to position [0, 0]
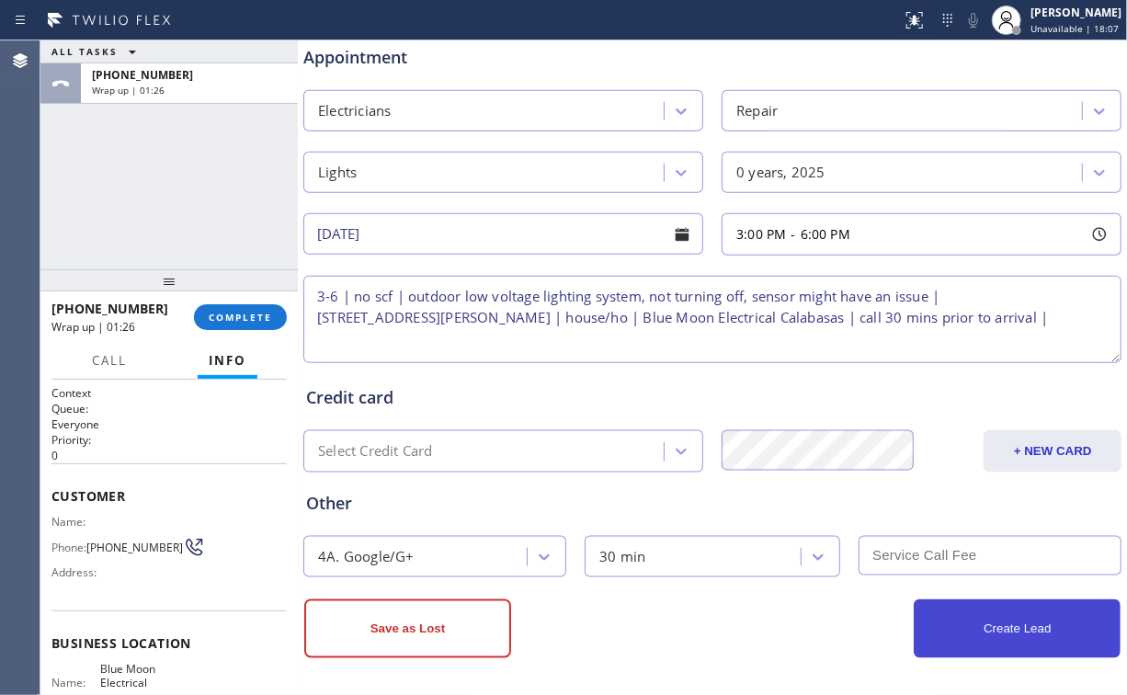
click at [1014, 615] on button "Create Lead" at bounding box center [1017, 629] width 207 height 59
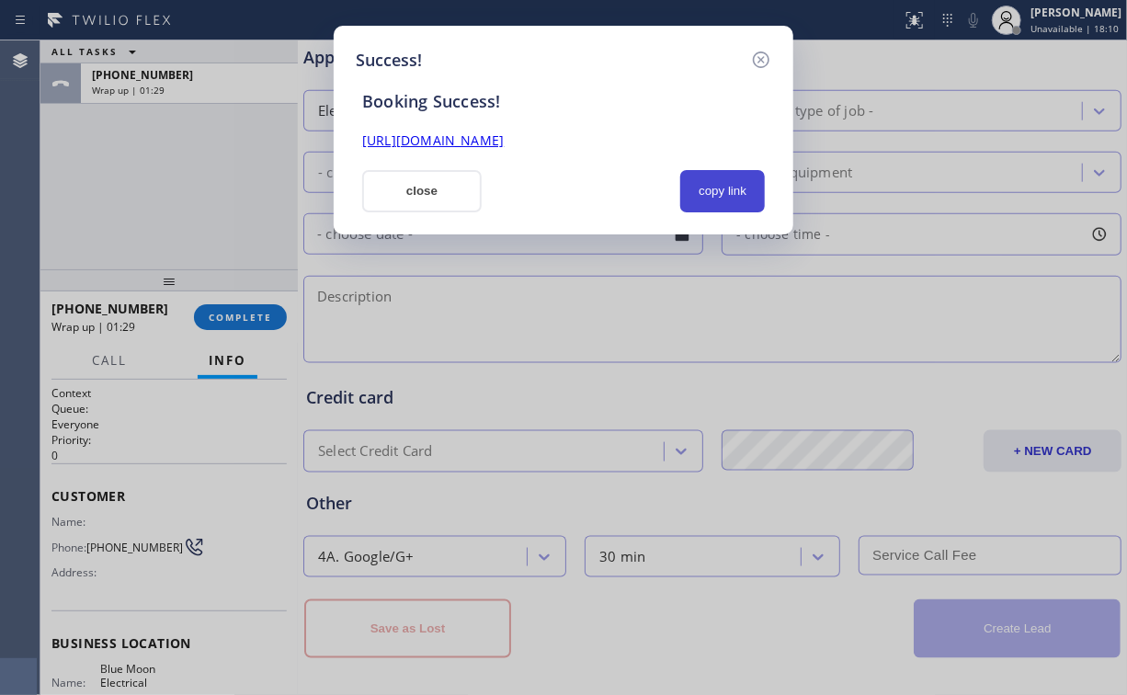
click at [751, 189] on button "copy link" at bounding box center [722, 191] width 85 height 42
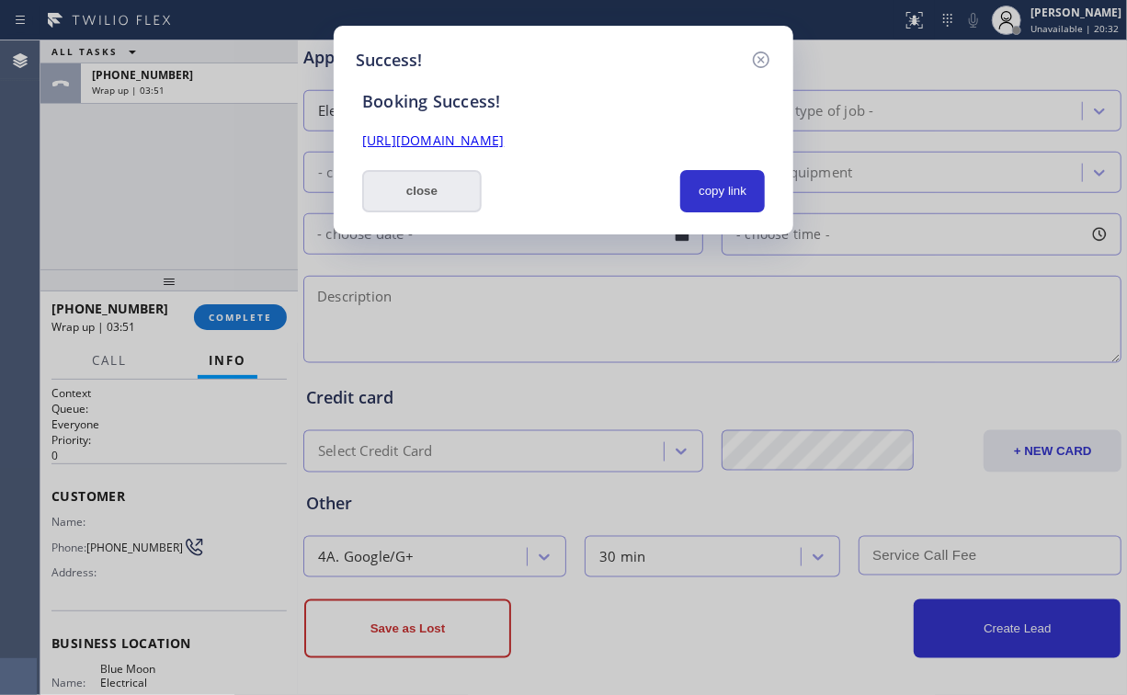
click at [426, 188] on button "close" at bounding box center [422, 191] width 120 height 42
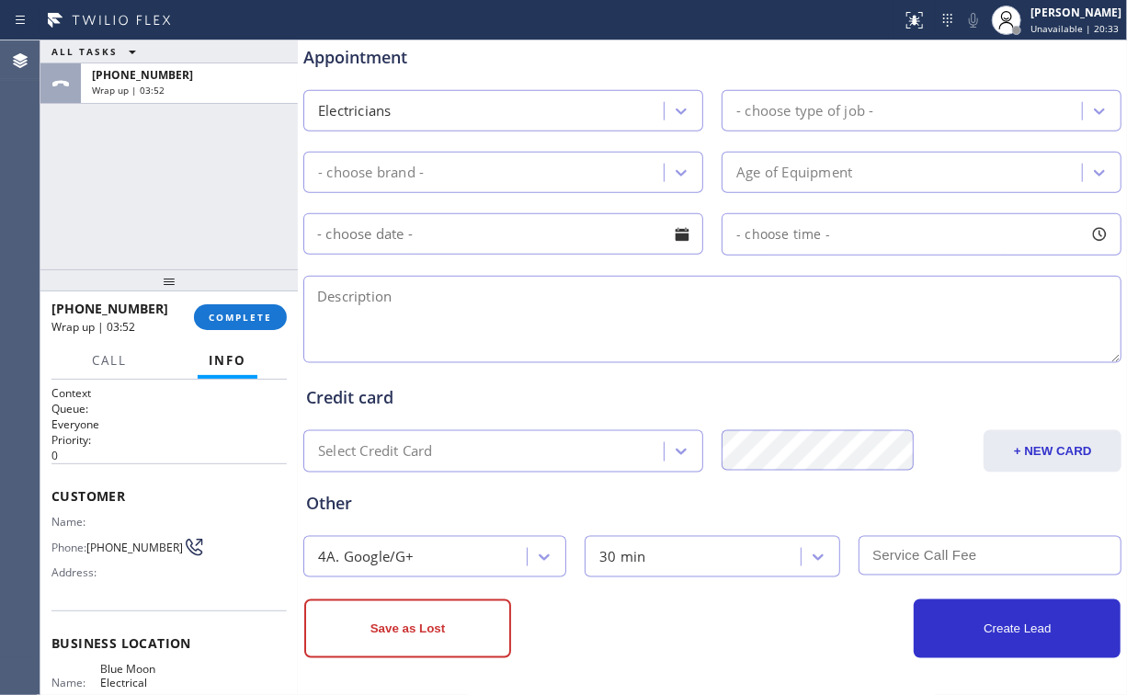
click at [265, 291] on div at bounding box center [168, 280] width 257 height 22
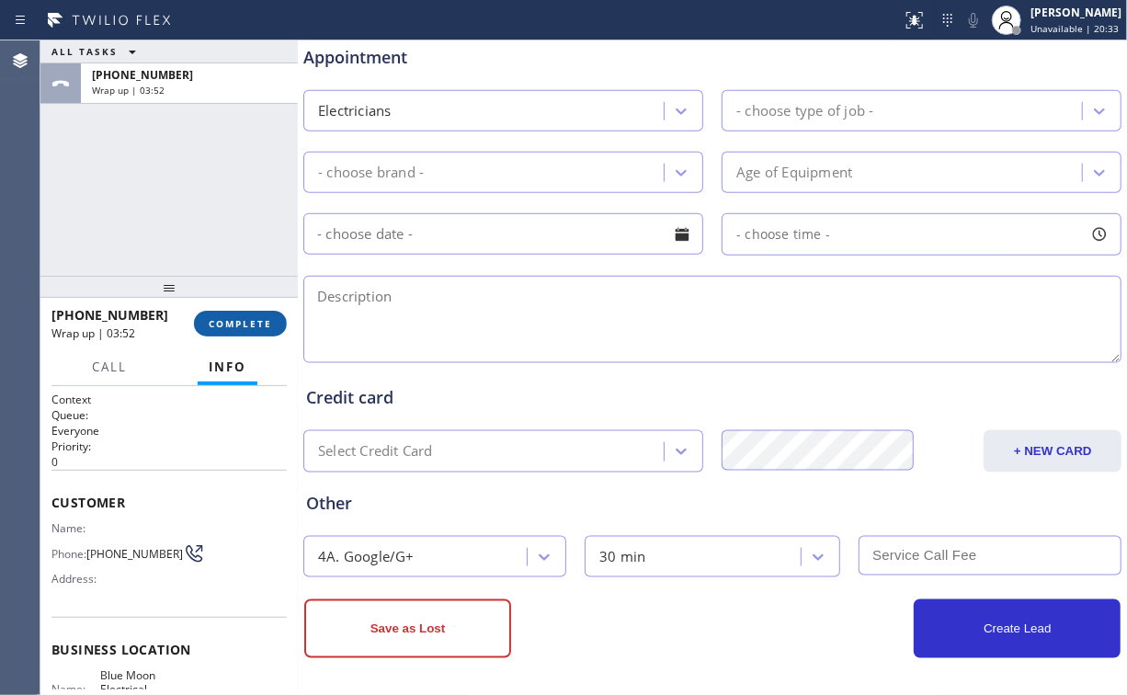
click at [244, 317] on span "COMPLETE" at bounding box center [240, 323] width 63 height 13
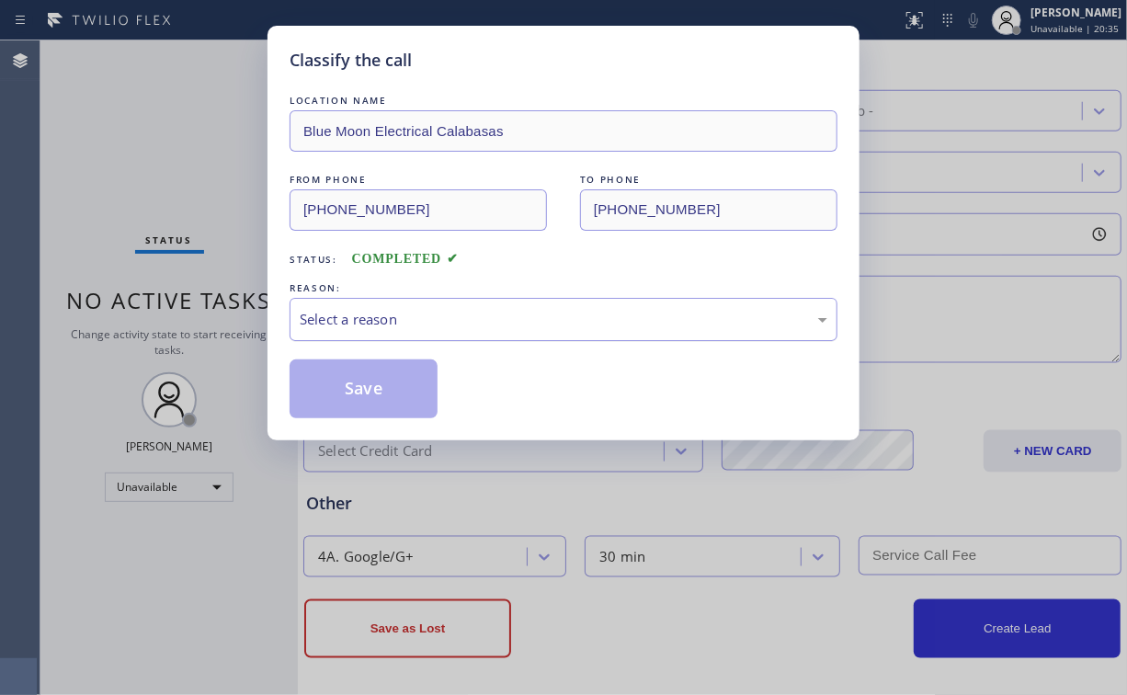
click at [361, 315] on div "Select a reason" at bounding box center [564, 319] width 528 height 21
click at [348, 337] on div "Select a reason" at bounding box center [564, 319] width 548 height 43
click at [351, 320] on div "Select a reason" at bounding box center [564, 319] width 528 height 21
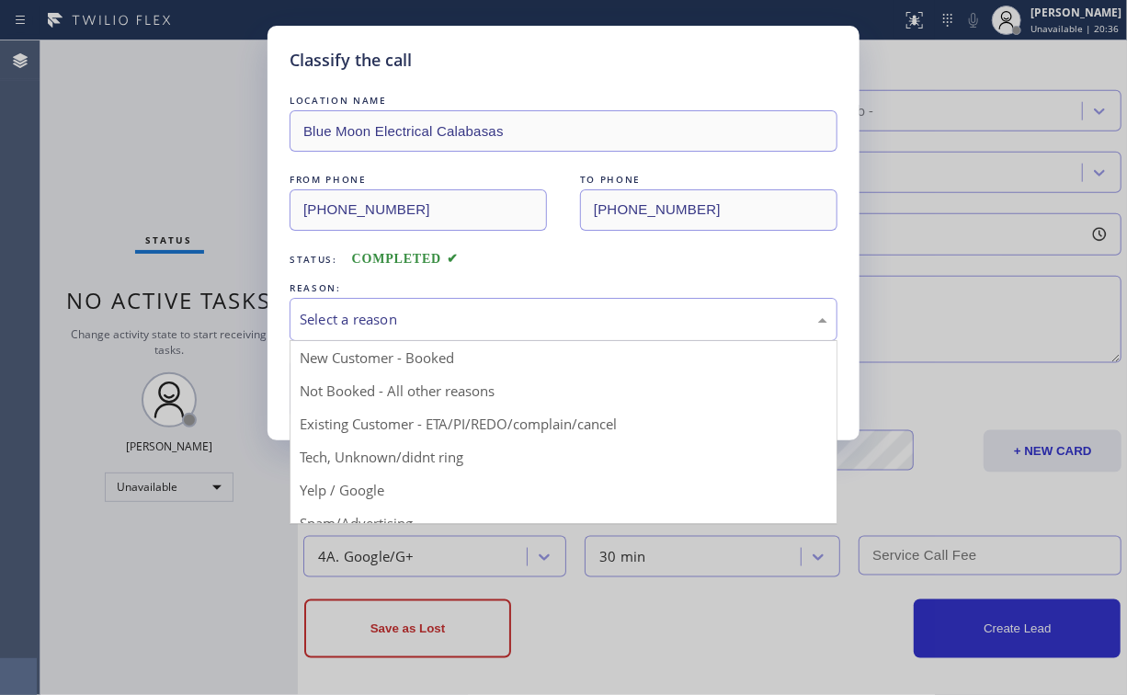
drag, startPoint x: 353, startPoint y: 357, endPoint x: 356, endPoint y: 370, distance: 13.2
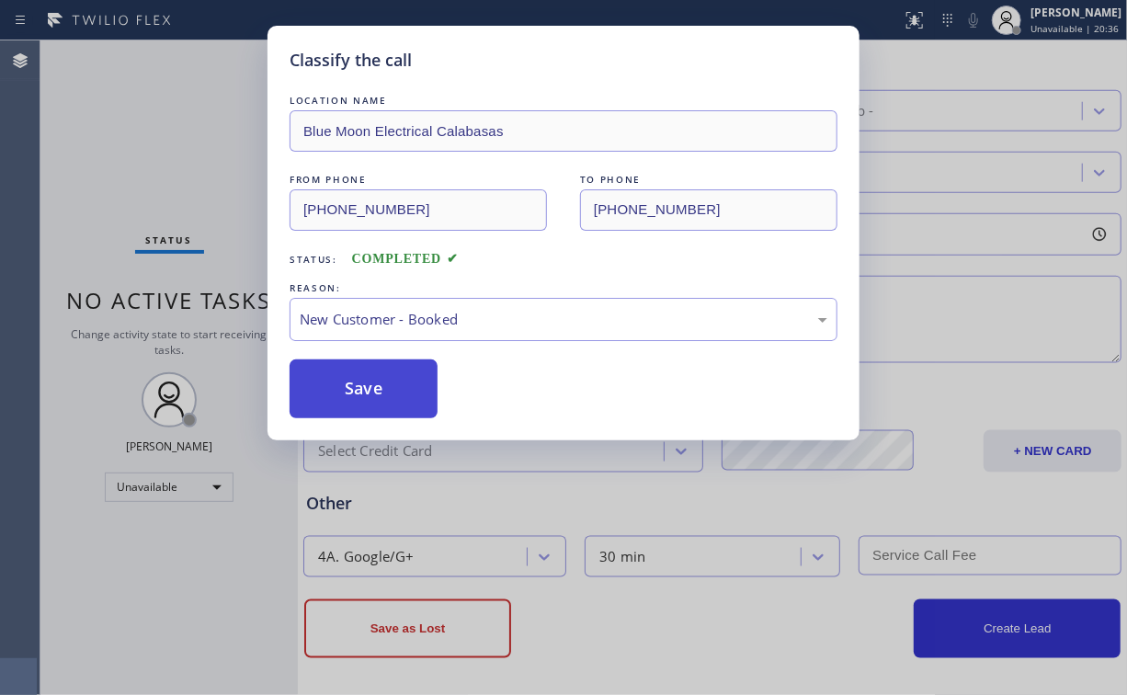
click at [355, 393] on button "Save" at bounding box center [364, 389] width 148 height 59
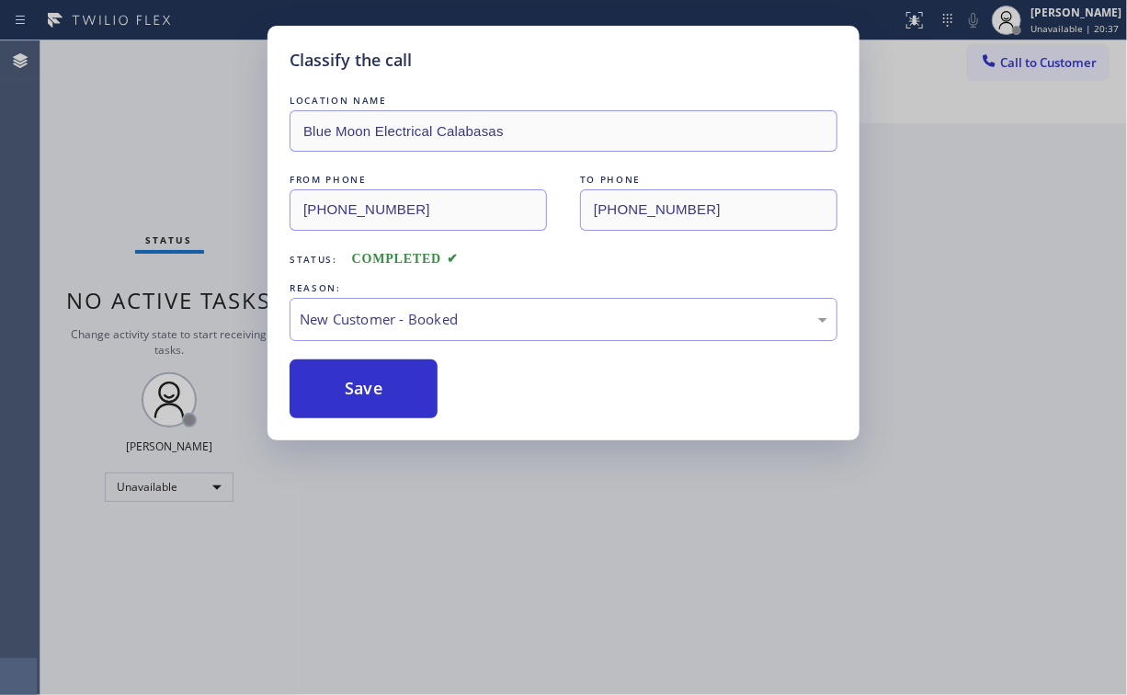
click at [144, 191] on div "Classify the call LOCATION NAME Blue Moon Electrical Calabasas FROM PHONE [PHON…" at bounding box center [563, 347] width 1127 height 695
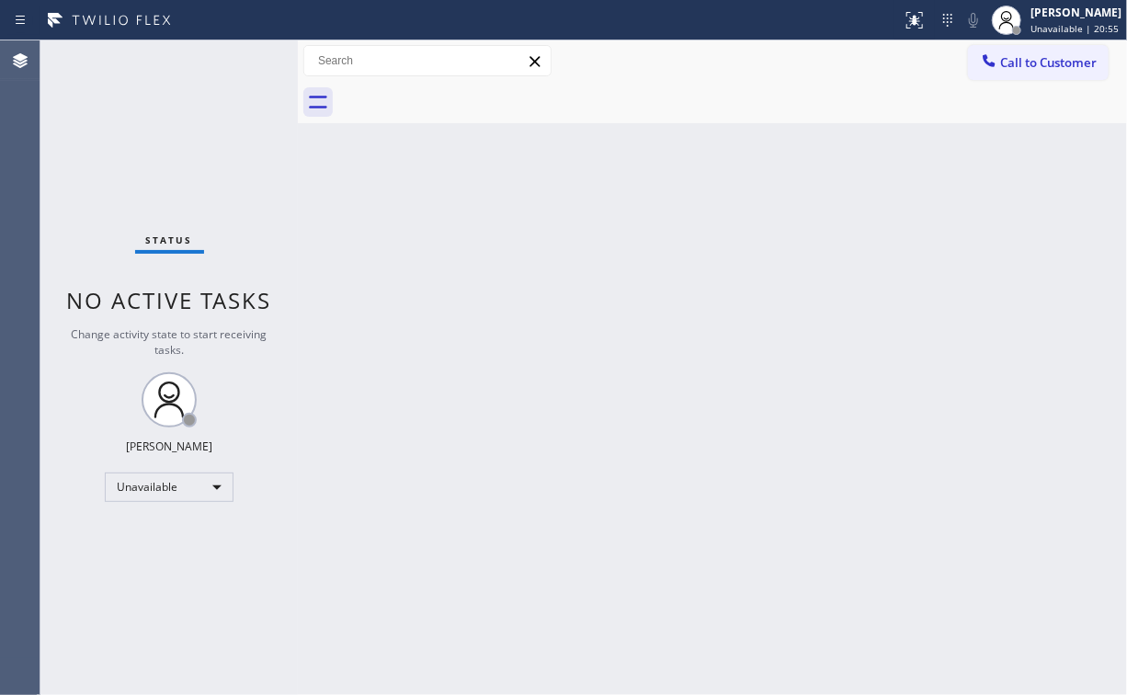
click at [1038, 68] on span "Call to Customer" at bounding box center [1048, 62] width 97 height 17
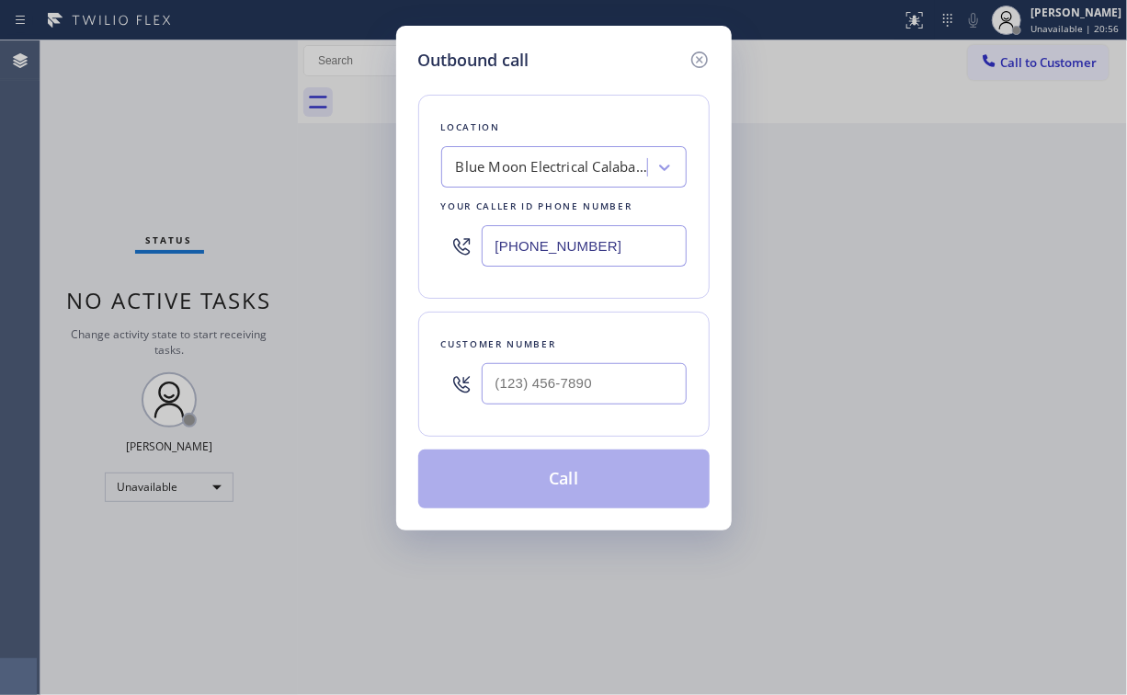
click at [269, 275] on div "Outbound call Location Blue Moon Electrical Calabasas Your caller id phone numb…" at bounding box center [563, 347] width 1127 height 695
paste input "617) 219-9255"
type input "[PHONE_NUMBER]"
drag, startPoint x: 556, startPoint y: 386, endPoint x: 574, endPoint y: 375, distance: 20.7
click at [558, 386] on input "(___) ___-____" at bounding box center [584, 383] width 205 height 41
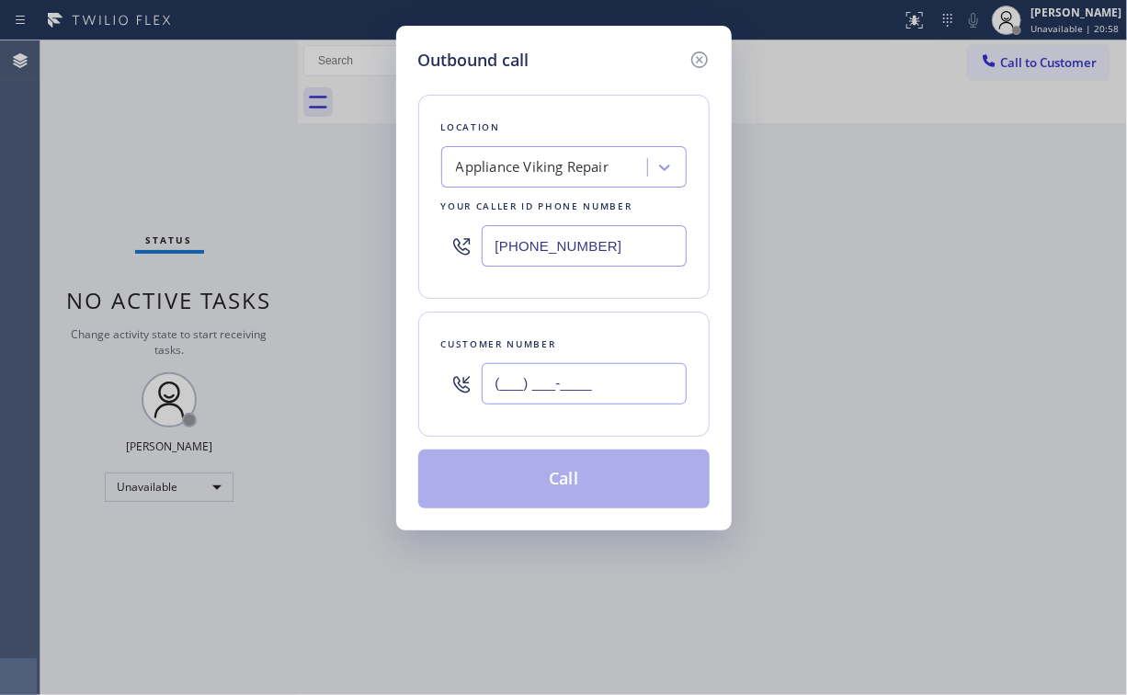
paste input "650) 303-0574"
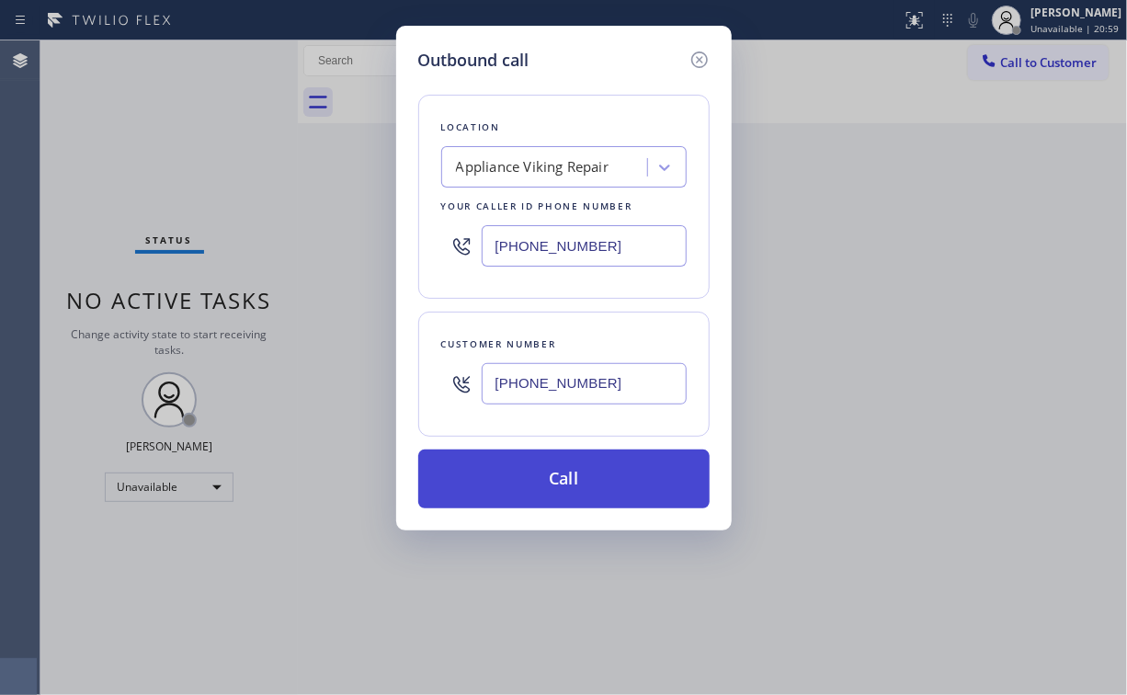
type input "[PHONE_NUMBER]"
click at [508, 495] on button "Call" at bounding box center [563, 479] width 291 height 59
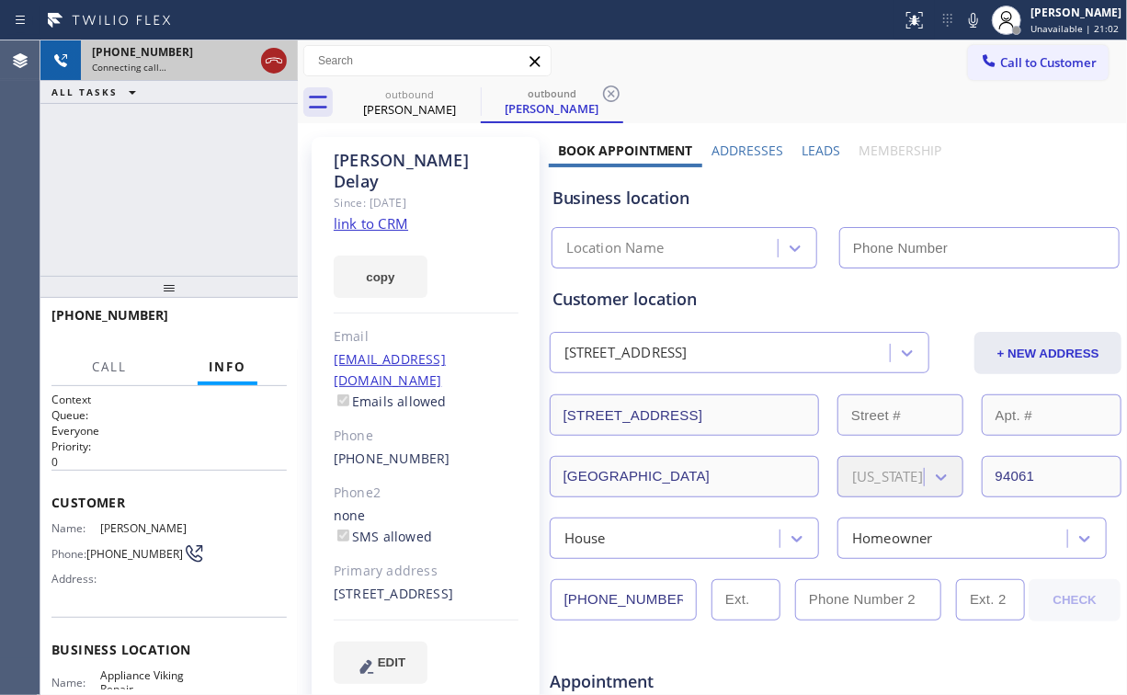
click at [265, 57] on icon at bounding box center [274, 61] width 22 height 22
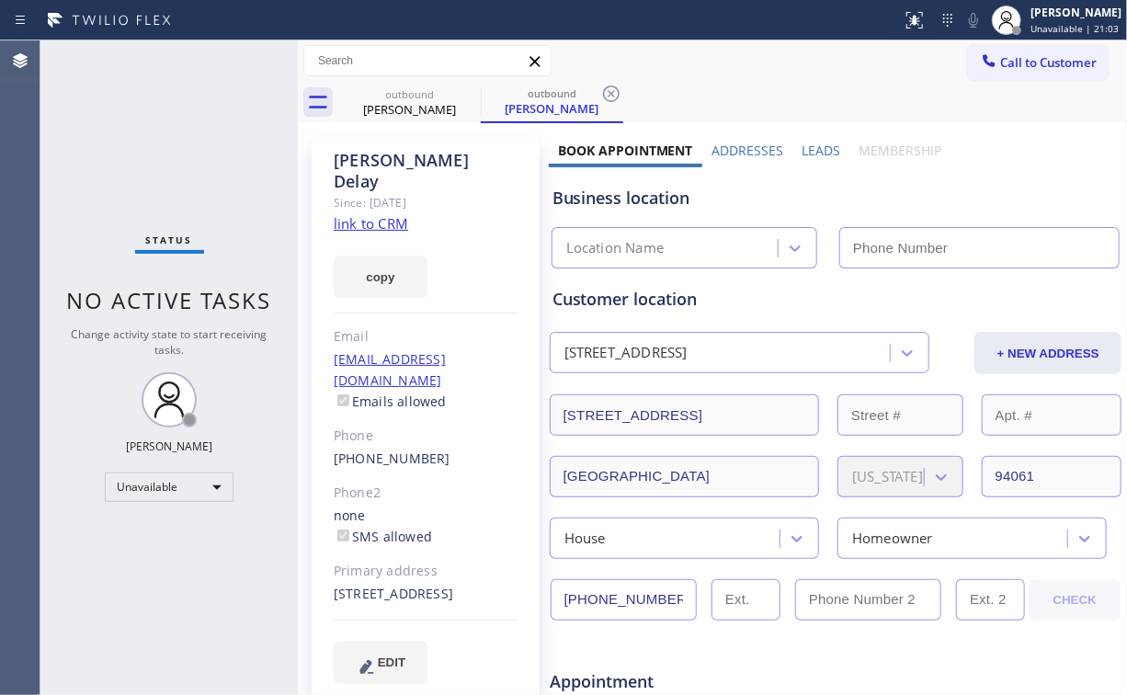
type input "[PHONE_NUMBER]"
click at [162, 184] on div "Status No active tasks Change activity state to start receiving tasks. [PERSON_…" at bounding box center [168, 367] width 257 height 655
click at [383, 214] on link "link to CRM" at bounding box center [371, 223] width 74 height 18
click at [1019, 60] on button "Call to Customer" at bounding box center [1038, 62] width 141 height 35
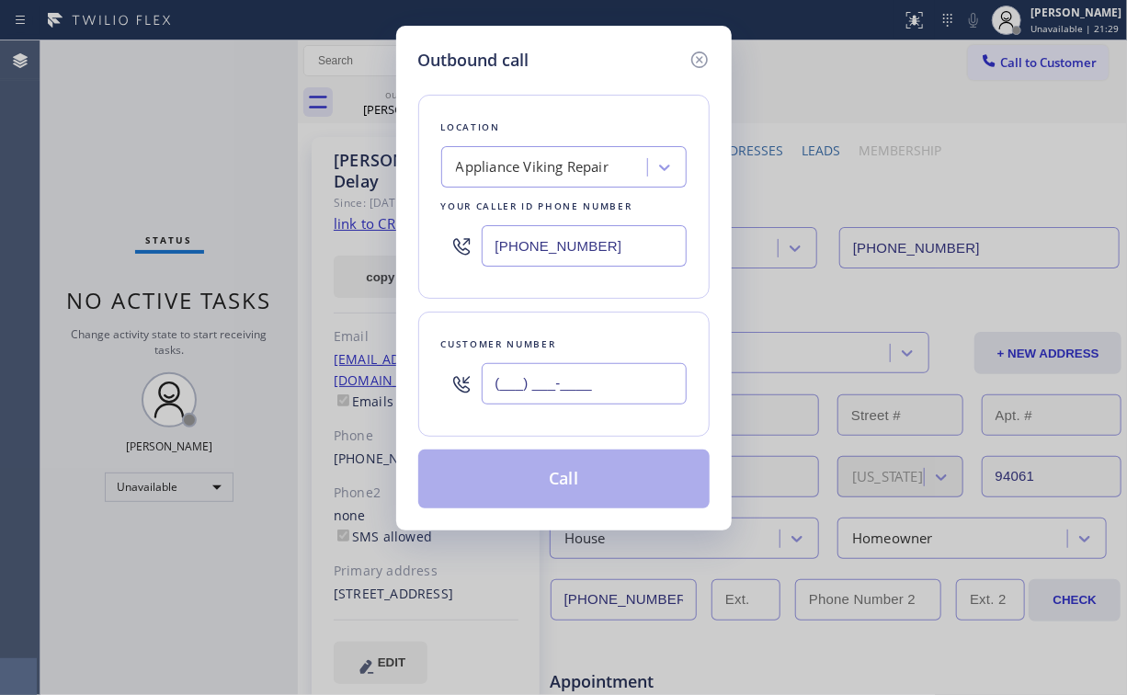
click at [618, 375] on input "(___) ___-____" at bounding box center [584, 383] width 205 height 41
paste input "650) 303-0574"
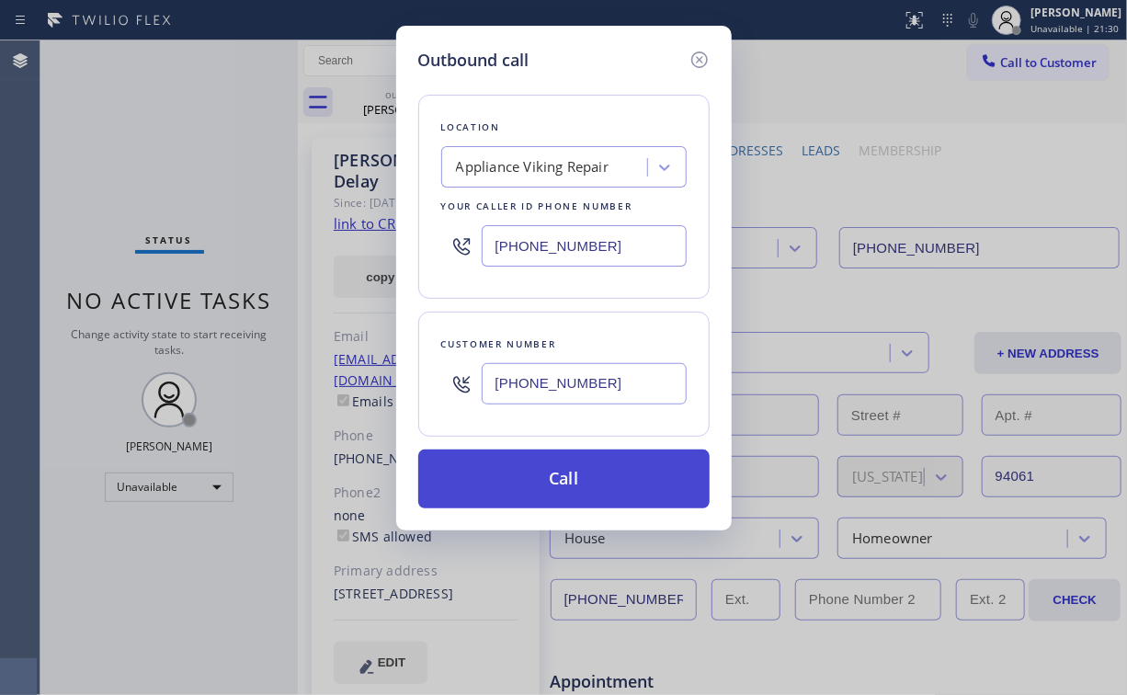
type input "[PHONE_NUMBER]"
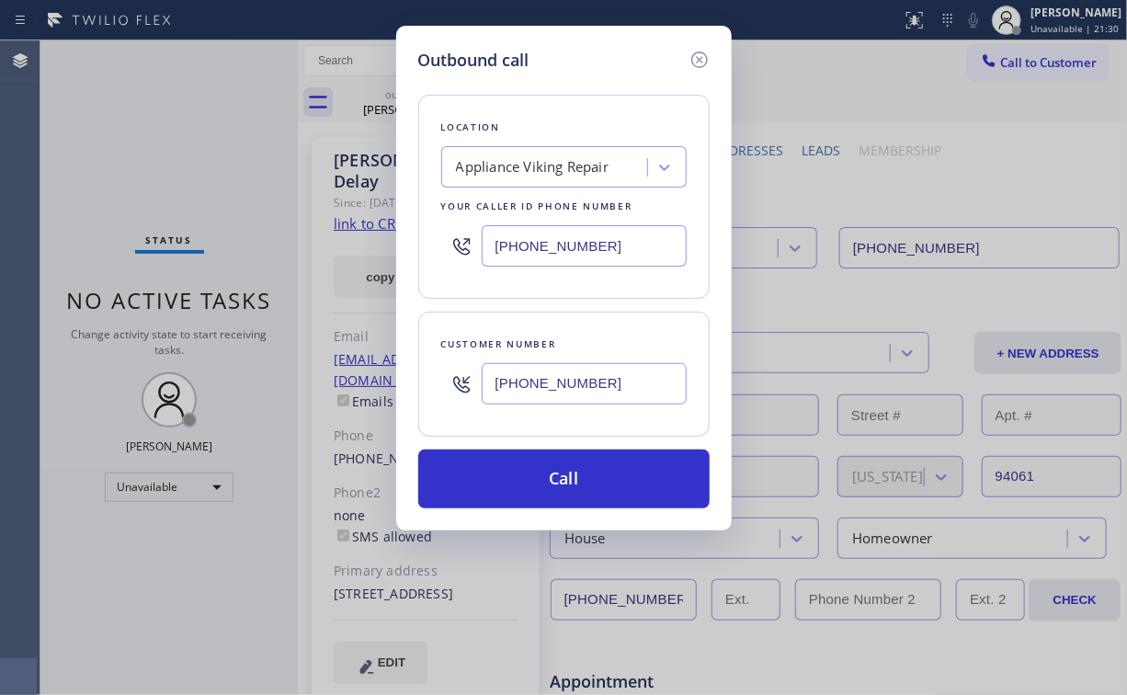
drag, startPoint x: 519, startPoint y: 461, endPoint x: 456, endPoint y: 620, distance: 170.9
click at [517, 463] on button "Call" at bounding box center [563, 479] width 291 height 59
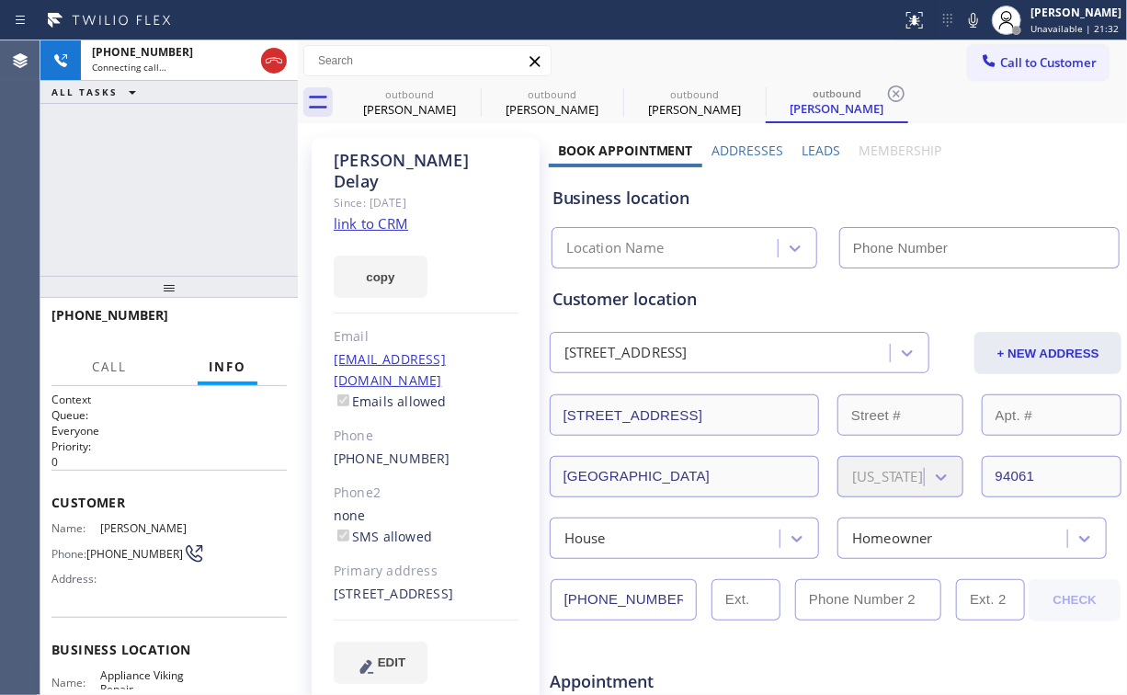
drag, startPoint x: 134, startPoint y: 164, endPoint x: 228, endPoint y: 154, distance: 94.2
click at [139, 165] on div "[PHONE_NUMBER] Connecting call… ALL TASKS ALL TASKS ACTIVE TASKS TASKS IN WRAP …" at bounding box center [168, 157] width 257 height 235
click at [414, 90] on div "outbound" at bounding box center [409, 94] width 139 height 14
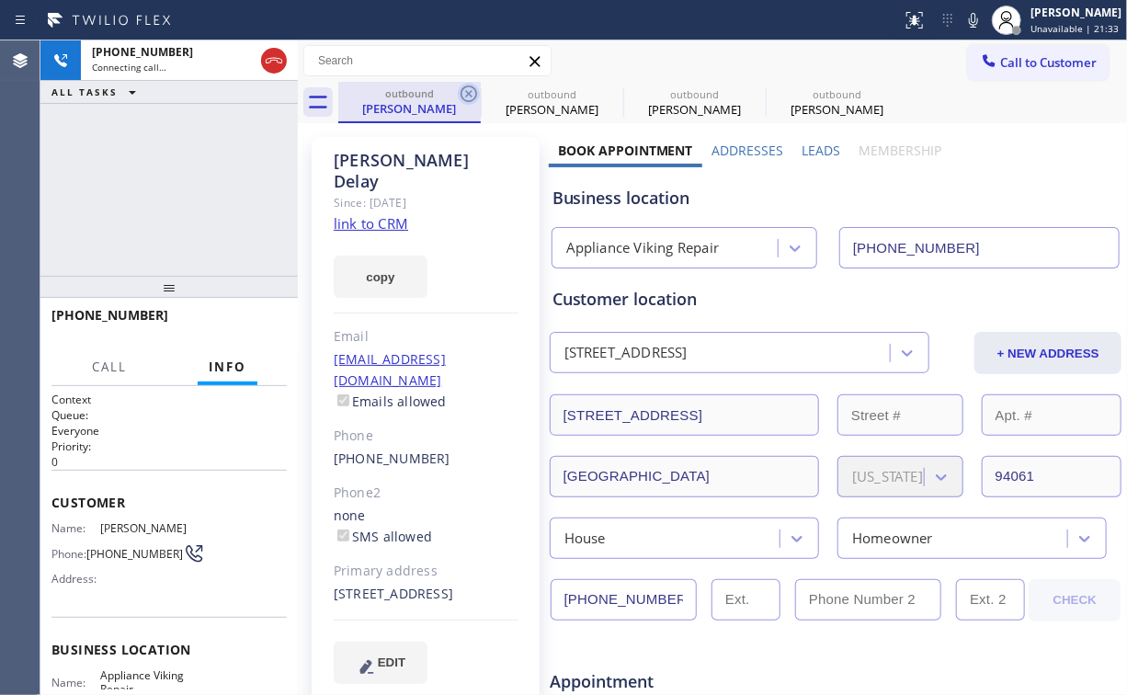
click at [470, 88] on icon at bounding box center [469, 94] width 22 height 22
drag, startPoint x: 470, startPoint y: 88, endPoint x: 196, endPoint y: 162, distance: 283.7
click at [0, 0] on icon at bounding box center [0, 0] width 0 height 0
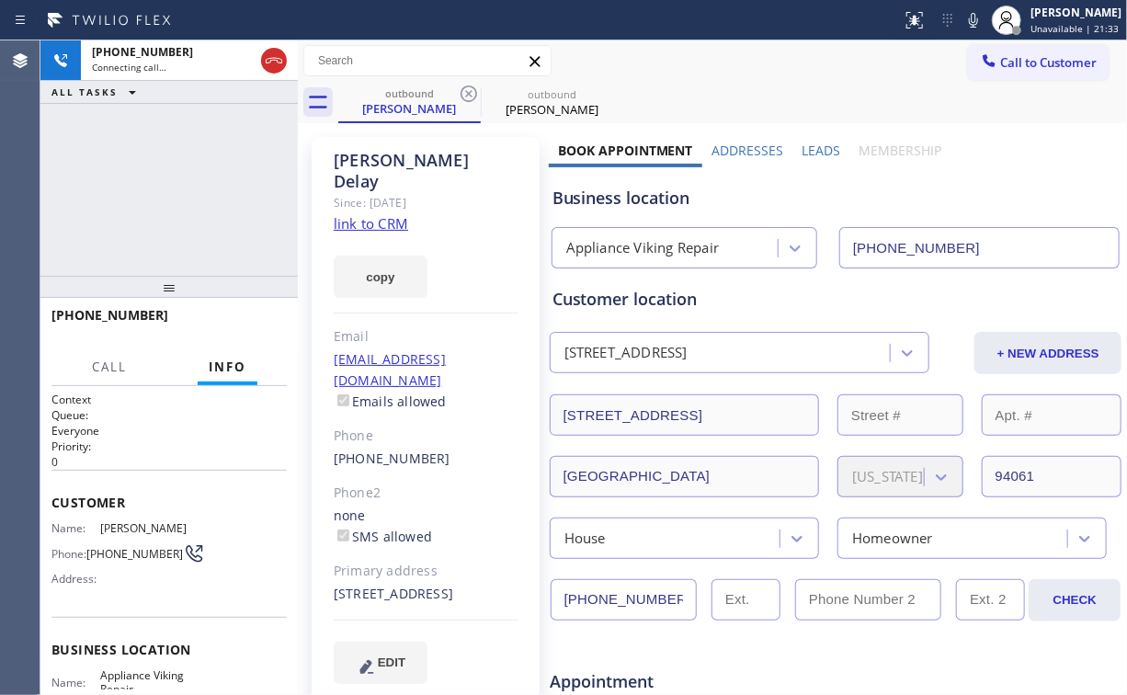
type input "[PHONE_NUMBER]"
click at [196, 162] on div "[PHONE_NUMBER] Connecting call… ALL TASKS ALL TASKS ACTIVE TASKS TASKS IN WRAP …" at bounding box center [168, 157] width 257 height 235
click at [177, 174] on div "[PHONE_NUMBER] Connecting call… ALL TASKS ALL TASKS ACTIVE TASKS TASKS IN WRAP …" at bounding box center [168, 157] width 257 height 235
click at [192, 209] on div "[PHONE_NUMBER] Live | 00:05 ALL TASKS ALL TASKS ACTIVE TASKS TASKS IN WRAP UP" at bounding box center [168, 157] width 257 height 235
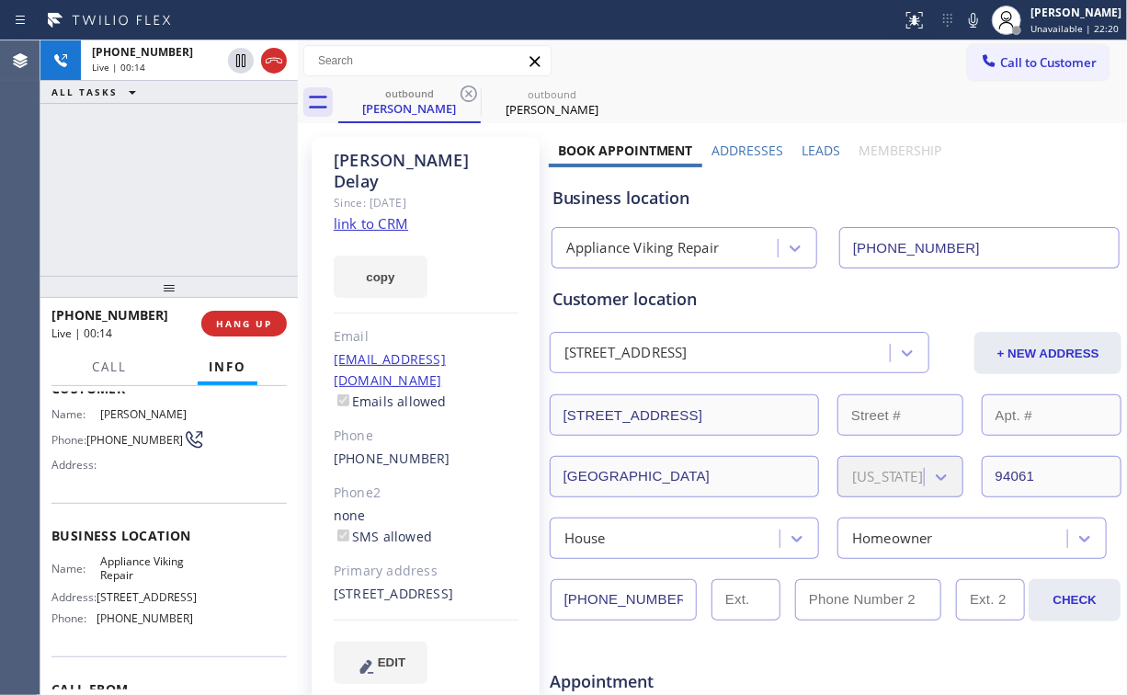
scroll to position [147, 0]
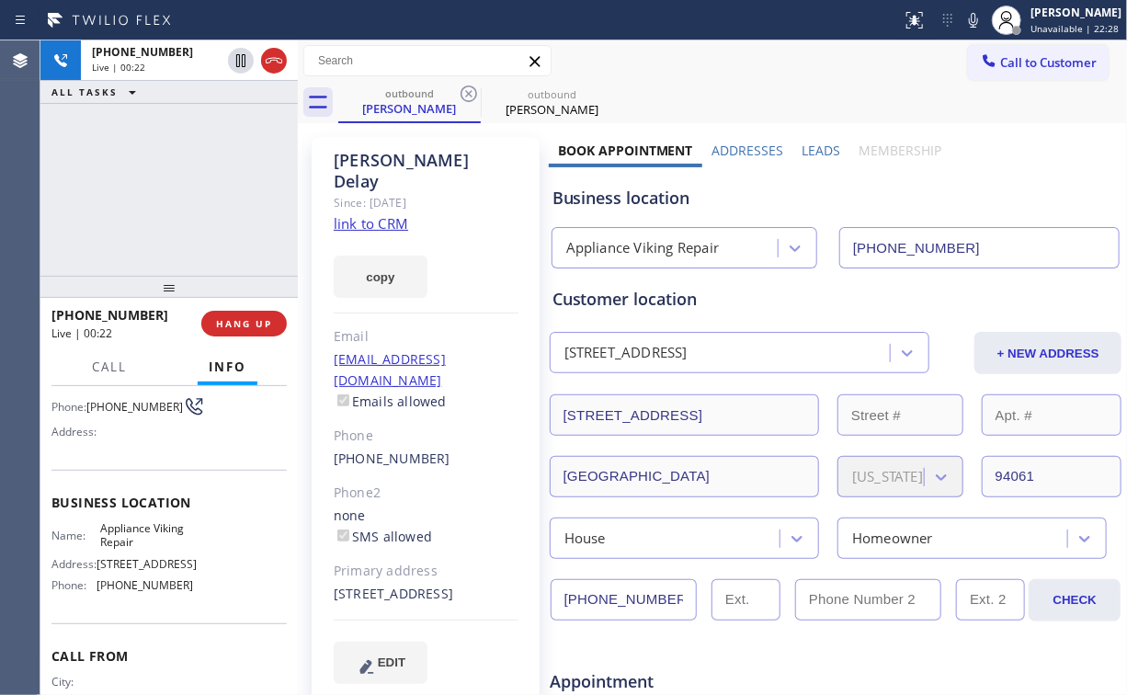
click at [251, 337] on div "[PHONE_NUMBER] Live | 00:22 HANG UP" at bounding box center [168, 324] width 235 height 48
drag, startPoint x: 224, startPoint y: 313, endPoint x: 247, endPoint y: 328, distance: 27.8
click at [225, 315] on button "HANG UP" at bounding box center [244, 324] width 86 height 26
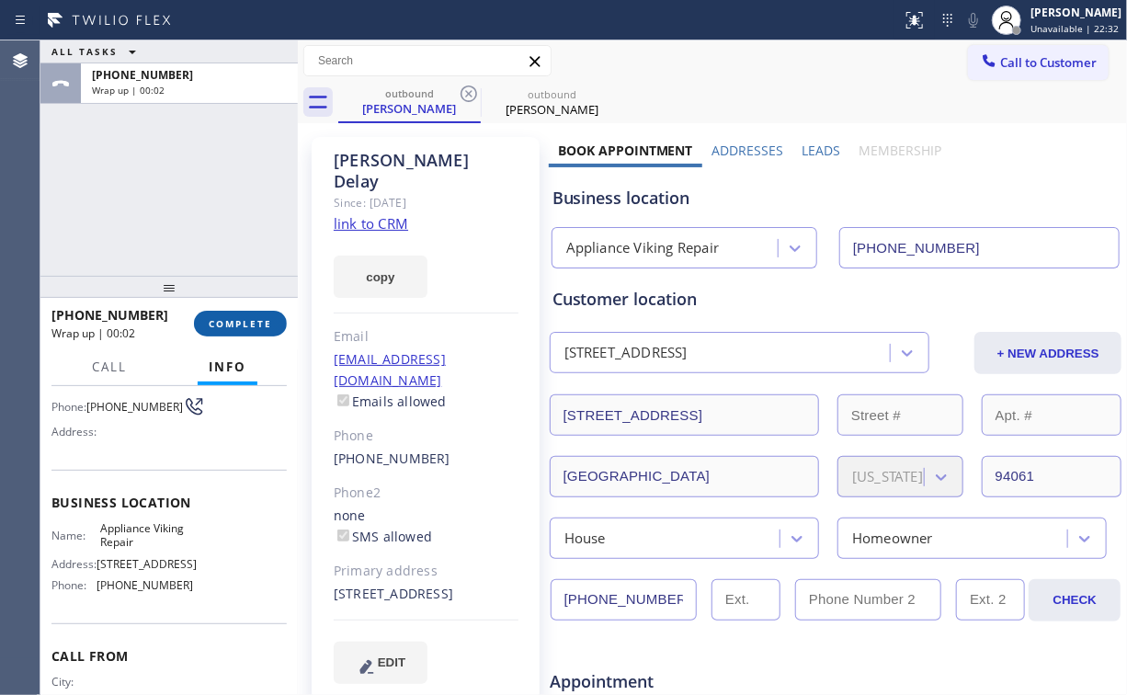
click at [243, 326] on span "COMPLETE" at bounding box center [240, 323] width 63 height 13
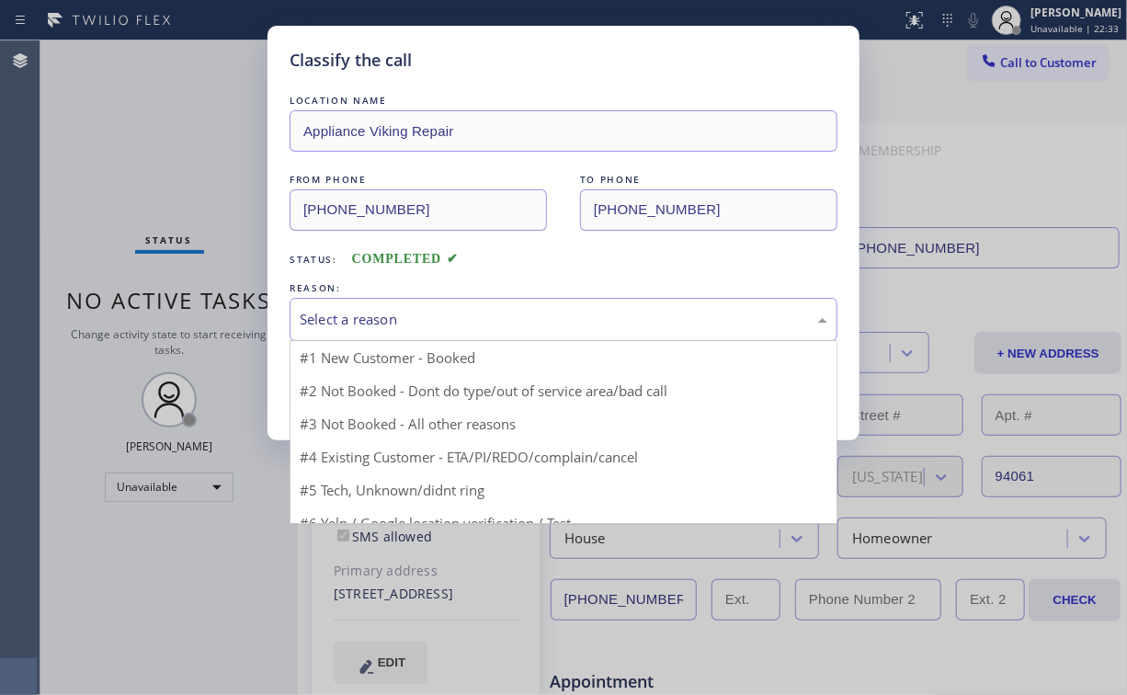
click at [389, 326] on div "Select a reason" at bounding box center [564, 319] width 528 height 21
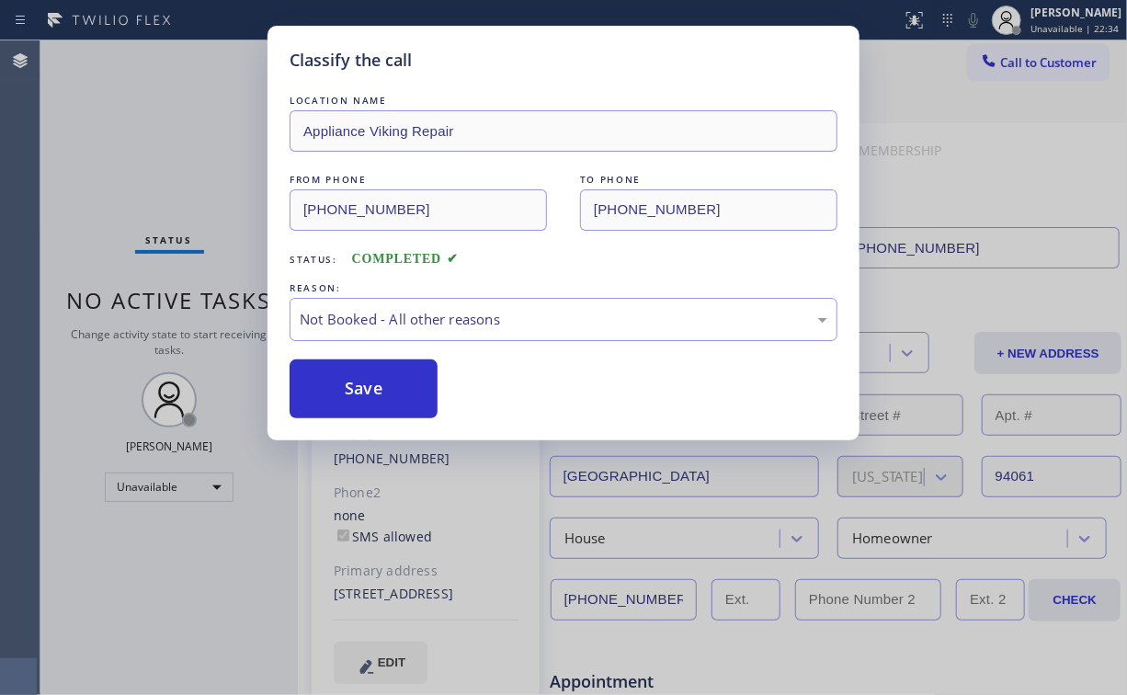
drag, startPoint x: 386, startPoint y: 387, endPoint x: 112, endPoint y: 112, distance: 388.2
click at [386, 386] on button "Save" at bounding box center [364, 389] width 148 height 59
drag, startPoint x: 112, startPoint y: 112, endPoint x: 966, endPoint y: 145, distance: 854.9
click at [121, 113] on div "Classify the call LOCATION NAME Appliance Viking Repair FROM PHONE [PHONE_NUMBE…" at bounding box center [563, 347] width 1127 height 695
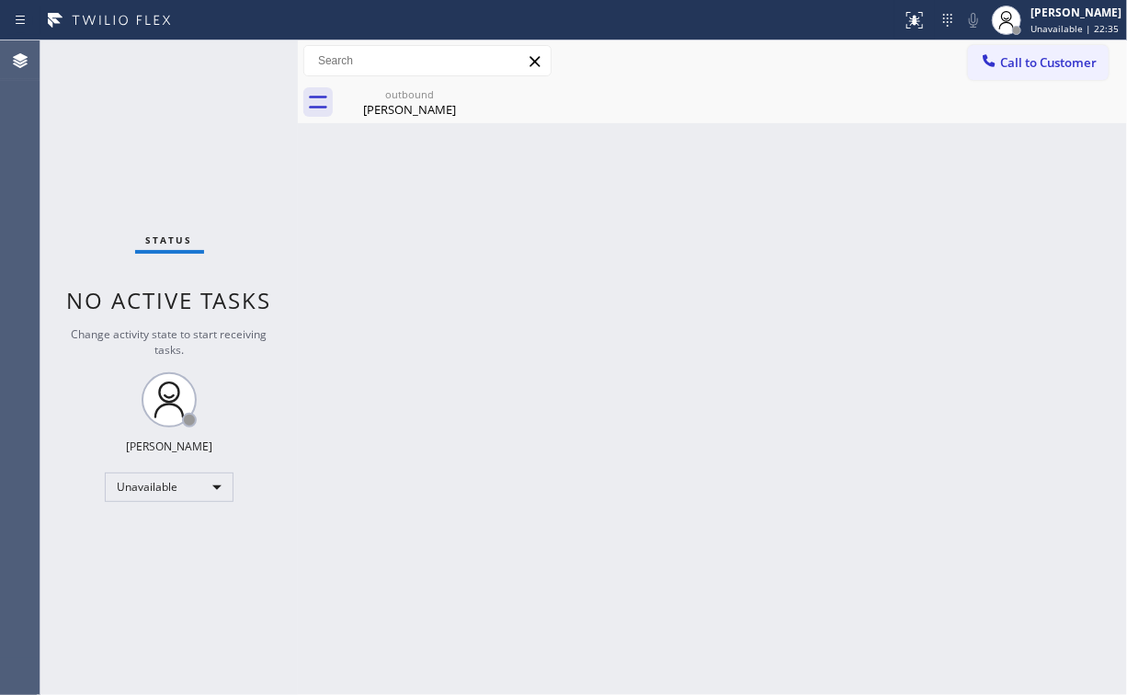
click at [1004, 63] on span "Call to Customer" at bounding box center [1048, 62] width 97 height 17
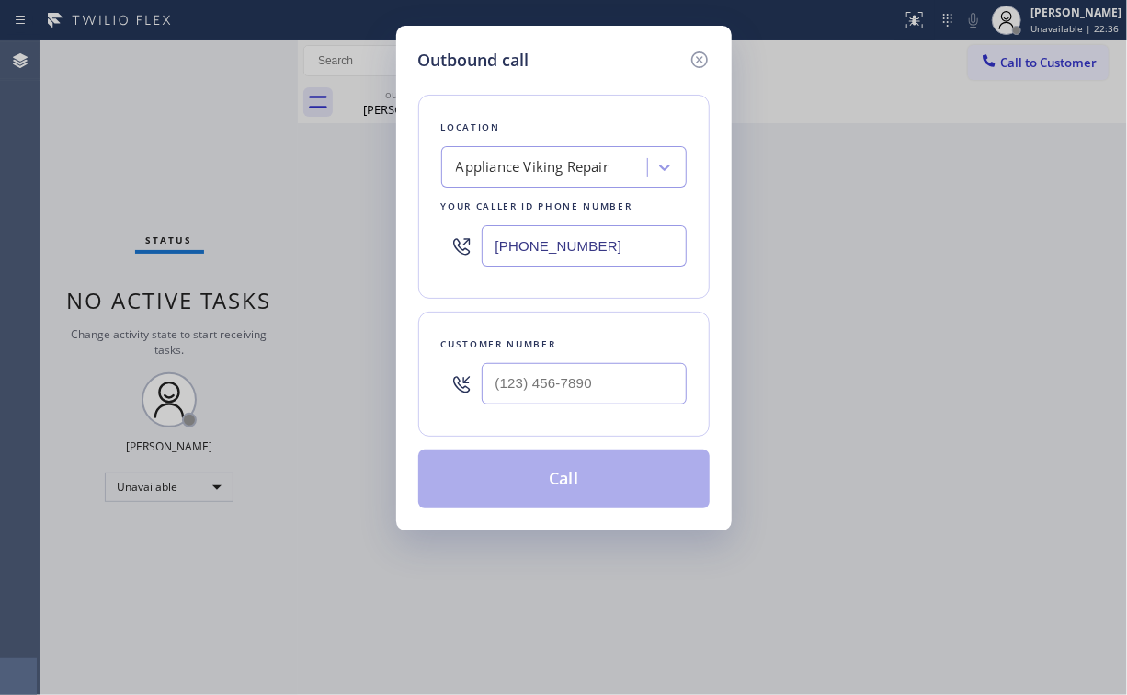
drag, startPoint x: 628, startPoint y: 237, endPoint x: 206, endPoint y: 262, distance: 422.8
click at [307, 254] on div "Outbound call Location Appliance Viking Repair Your caller id phone number [PHO…" at bounding box center [563, 347] width 1127 height 695
paste input "213) 444-7988"
type input "[PHONE_NUMBER]"
click at [581, 405] on div at bounding box center [584, 384] width 205 height 60
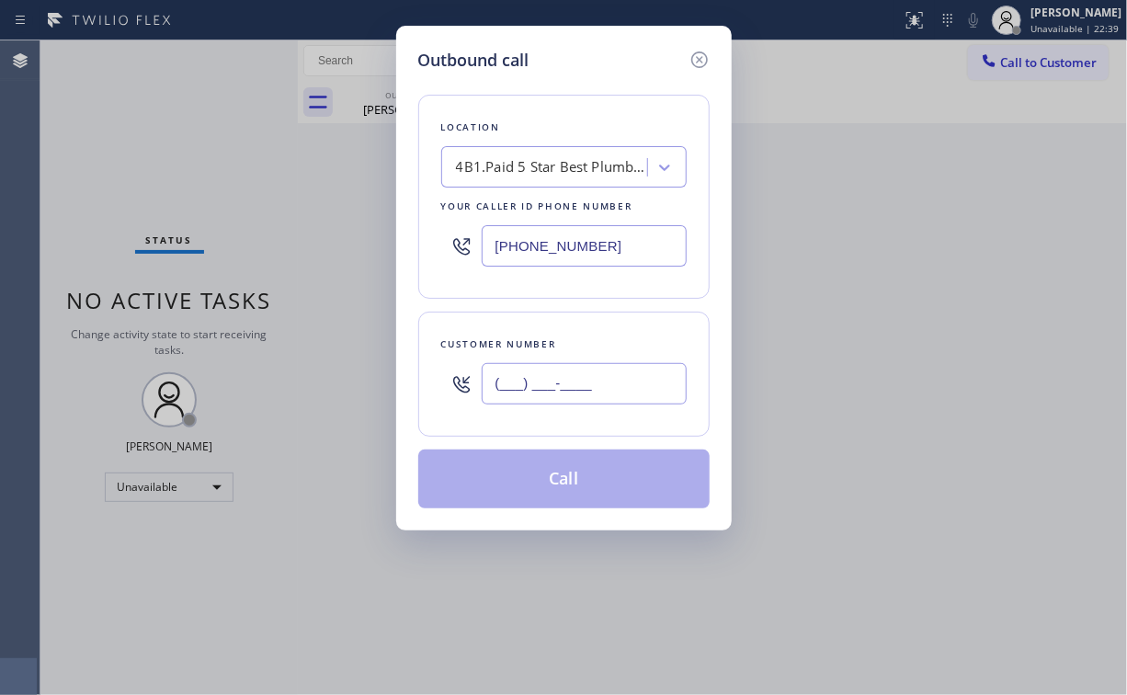
click at [578, 386] on input "(___) ___-____" at bounding box center [584, 383] width 205 height 41
paste input "310) 765-0008"
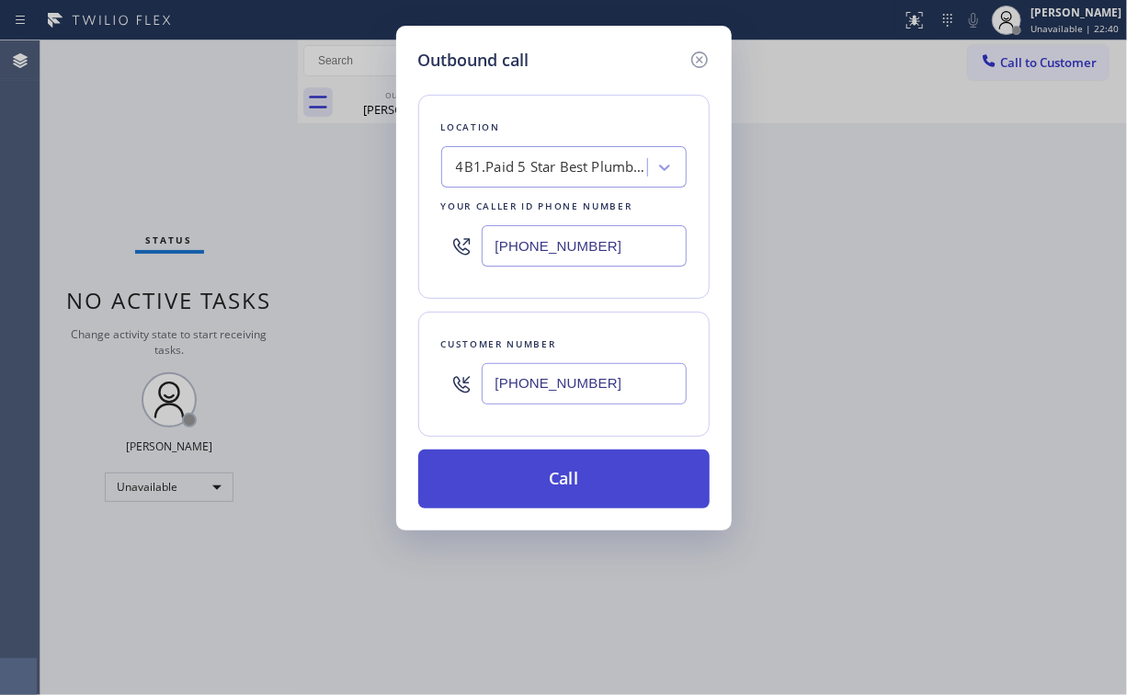
type input "[PHONE_NUMBER]"
click at [530, 483] on button "Call" at bounding box center [563, 479] width 291 height 59
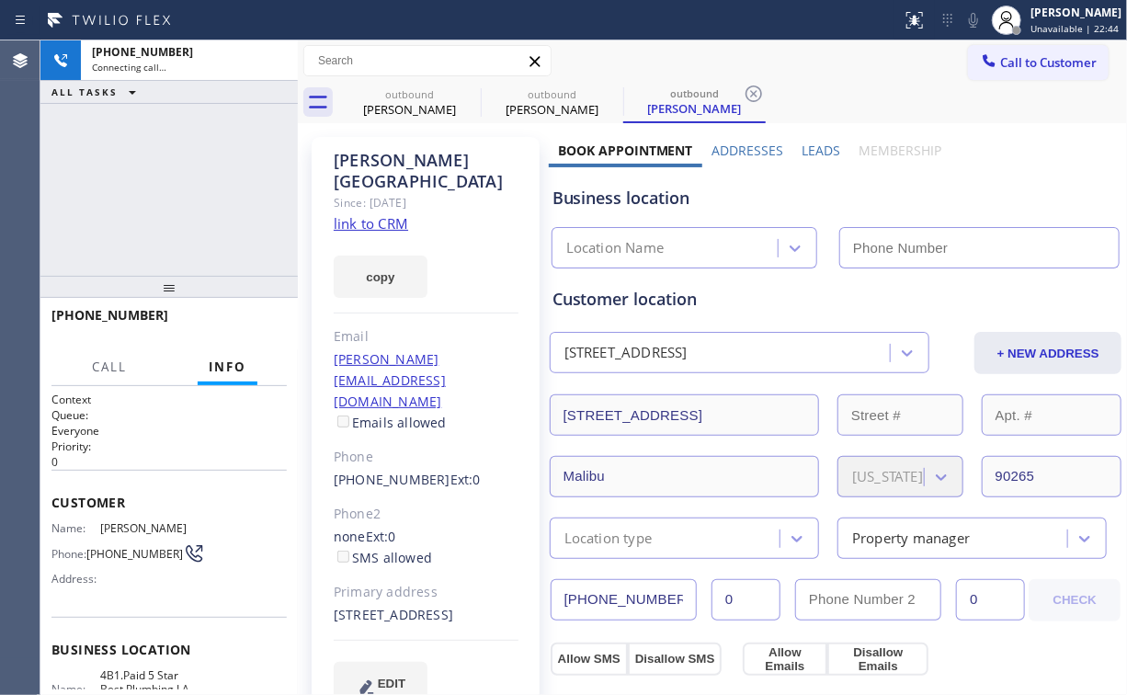
drag, startPoint x: 26, startPoint y: 131, endPoint x: 89, endPoint y: 131, distance: 63.4
click at [45, 133] on div "Agent Desktop Classify the call LOCATION NAME Red Electricians [GEOGRAPHIC_DATA…" at bounding box center [563, 367] width 1127 height 655
click at [382, 214] on link "link to CRM" at bounding box center [371, 223] width 74 height 18
type input "[PHONE_NUMBER]"
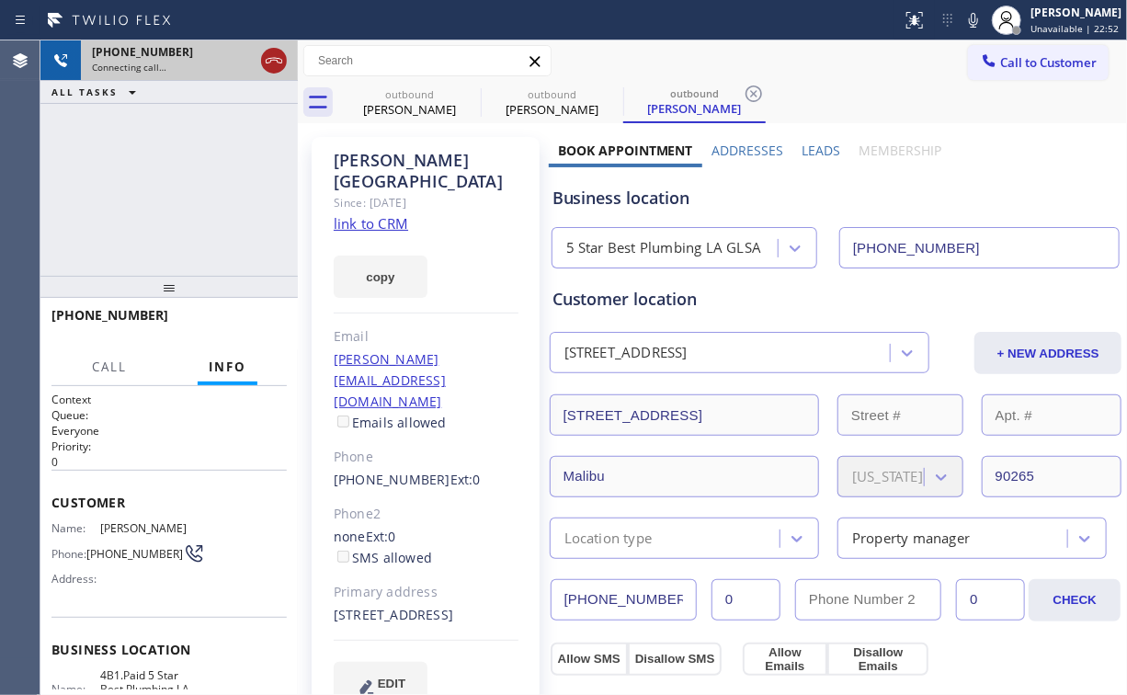
click at [275, 56] on icon at bounding box center [274, 61] width 22 height 22
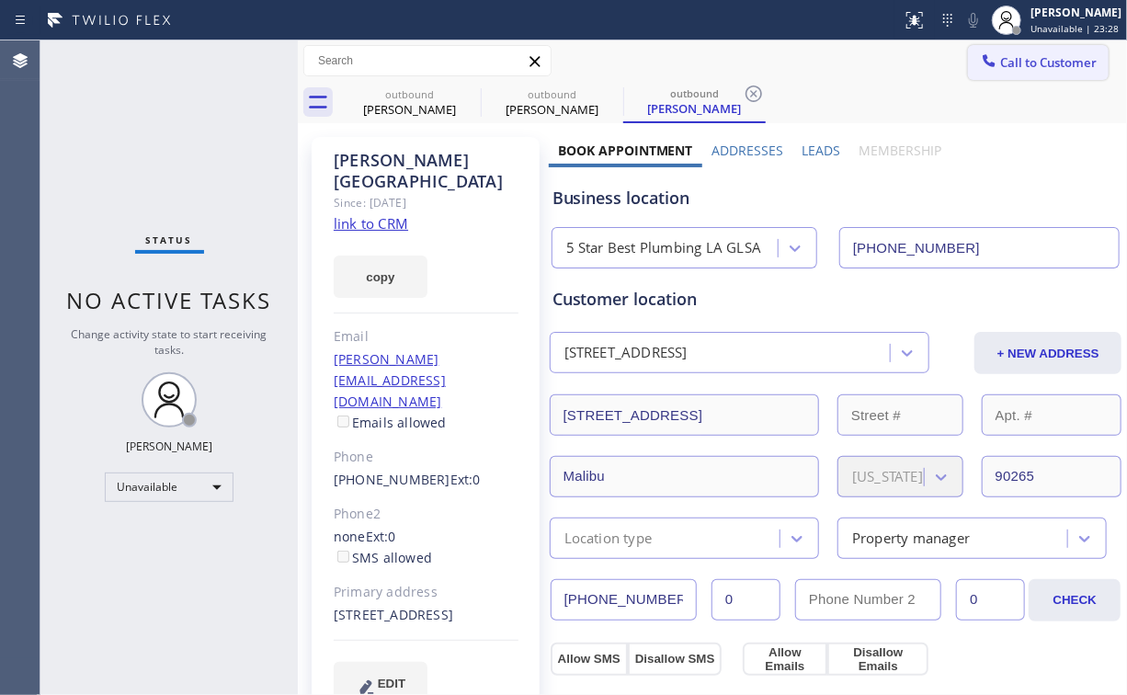
click at [1038, 70] on span "Call to Customer" at bounding box center [1048, 62] width 97 height 17
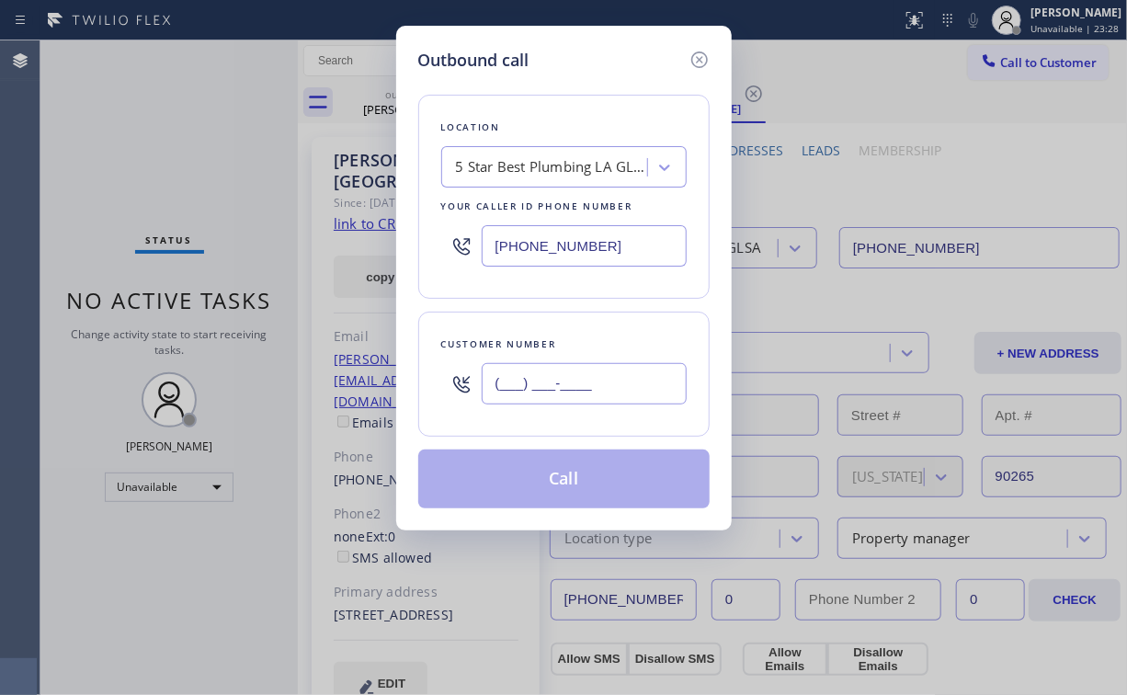
click at [614, 392] on input "(___) ___-____" at bounding box center [584, 383] width 205 height 41
paste input "310) 765-0008"
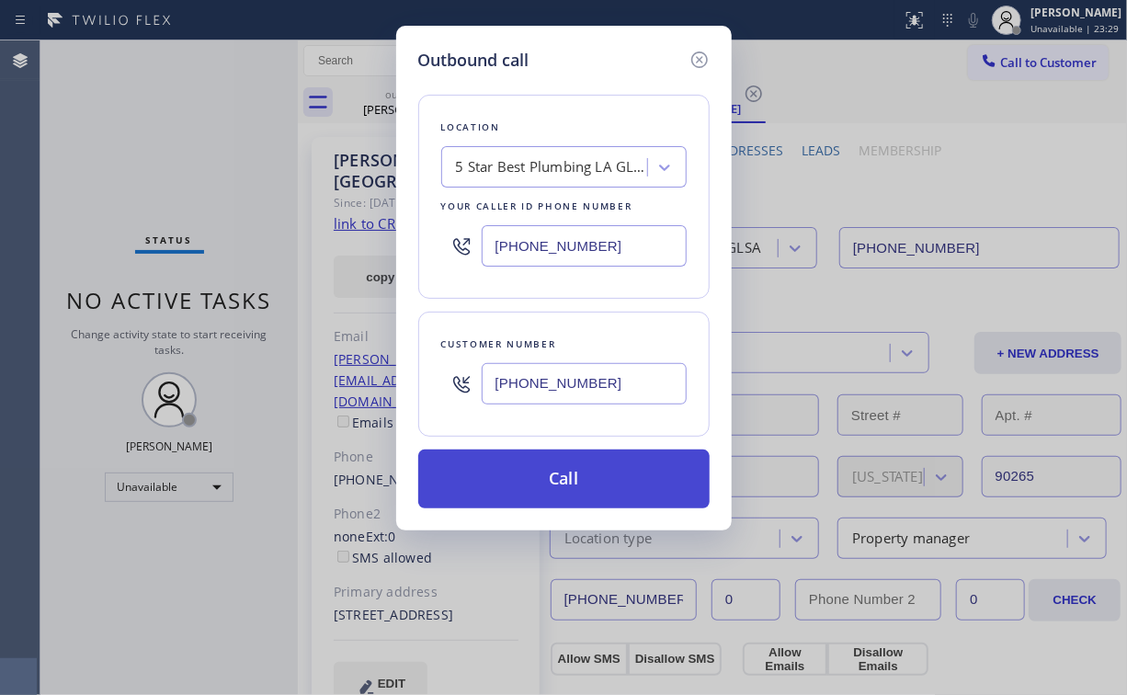
type input "[PHONE_NUMBER]"
click at [541, 474] on button "Call" at bounding box center [563, 479] width 291 height 59
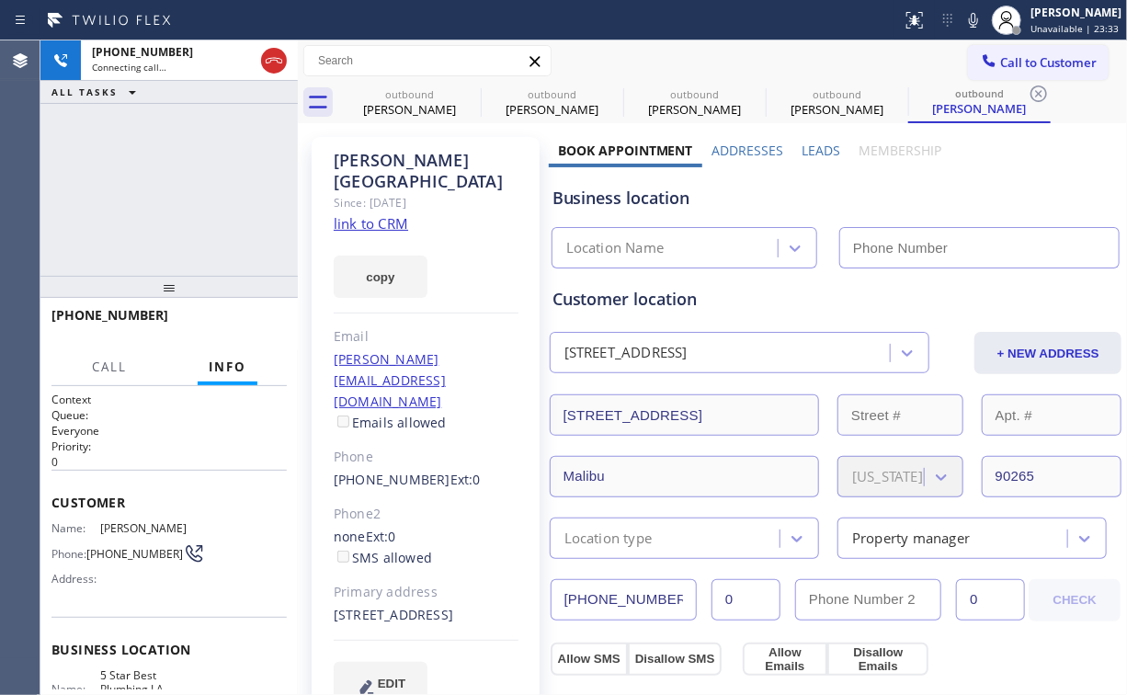
click at [152, 174] on div "[PHONE_NUMBER] Connecting call… ALL TASKS ALL TASKS ACTIVE TASKS TASKS IN WRAP …" at bounding box center [168, 157] width 257 height 235
drag, startPoint x: 378, startPoint y: 99, endPoint x: 449, endPoint y: 92, distance: 71.2
click at [379, 99] on div "outbound [PERSON_NAME]" at bounding box center [409, 102] width 139 height 41
type input "[PHONE_NUMBER]"
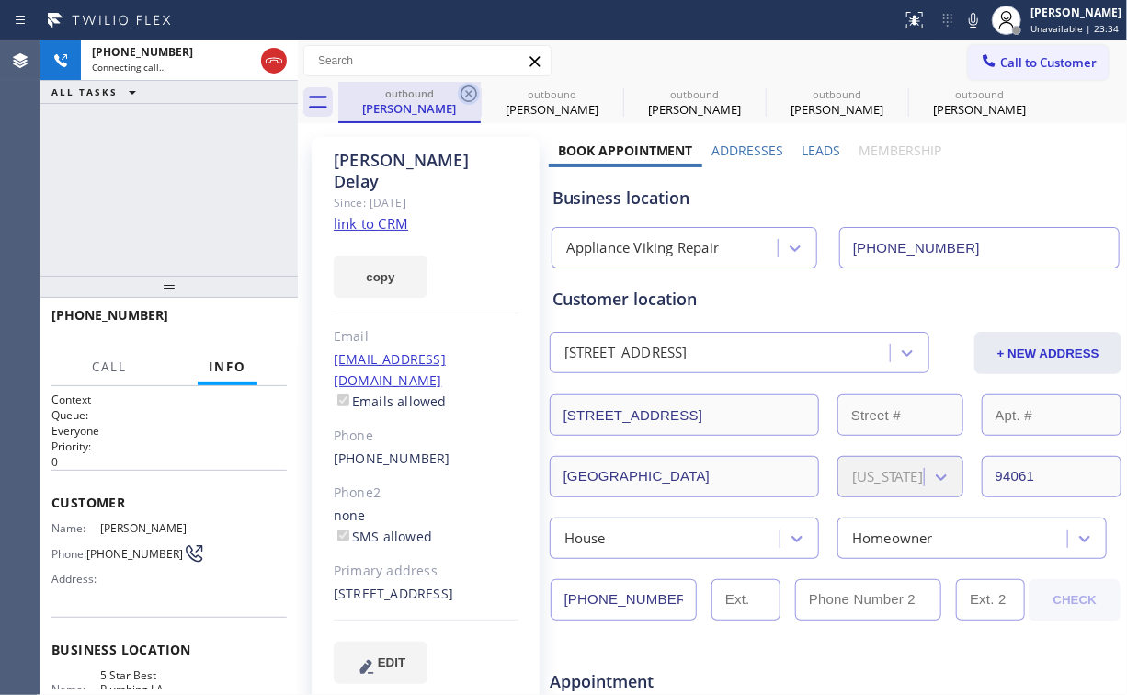
click at [470, 91] on icon at bounding box center [469, 94] width 22 height 22
click at [0, 0] on icon at bounding box center [0, 0] width 0 height 0
type input "[PHONE_NUMBER]"
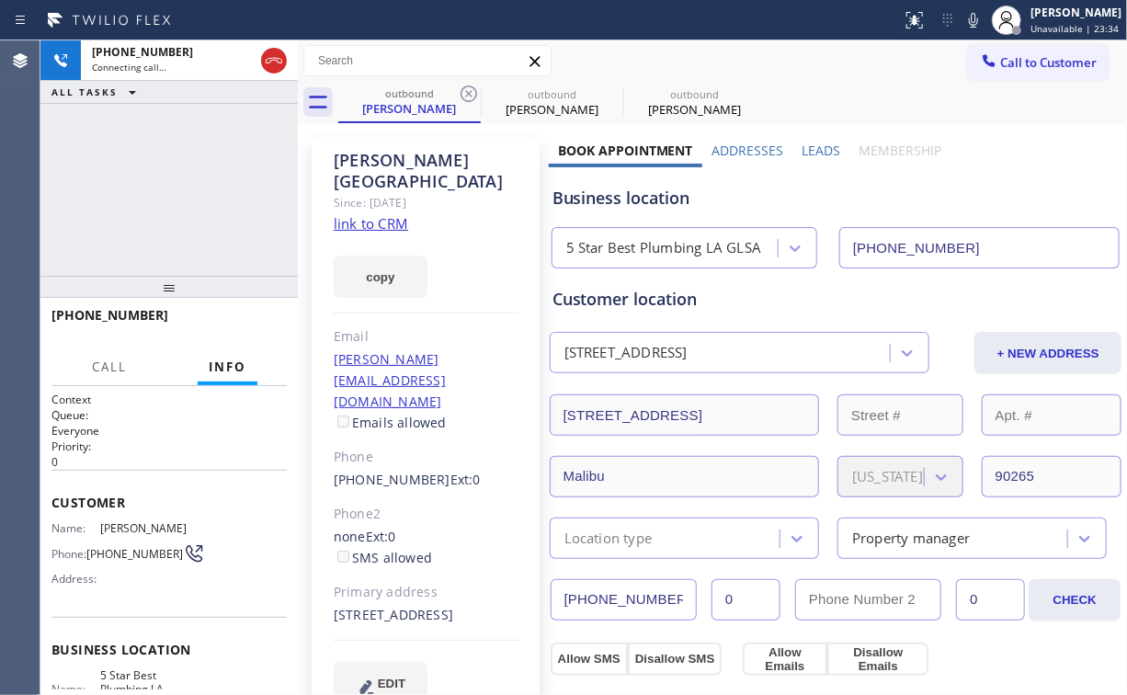
click at [207, 171] on div "[PHONE_NUMBER] Connecting call… ALL TASKS ALL TASKS ACTIVE TASKS TASKS IN WRAP …" at bounding box center [168, 157] width 257 height 235
click at [399, 112] on div "[PERSON_NAME]" at bounding box center [409, 108] width 139 height 17
click at [469, 92] on icon at bounding box center [469, 94] width 22 height 22
click at [268, 159] on div "[PHONE_NUMBER] Connecting call… ALL TASKS ALL TASKS ACTIVE TASKS TASKS IN WRAP …" at bounding box center [168, 157] width 257 height 235
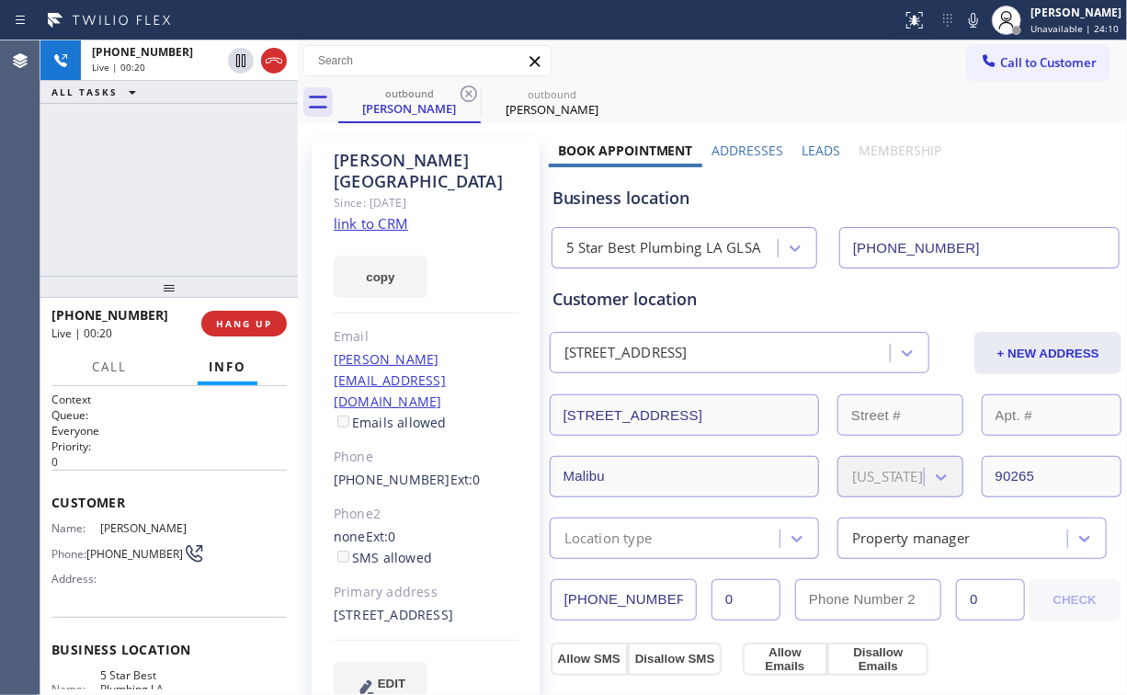
click at [178, 175] on div "[PHONE_NUMBER] Live | 00:20 ALL TASKS ALL TASKS ACTIVE TASKS TASKS IN WRAP UP" at bounding box center [168, 157] width 257 height 235
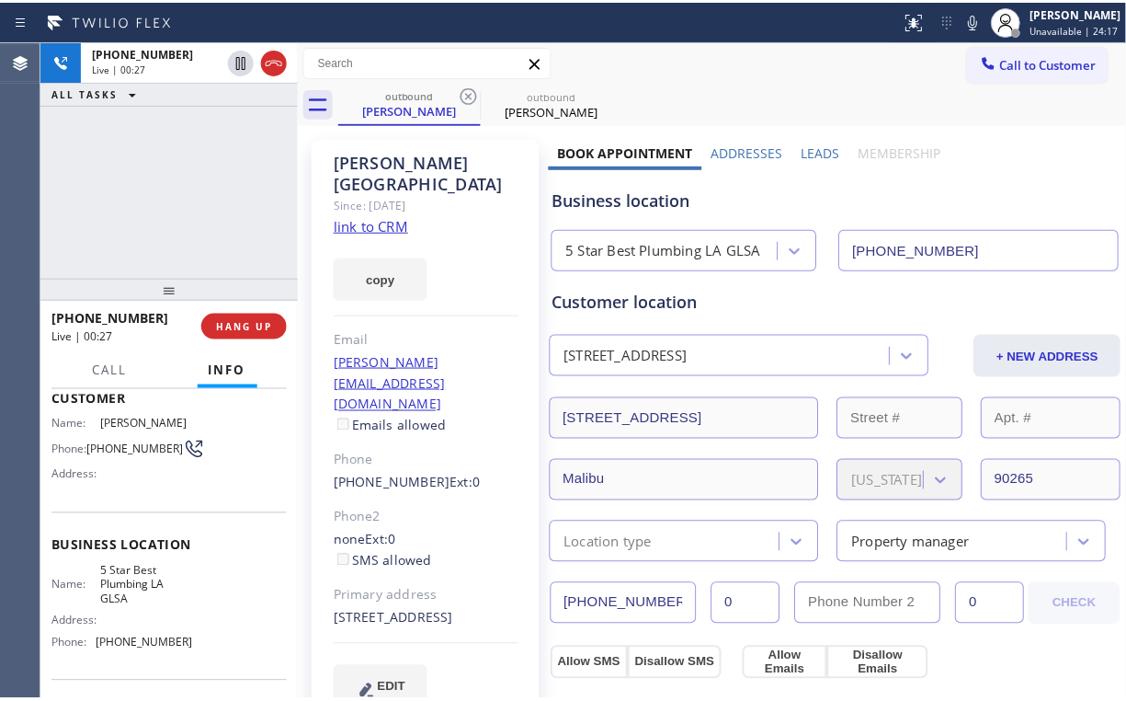
scroll to position [147, 0]
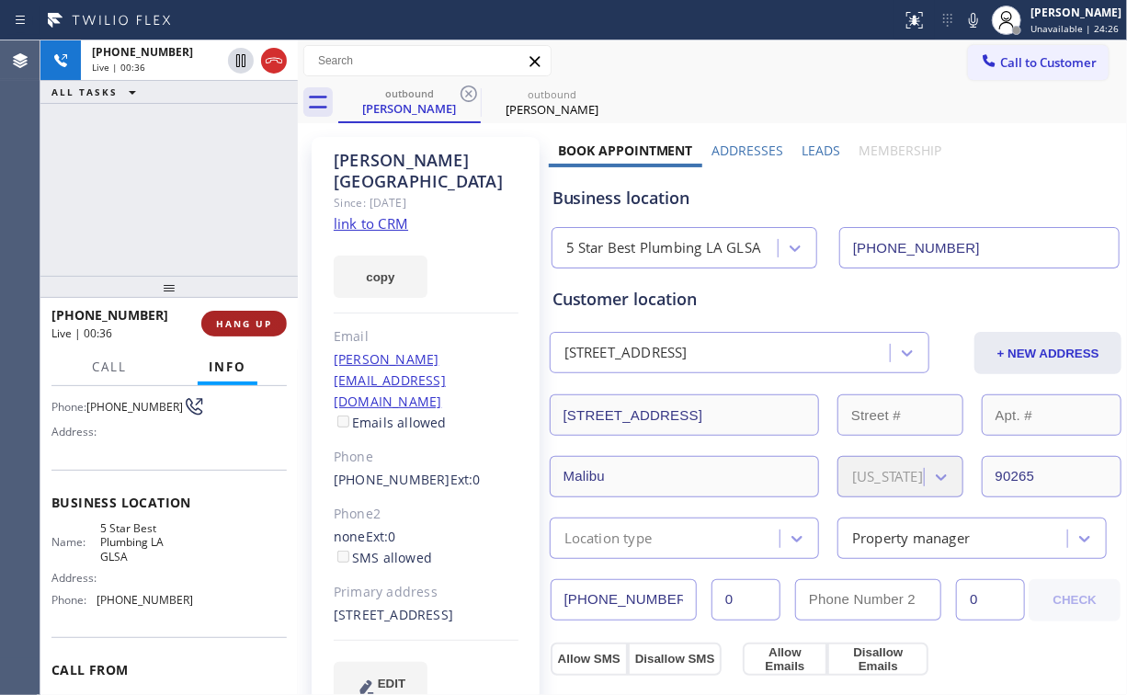
click at [251, 324] on span "HANG UP" at bounding box center [244, 323] width 56 height 13
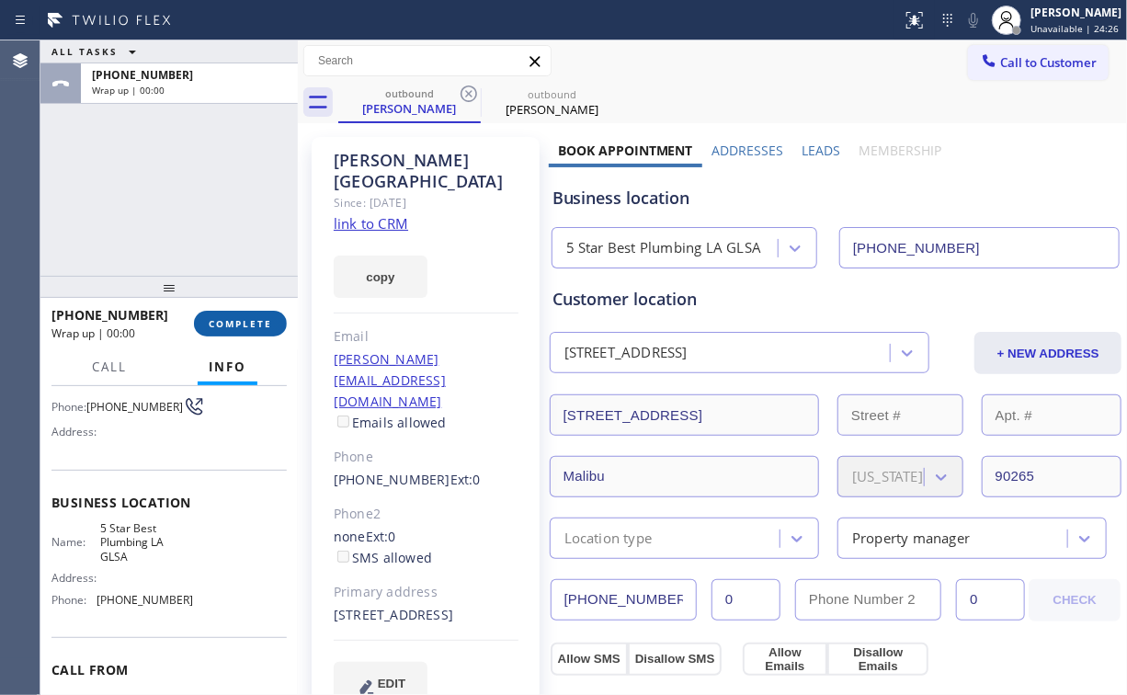
click at [257, 318] on span "COMPLETE" at bounding box center [240, 323] width 63 height 13
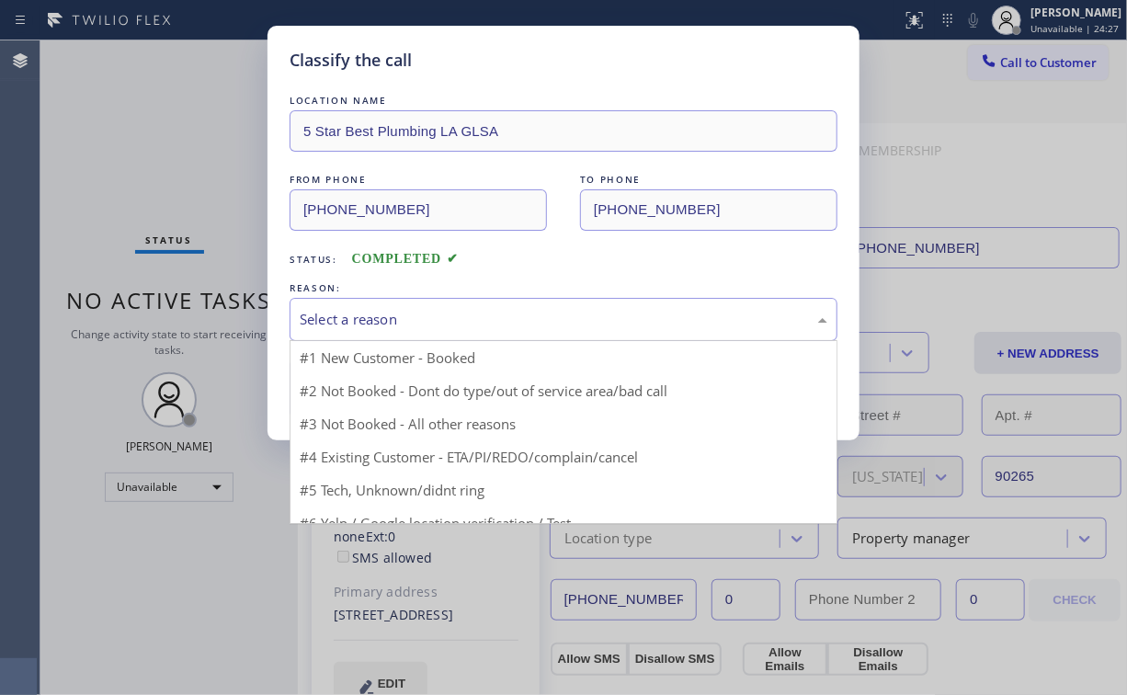
drag, startPoint x: 384, startPoint y: 334, endPoint x: 383, endPoint y: 383, distance: 49.7
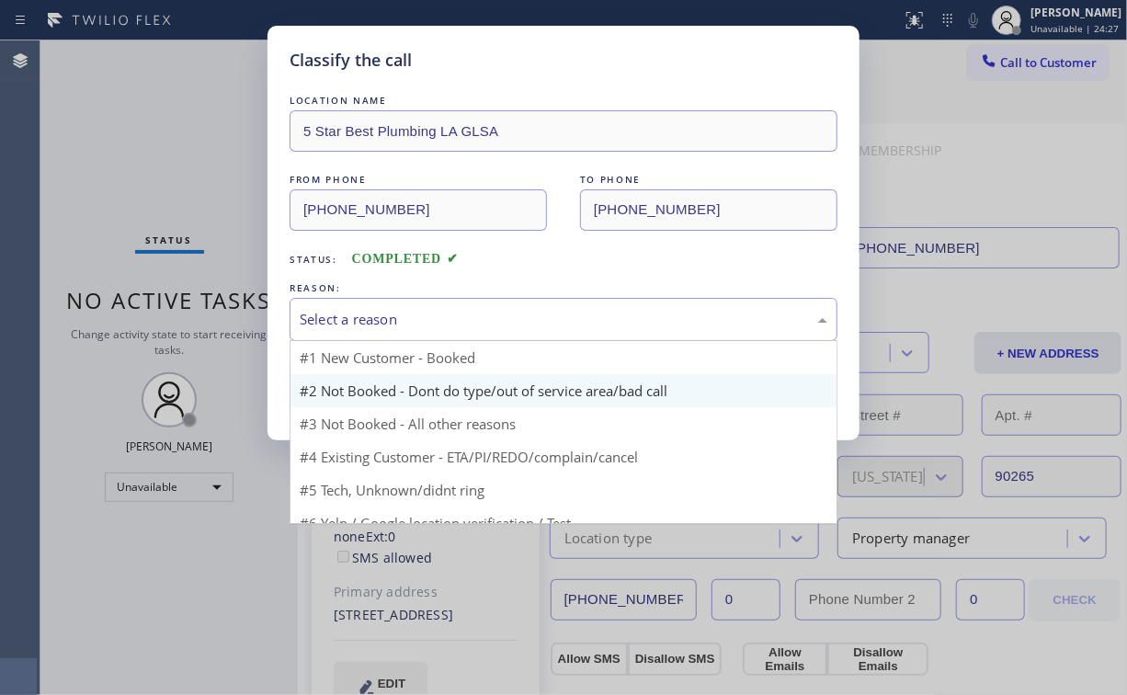
click at [383, 334] on div "Select a reason" at bounding box center [564, 319] width 548 height 43
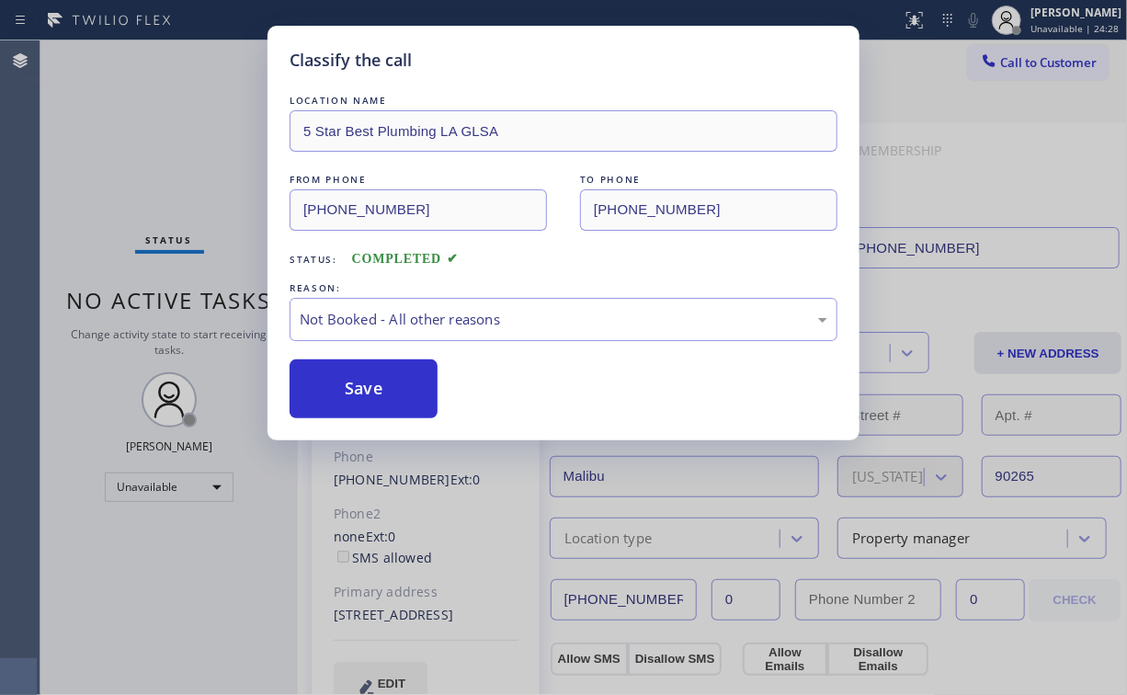
drag, startPoint x: 382, startPoint y: 396, endPoint x: 505, endPoint y: 39, distance: 378.3
click at [381, 390] on button "Save" at bounding box center [364, 389] width 148 height 59
click at [143, 170] on div "Classify the call LOCATION NAME 5 Star Best Plumbing LA GLSA FROM PHONE [PHONE_…" at bounding box center [563, 347] width 1127 height 695
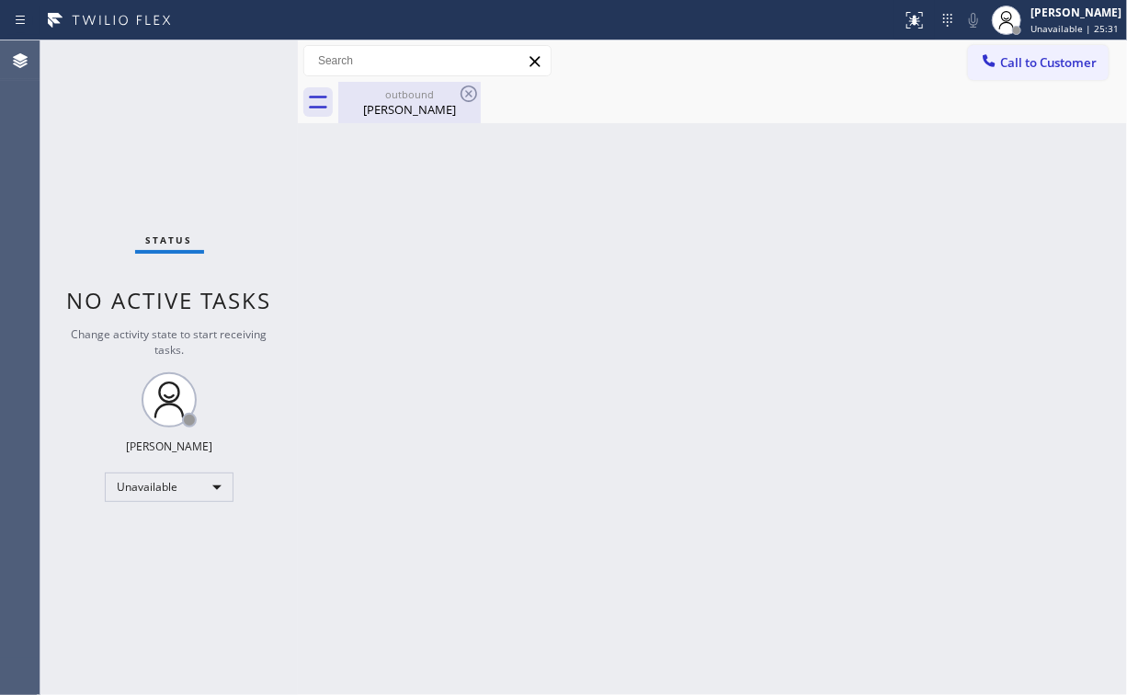
drag, startPoint x: 386, startPoint y: 107, endPoint x: 443, endPoint y: 101, distance: 57.3
click at [389, 106] on div "[PERSON_NAME]" at bounding box center [409, 109] width 139 height 17
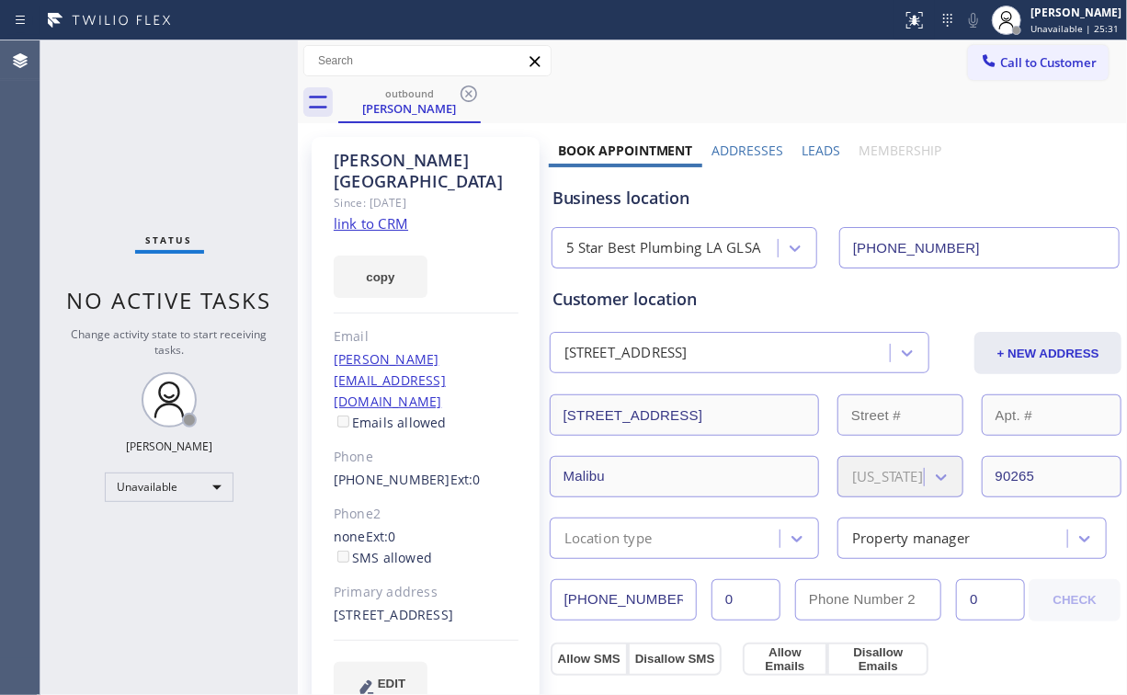
drag, startPoint x: 478, startPoint y: 92, endPoint x: 426, endPoint y: 100, distance: 53.1
click at [478, 92] on icon at bounding box center [469, 94] width 22 height 22
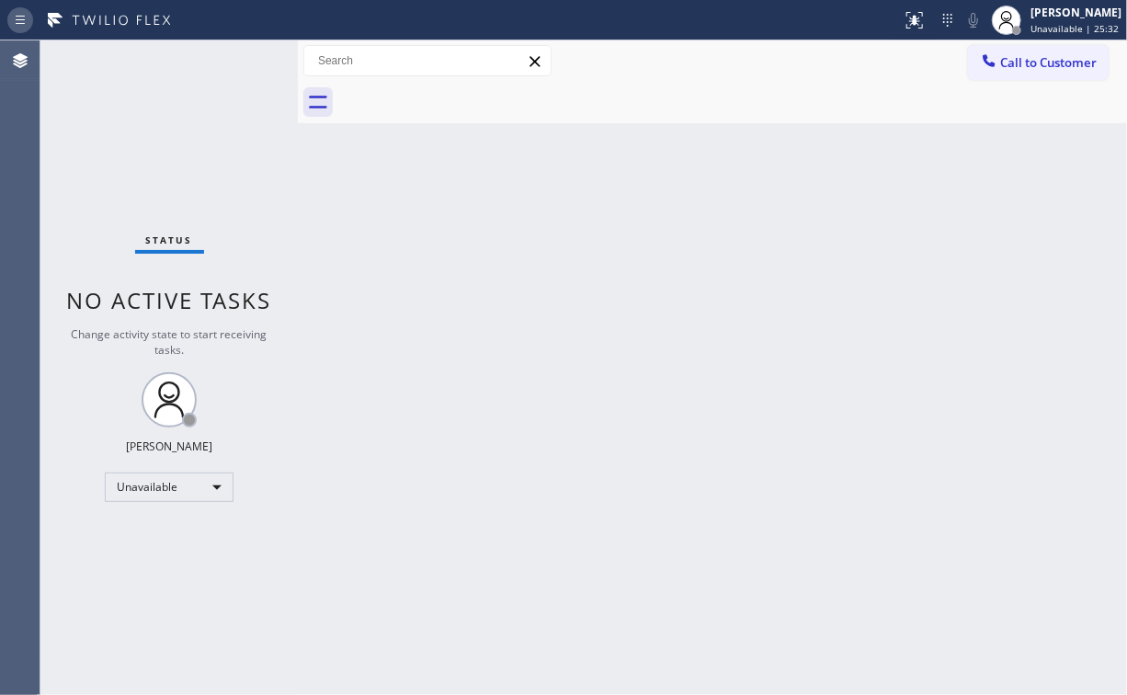
drag, startPoint x: 31, startPoint y: 143, endPoint x: 36, endPoint y: 28, distance: 115.0
click at [31, 135] on div "Agent Desktop" at bounding box center [20, 367] width 40 height 655
click at [1032, 61] on span "Call to Customer" at bounding box center [1048, 62] width 97 height 17
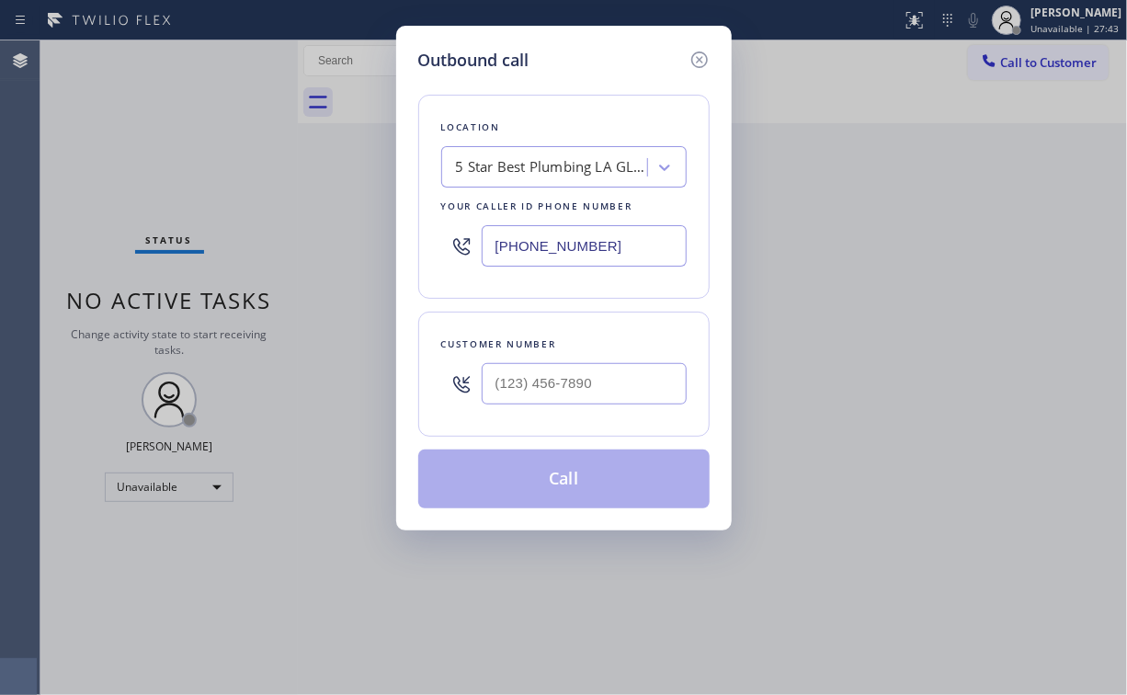
drag, startPoint x: 643, startPoint y: 221, endPoint x: 371, endPoint y: 224, distance: 272.2
click at [382, 224] on div "Outbound call Location 5 Star Best Plumbing LA GLSA Your caller id phone number…" at bounding box center [563, 347] width 1127 height 695
drag, startPoint x: 611, startPoint y: 244, endPoint x: 321, endPoint y: 241, distance: 289.7
click at [402, 244] on div "Outbound call Location 5 Star Best Plumbing LA GLSA Your caller id phone number…" at bounding box center [564, 278] width 336 height 505
paste input "617) 219-9255"
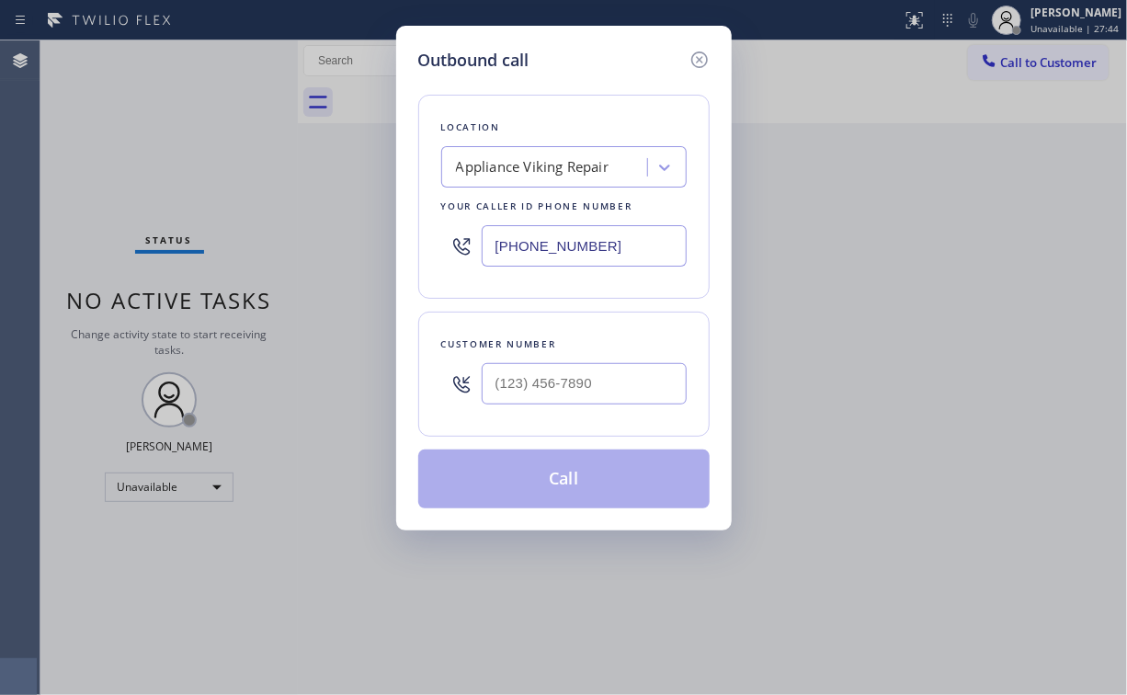
type input "[PHONE_NUMBER]"
click at [560, 386] on input "(___) ___-____" at bounding box center [584, 383] width 205 height 41
paste input "650) 303-0574"
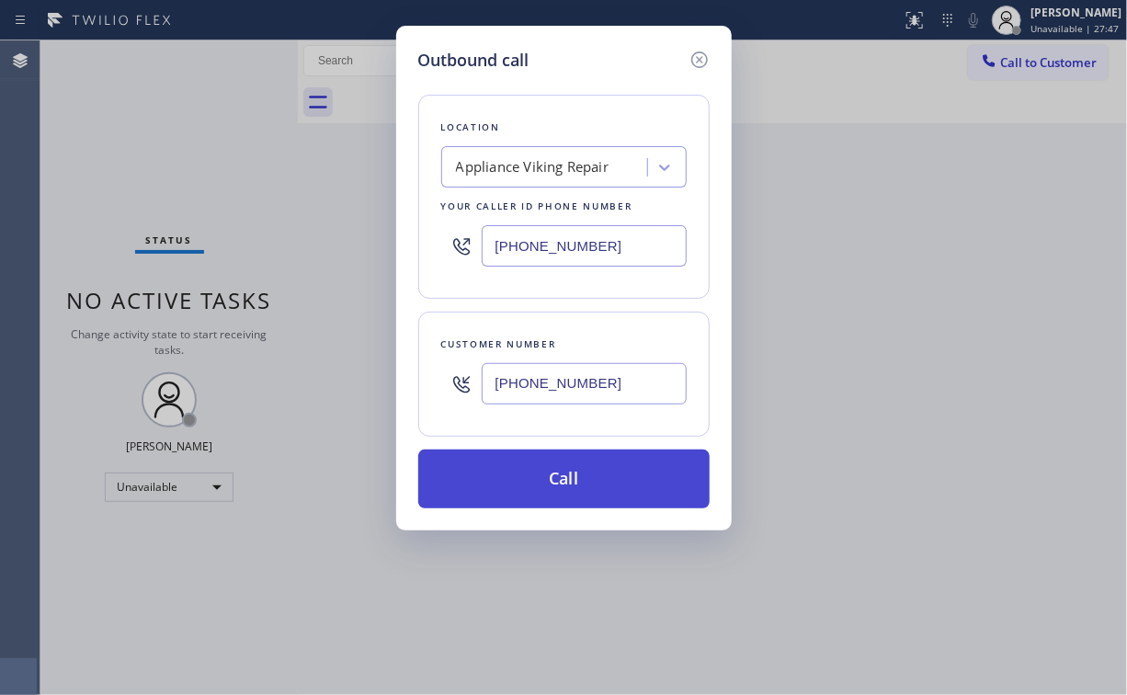
type input "[PHONE_NUMBER]"
click at [508, 479] on button "Call" at bounding box center [563, 479] width 291 height 59
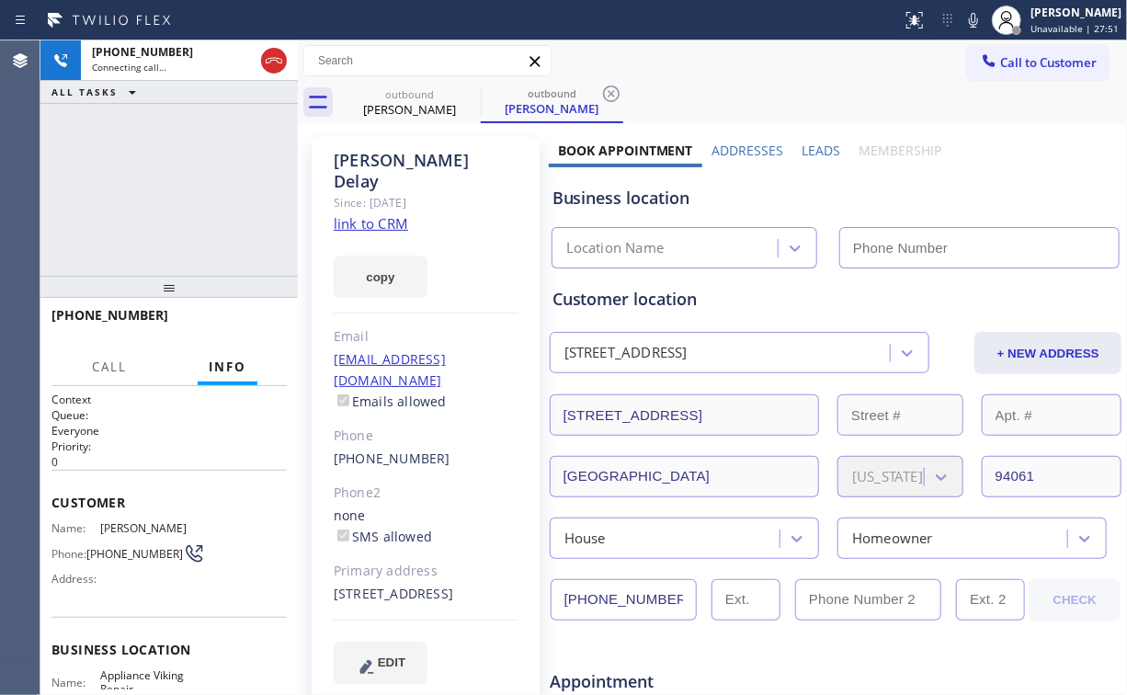
drag, startPoint x: 126, startPoint y: 169, endPoint x: 262, endPoint y: 147, distance: 137.9
click at [138, 170] on div "[PHONE_NUMBER] Connecting call… ALL TASKS ALL TASKS ACTIVE TASKS TASKS IN WRAP …" at bounding box center [168, 157] width 257 height 235
type input "[PHONE_NUMBER]"
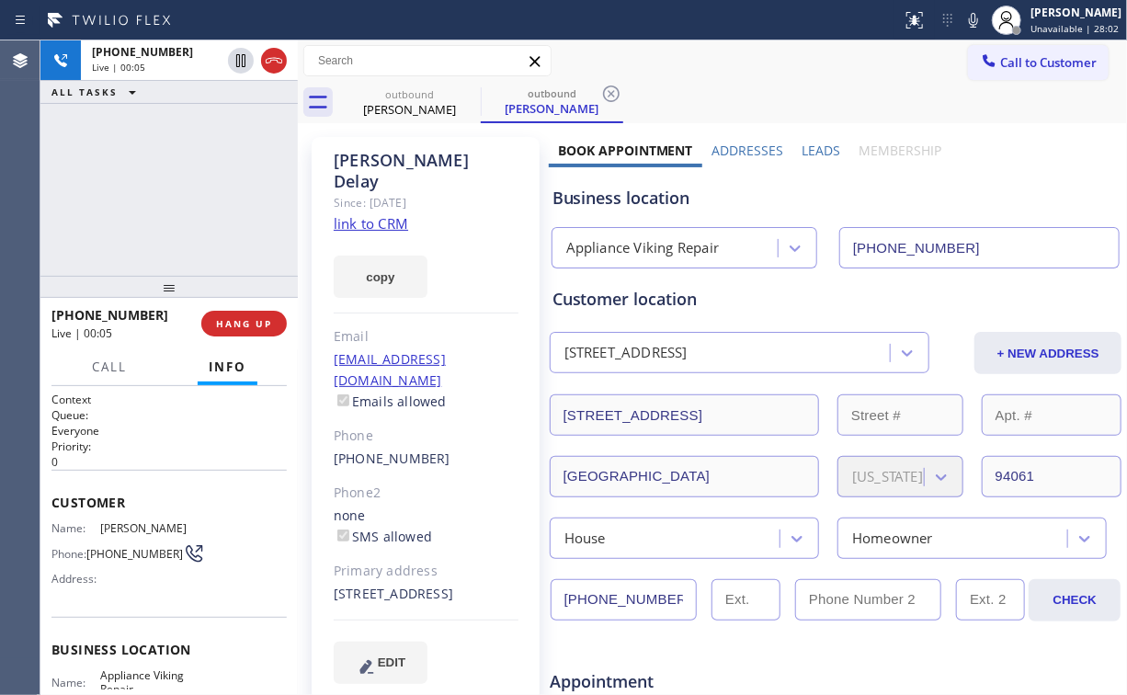
drag, startPoint x: 194, startPoint y: 189, endPoint x: 184, endPoint y: 190, distance: 10.2
click at [184, 190] on div "[PHONE_NUMBER] Live | 00:06 ALL TASKS ALL TASKS ACTIVE TASKS TASKS IN WRAP UP" at bounding box center [168, 157] width 257 height 235
click at [184, 190] on div "[PHONE_NUMBER] Live | 00:07 ALL TASKS ALL TASKS ACTIVE TASKS TASKS IN WRAP UP" at bounding box center [168, 157] width 257 height 235
drag, startPoint x: 184, startPoint y: 190, endPoint x: 173, endPoint y: 151, distance: 41.0
click at [173, 151] on div "[PHONE_NUMBER] Live | 00:09 ALL TASKS ALL TASKS ACTIVE TASKS TASKS IN WRAP UP" at bounding box center [168, 157] width 257 height 235
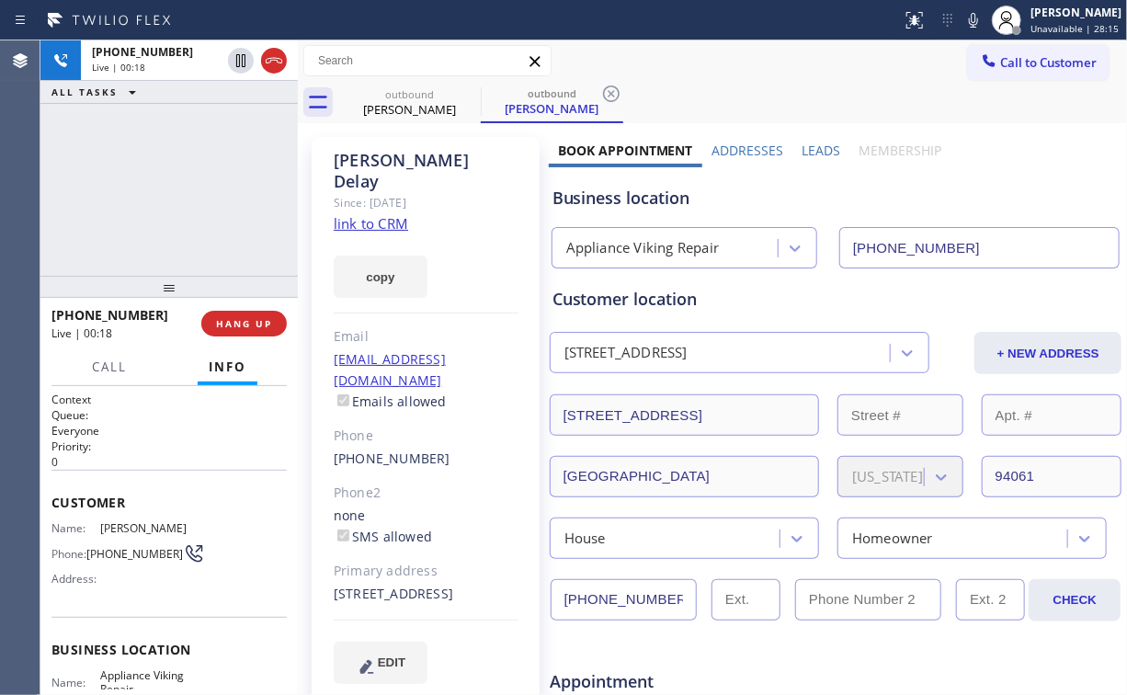
click at [179, 188] on div "[PHONE_NUMBER] Live | 00:18 ALL TASKS ALL TASKS ACTIVE TASKS TASKS IN WRAP UP" at bounding box center [168, 157] width 257 height 235
click at [184, 191] on div "[PHONE_NUMBER] Live | 00:21 ALL TASKS ALL TASKS ACTIVE TASKS TASKS IN WRAP UP" at bounding box center [168, 157] width 257 height 235
click at [184, 191] on div "[PHONE_NUMBER] Live | 00:22 ALL TASKS ALL TASKS ACTIVE TASKS TASKS IN WRAP UP" at bounding box center [168, 157] width 257 height 235
click at [183, 185] on div "[PHONE_NUMBER] Live | 00:24 ALL TASKS ALL TASKS ACTIVE TASKS TASKS IN WRAP UP" at bounding box center [168, 157] width 257 height 235
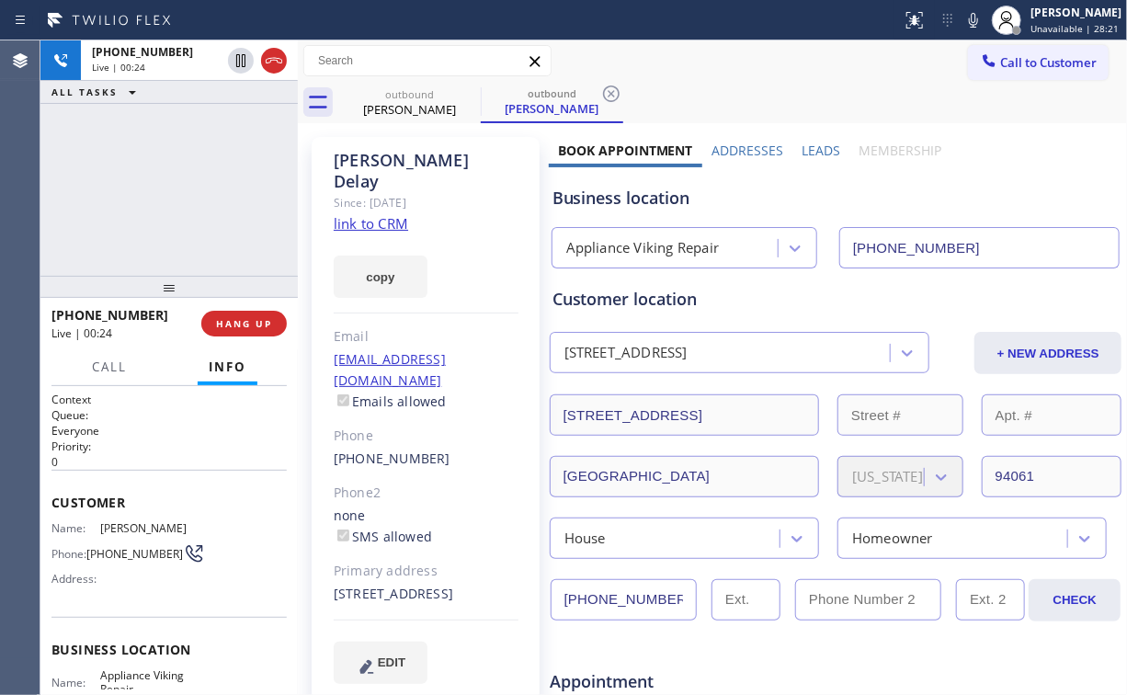
click at [183, 185] on div "[PHONE_NUMBER] Live | 00:24 ALL TASKS ALL TASKS ACTIVE TASKS TASKS IN WRAP UP" at bounding box center [168, 157] width 257 height 235
click at [183, 185] on div "[PHONE_NUMBER] Live | 00:25 ALL TASKS ALL TASKS ACTIVE TASKS TASKS IN WRAP UP" at bounding box center [168, 157] width 257 height 235
click at [183, 185] on div "[PHONE_NUMBER] Live | 00:26 ALL TASKS ALL TASKS ACTIVE TASKS TASKS IN WRAP UP" at bounding box center [168, 157] width 257 height 235
click at [259, 326] on span "HANG UP" at bounding box center [244, 323] width 56 height 13
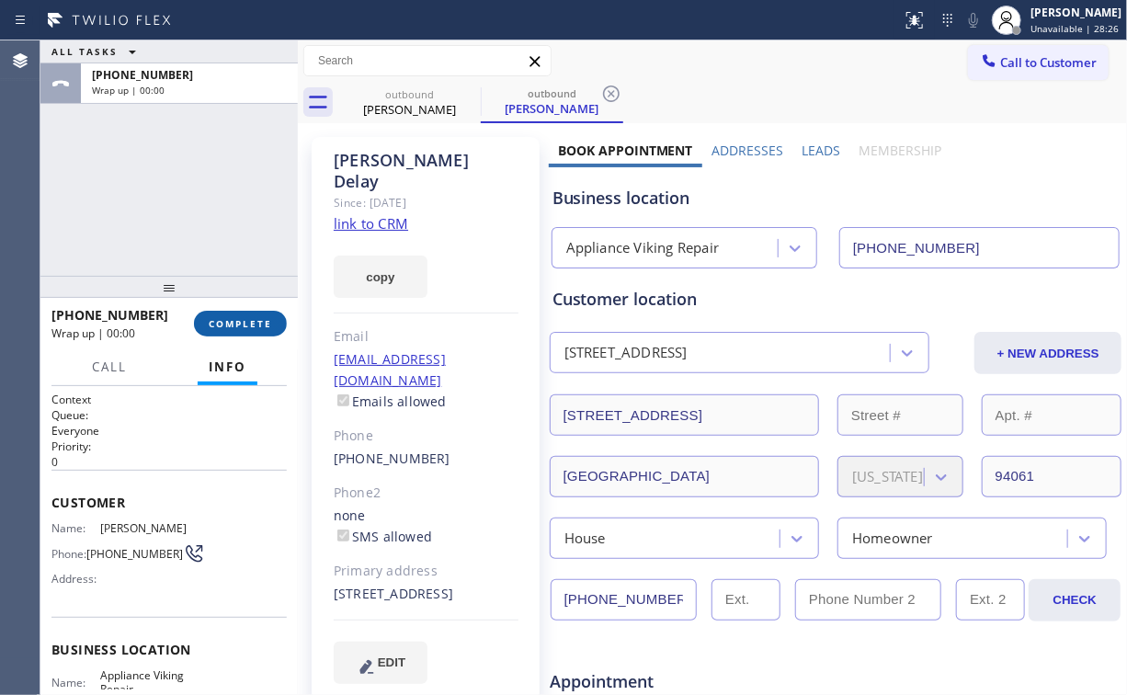
click at [253, 319] on span "COMPLETE" at bounding box center [240, 323] width 63 height 13
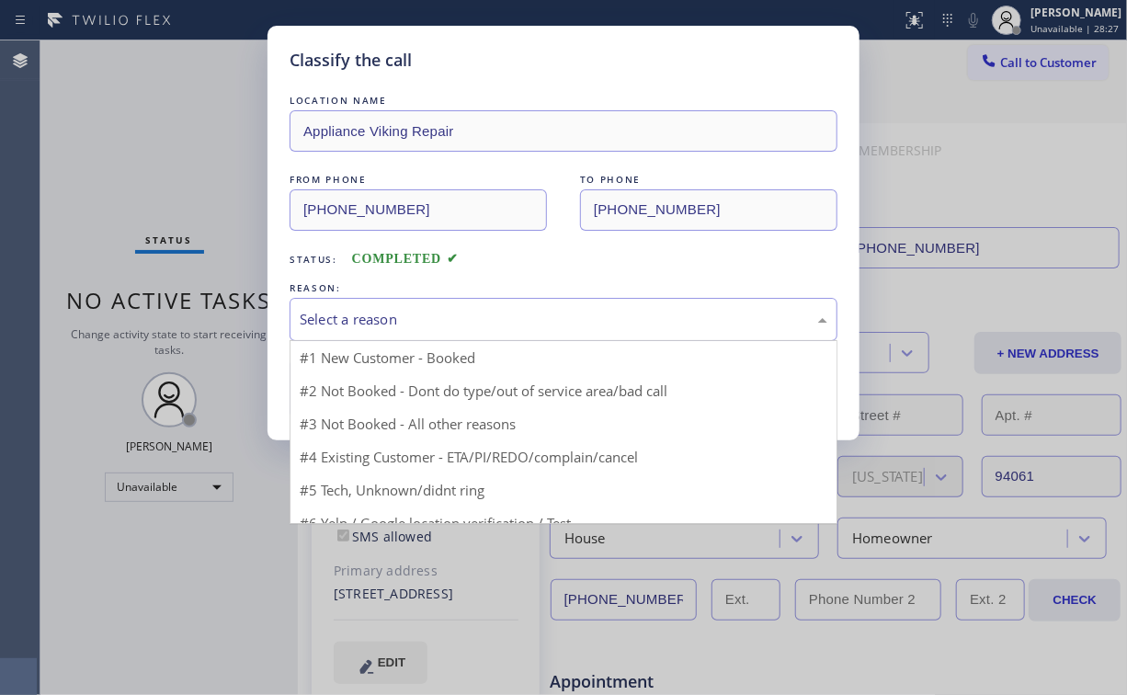
click at [411, 321] on div "Select a reason" at bounding box center [564, 319] width 528 height 21
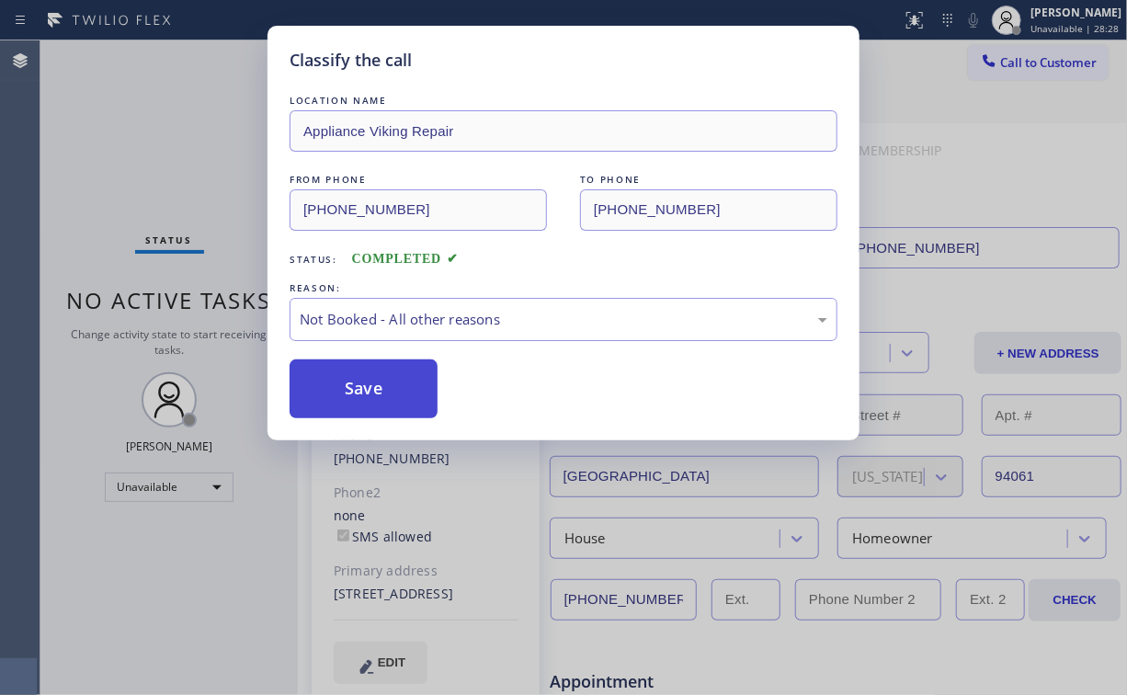
click at [397, 394] on button "Save" at bounding box center [364, 389] width 148 height 59
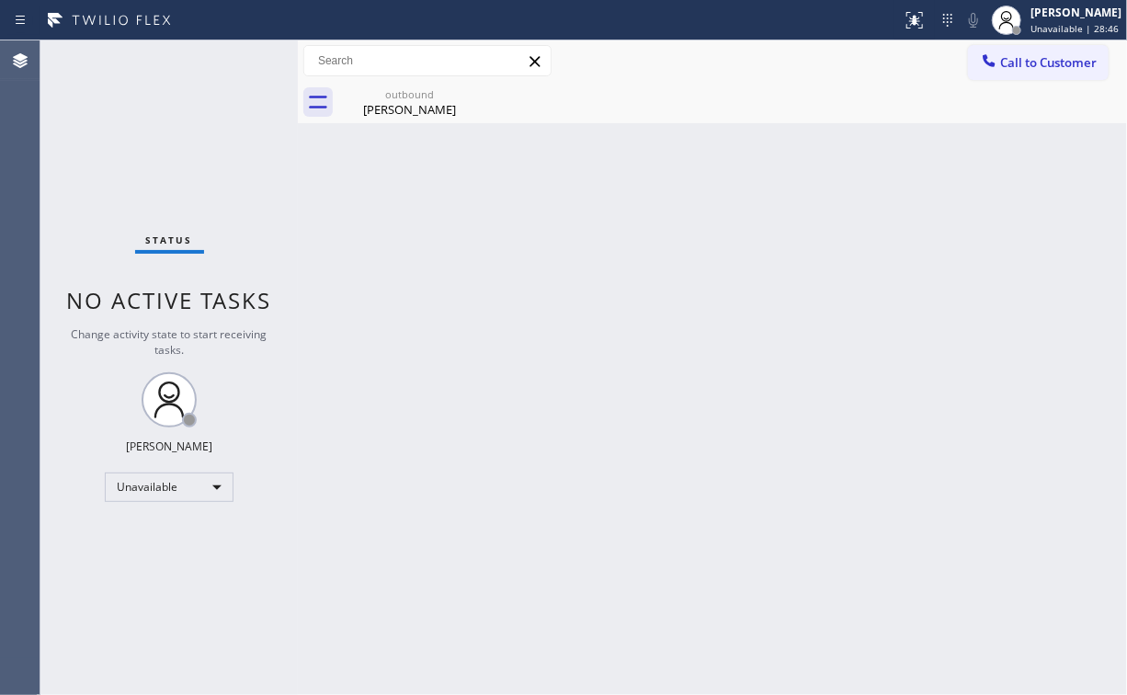
click at [1008, 49] on button "Call to Customer" at bounding box center [1038, 62] width 141 height 35
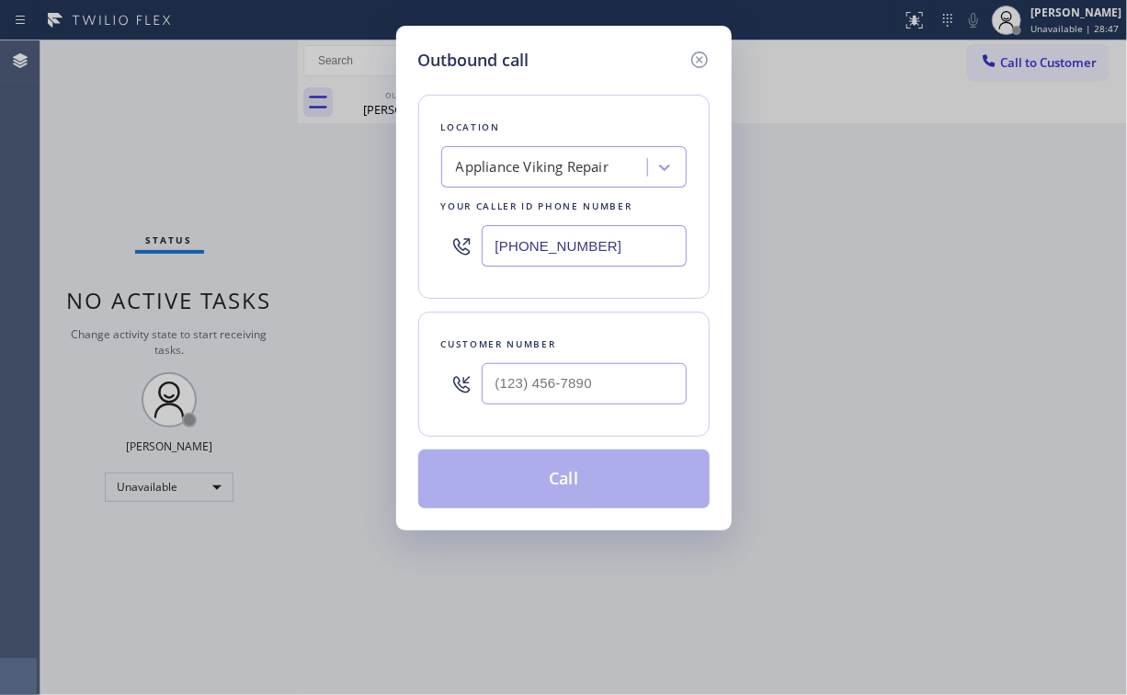
drag, startPoint x: 607, startPoint y: 250, endPoint x: 286, endPoint y: 248, distance: 320.9
click at [300, 250] on div "Outbound call Location Appliance Viking Repair Your caller id phone number [PHO…" at bounding box center [563, 347] width 1127 height 695
paste input "310) 818-7582"
type input "[PHONE_NUMBER]"
click at [588, 92] on div "Location [GEOGRAPHIC_DATA] [GEOGRAPHIC_DATA][PERSON_NAME] Your caller id phone …" at bounding box center [563, 291] width 291 height 436
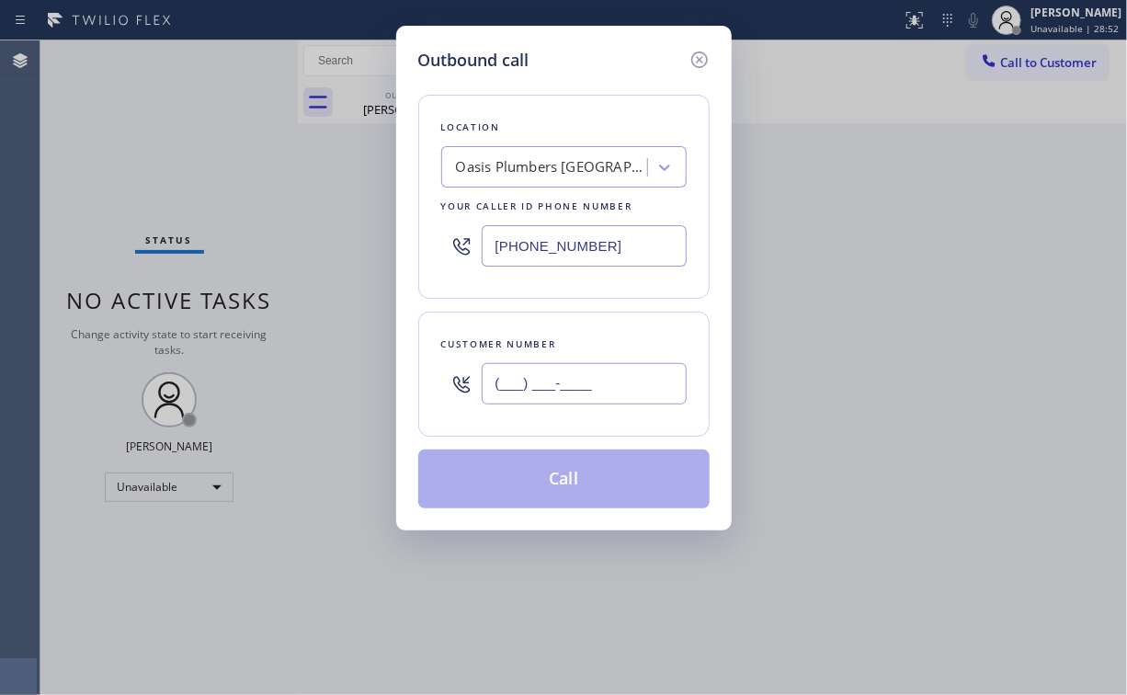
click at [592, 401] on input "(___) ___-____" at bounding box center [584, 383] width 205 height 41
drag, startPoint x: 603, startPoint y: 384, endPoint x: 639, endPoint y: 363, distance: 41.6
click at [604, 384] on input "(___) ___-____" at bounding box center [584, 383] width 205 height 41
drag, startPoint x: 623, startPoint y: 385, endPoint x: 97, endPoint y: 393, distance: 526.9
click at [247, 374] on div "Outbound call Location Oasis Plumbers [GEOGRAPHIC_DATA][PERSON_NAME] Your calle…" at bounding box center [563, 347] width 1127 height 695
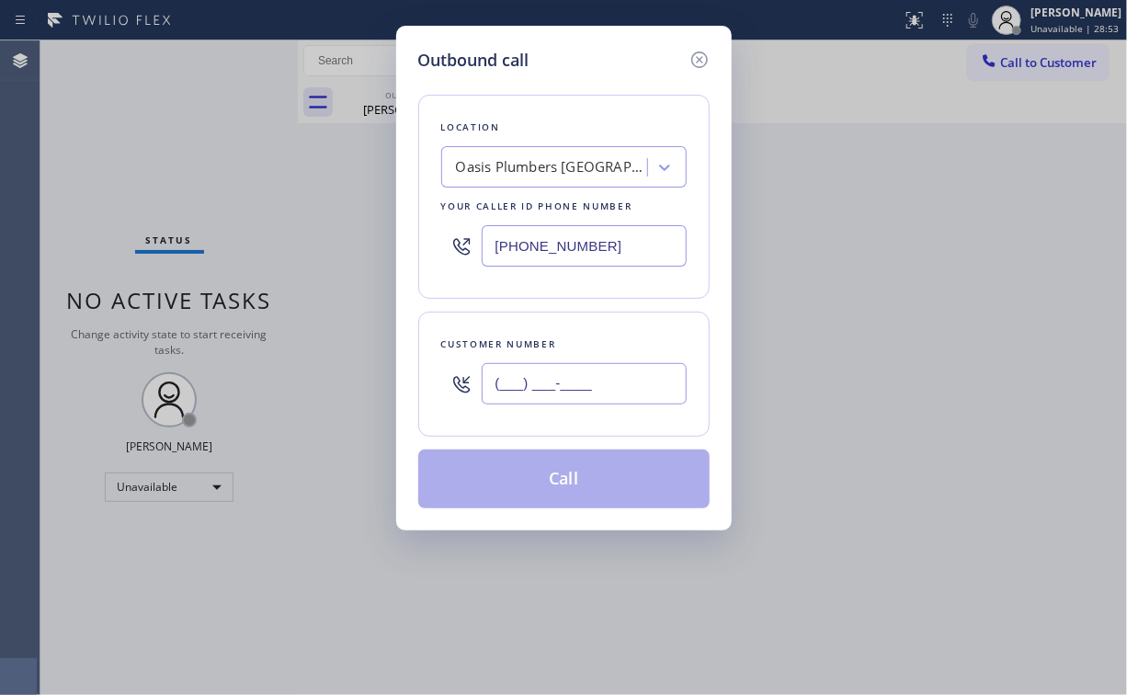
paste input "609) 440-9984"
type input "[PHONE_NUMBER]"
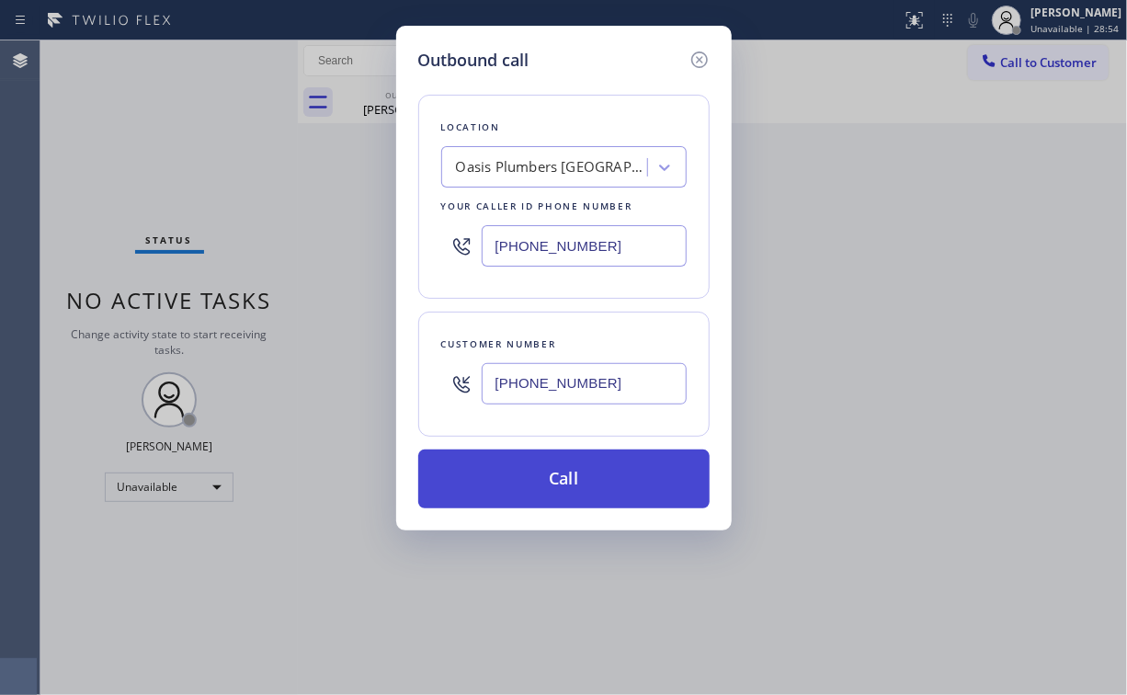
click at [557, 485] on button "Call" at bounding box center [563, 479] width 291 height 59
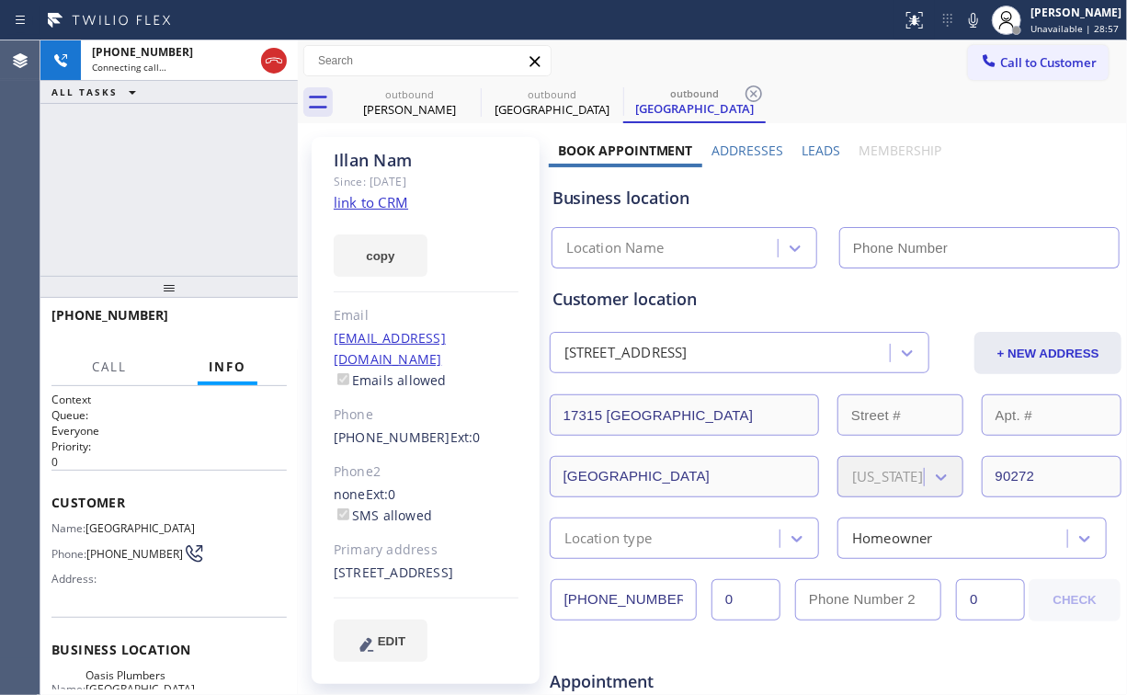
drag, startPoint x: 123, startPoint y: 213, endPoint x: 322, endPoint y: 120, distance: 219.6
click at [133, 213] on div "[PHONE_NUMBER] Connecting call… ALL TASKS ALL TASKS ACTIVE TASKS TASKS IN WRAP …" at bounding box center [168, 157] width 257 height 235
drag, startPoint x: 274, startPoint y: 60, endPoint x: 334, endPoint y: 126, distance: 89.2
click at [274, 59] on icon at bounding box center [274, 61] width 22 height 22
type input "[PHONE_NUMBER]"
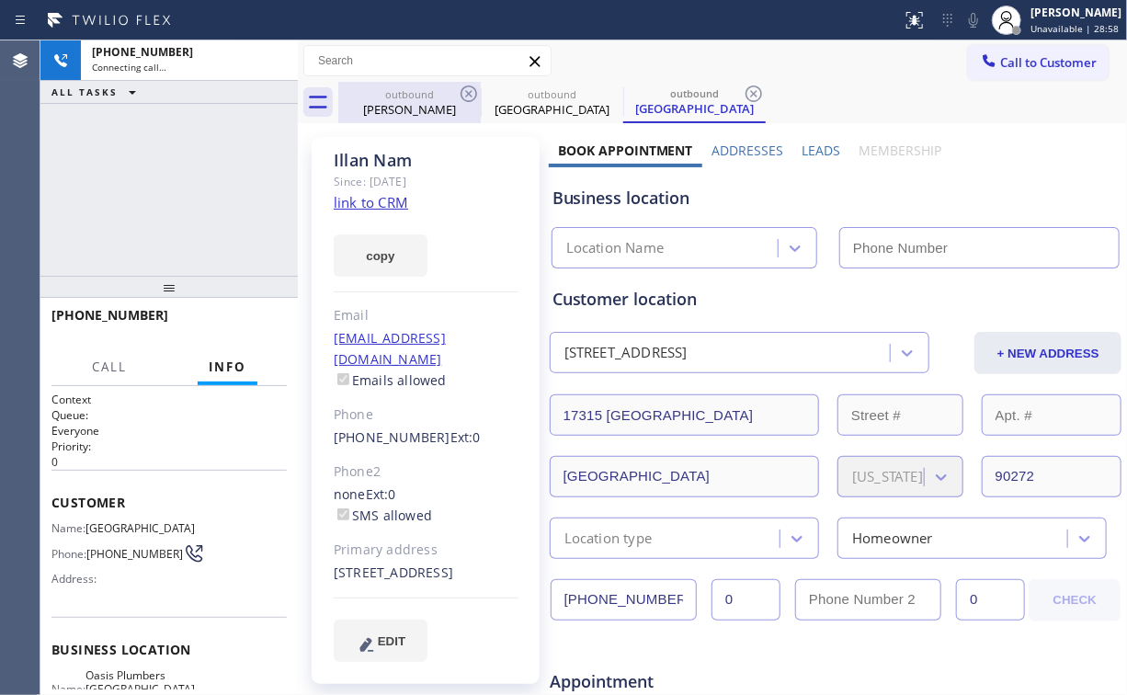
drag, startPoint x: 391, startPoint y: 98, endPoint x: 459, endPoint y: 108, distance: 68.7
click at [392, 98] on div "outbound" at bounding box center [409, 94] width 139 height 14
type input "[PHONE_NUMBER]"
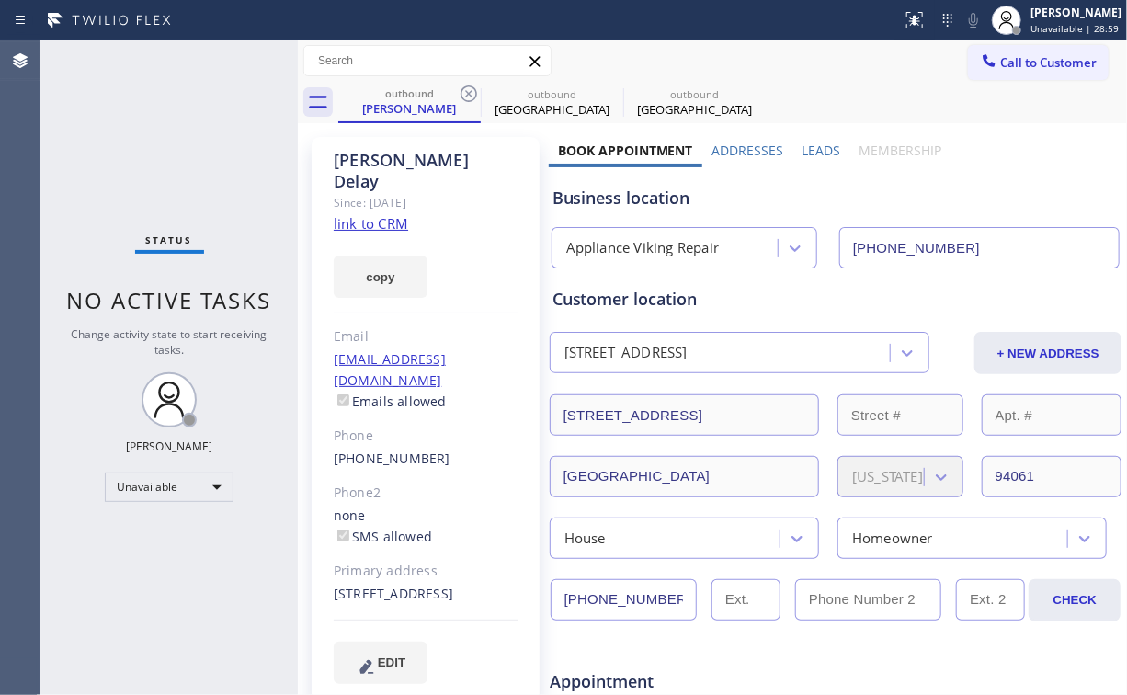
drag, startPoint x: 471, startPoint y: 88, endPoint x: 477, endPoint y: 147, distance: 59.2
click at [471, 88] on icon at bounding box center [469, 94] width 22 height 22
type input "[PHONE_NUMBER]"
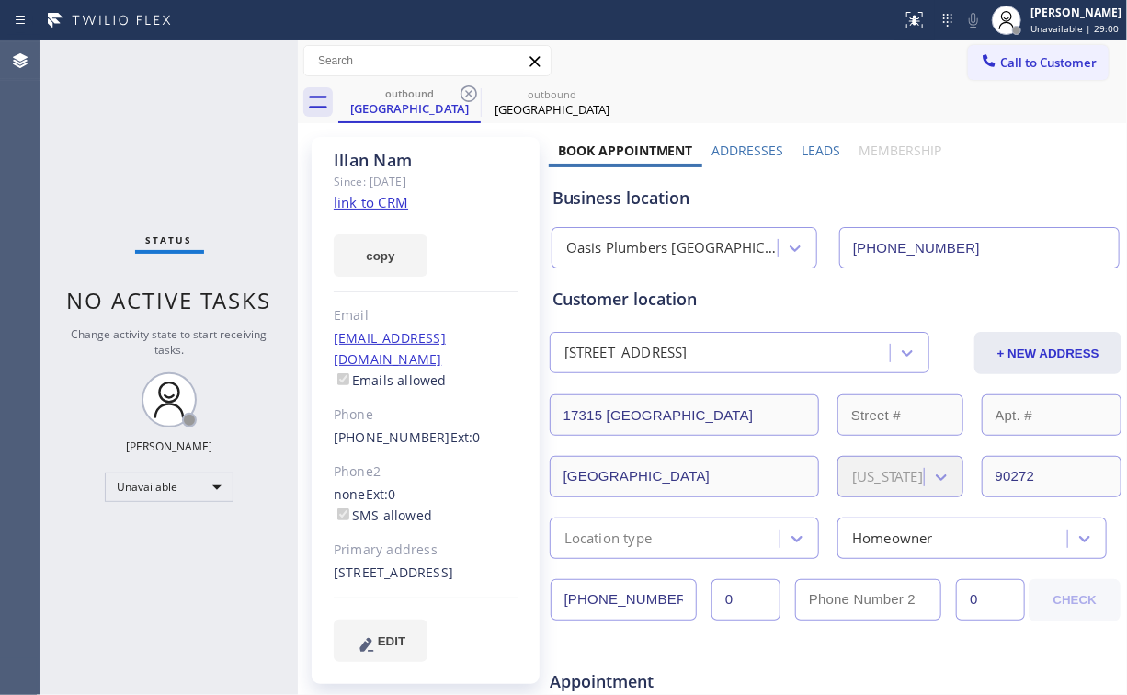
click at [368, 206] on link "link to CRM" at bounding box center [371, 202] width 74 height 18
click at [1043, 66] on span "Call to Customer" at bounding box center [1048, 62] width 97 height 17
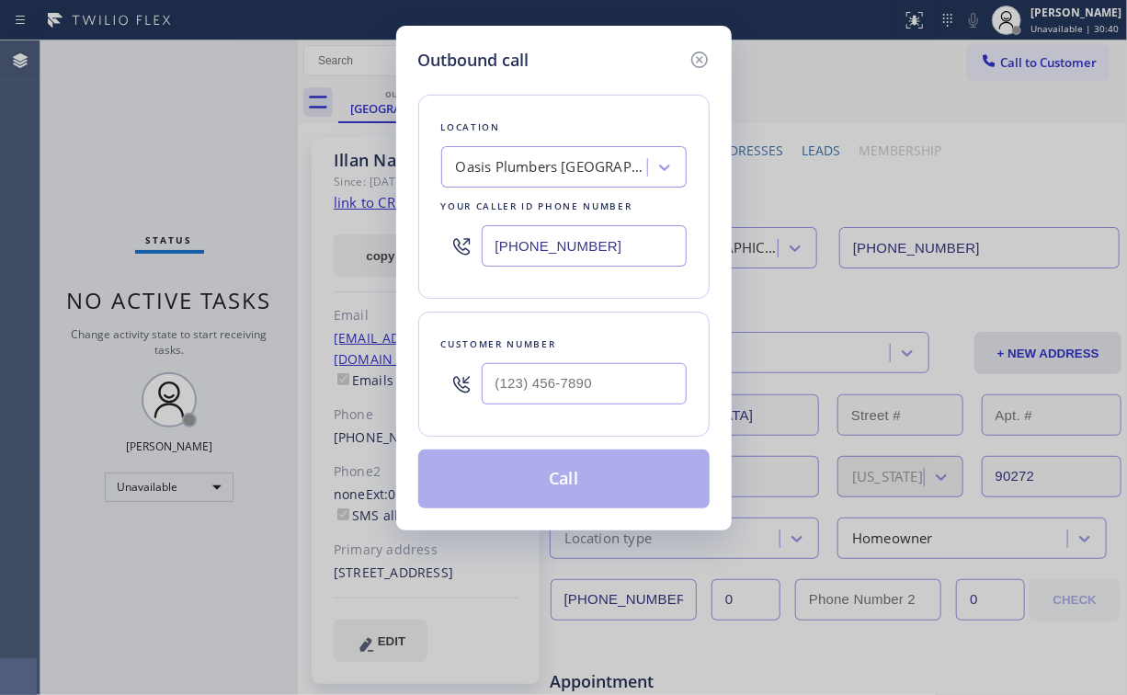
drag, startPoint x: 555, startPoint y: 241, endPoint x: 304, endPoint y: 240, distance: 251.0
click at [320, 239] on div "Outbound call Location Oasis Plumbers [GEOGRAPHIC_DATA][PERSON_NAME] Your calle…" at bounding box center [563, 347] width 1127 height 695
paste input "510) 574-8380"
type input "[PHONE_NUMBER]"
click at [592, 363] on input "(___) ___-____" at bounding box center [584, 383] width 205 height 41
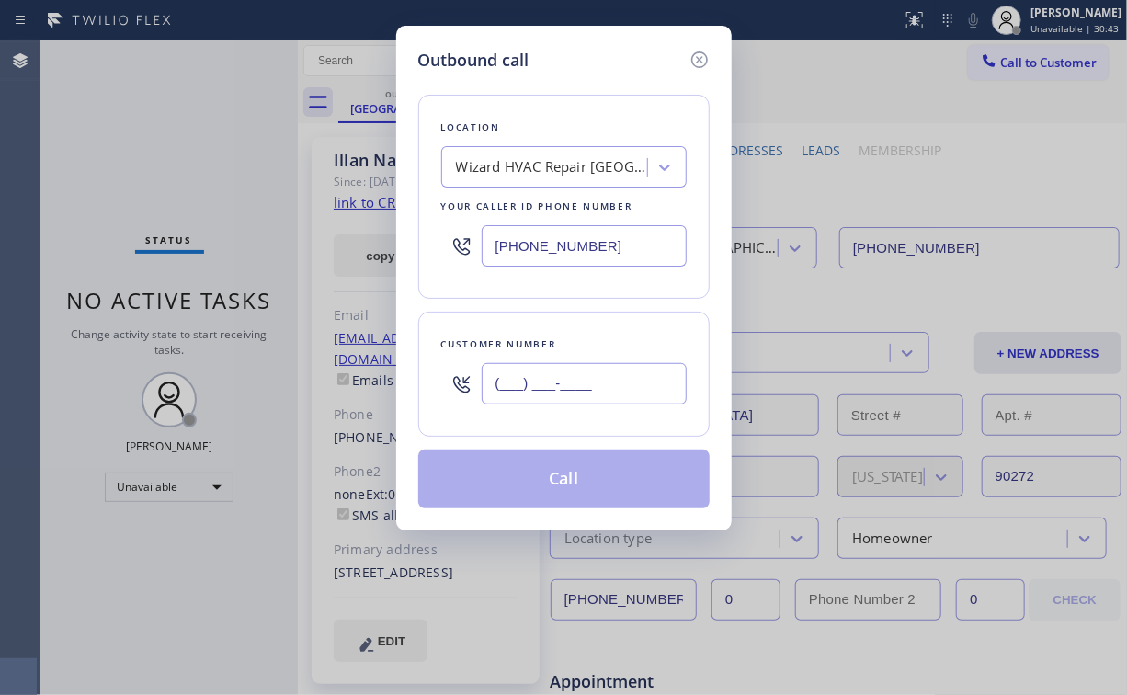
paste input "510) 240-7145"
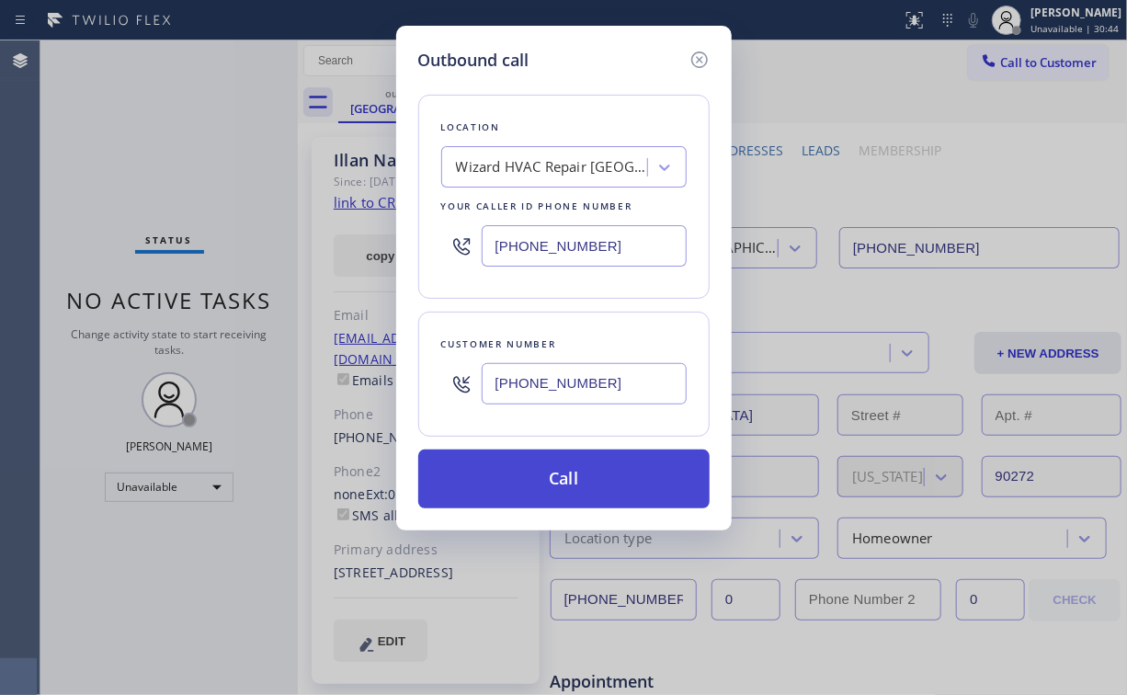
type input "[PHONE_NUMBER]"
click at [561, 478] on button "Call" at bounding box center [563, 479] width 291 height 59
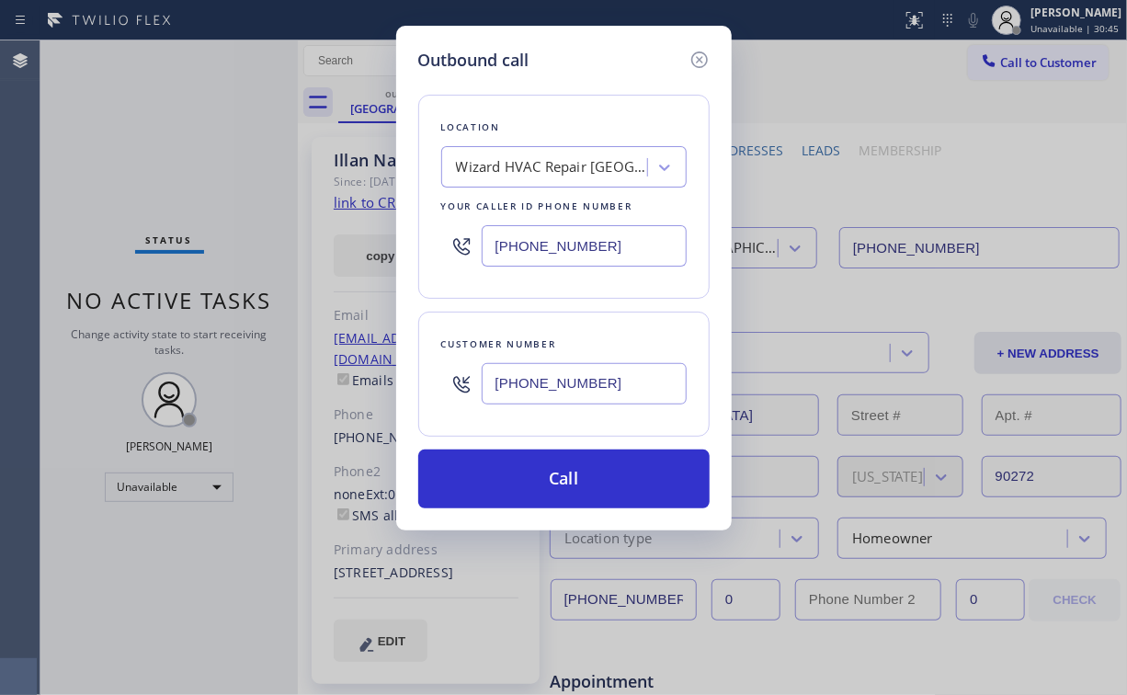
click at [475, 617] on div "Outbound call Location Wizard HVAC Repair [GEOGRAPHIC_DATA]([PERSON_NAME] Heati…" at bounding box center [563, 347] width 1127 height 695
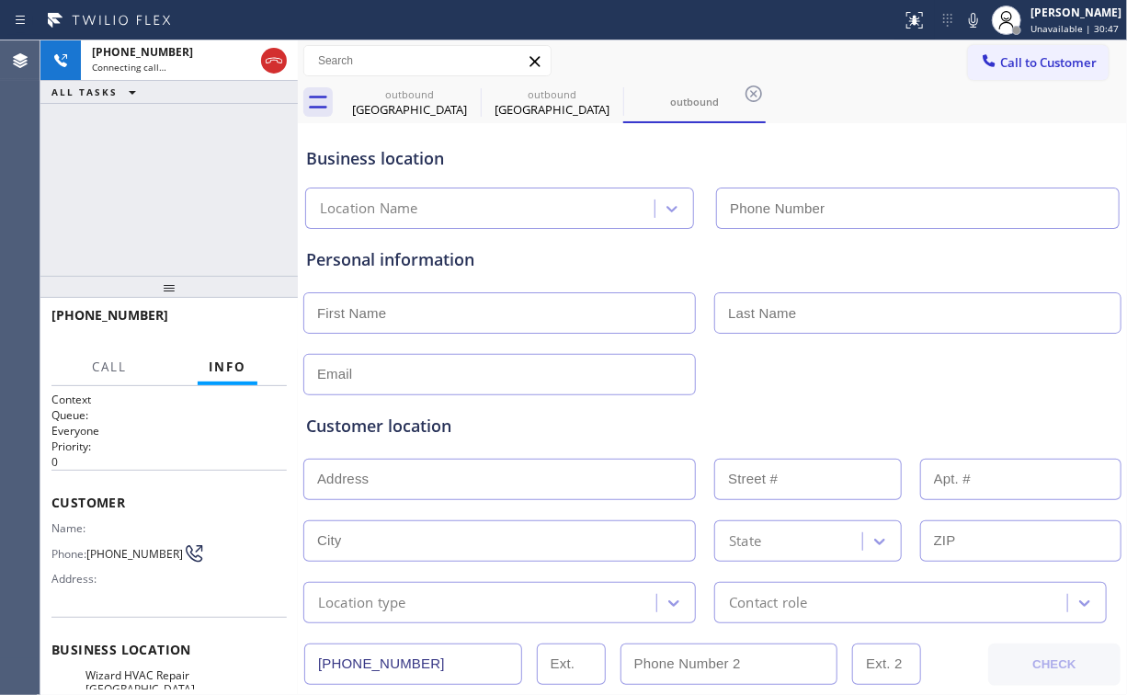
type input "[PHONE_NUMBER]"
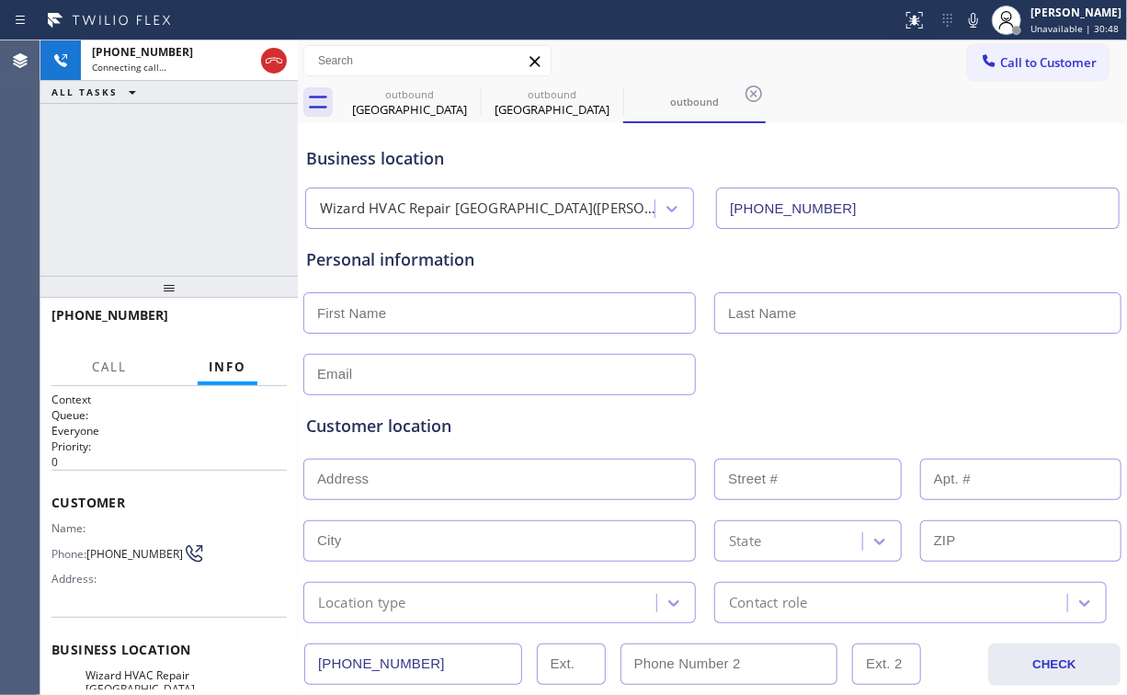
click at [184, 199] on div "[PHONE_NUMBER] Connecting call… ALL TASKS ALL TASKS ACTIVE TASKS TASKS IN WRAP …" at bounding box center [168, 157] width 257 height 235
click at [398, 101] on div "[GEOGRAPHIC_DATA]" at bounding box center [409, 109] width 139 height 17
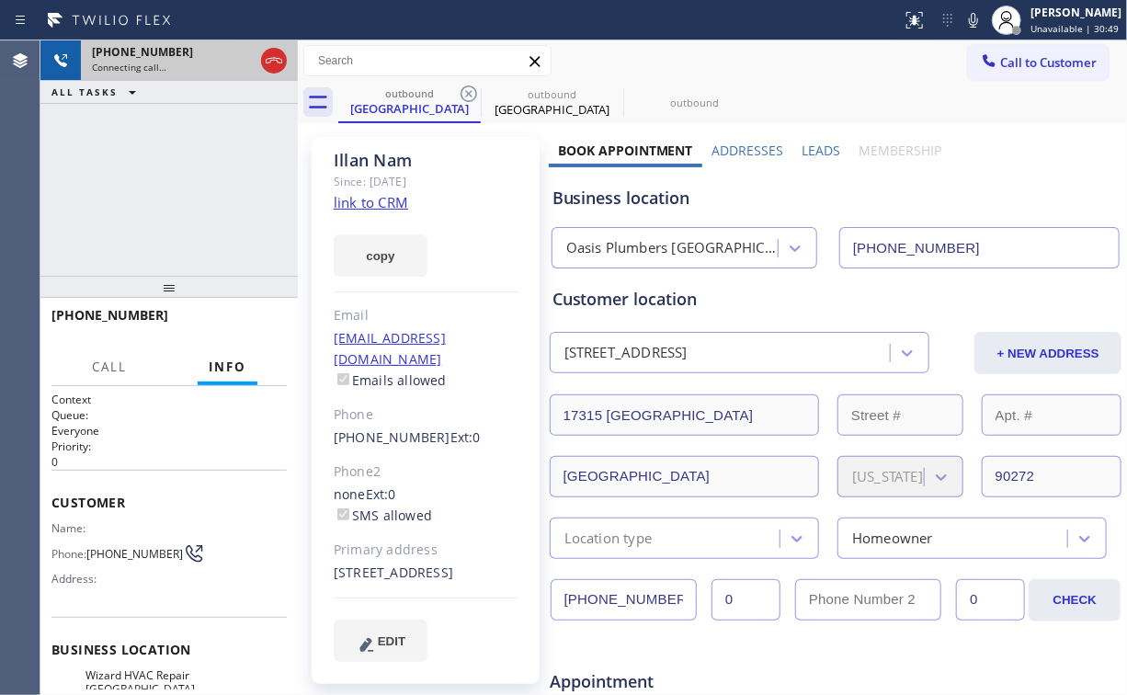
drag, startPoint x: 180, startPoint y: 170, endPoint x: 197, endPoint y: 71, distance: 100.7
click at [180, 169] on div "[PHONE_NUMBER] Connecting call… ALL TASKS ALL TASKS ACTIVE TASKS TASKS IN WRAP …" at bounding box center [168, 157] width 257 height 235
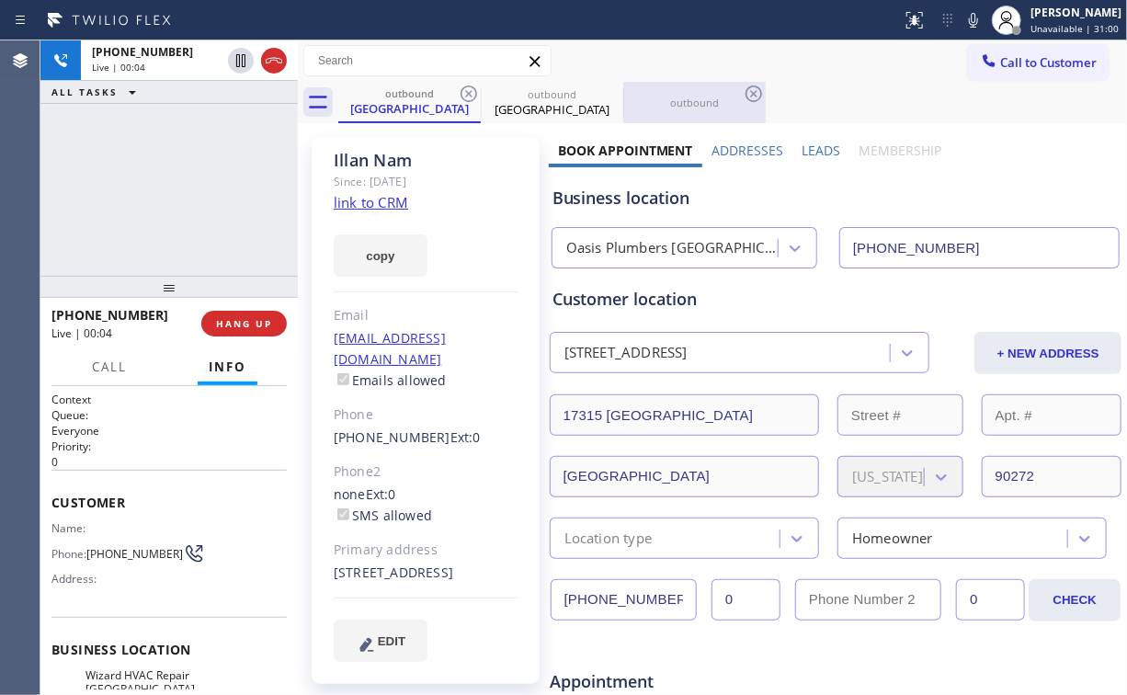
click at [689, 105] on div "outbound" at bounding box center [694, 103] width 139 height 14
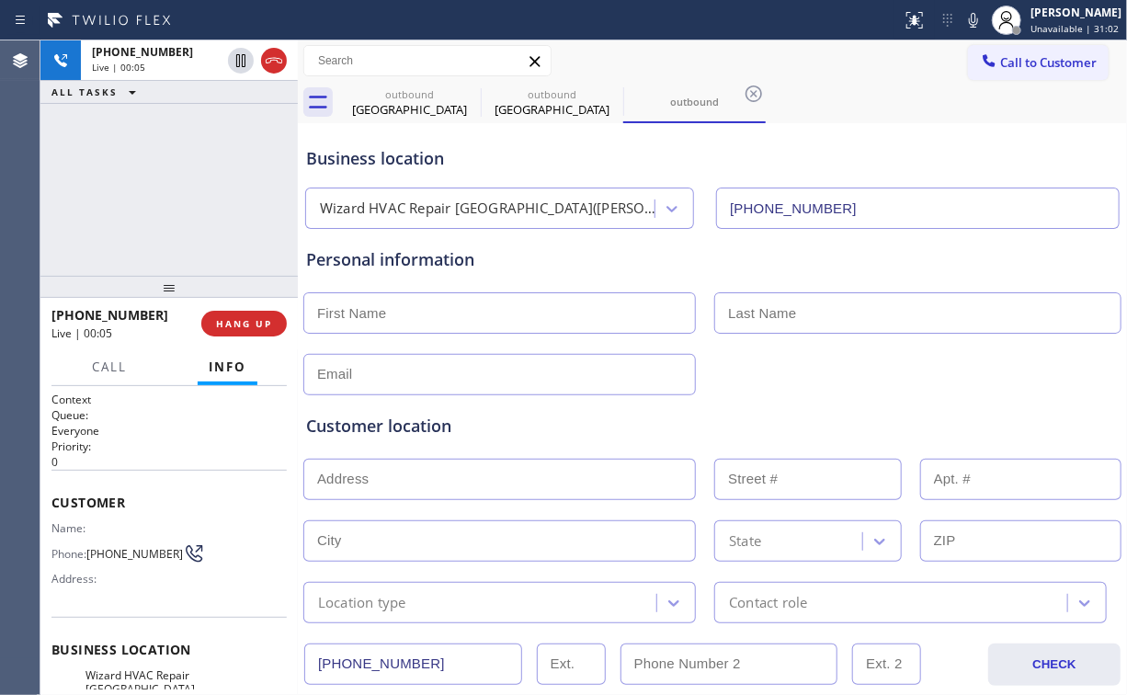
click at [185, 175] on div "[PHONE_NUMBER] Live | 00:05 ALL TASKS ALL TASKS ACTIVE TASKS TASKS IN WRAP UP" at bounding box center [168, 157] width 257 height 235
click at [398, 107] on div "[GEOGRAPHIC_DATA]" at bounding box center [409, 109] width 139 height 17
type input "[PHONE_NUMBER]"
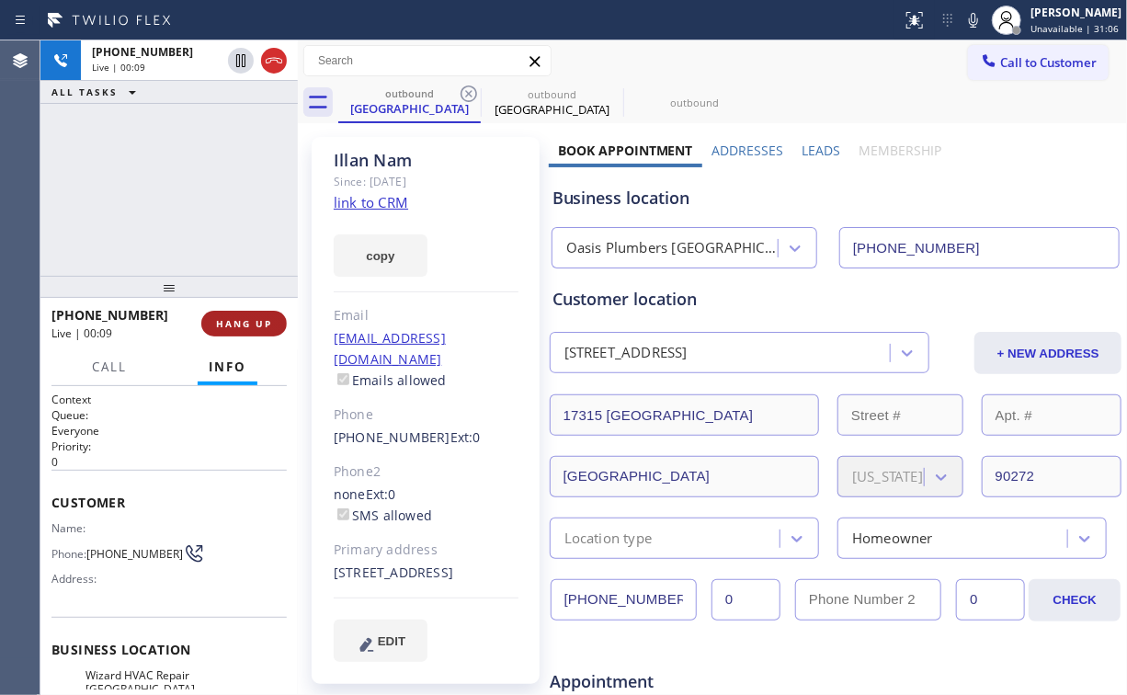
click at [253, 328] on span "HANG UP" at bounding box center [244, 323] width 56 height 13
click at [264, 324] on span "HANG UP" at bounding box center [244, 323] width 56 height 13
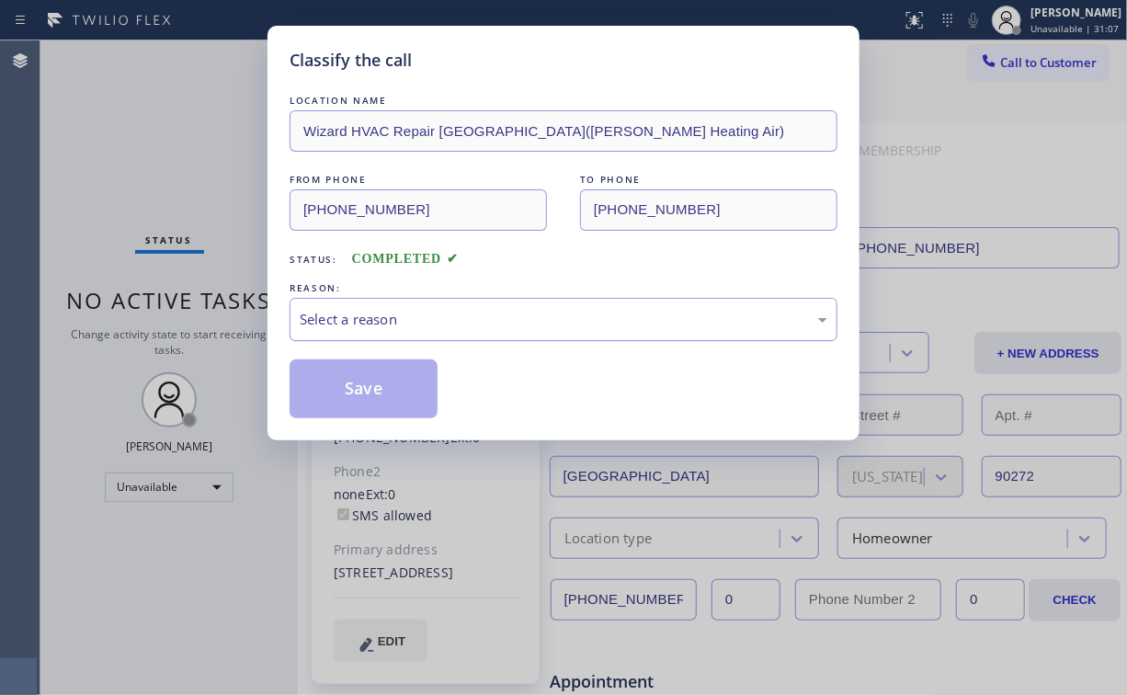
click at [375, 309] on div "Select a reason" at bounding box center [564, 319] width 548 height 43
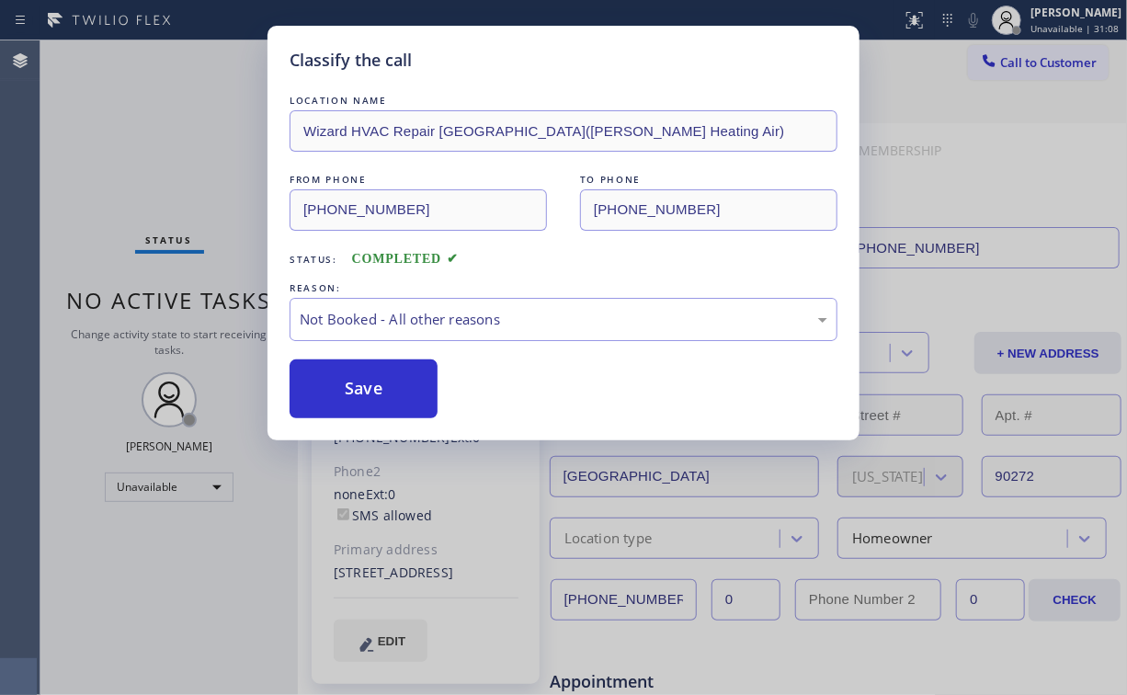
click at [366, 389] on button "Save" at bounding box center [364, 389] width 148 height 59
drag, startPoint x: 176, startPoint y: 223, endPoint x: 184, endPoint y: 112, distance: 111.6
click at [177, 218] on div "Classify the call LOCATION NAME Wizard HVAC Repair [GEOGRAPHIC_DATA]([PERSON_NA…" at bounding box center [563, 347] width 1127 height 695
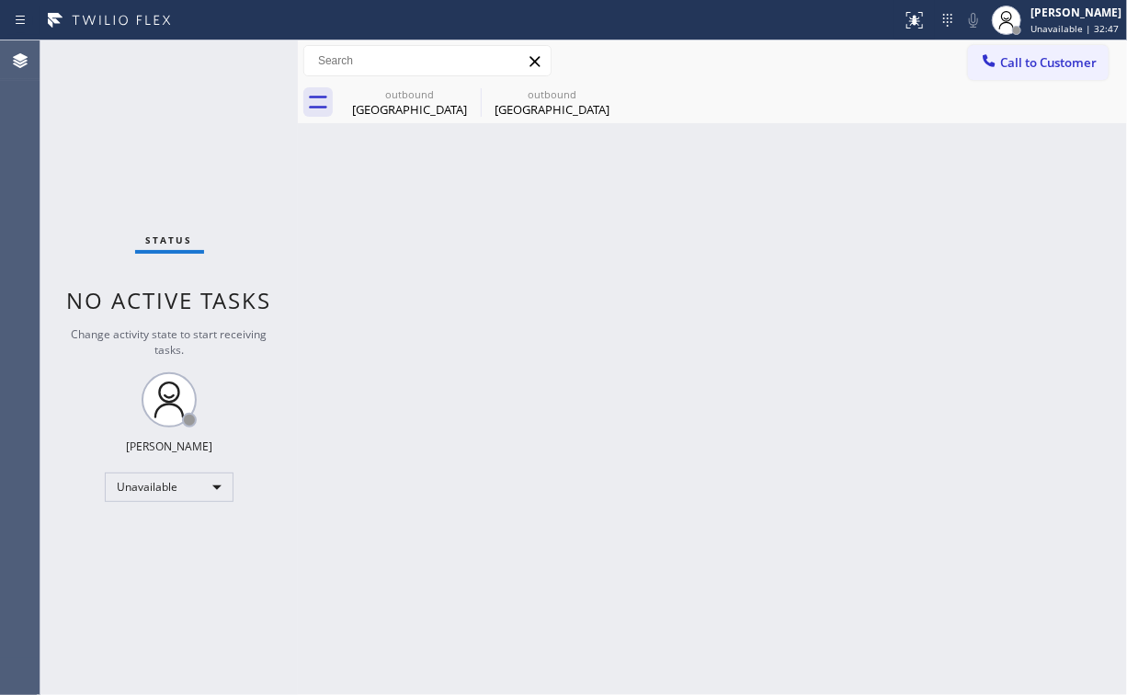
drag, startPoint x: 1026, startPoint y: 56, endPoint x: 755, endPoint y: 177, distance: 297.2
click at [1026, 61] on span "Call to Customer" at bounding box center [1048, 62] width 97 height 17
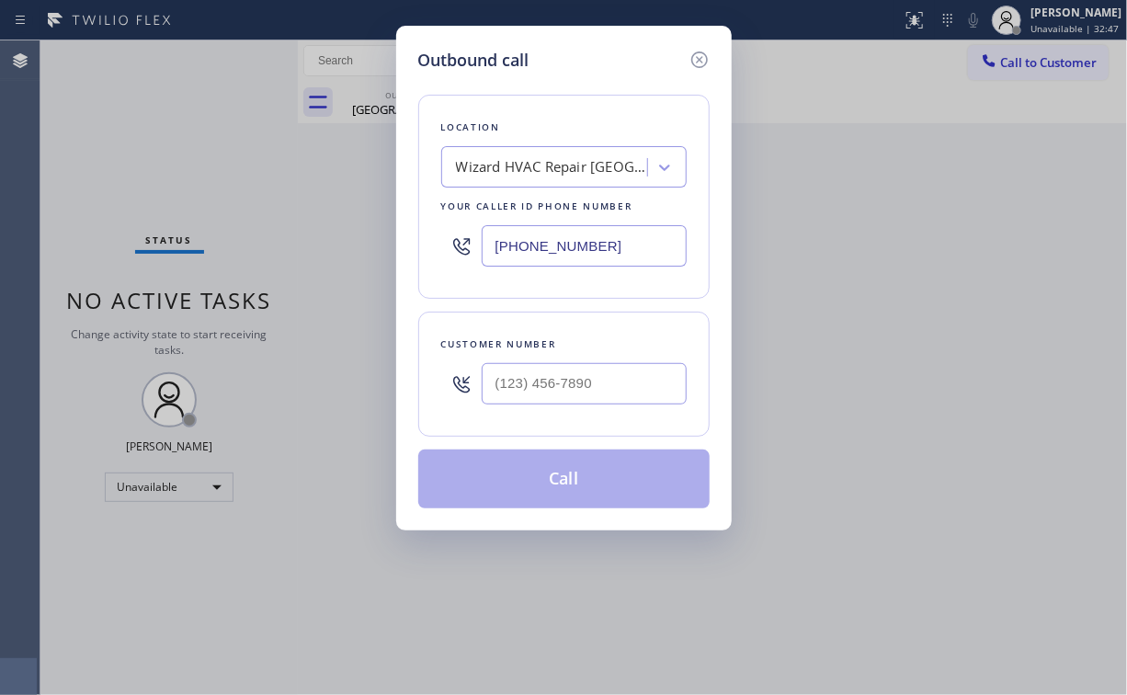
drag, startPoint x: 644, startPoint y: 230, endPoint x: 373, endPoint y: 246, distance: 270.8
click at [373, 246] on div "Outbound call Location Wizard HVAC Repair [GEOGRAPHIC_DATA]([PERSON_NAME] Heati…" at bounding box center [563, 347] width 1127 height 695
paste input "213) 444-7988"
type input "[PHONE_NUMBER]"
click at [585, 379] on input "(___) ___-____" at bounding box center [584, 383] width 205 height 41
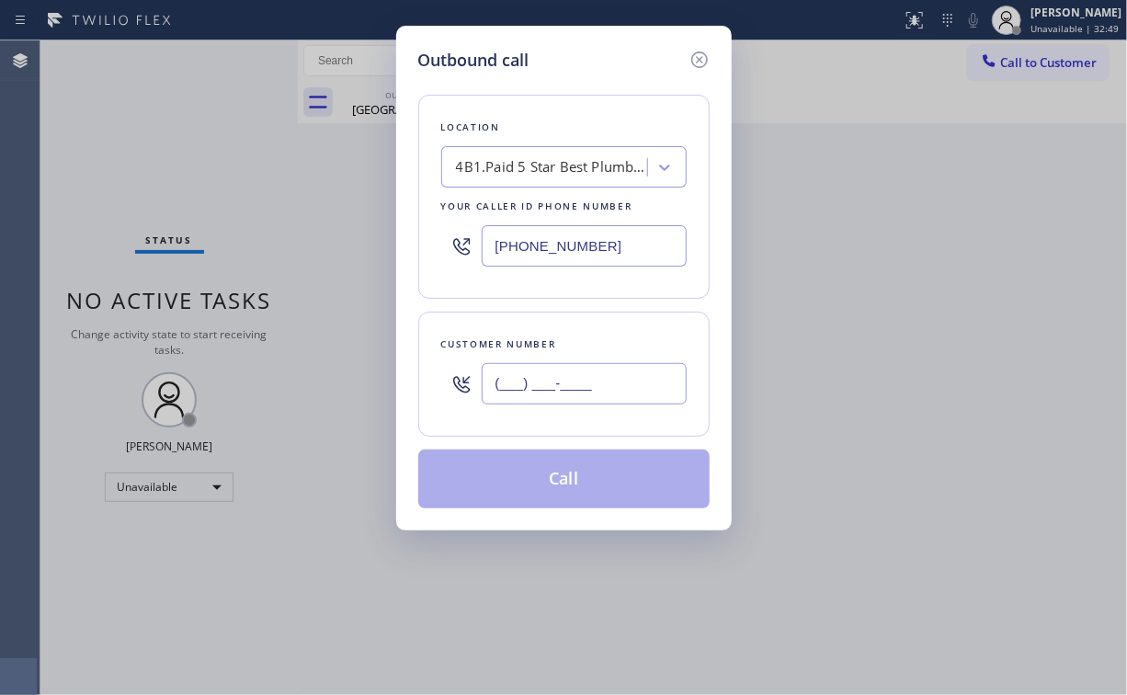
paste input "310) 765-0008"
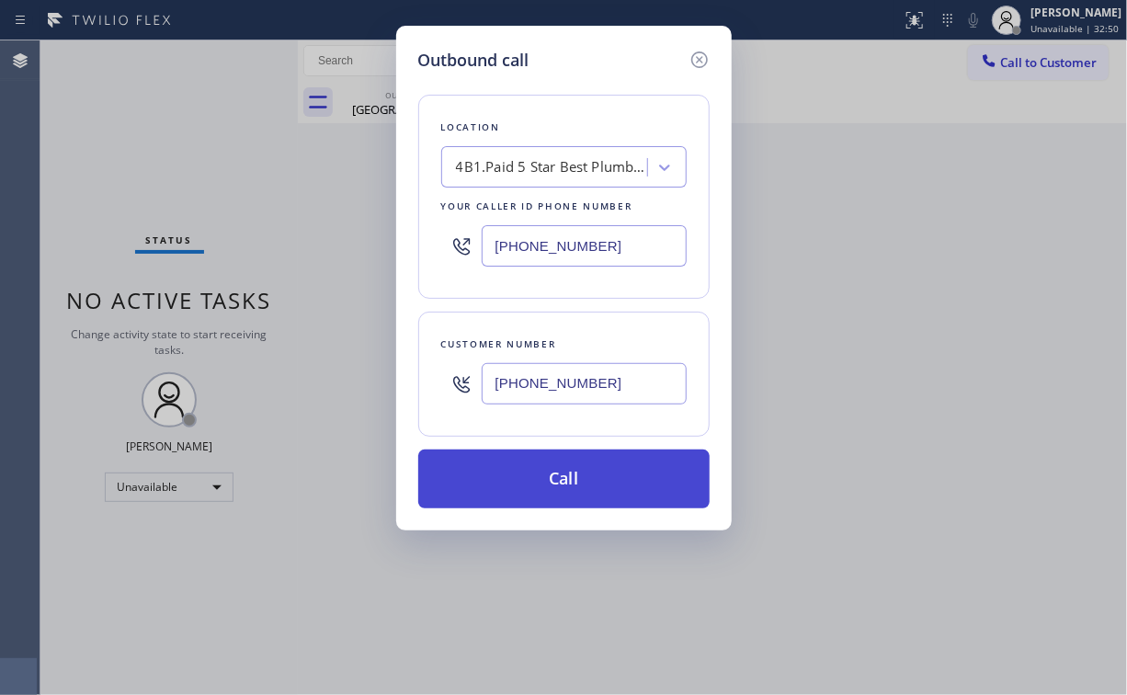
type input "[PHONE_NUMBER]"
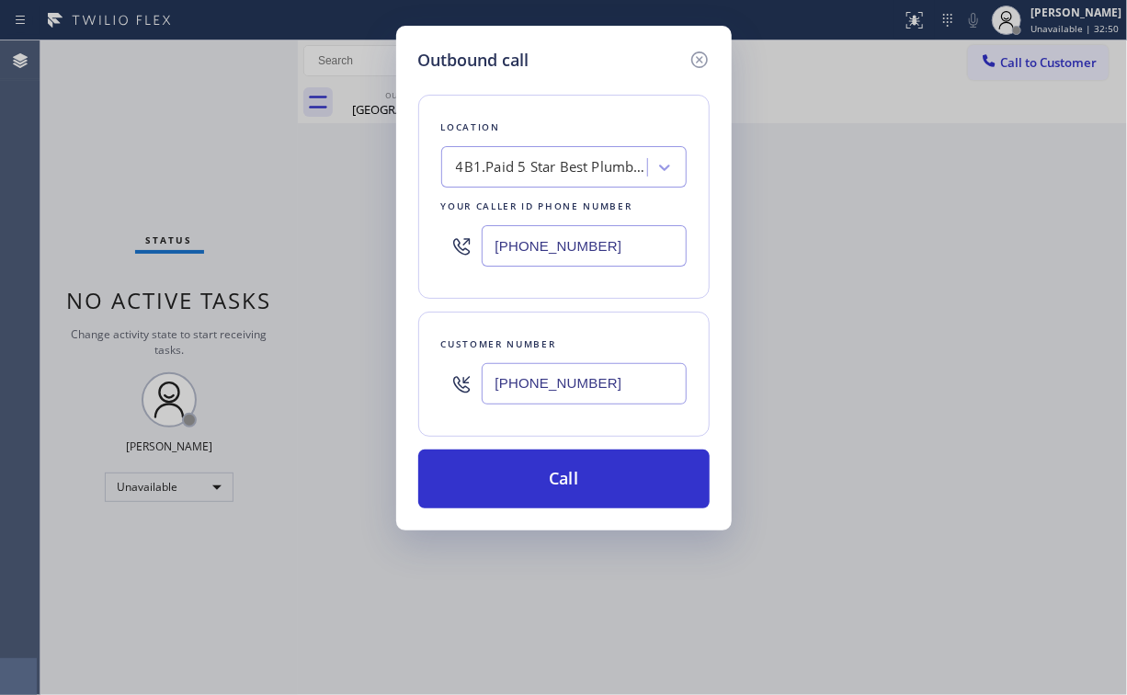
drag, startPoint x: 558, startPoint y: 485, endPoint x: 477, endPoint y: 309, distance: 194.2
click at [560, 482] on button "Call" at bounding box center [563, 479] width 291 height 59
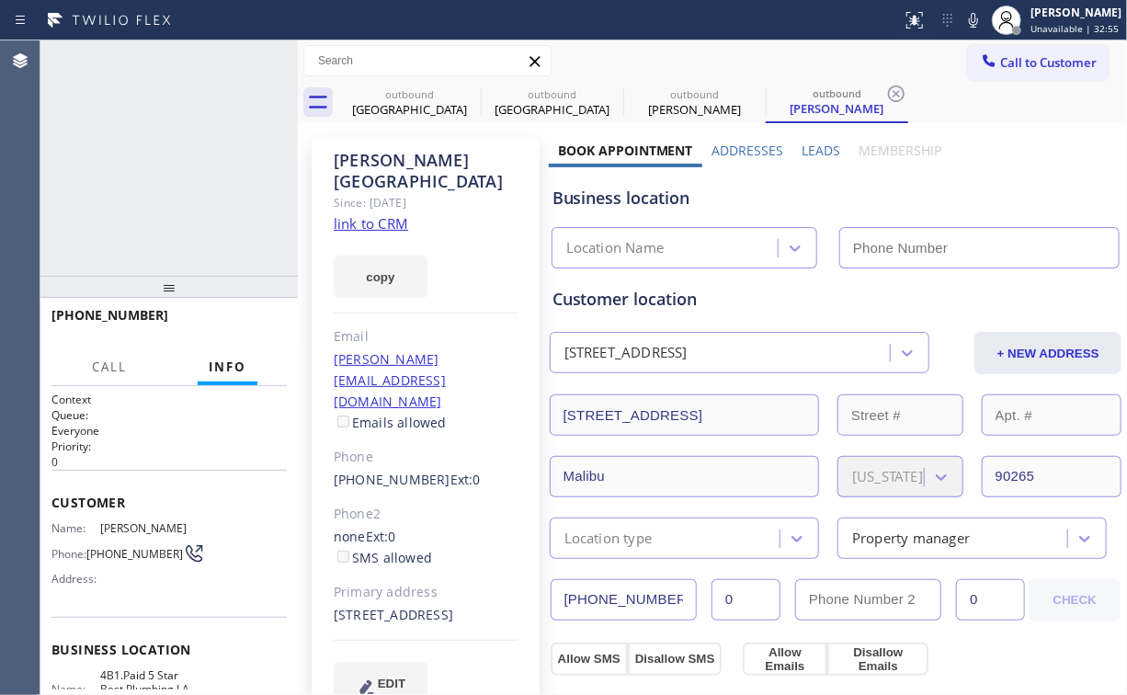
type input "[PHONE_NUMBER]"
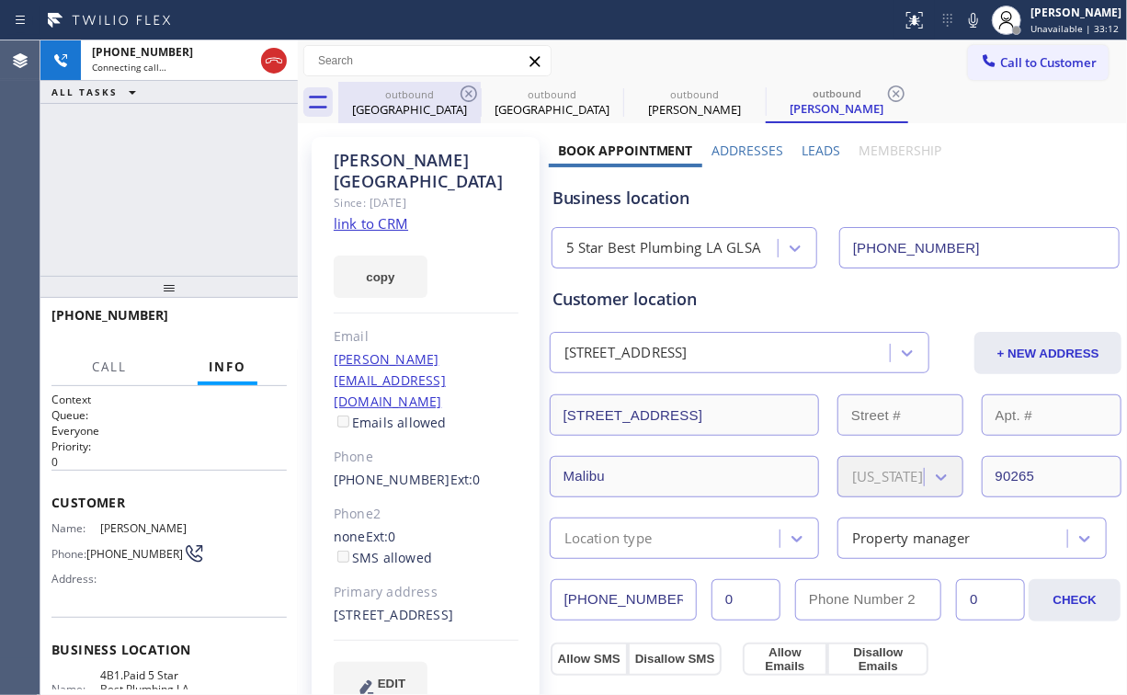
click at [427, 98] on div "outbound" at bounding box center [409, 94] width 139 height 14
type input "[PHONE_NUMBER]"
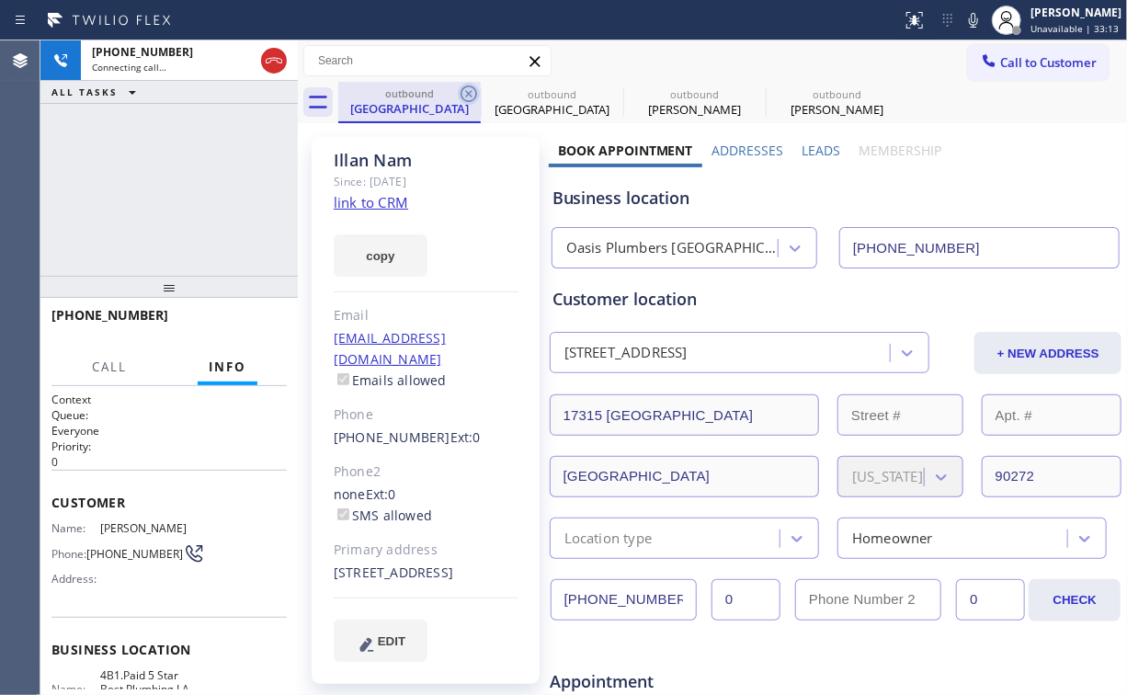
click at [474, 89] on icon at bounding box center [469, 94] width 22 height 22
click at [473, 89] on icon at bounding box center [469, 94] width 22 height 22
type input "[PHONE_NUMBER]"
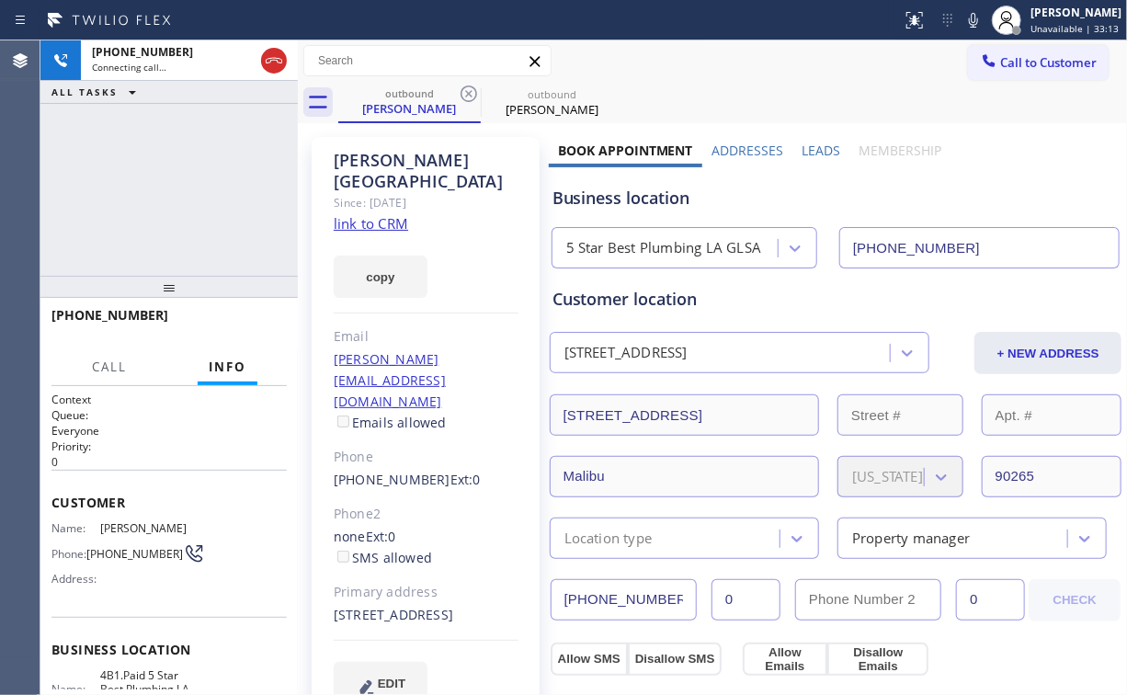
click at [200, 159] on div "[PHONE_NUMBER] Connecting call… ALL TASKS ALL TASKS ACTIVE TASKS TASKS IN WRAP …" at bounding box center [168, 157] width 257 height 235
click at [250, 314] on button "HANG UP" at bounding box center [244, 324] width 86 height 26
click at [248, 316] on button "HANG UP" at bounding box center [244, 324] width 86 height 26
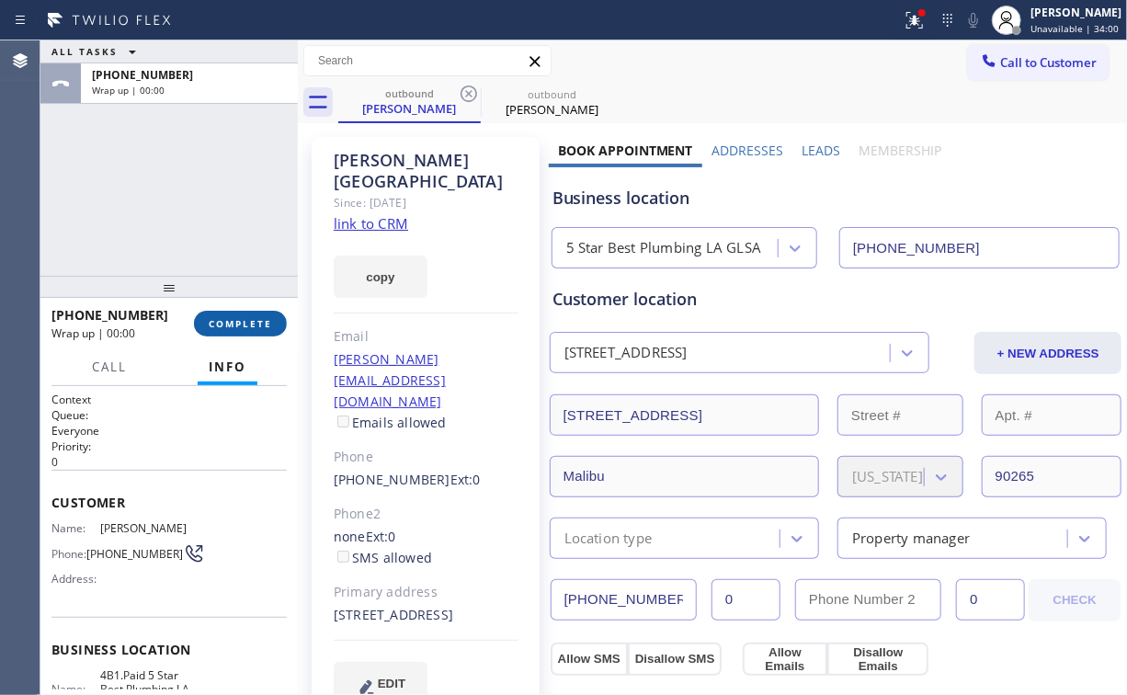
click at [262, 316] on button "COMPLETE" at bounding box center [240, 324] width 93 height 26
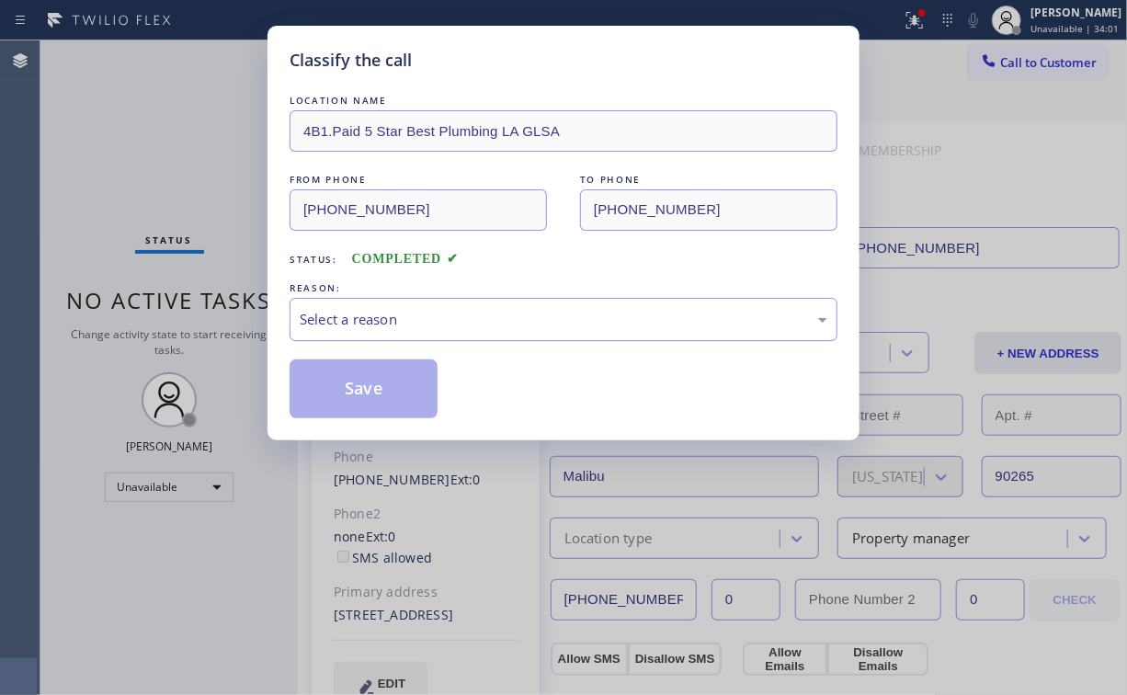
click at [388, 324] on div "Select a reason" at bounding box center [564, 319] width 528 height 21
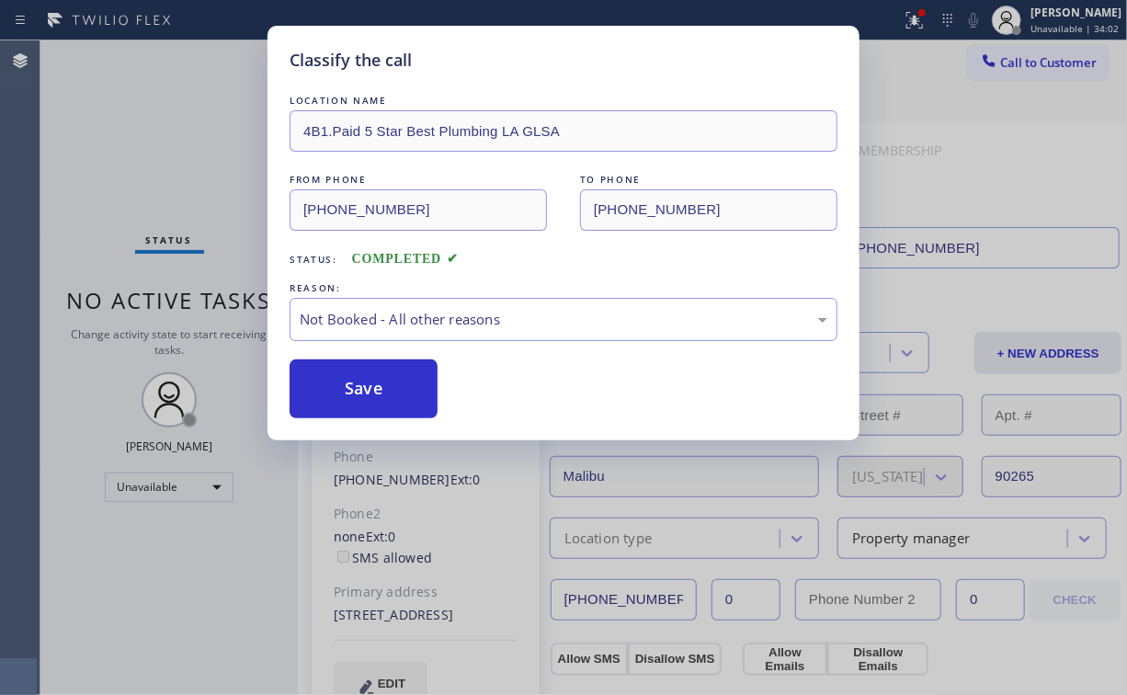
drag, startPoint x: 379, startPoint y: 394, endPoint x: 195, endPoint y: 185, distance: 278.2
click at [382, 393] on button "Save" at bounding box center [364, 389] width 148 height 59
click at [195, 185] on div "Classify the call LOCATION NAME 4B1.Paid 5 Star Best Plumbing LA GLSA FROM PHON…" at bounding box center [563, 347] width 1127 height 695
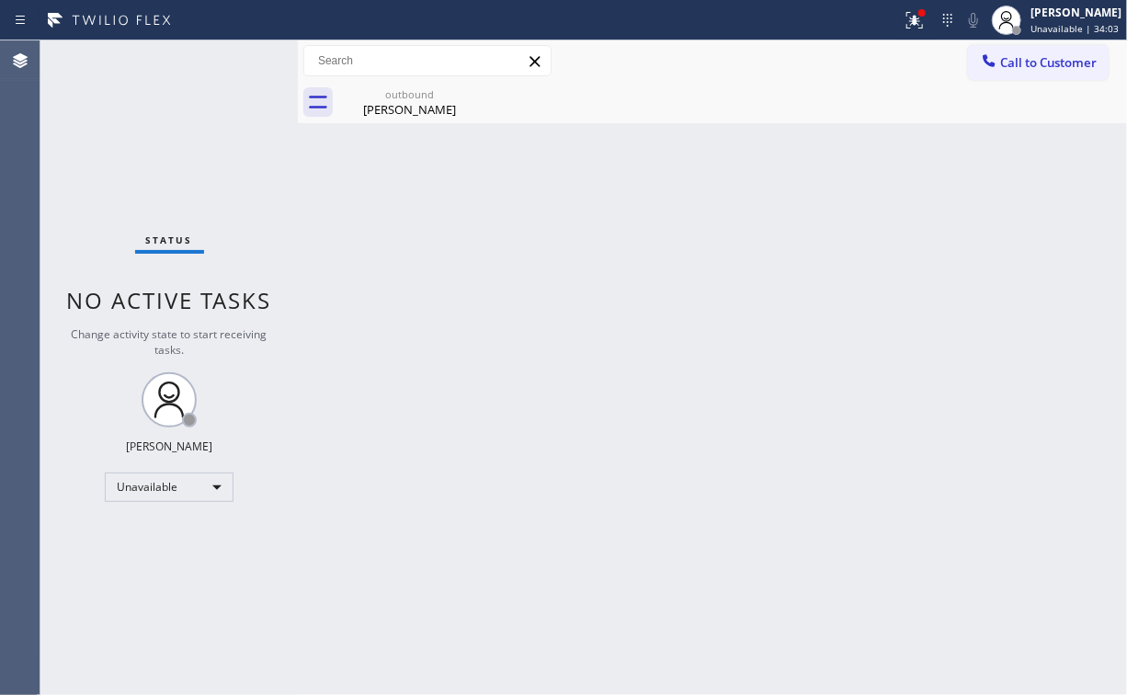
drag, startPoint x: 924, startPoint y: 22, endPoint x: 875, endPoint y: 104, distance: 95.2
click at [923, 22] on g at bounding box center [915, 20] width 17 height 17
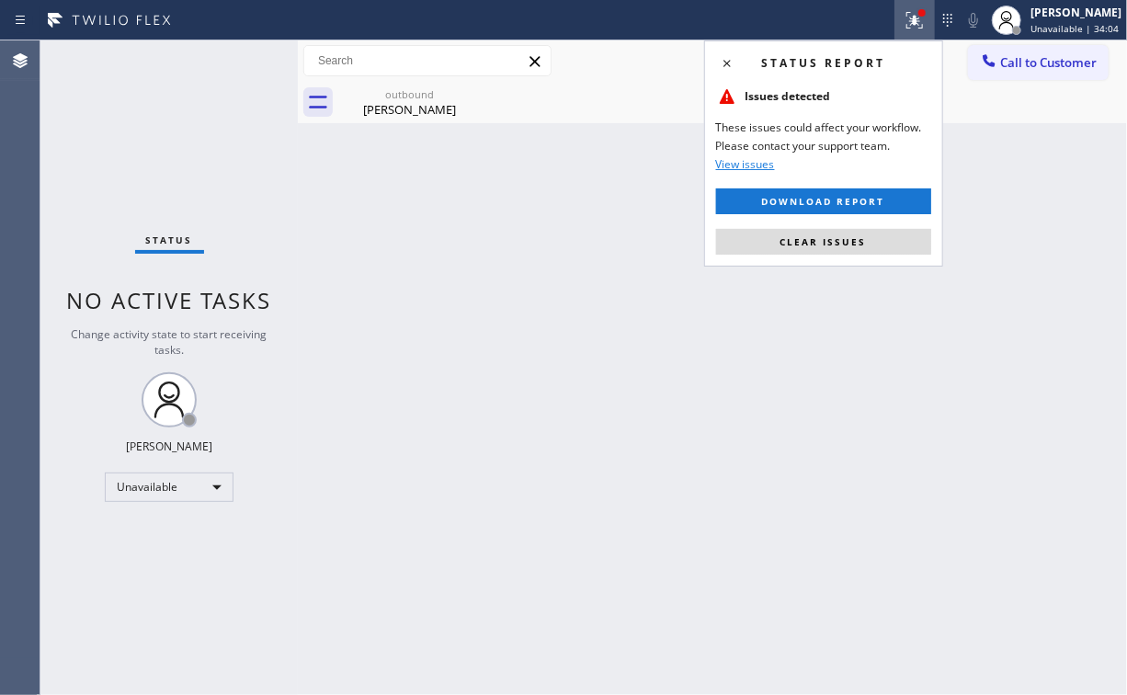
click at [818, 243] on span "Clear issues" at bounding box center [824, 241] width 86 height 13
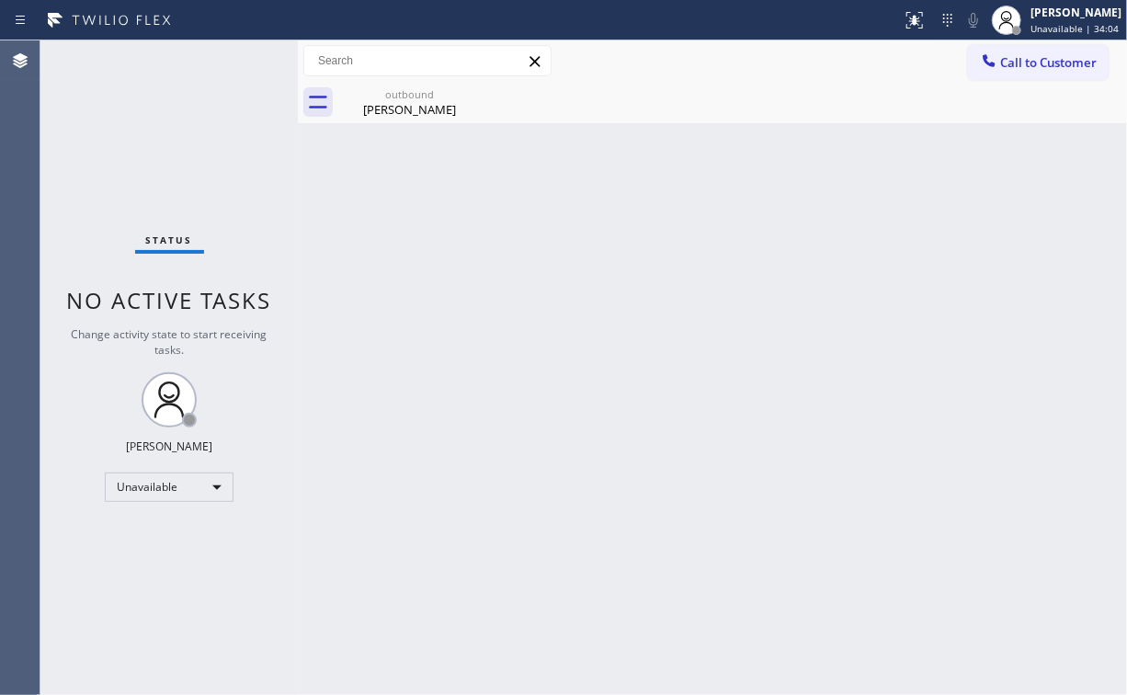
drag, startPoint x: 563, startPoint y: 260, endPoint x: 536, endPoint y: 235, distance: 36.4
click at [555, 250] on div "Back to Dashboard Change Sender ID Customers Technicians Select a contact Outbo…" at bounding box center [712, 367] width 829 height 655
drag, startPoint x: 412, startPoint y: 95, endPoint x: 448, endPoint y: 96, distance: 35.9
click at [415, 95] on div "outbound" at bounding box center [409, 94] width 139 height 14
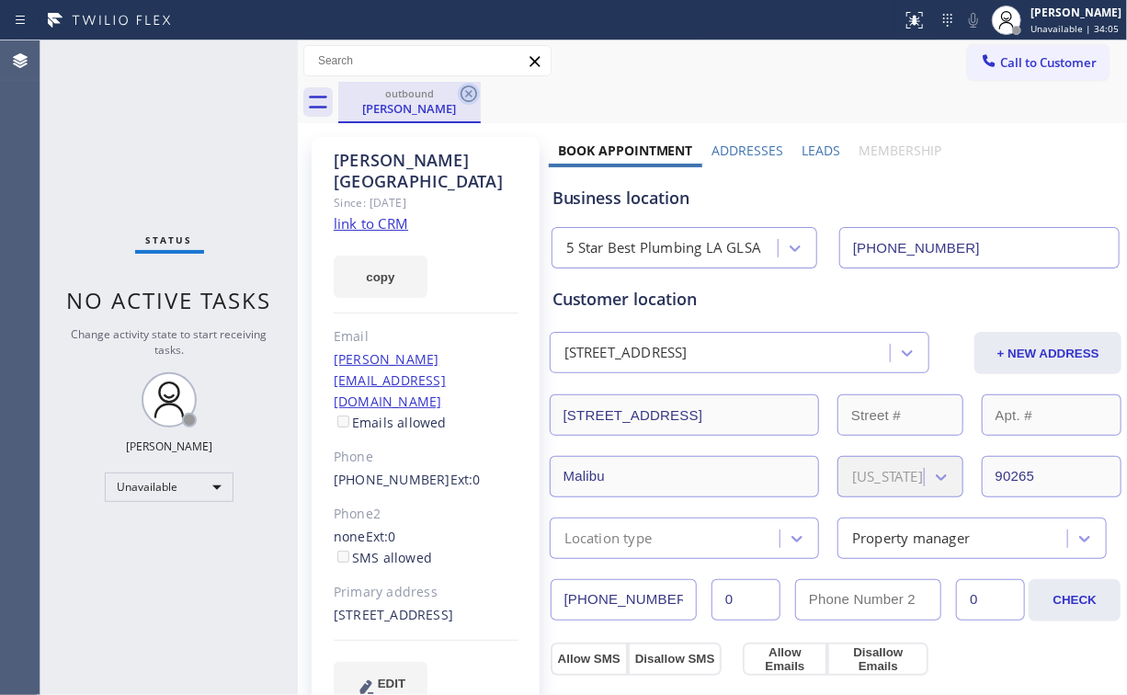
click at [473, 92] on icon at bounding box center [469, 94] width 22 height 22
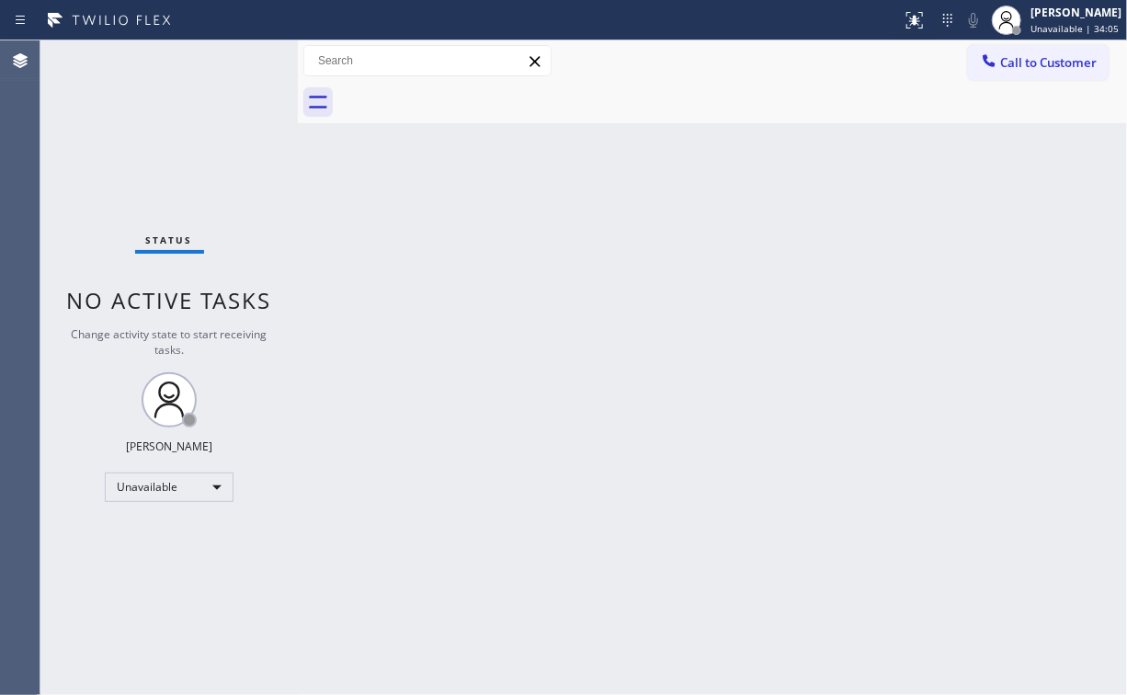
drag, startPoint x: 495, startPoint y: 389, endPoint x: 404, endPoint y: 669, distance: 294.9
click at [483, 430] on div "Back to Dashboard Change Sender ID Customers Technicians Select a contact Outbo…" at bounding box center [712, 367] width 829 height 655
click at [191, 110] on div "Status No active tasks Change activity state to start receiving tasks. [PERSON_…" at bounding box center [168, 367] width 257 height 655
click at [1011, 59] on span "Call to Customer" at bounding box center [1048, 62] width 97 height 17
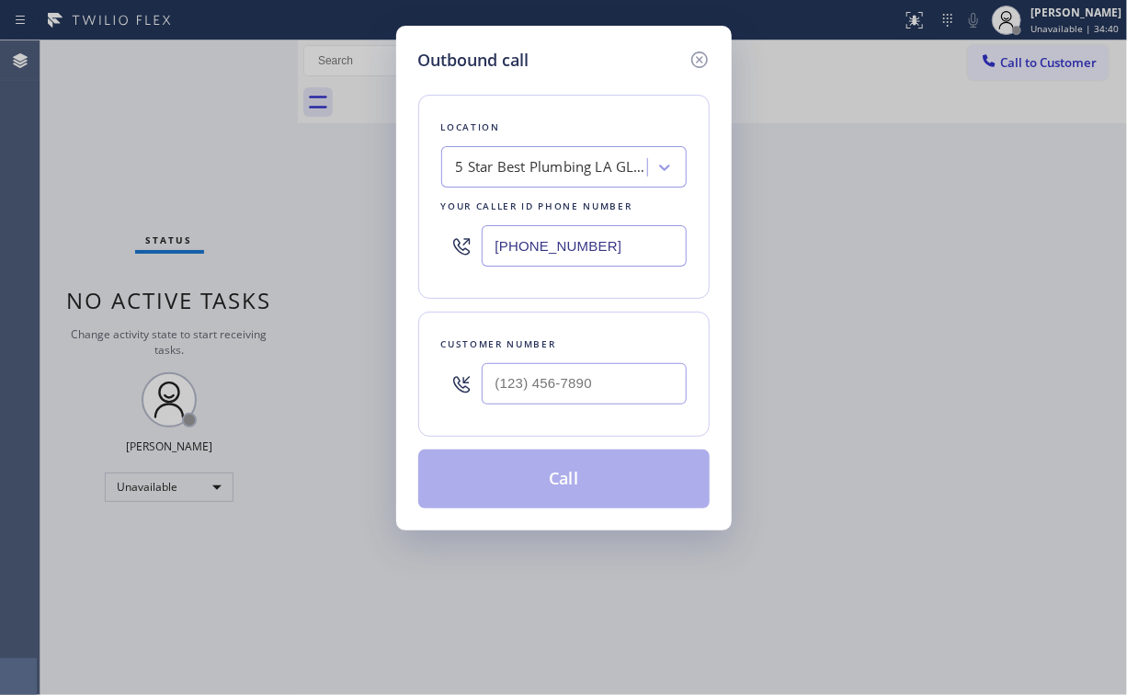
drag, startPoint x: 601, startPoint y: 232, endPoint x: 578, endPoint y: 302, distance: 73.6
click at [283, 263] on div "Outbound call Location 5 Star Best Plumbing LA GLSA Your caller id phone number…" at bounding box center [563, 347] width 1127 height 695
paste input "714) 360-0636"
type input "[PHONE_NUMBER]"
click at [589, 383] on input "(___) ___-____" at bounding box center [584, 383] width 205 height 41
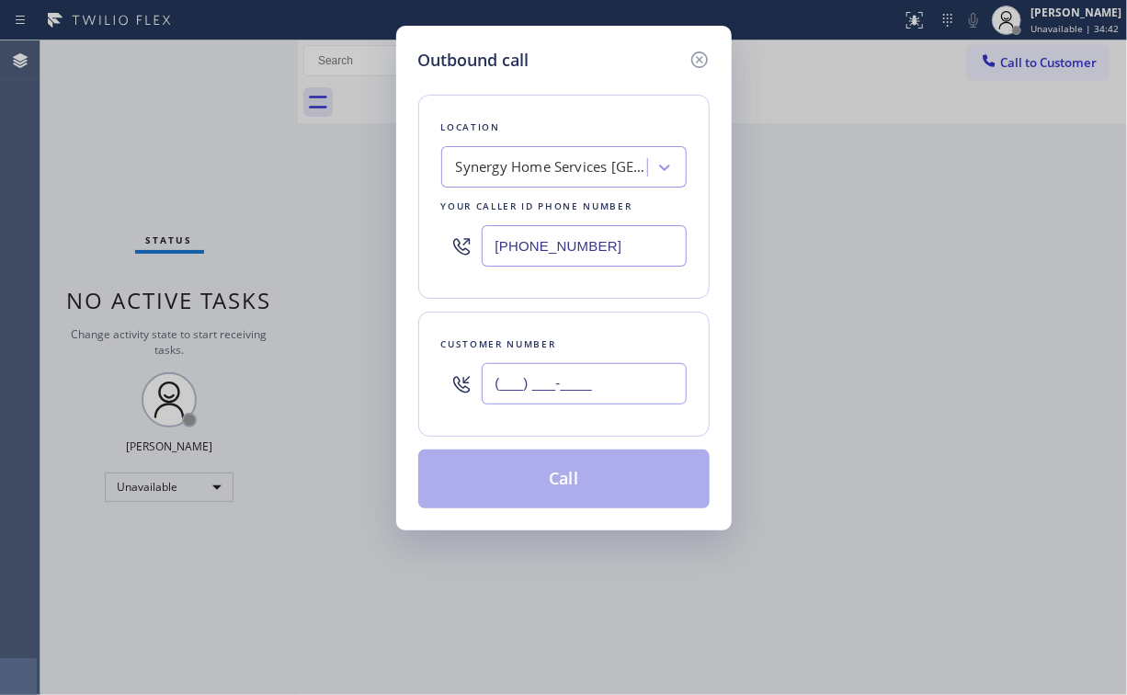
paste input "213) 279-8121"
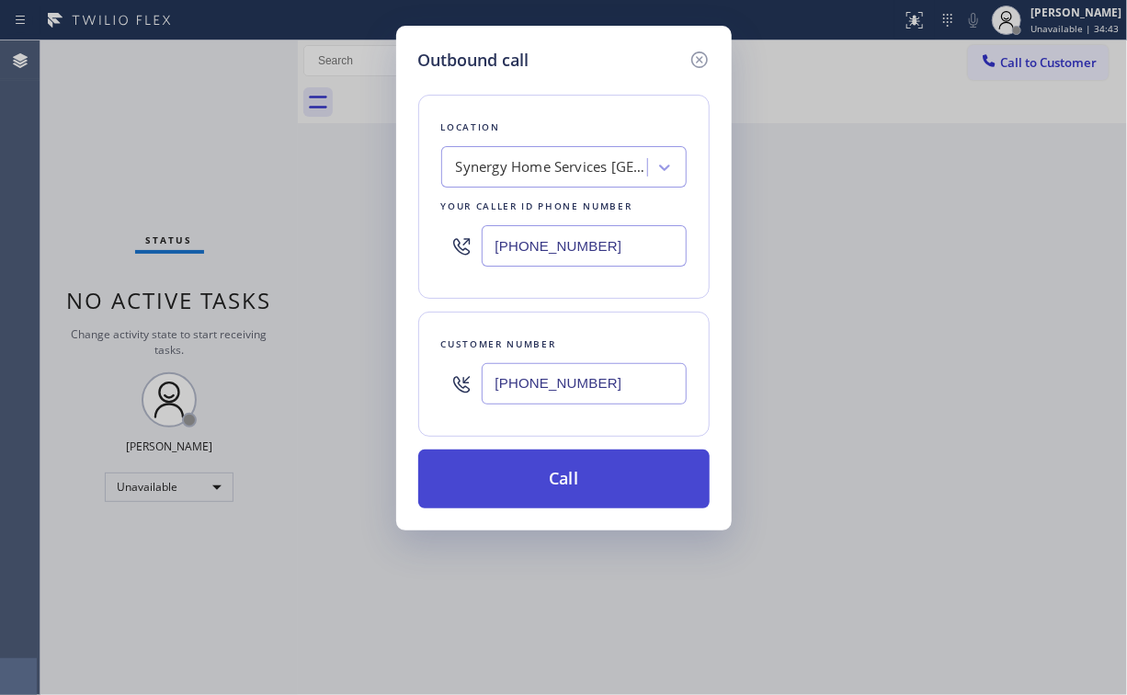
type input "[PHONE_NUMBER]"
click at [531, 478] on button "Call" at bounding box center [563, 479] width 291 height 59
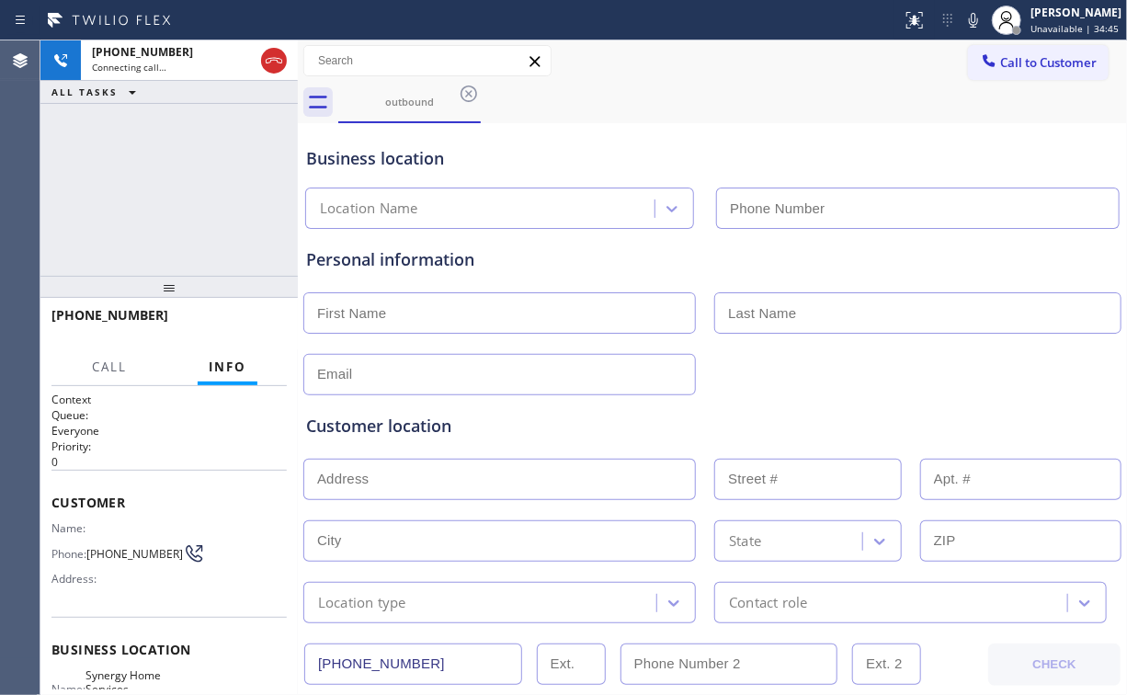
click at [191, 199] on div "[PHONE_NUMBER] Connecting call… ALL TASKS ALL TASKS ACTIVE TASKS TASKS IN WRAP …" at bounding box center [168, 157] width 257 height 235
type input "[PHONE_NUMBER]"
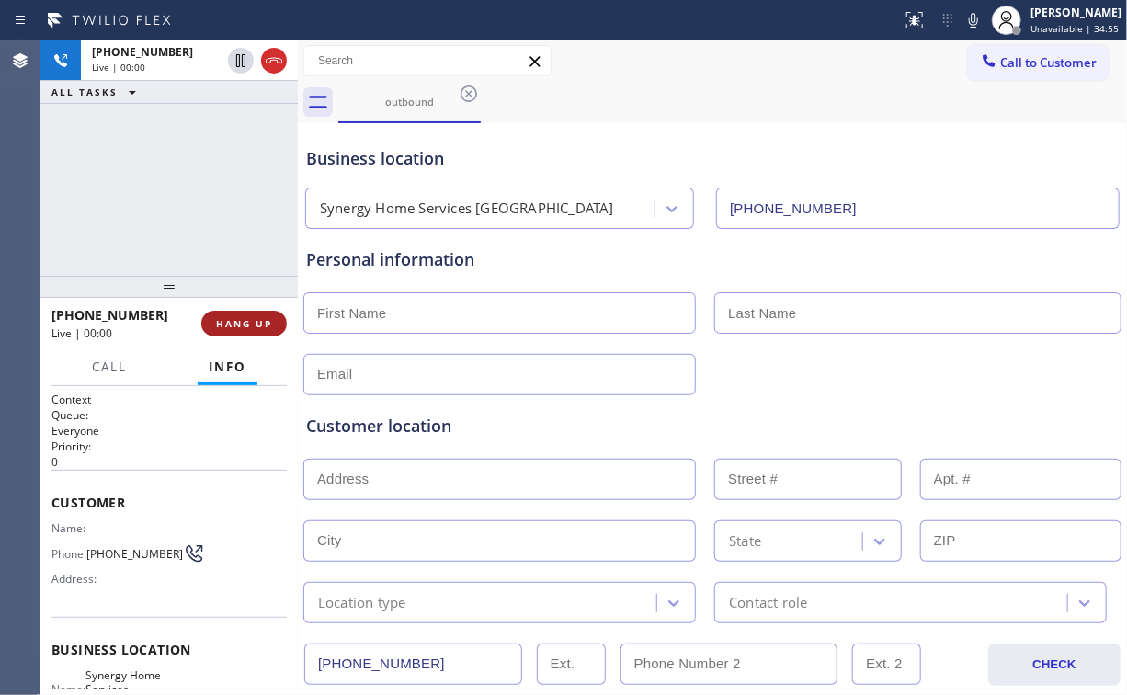
click at [255, 326] on span "HANG UP" at bounding box center [244, 323] width 56 height 13
click at [254, 325] on span "HANG UP" at bounding box center [244, 323] width 56 height 13
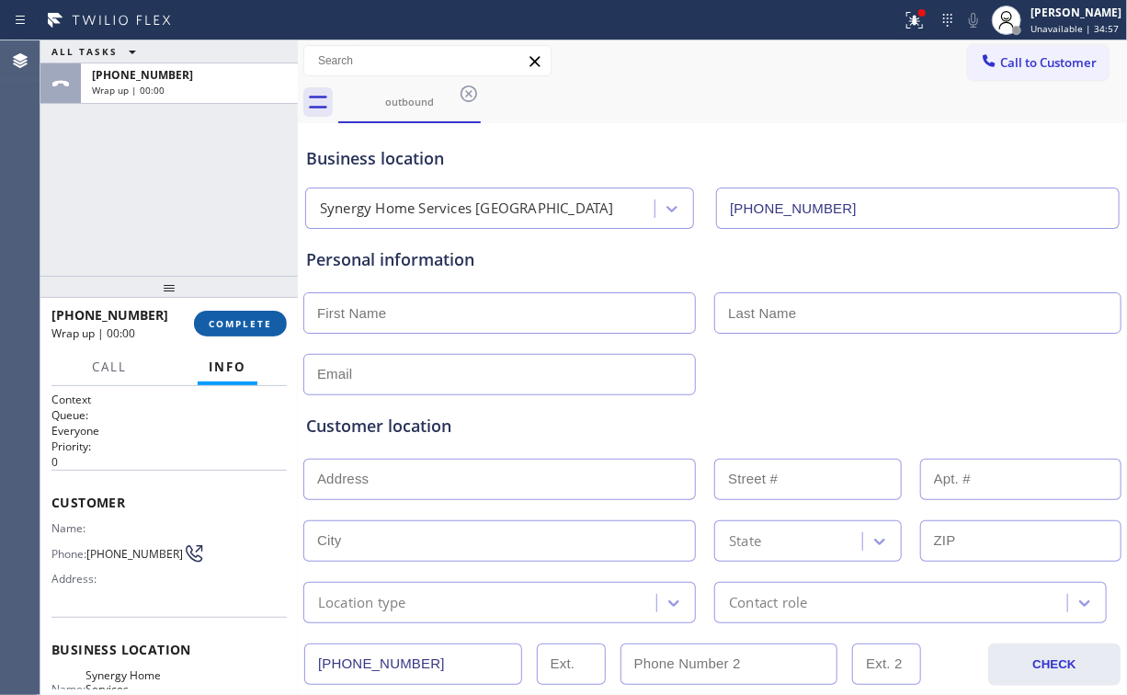
click at [259, 320] on span "COMPLETE" at bounding box center [240, 323] width 63 height 13
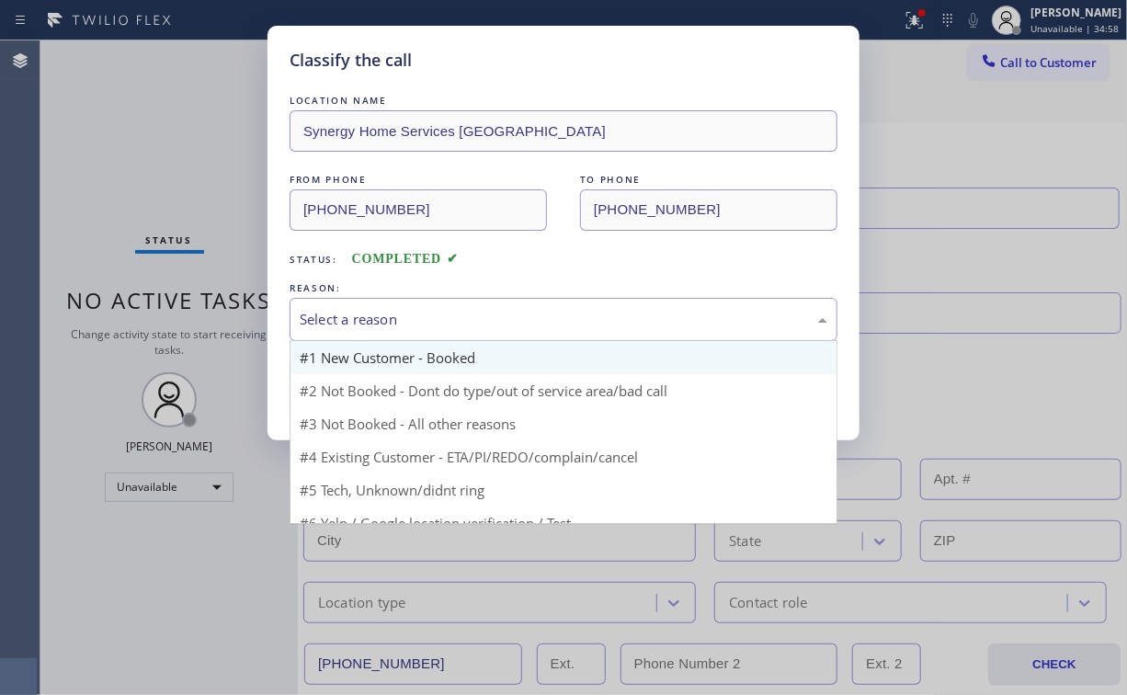
drag, startPoint x: 313, startPoint y: 316, endPoint x: 354, endPoint y: 367, distance: 65.3
click at [317, 322] on div "Select a reason" at bounding box center [564, 319] width 528 height 21
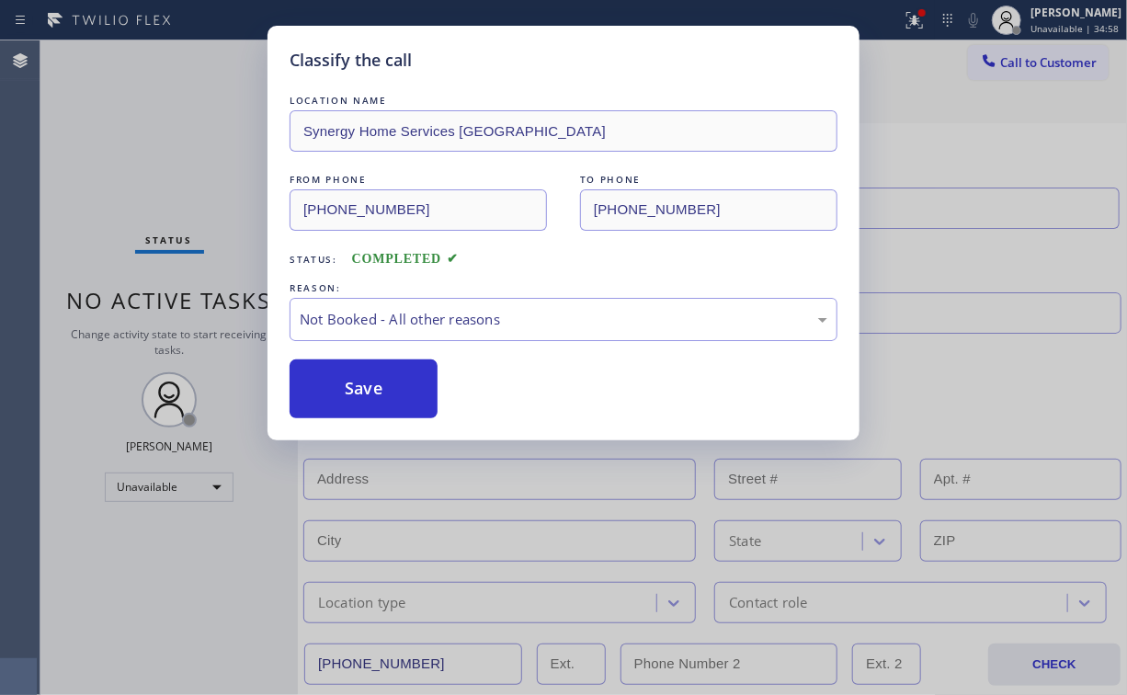
click at [360, 383] on button "Save" at bounding box center [364, 389] width 148 height 59
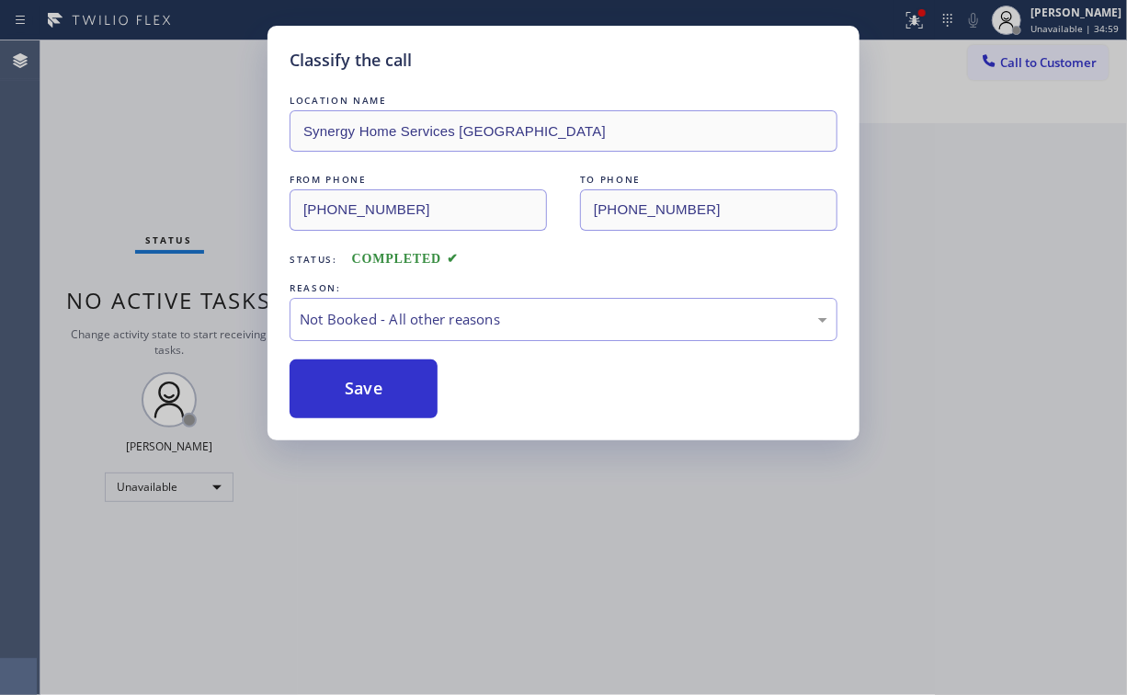
click at [228, 184] on div "Classify the call LOCATION NAME Synergy Home Services [GEOGRAPHIC_DATA] FROM PH…" at bounding box center [563, 347] width 1127 height 695
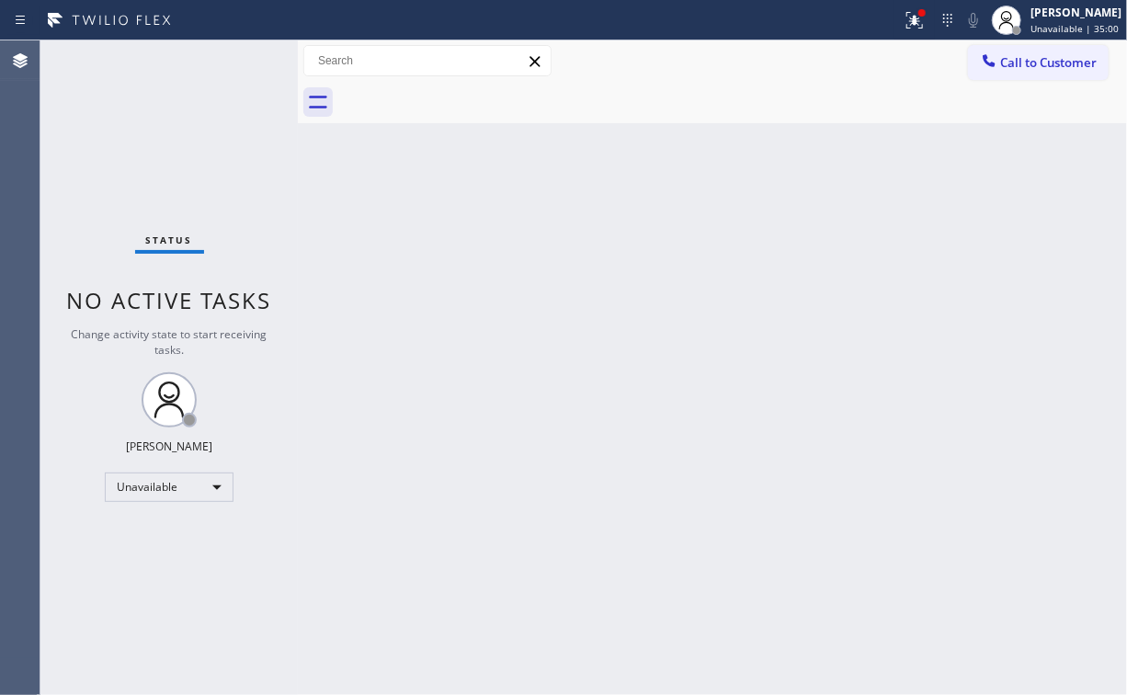
click at [1022, 60] on span "Call to Customer" at bounding box center [1048, 62] width 97 height 17
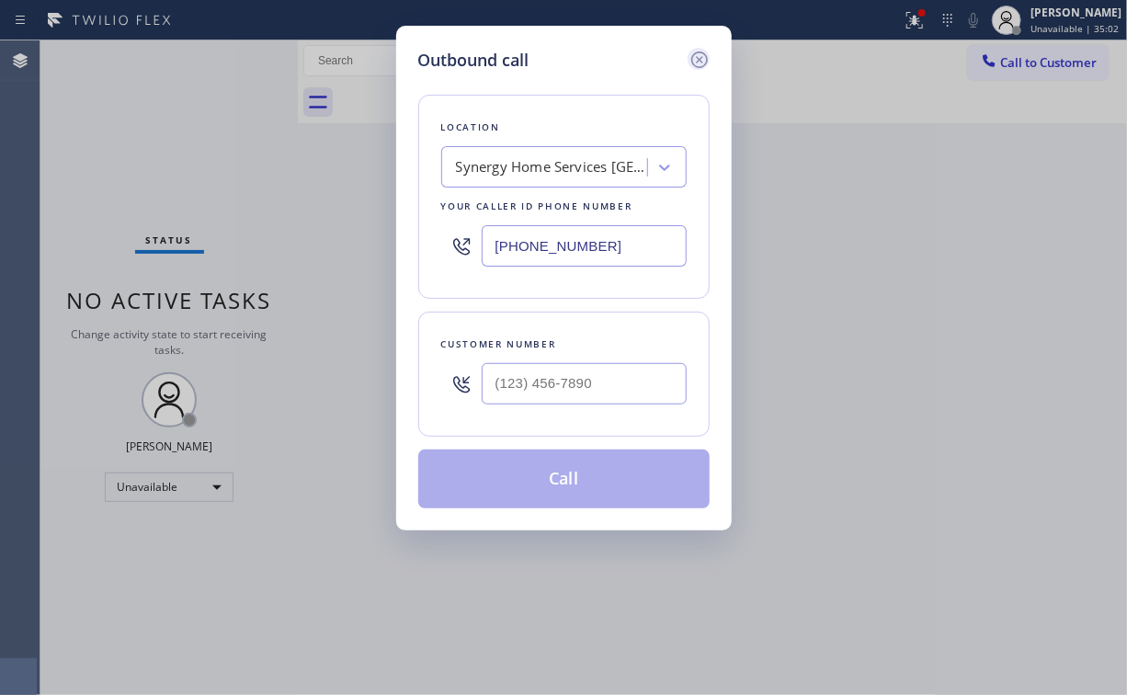
click at [704, 66] on icon at bounding box center [700, 60] width 22 height 22
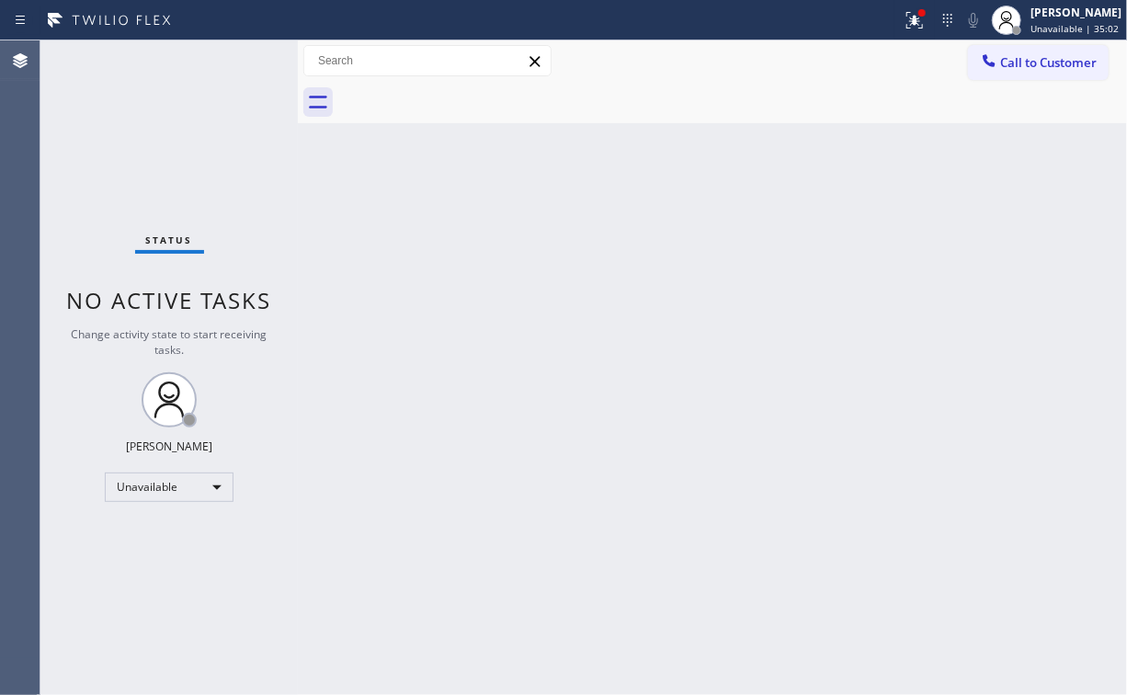
drag, startPoint x: 931, startPoint y: 10, endPoint x: 874, endPoint y: 120, distance: 124.2
click at [926, 13] on div at bounding box center [922, 12] width 7 height 7
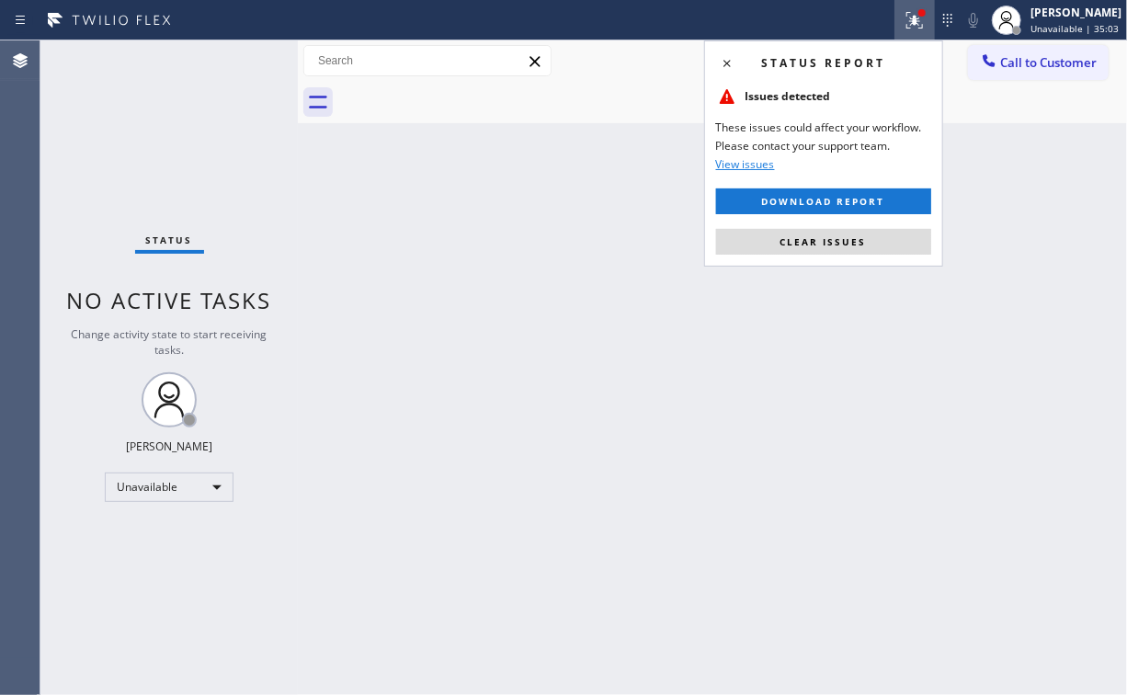
click at [885, 243] on button "Clear issues" at bounding box center [823, 242] width 215 height 26
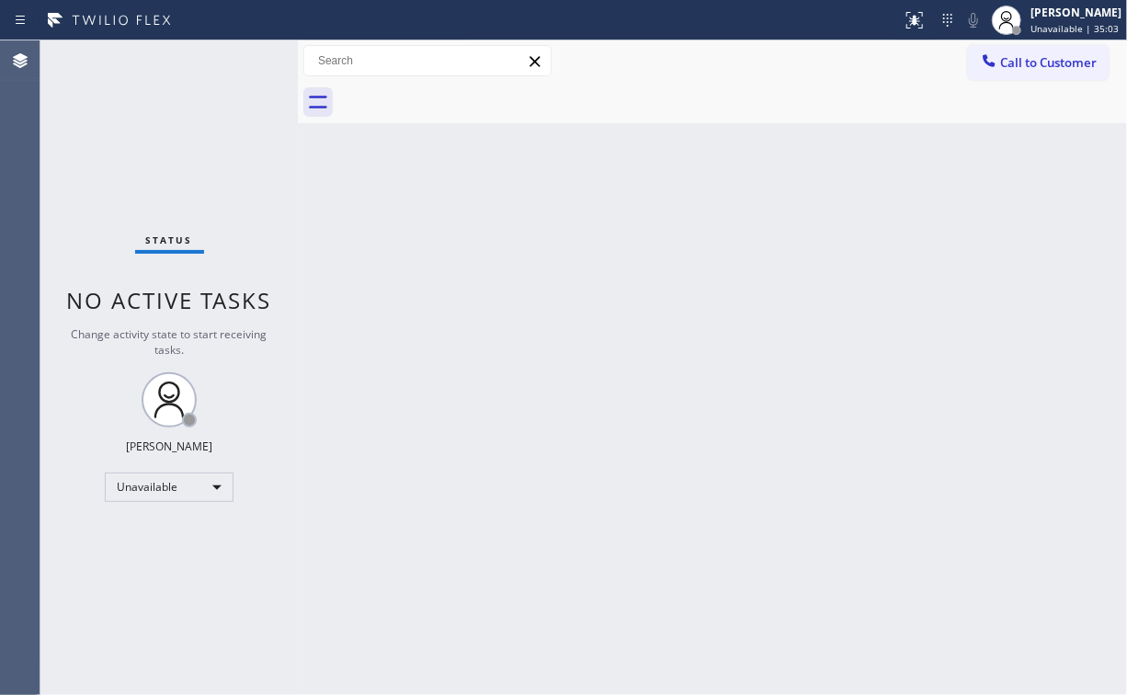
click at [991, 185] on div "Back to Dashboard Change Sender ID Customers Technicians Select a contact Outbo…" at bounding box center [712, 367] width 829 height 655
drag, startPoint x: 1033, startPoint y: 51, endPoint x: 1028, endPoint y: 64, distance: 13.7
click at [1030, 57] on button "Call to Customer" at bounding box center [1038, 62] width 141 height 35
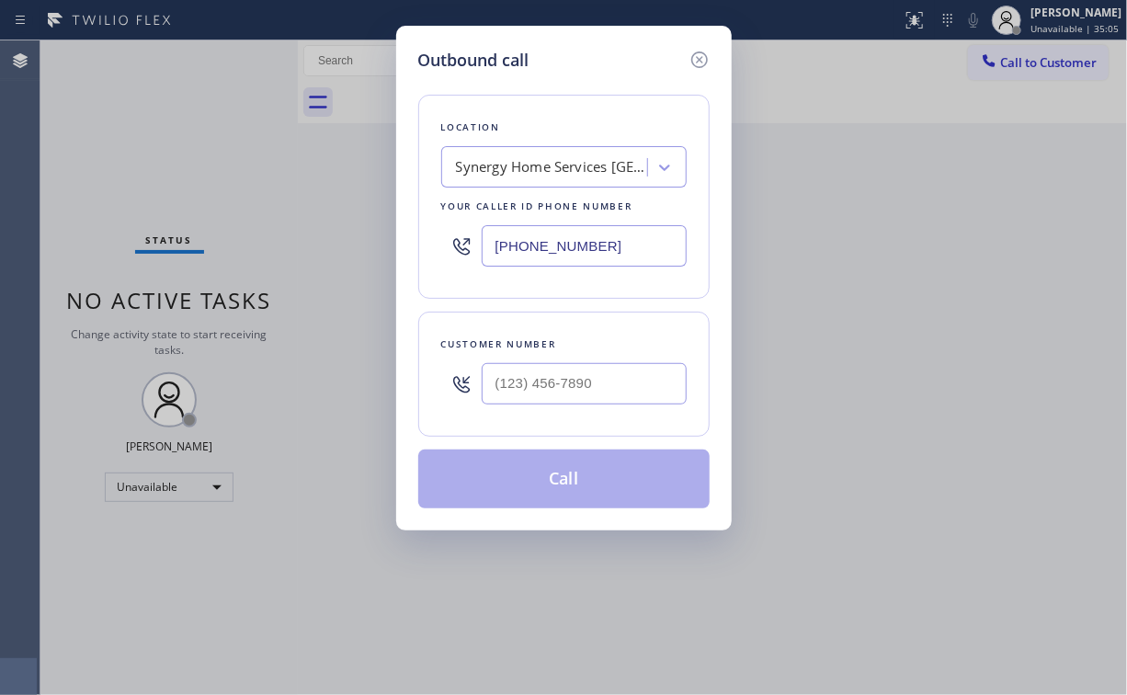
drag, startPoint x: 645, startPoint y: 239, endPoint x: 341, endPoint y: 247, distance: 303.5
click at [419, 248] on div "Location Synergy Home Services [GEOGRAPHIC_DATA] Your caller id phone number [P…" at bounding box center [563, 197] width 291 height 204
paste input "510) 574-8380"
type input "[PHONE_NUMBER]"
click at [671, 360] on div at bounding box center [584, 384] width 205 height 60
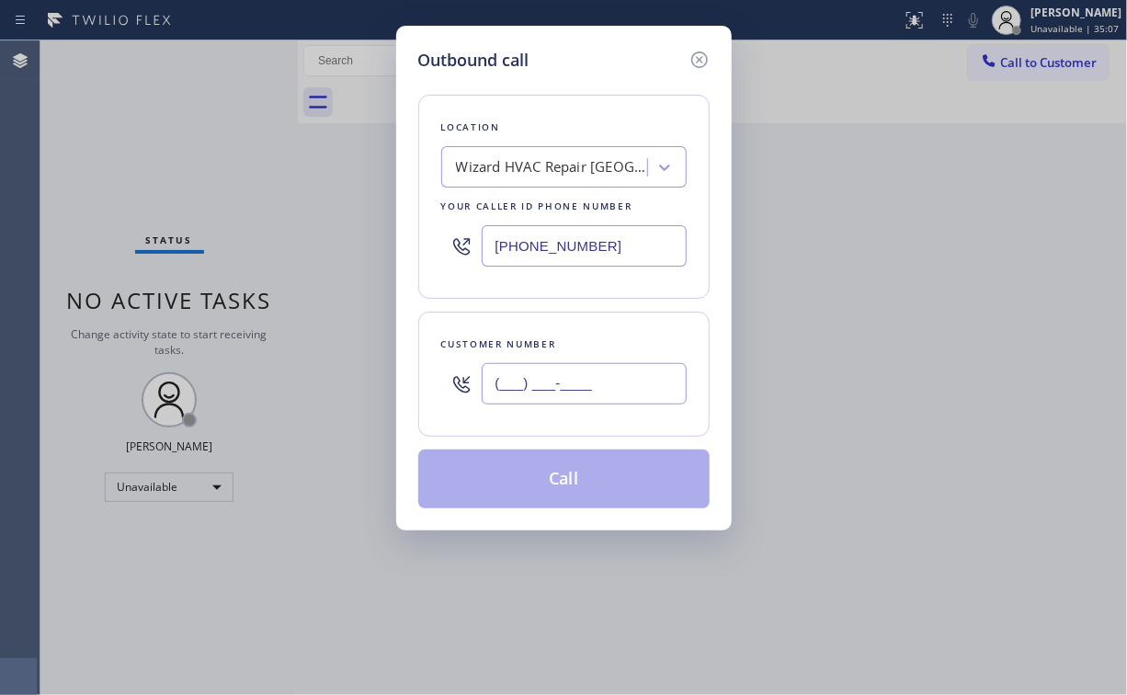
click at [607, 381] on input "(___) ___-____" at bounding box center [584, 383] width 205 height 41
paste input "510) 240-7145"
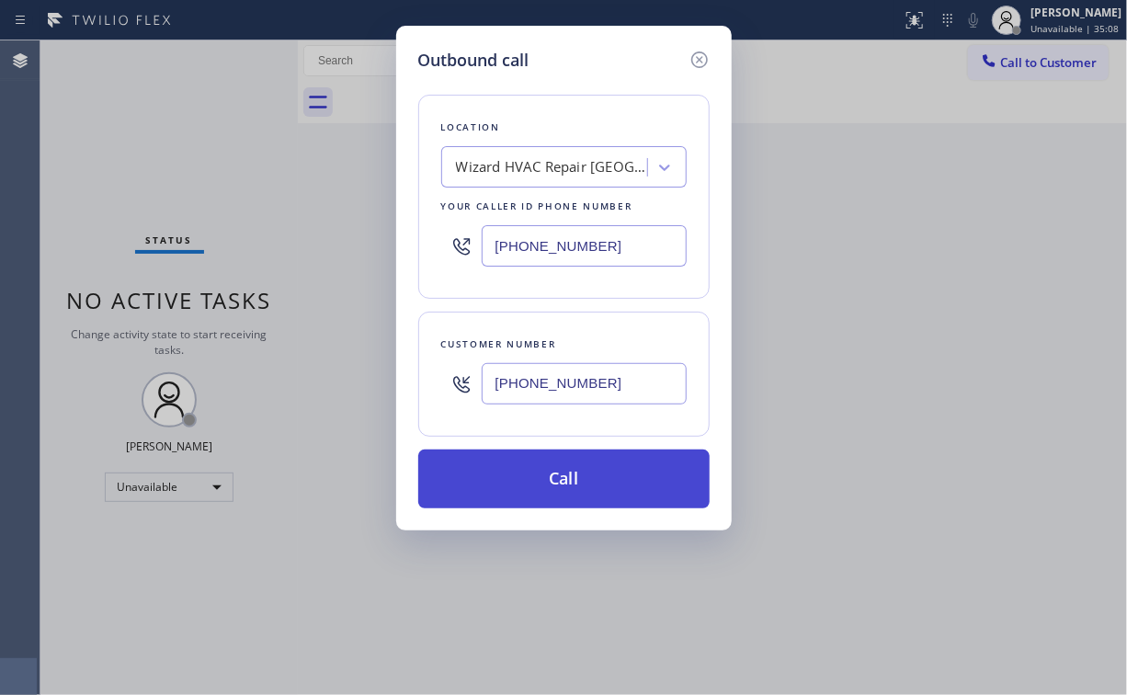
type input "[PHONE_NUMBER]"
drag, startPoint x: 554, startPoint y: 471, endPoint x: 554, endPoint y: 487, distance: 16.6
click at [554, 482] on button "Call" at bounding box center [563, 479] width 291 height 59
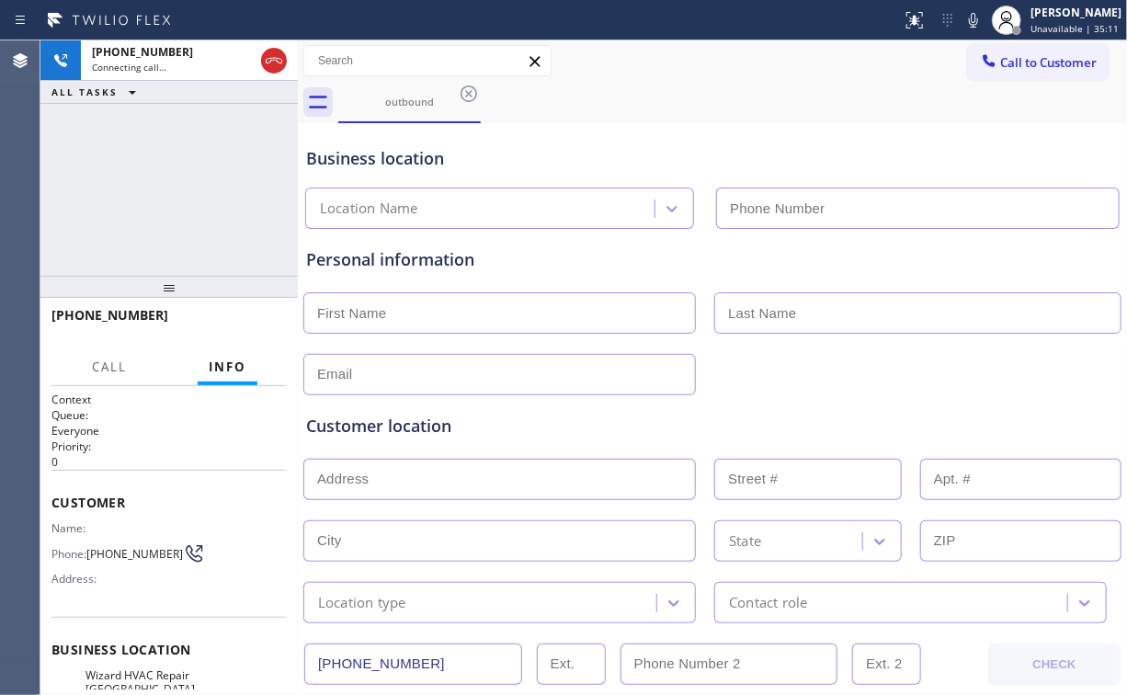
type input "[PHONE_NUMBER]"
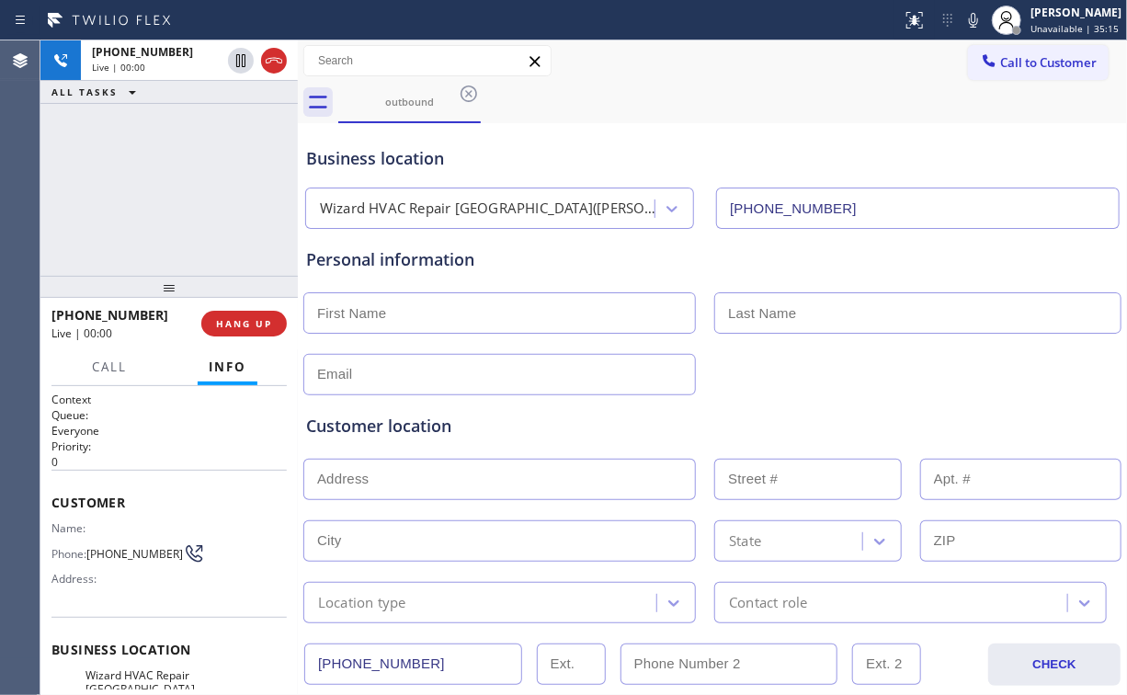
click at [169, 187] on div "[PHONE_NUMBER] Live | 00:00 ALL TASKS ALL TASKS ACTIVE TASKS TASKS IN WRAP UP" at bounding box center [168, 157] width 257 height 235
click at [180, 193] on div "[PHONE_NUMBER] Live | 00:10 ALL TASKS ALL TASKS ACTIVE TASKS TASKS IN WRAP UP" at bounding box center [168, 157] width 257 height 235
click at [180, 192] on div "[PHONE_NUMBER] Live | 00:10 ALL TASKS ALL TASKS ACTIVE TASKS TASKS IN WRAP UP" at bounding box center [168, 157] width 257 height 235
click at [253, 325] on span "HANG UP" at bounding box center [244, 323] width 56 height 13
click at [253, 325] on span "COMPLETE" at bounding box center [240, 323] width 63 height 13
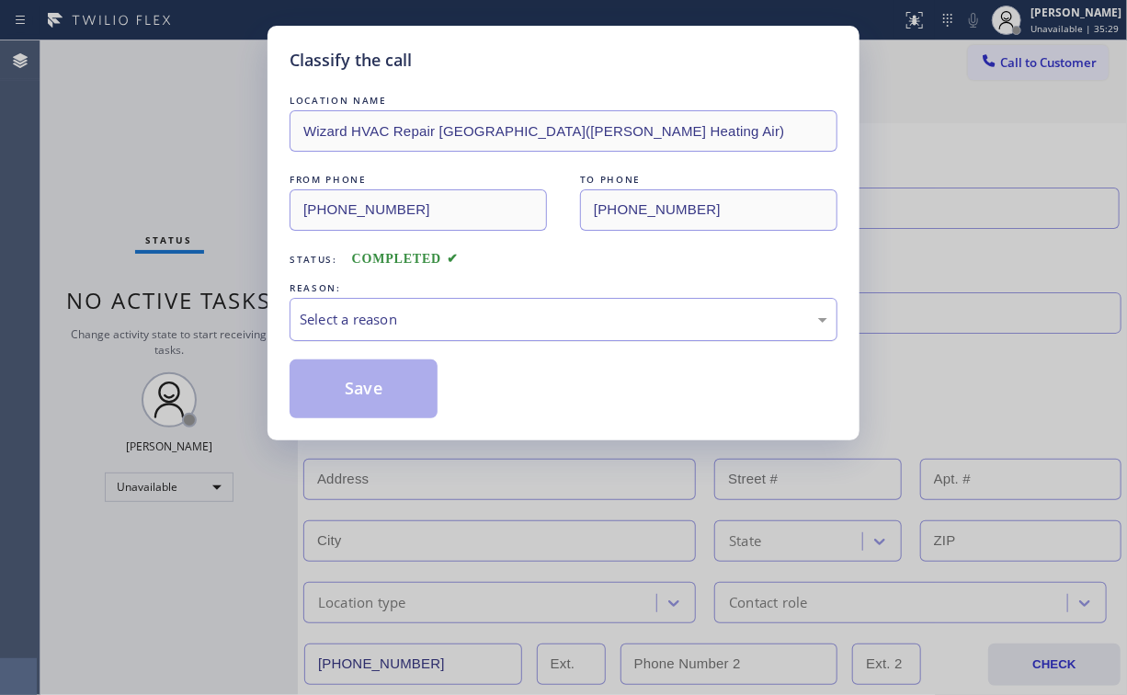
click at [331, 297] on div "REASON: Select a reason" at bounding box center [564, 310] width 548 height 63
click at [340, 321] on div "Select a reason" at bounding box center [564, 319] width 528 height 21
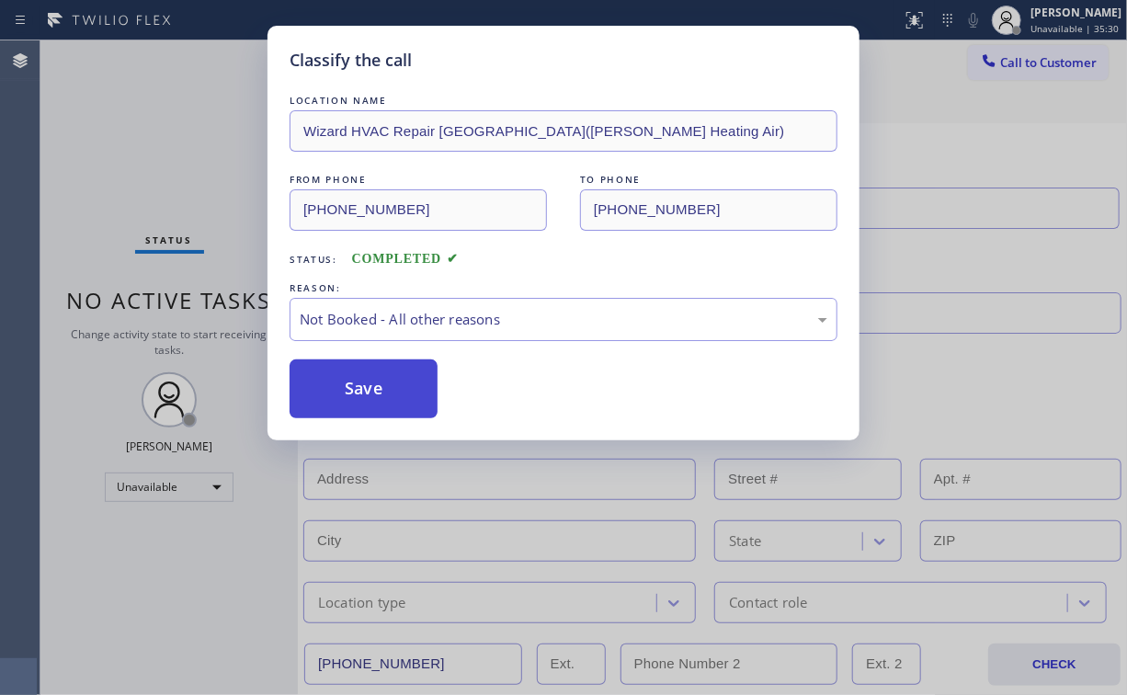
drag, startPoint x: 369, startPoint y: 395, endPoint x: 189, endPoint y: 207, distance: 260.2
click at [369, 394] on button "Save" at bounding box center [364, 389] width 148 height 59
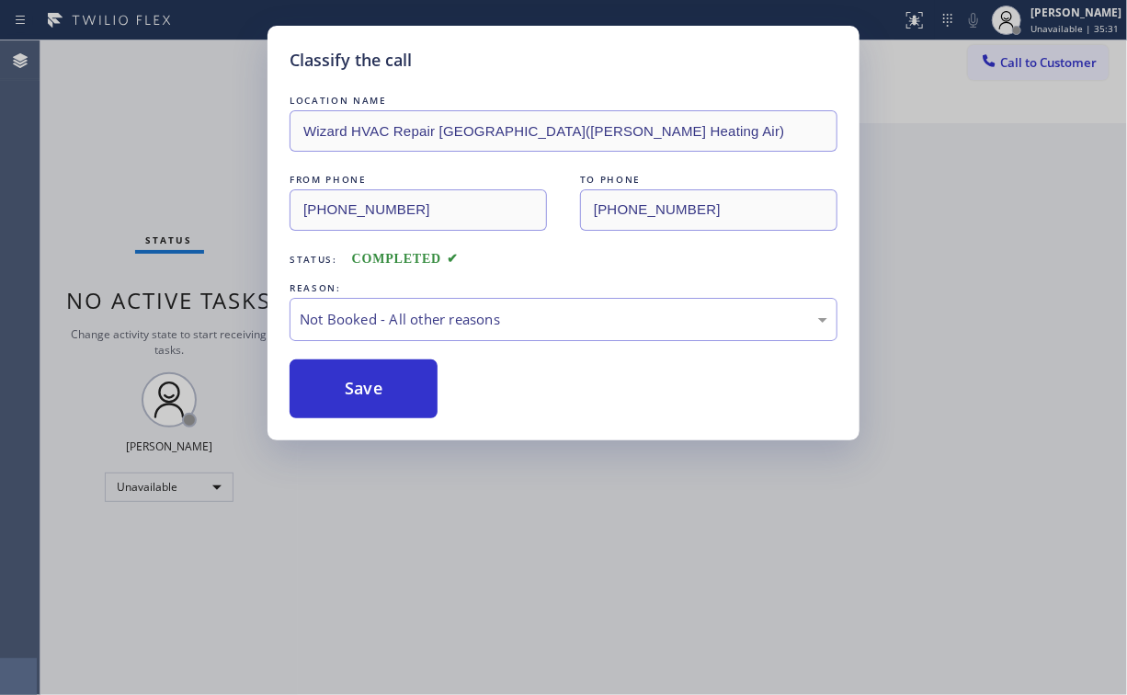
click at [132, 129] on div "Classify the call LOCATION NAME Wizard HVAC Repair [GEOGRAPHIC_DATA]([PERSON_NA…" at bounding box center [563, 347] width 1127 height 695
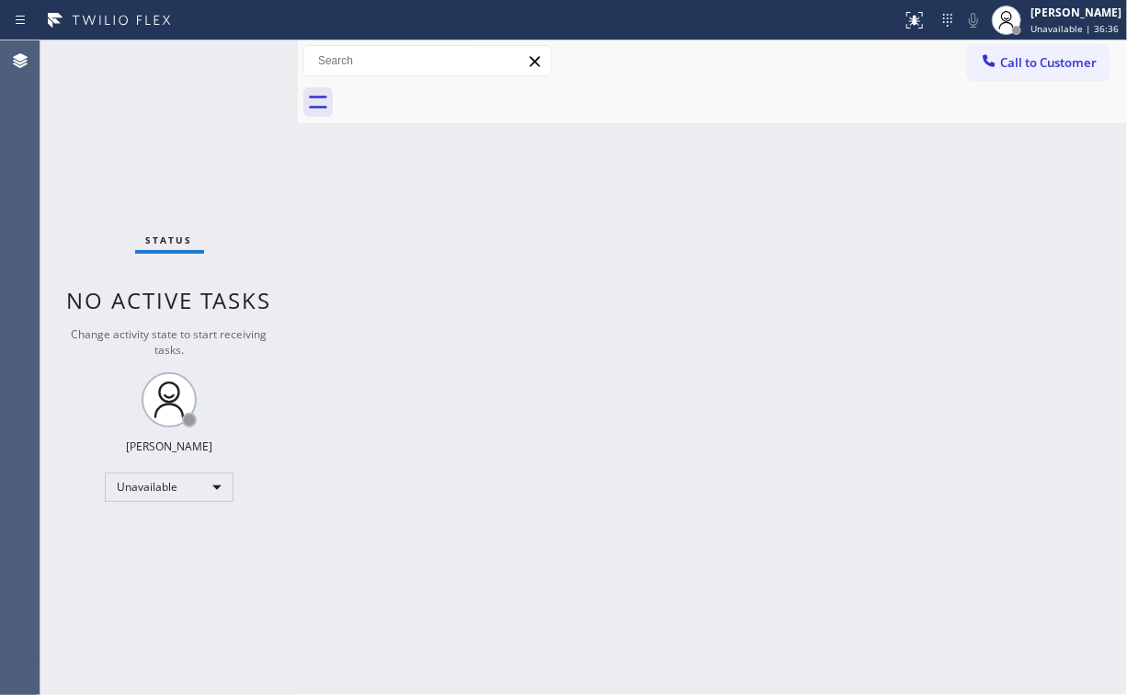
click at [1061, 74] on button "Call to Customer" at bounding box center [1038, 62] width 141 height 35
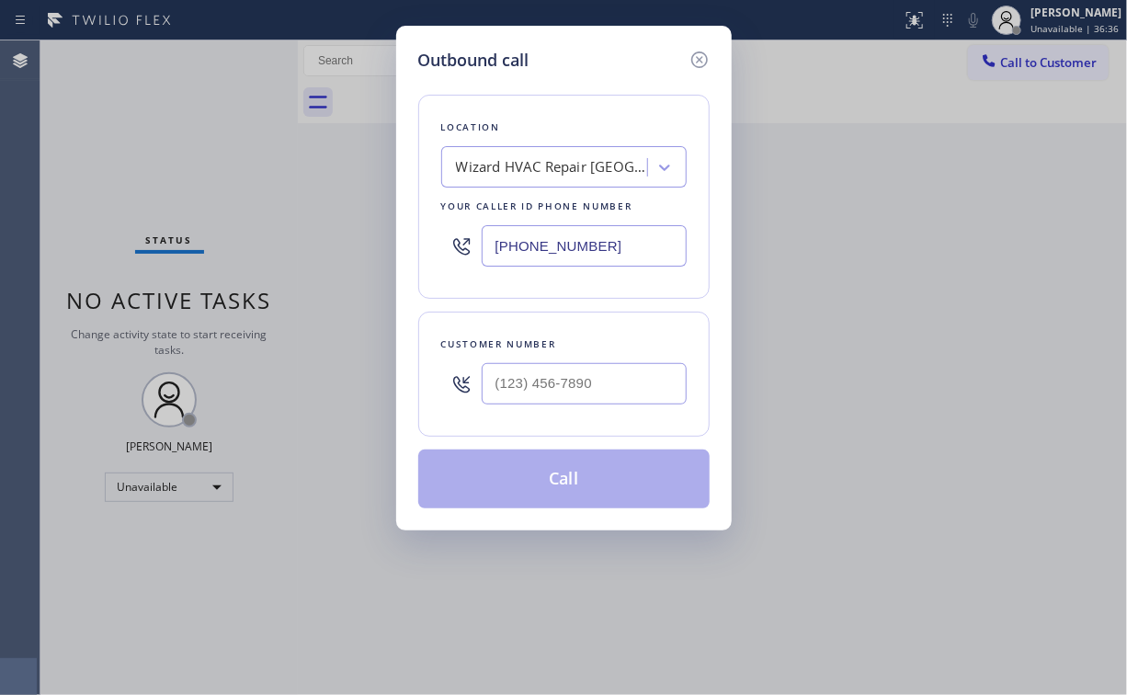
drag, startPoint x: 364, startPoint y: 250, endPoint x: 335, endPoint y: 251, distance: 29.4
click at [338, 250] on div "Outbound call Location Wizard HVAC Repair [GEOGRAPHIC_DATA]([PERSON_NAME] Heati…" at bounding box center [563, 347] width 1127 height 695
paste input "714) 874-9558"
type input "[PHONE_NUMBER]"
drag, startPoint x: 569, startPoint y: 380, endPoint x: 600, endPoint y: 374, distance: 31.7
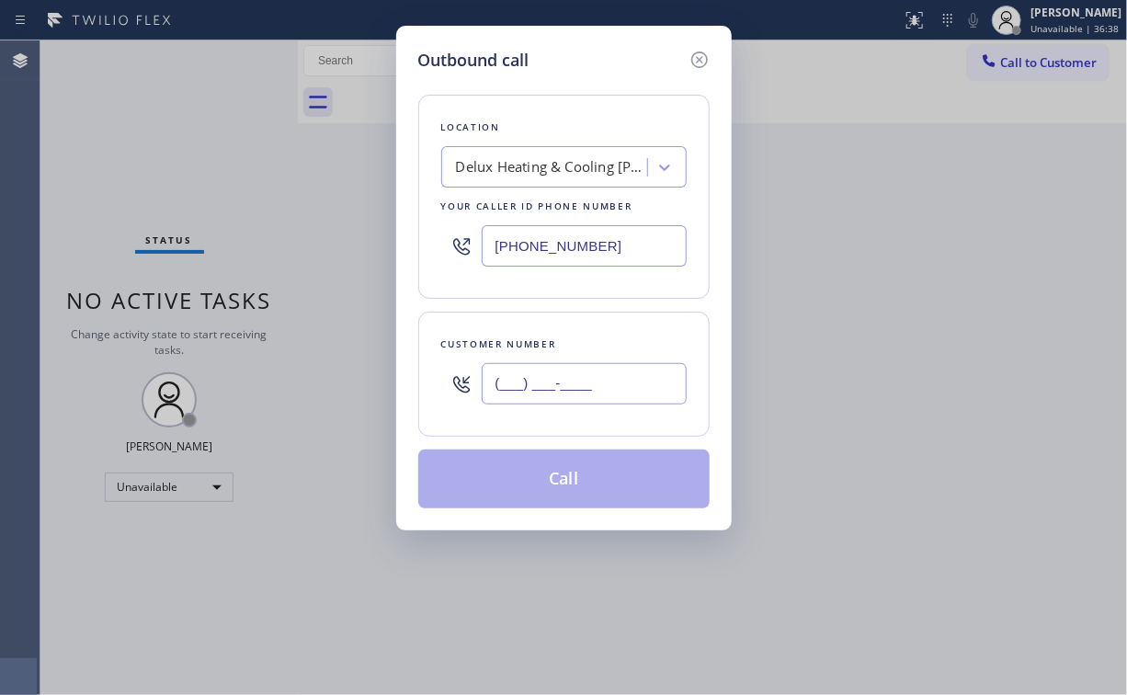
click at [574, 380] on input "(___) ___-____" at bounding box center [584, 383] width 205 height 41
paste input "714) 210-1363"
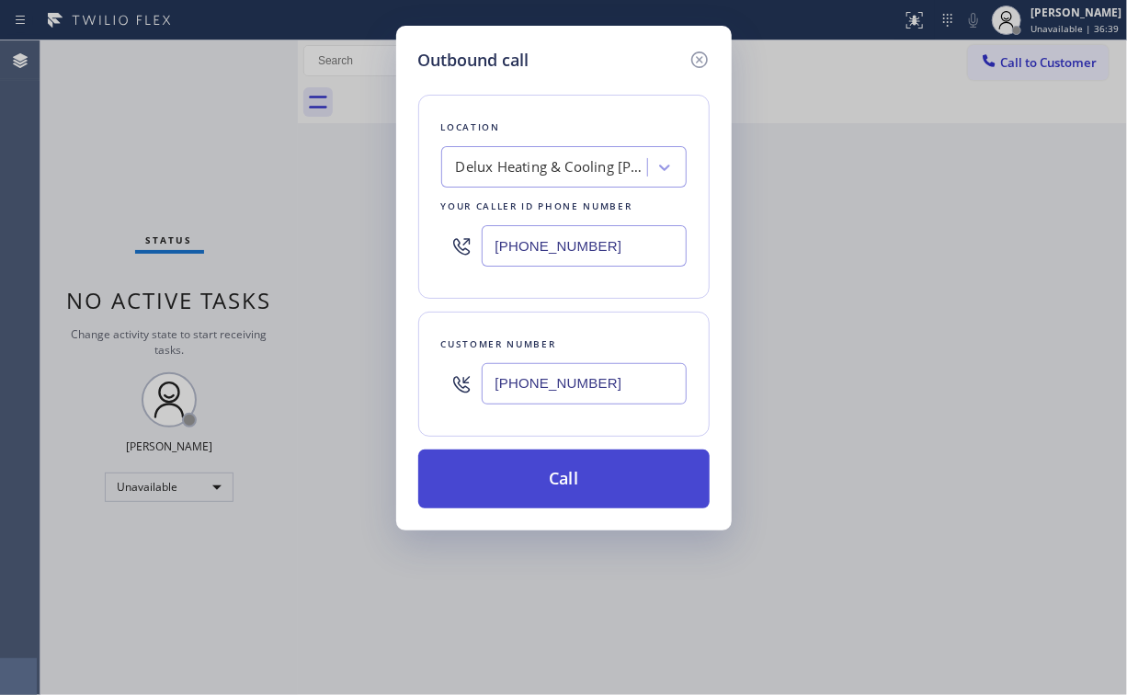
type input "[PHONE_NUMBER]"
click at [515, 486] on button "Call" at bounding box center [563, 479] width 291 height 59
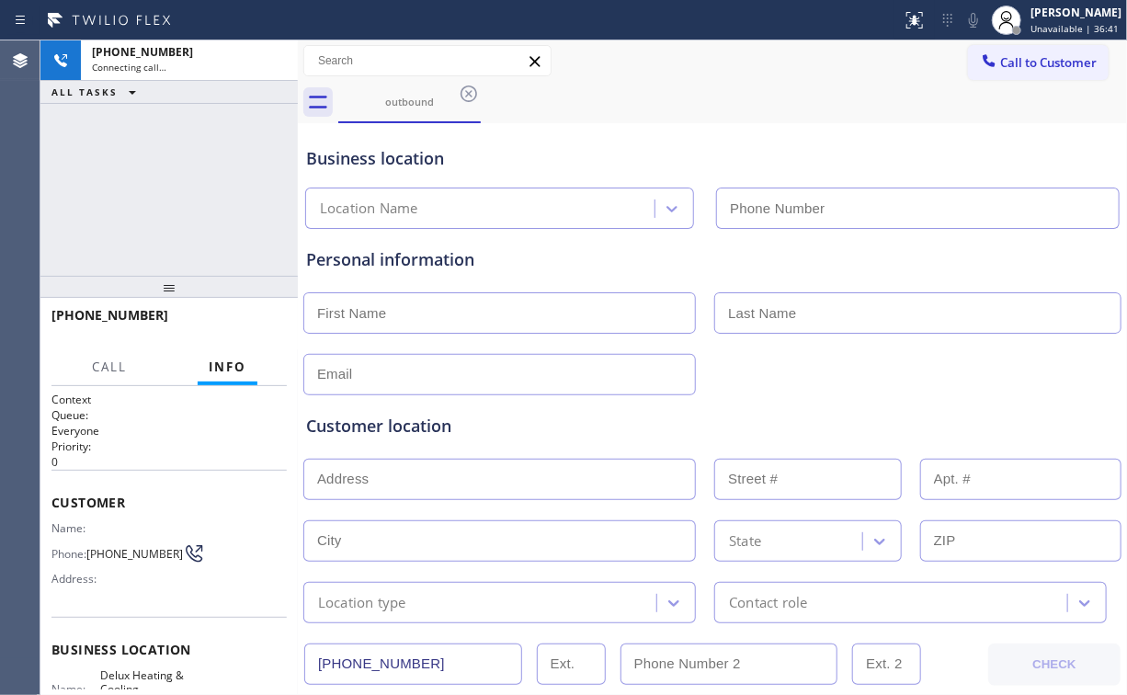
click at [119, 121] on div "[PHONE_NUMBER] Connecting call… ALL TASKS ALL TASKS ACTIVE TASKS TASKS IN WRAP …" at bounding box center [168, 157] width 257 height 235
type input "[PHONE_NUMBER]"
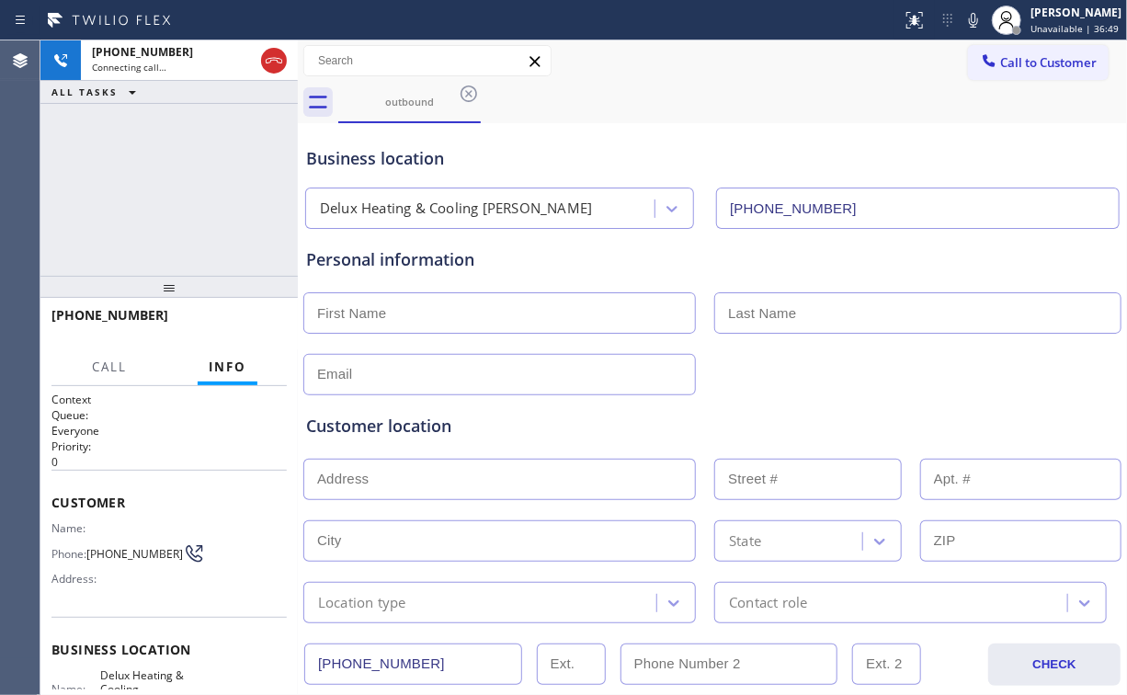
drag, startPoint x: 216, startPoint y: 175, endPoint x: 223, endPoint y: 166, distance: 11.1
click at [215, 176] on div "[PHONE_NUMBER] Connecting call… ALL TASKS ALL TASKS ACTIVE TASKS TASKS IN WRAP …" at bounding box center [168, 157] width 257 height 235
click at [246, 317] on span "HANG UP" at bounding box center [244, 323] width 56 height 13
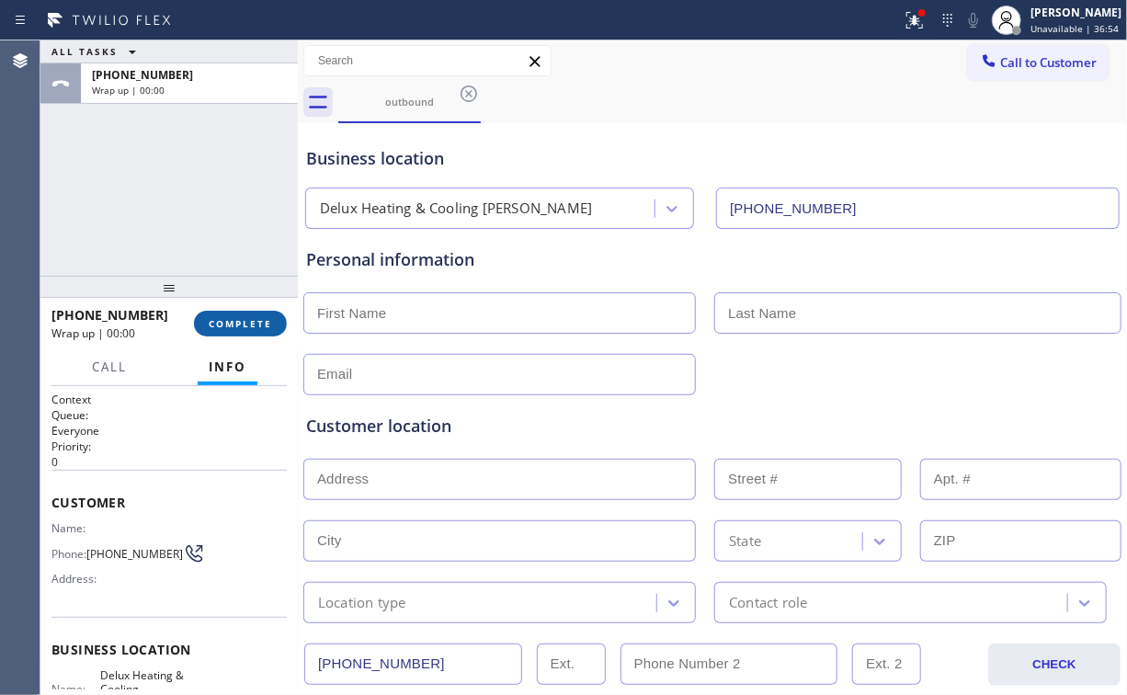
click at [247, 324] on span "COMPLETE" at bounding box center [240, 323] width 63 height 13
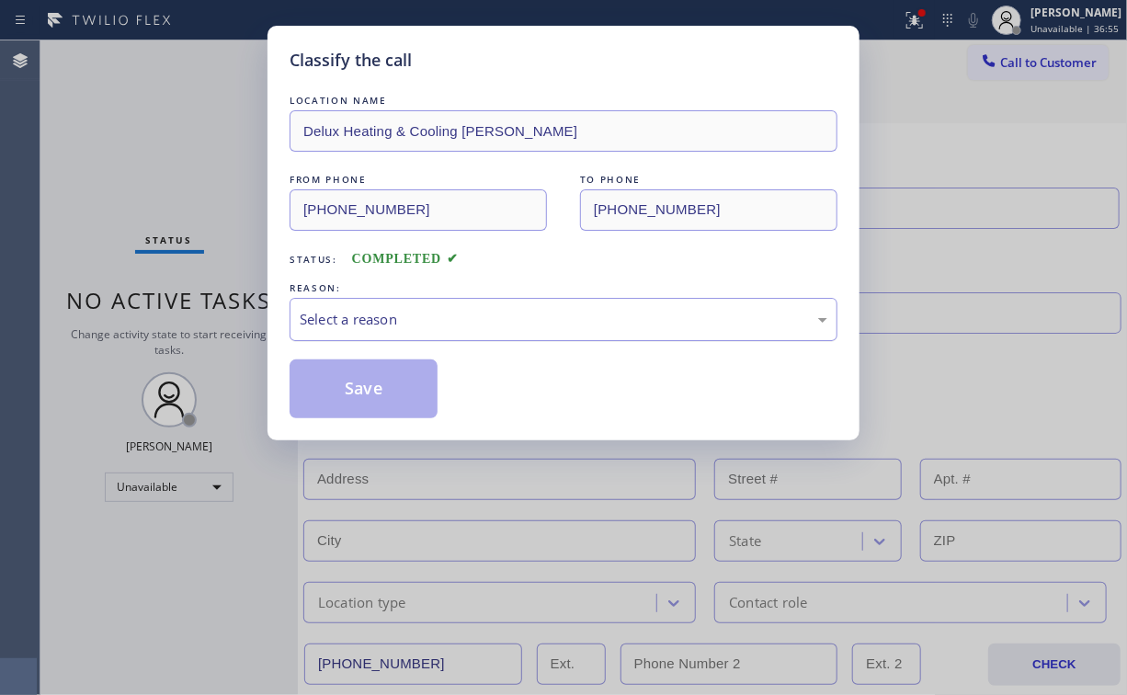
click at [346, 324] on div "Select a reason" at bounding box center [564, 319] width 528 height 21
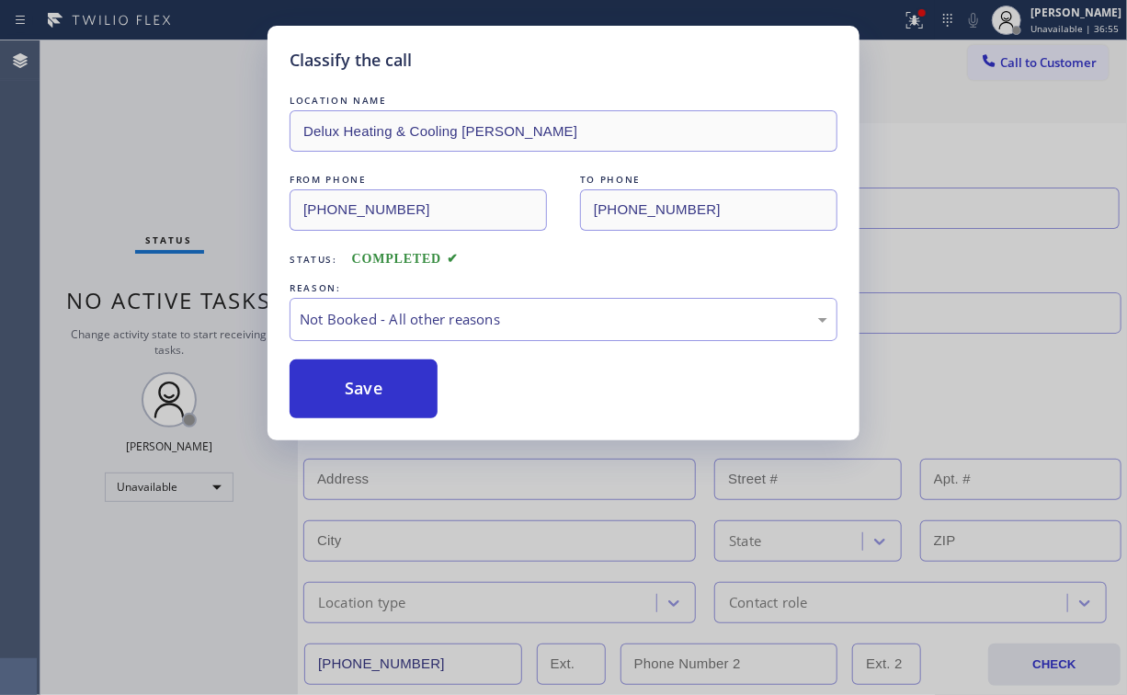
drag, startPoint x: 344, startPoint y: 383, endPoint x: 194, endPoint y: 198, distance: 238.7
click at [346, 382] on button "Save" at bounding box center [364, 389] width 148 height 59
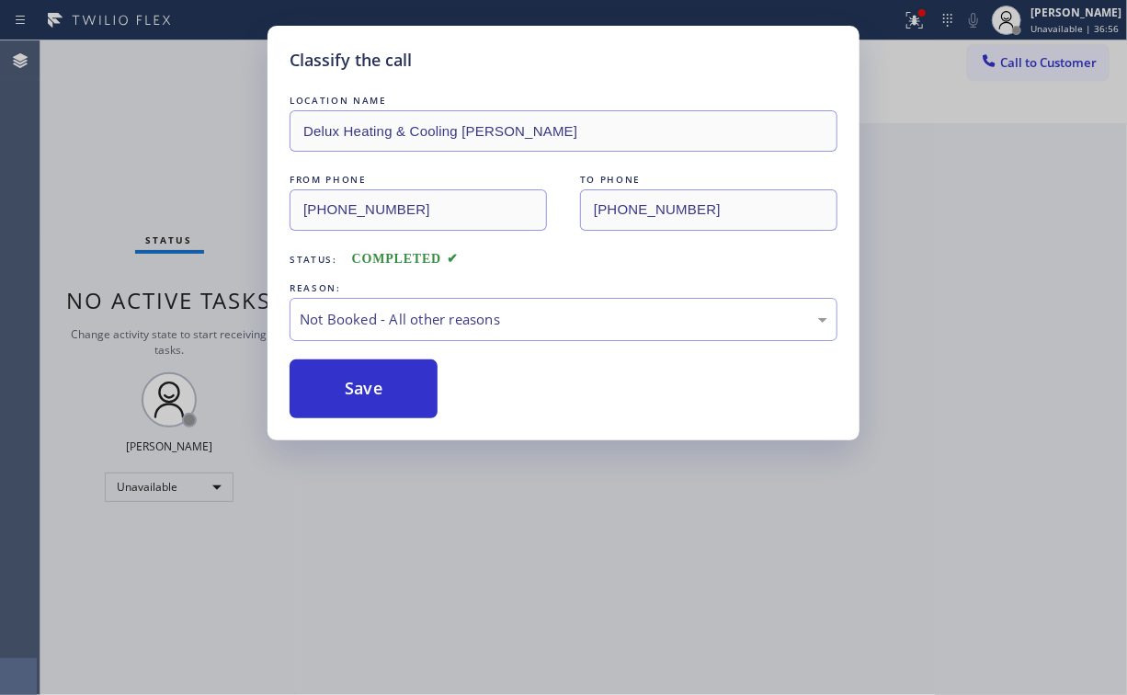
click at [218, 182] on div "Classify the call LOCATION NAME Delux Heating & Cooling [PERSON_NAME] FROM PHON…" at bounding box center [563, 347] width 1127 height 695
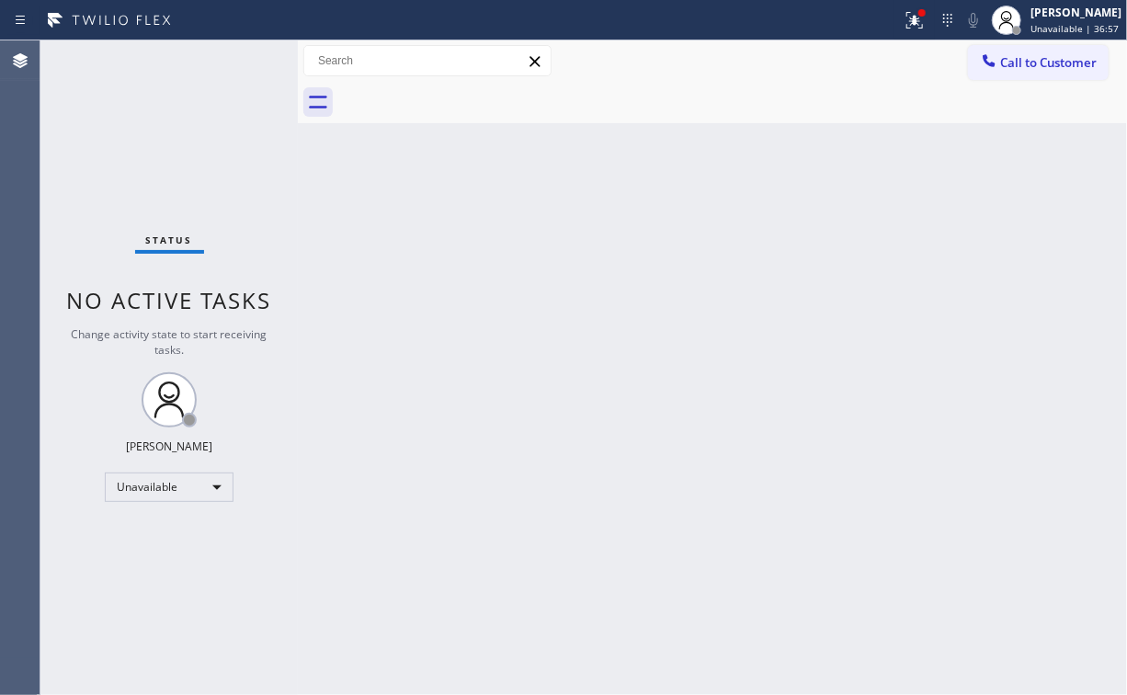
drag, startPoint x: 931, startPoint y: 15, endPoint x: 835, endPoint y: 210, distance: 217.1
click at [926, 15] on div at bounding box center [922, 12] width 7 height 7
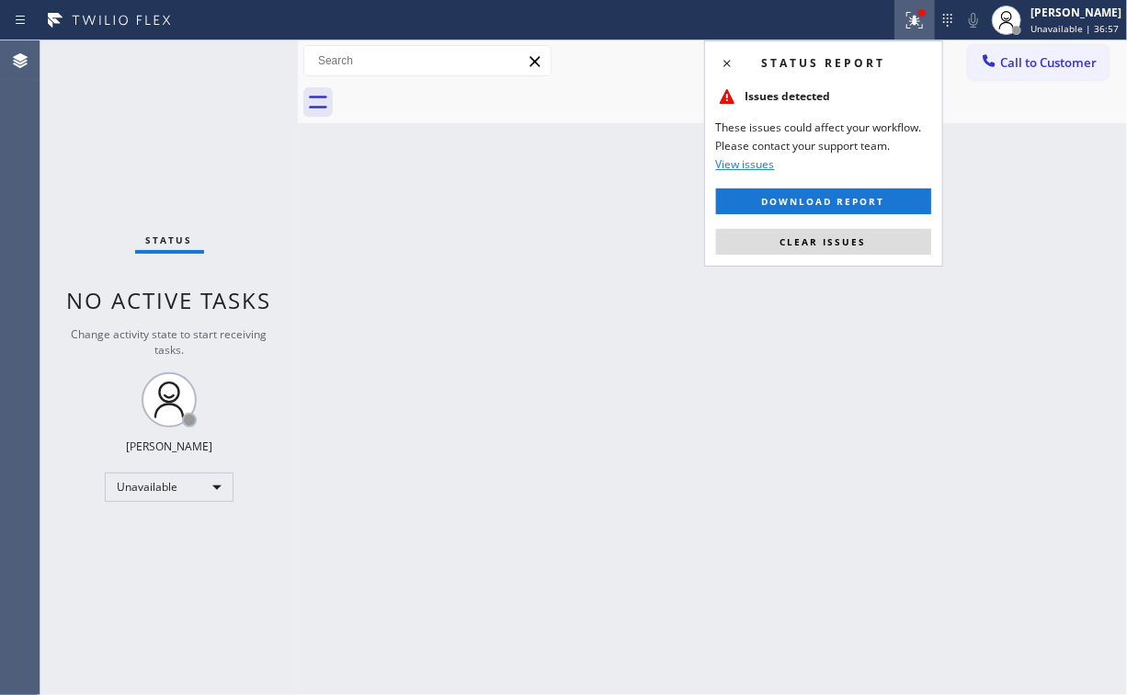
drag, startPoint x: 828, startPoint y: 229, endPoint x: 954, endPoint y: 210, distance: 127.4
click at [831, 232] on button "Clear issues" at bounding box center [823, 242] width 215 height 26
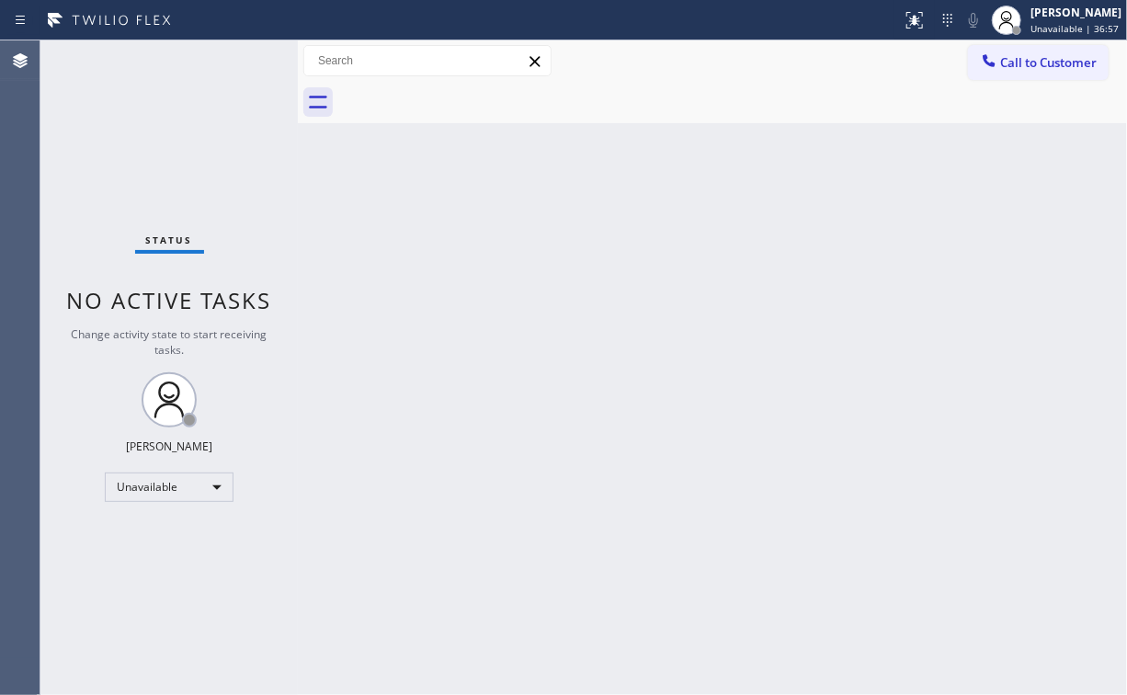
drag, startPoint x: 1034, startPoint y: 181, endPoint x: 1033, endPoint y: 160, distance: 21.2
click at [1034, 166] on div "Back to Dashboard Change Sender ID Customers Technicians Select a contact Outbo…" at bounding box center [712, 367] width 829 height 655
drag, startPoint x: 1043, startPoint y: 60, endPoint x: 736, endPoint y: 261, distance: 367.2
click at [1039, 63] on span "Call to Customer" at bounding box center [1048, 62] width 97 height 17
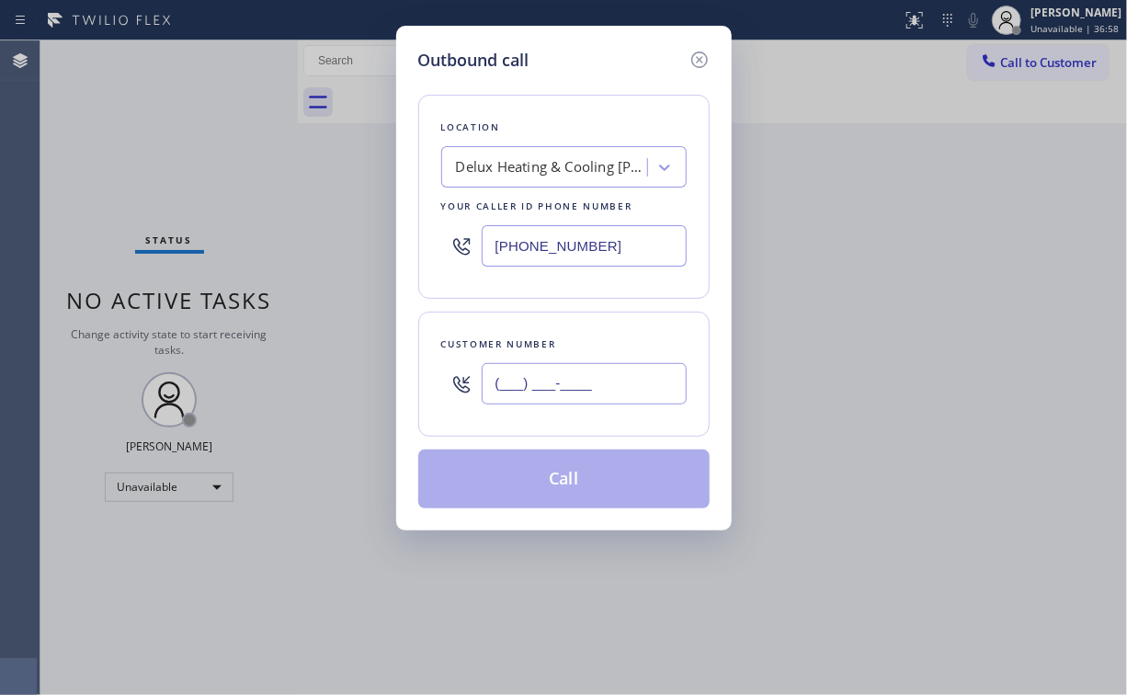
click at [586, 371] on input "(___) ___-____" at bounding box center [584, 383] width 205 height 41
paste input "714) 210-1363"
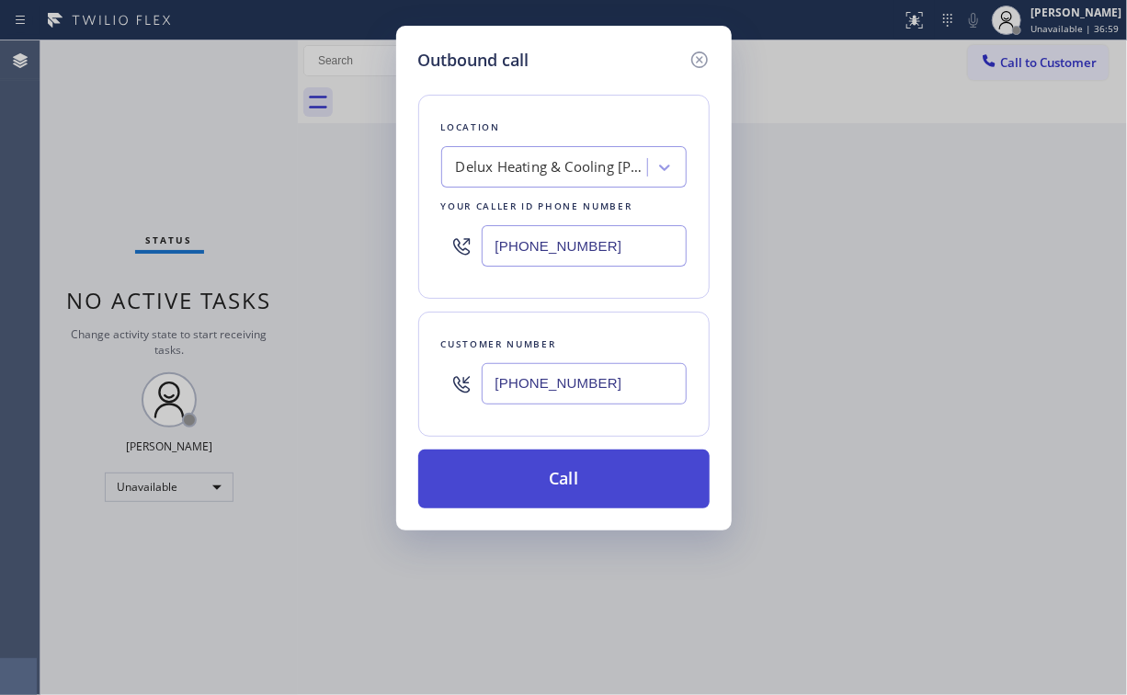
type input "[PHONE_NUMBER]"
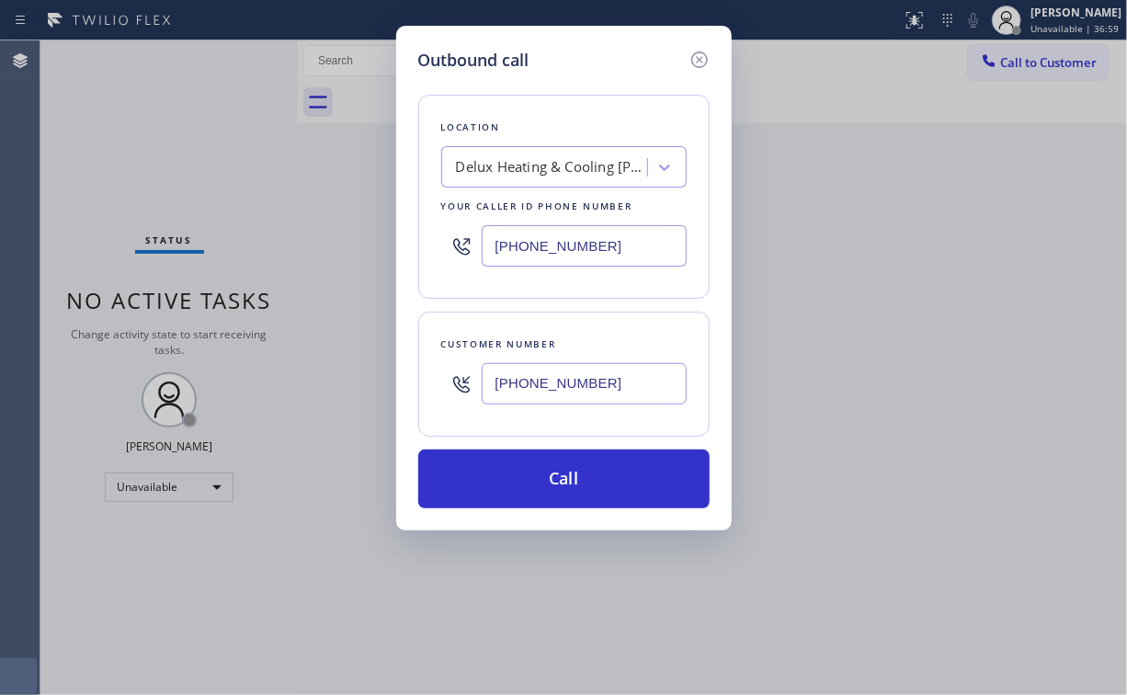
drag, startPoint x: 537, startPoint y: 474, endPoint x: 494, endPoint y: 619, distance: 151.6
click at [535, 476] on button "Call" at bounding box center [563, 479] width 291 height 59
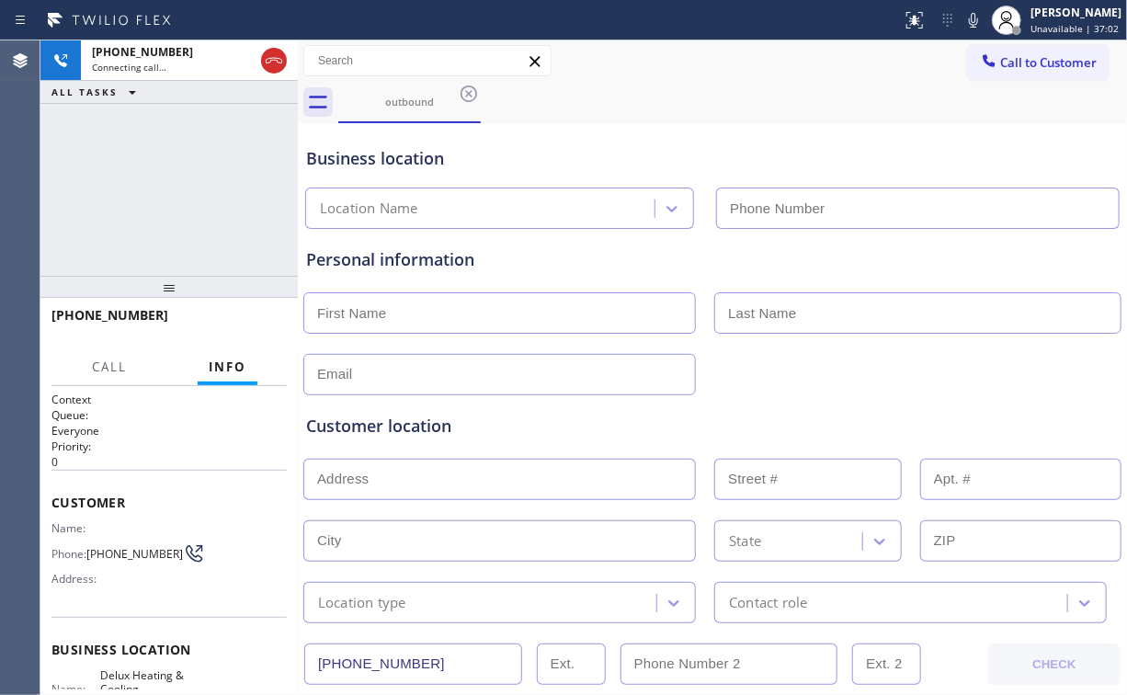
type input "[PHONE_NUMBER]"
click at [187, 195] on div "[PHONE_NUMBER] Connecting call… ALL TASKS ALL TASKS ACTIVE TASKS TASKS IN WRAP …" at bounding box center [168, 157] width 257 height 235
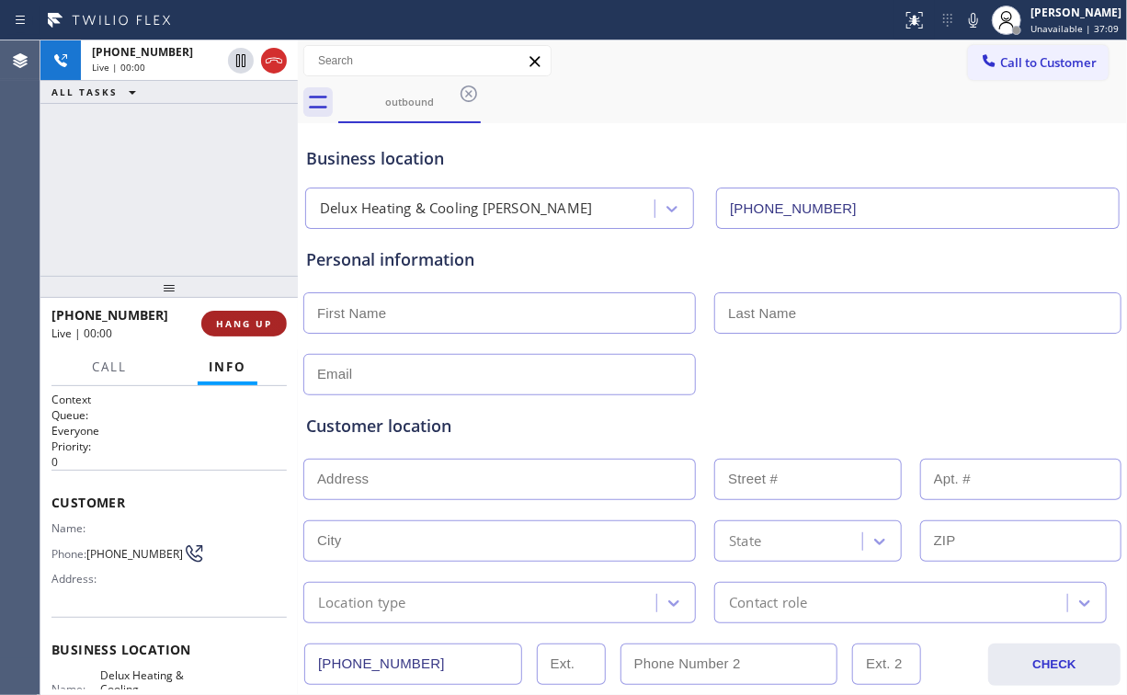
click at [242, 333] on button "HANG UP" at bounding box center [244, 324] width 86 height 26
click at [244, 329] on span "HANG UP" at bounding box center [244, 323] width 56 height 13
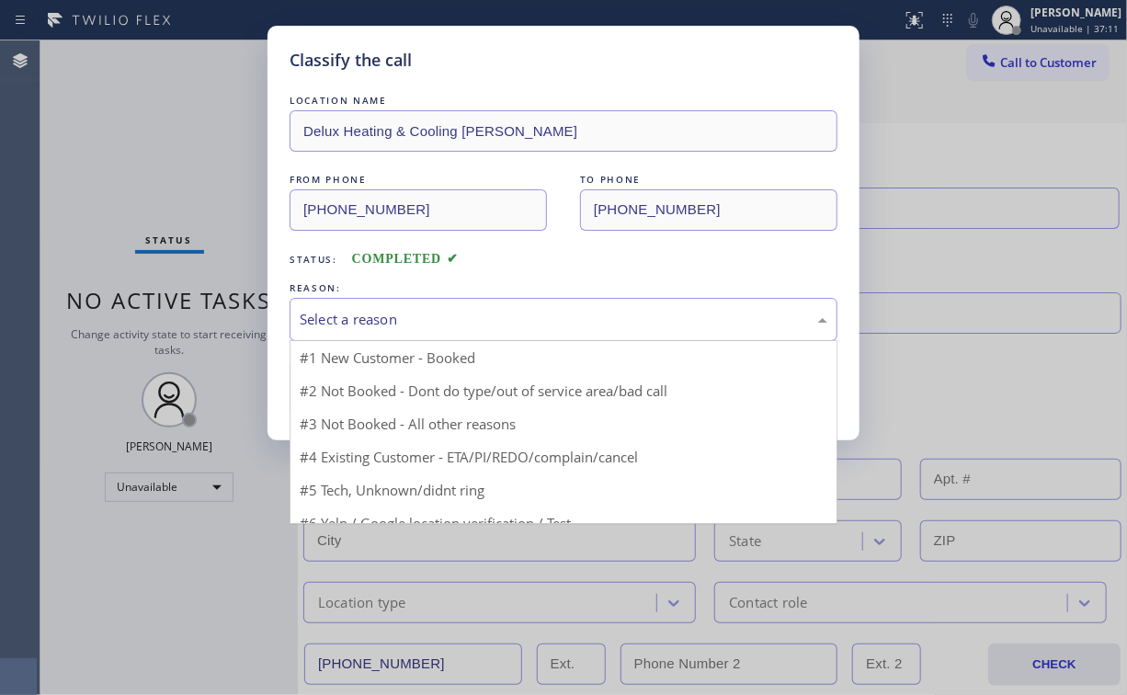
click at [386, 322] on div "Select a reason" at bounding box center [564, 319] width 528 height 21
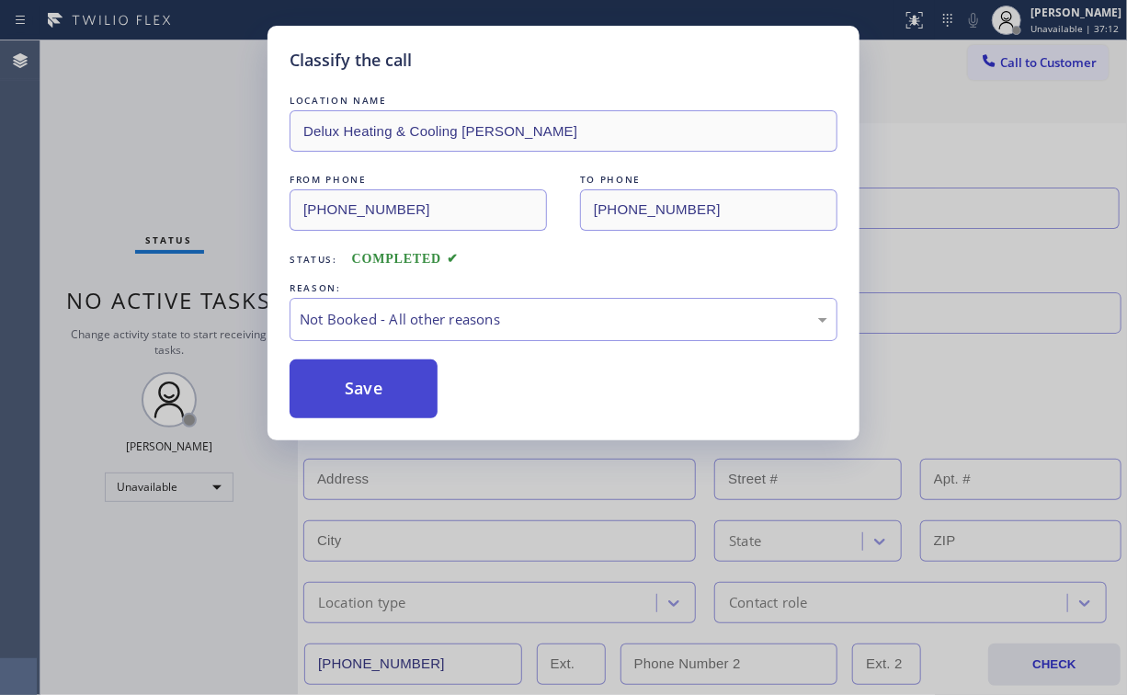
drag, startPoint x: 371, startPoint y: 390, endPoint x: 354, endPoint y: 364, distance: 31.1
click at [371, 391] on button "Save" at bounding box center [364, 389] width 148 height 59
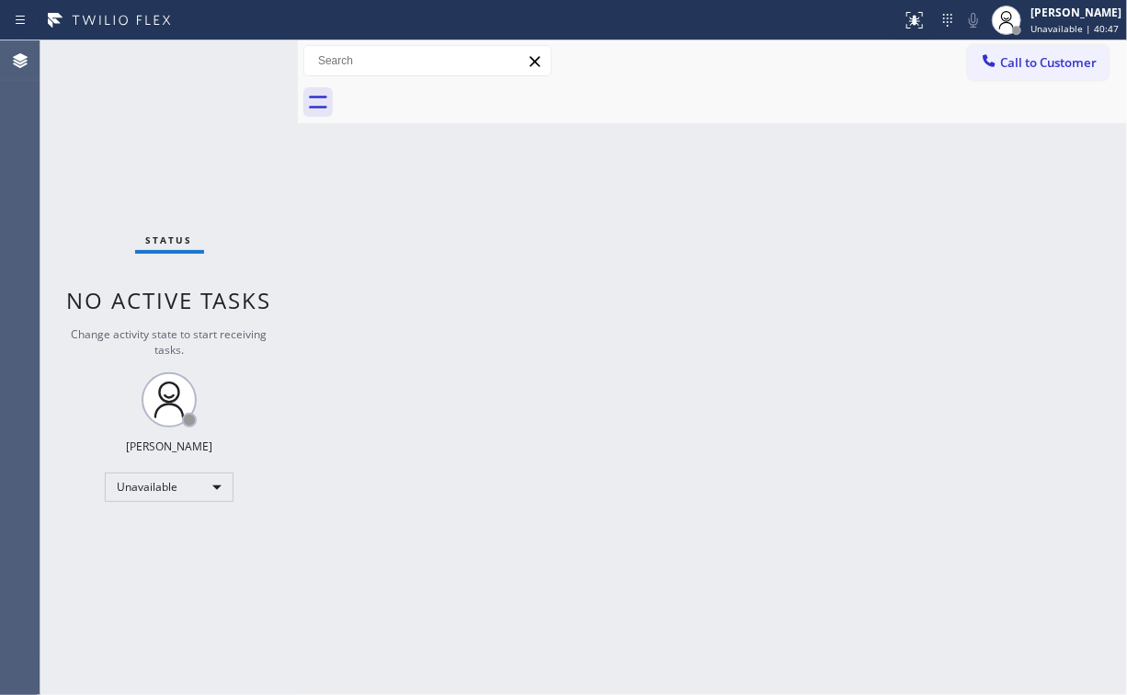
click at [124, 140] on div "Status No active tasks Change activity state to start receiving tasks. [PERSON_…" at bounding box center [168, 367] width 257 height 655
click at [1037, 63] on span "Call to Customer" at bounding box center [1047, 62] width 97 height 17
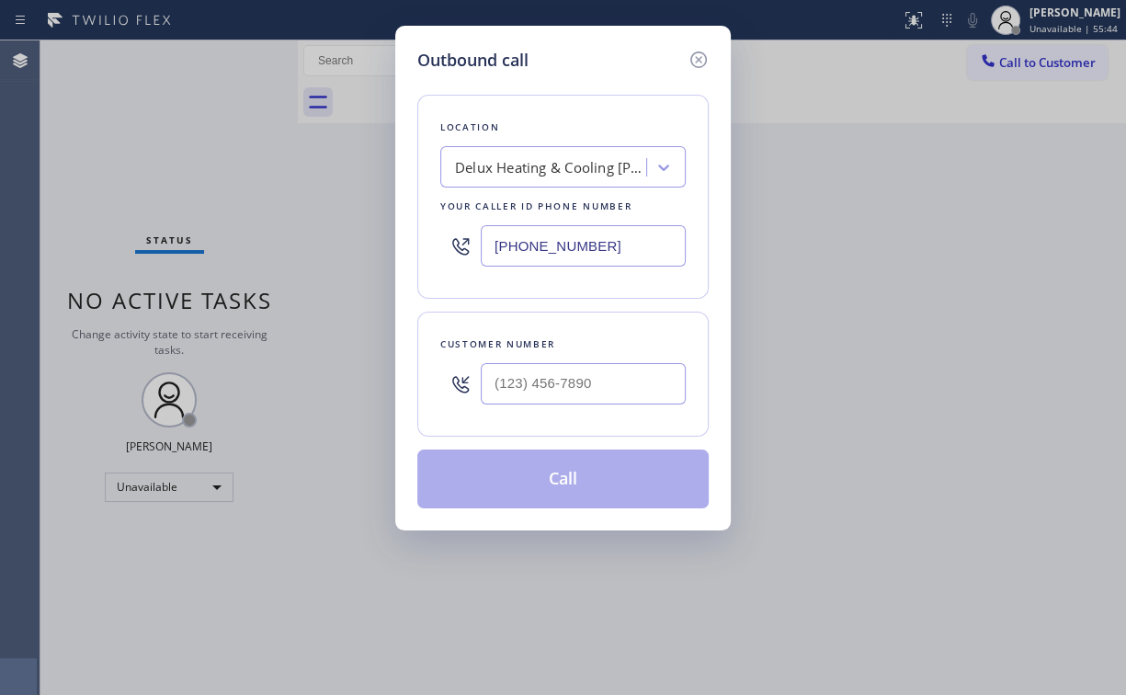
drag, startPoint x: 629, startPoint y: 251, endPoint x: 596, endPoint y: 154, distance: 102.1
click at [301, 251] on div "Outbound call Location Delux Heating & Cooling [PERSON_NAME] Your caller id pho…" at bounding box center [563, 347] width 1126 height 695
paste input "364-1101"
type input "[PHONE_NUMBER]"
drag, startPoint x: 592, startPoint y: 375, endPoint x: 609, endPoint y: 362, distance: 21.0
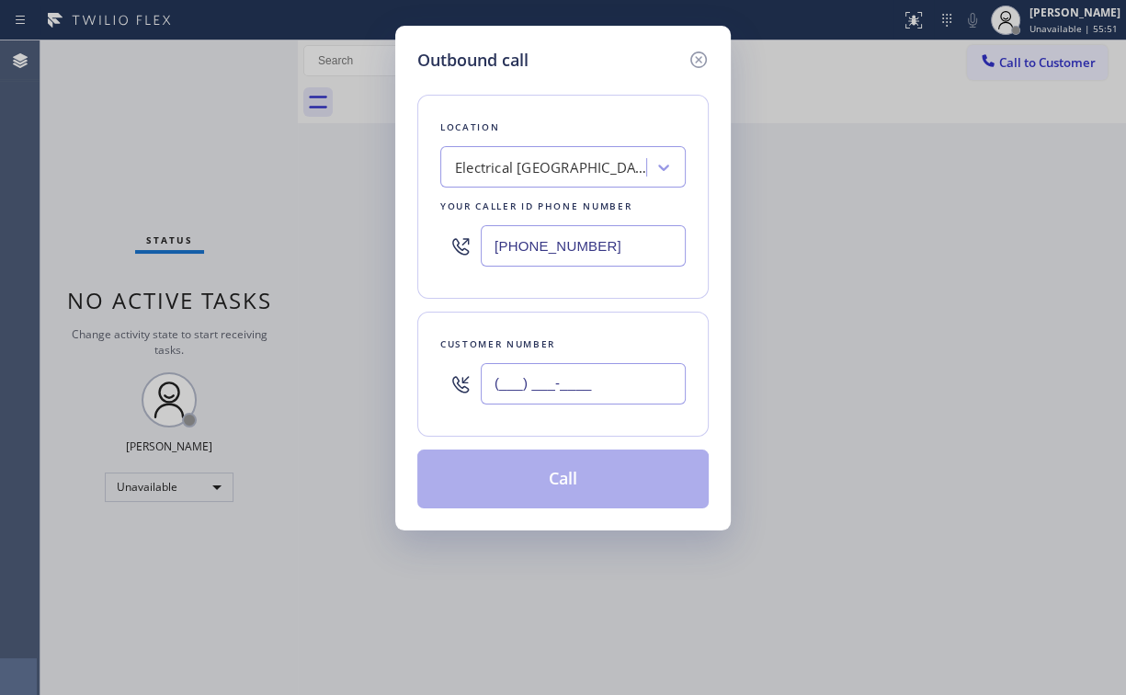
click at [592, 375] on input "(___) ___-____" at bounding box center [583, 383] width 205 height 41
paste input "619) 348-6415"
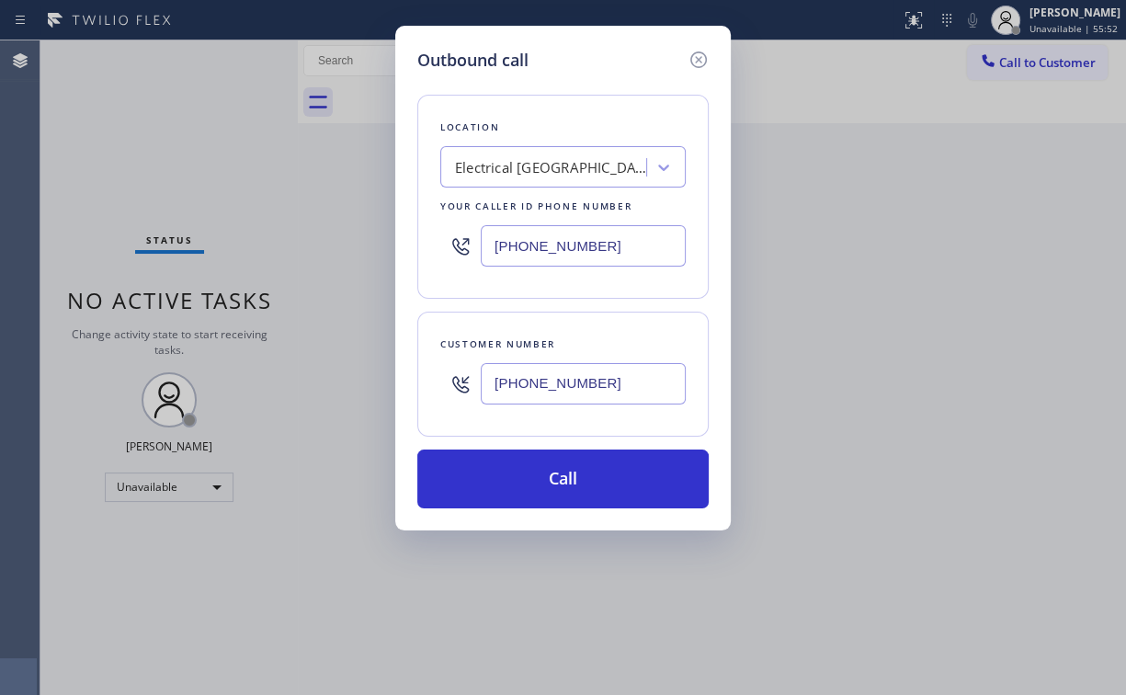
type input "[PHONE_NUMBER]"
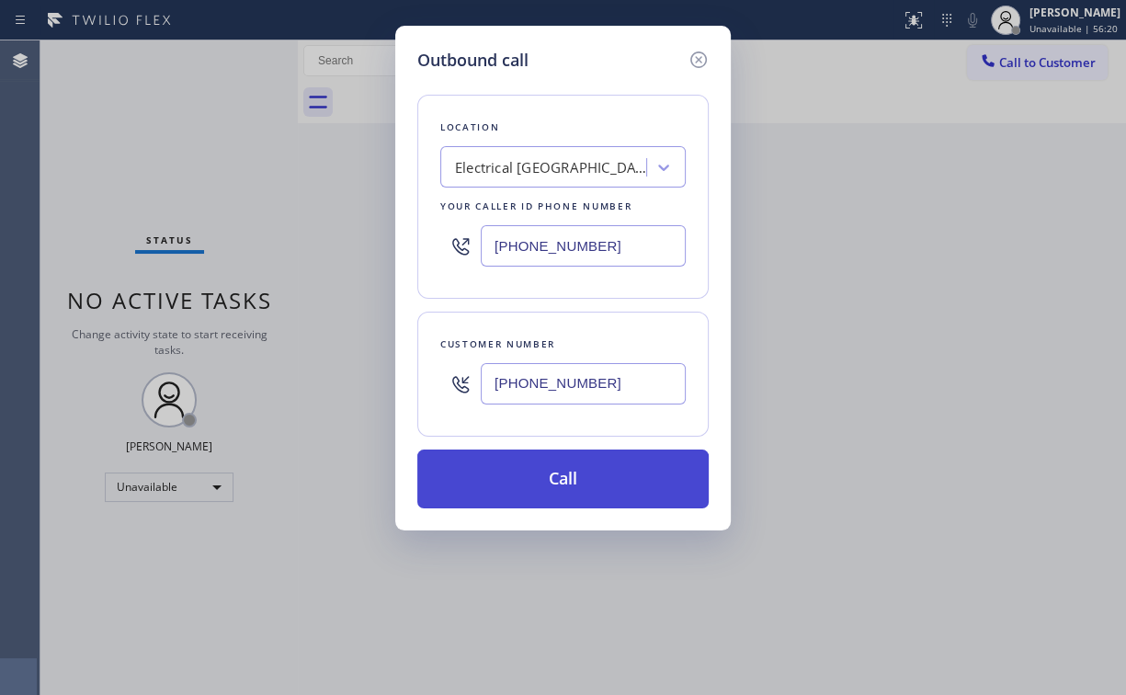
drag, startPoint x: 579, startPoint y: 453, endPoint x: 566, endPoint y: 485, distance: 34.7
click at [578, 460] on button "Call" at bounding box center [562, 479] width 291 height 59
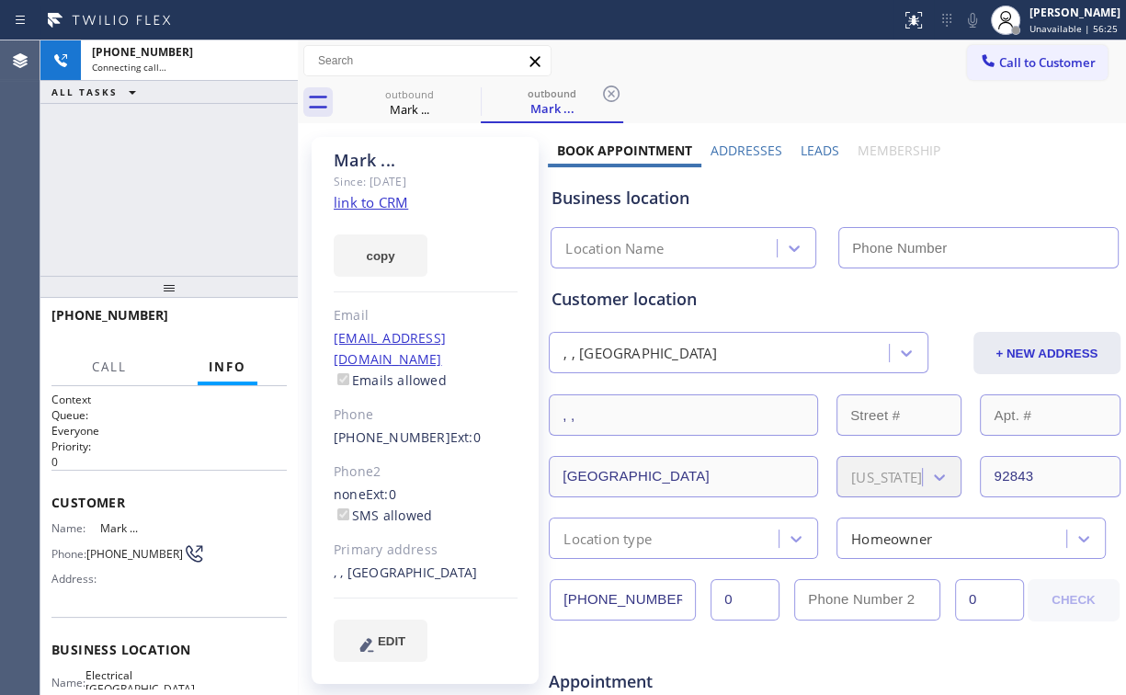
type input "[PHONE_NUMBER]"
drag, startPoint x: 224, startPoint y: 176, endPoint x: 219, endPoint y: 158, distance: 18.3
click at [224, 176] on div "[PHONE_NUMBER] Connecting call… ALL TASKS ALL TASKS ACTIVE TASKS TASKS IN WRAP …" at bounding box center [168, 157] width 257 height 235
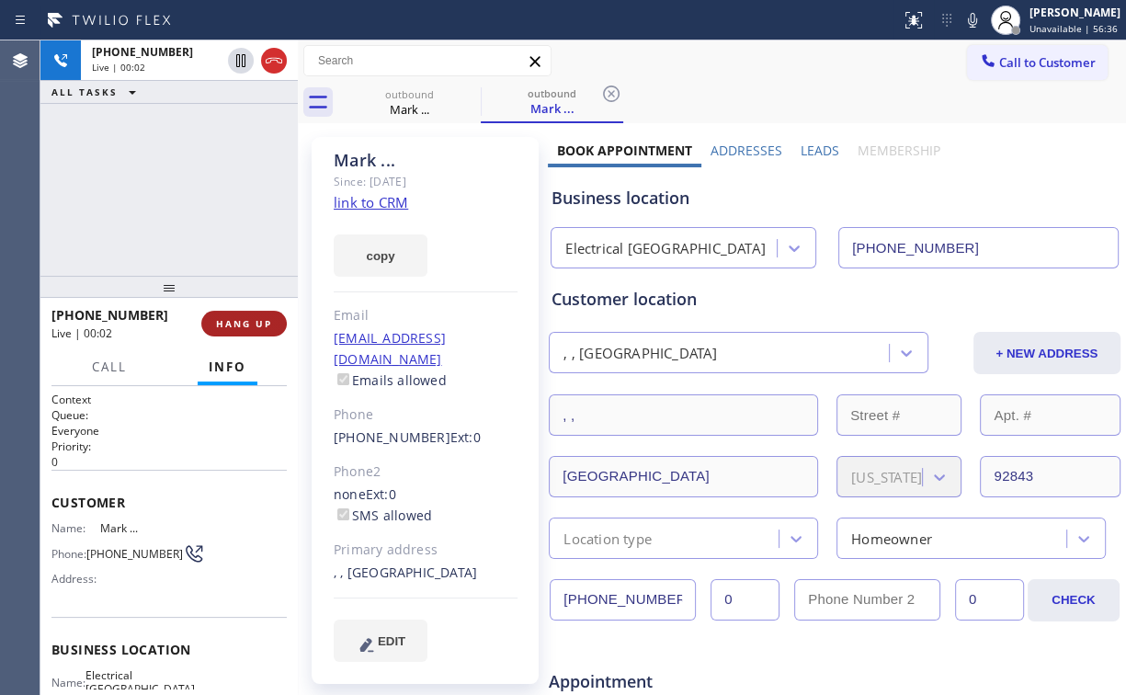
click at [243, 323] on span "HANG UP" at bounding box center [244, 323] width 56 height 13
click at [245, 320] on span "HANG UP" at bounding box center [244, 323] width 56 height 13
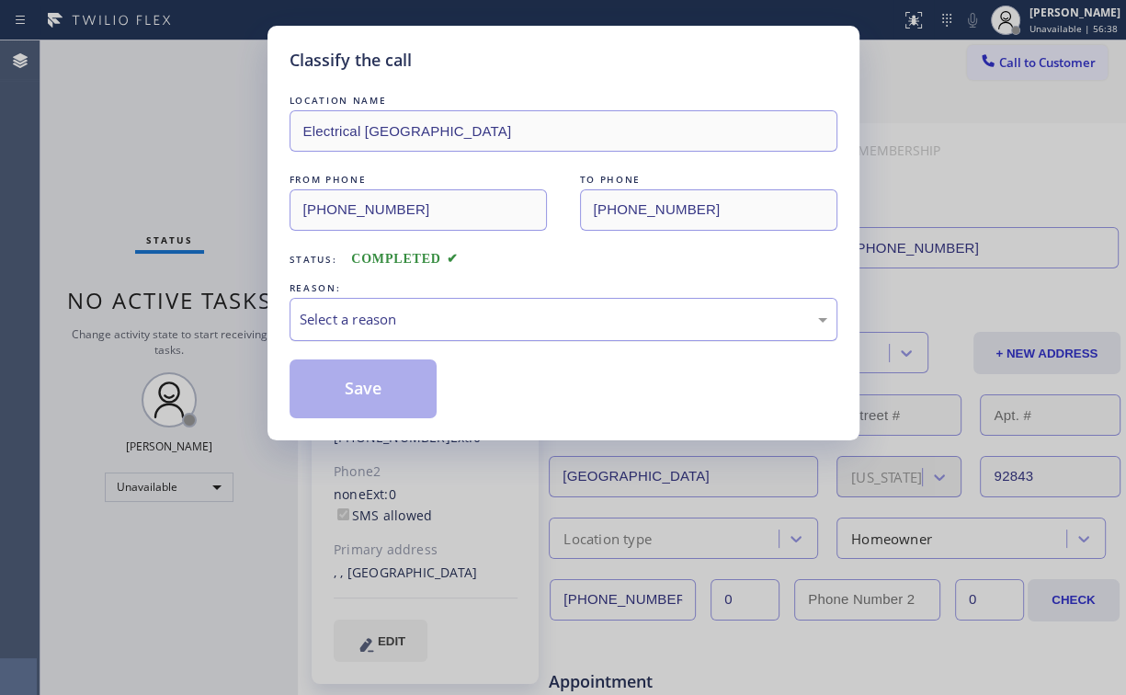
click at [352, 326] on div "Select a reason" at bounding box center [564, 319] width 528 height 21
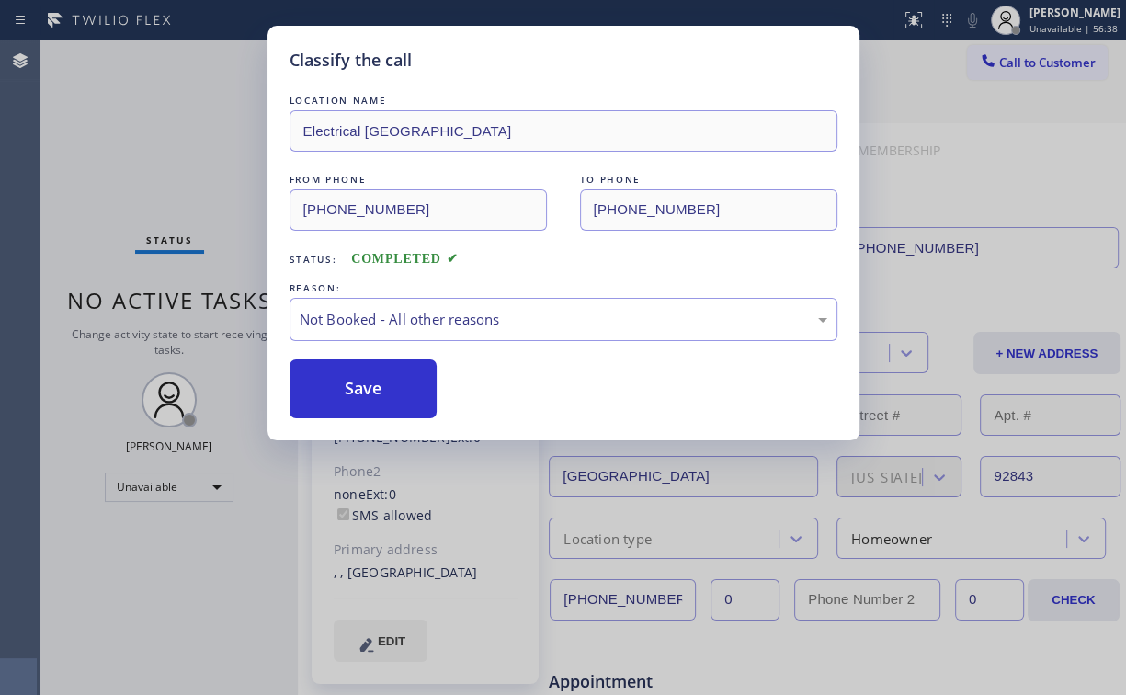
click at [375, 390] on button "Save" at bounding box center [364, 389] width 148 height 59
click at [155, 91] on div "Classify the call LOCATION NAME Electrical [GEOGRAPHIC_DATA] FROM PHONE [PHONE_…" at bounding box center [563, 347] width 1126 height 695
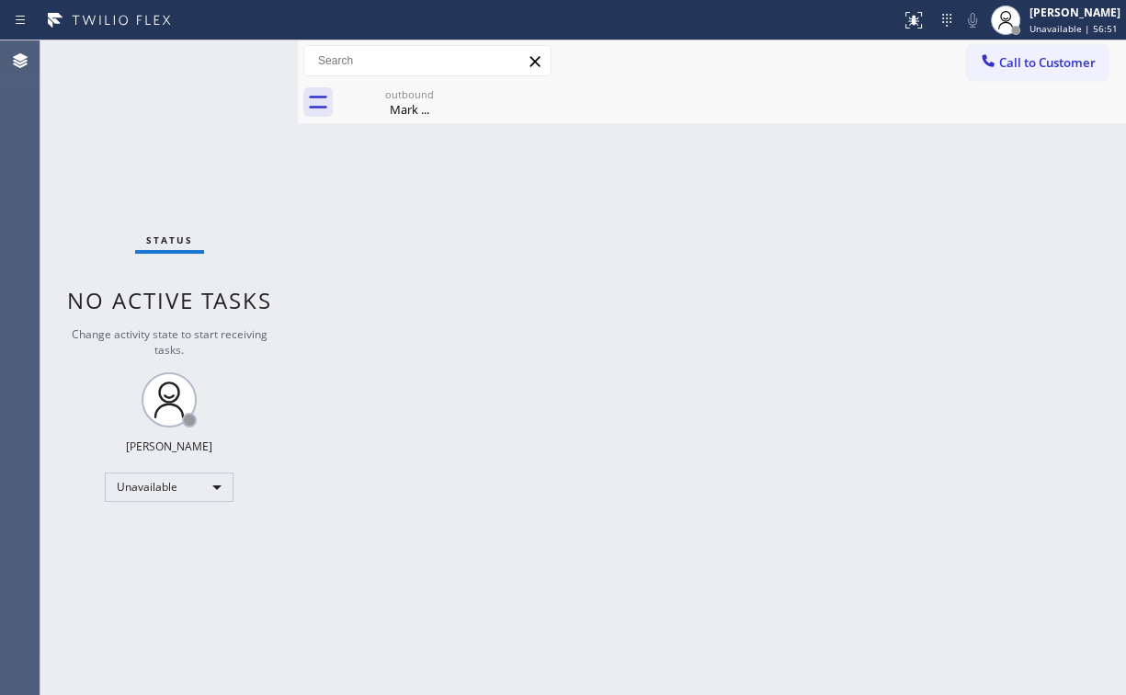
click at [396, 100] on div "outbound Mark ..." at bounding box center [409, 102] width 139 height 41
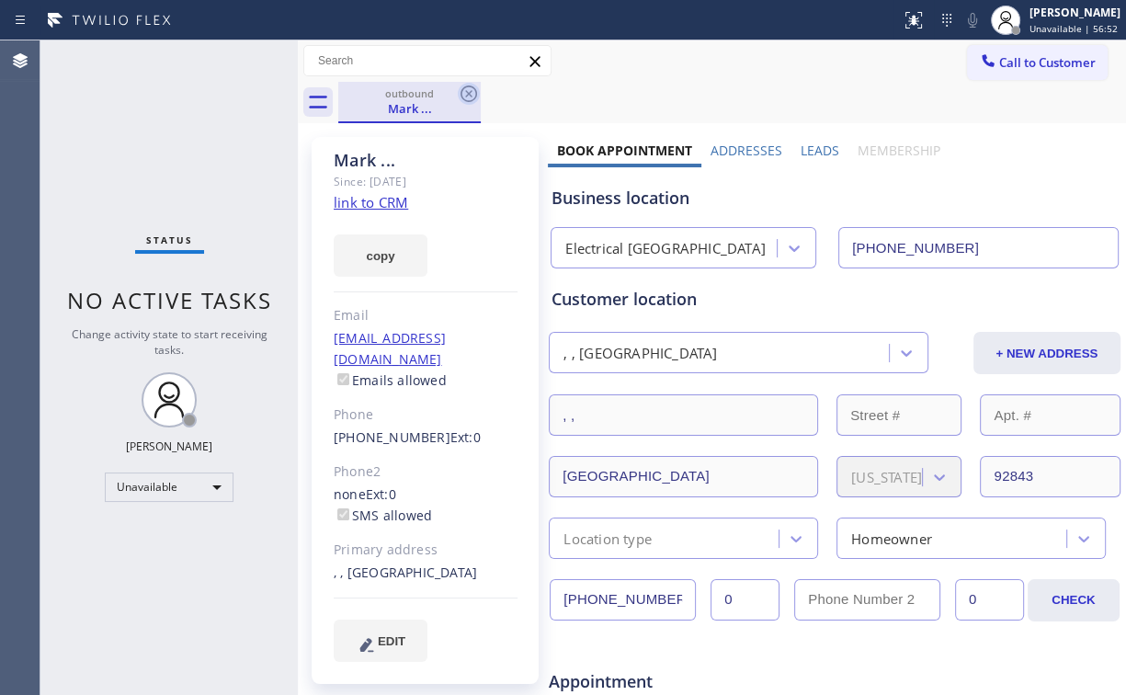
click at [466, 95] on icon at bounding box center [469, 94] width 22 height 22
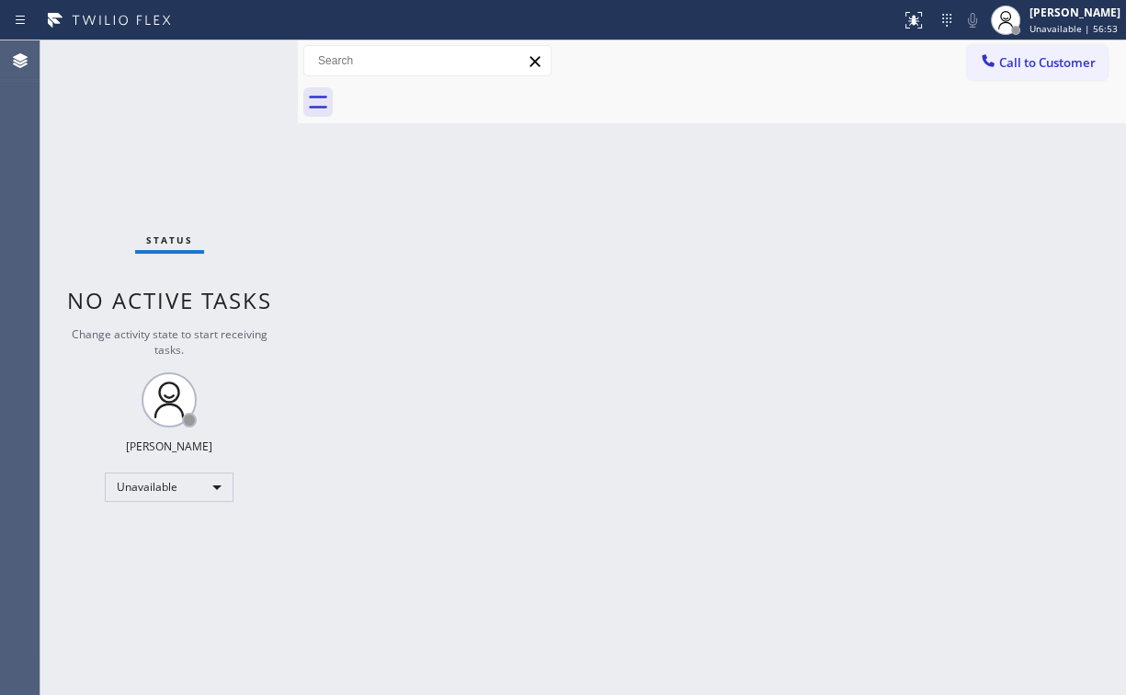
click at [747, 368] on div "Back to Dashboard Change Sender ID Customers Technicians Select a contact Outbo…" at bounding box center [712, 367] width 828 height 655
click at [1030, 58] on span "Call to Customer" at bounding box center [1047, 62] width 97 height 17
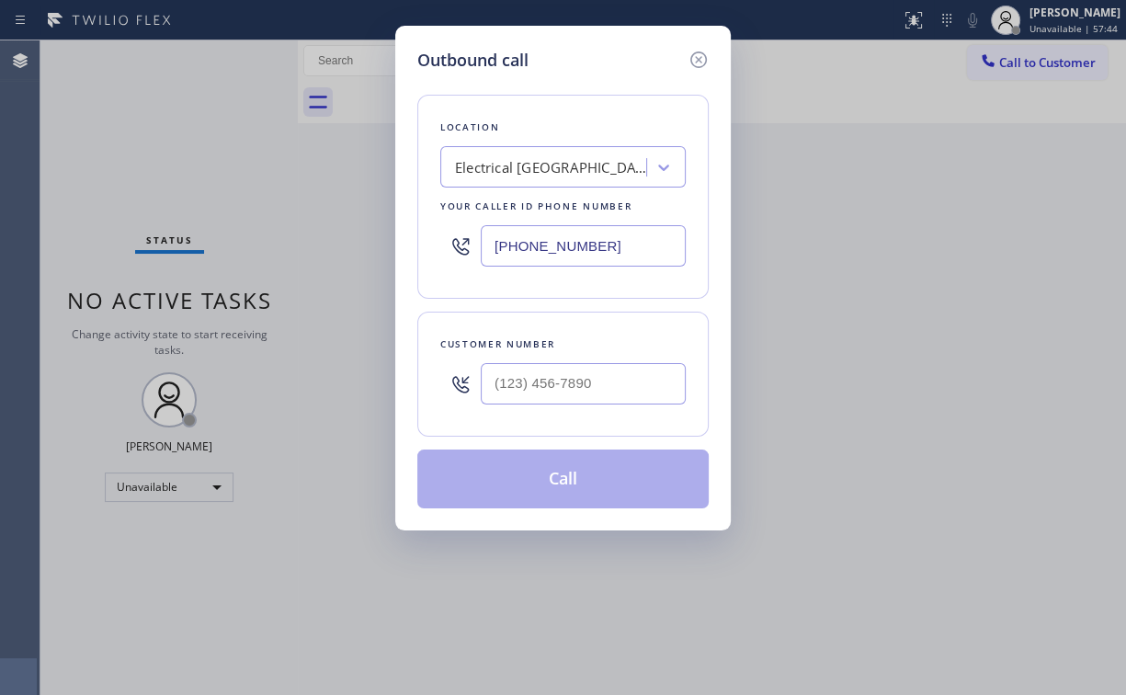
drag, startPoint x: 577, startPoint y: 240, endPoint x: 400, endPoint y: 266, distance: 178.4
click at [302, 230] on div "Outbound call Location Electrical [GEOGRAPHIC_DATA] Your caller id phone number…" at bounding box center [563, 347] width 1126 height 695
paste input "617) 219-9255"
type input "[PHONE_NUMBER]"
click at [602, 378] on input "(___) ___-____" at bounding box center [583, 383] width 205 height 41
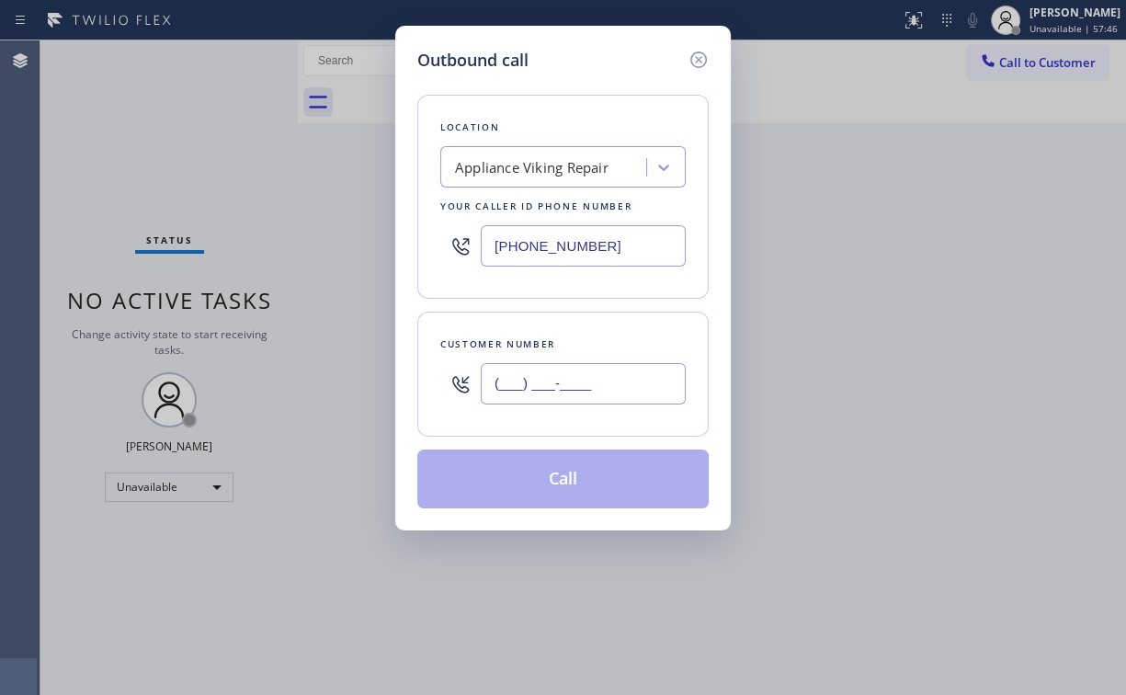
paste input "970) 708-4802"
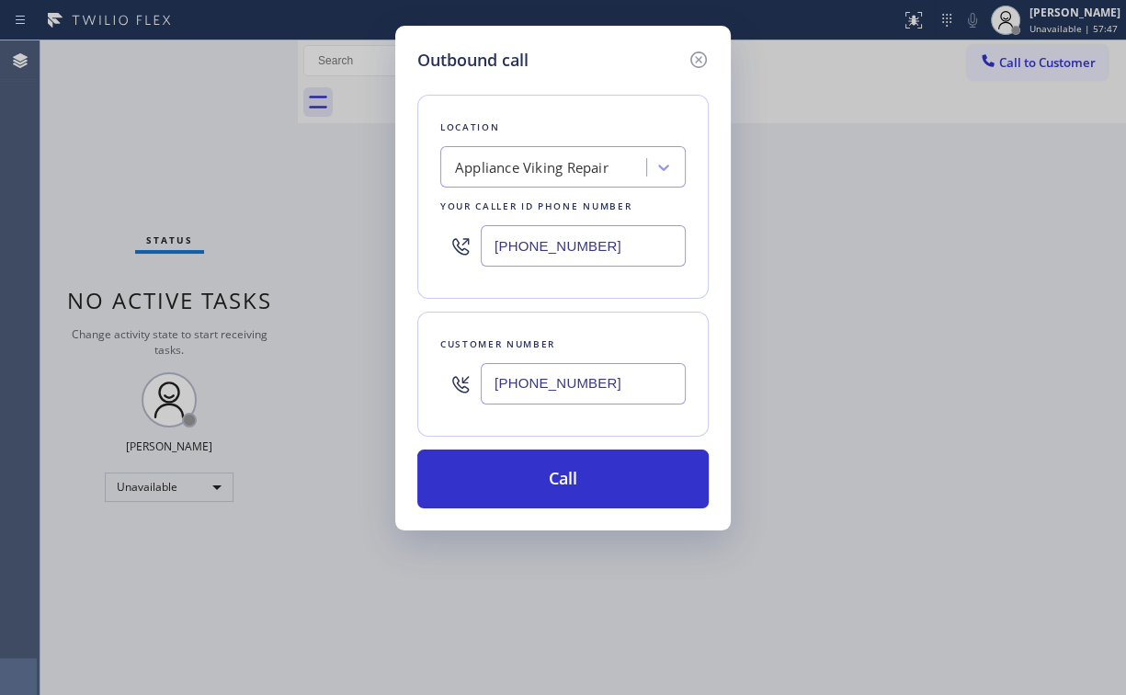
type input "[PHONE_NUMBER]"
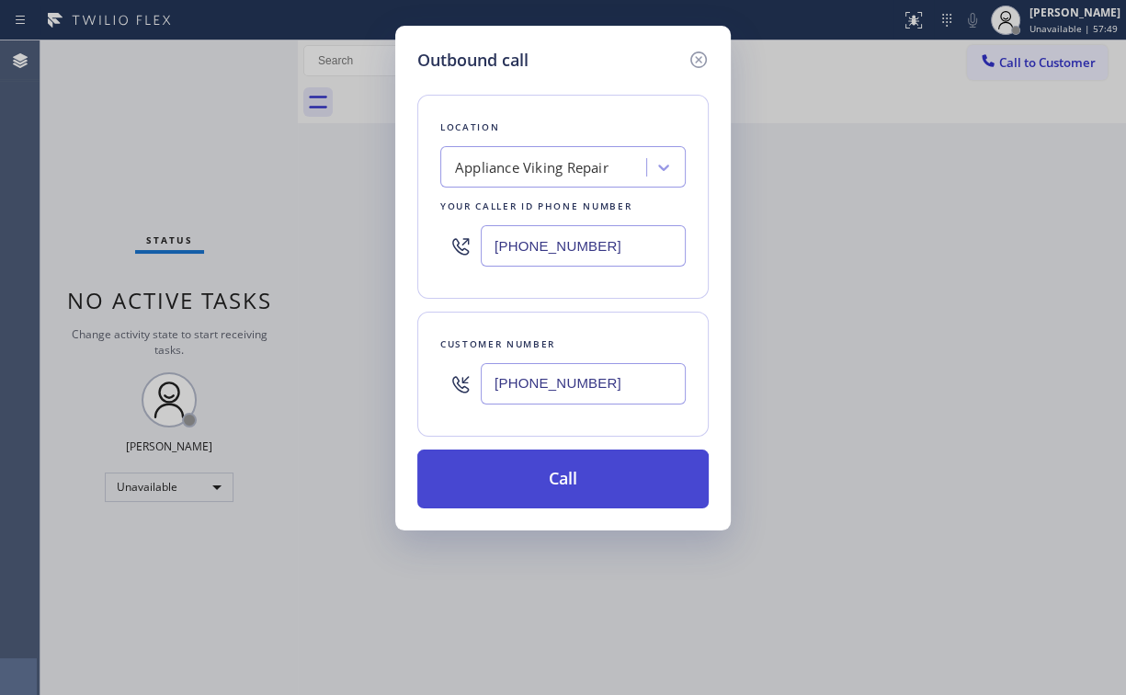
click at [555, 474] on button "Call" at bounding box center [562, 479] width 291 height 59
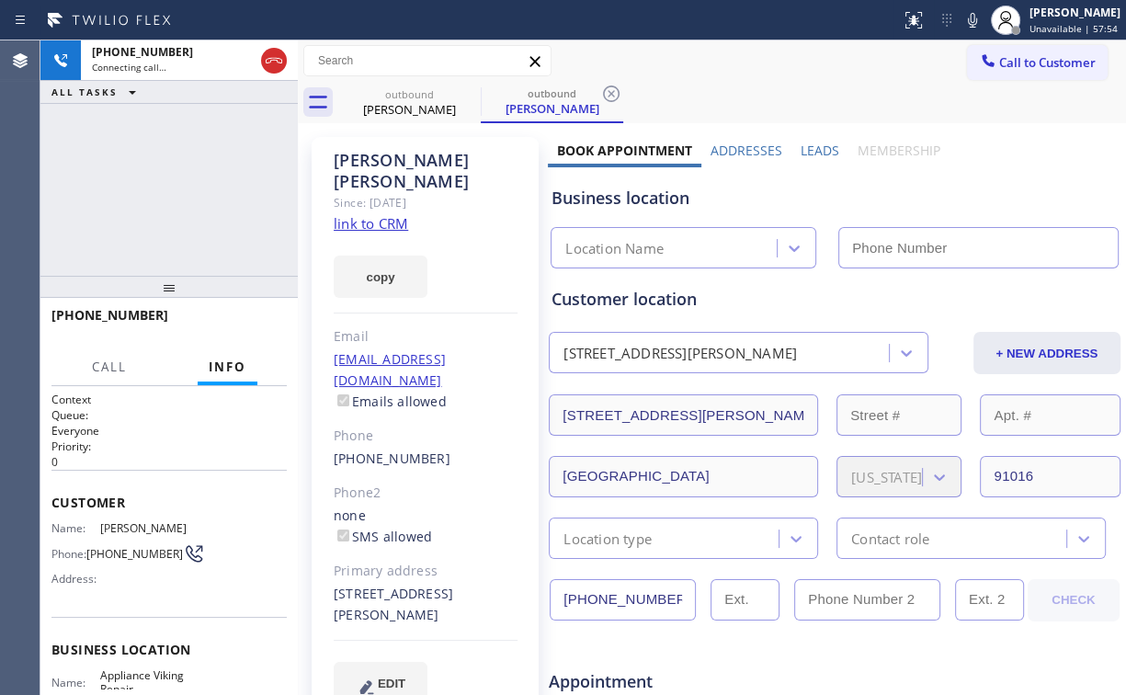
type input "[PHONE_NUMBER]"
drag, startPoint x: 272, startPoint y: 64, endPoint x: 287, endPoint y: 95, distance: 33.7
click at [272, 66] on icon at bounding box center [274, 61] width 22 height 22
click at [375, 212] on div "[PERSON_NAME] Since: [DATE] link to CRM copy Email [EMAIL_ADDRESS][DOMAIN_NAME]…" at bounding box center [425, 431] width 227 height 589
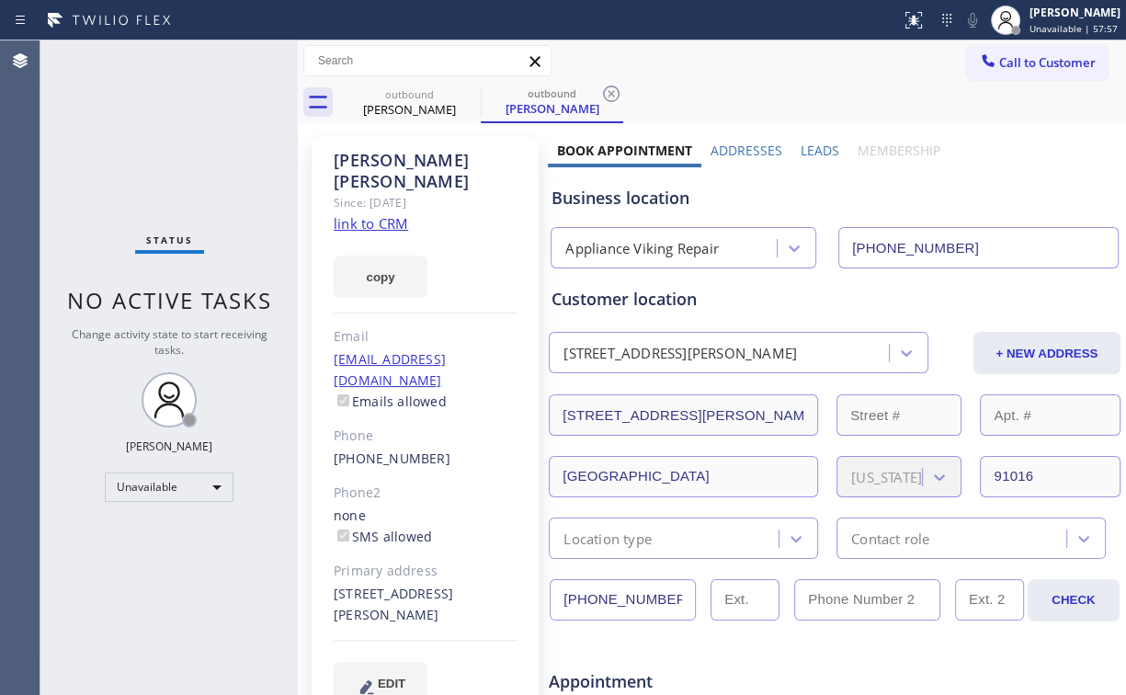
click at [375, 214] on link "link to CRM" at bounding box center [371, 223] width 74 height 18
click at [1041, 74] on button "Call to Customer" at bounding box center [1037, 62] width 141 height 35
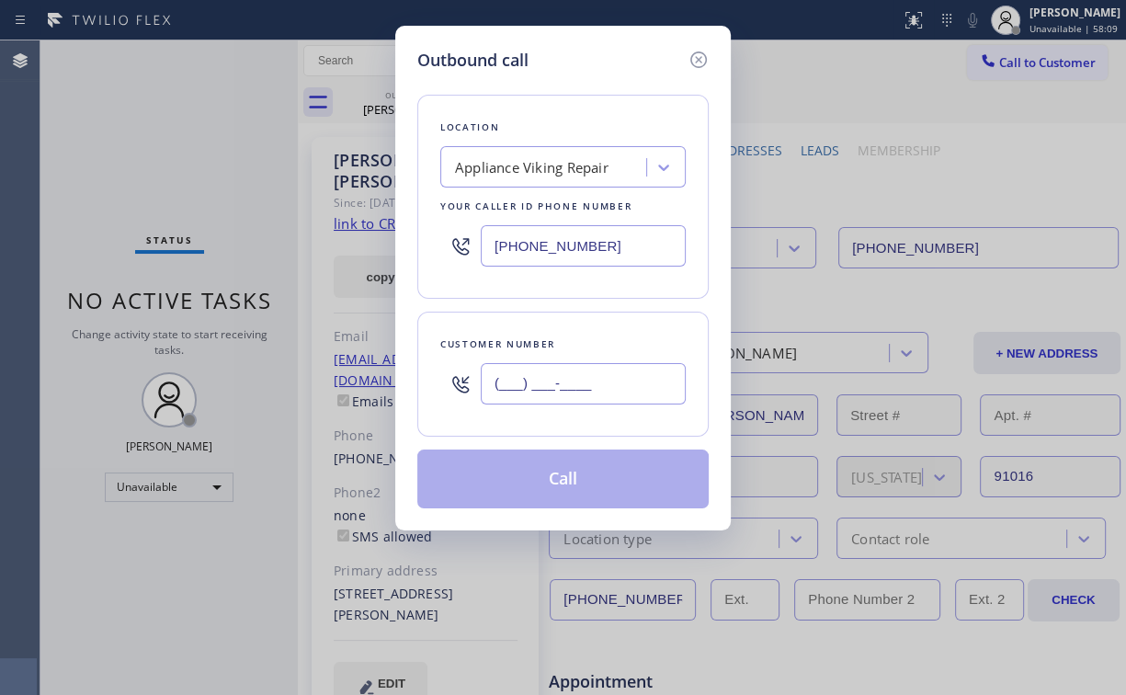
click at [576, 383] on input "(___) ___-____" at bounding box center [583, 383] width 205 height 41
paste input "970) 708-4802"
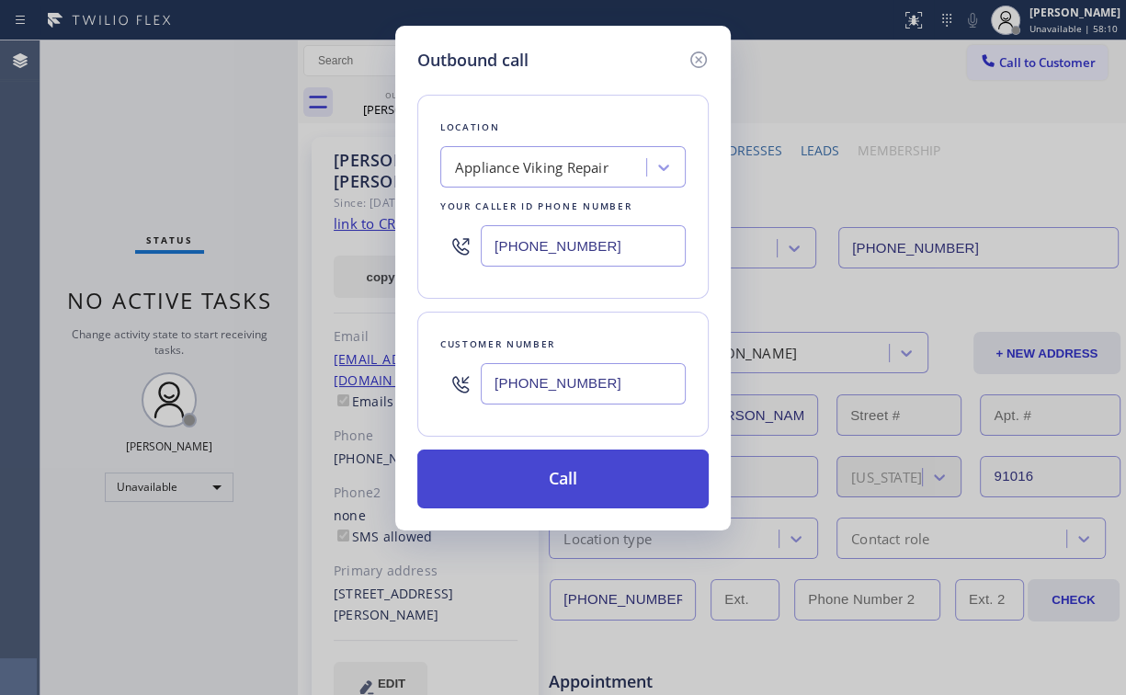
type input "[PHONE_NUMBER]"
click at [515, 484] on button "Call" at bounding box center [562, 479] width 291 height 59
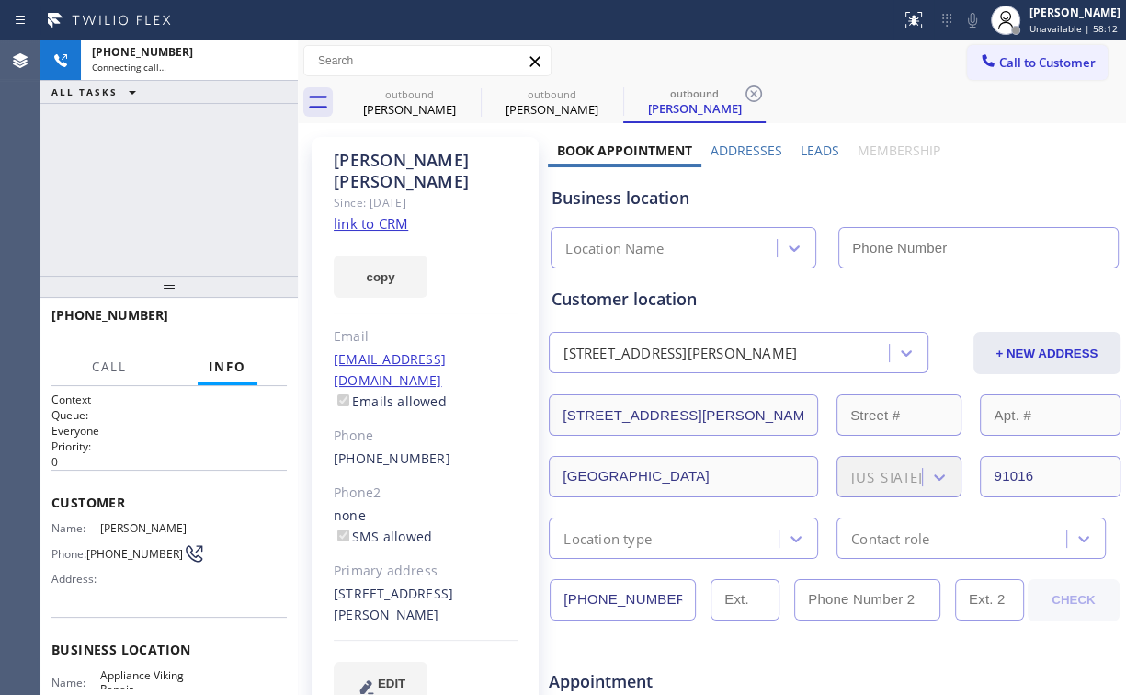
drag, startPoint x: 187, startPoint y: 140, endPoint x: 291, endPoint y: 122, distance: 105.4
click at [193, 140] on div "[PHONE_NUMBER] Connecting call… ALL TASKS ALL TASKS ACTIVE TASKS TASKS IN WRAP …" at bounding box center [168, 157] width 257 height 235
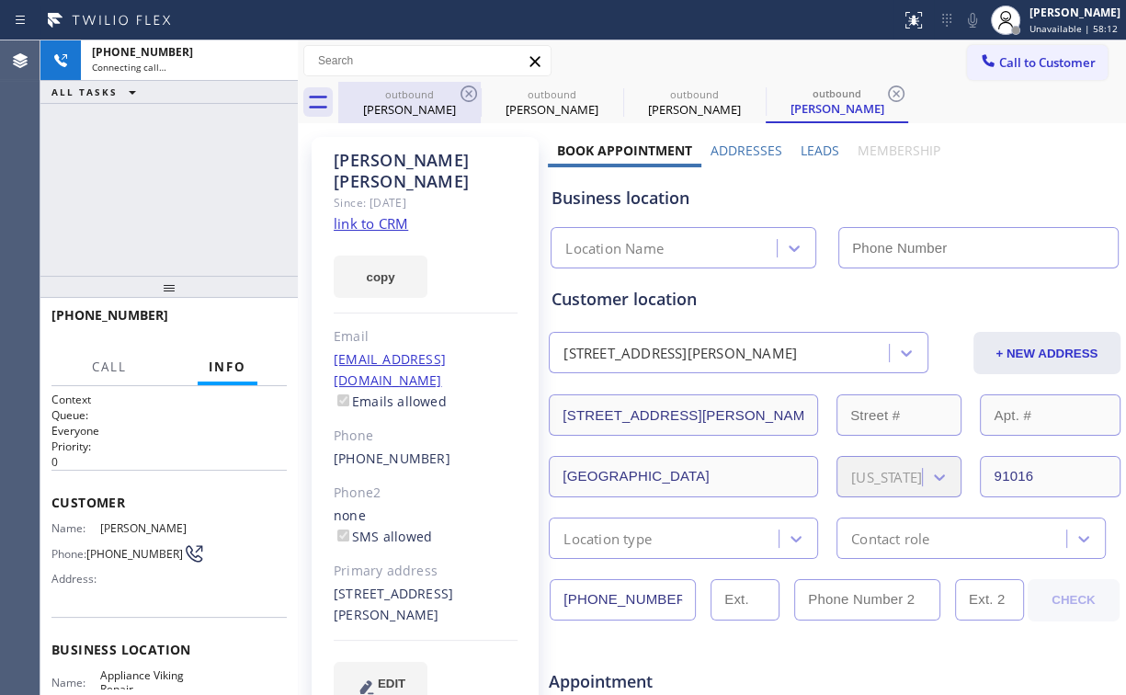
click at [446, 86] on div "outbound [PERSON_NAME]" at bounding box center [409, 102] width 139 height 41
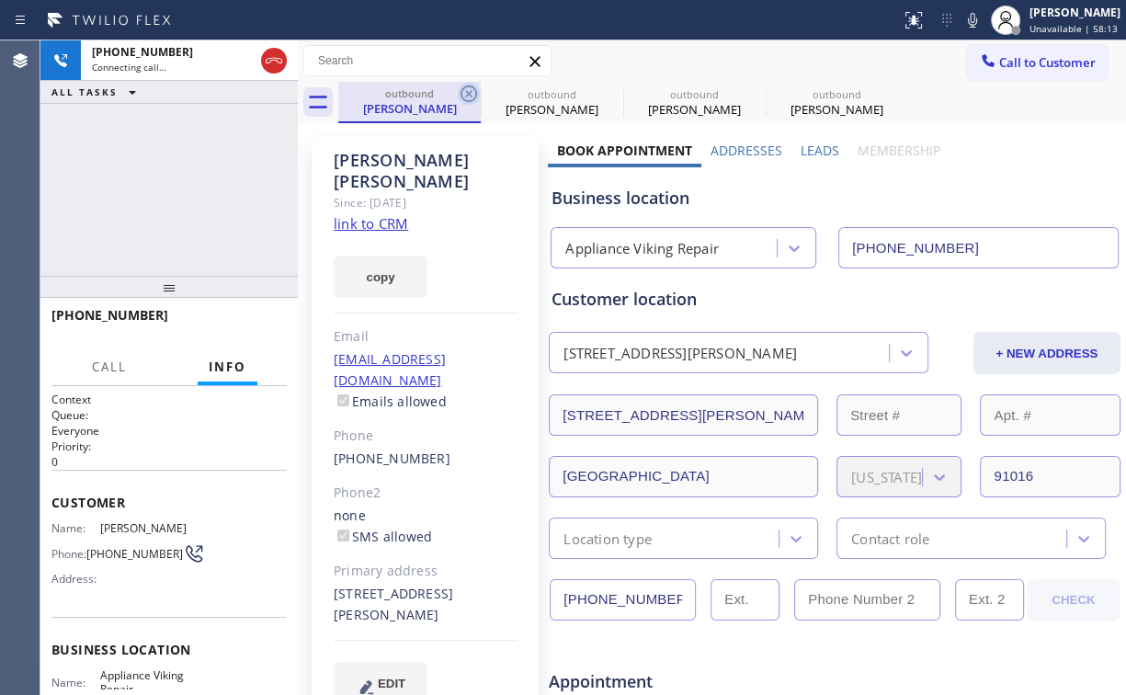
click at [471, 89] on icon at bounding box center [469, 94] width 22 height 22
click at [467, 91] on icon at bounding box center [469, 94] width 22 height 22
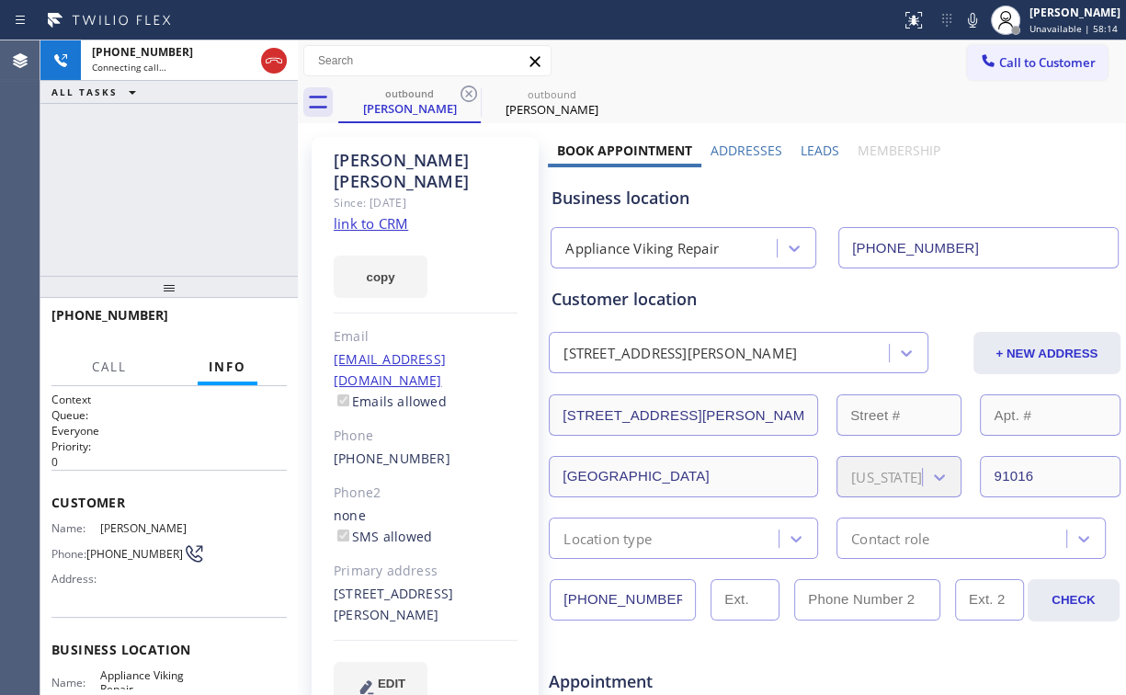
type input "[PHONE_NUMBER]"
click at [163, 173] on div "[PHONE_NUMBER] Connecting call… ALL TASKS ALL TASKS ACTIVE TASKS TASKS IN WRAP …" at bounding box center [168, 157] width 257 height 235
click at [216, 191] on div "[PHONE_NUMBER] Live | 00:00 ALL TASKS ALL TASKS ACTIVE TASKS TASKS IN WRAP UP" at bounding box center [168, 157] width 257 height 235
click at [186, 183] on div "[PHONE_NUMBER] Live | 00:03 ALL TASKS ALL TASKS ACTIVE TASKS TASKS IN WRAP UP" at bounding box center [168, 157] width 257 height 235
click at [186, 183] on div "[PHONE_NUMBER] Live | 00:04 ALL TASKS ALL TASKS ACTIVE TASKS TASKS IN WRAP UP" at bounding box center [168, 157] width 257 height 235
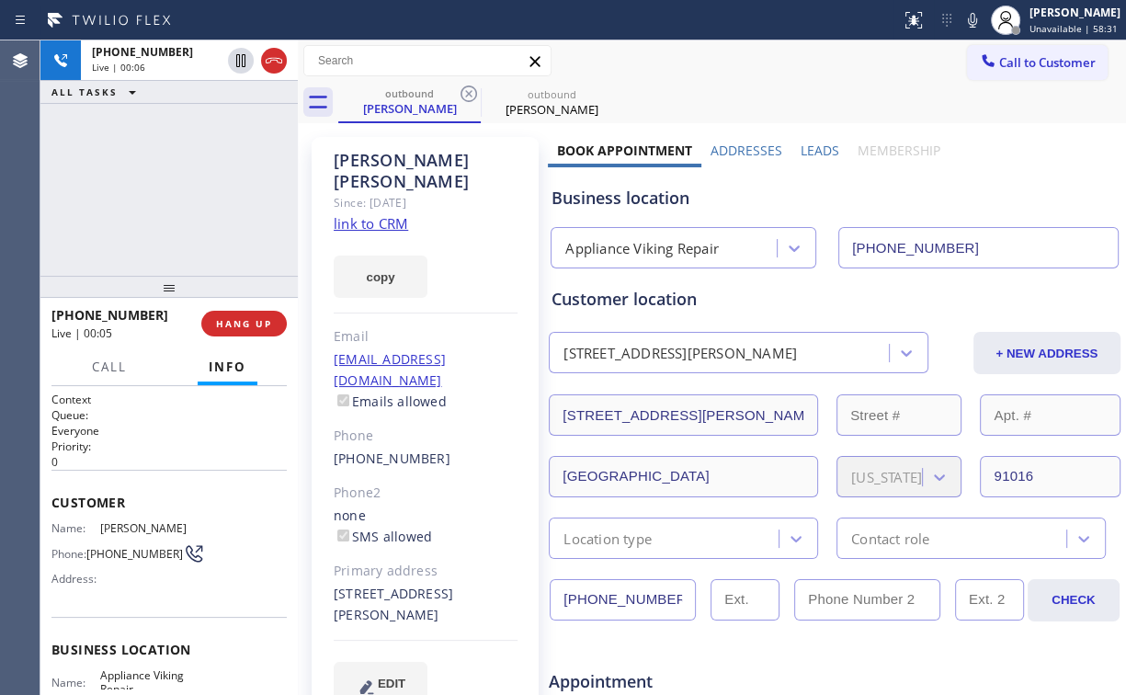
click at [680, 250] on div "Appliance Viking Repair" at bounding box center [642, 248] width 154 height 21
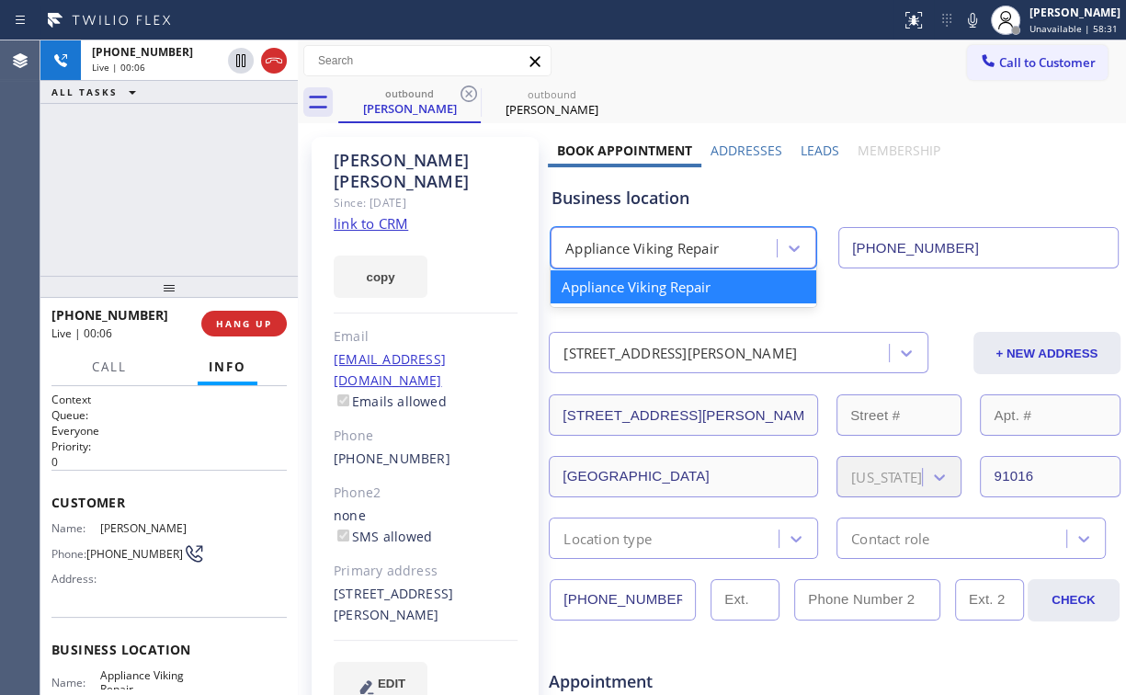
click at [686, 190] on div "Business location" at bounding box center [835, 198] width 566 height 25
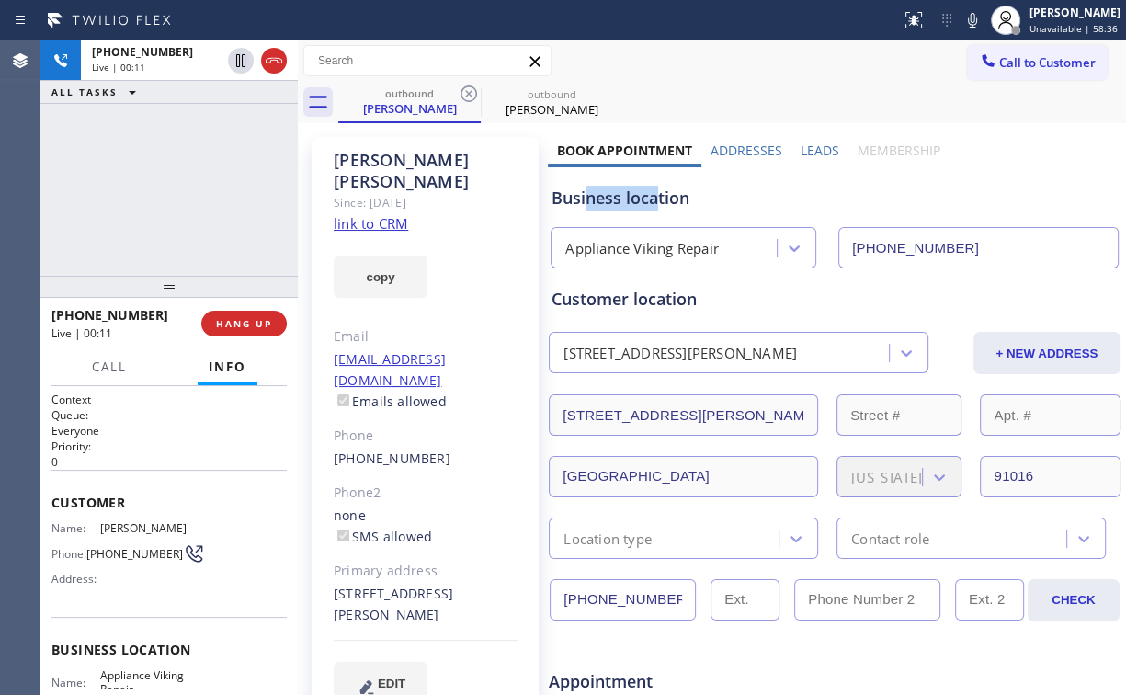
drag, startPoint x: 654, startPoint y: 202, endPoint x: 581, endPoint y: 198, distance: 72.8
click at [581, 198] on div "Business location" at bounding box center [835, 198] width 566 height 25
click at [140, 196] on div "[PHONE_NUMBER] Live | 00:14 ALL TASKS ALL TASKS ACTIVE TASKS TASKS IN WRAP UP" at bounding box center [168, 157] width 257 height 235
click at [185, 184] on div "[PHONE_NUMBER] Live | 00:19 ALL TASKS ALL TASKS ACTIVE TASKS TASKS IN WRAP UP" at bounding box center [168, 157] width 257 height 235
click at [185, 184] on div "[PHONE_NUMBER] Live | 00:20 ALL TASKS ALL TASKS ACTIVE TASKS TASKS IN WRAP UP" at bounding box center [168, 157] width 257 height 235
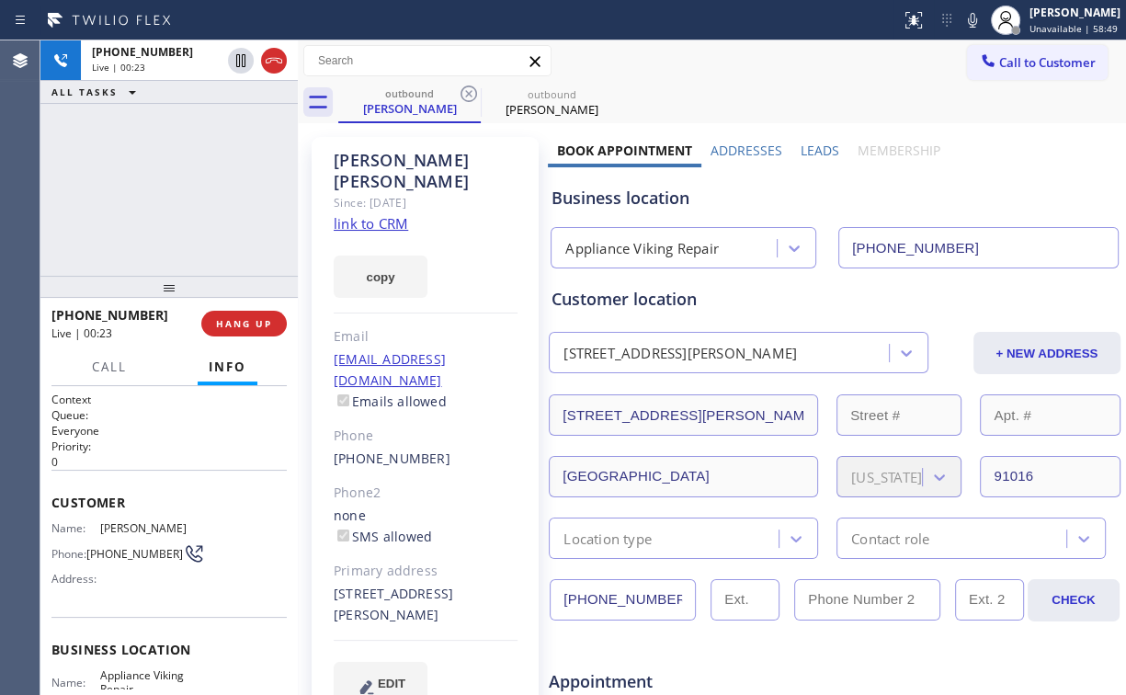
click at [185, 184] on div "[PHONE_NUMBER] Live | 00:23 ALL TASKS ALL TASKS ACTIVE TASKS TASKS IN WRAP UP" at bounding box center [168, 157] width 257 height 235
click at [185, 184] on div "[PHONE_NUMBER] Live | 00:24 ALL TASKS ALL TASKS ACTIVE TASKS TASKS IN WRAP UP" at bounding box center [168, 157] width 257 height 235
click at [185, 184] on div "[PHONE_NUMBER] Live | 00:25 ALL TASKS ALL TASKS ACTIVE TASKS TASKS IN WRAP UP" at bounding box center [168, 157] width 257 height 235
click at [185, 184] on div "[PHONE_NUMBER] Live | 00:30 ALL TASKS ALL TASKS ACTIVE TASKS TASKS IN WRAP UP" at bounding box center [168, 157] width 257 height 235
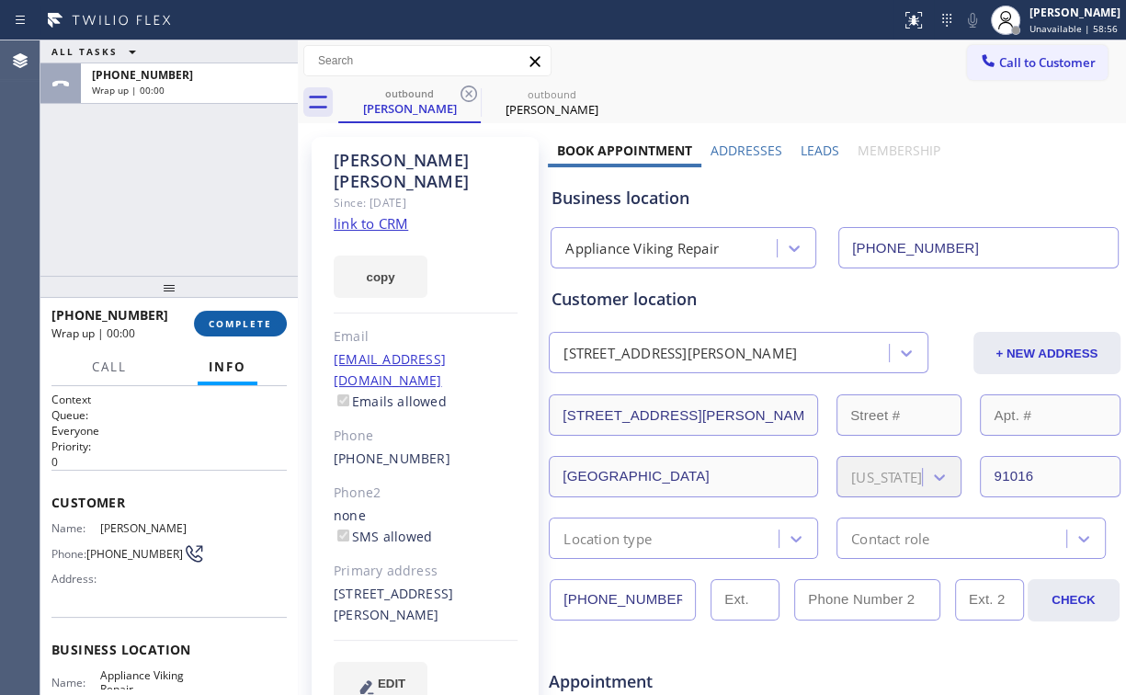
click at [257, 316] on button "COMPLETE" at bounding box center [240, 324] width 93 height 26
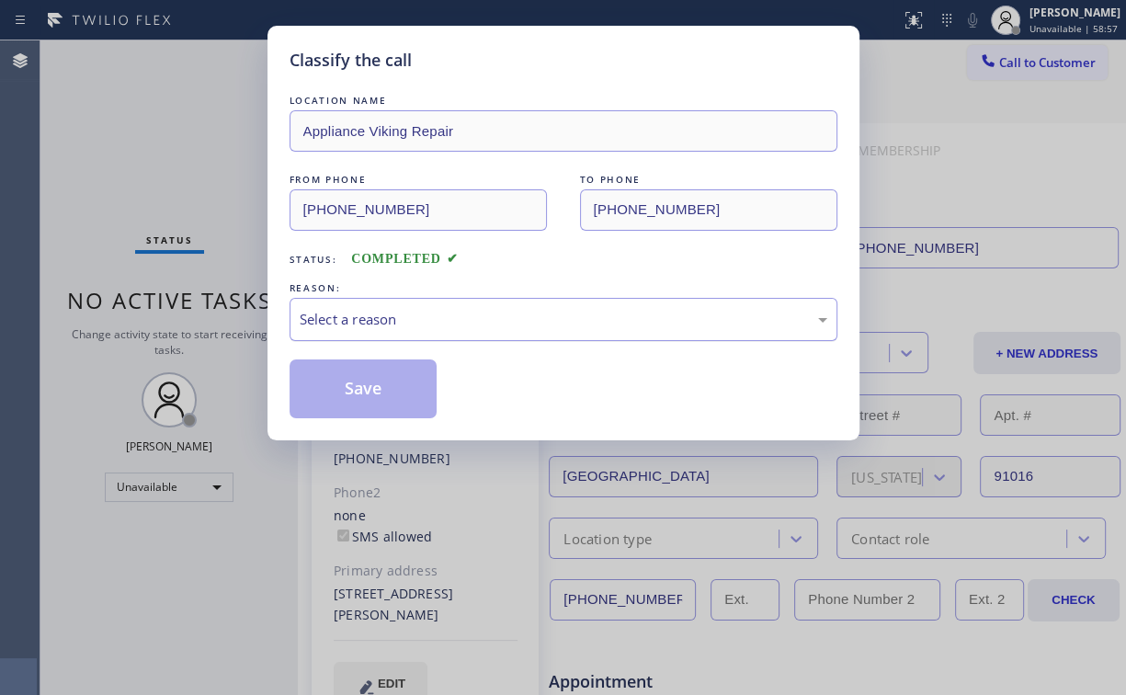
click at [331, 311] on div "Select a reason" at bounding box center [564, 319] width 528 height 21
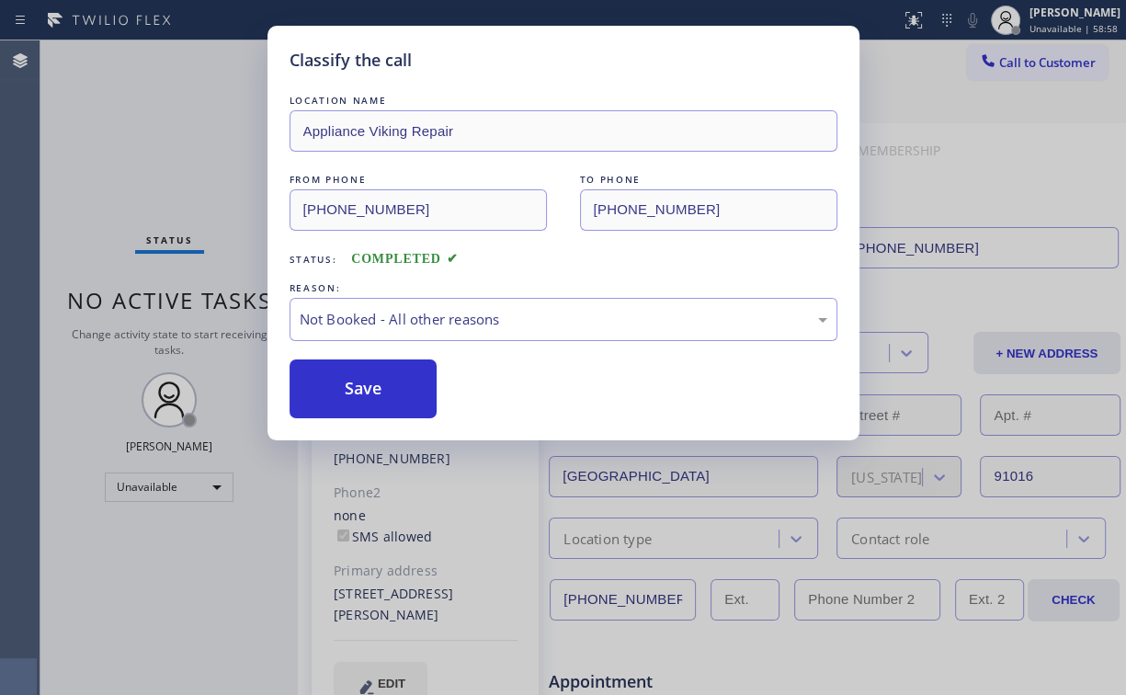
click at [364, 380] on button "Save" at bounding box center [364, 389] width 148 height 59
click at [164, 122] on div "Classify the call LOCATION NAME Appliance Viking Repair FROM PHONE [PHONE_NUMBE…" at bounding box center [563, 347] width 1126 height 695
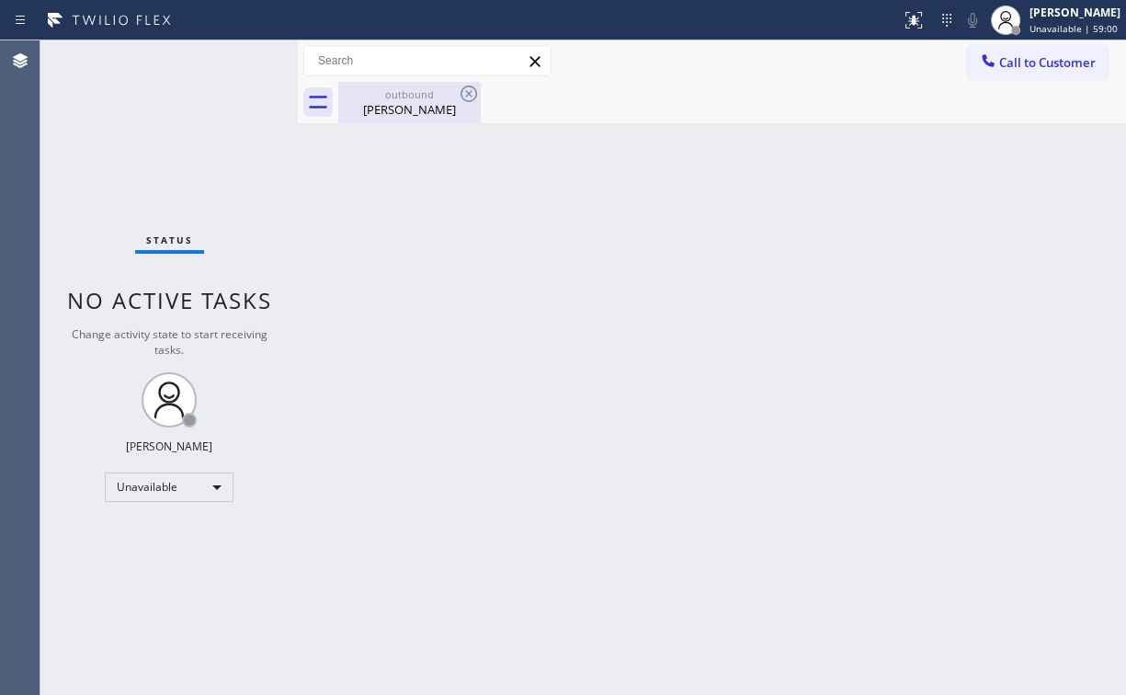
drag, startPoint x: 340, startPoint y: 87, endPoint x: 394, endPoint y: 93, distance: 54.5
click at [350, 89] on div "outbound" at bounding box center [409, 94] width 139 height 14
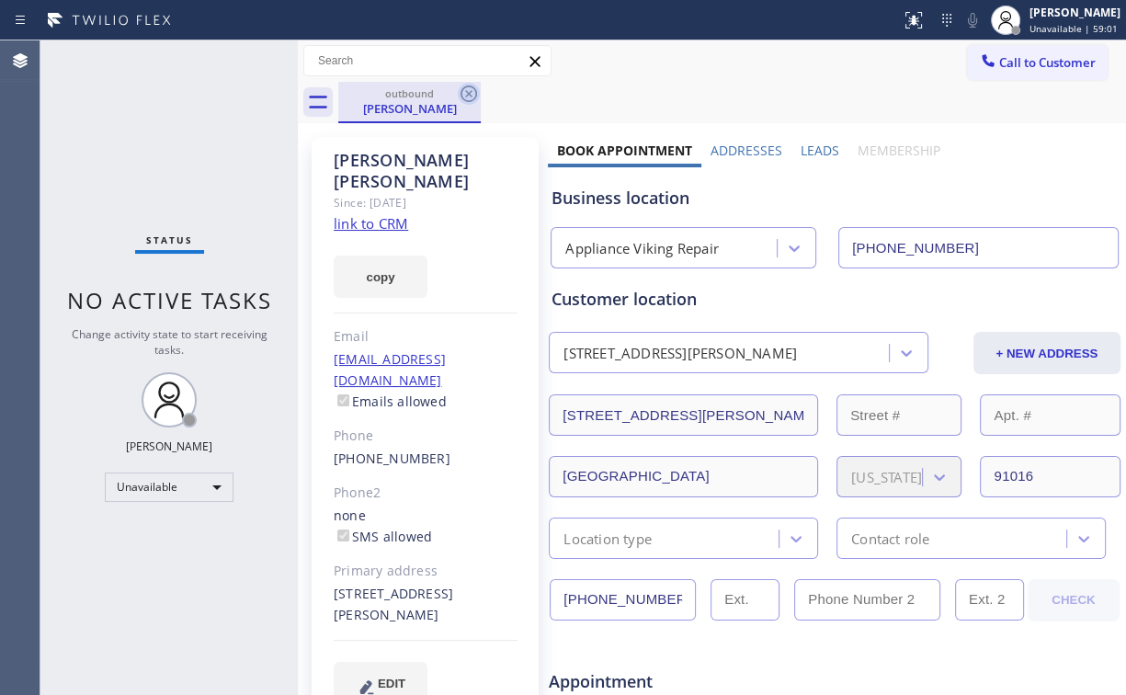
click at [463, 89] on icon at bounding box center [469, 94] width 17 height 17
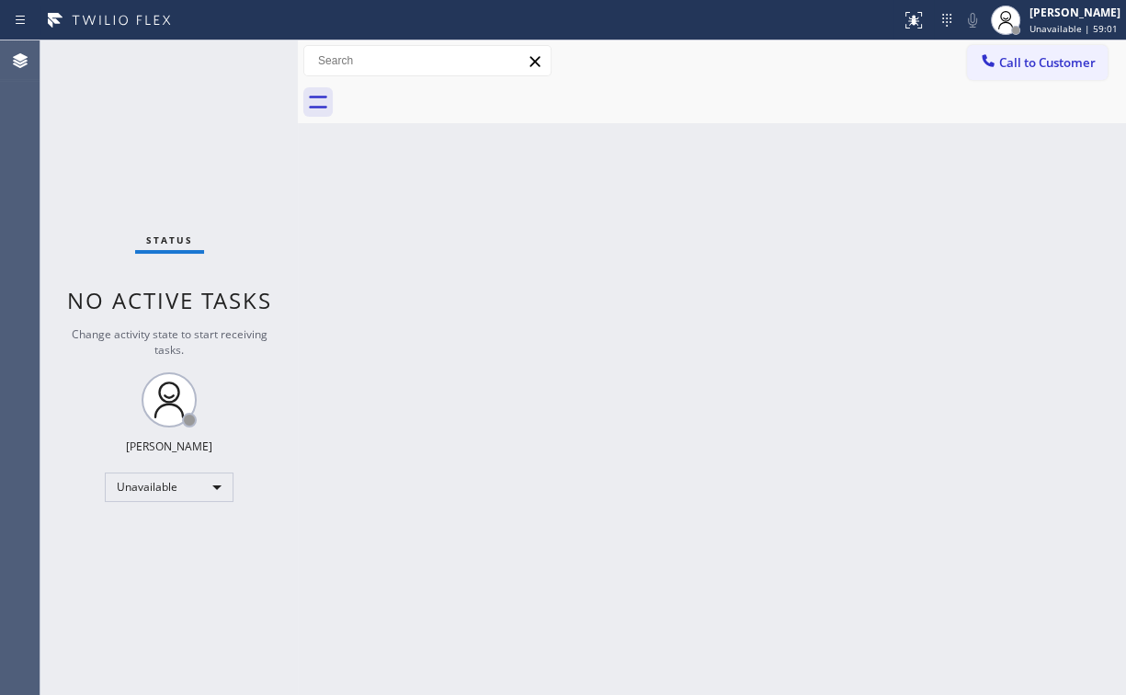
click at [498, 308] on div "Back to Dashboard Change Sender ID Customers Technicians Select a contact Outbo…" at bounding box center [712, 367] width 828 height 655
click at [495, 125] on div "Back to Dashboard Change Sender ID Customers Technicians Select a contact Outbo…" at bounding box center [712, 367] width 828 height 655
click at [1011, 55] on button "Call to Customer" at bounding box center [1037, 62] width 141 height 35
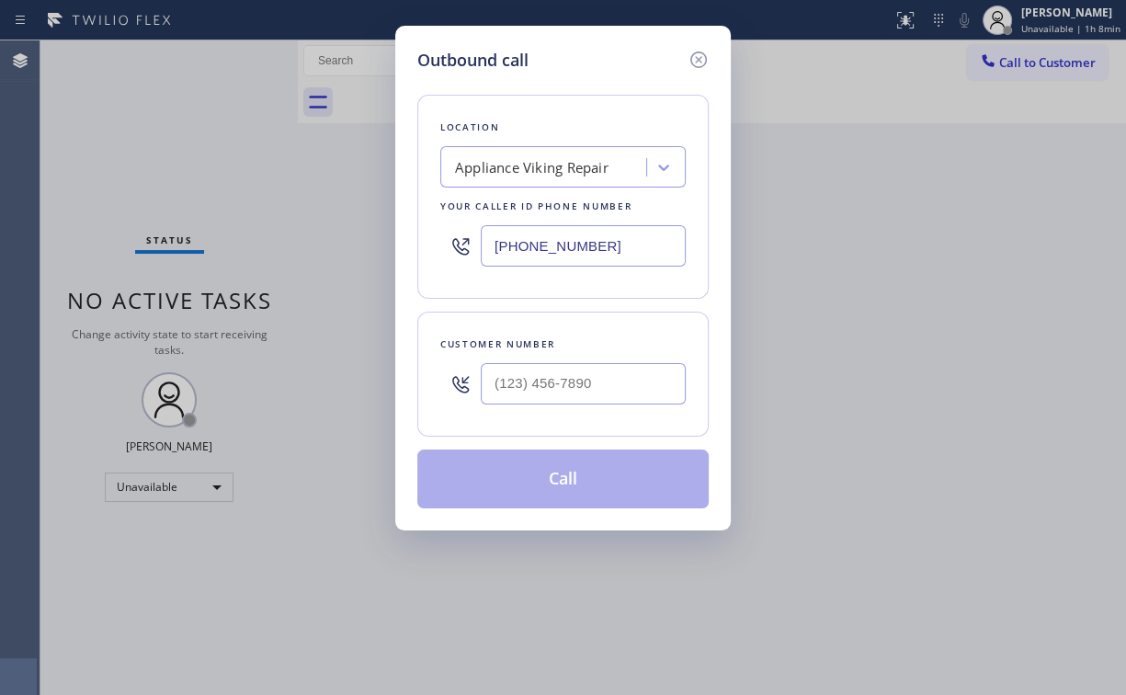
drag, startPoint x: 611, startPoint y: 235, endPoint x: 342, endPoint y: 228, distance: 268.6
click at [367, 241] on div "Outbound call Location Appliance Viking Repair Your caller id phone number [PHO…" at bounding box center [563, 347] width 1126 height 695
paste input "562) 653-4083"
type input "[PHONE_NUMBER]"
click at [601, 382] on input "(___) ___-____" at bounding box center [583, 383] width 205 height 41
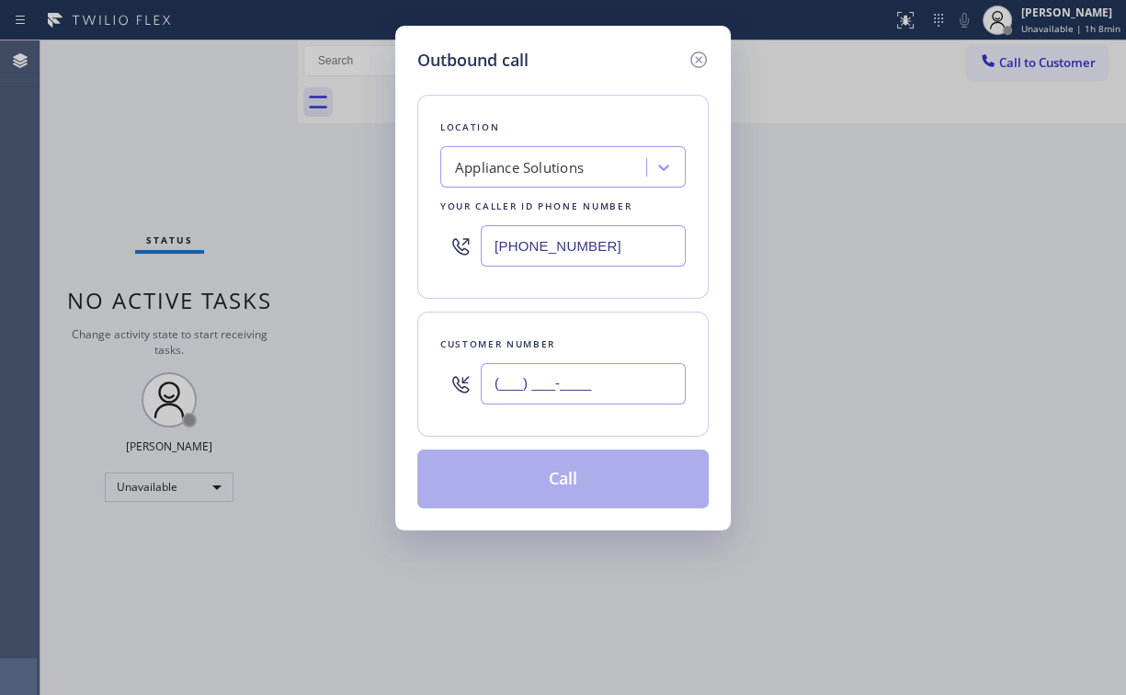
paste input "714) 726-6338"
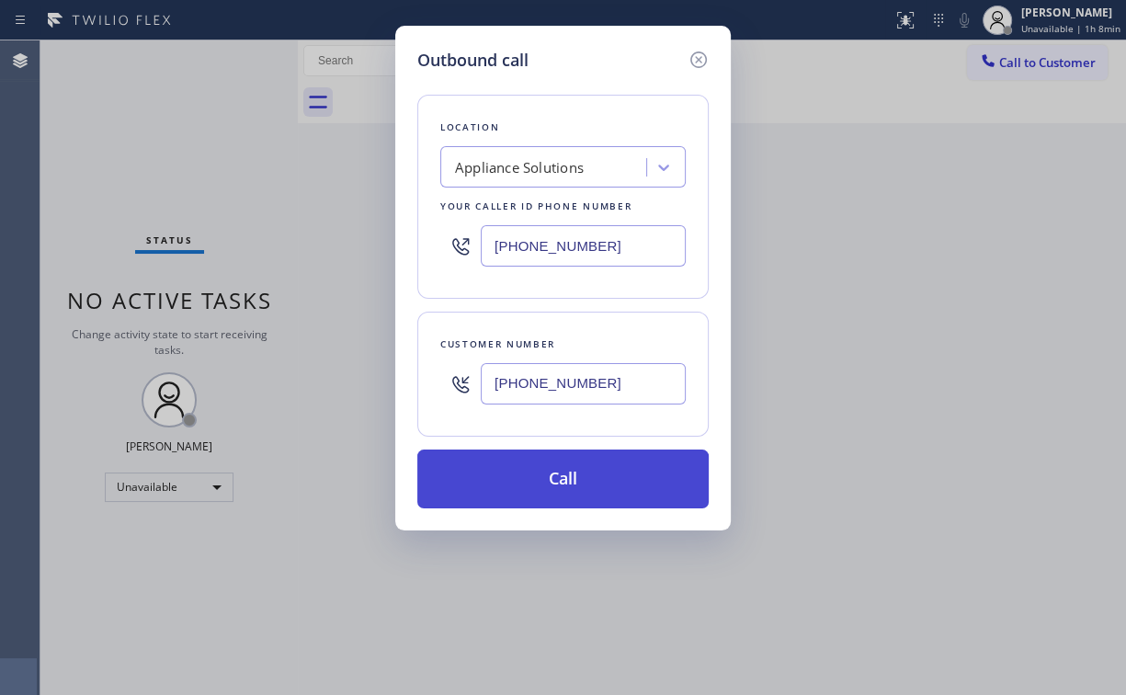
type input "[PHONE_NUMBER]"
click at [537, 474] on button "Call" at bounding box center [562, 479] width 291 height 59
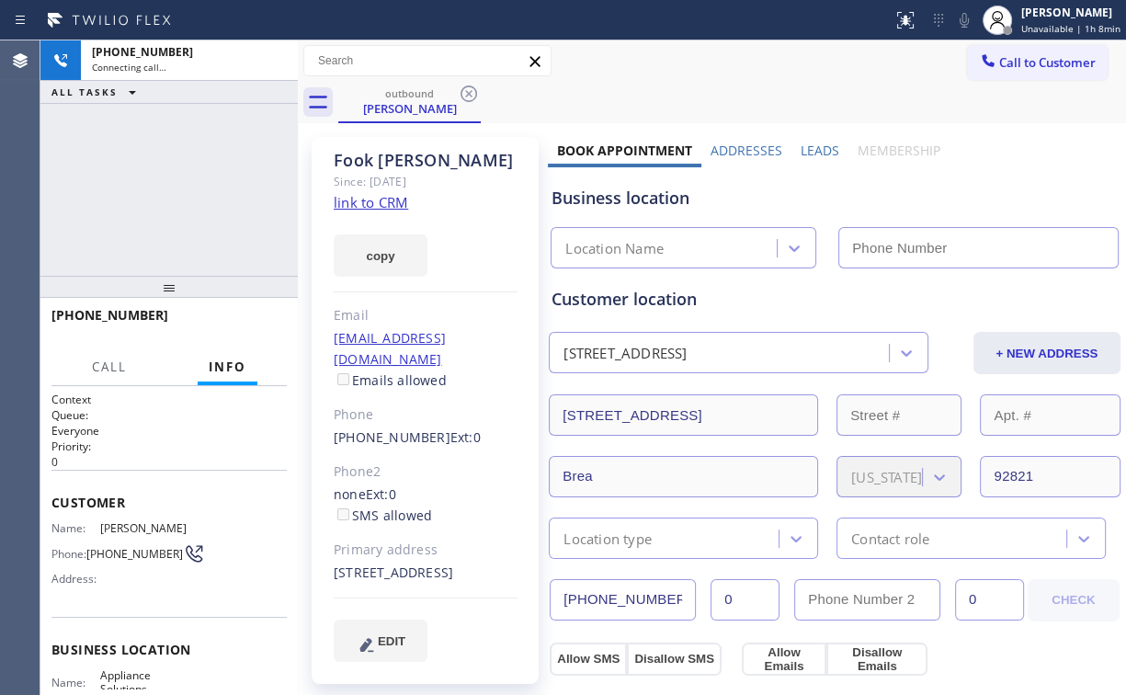
click at [230, 206] on div "[PHONE_NUMBER] Connecting call… ALL TASKS ALL TASKS ACTIVE TASKS TASKS IN WRAP …" at bounding box center [168, 157] width 257 height 235
type input "[PHONE_NUMBER]"
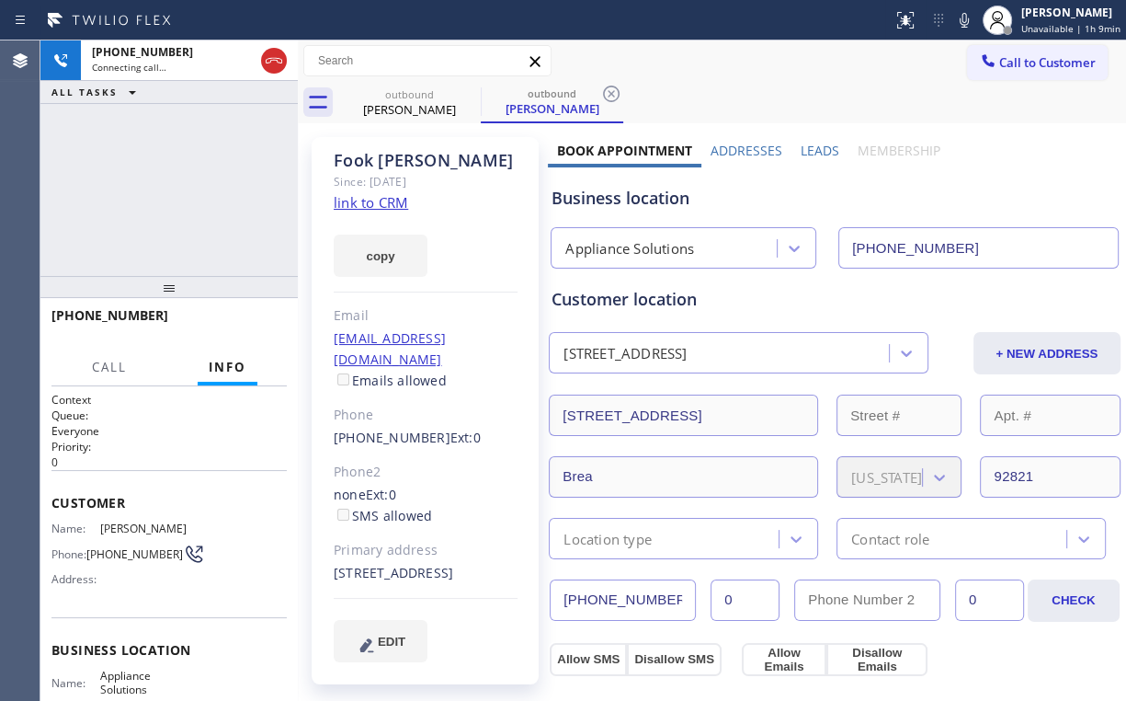
click at [180, 188] on div "[PHONE_NUMBER] Connecting call… ALL TASKS ALL TASKS ACTIVE TASKS TASKS IN WRAP …" at bounding box center [168, 157] width 257 height 235
click at [179, 186] on div "[PHONE_NUMBER] Live | 00:00 ALL TASKS ALL TASKS ACTIVE TASKS TASKS IN WRAP UP" at bounding box center [168, 157] width 257 height 235
click at [240, 320] on span "HANG UP" at bounding box center [244, 323] width 56 height 13
click at [239, 320] on span "HANG UP" at bounding box center [244, 323] width 56 height 13
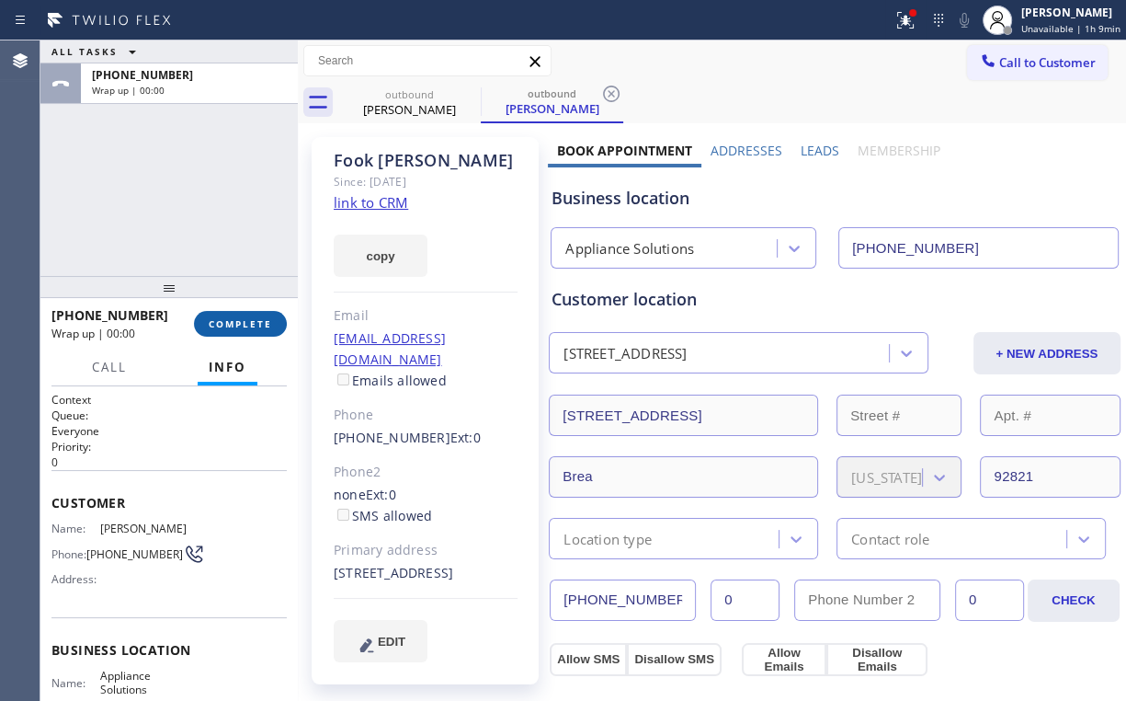
click at [239, 320] on span "COMPLETE" at bounding box center [240, 323] width 63 height 13
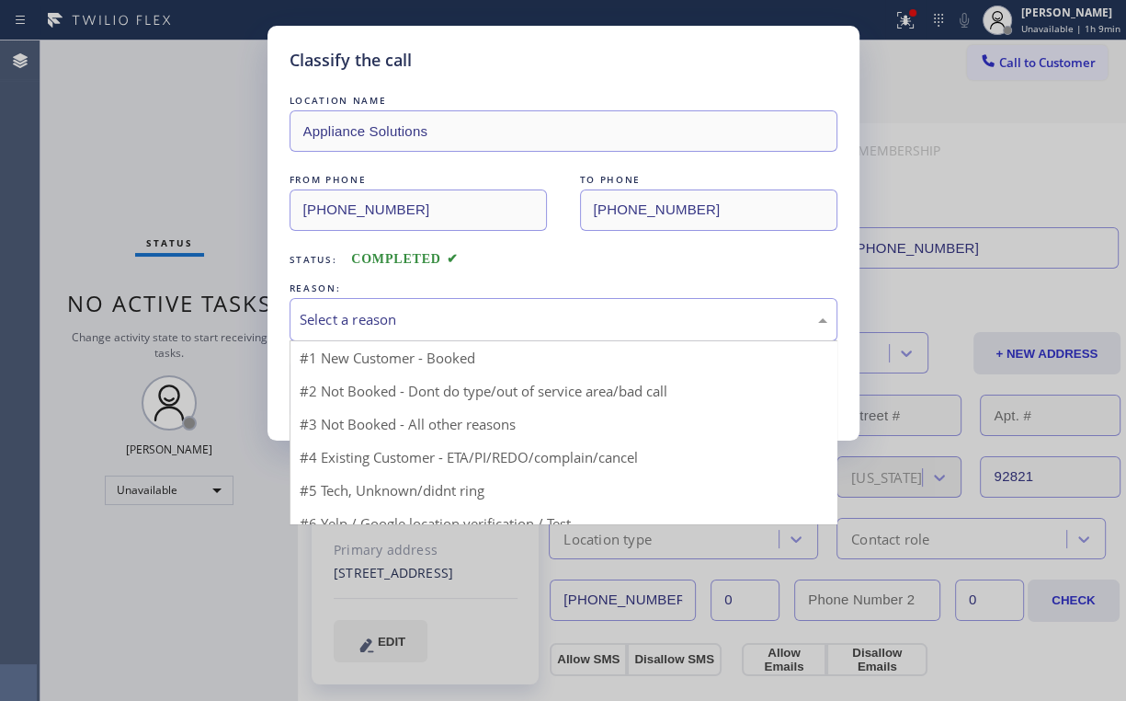
click at [371, 324] on div "Select a reason" at bounding box center [564, 319] width 528 height 21
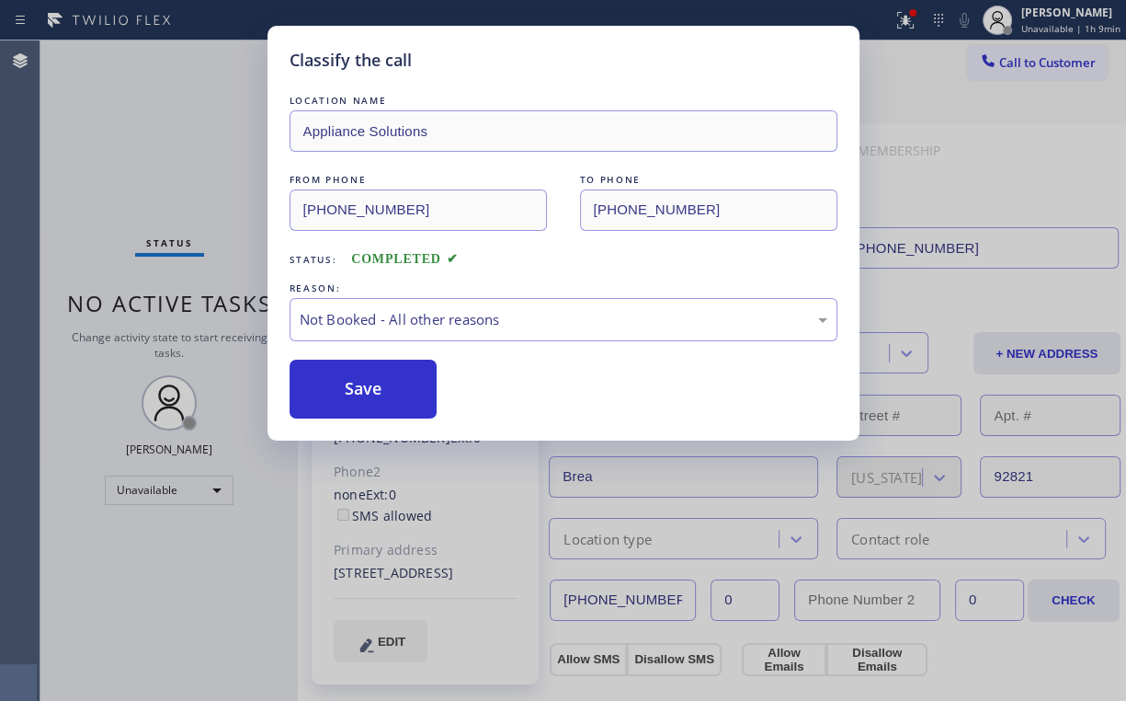
drag, startPoint x: 369, startPoint y: 391, endPoint x: 168, endPoint y: 194, distance: 280.9
click at [370, 390] on button "Save" at bounding box center [364, 389] width 148 height 59
click at [167, 190] on div "Classify the call LOCATION NAME Appliance Solutions FROM PHONE [PHONE_NUMBER] T…" at bounding box center [563, 350] width 1126 height 701
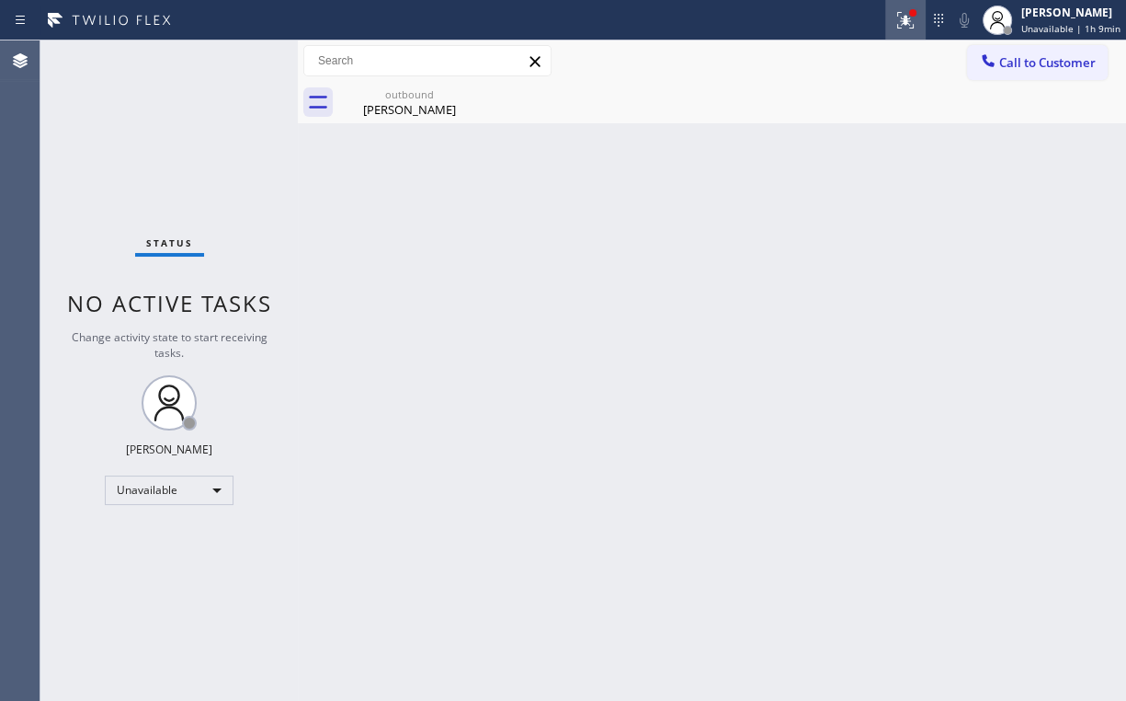
click at [905, 21] on icon at bounding box center [906, 20] width 22 height 22
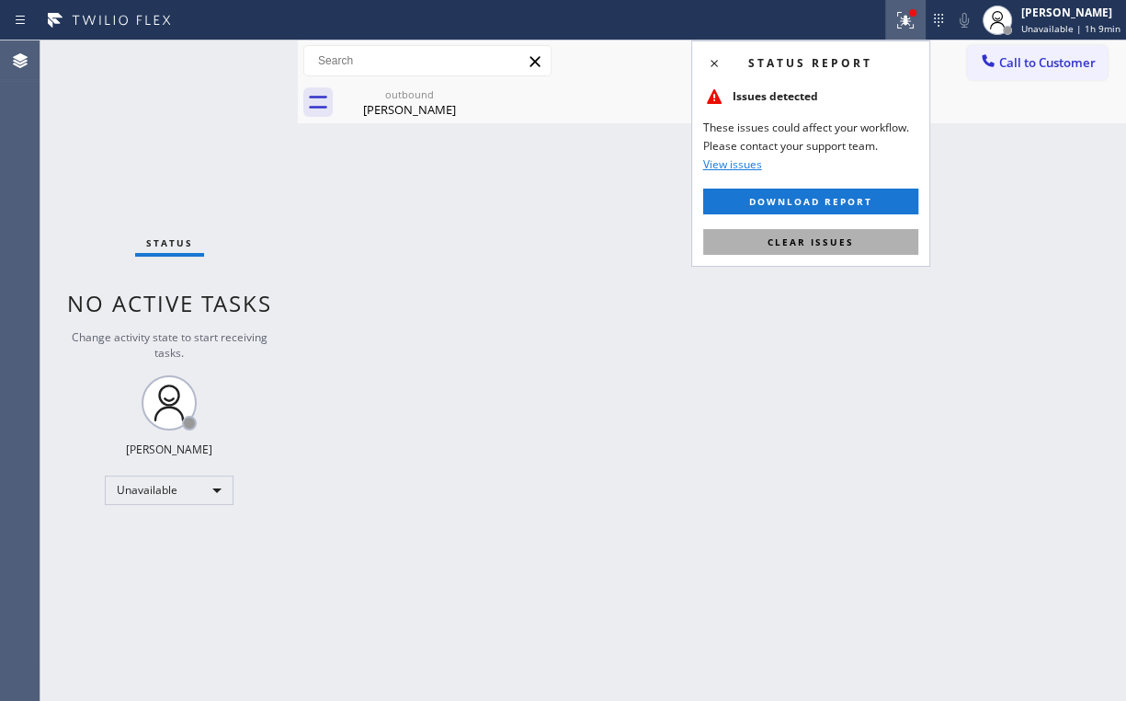
click at [816, 249] on button "Clear issues" at bounding box center [810, 242] width 215 height 26
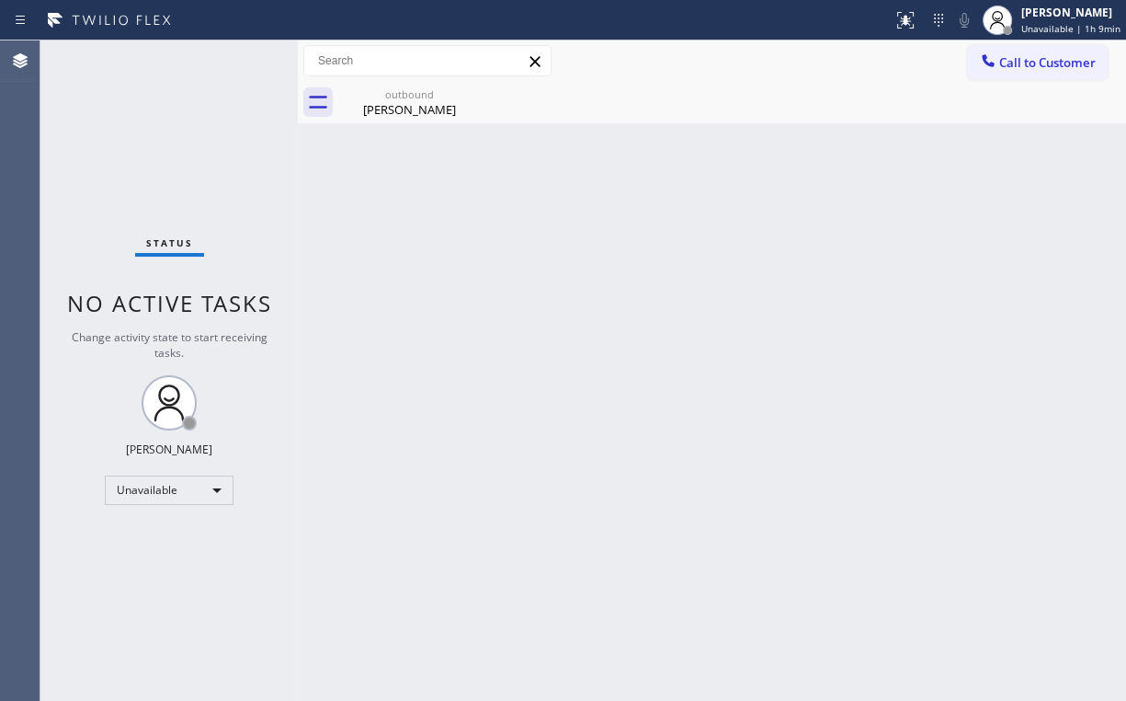
drag, startPoint x: 461, startPoint y: 235, endPoint x: 438, endPoint y: 169, distance: 70.1
click at [459, 223] on div "Back to Dashboard Change Sender ID Customers Technicians Select a contact Outbo…" at bounding box center [712, 370] width 828 height 660
click at [418, 106] on div "[PERSON_NAME]" at bounding box center [409, 109] width 139 height 17
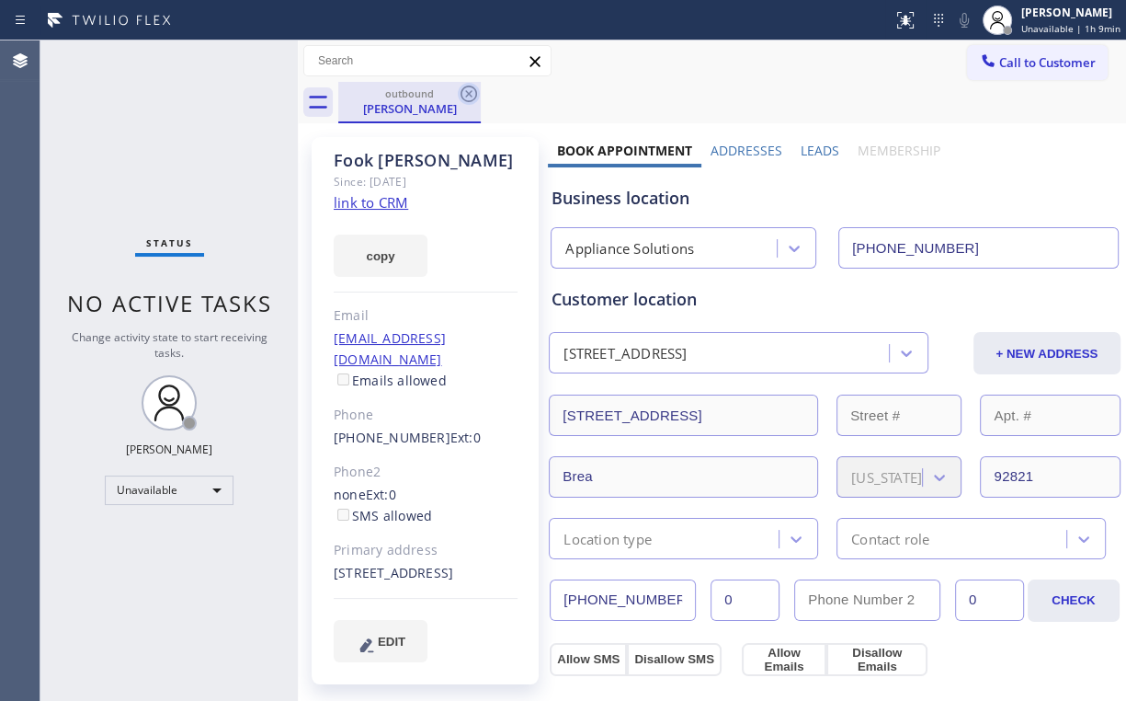
click at [468, 91] on icon at bounding box center [469, 94] width 22 height 22
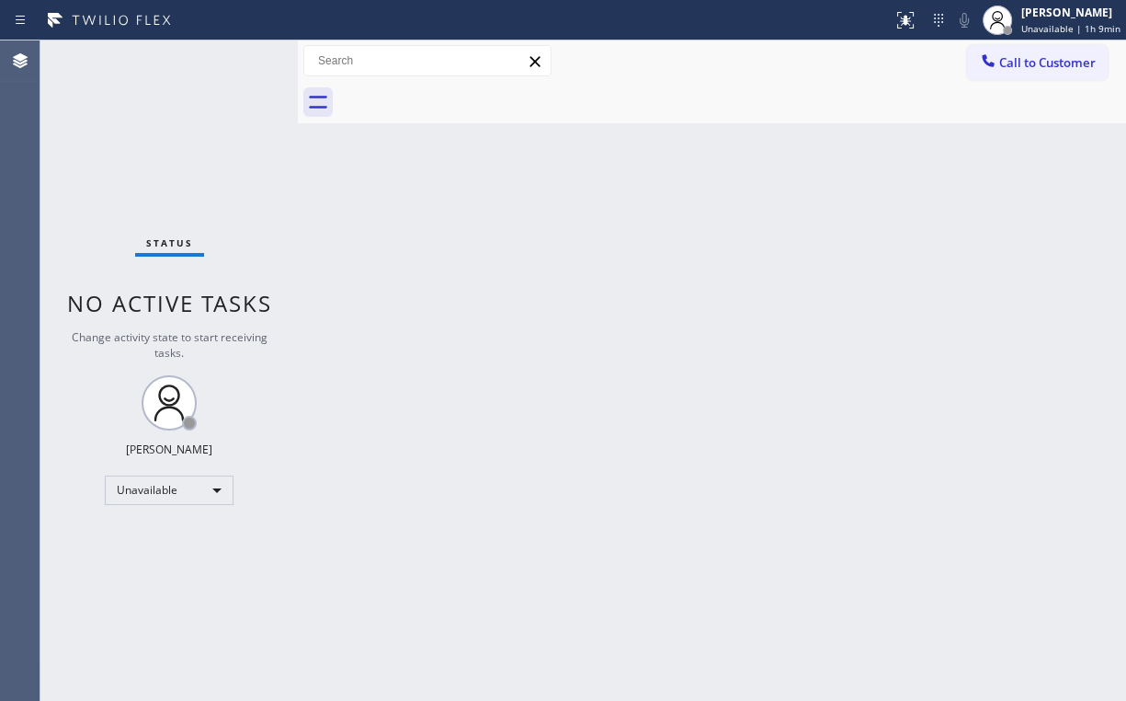
click at [210, 131] on div "Status No active tasks Change activity state to start receiving tasks. [PERSON_…" at bounding box center [168, 370] width 257 height 660
click at [185, 145] on div "Status No active tasks Change activity state to start receiving tasks. [PERSON_…" at bounding box center [168, 370] width 257 height 660
click at [177, 118] on div "Status No active tasks Change activity state to start receiving tasks. [PERSON_…" at bounding box center [168, 370] width 257 height 660
click at [172, 121] on div "Status No active tasks Change activity state to start receiving tasks. [PERSON_…" at bounding box center [168, 370] width 257 height 660
click at [172, 120] on div "Status No active tasks Change activity state to start receiving tasks. [PERSON_…" at bounding box center [168, 370] width 257 height 660
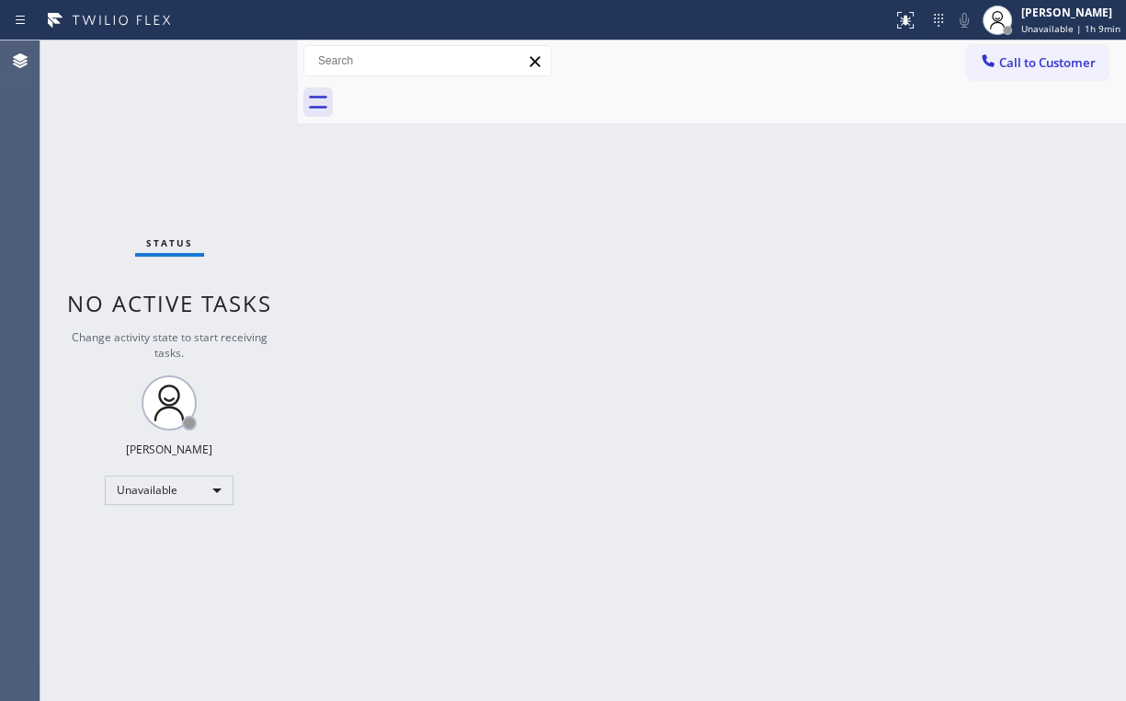
click at [172, 120] on div "Status No active tasks Change activity state to start receiving tasks. [PERSON_…" at bounding box center [168, 370] width 257 height 660
click at [172, 119] on div "Status No active tasks Change activity state to start receiving tasks. [PERSON_…" at bounding box center [168, 370] width 257 height 660
click at [570, 210] on div "Back to Dashboard Change Sender ID Customers Technicians Select a contact Outbo…" at bounding box center [712, 370] width 828 height 660
drag, startPoint x: 1011, startPoint y: 63, endPoint x: 673, endPoint y: 204, distance: 366.8
click at [1011, 63] on span "Call to Customer" at bounding box center [1047, 62] width 97 height 17
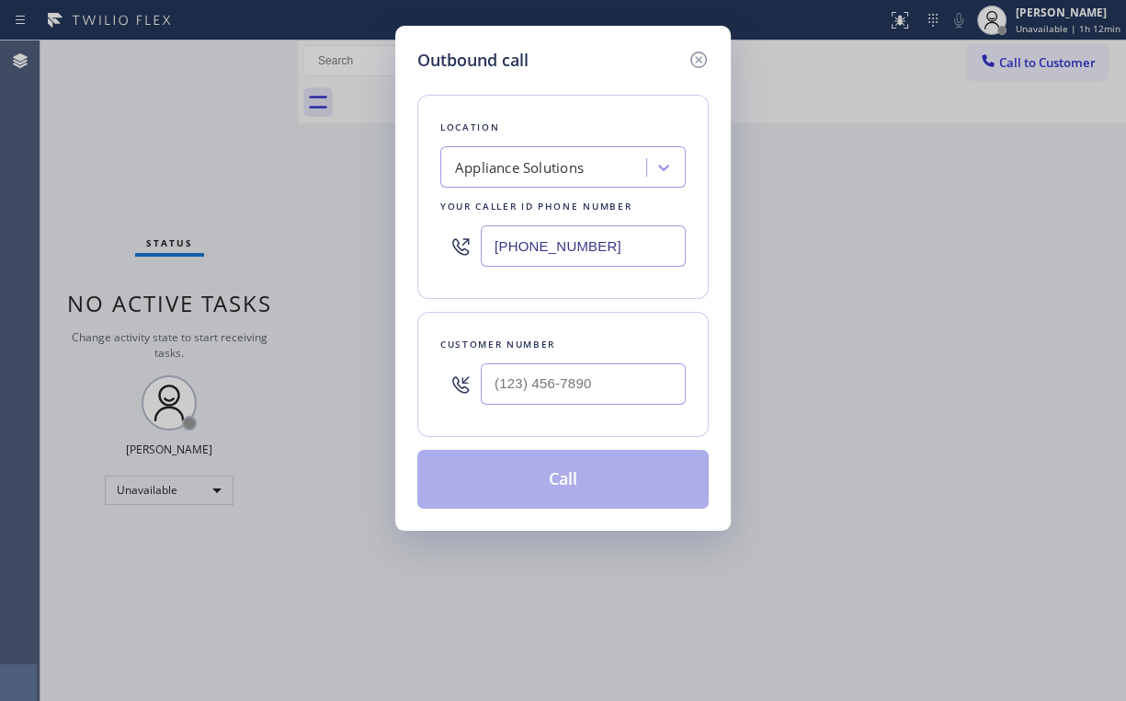
click at [355, 224] on div "Outbound call Location Appliance Solutions Your caller id phone number [PHONE_N…" at bounding box center [563, 350] width 1126 height 701
paste input "818) 210-3754"
type input "[PHONE_NUMBER]"
click at [608, 360] on div at bounding box center [583, 384] width 205 height 60
click at [596, 376] on input "(___) ___-____" at bounding box center [583, 383] width 205 height 41
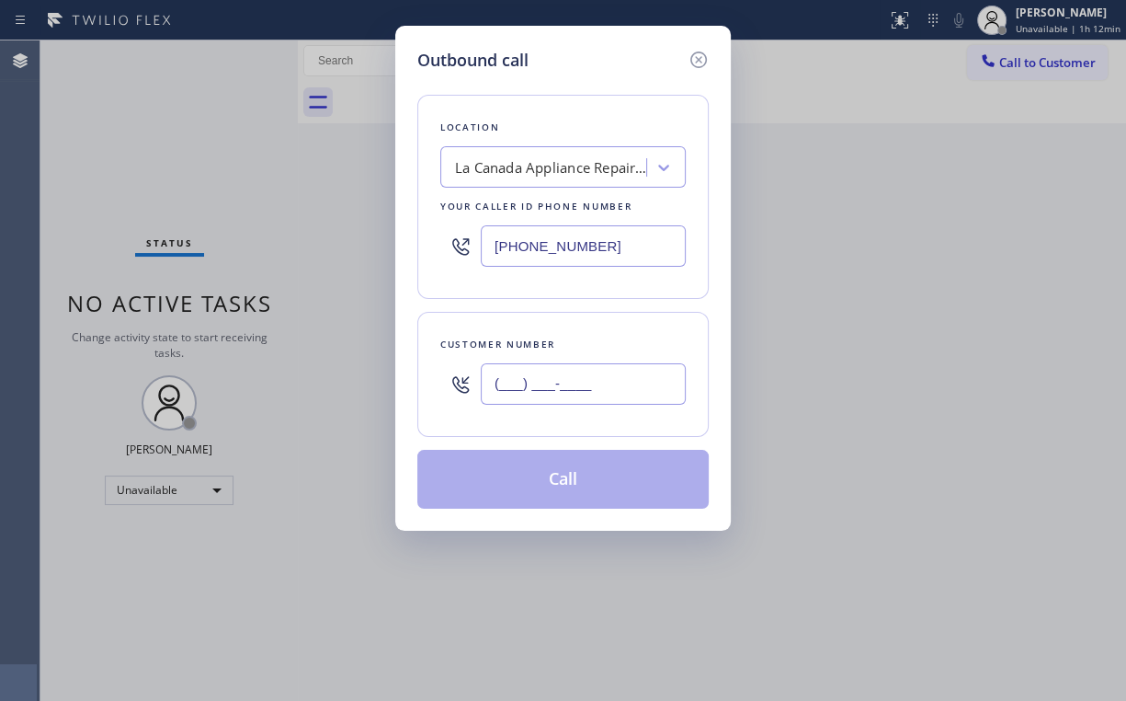
paste input "818) 359-9502"
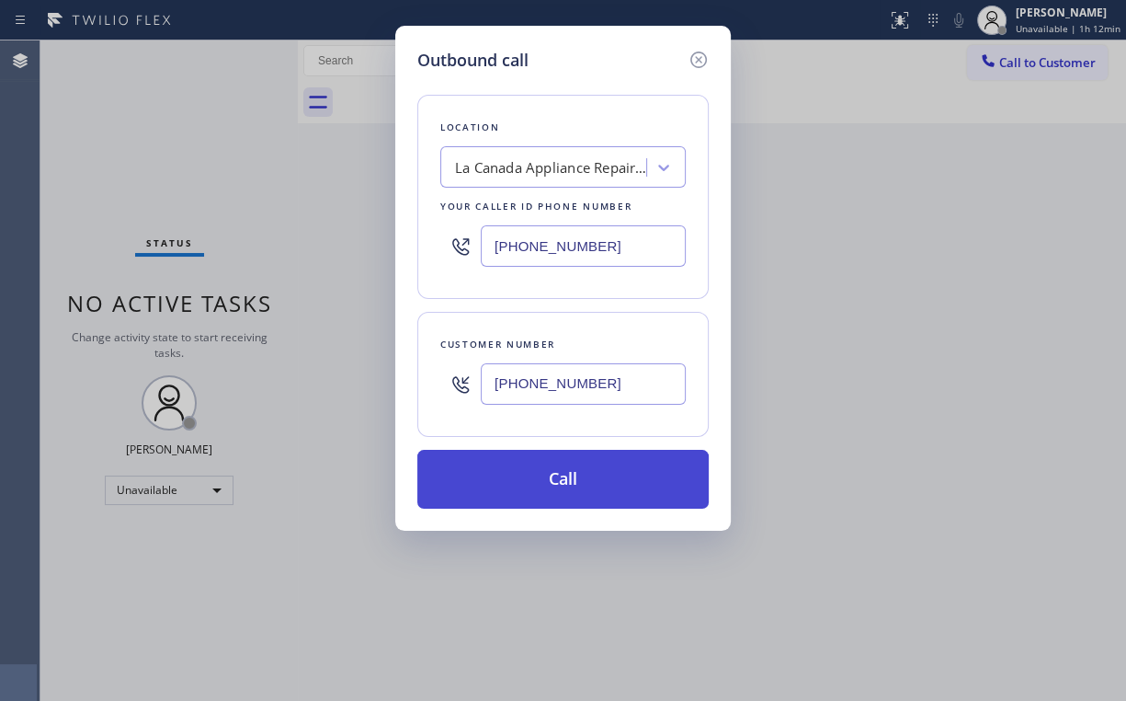
type input "[PHONE_NUMBER]"
click at [546, 478] on button "Call" at bounding box center [562, 479] width 291 height 59
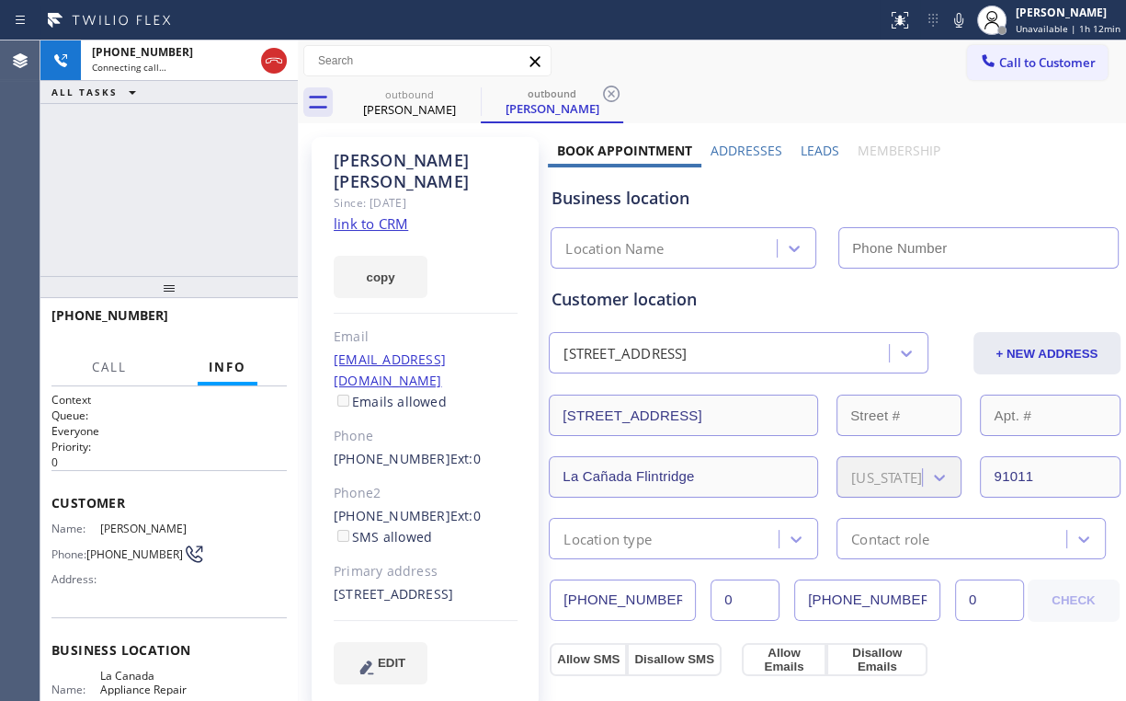
type input "[PHONE_NUMBER]"
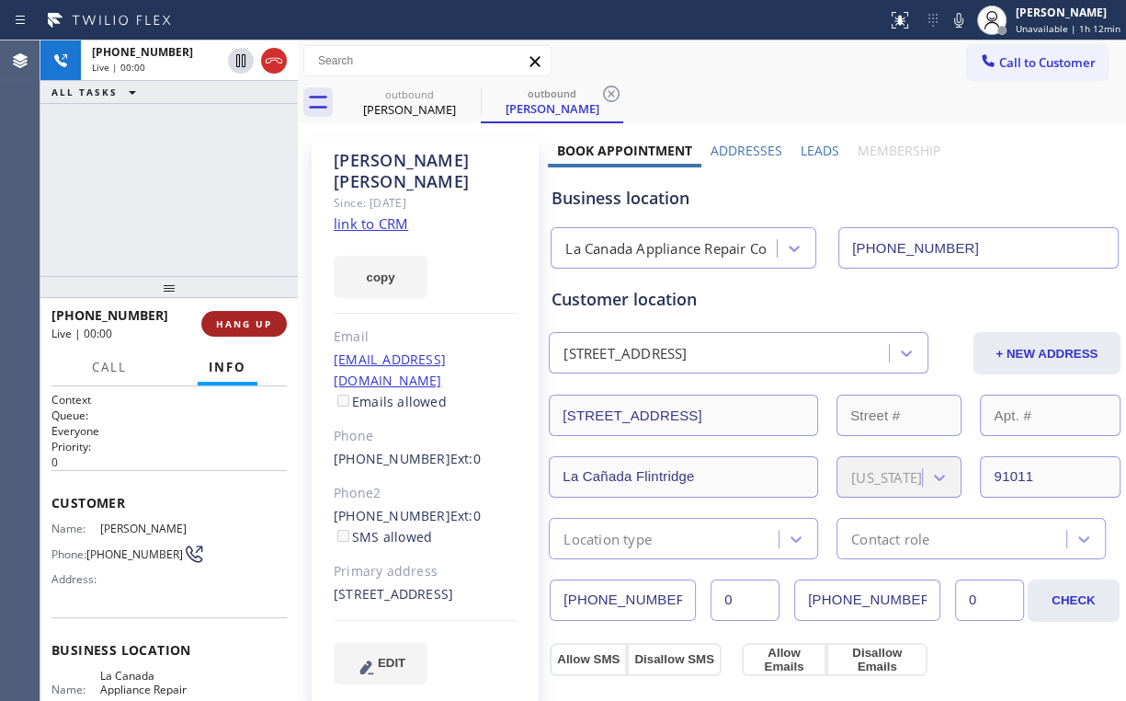
click at [272, 319] on button "HANG UP" at bounding box center [244, 324] width 86 height 26
click at [270, 320] on span "HANG UP" at bounding box center [244, 323] width 56 height 13
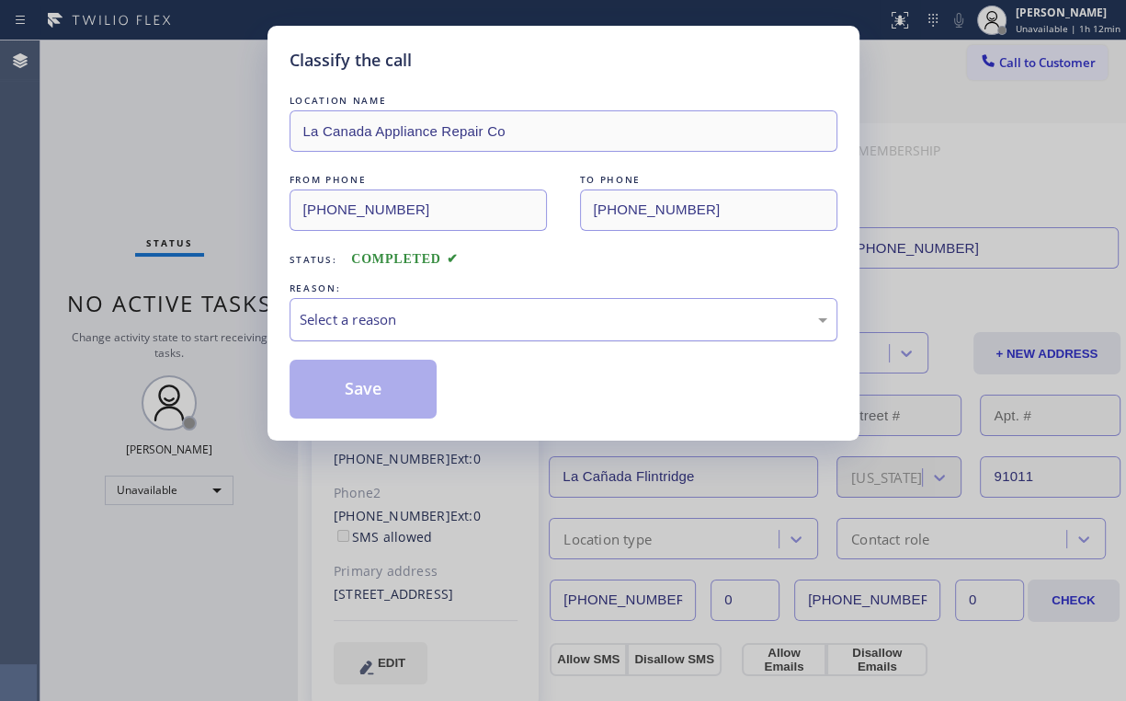
drag, startPoint x: 386, startPoint y: 294, endPoint x: 366, endPoint y: 335, distance: 45.2
click at [386, 303] on div "REASON: Select a reason" at bounding box center [564, 310] width 548 height 63
drag, startPoint x: 359, startPoint y: 324, endPoint x: 358, endPoint y: 335, distance: 11.1
click at [359, 326] on div "Select a reason" at bounding box center [564, 319] width 528 height 21
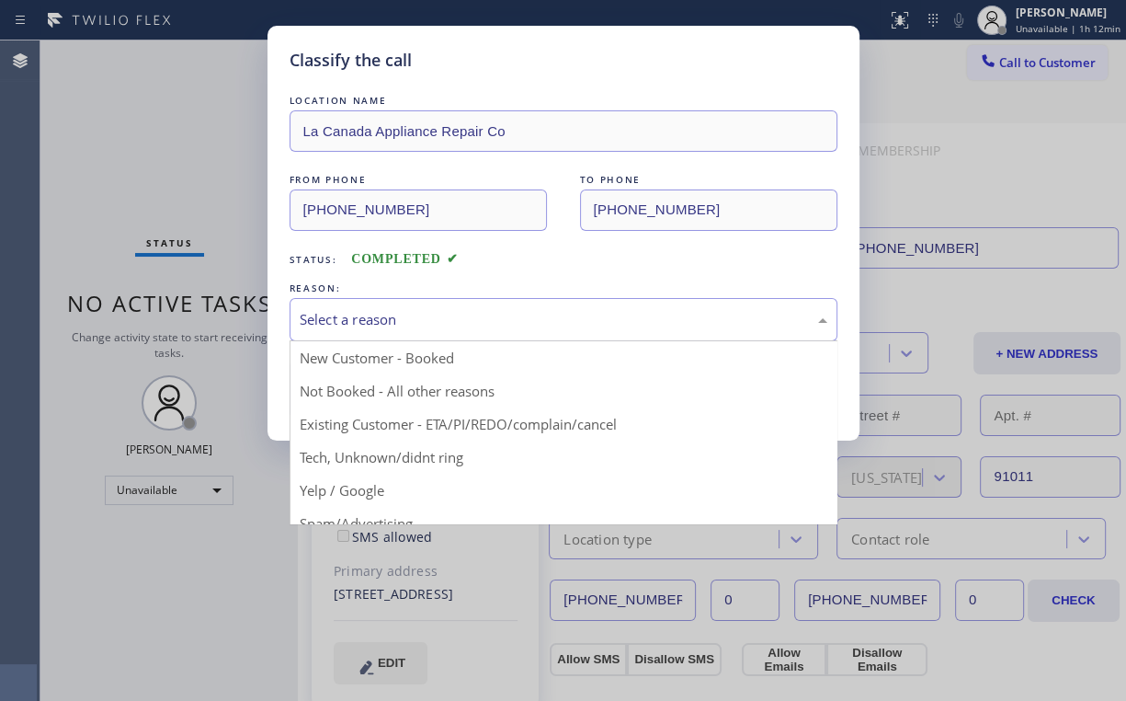
click at [282, 249] on div "Classify the call LOCATION NAME [GEOGRAPHIC_DATA] Appliance Repair Co FROM PHON…" at bounding box center [564, 233] width 592 height 415
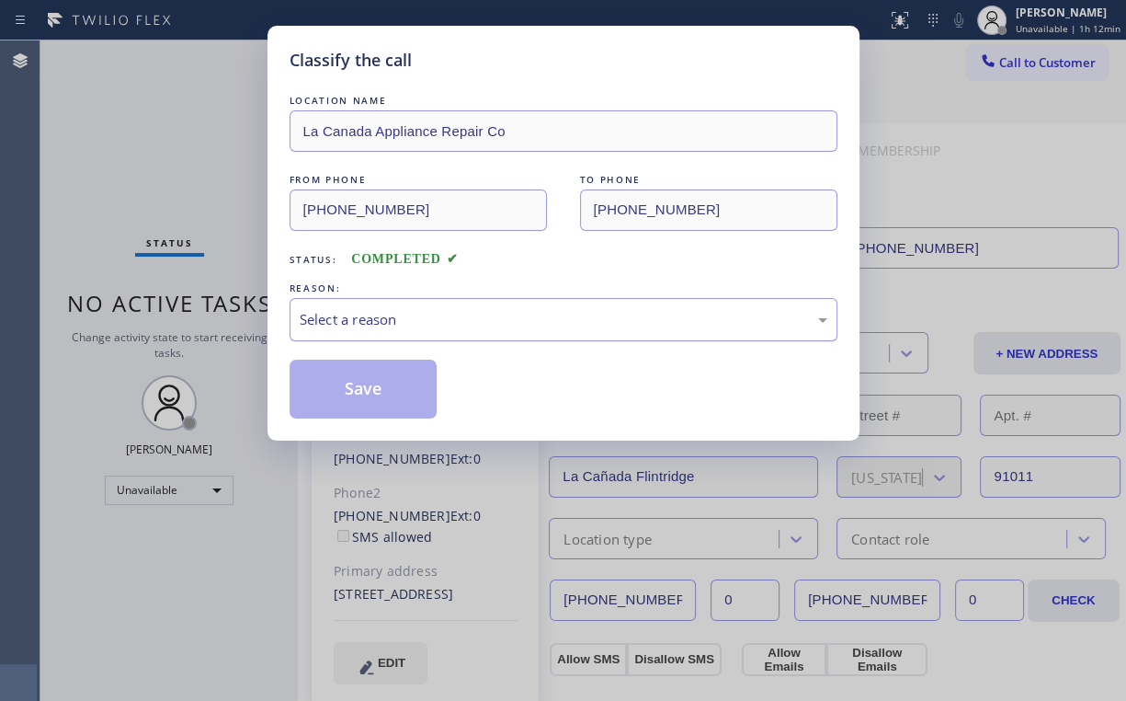
click at [349, 325] on div "Select a reason" at bounding box center [564, 319] width 528 height 21
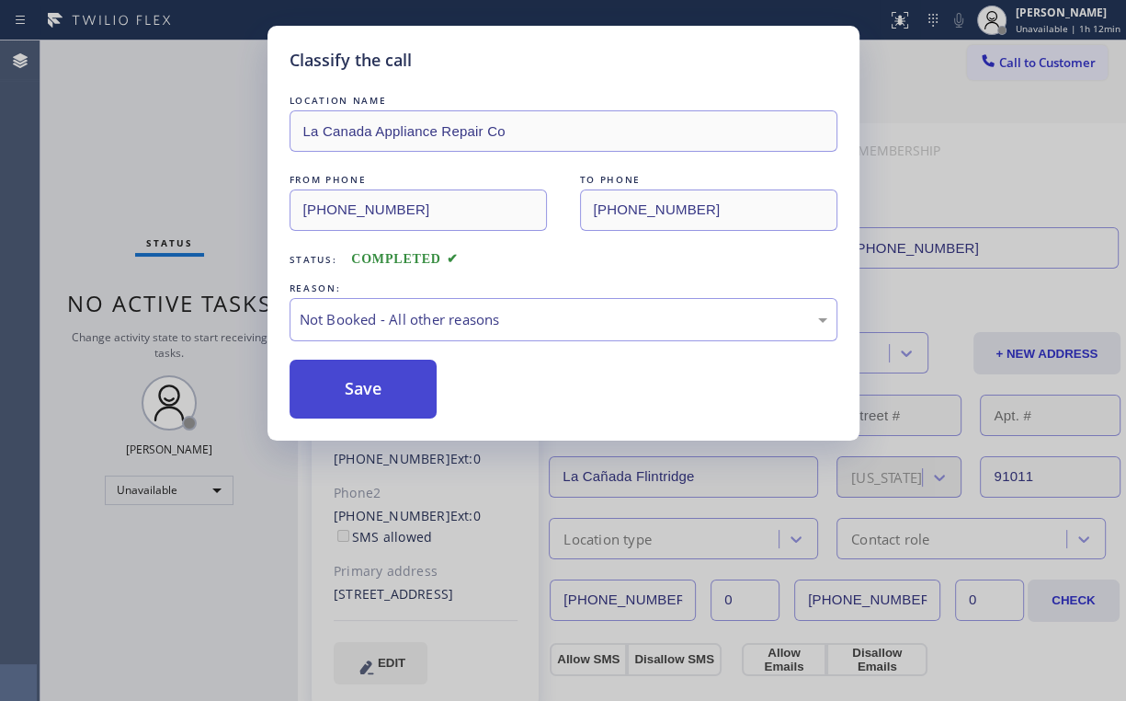
click at [352, 383] on button "Save" at bounding box center [364, 389] width 148 height 59
click at [166, 140] on div "Classify the call LOCATION NAME La Canada Appliance Repair Co FROM PHONE [PHONE…" at bounding box center [563, 350] width 1126 height 701
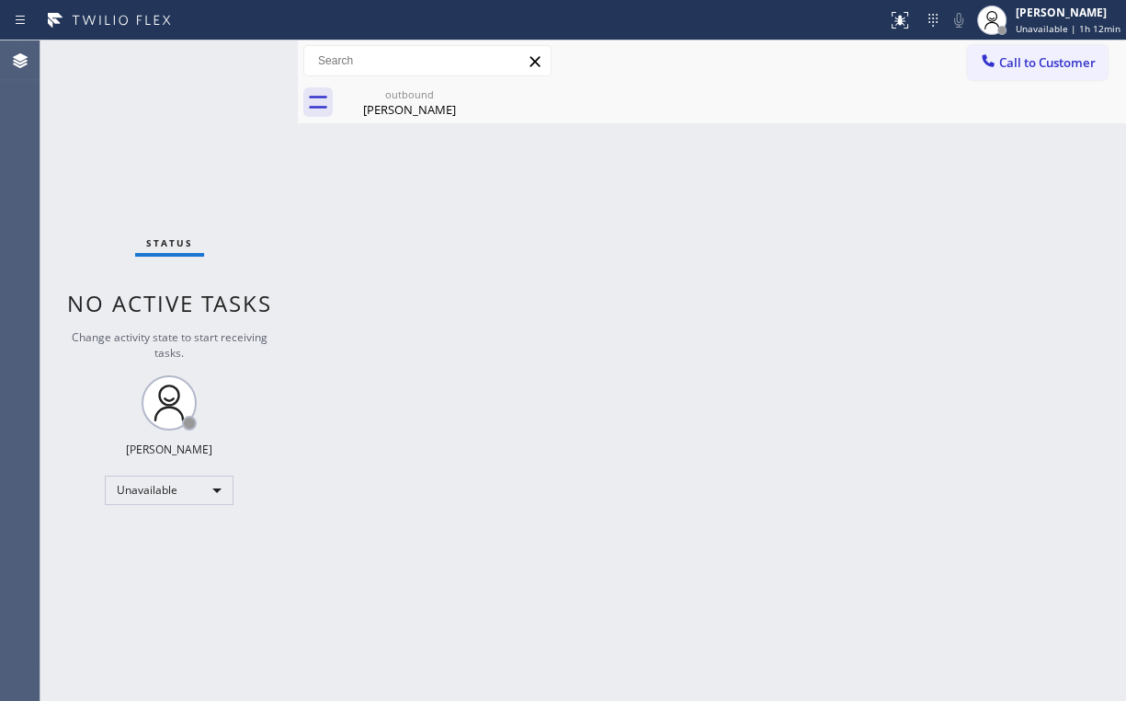
click at [376, 129] on div "Back to Dashboard Change Sender ID Customers Technicians Select a contact Outbo…" at bounding box center [712, 370] width 828 height 660
drag, startPoint x: 403, startPoint y: 104, endPoint x: 463, endPoint y: 100, distance: 60.8
click at [406, 107] on div "[PERSON_NAME]" at bounding box center [409, 109] width 139 height 17
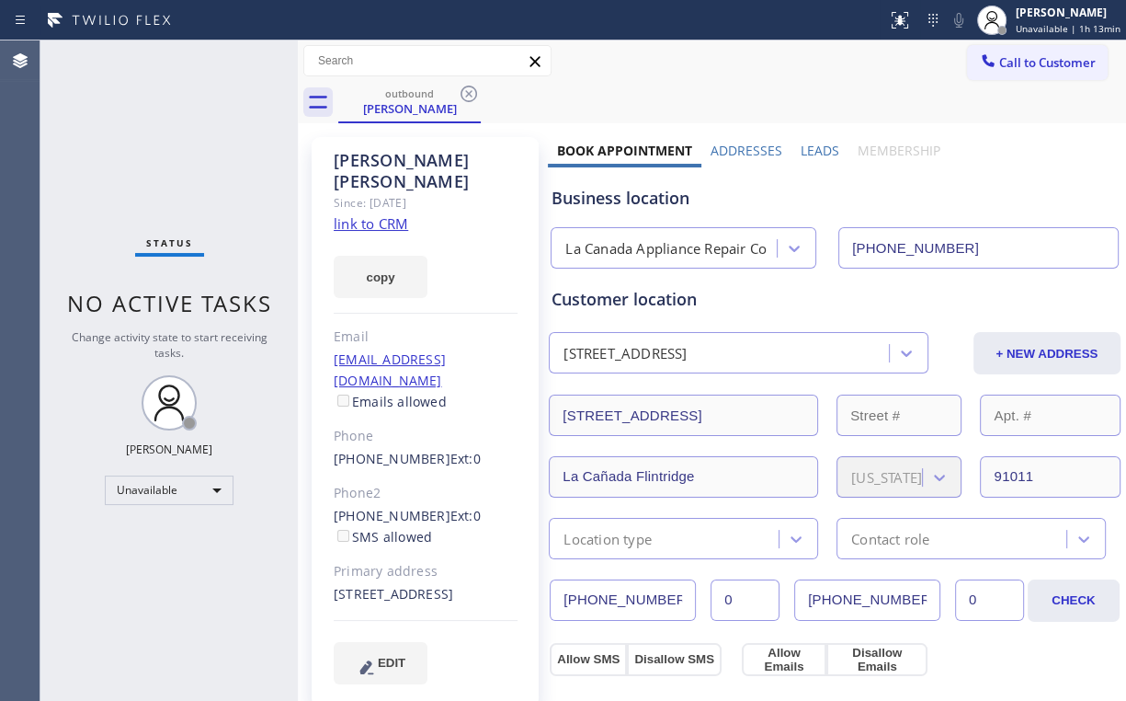
click at [463, 97] on icon at bounding box center [469, 94] width 17 height 17
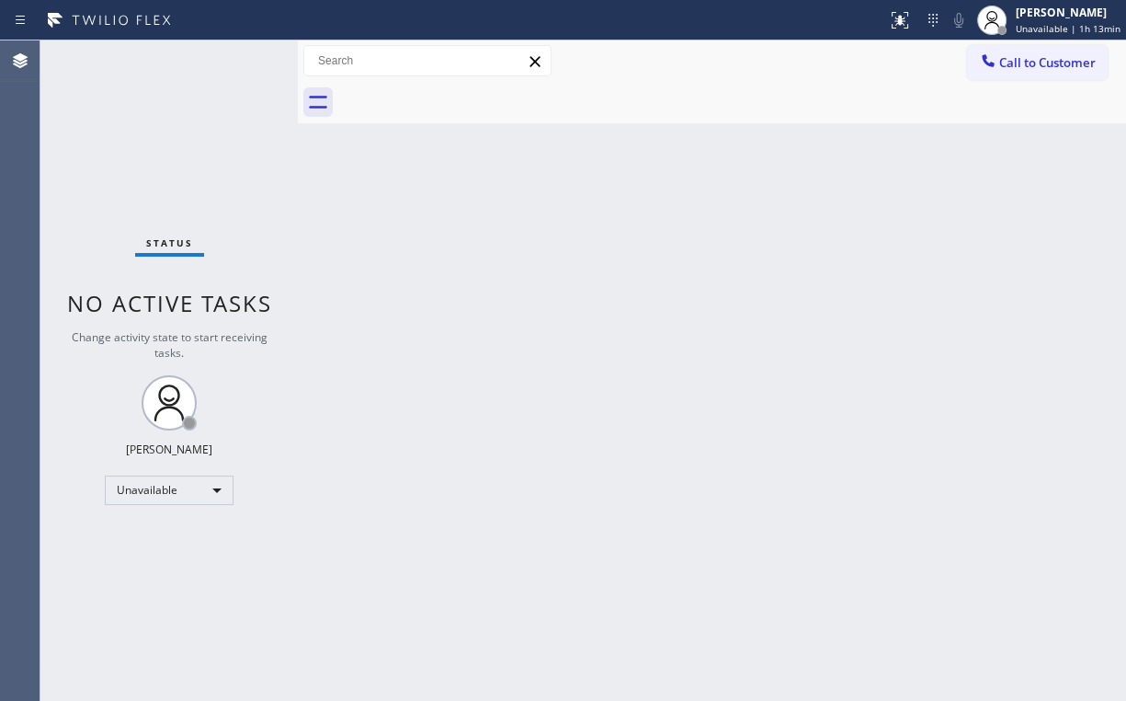
drag, startPoint x: 200, startPoint y: 118, endPoint x: 181, endPoint y: 11, distance: 108.4
click at [197, 107] on div "Status No active tasks Change activity state to start receiving tasks. [PERSON_…" at bounding box center [168, 370] width 257 height 660
click at [1035, 63] on span "Call to Customer" at bounding box center [1047, 62] width 97 height 17
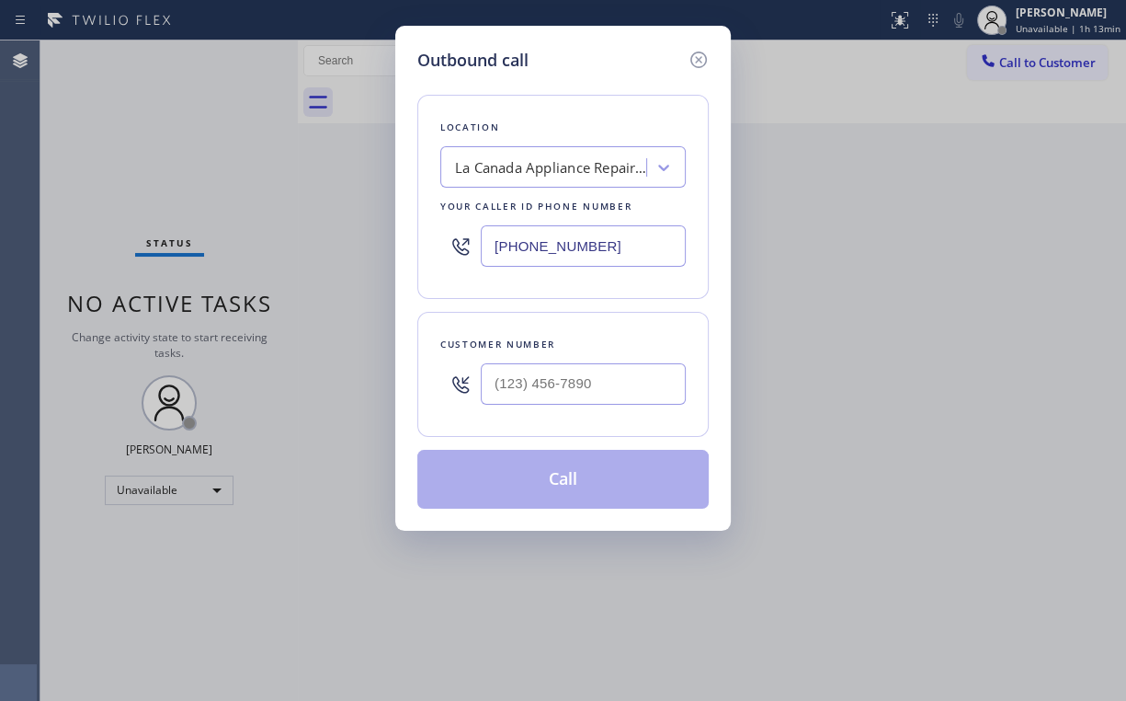
drag, startPoint x: 602, startPoint y: 246, endPoint x: 284, endPoint y: 214, distance: 319.8
click at [307, 235] on div "Outbound call Location [GEOGRAPHIC_DATA] Appliance Repair Co Your caller id pho…" at bounding box center [563, 350] width 1126 height 701
paste input "617) 356-8382"
type input "[PHONE_NUMBER]"
click at [588, 387] on input "(___) ___-____" at bounding box center [583, 383] width 205 height 41
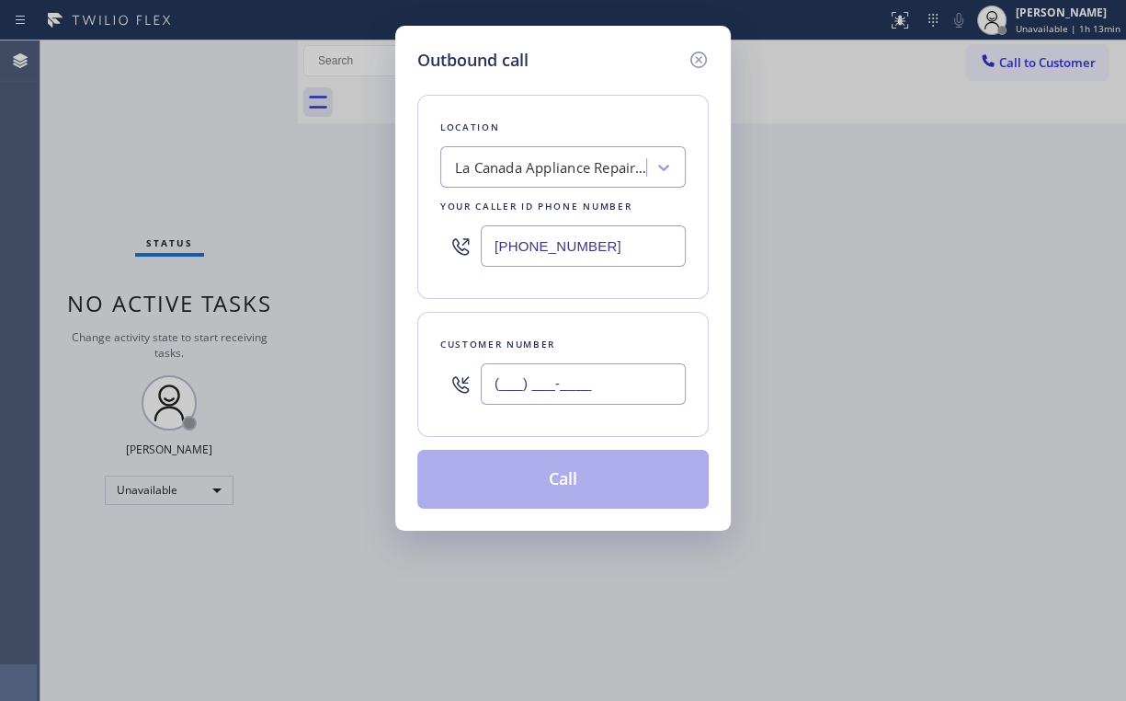
paste input "617) 448-6684"
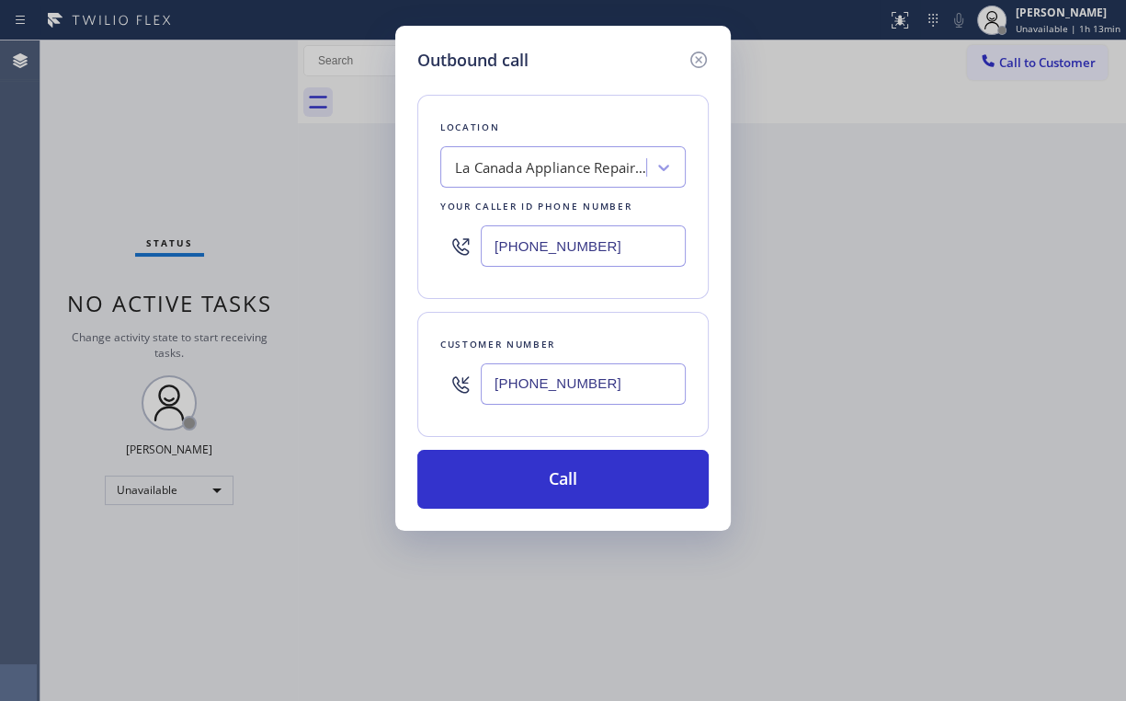
type input "[PHONE_NUMBER]"
click at [645, 73] on div "Location [GEOGRAPHIC_DATA] Appliance Repair Co Your caller id phone number [PHO…" at bounding box center [562, 291] width 291 height 436
drag, startPoint x: 611, startPoint y: 246, endPoint x: 213, endPoint y: 272, distance: 399.0
click at [360, 256] on div "Outbound call Location [GEOGRAPHIC_DATA] Appliance Repair Co Your caller id pho…" at bounding box center [563, 350] width 1126 height 701
paste input "55) 731-4952"
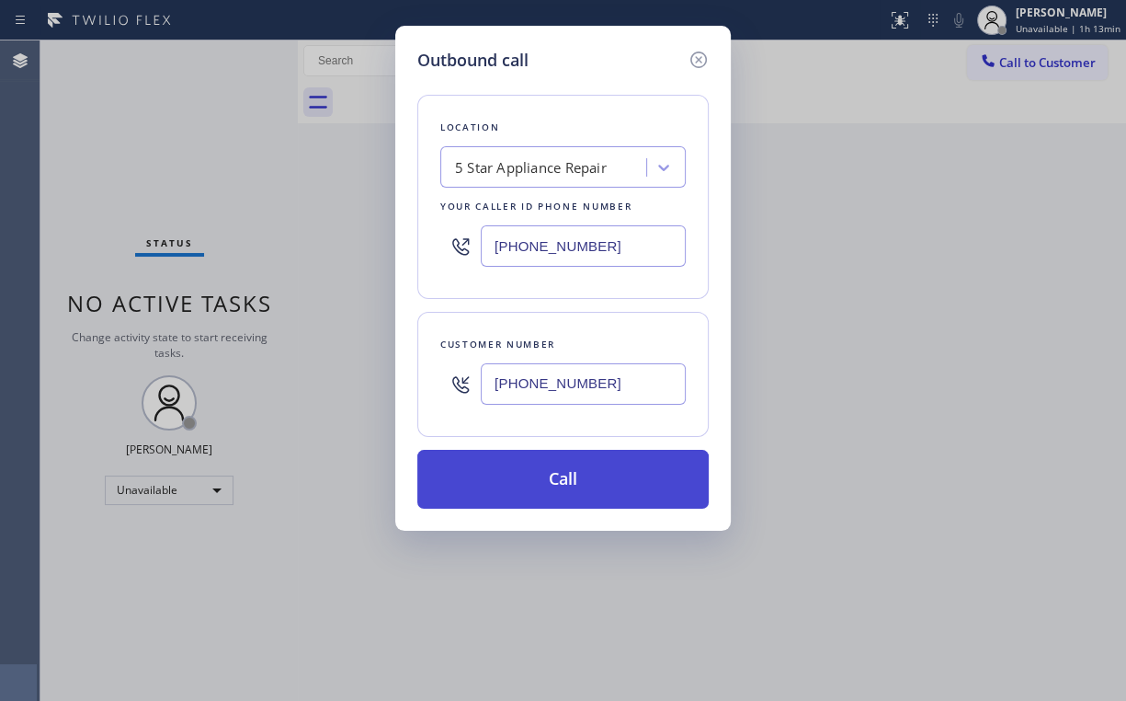
type input "[PHONE_NUMBER]"
click at [522, 476] on button "Call" at bounding box center [562, 479] width 291 height 59
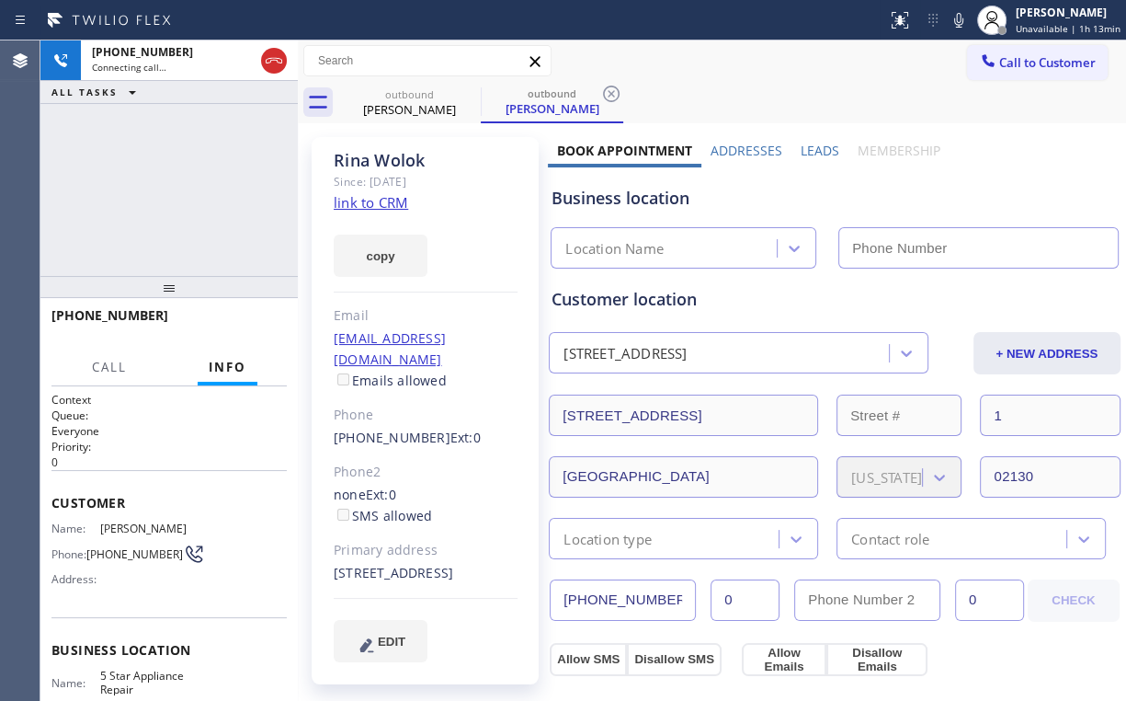
drag, startPoint x: 139, startPoint y: 154, endPoint x: 180, endPoint y: 166, distance: 43.1
click at [139, 155] on div "[PHONE_NUMBER] Connecting call… ALL TASKS ALL TASKS ACTIVE TASKS TASKS IN WRAP …" at bounding box center [168, 157] width 257 height 235
type input "[PHONE_NUMBER]"
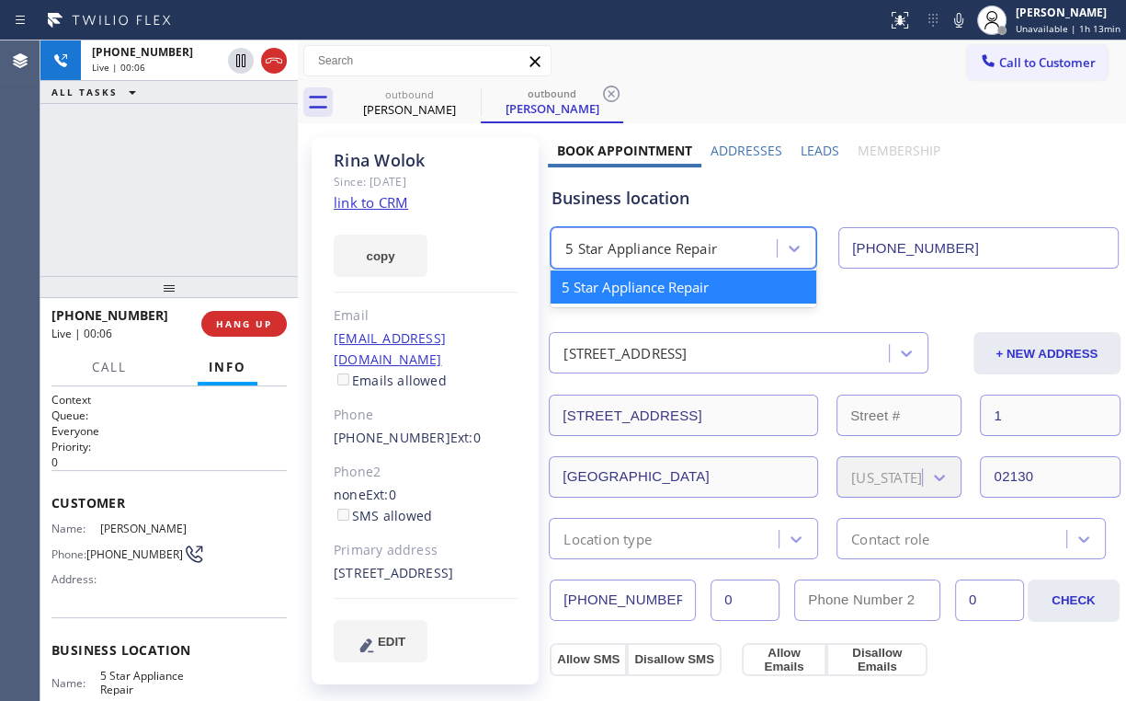
click at [652, 244] on div "5 Star Appliance Repair" at bounding box center [641, 248] width 152 height 21
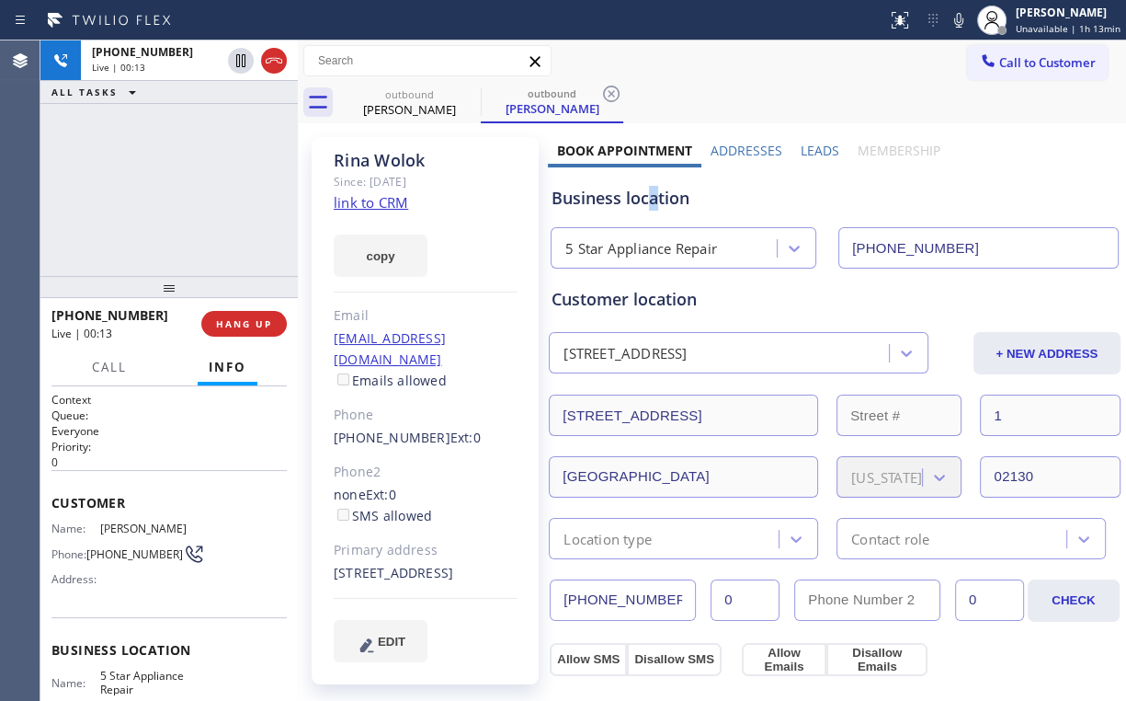
drag, startPoint x: 655, startPoint y: 200, endPoint x: 630, endPoint y: 199, distance: 24.9
click at [642, 201] on div "Business location" at bounding box center [835, 198] width 566 height 25
click at [568, 202] on div "Business location" at bounding box center [835, 198] width 566 height 25
click at [185, 183] on div "[PHONE_NUMBER] Live | 00:15 ALL TASKS ALL TASKS ACTIVE TASKS TASKS IN WRAP UP" at bounding box center [168, 157] width 257 height 235
click at [245, 327] on span "HANG UP" at bounding box center [244, 323] width 56 height 13
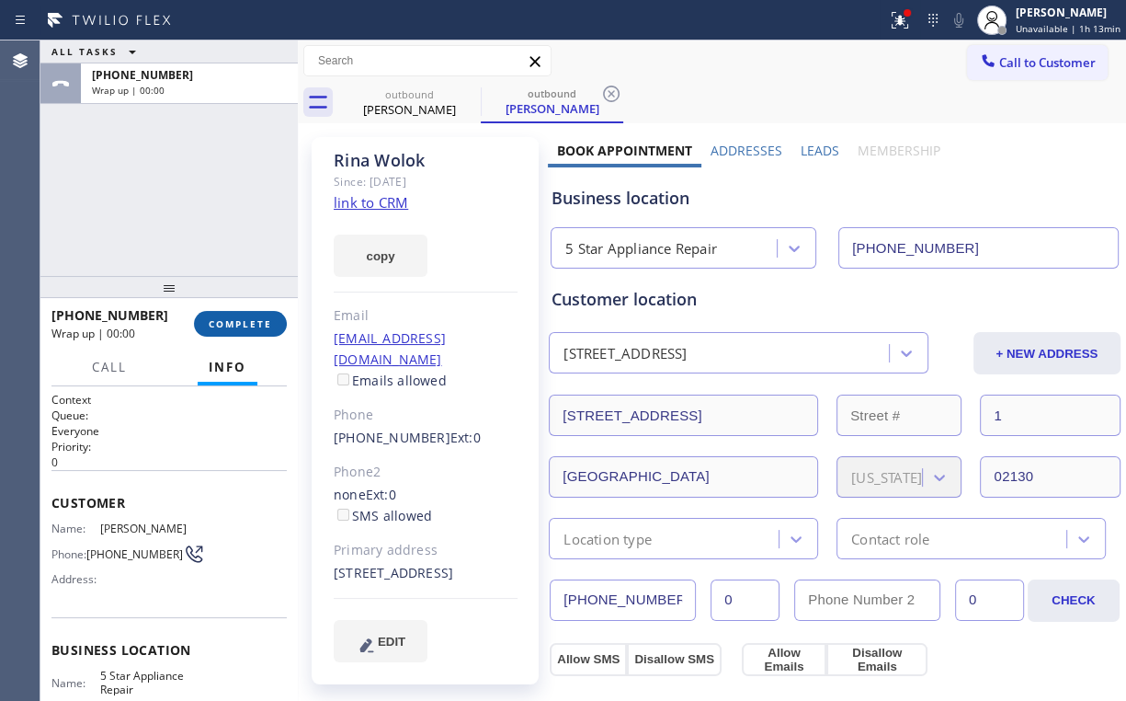
click at [246, 325] on span "COMPLETE" at bounding box center [240, 323] width 63 height 13
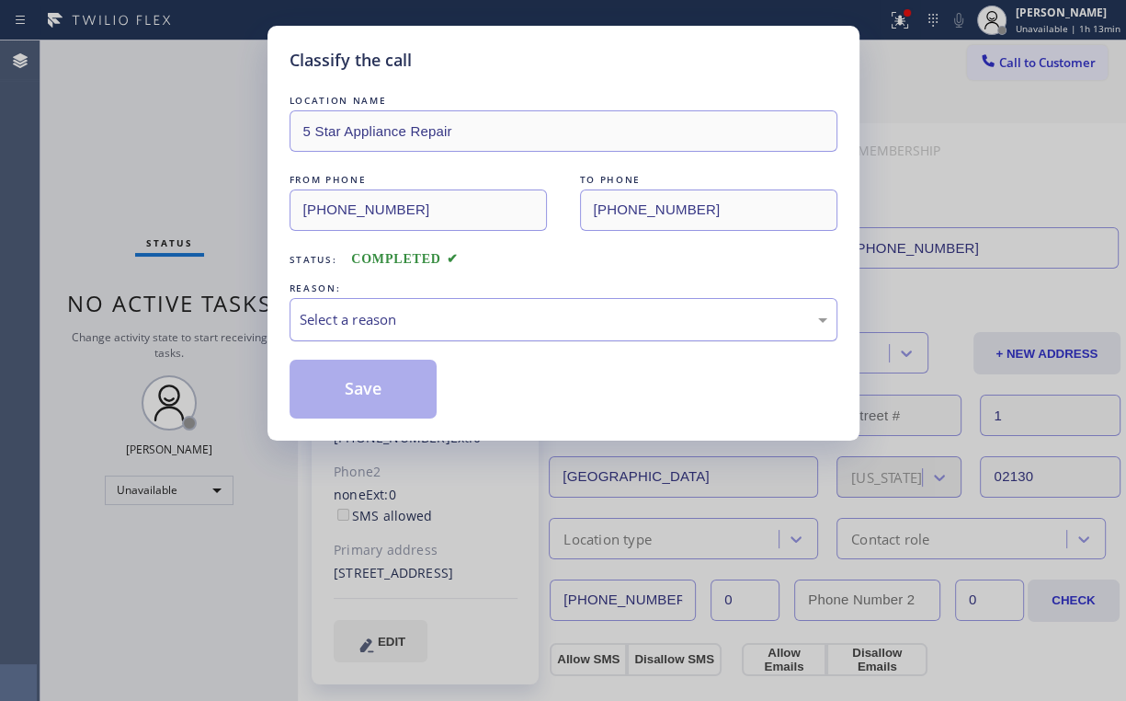
drag, startPoint x: 360, startPoint y: 305, endPoint x: 382, endPoint y: 337, distance: 37.7
click at [363, 310] on div "Select a reason" at bounding box center [564, 319] width 548 height 43
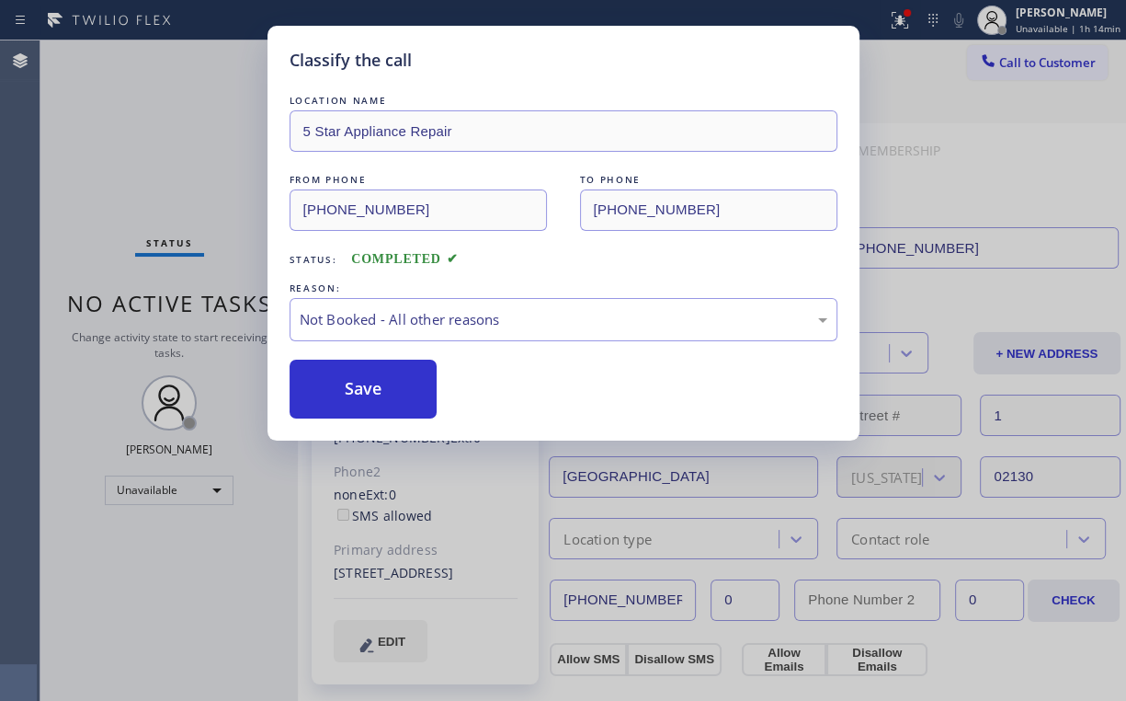
drag, startPoint x: 383, startPoint y: 390, endPoint x: 140, endPoint y: 119, distance: 364.6
click at [384, 390] on button "Save" at bounding box center [364, 389] width 148 height 59
click at [126, 75] on div "Classify the call LOCATION NAME 5 Star Appliance Repair FROM PHONE [PHONE_NUMBE…" at bounding box center [563, 350] width 1126 height 701
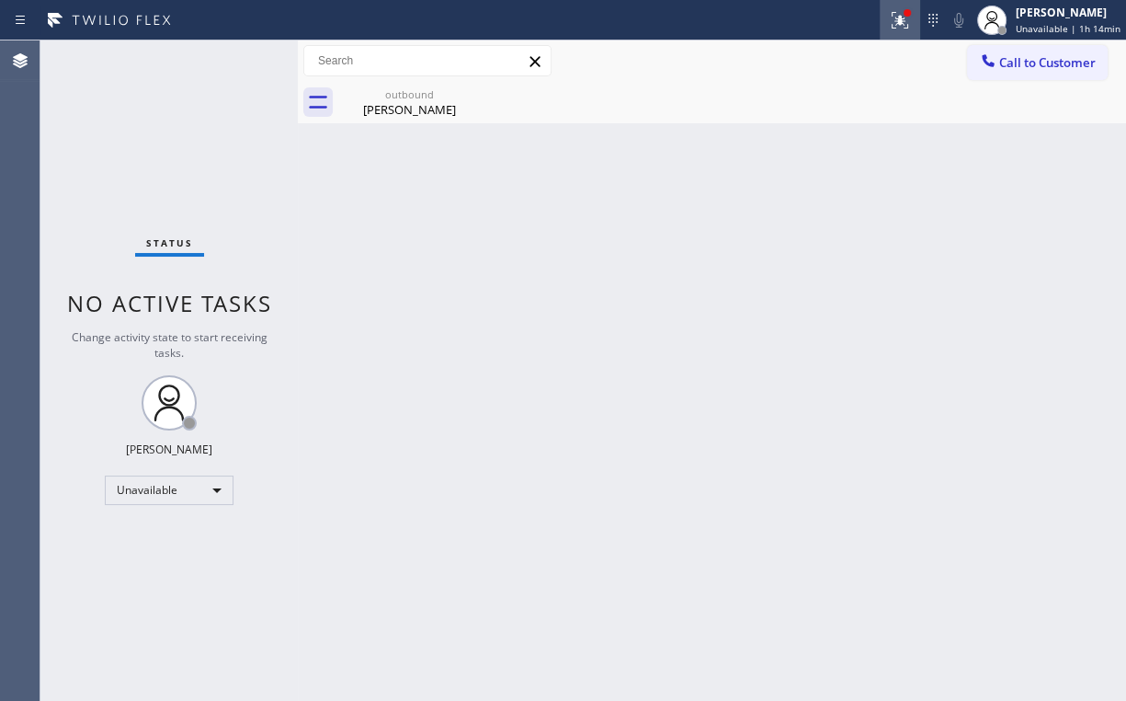
drag, startPoint x: 897, startPoint y: 17, endPoint x: 855, endPoint y: 176, distance: 163.7
click at [897, 19] on icon at bounding box center [900, 20] width 22 height 22
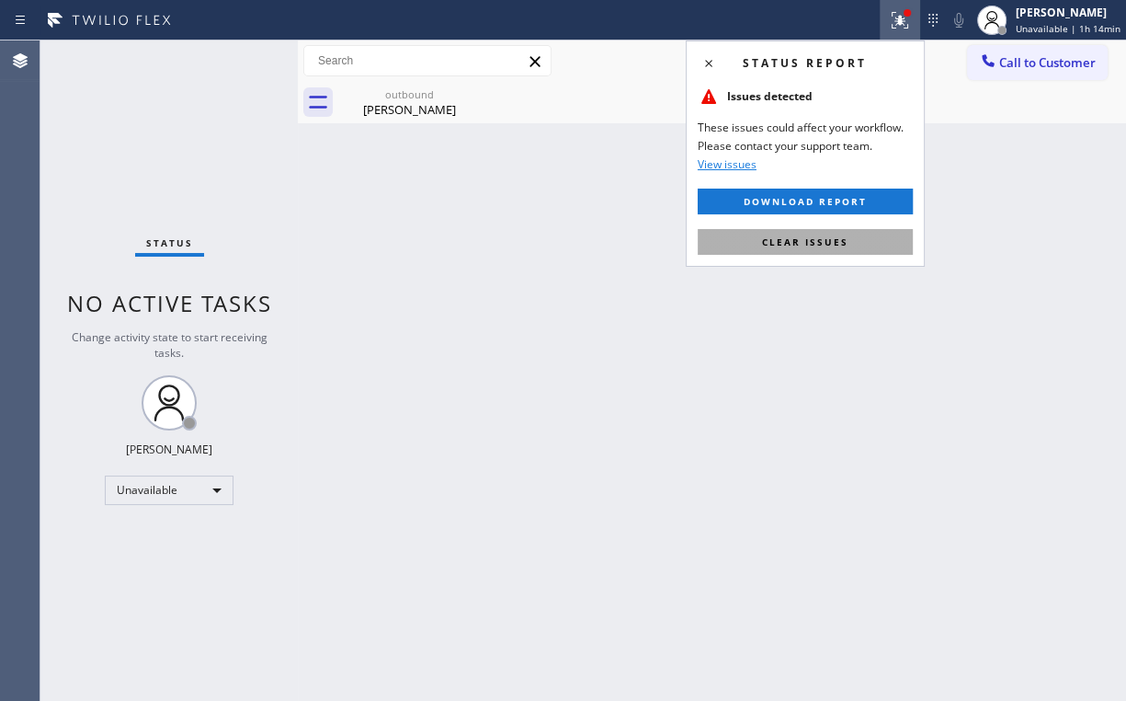
click at [839, 234] on button "Clear issues" at bounding box center [805, 242] width 215 height 26
drag, startPoint x: 999, startPoint y: 199, endPoint x: 999, endPoint y: 156, distance: 42.3
click at [999, 191] on div "Back to Dashboard Change Sender ID Customers Technicians Select a contact Outbo…" at bounding box center [712, 370] width 828 height 660
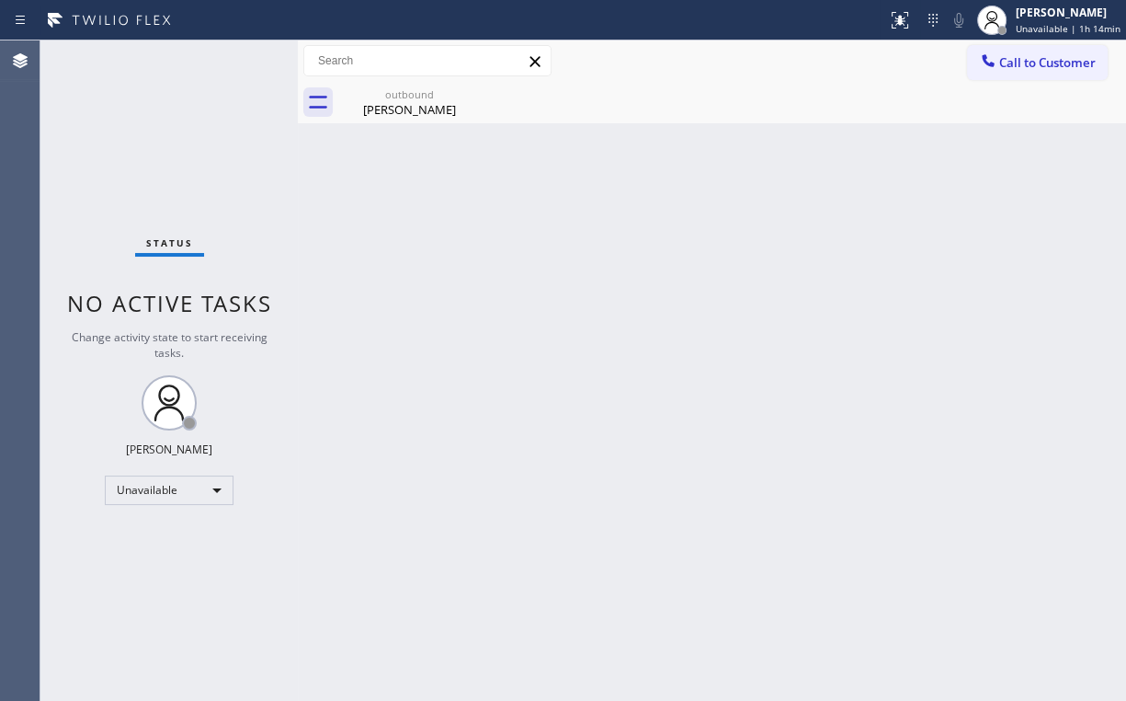
drag, startPoint x: 1006, startPoint y: 62, endPoint x: 998, endPoint y: 67, distance: 9.9
click at [1004, 63] on span "Call to Customer" at bounding box center [1047, 62] width 97 height 17
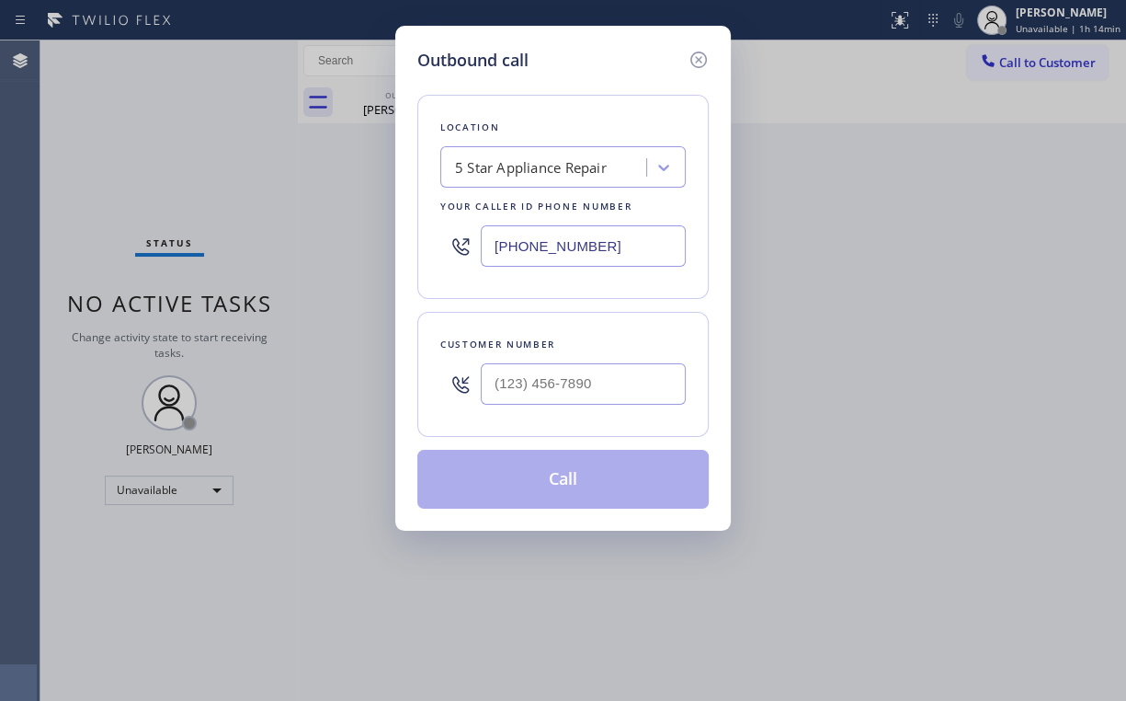
drag, startPoint x: 631, startPoint y: 224, endPoint x: 316, endPoint y: 161, distance: 320.8
click at [344, 221] on div "Outbound call Location 5 Star Appliance Repair Your caller id phone number [PHO…" at bounding box center [563, 350] width 1126 height 701
paste input "424) 238-2244"
type input "[PHONE_NUMBER]"
click at [585, 401] on input "(___) ___-____" at bounding box center [583, 383] width 205 height 41
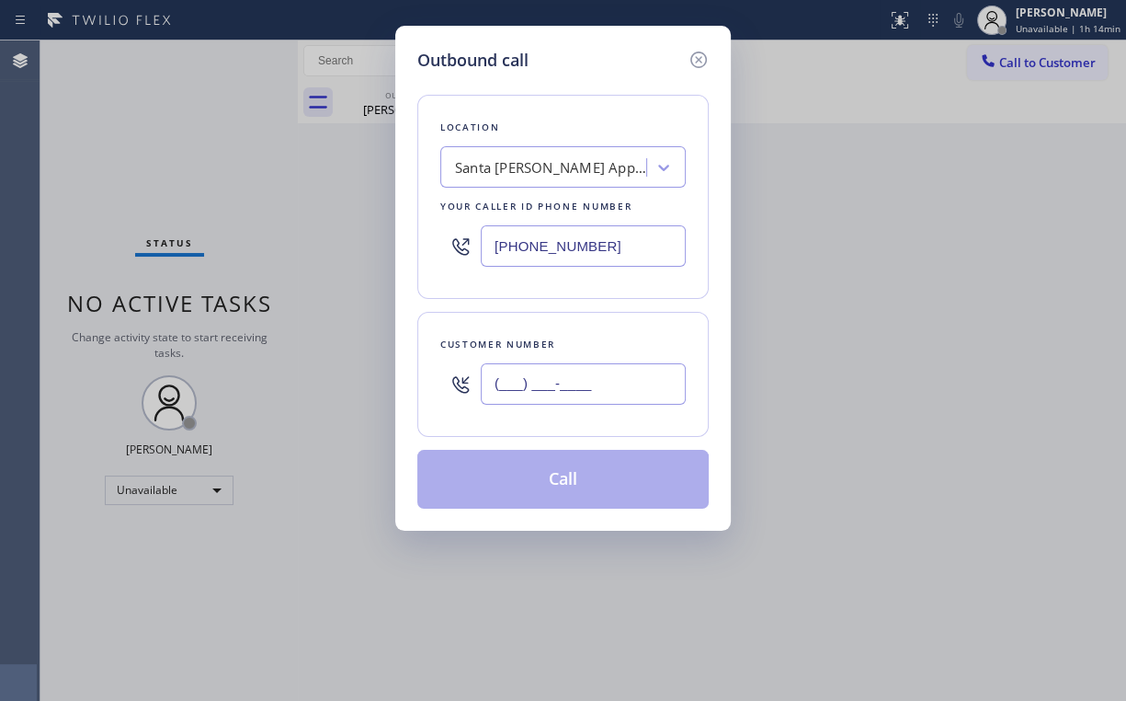
paste input "310) 399-7160"
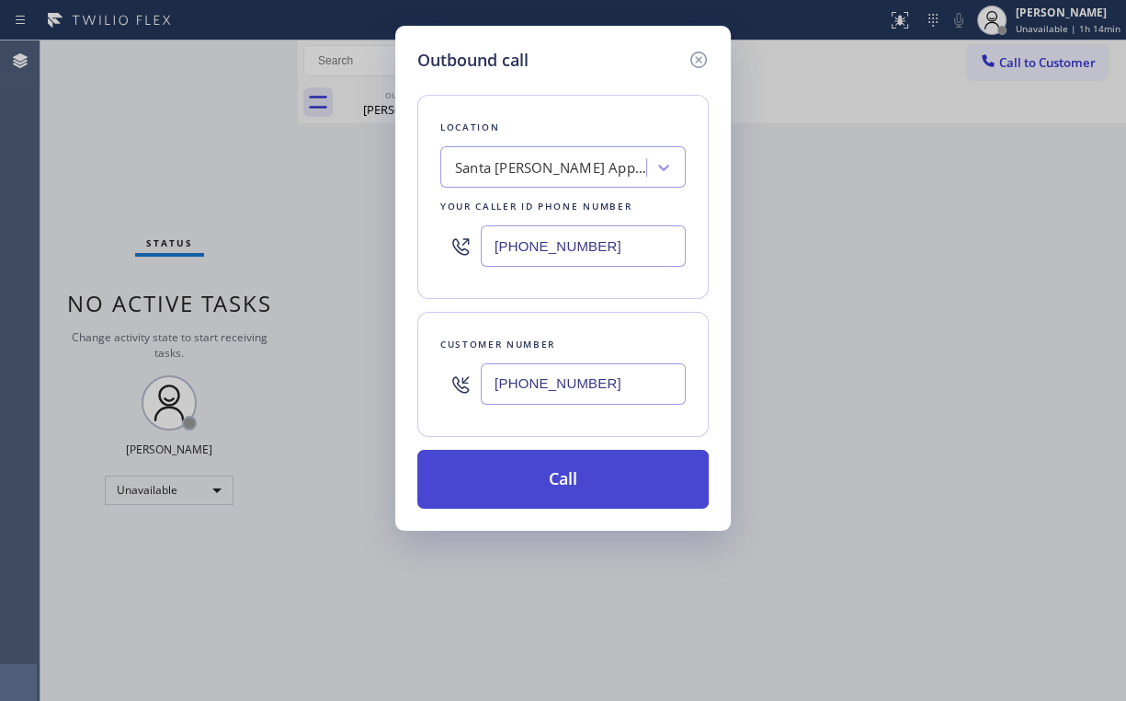
type input "[PHONE_NUMBER]"
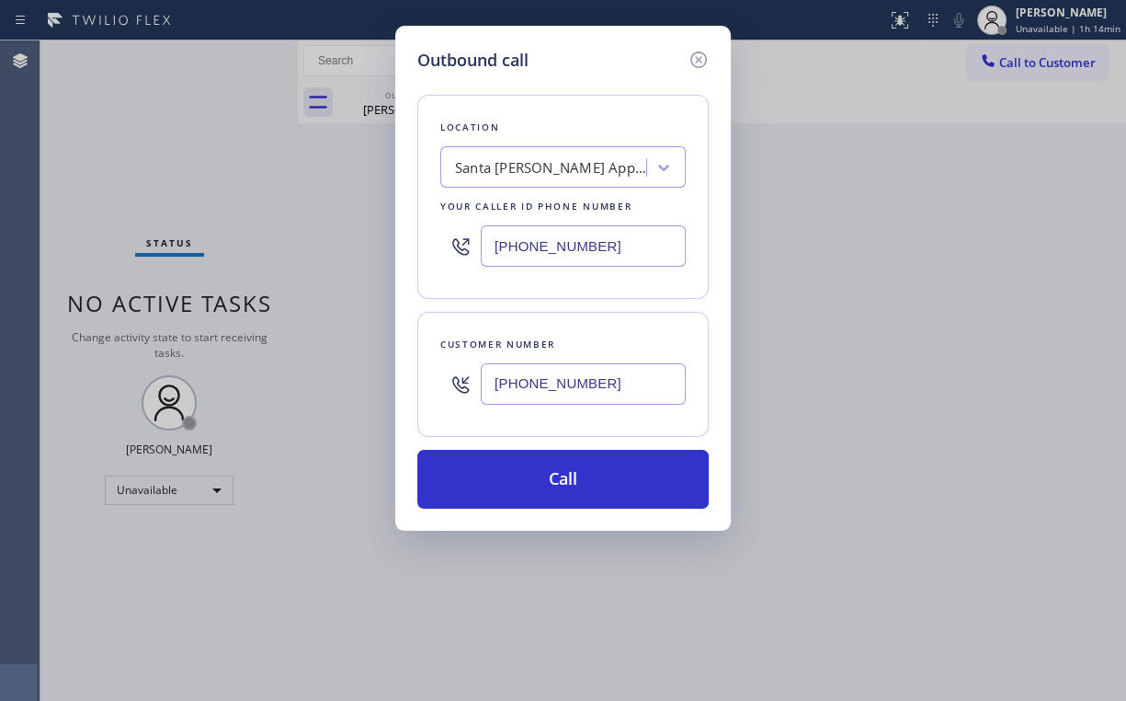
drag, startPoint x: 530, startPoint y: 467, endPoint x: 455, endPoint y: 638, distance: 186.5
click at [529, 467] on button "Call" at bounding box center [562, 479] width 291 height 59
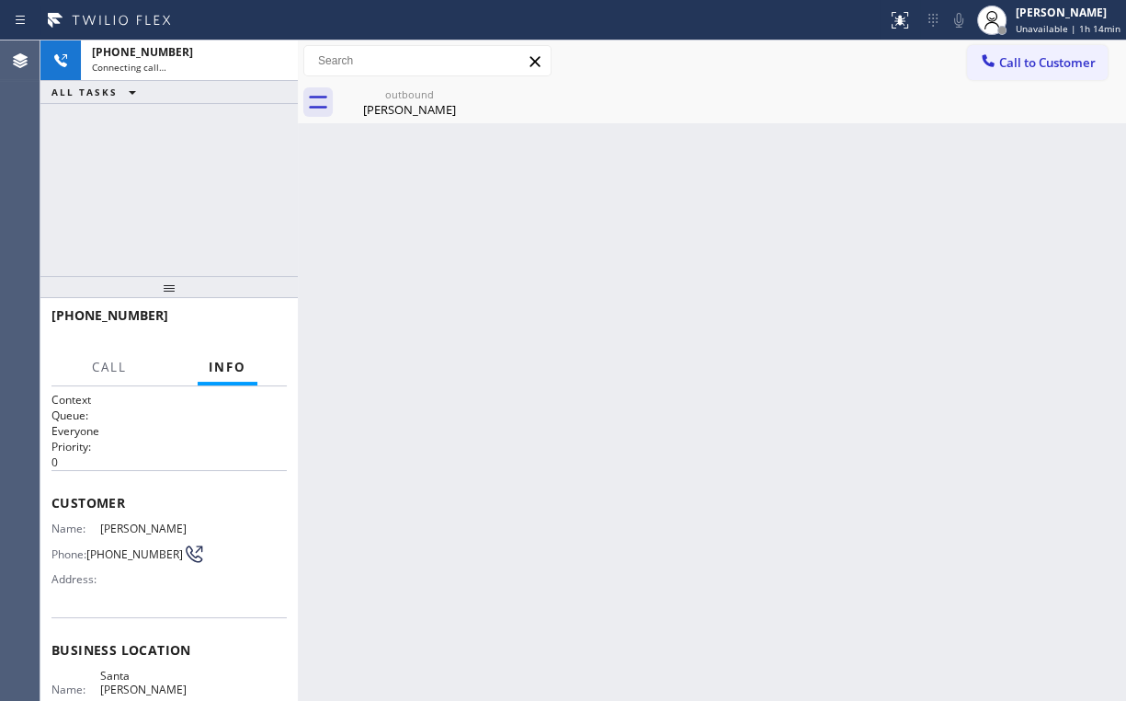
click at [185, 154] on div "[PHONE_NUMBER] Connecting call… ALL TASKS ALL TASKS ACTIVE TASKS TASKS IN WRAP …" at bounding box center [168, 157] width 257 height 235
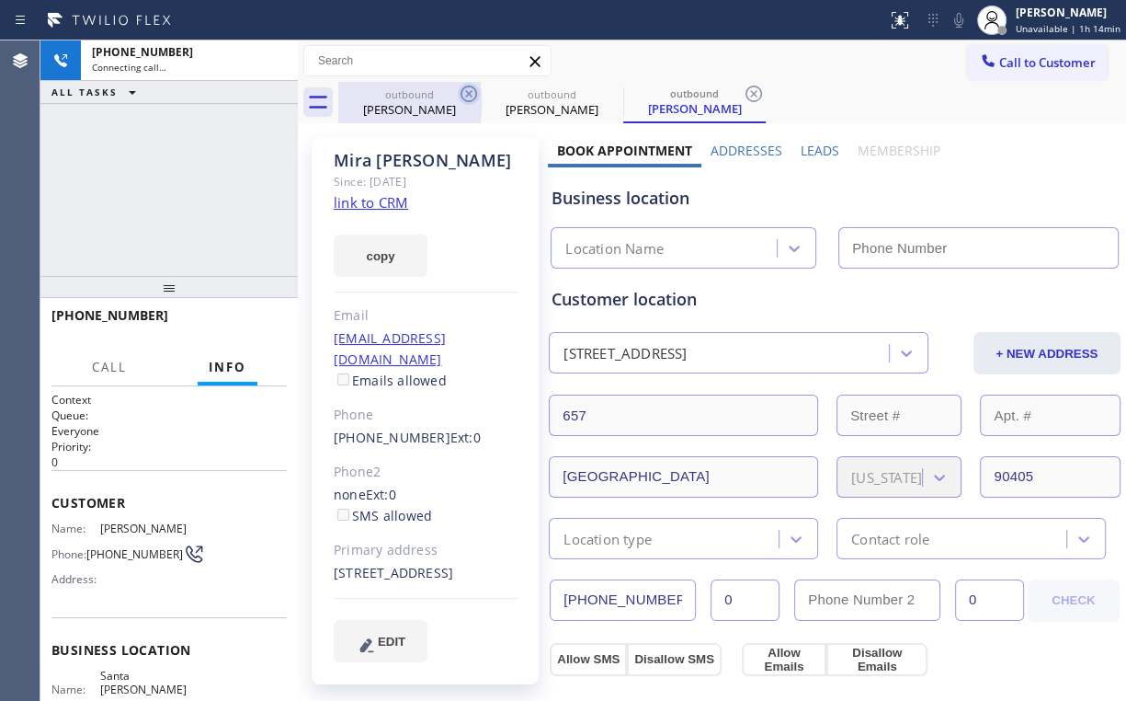
drag, startPoint x: 403, startPoint y: 107, endPoint x: 457, endPoint y: 94, distance: 55.8
click at [403, 107] on div "[PERSON_NAME]" at bounding box center [409, 109] width 139 height 17
type input "[PHONE_NUMBER]"
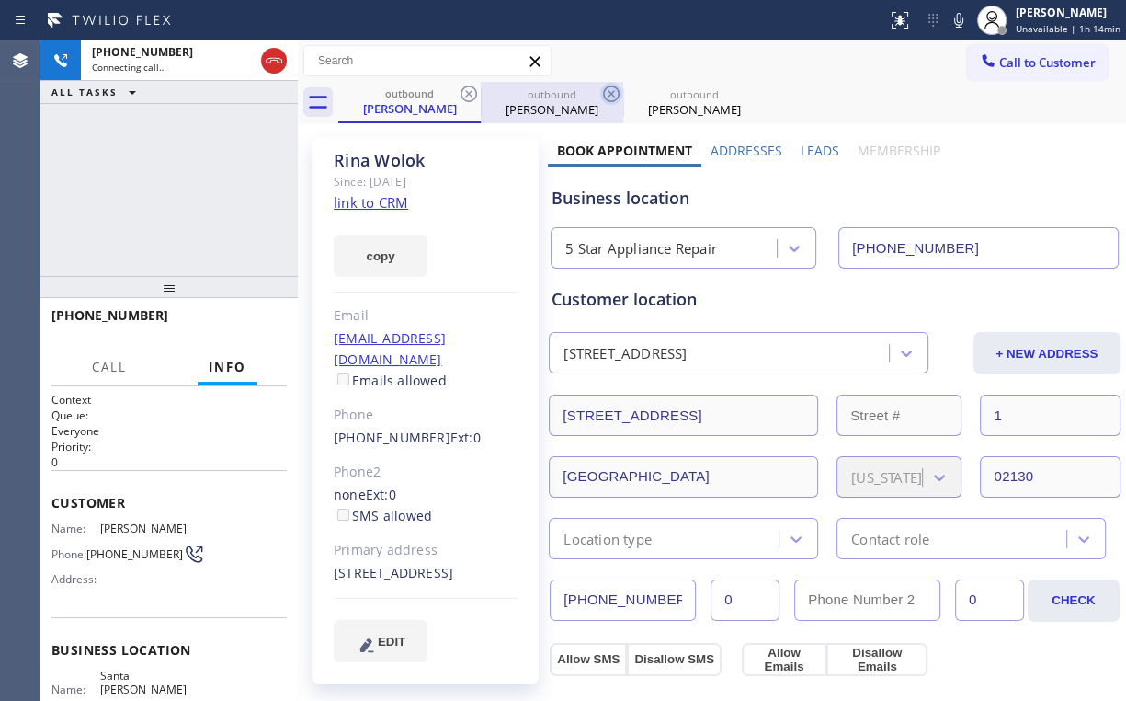
click at [466, 94] on icon at bounding box center [469, 94] width 22 height 22
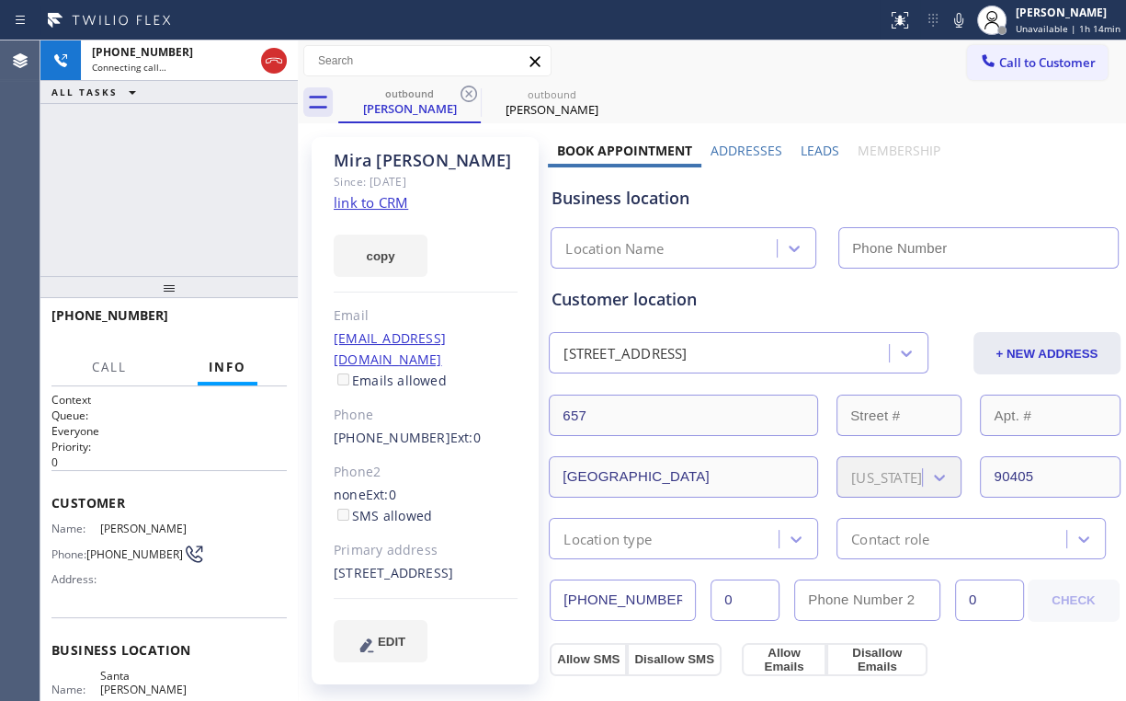
type input "[PHONE_NUMBER]"
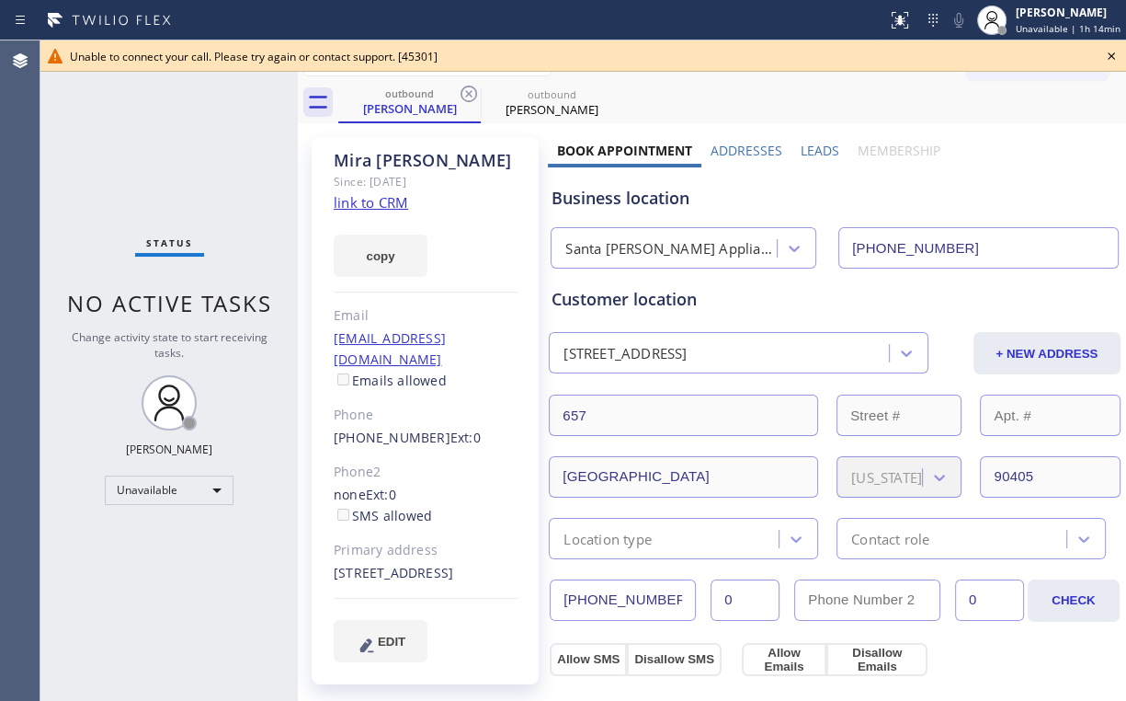
click at [1110, 57] on icon at bounding box center [1112, 56] width 22 height 22
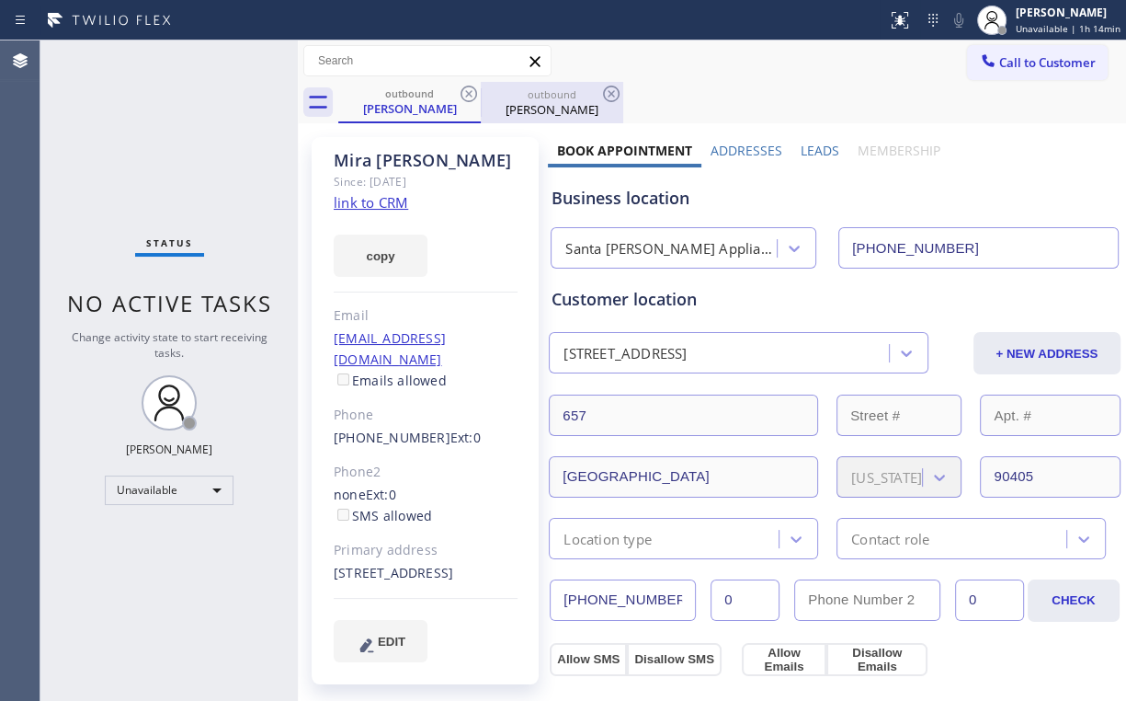
drag, startPoint x: 408, startPoint y: 100, endPoint x: 500, endPoint y: 94, distance: 92.2
click at [412, 100] on div "[PERSON_NAME]" at bounding box center [409, 108] width 139 height 17
click at [469, 92] on icon at bounding box center [469, 94] width 22 height 22
drag, startPoint x: 468, startPoint y: 92, endPoint x: 317, endPoint y: 140, distance: 158.2
click at [469, 92] on icon at bounding box center [469, 94] width 22 height 22
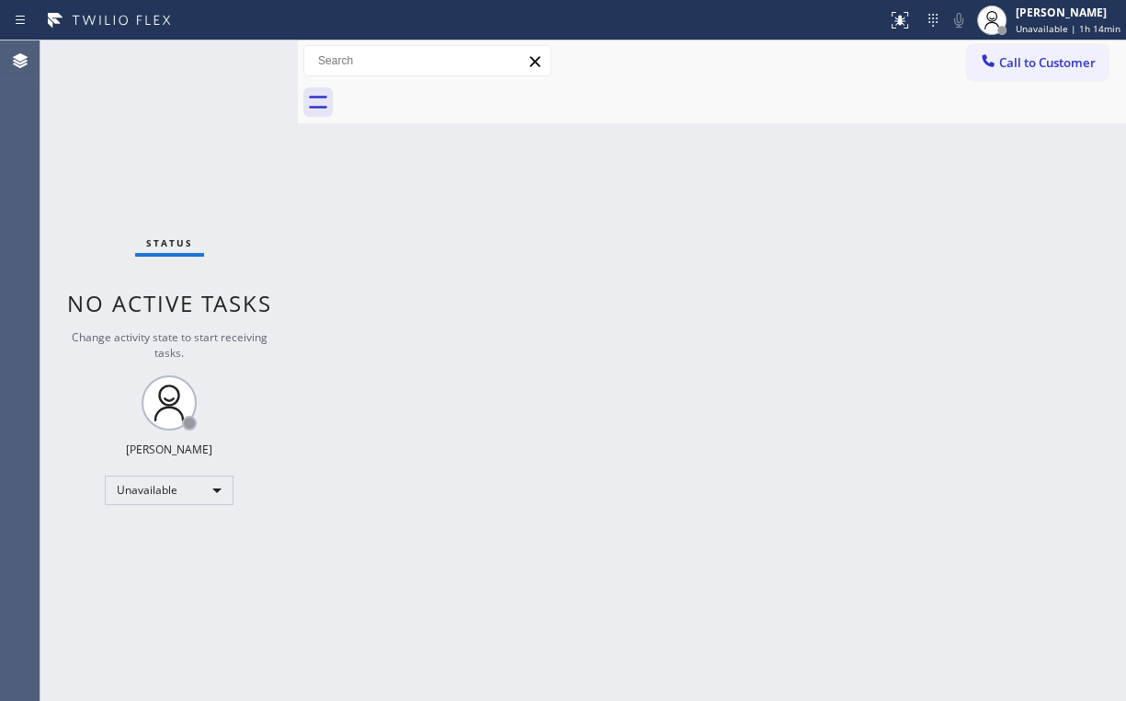
click at [166, 130] on div "Status No active tasks Change activity state to start receiving tasks. [PERSON_…" at bounding box center [168, 370] width 257 height 660
click at [1011, 59] on span "Call to Customer" at bounding box center [1047, 62] width 97 height 17
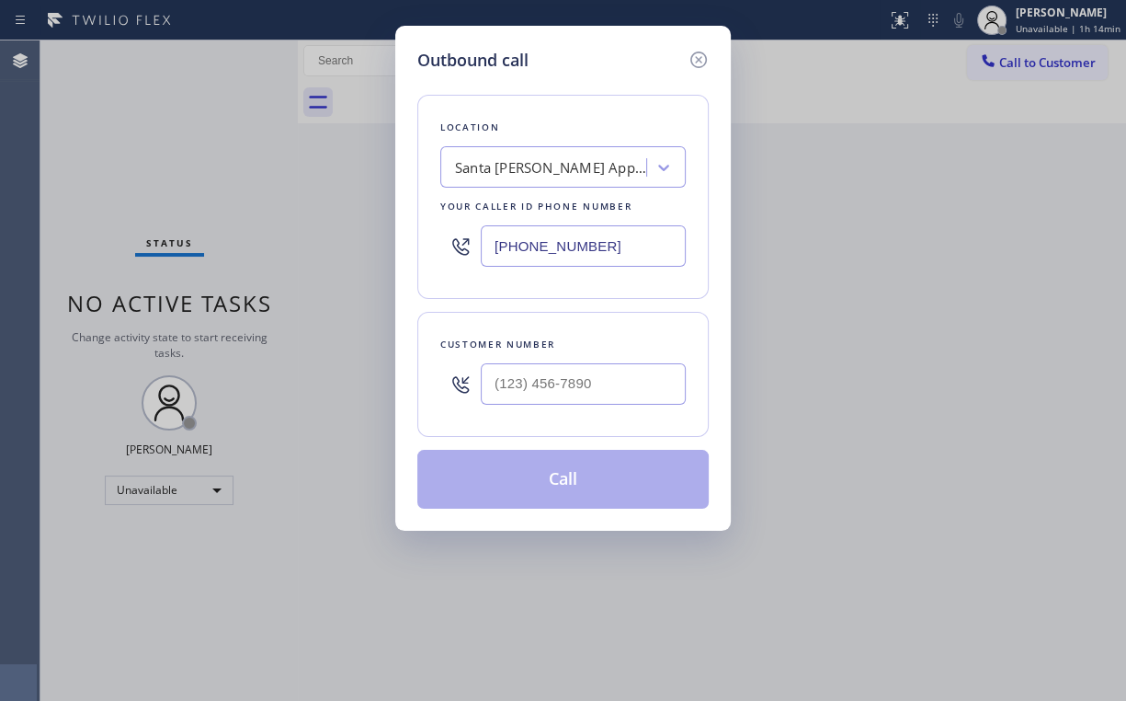
drag, startPoint x: 516, startPoint y: 245, endPoint x: 399, endPoint y: 152, distance: 149.2
click at [208, 237] on div "Outbound call Location [GEOGRAPHIC_DATA][PERSON_NAME] Appliance Service Your ca…" at bounding box center [563, 350] width 1126 height 701
paste input "310) 295-1927"
type input "[PHONE_NUMBER]"
click at [606, 391] on input "(___) ___-____" at bounding box center [583, 383] width 205 height 41
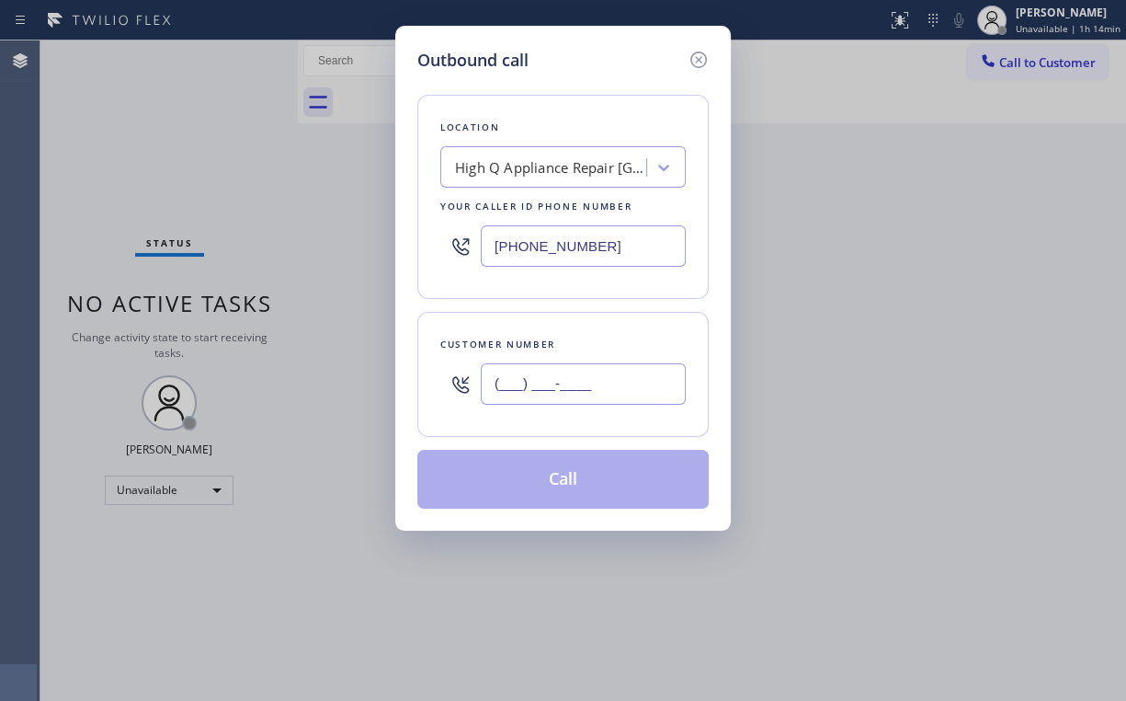
paste input "213) 458-2055"
type input "[PHONE_NUMBER]"
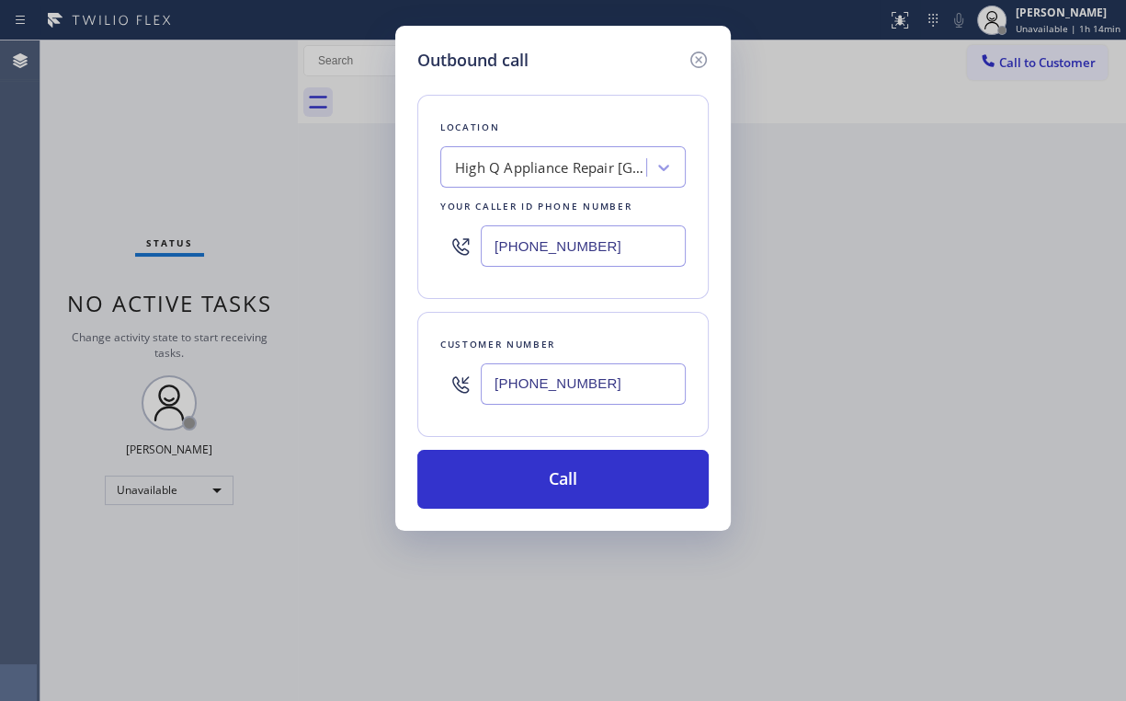
drag, startPoint x: 534, startPoint y: 462, endPoint x: 494, endPoint y: 588, distance: 133.2
click at [533, 463] on button "Call" at bounding box center [562, 479] width 291 height 59
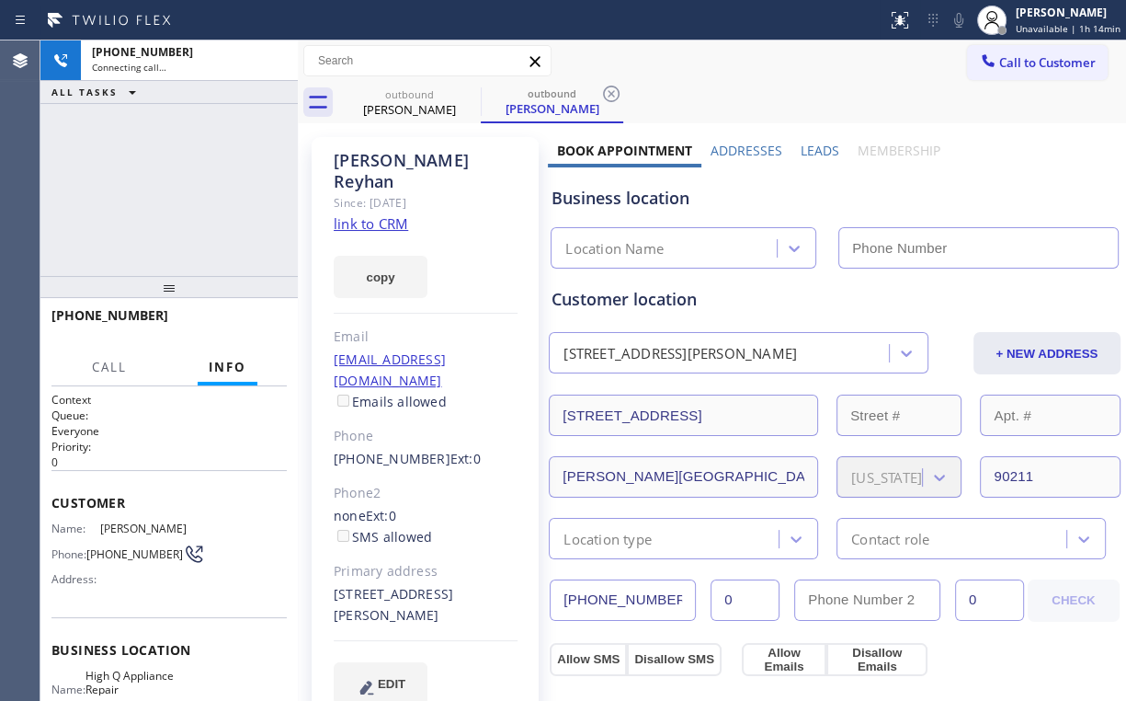
click at [162, 166] on div "[PHONE_NUMBER] Connecting call… ALL TASKS ALL TASKS ACTIVE TASKS TASKS IN WRAP …" at bounding box center [168, 157] width 257 height 235
type input "[PHONE_NUMBER]"
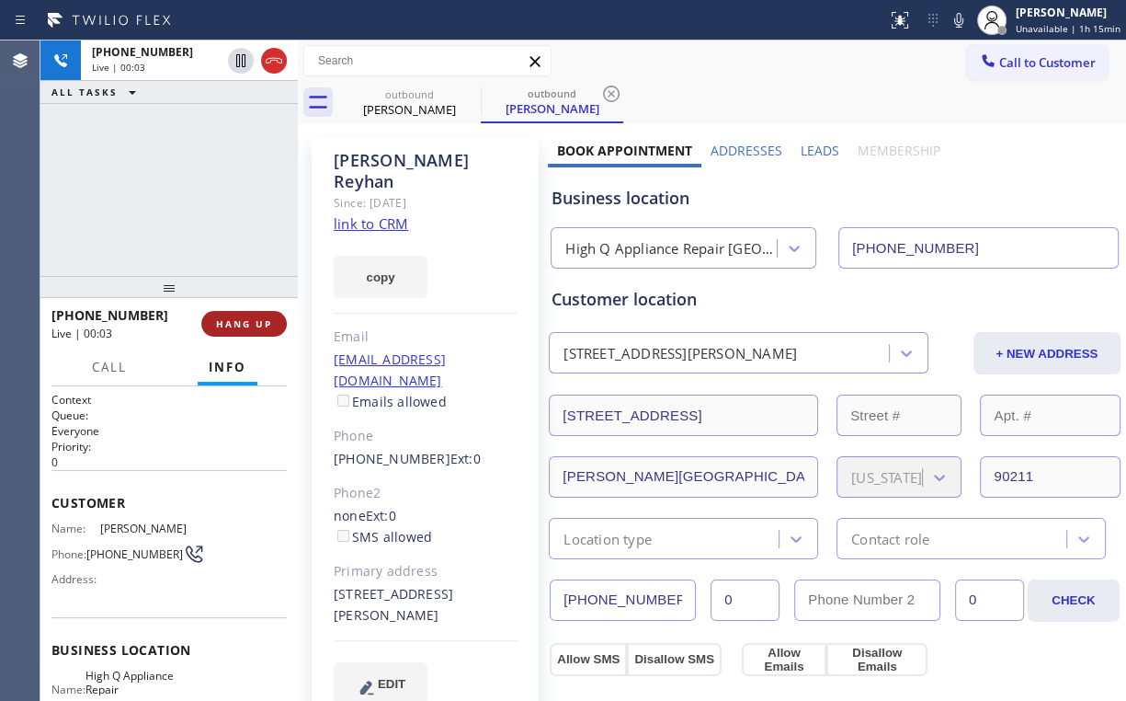
click at [254, 315] on button "HANG UP" at bounding box center [244, 324] width 86 height 26
click at [254, 317] on span "HANG UP" at bounding box center [244, 323] width 56 height 13
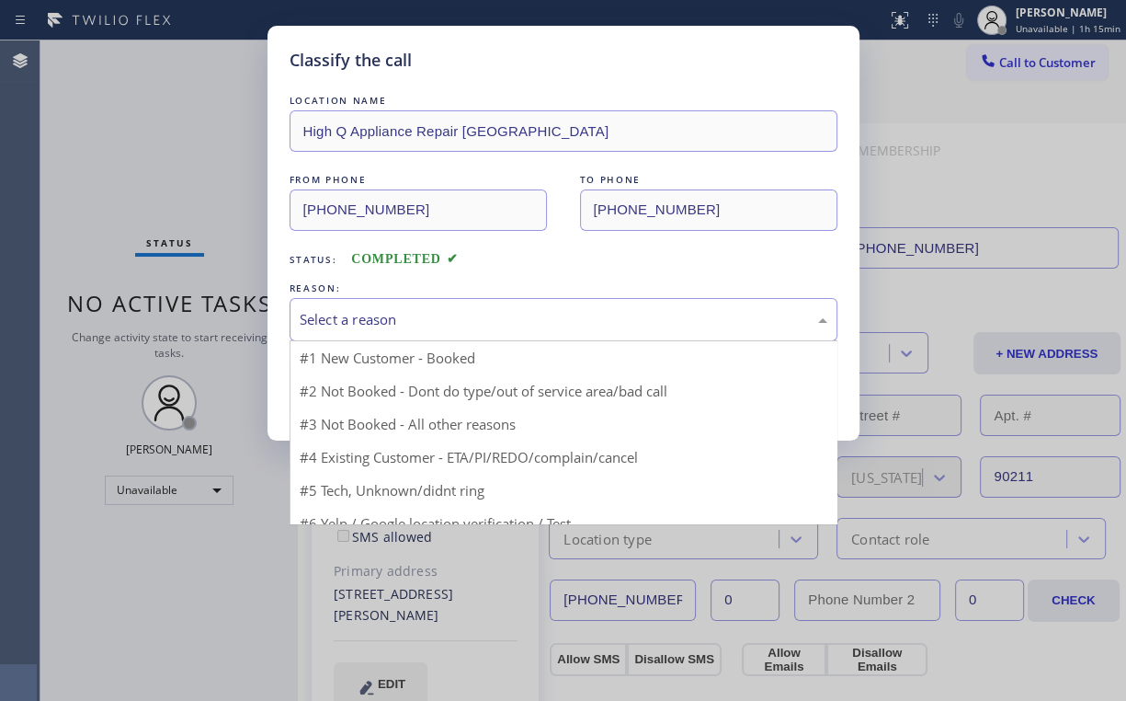
click at [326, 319] on div "Select a reason" at bounding box center [564, 319] width 528 height 21
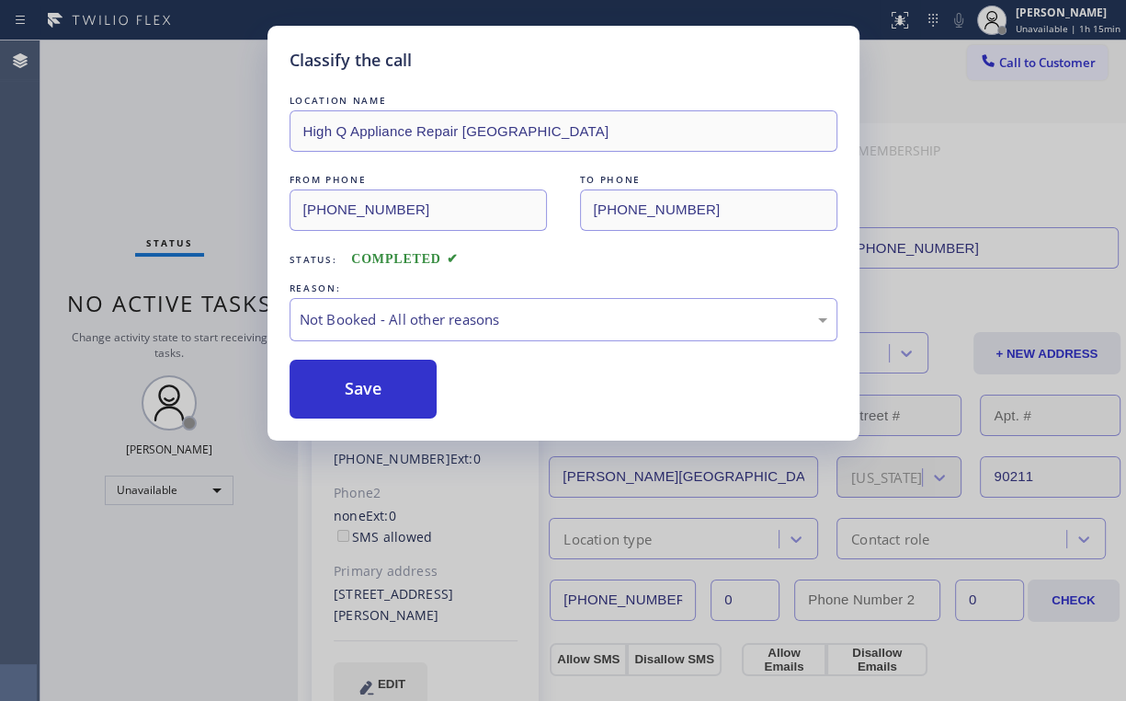
drag, startPoint x: 344, startPoint y: 384, endPoint x: 212, endPoint y: 246, distance: 190.6
click at [345, 384] on button "Save" at bounding box center [364, 389] width 148 height 59
drag, startPoint x: 212, startPoint y: 246, endPoint x: 206, endPoint y: 211, distance: 36.4
click at [206, 233] on div "Classify the call LOCATION NAME High Q Appliance Repair [GEOGRAPHIC_DATA] FROM …" at bounding box center [563, 350] width 1126 height 701
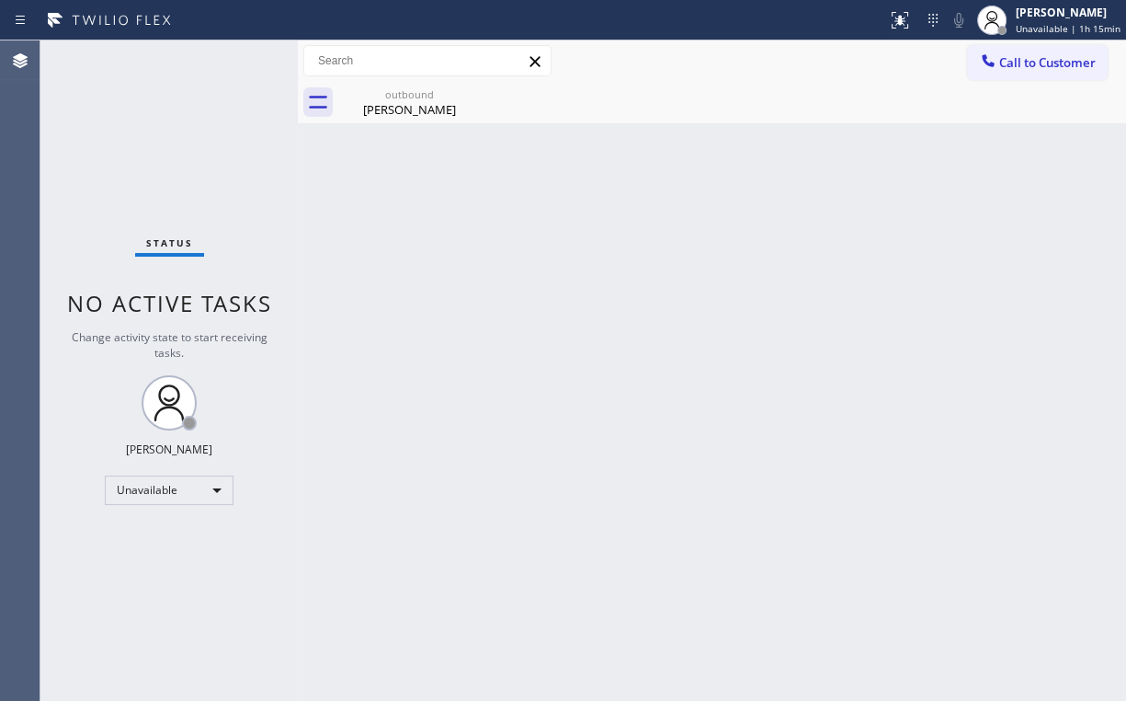
click at [1012, 50] on button "Call to Customer" at bounding box center [1037, 62] width 141 height 35
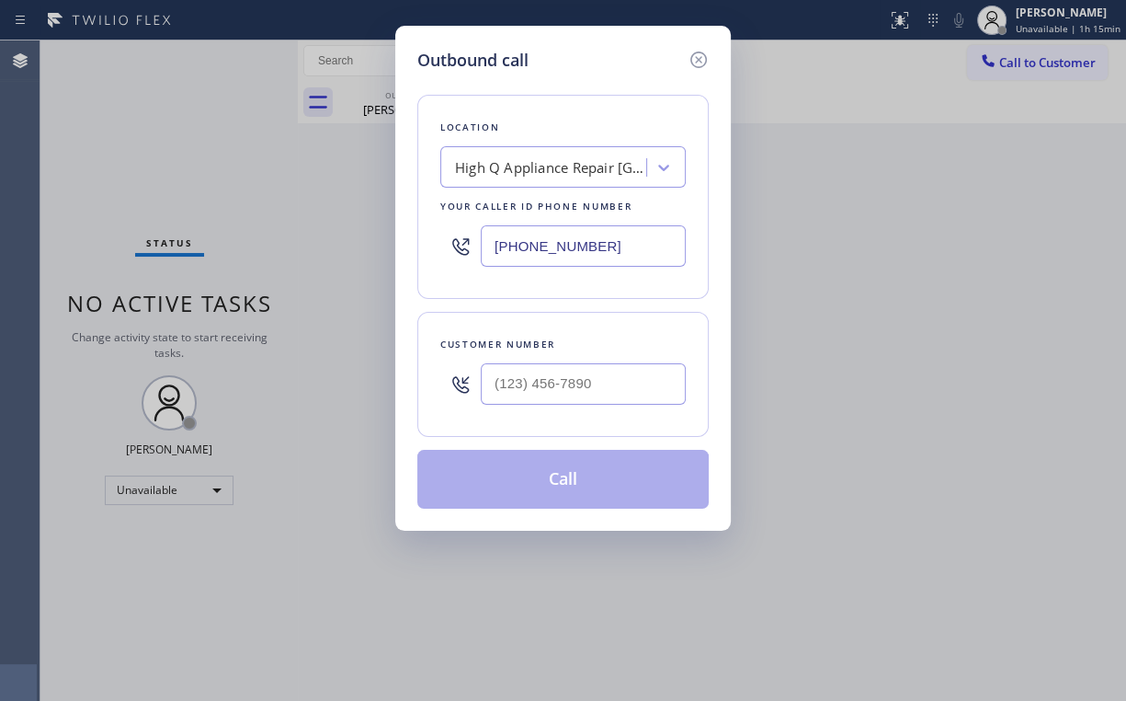
drag, startPoint x: 593, startPoint y: 246, endPoint x: 360, endPoint y: 246, distance: 232.6
click at [360, 246] on div "Outbound call Location High Q Appliance Repair [GEOGRAPHIC_DATA] Your caller id…" at bounding box center [563, 350] width 1126 height 701
paste input "626) 376-4990"
type input "[PHONE_NUMBER]"
click at [584, 379] on input "(___) ___-____" at bounding box center [583, 383] width 205 height 41
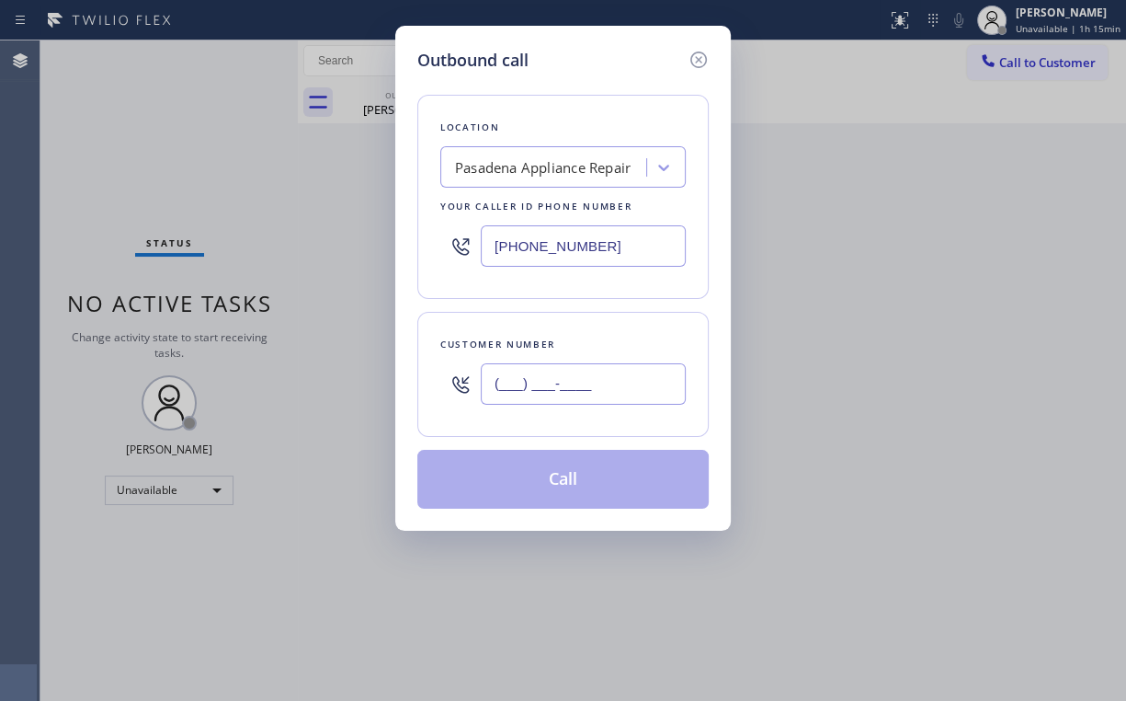
paste input "818) 426-8287"
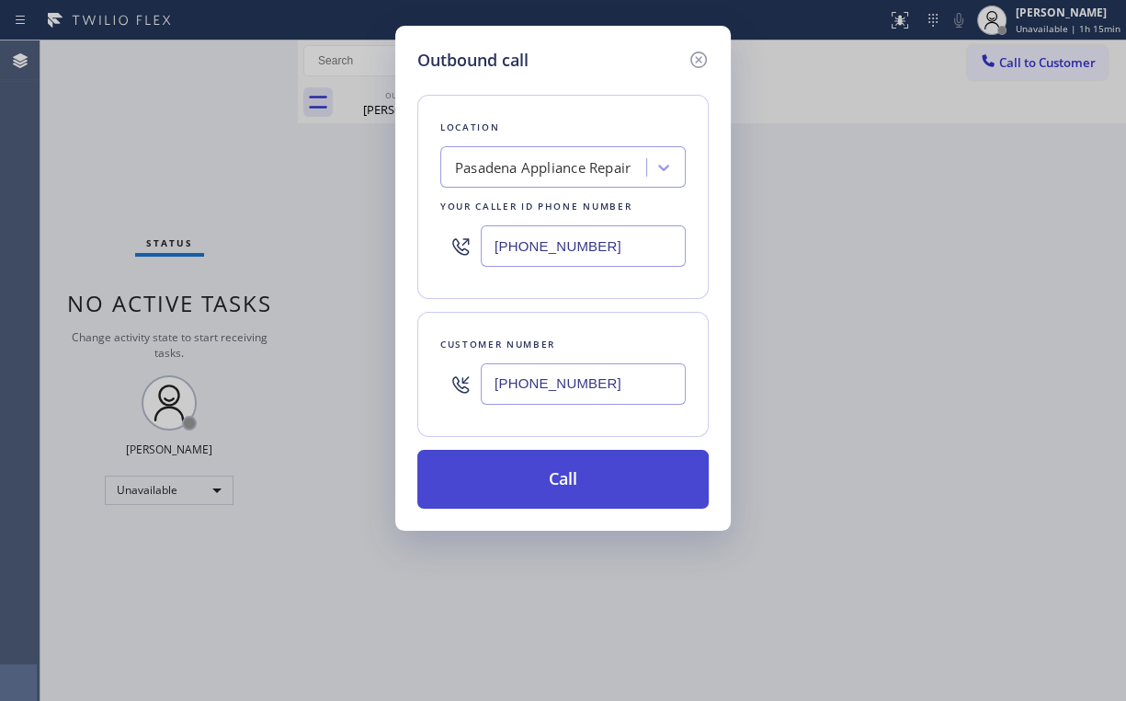
type input "[PHONE_NUMBER]"
click at [504, 486] on button "Call" at bounding box center [562, 479] width 291 height 59
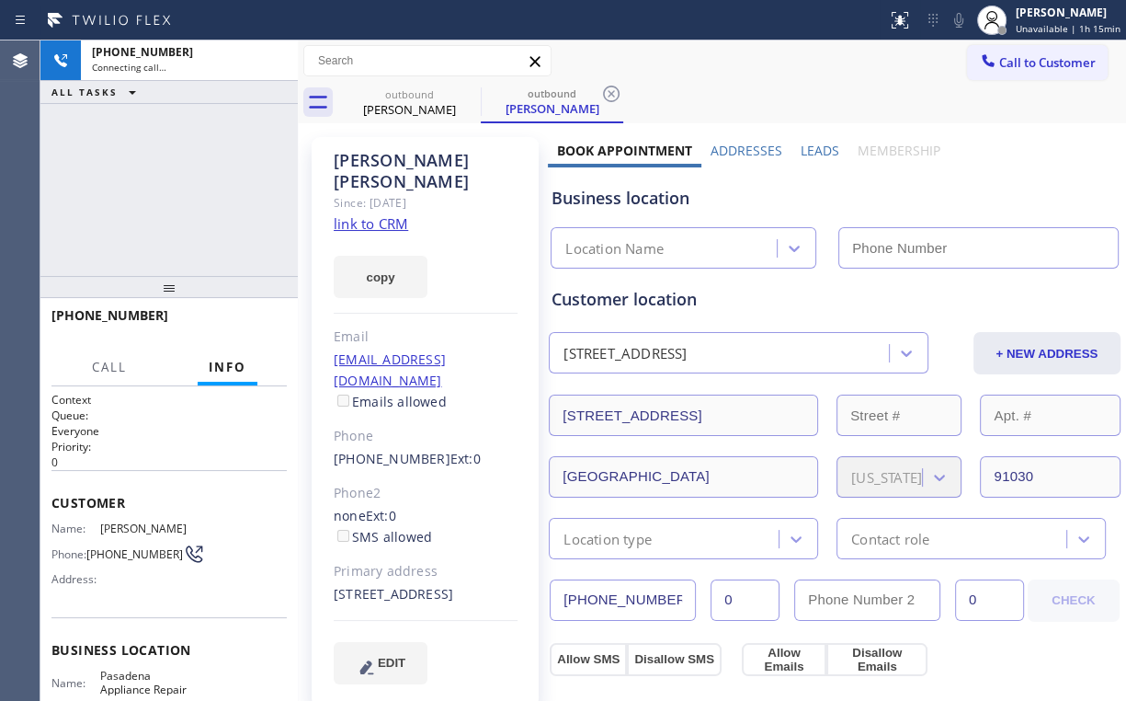
click at [215, 171] on div "[PHONE_NUMBER] Connecting call… ALL TASKS ALL TASKS ACTIVE TASKS TASKS IN WRAP …" at bounding box center [168, 157] width 257 height 235
type input "[PHONE_NUMBER]"
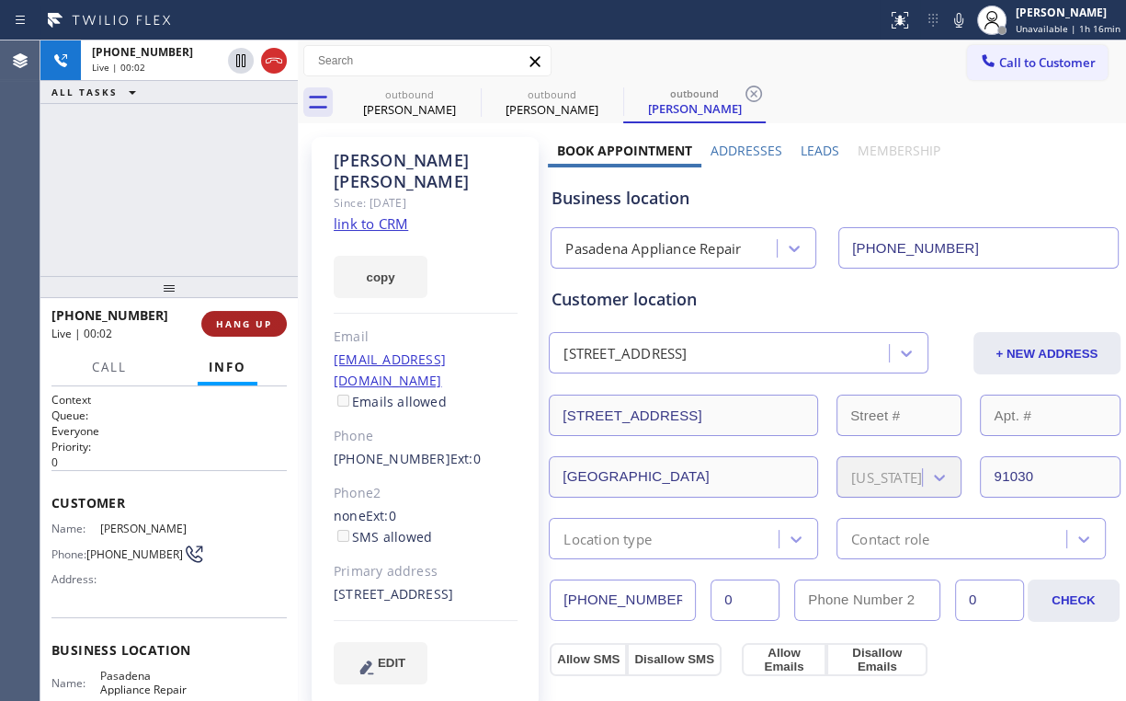
click at [235, 326] on span "HANG UP" at bounding box center [244, 323] width 56 height 13
click at [233, 324] on span "HANG UP" at bounding box center [244, 323] width 56 height 13
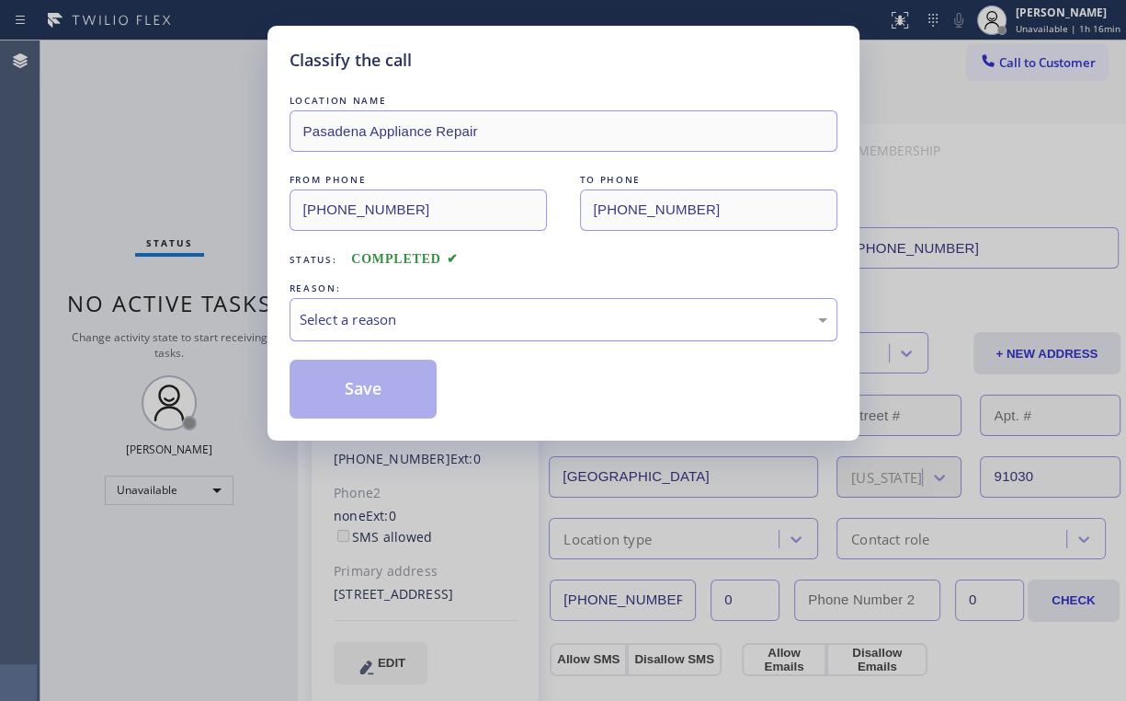
drag, startPoint x: 326, startPoint y: 320, endPoint x: 339, endPoint y: 319, distance: 12.9
click at [327, 320] on div "Select a reason" at bounding box center [564, 319] width 528 height 21
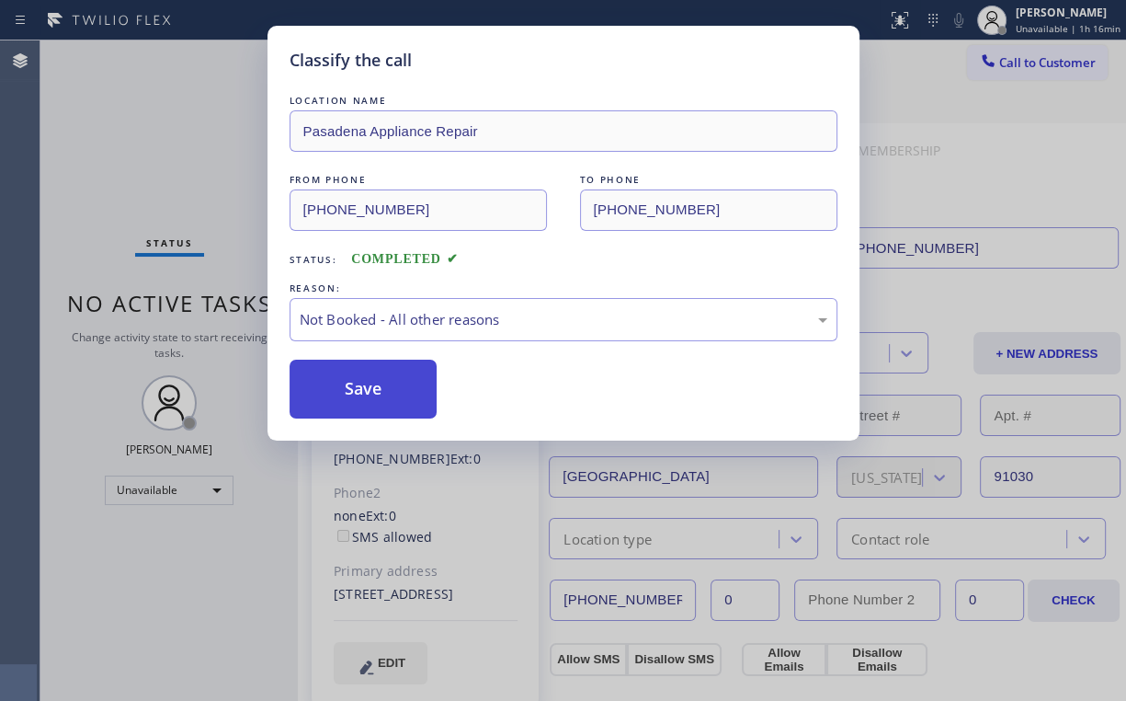
click at [371, 377] on button "Save" at bounding box center [364, 389] width 148 height 59
drag, startPoint x: 183, startPoint y: 122, endPoint x: 213, endPoint y: 43, distance: 84.7
click at [186, 120] on div "Classify the call LOCATION NAME Pasadena Appliance Repair FROM PHONE [PHONE_NUM…" at bounding box center [563, 350] width 1126 height 701
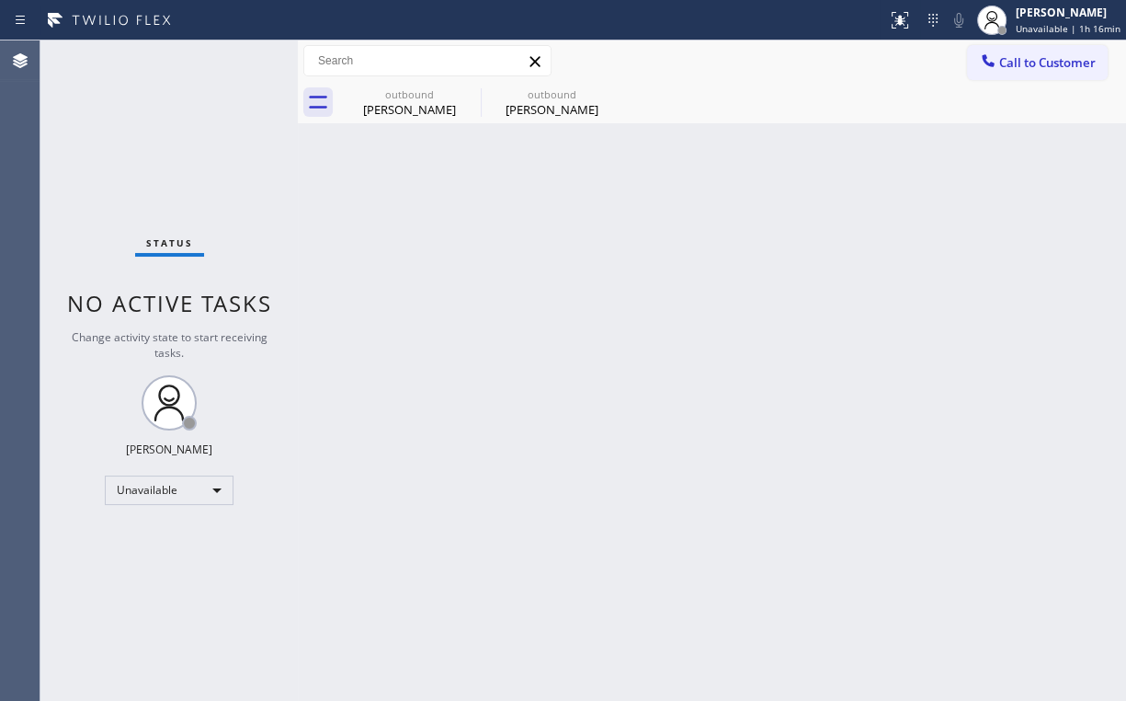
click at [976, 61] on button "Call to Customer" at bounding box center [1037, 62] width 141 height 35
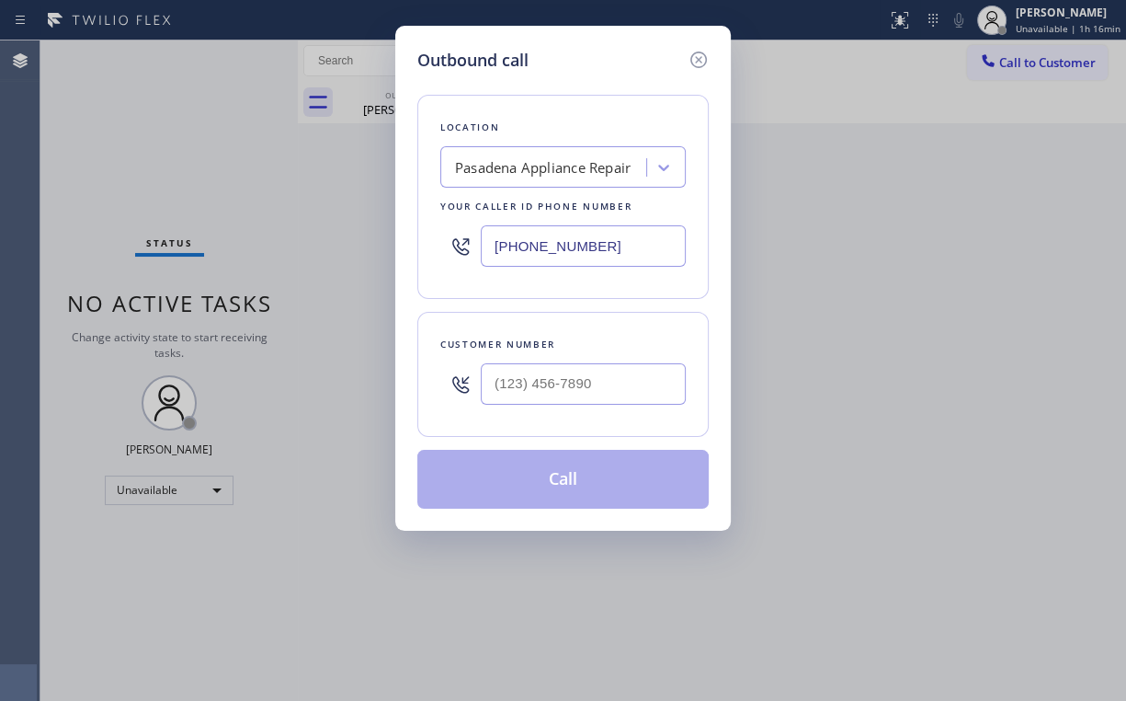
drag, startPoint x: 623, startPoint y: 237, endPoint x: 350, endPoint y: 206, distance: 274.0
click at [371, 210] on div "Outbound call Location [GEOGRAPHIC_DATA] Appliance Repair Your caller id phone …" at bounding box center [563, 350] width 1126 height 701
paste input "562) 653-4246"
type input "[PHONE_NUMBER]"
click at [563, 387] on input "(___) ___-____" at bounding box center [583, 383] width 205 height 41
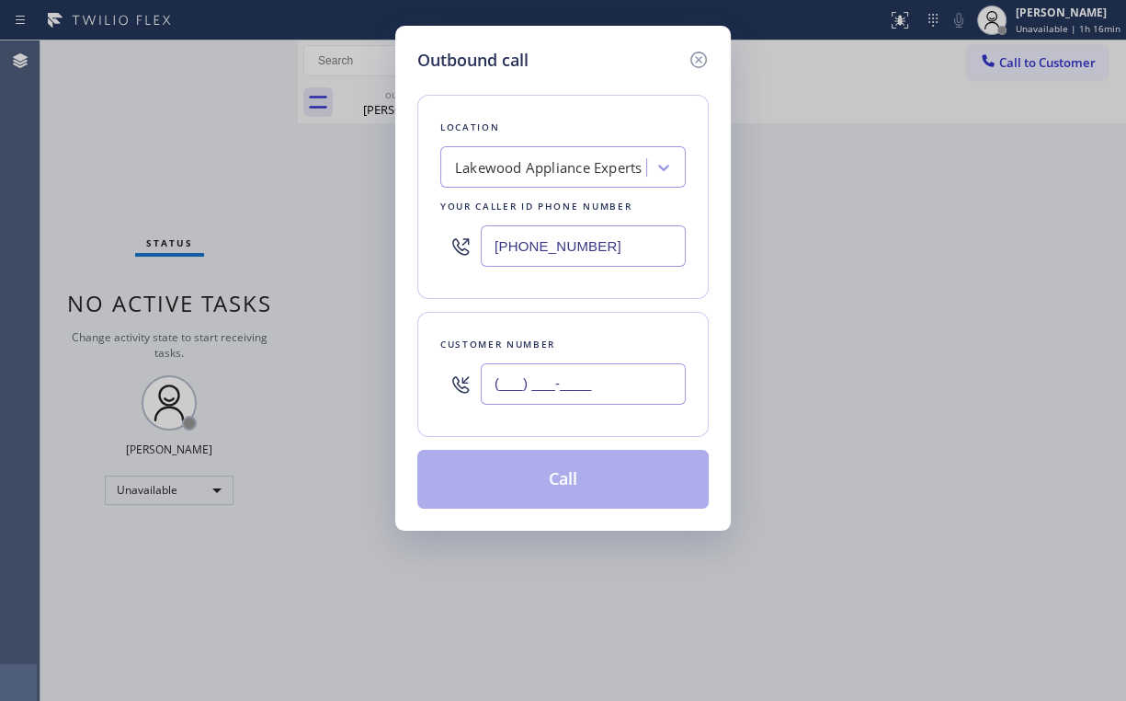
paste input "310) 467-9200"
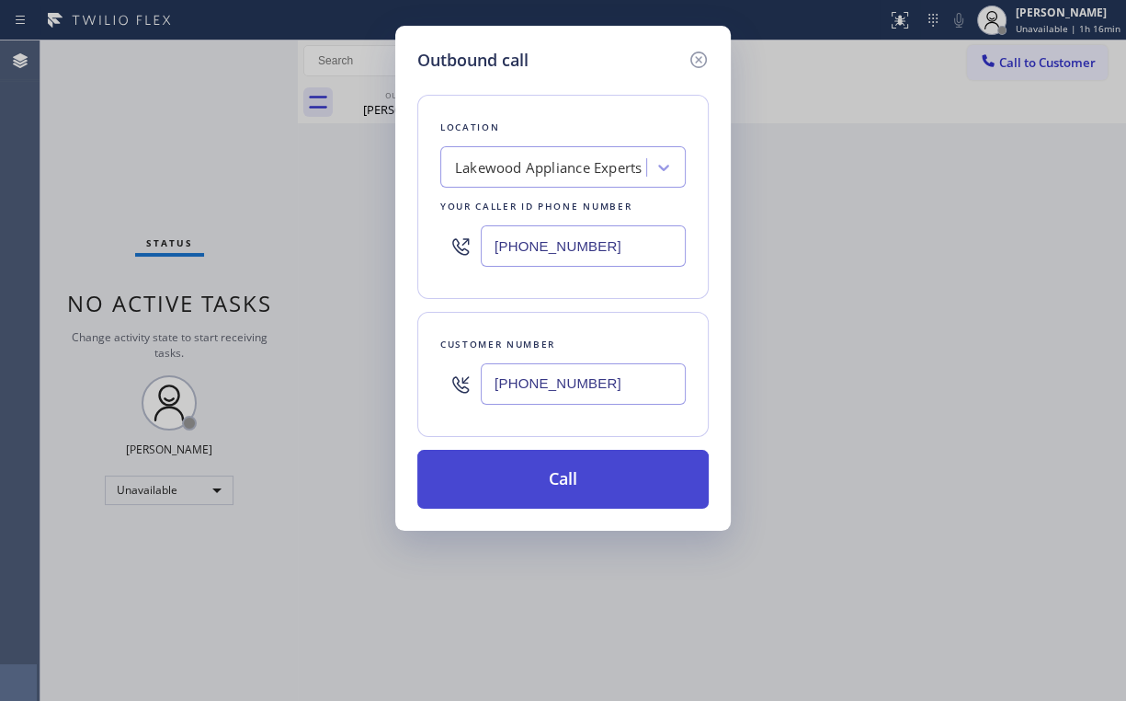
type input "[PHONE_NUMBER]"
click at [542, 467] on button "Call" at bounding box center [562, 479] width 291 height 59
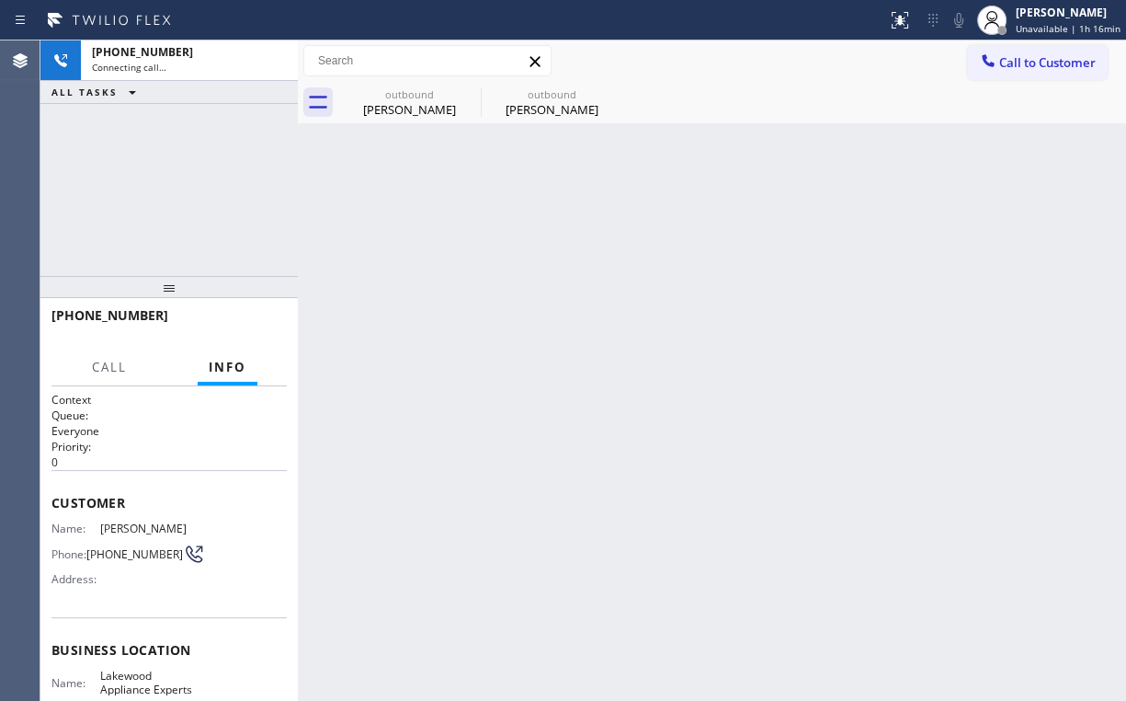
click at [243, 166] on div "[PHONE_NUMBER] Connecting call… ALL TASKS ALL TASKS ACTIVE TASKS TASKS IN WRAP …" at bounding box center [168, 157] width 257 height 235
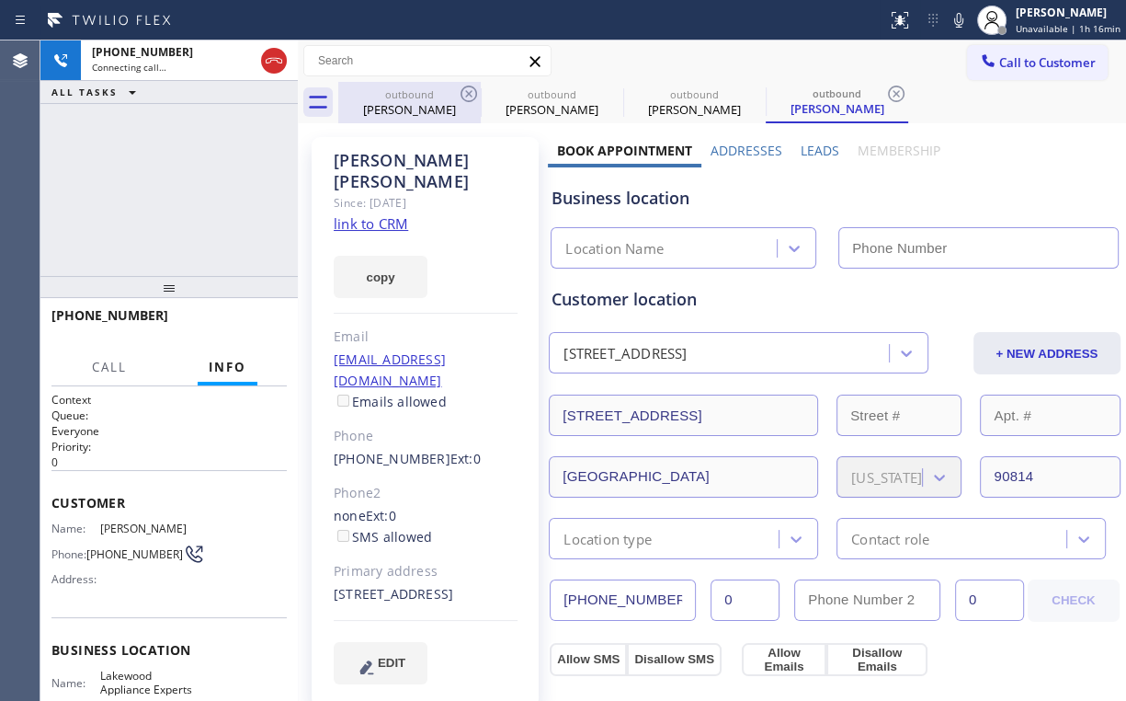
click at [412, 96] on div "outbound" at bounding box center [409, 94] width 139 height 14
type input "[PHONE_NUMBER]"
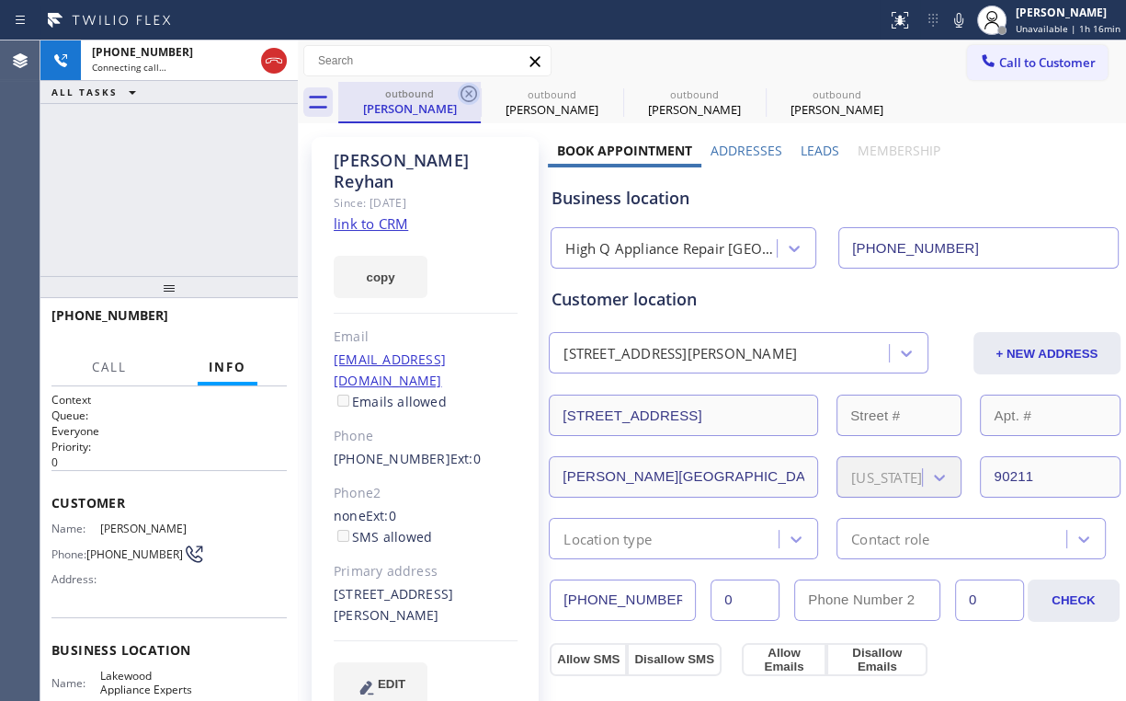
click at [473, 90] on icon at bounding box center [469, 94] width 22 height 22
type input "[PHONE_NUMBER]"
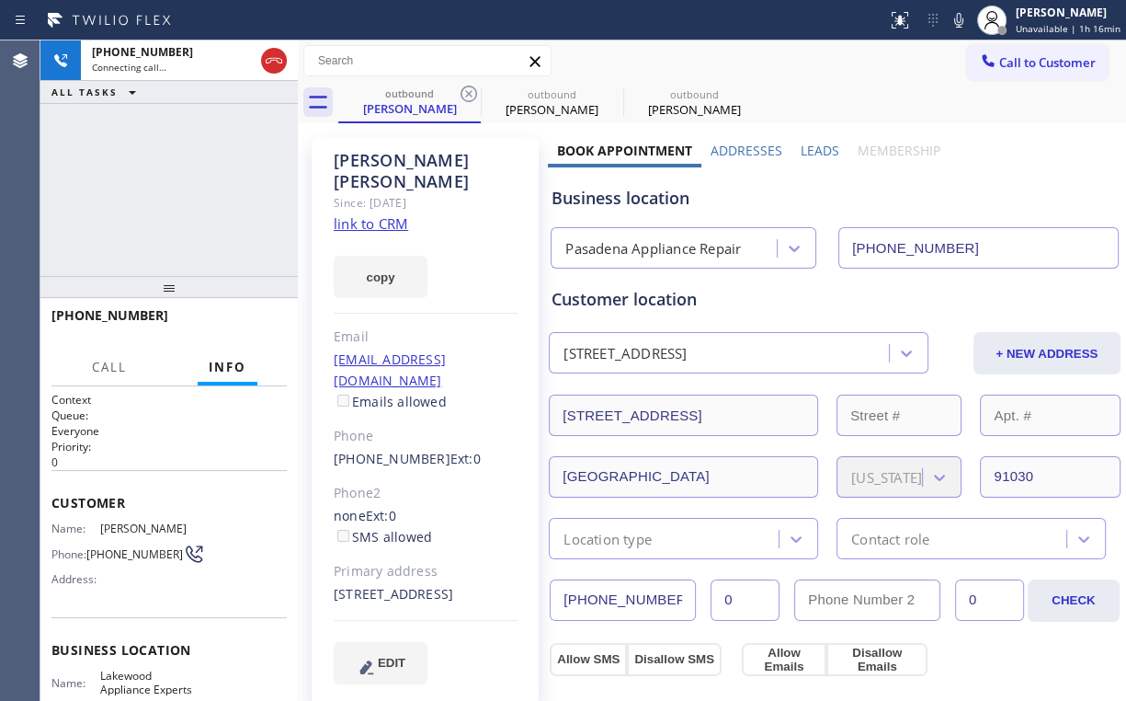
click at [188, 195] on div "[PHONE_NUMBER] Connecting call… ALL TASKS ALL TASKS ACTIVE TASKS TASKS IN WRAP …" at bounding box center [168, 157] width 257 height 235
click at [167, 186] on div "[PHONE_NUMBER] Live | 00:00 ALL TASKS ALL TASKS ACTIVE TASKS TASKS IN WRAP UP" at bounding box center [168, 157] width 257 height 235
click at [268, 322] on span "HANG UP" at bounding box center [244, 323] width 56 height 13
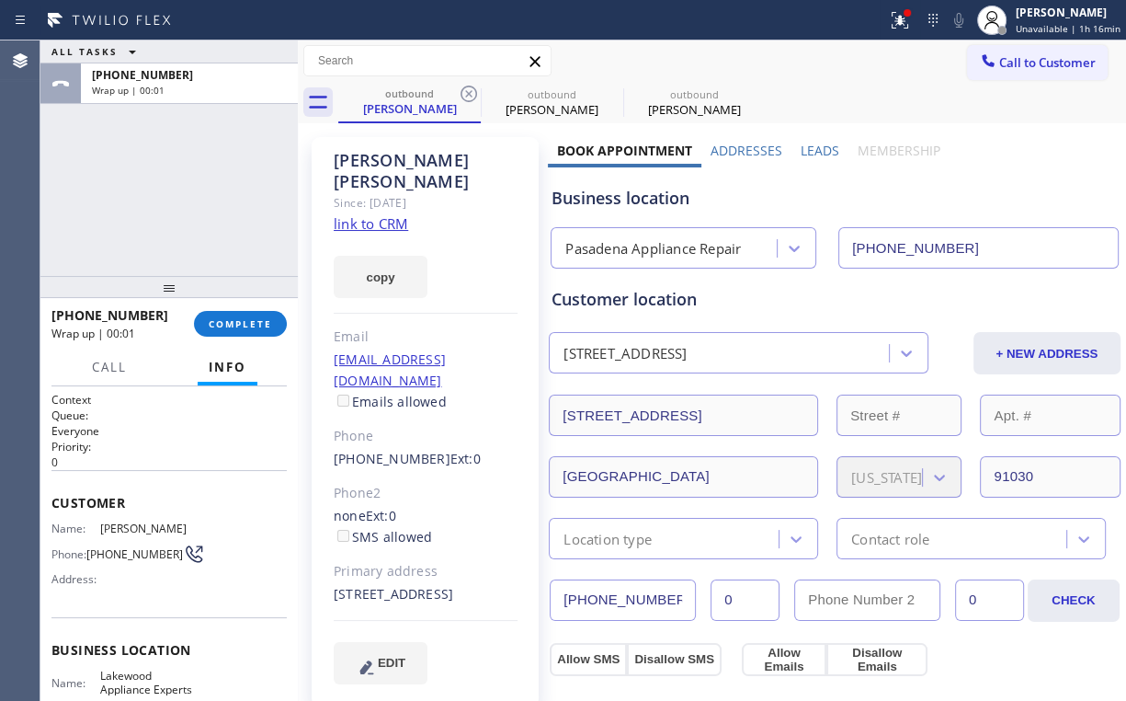
click at [218, 305] on div "[PHONE_NUMBER] Wrap up | 00:01 COMPLETE" at bounding box center [168, 324] width 235 height 48
click at [242, 323] on span "COMPLETE" at bounding box center [240, 323] width 63 height 13
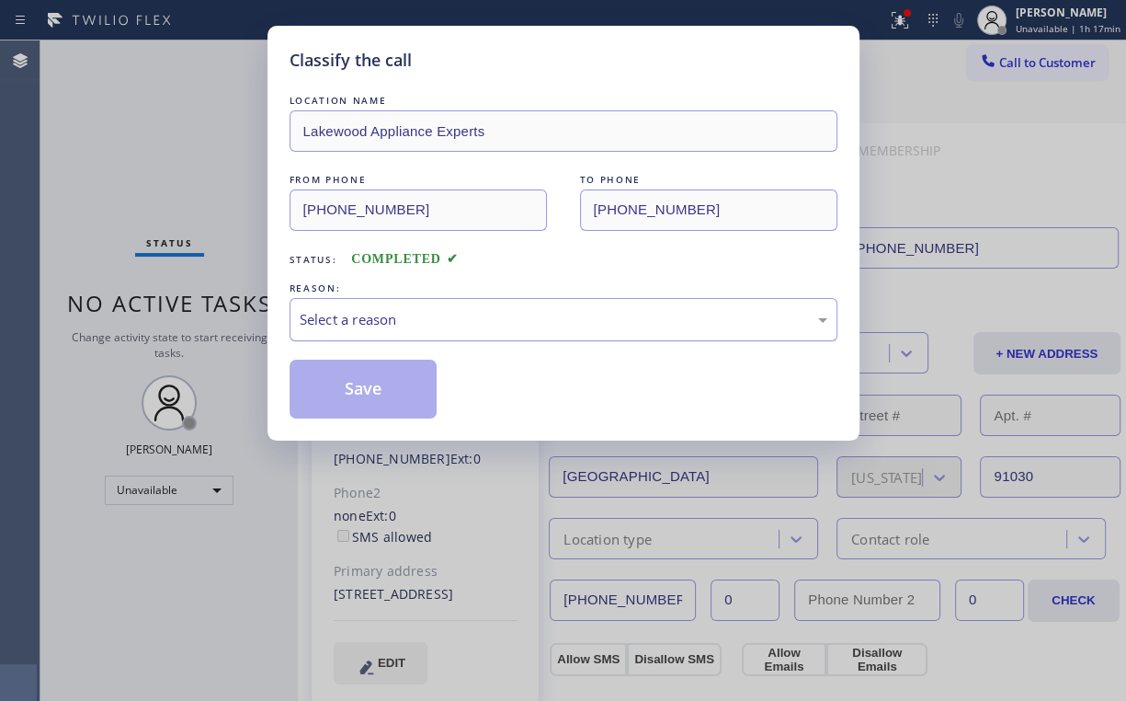
click at [360, 326] on div "Select a reason" at bounding box center [564, 319] width 528 height 21
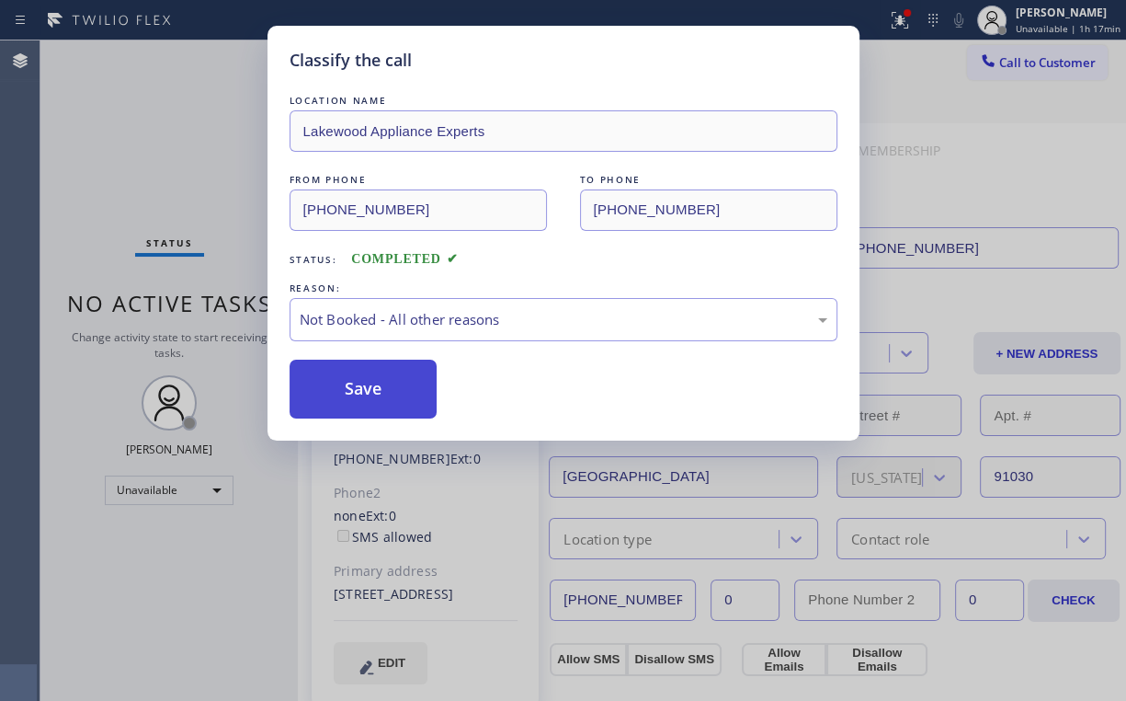
drag, startPoint x: 353, startPoint y: 379, endPoint x: 226, endPoint y: 184, distance: 232.6
click at [353, 378] on button "Save" at bounding box center [364, 389] width 148 height 59
click at [226, 185] on div "Classify the call LOCATION NAME Lakewood Appliance Experts FROM PHONE [PHONE_NU…" at bounding box center [563, 350] width 1126 height 701
click at [896, 18] on icon at bounding box center [900, 20] width 22 height 22
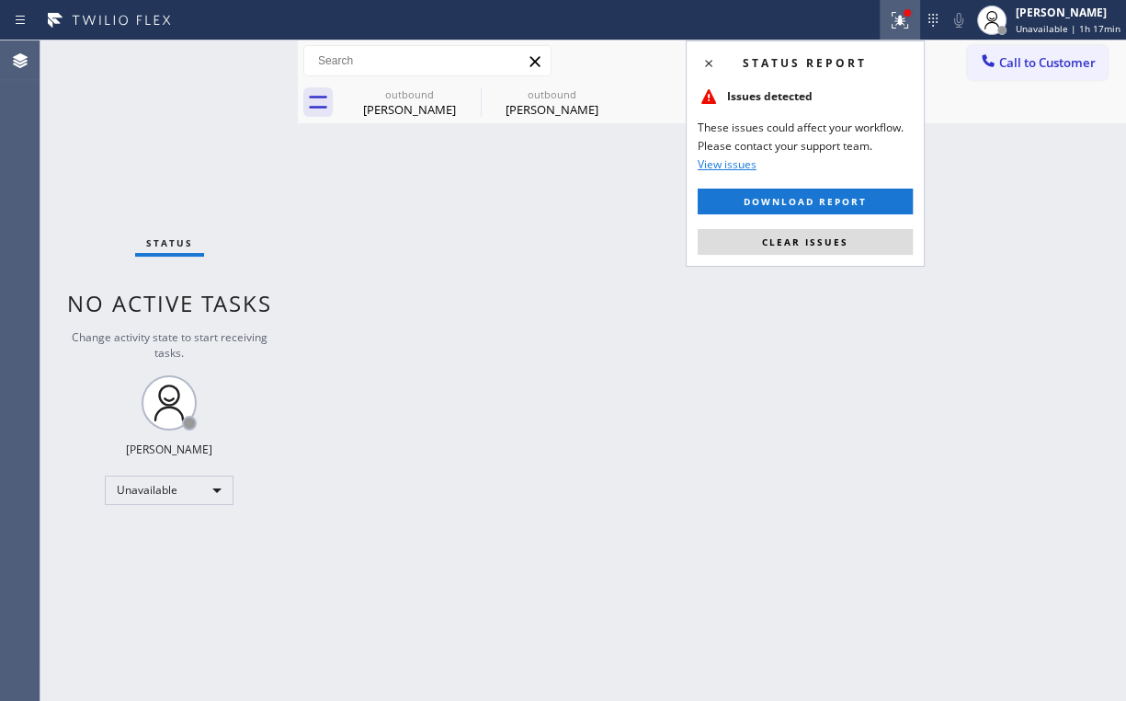
click at [901, 18] on icon at bounding box center [900, 20] width 17 height 17
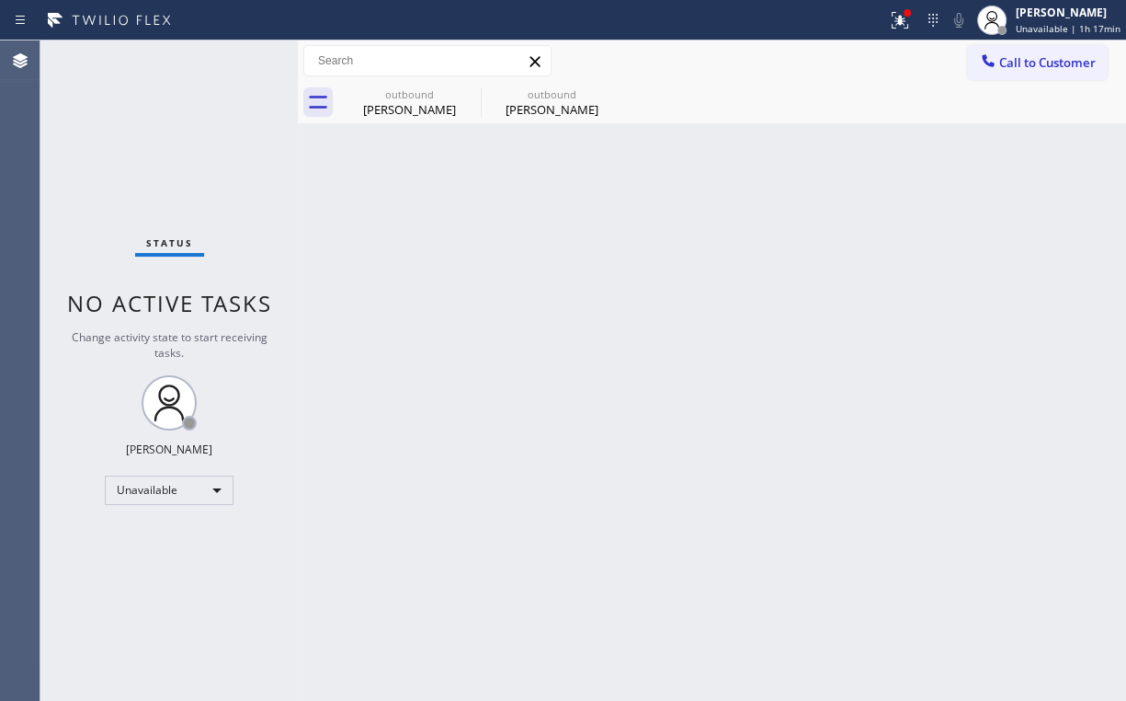
drag, startPoint x: 906, startPoint y: 27, endPoint x: 835, endPoint y: 143, distance: 136.6
click at [906, 26] on icon at bounding box center [900, 20] width 22 height 22
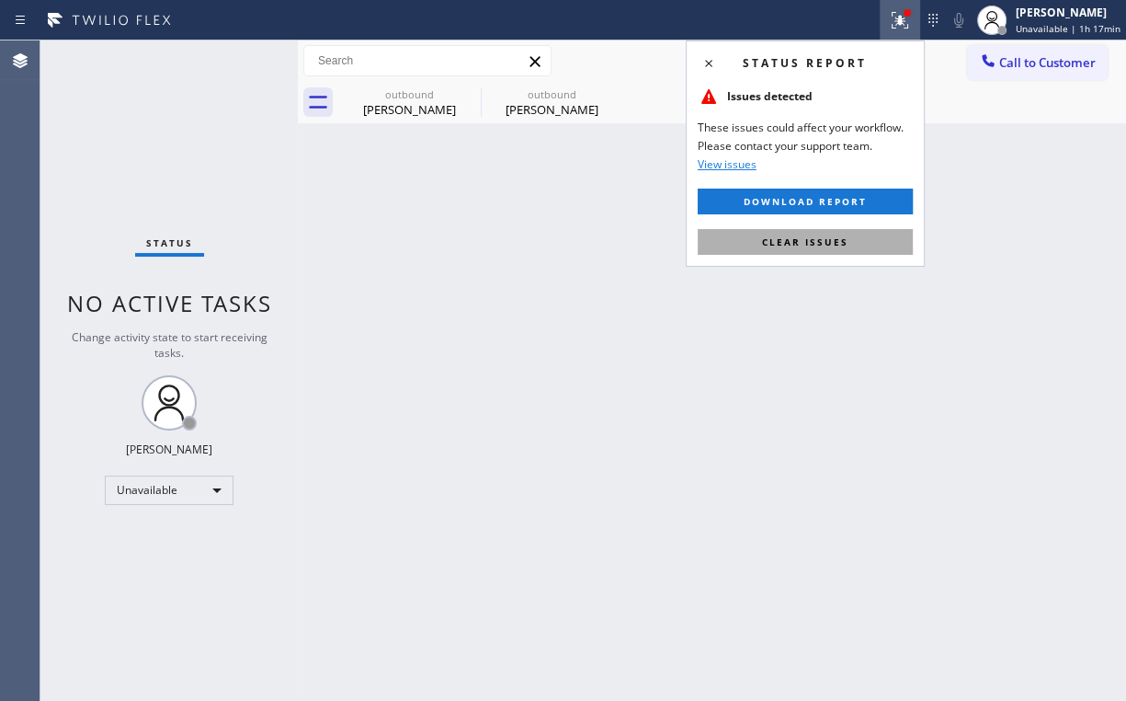
click at [769, 243] on span "Clear issues" at bounding box center [805, 241] width 86 height 13
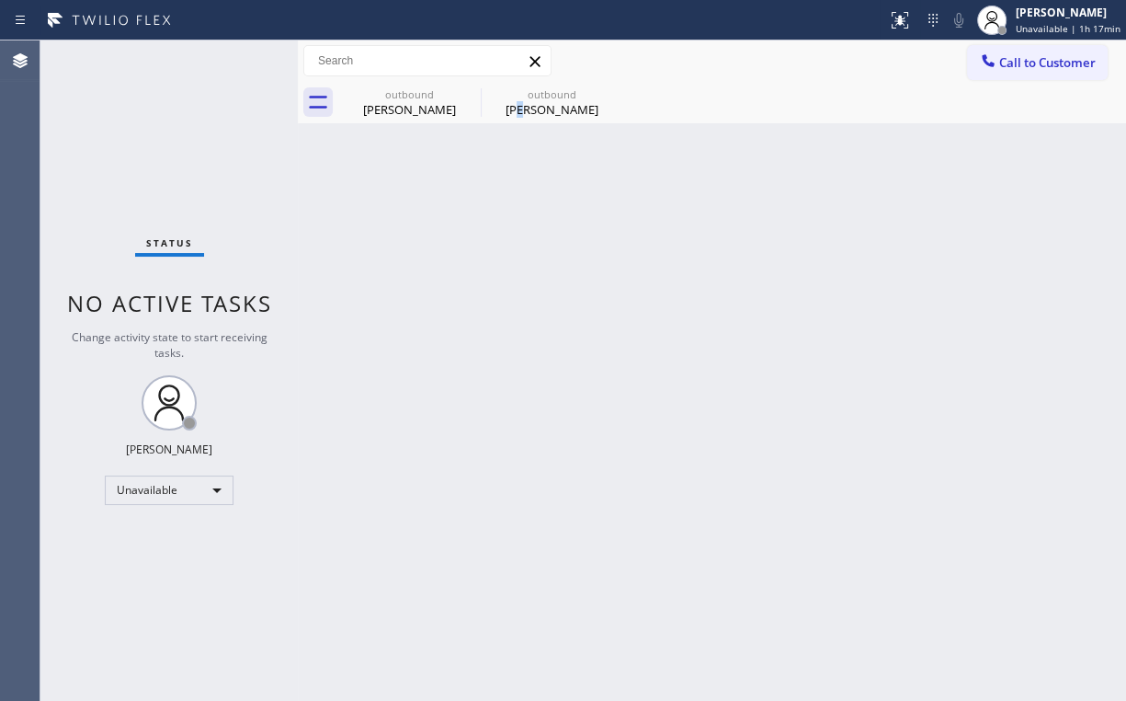
drag, startPoint x: 537, startPoint y: 254, endPoint x: 382, endPoint y: 143, distance: 190.6
click at [519, 234] on div "Back to Dashboard Change Sender ID Customers Technicians Select a contact Outbo…" at bounding box center [712, 370] width 828 height 660
drag, startPoint x: 372, startPoint y: 94, endPoint x: 445, endPoint y: 109, distance: 74.1
click at [390, 104] on div "outbound [PERSON_NAME]" at bounding box center [409, 102] width 139 height 41
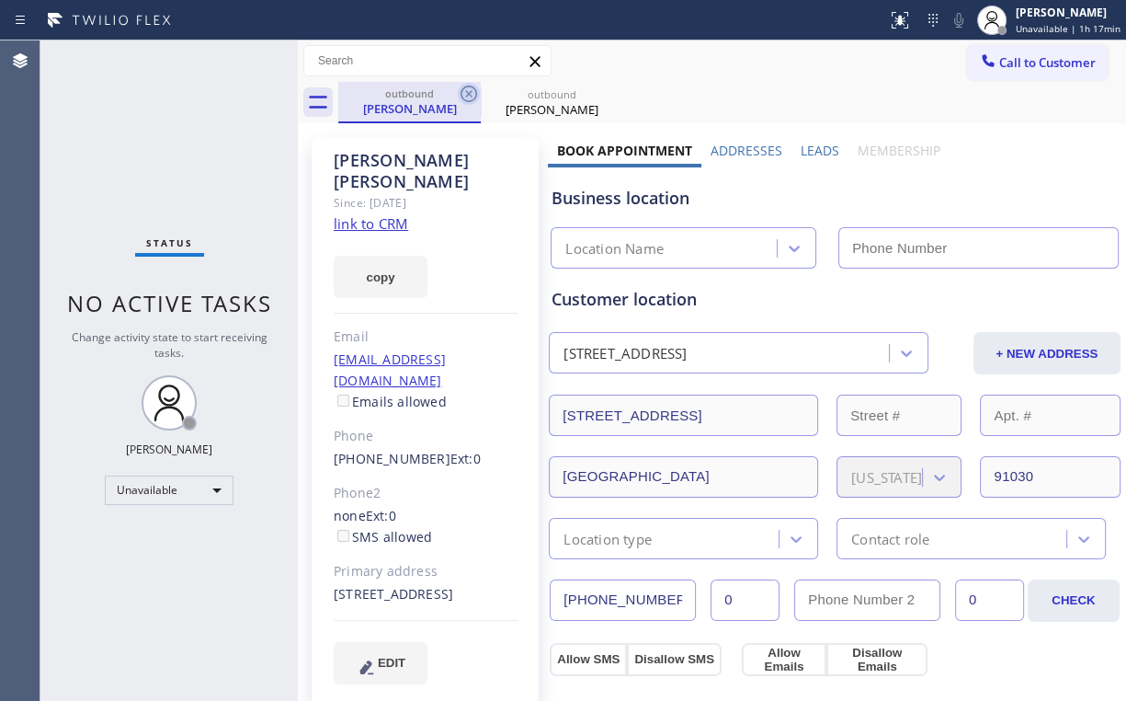
click at [465, 97] on icon at bounding box center [469, 94] width 22 height 22
click at [0, 0] on icon at bounding box center [0, 0] width 0 height 0
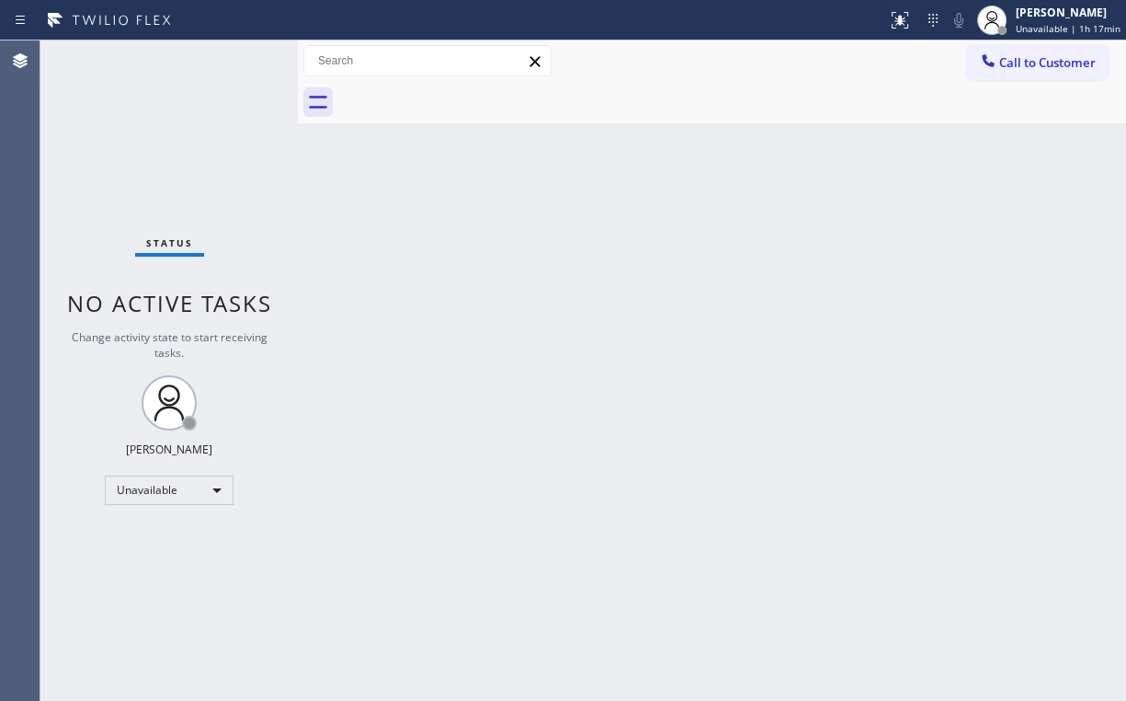
drag, startPoint x: 155, startPoint y: 168, endPoint x: 166, endPoint y: 68, distance: 100.8
click at [164, 161] on div "Status No active tasks Change activity state to start receiving tasks. [PERSON_…" at bounding box center [168, 370] width 257 height 660
click at [184, 478] on div "Unavailable" at bounding box center [169, 489] width 129 height 29
click at [173, 579] on li "Break" at bounding box center [168, 583] width 125 height 22
